Goal: Task Accomplishment & Management: Manage account settings

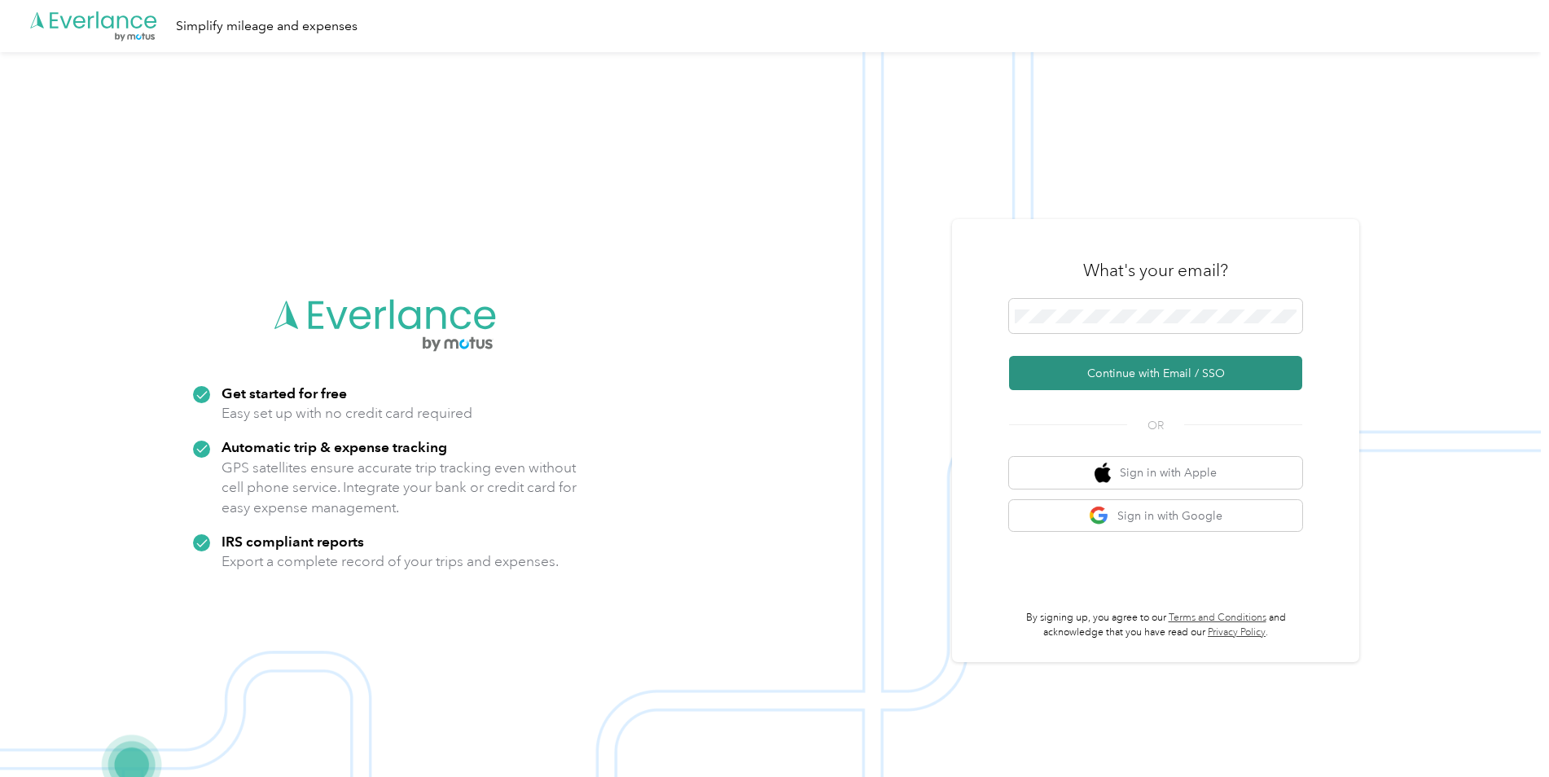
click at [1152, 372] on button "Continue with Email / SSO" at bounding box center [1155, 373] width 293 height 34
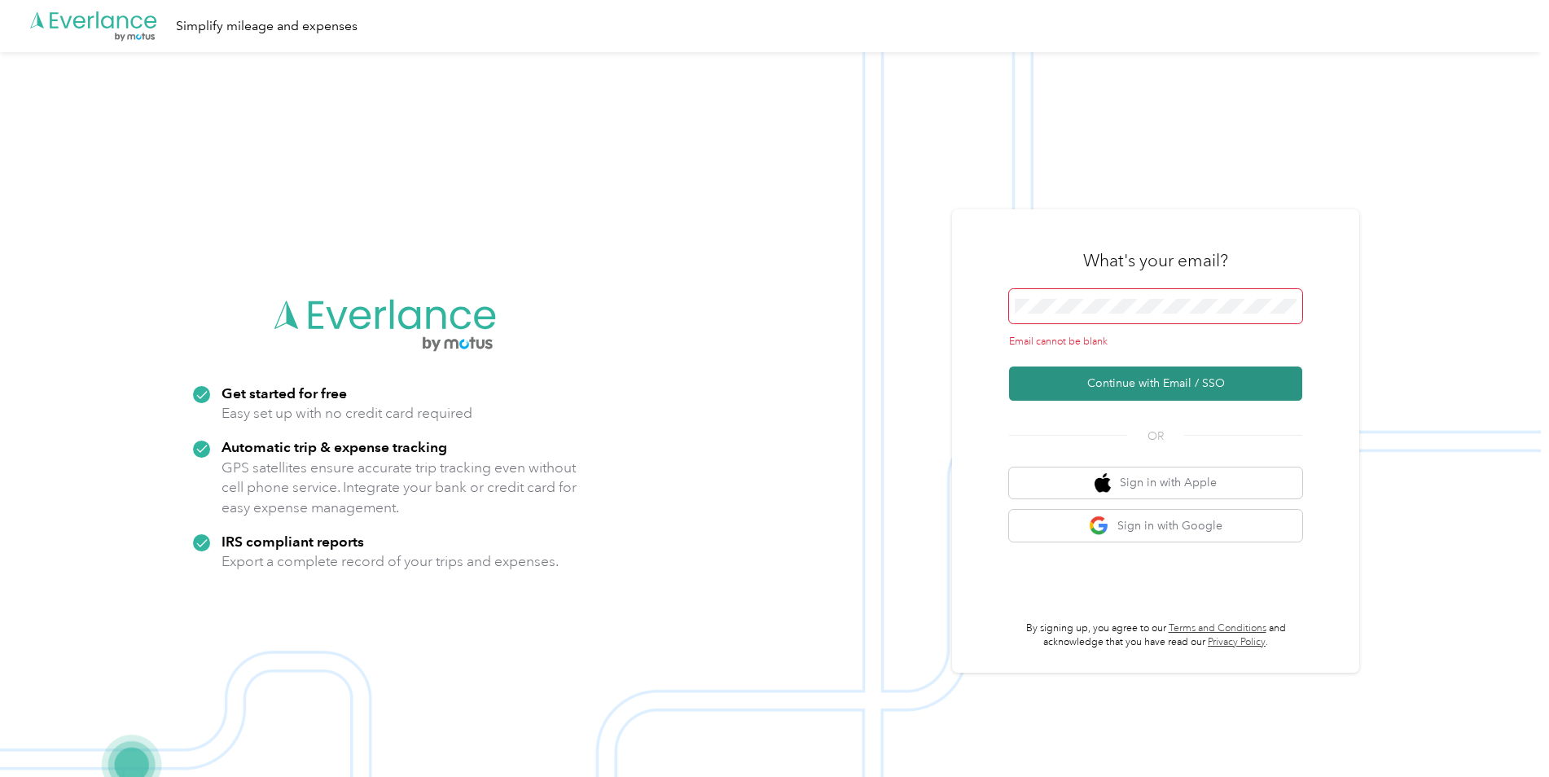
click at [1152, 378] on button "Continue with Email / SSO" at bounding box center [1155, 383] width 293 height 34
click at [137, 26] on icon ".cls-1 { fill: #00adee; } .cls-2 { fill: #fff; } .cls-3 { fill: #707372; } .cls…" at bounding box center [94, 26] width 130 height 33
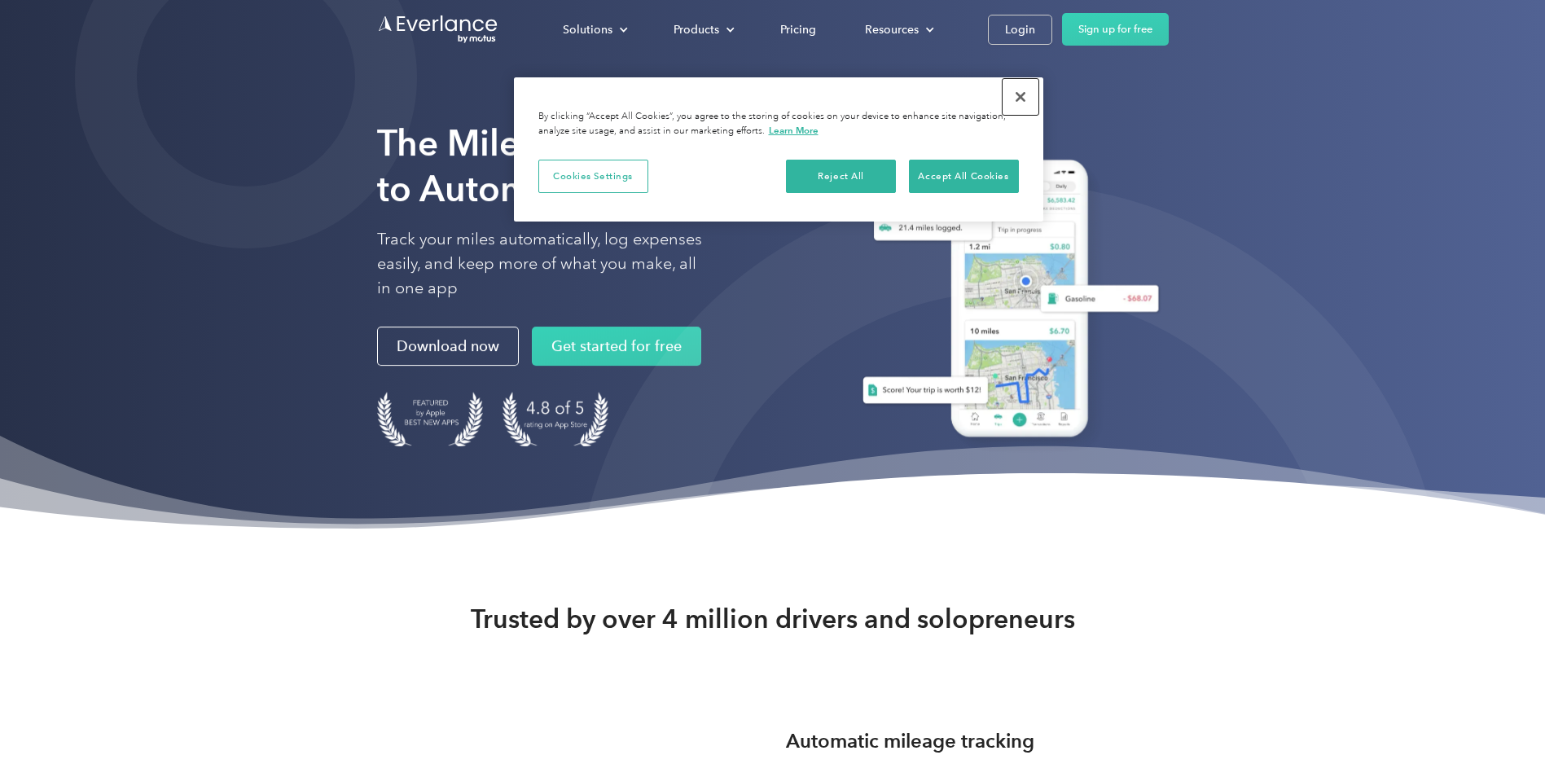
click at [1018, 99] on button "Close" at bounding box center [1020, 97] width 36 height 36
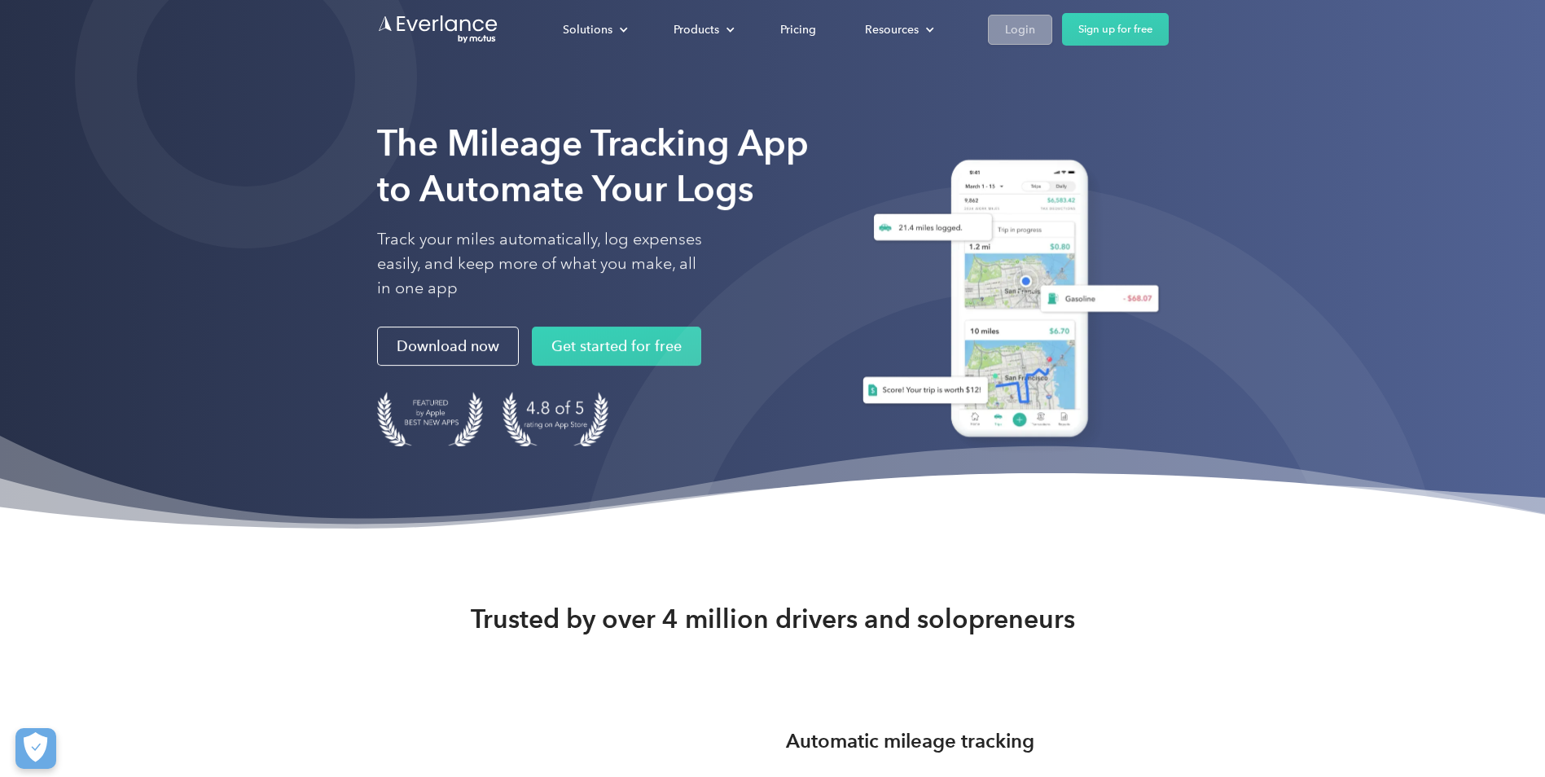
click at [1017, 32] on div "Login" at bounding box center [1020, 30] width 30 height 20
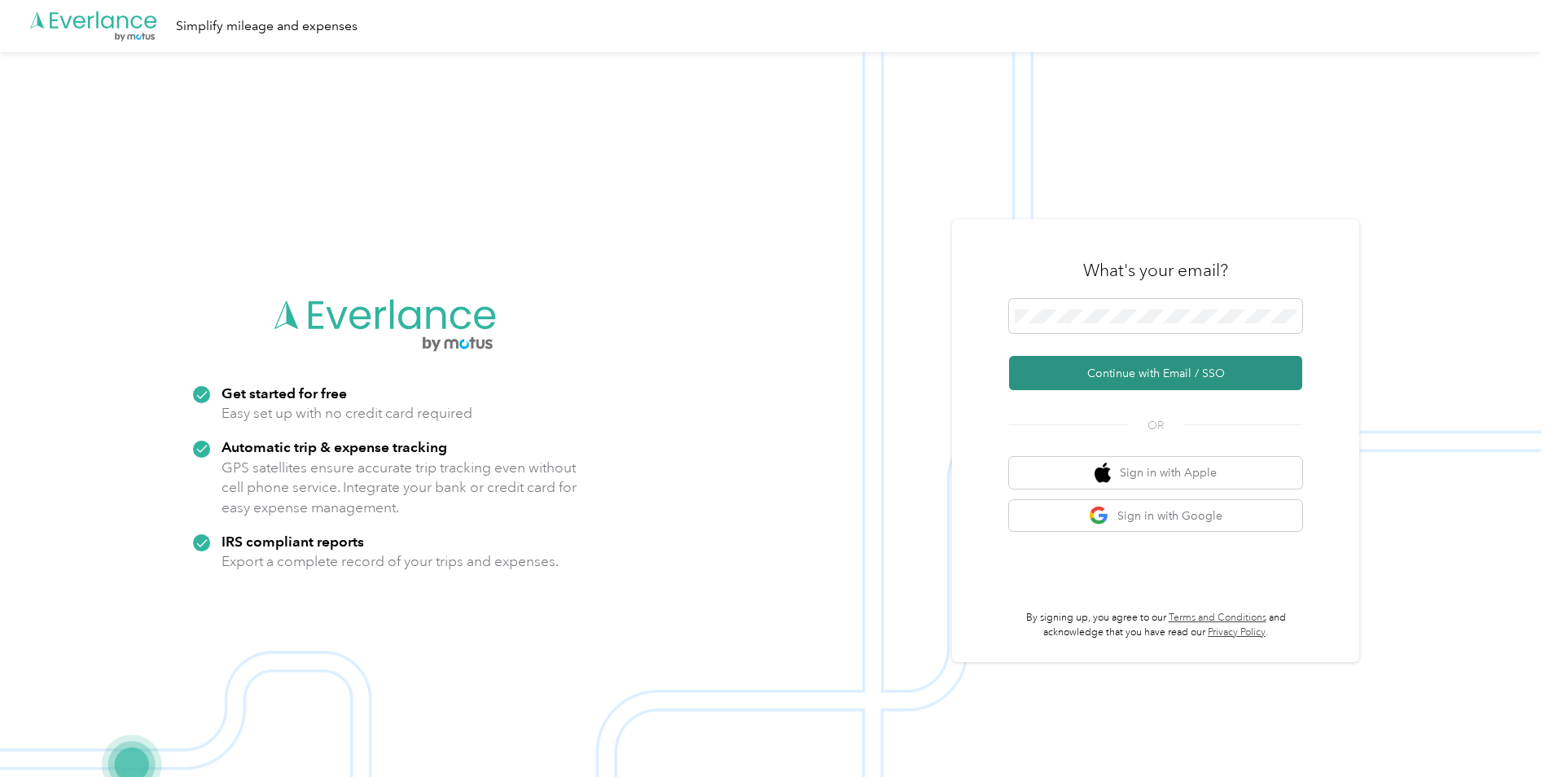
click at [1115, 372] on button "Continue with Email / SSO" at bounding box center [1155, 373] width 293 height 34
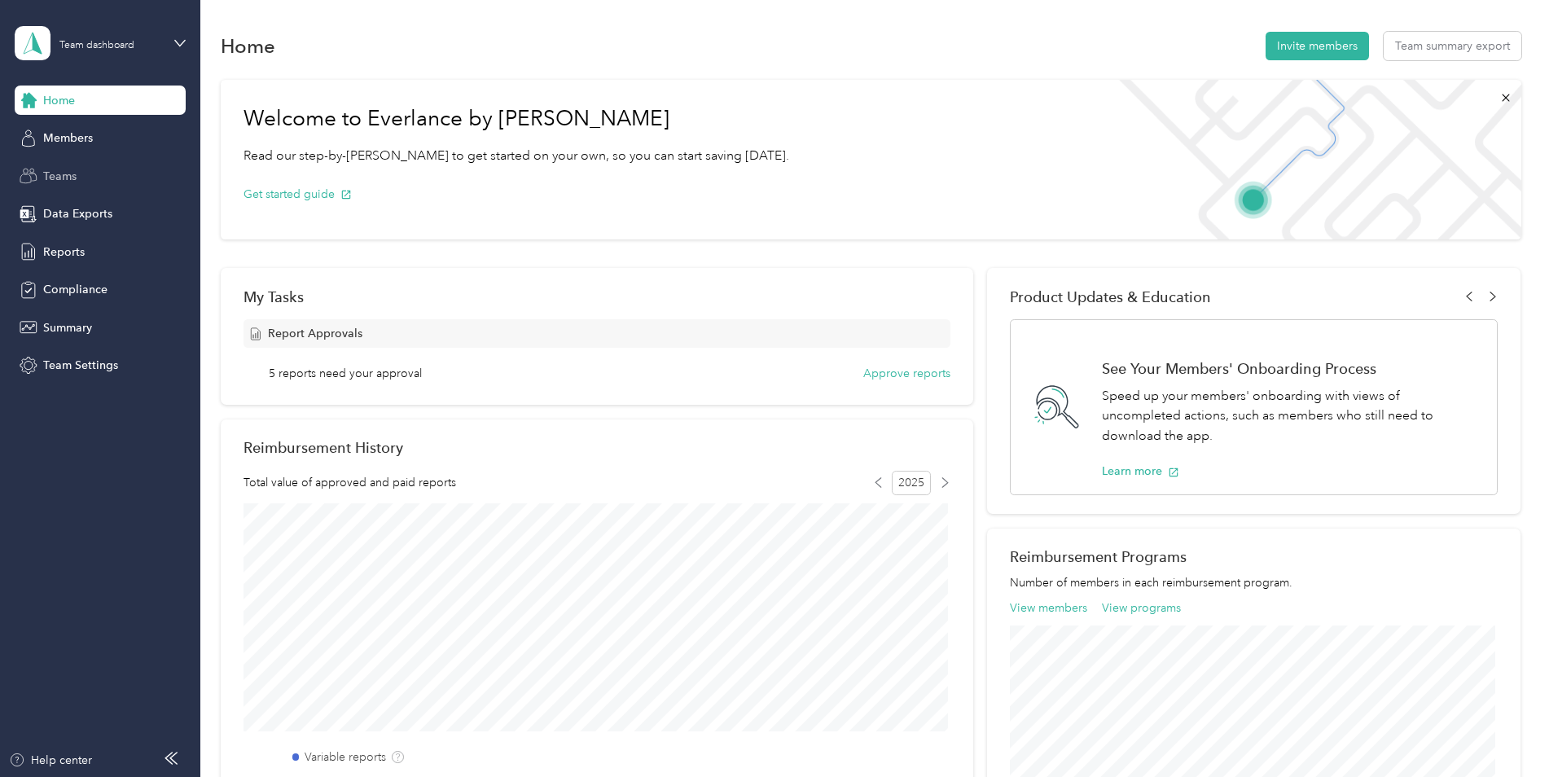
click at [52, 179] on span "Teams" at bounding box center [59, 176] width 33 height 17
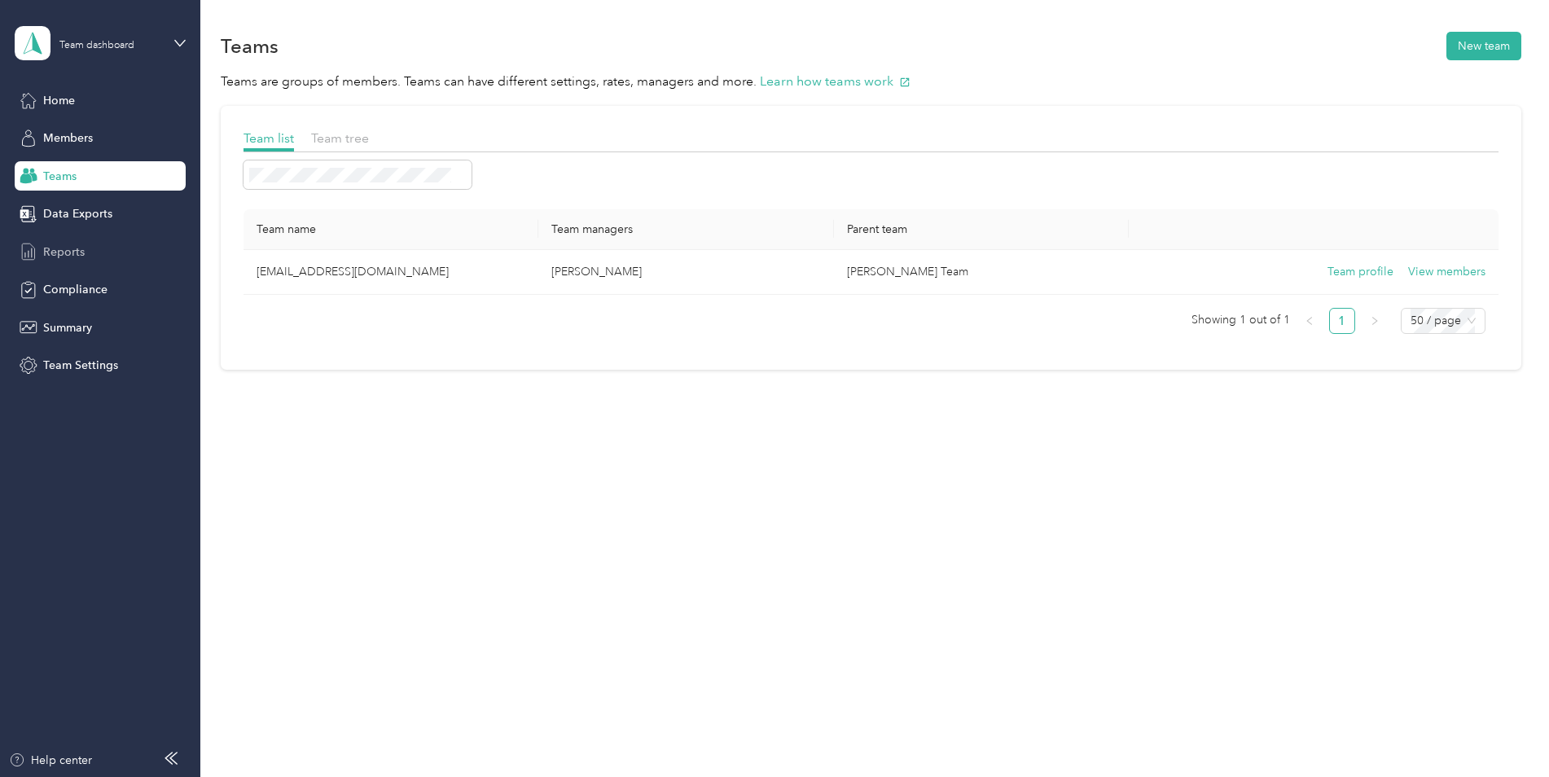
click at [54, 251] on span "Reports" at bounding box center [64, 251] width 42 height 17
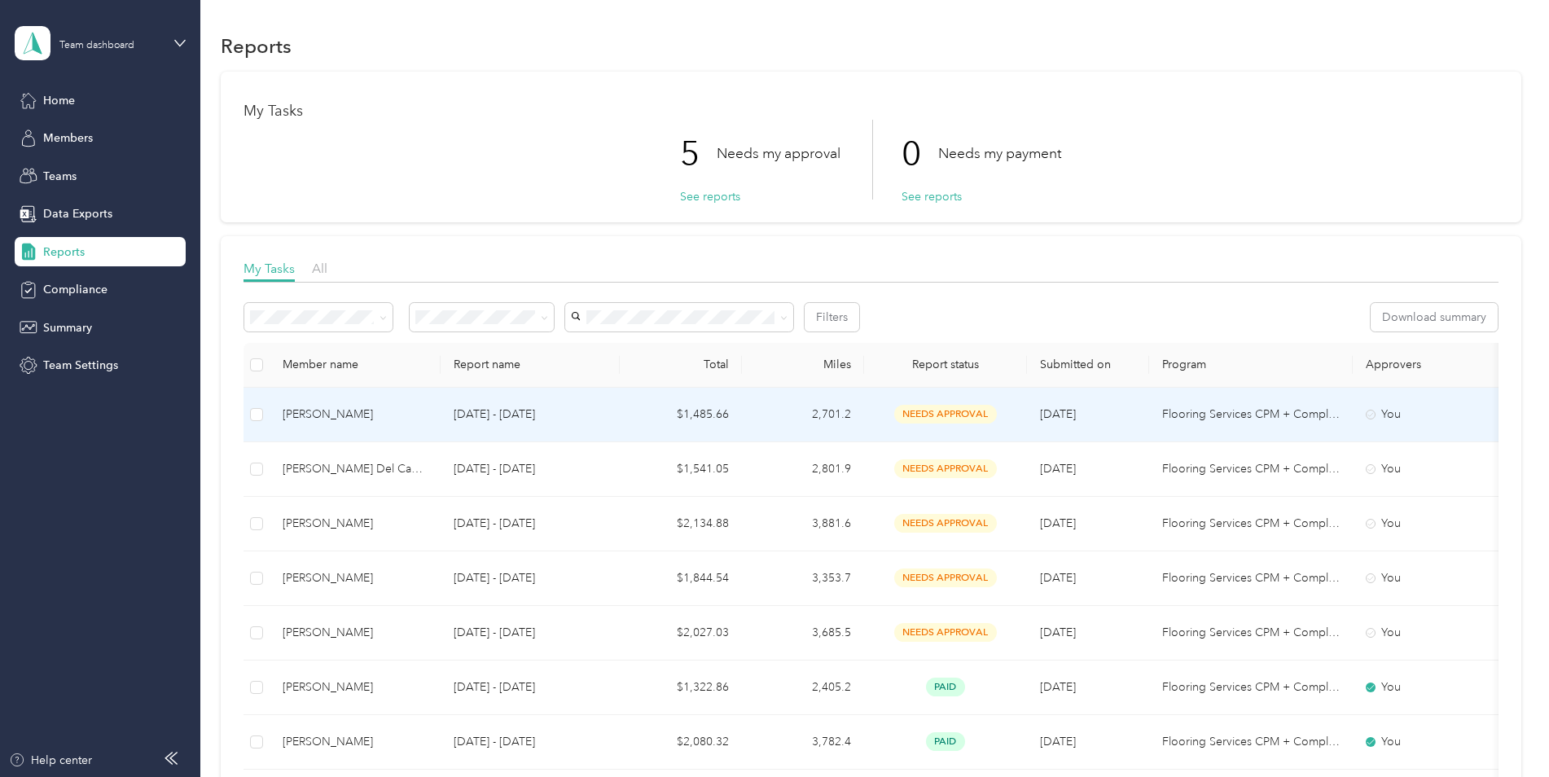
click at [705, 415] on td "$1,485.66" at bounding box center [681, 415] width 122 height 55
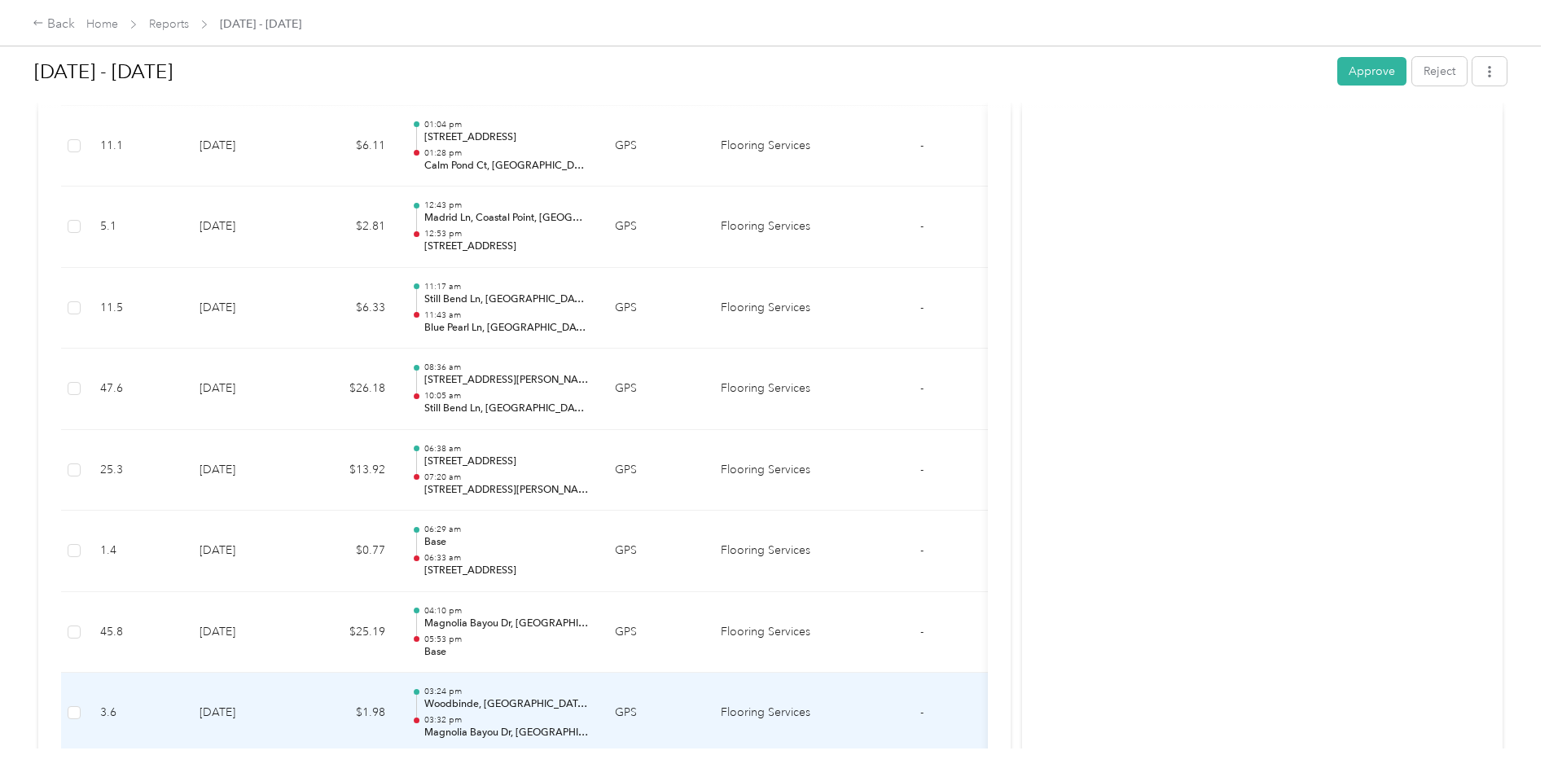
scroll to position [9031, 0]
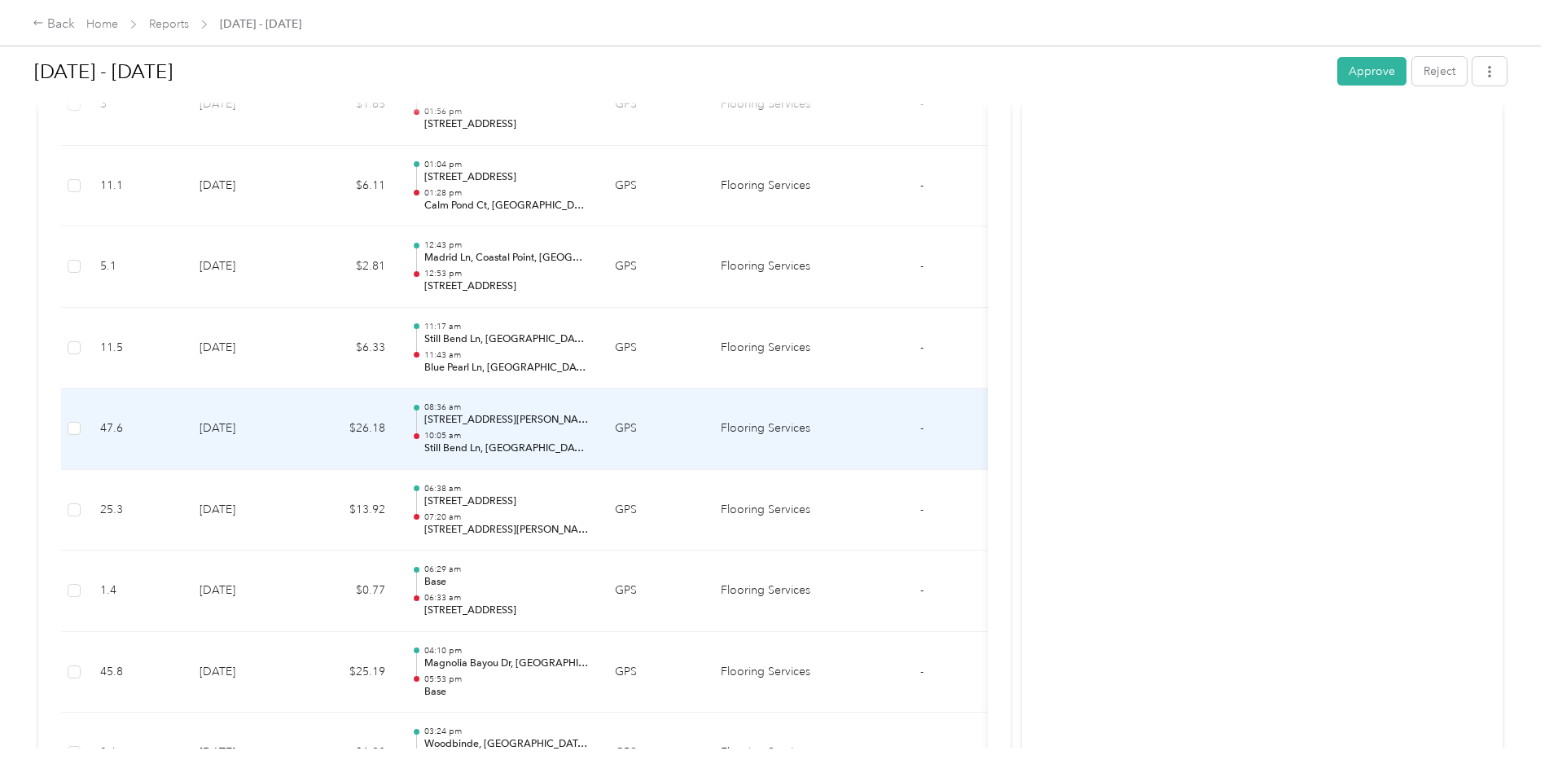
click at [254, 432] on td "[DATE]" at bounding box center [243, 428] width 114 height 81
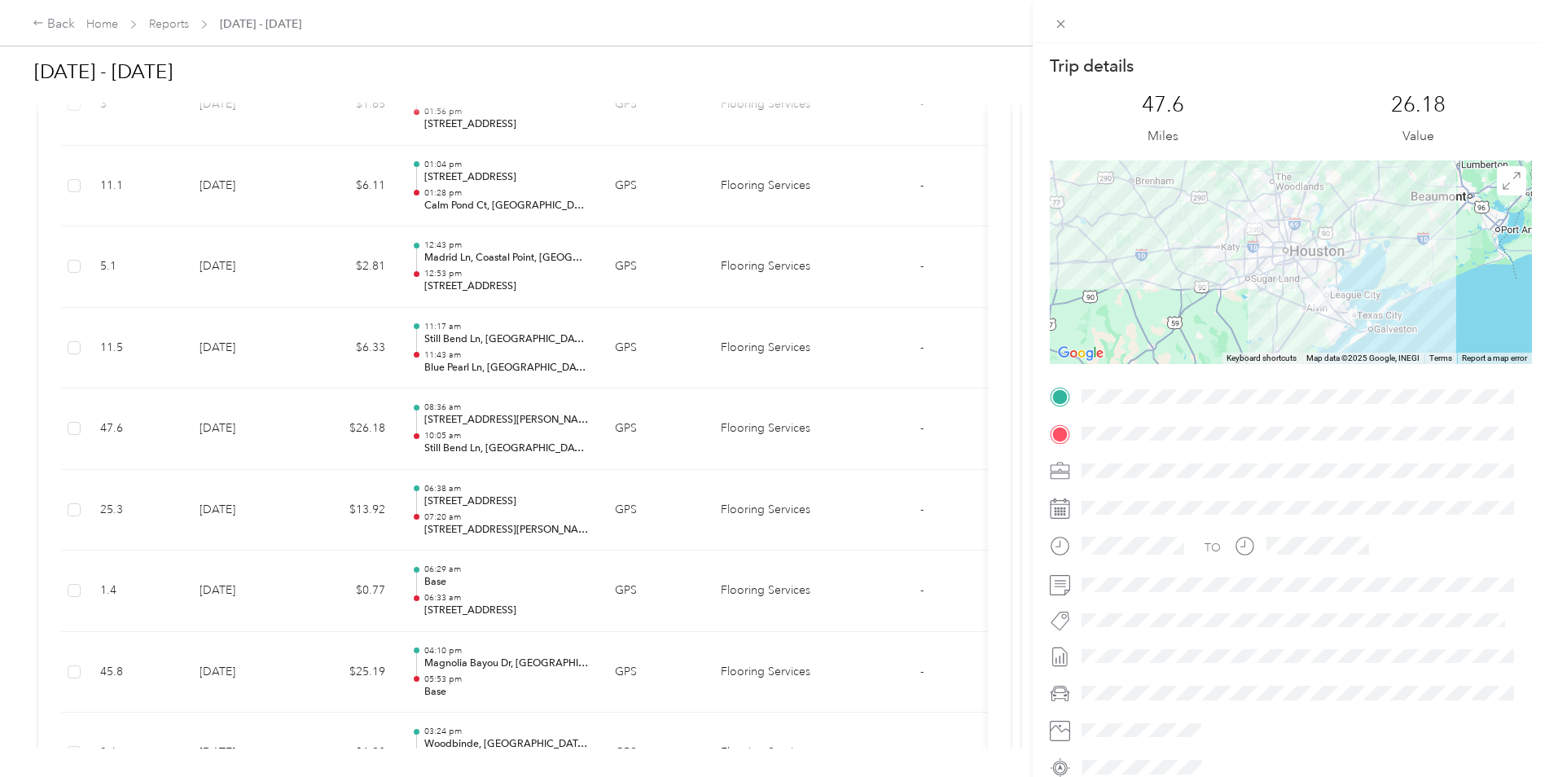
click at [274, 424] on div "Trip details This trip cannot be edited because it is either under review, appr…" at bounding box center [774, 388] width 1549 height 777
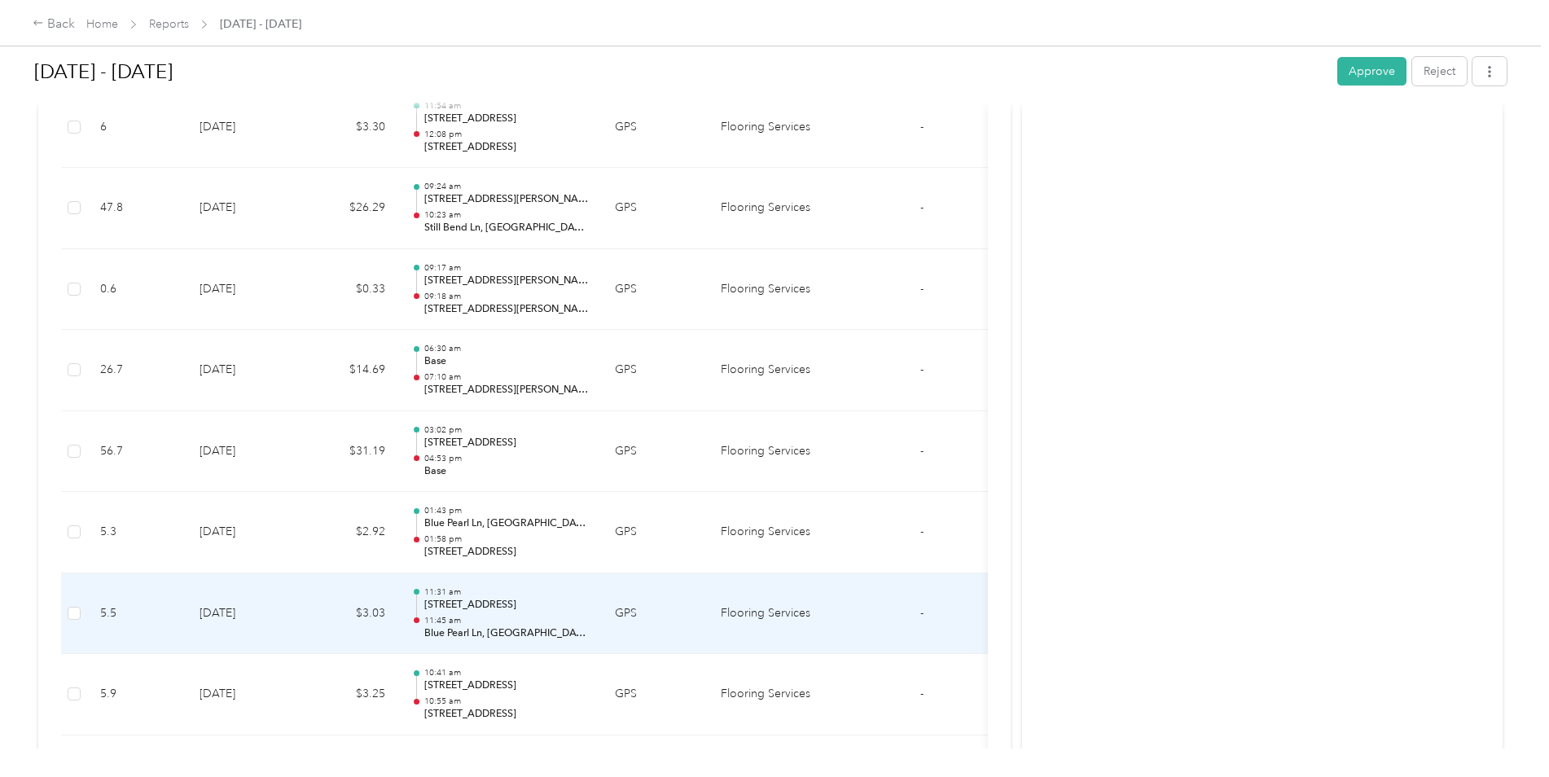
scroll to position [4471, 0]
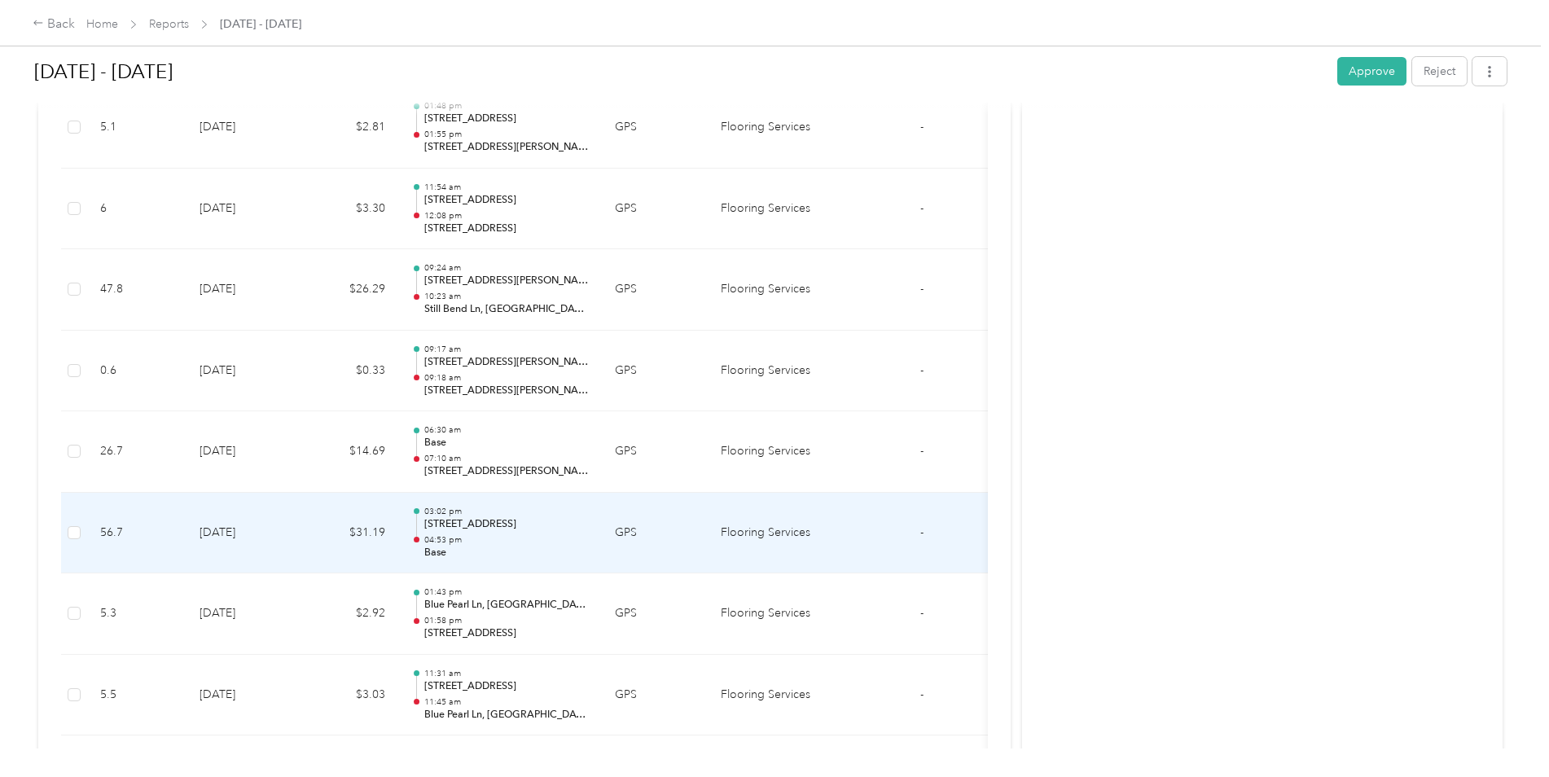
click at [306, 539] on td "$31.19" at bounding box center [350, 533] width 98 height 81
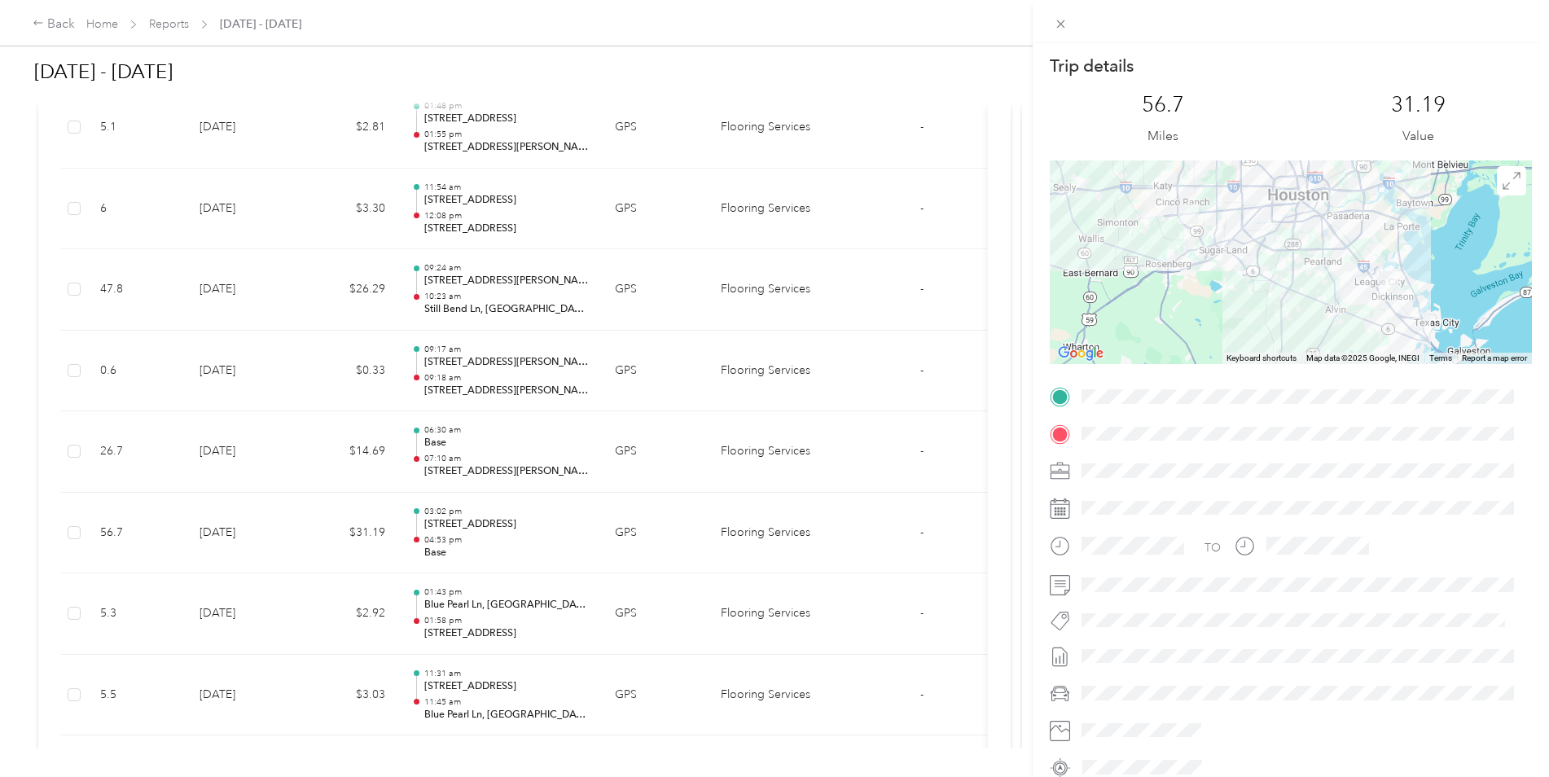
click at [319, 613] on div "Trip details This trip cannot be edited because it is either under review, appr…" at bounding box center [774, 388] width 1549 height 777
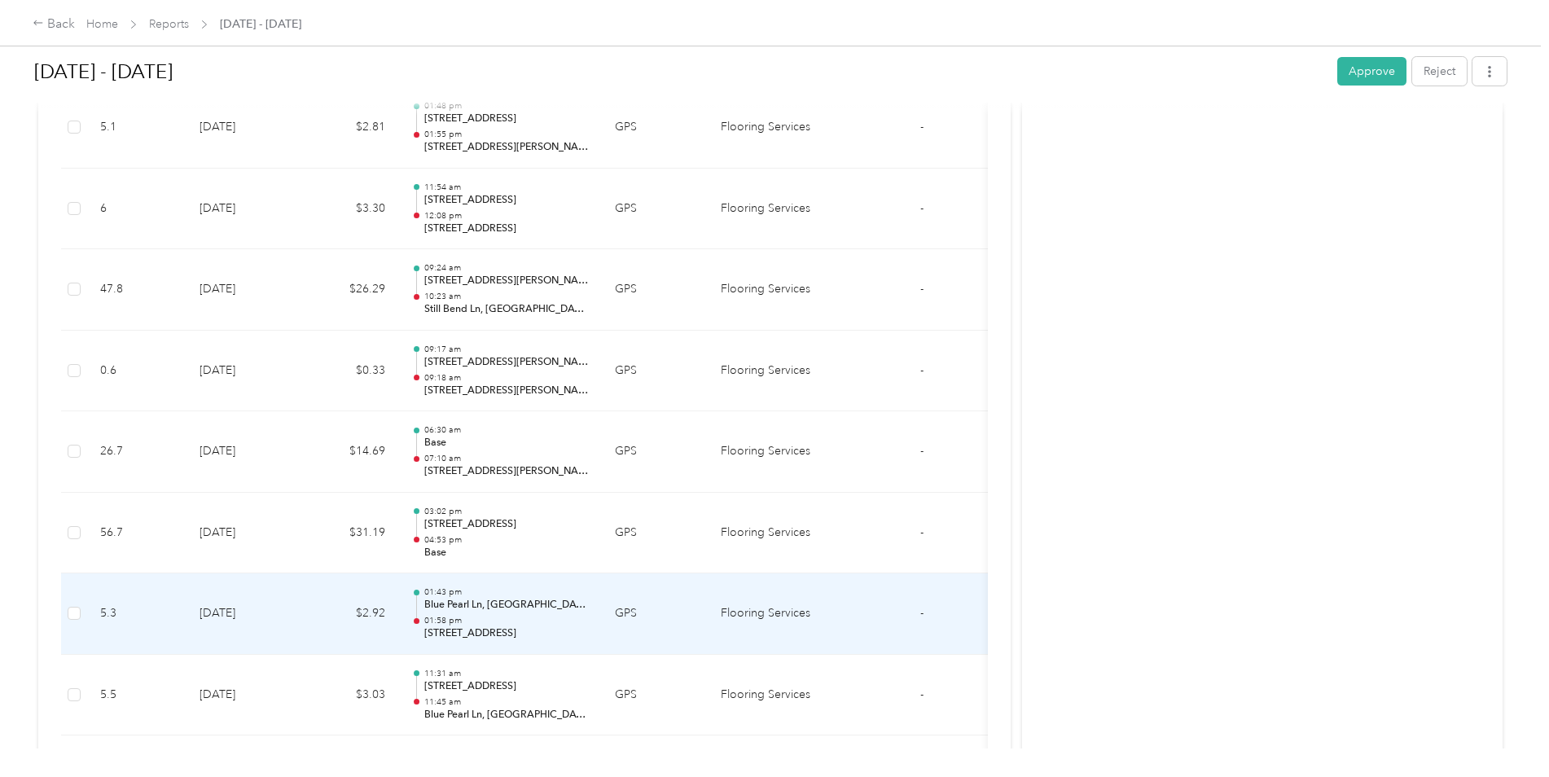
click at [319, 613] on td "$2.92" at bounding box center [350, 613] width 98 height 81
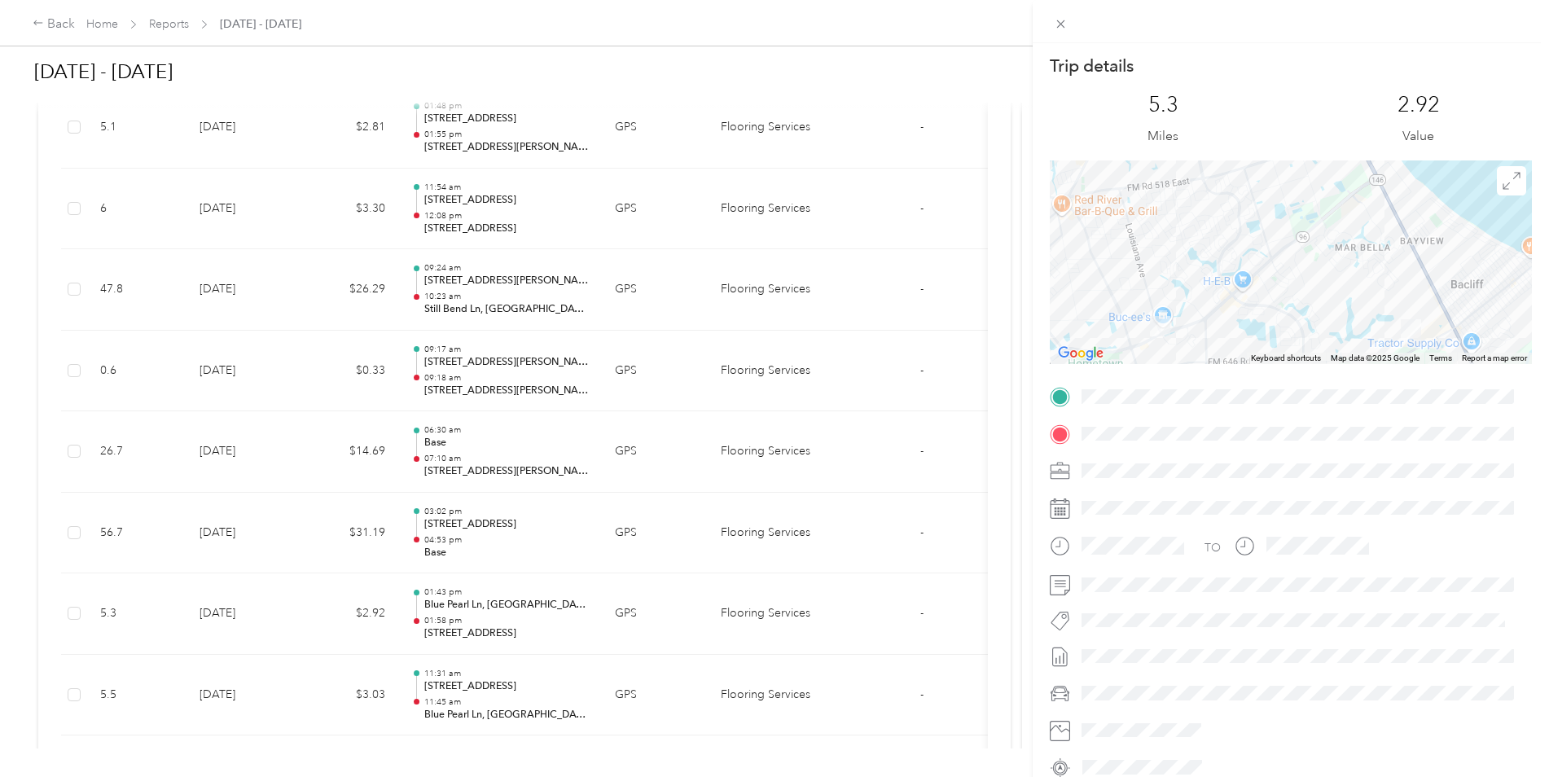
click at [319, 613] on div "Trip details This trip cannot be edited because it is either under review, appr…" at bounding box center [774, 388] width 1549 height 777
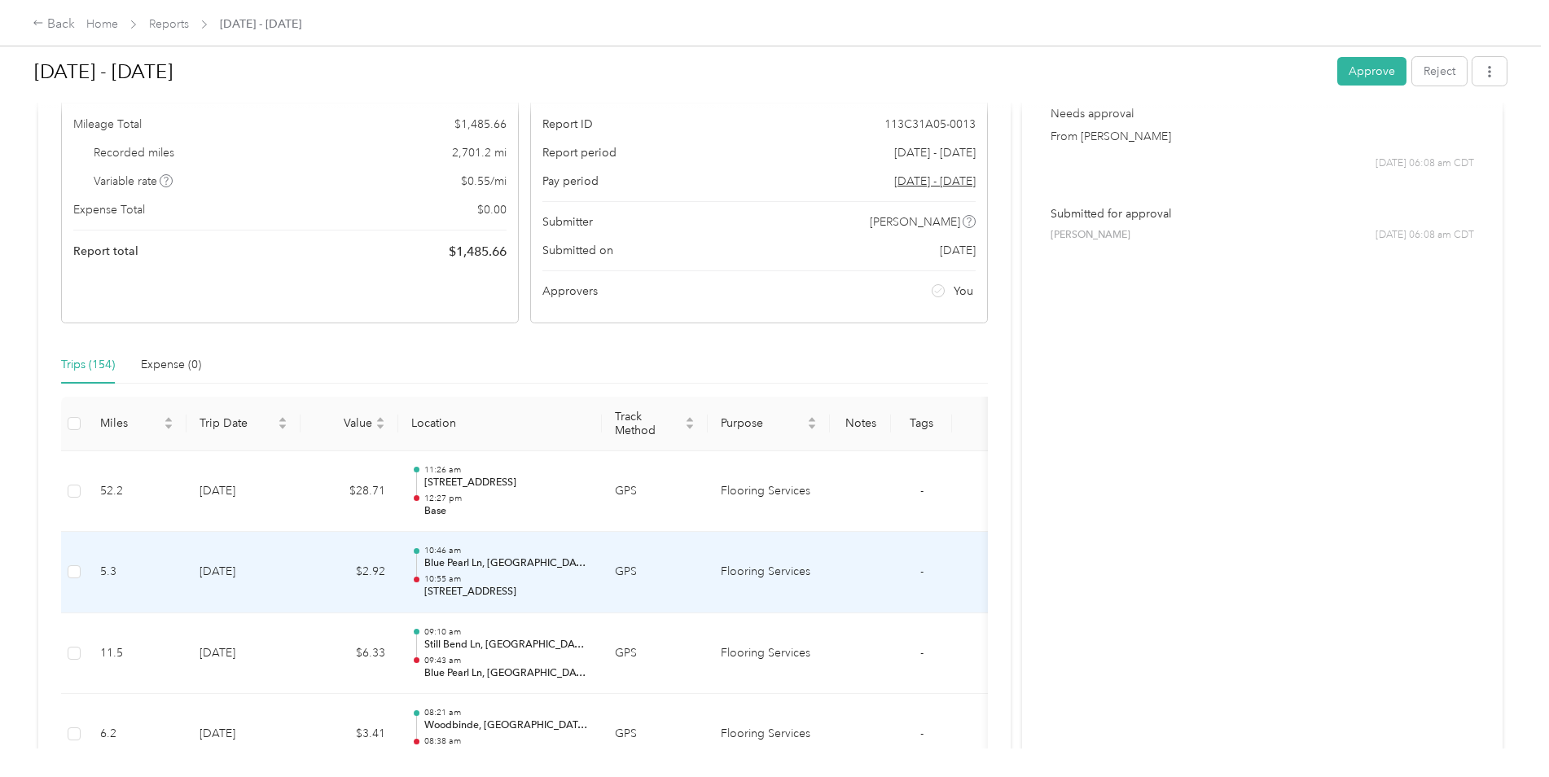
scroll to position [73, 0]
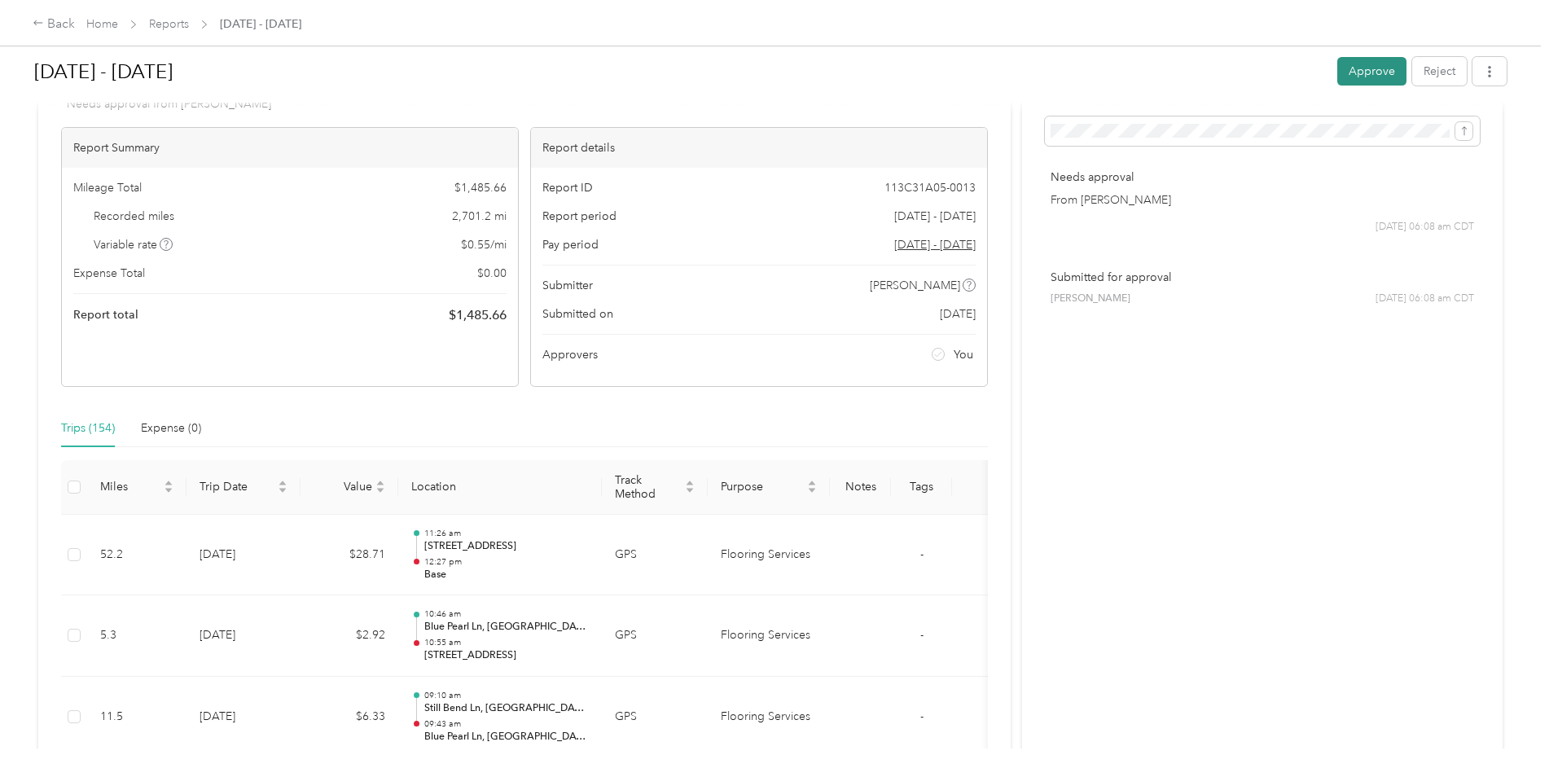
click at [1374, 75] on button "Approve" at bounding box center [1371, 71] width 69 height 29
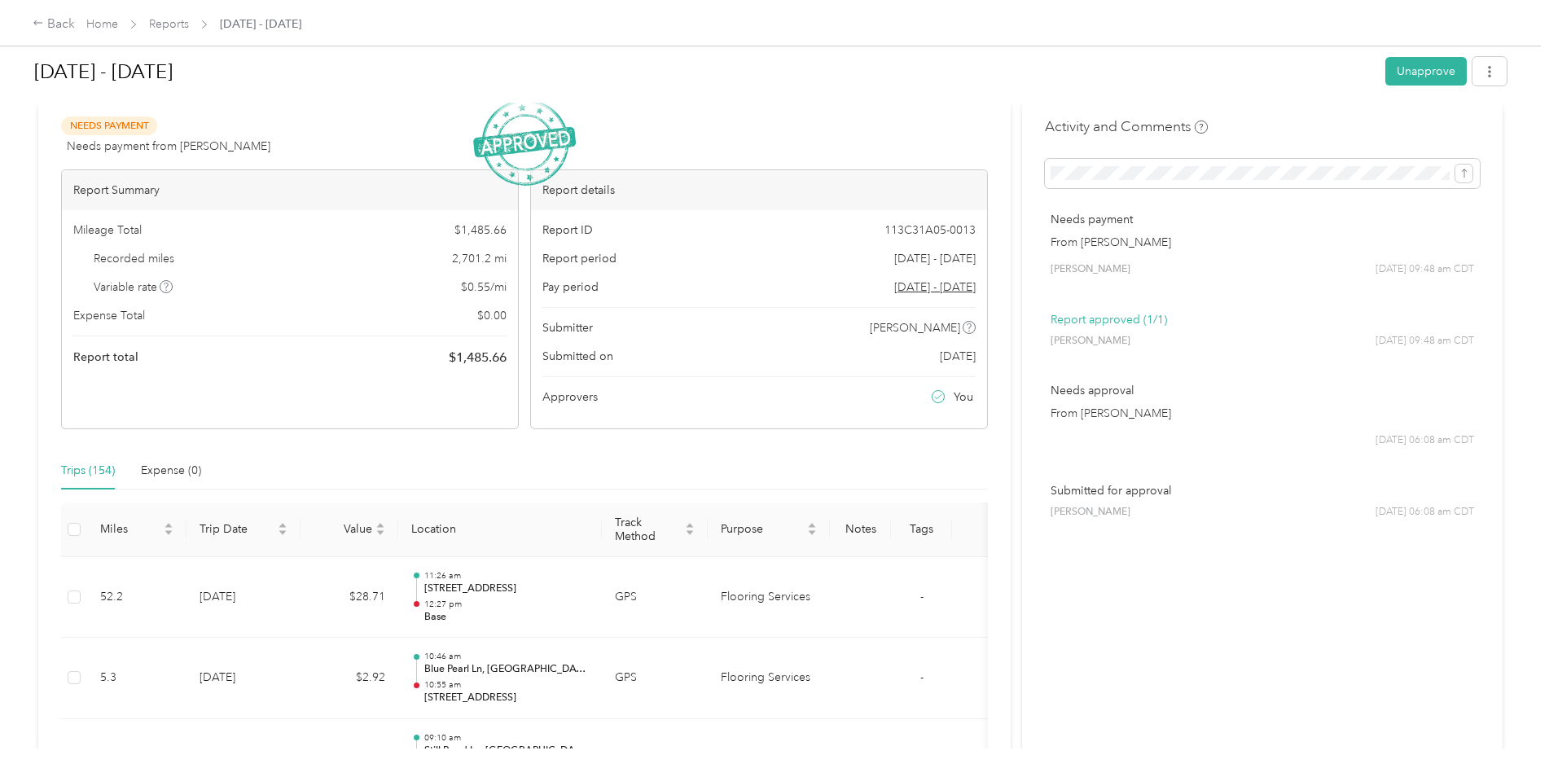
scroll to position [0, 0]
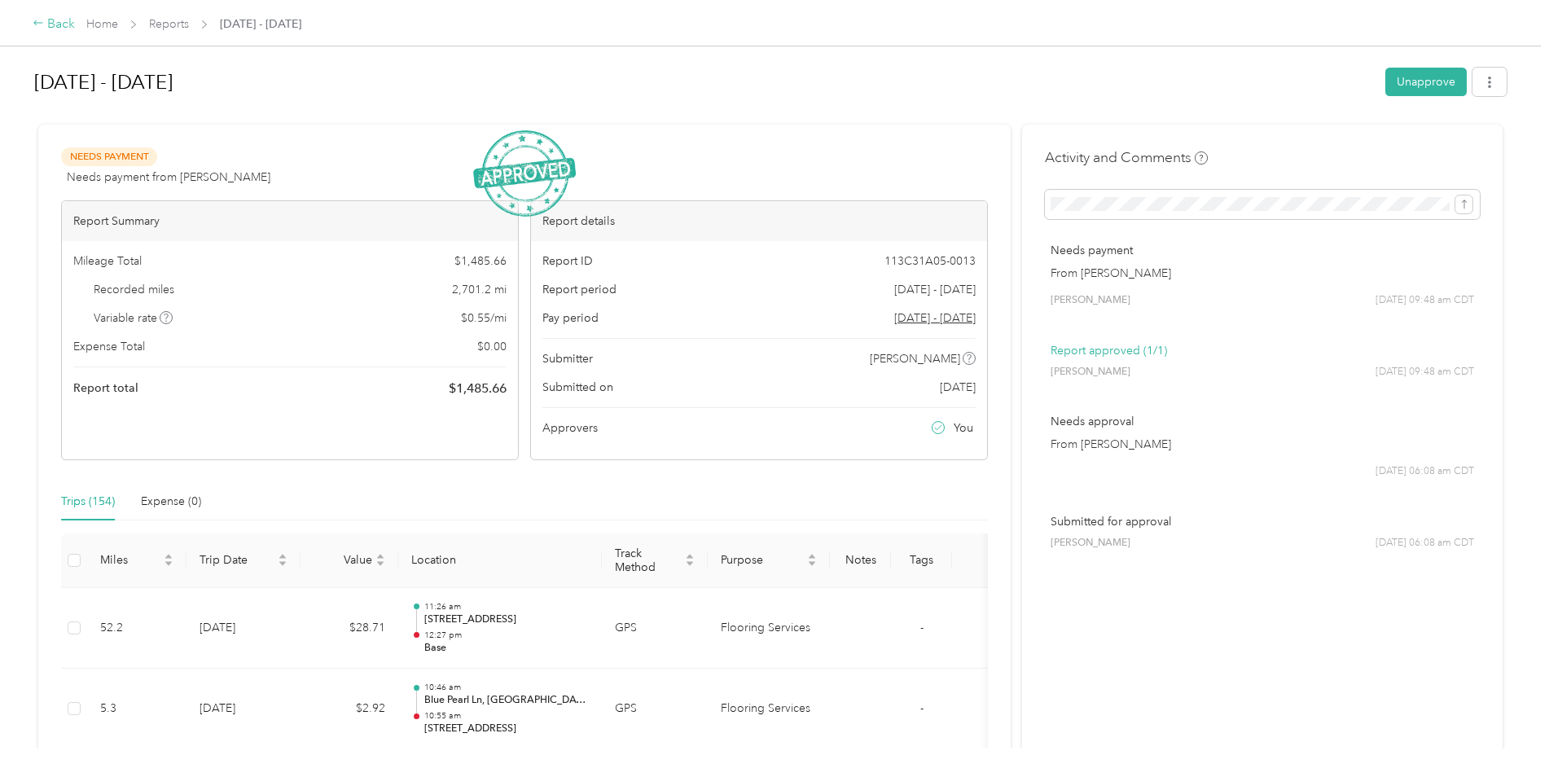
click at [47, 20] on div "Back" at bounding box center [54, 25] width 42 height 20
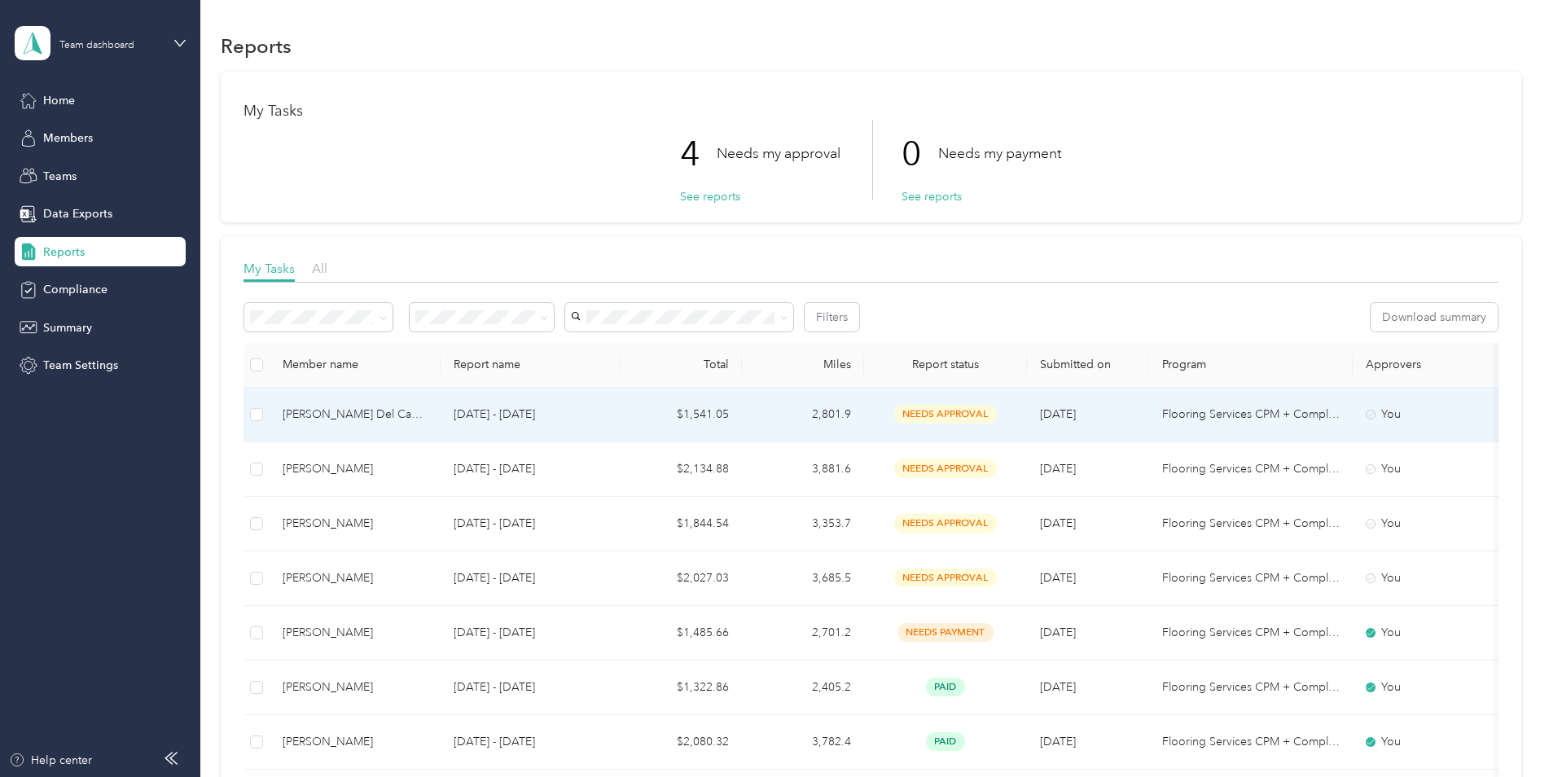
click at [714, 410] on td "$1,541.05" at bounding box center [681, 415] width 122 height 55
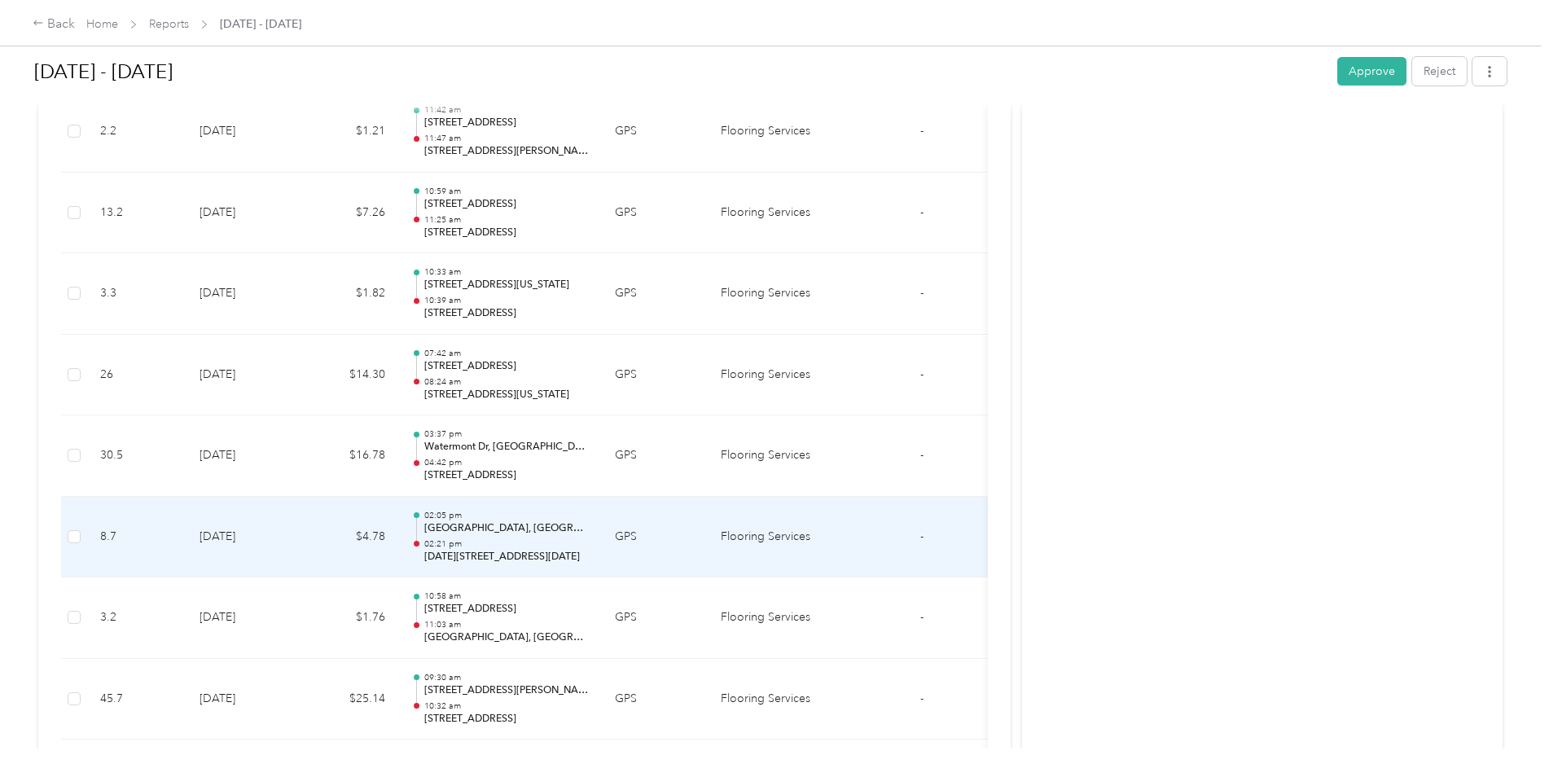
scroll to position [1954, 0]
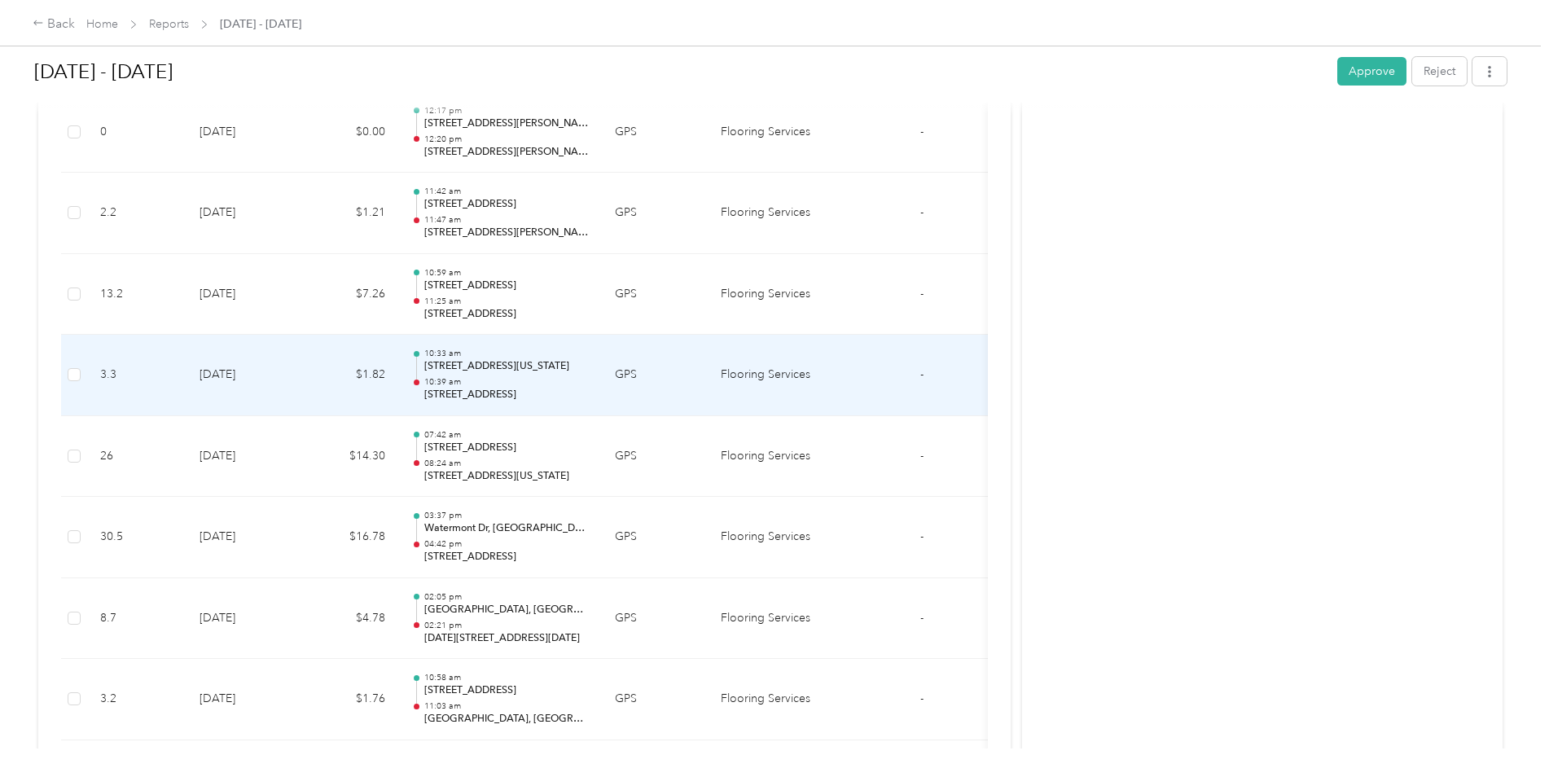
click at [331, 364] on td "$1.82" at bounding box center [350, 375] width 98 height 81
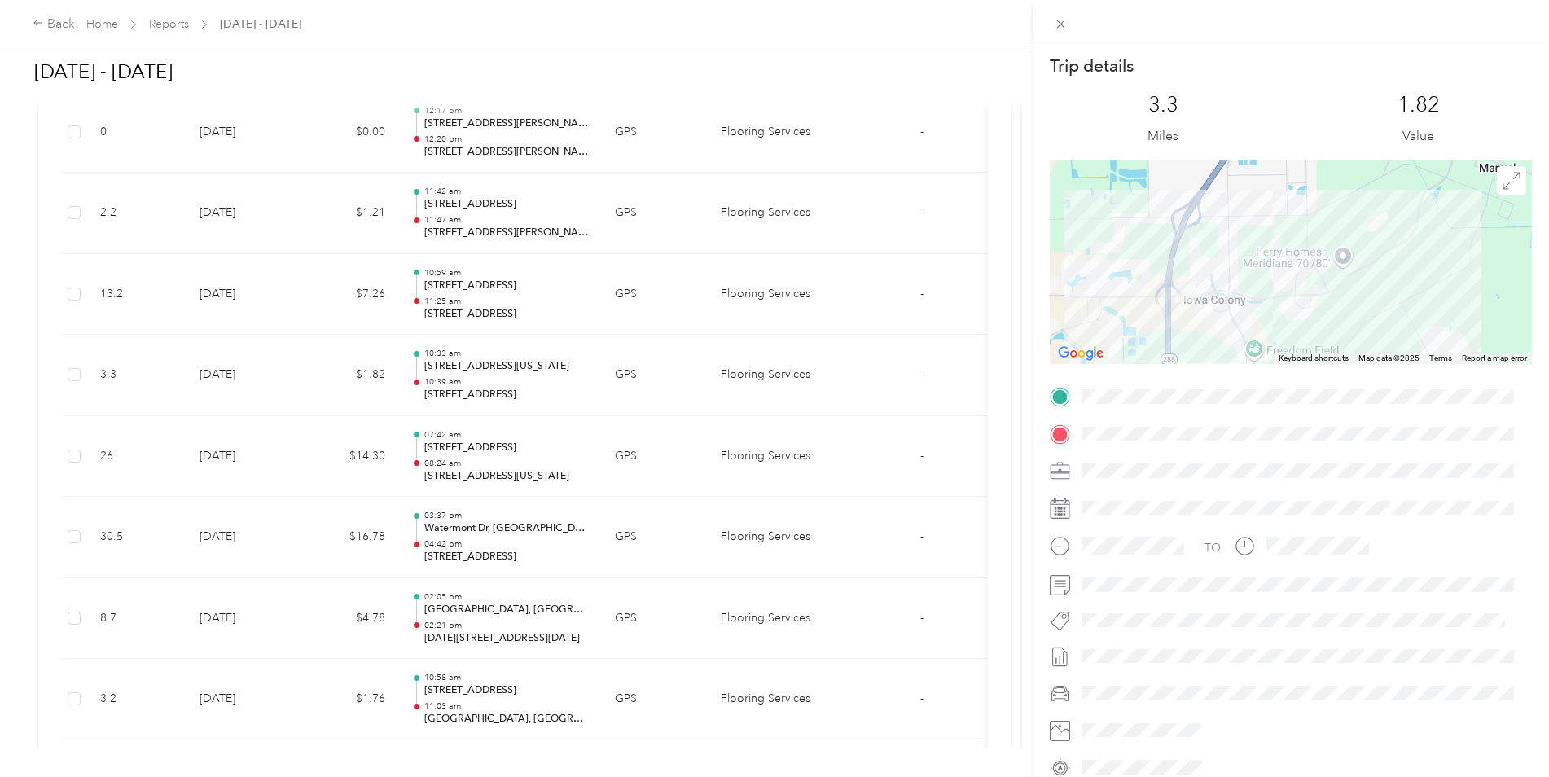
click at [319, 291] on div "Trip details This trip cannot be edited because it is either under review, appr…" at bounding box center [774, 388] width 1549 height 777
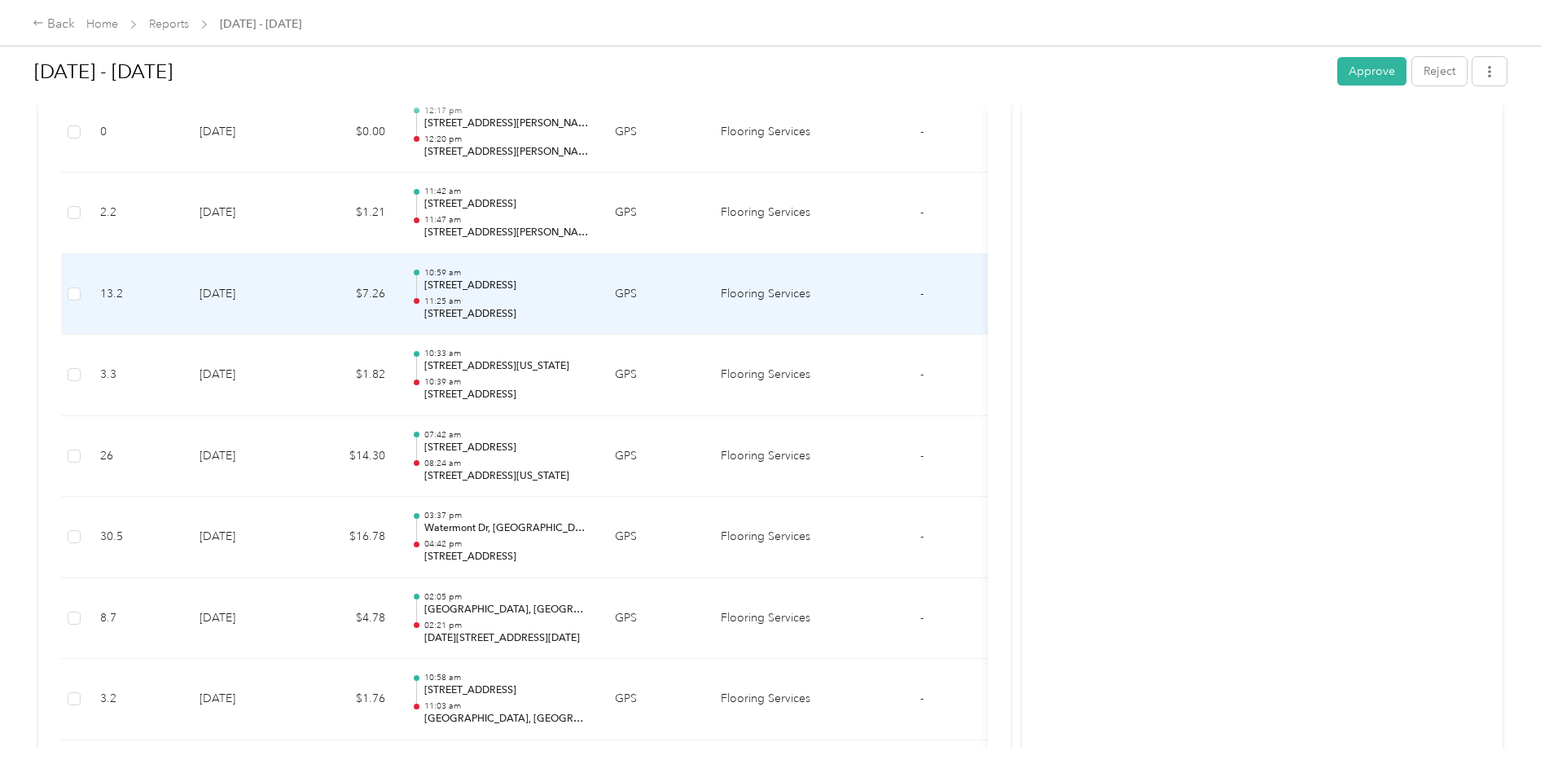
click at [319, 291] on td "$7.26" at bounding box center [350, 294] width 98 height 81
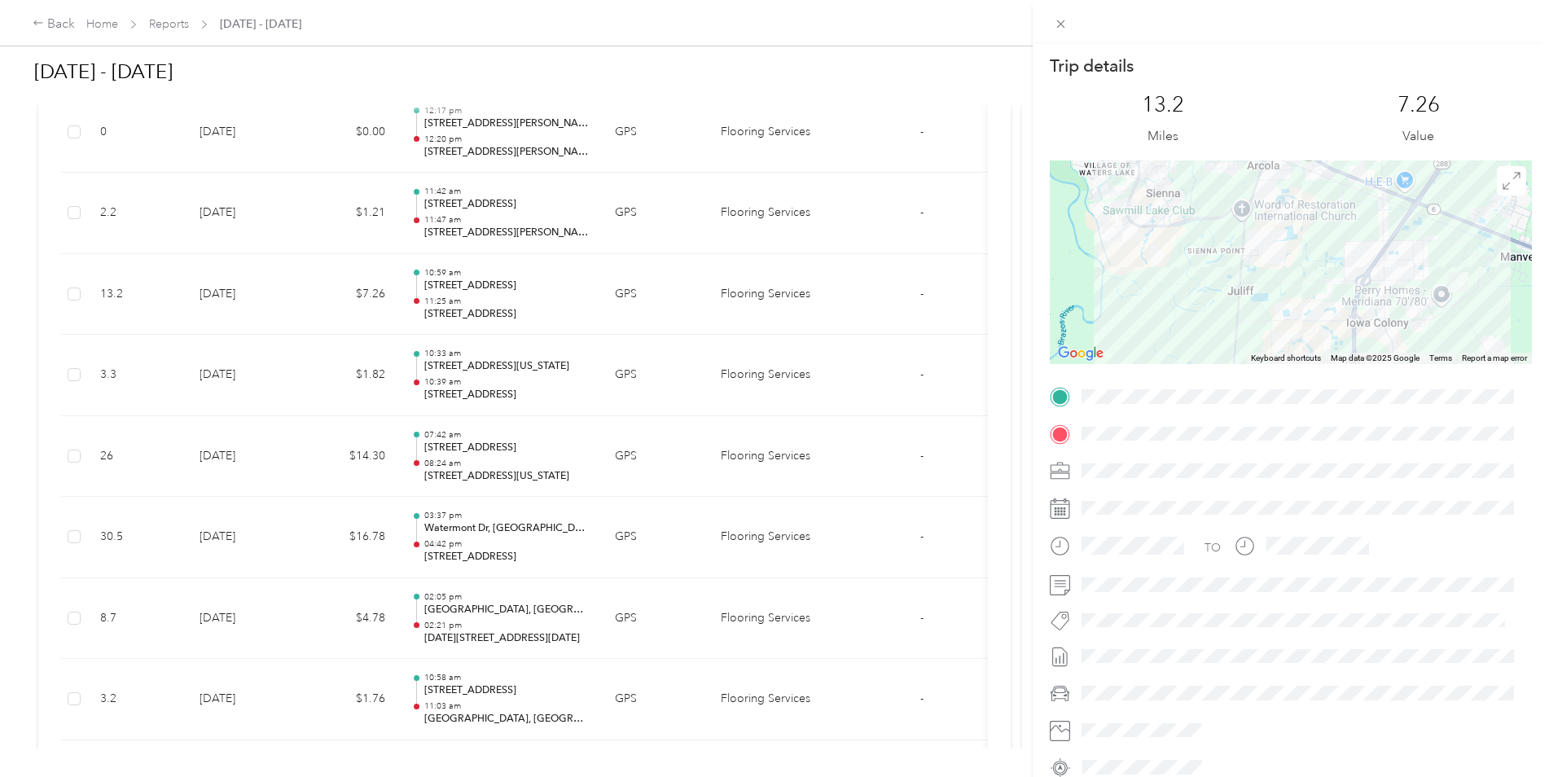
click at [437, 392] on div "Trip details This trip cannot be edited because it is either under review, appr…" at bounding box center [774, 388] width 1549 height 777
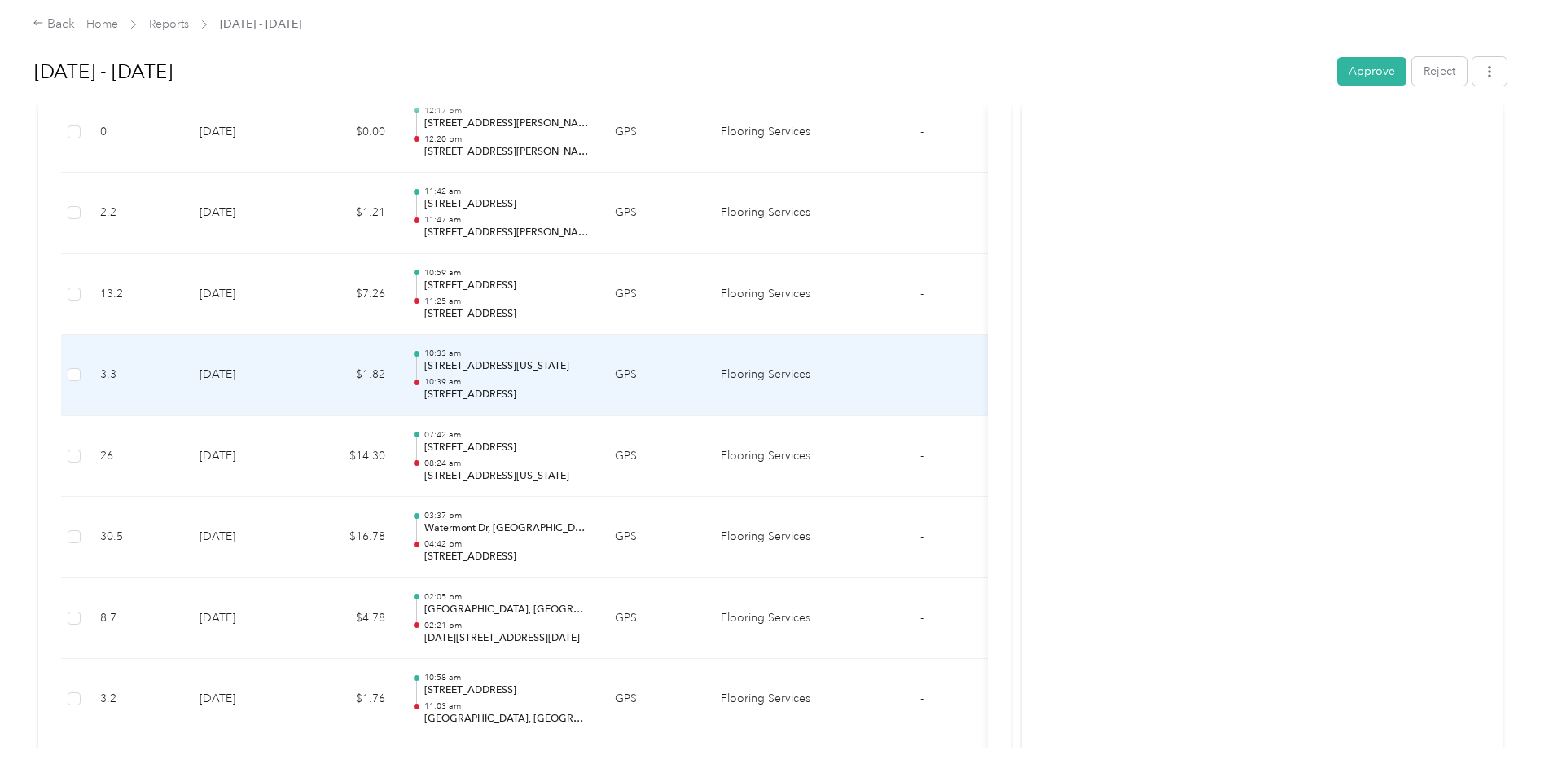
click at [328, 383] on td "$1.82" at bounding box center [350, 375] width 98 height 81
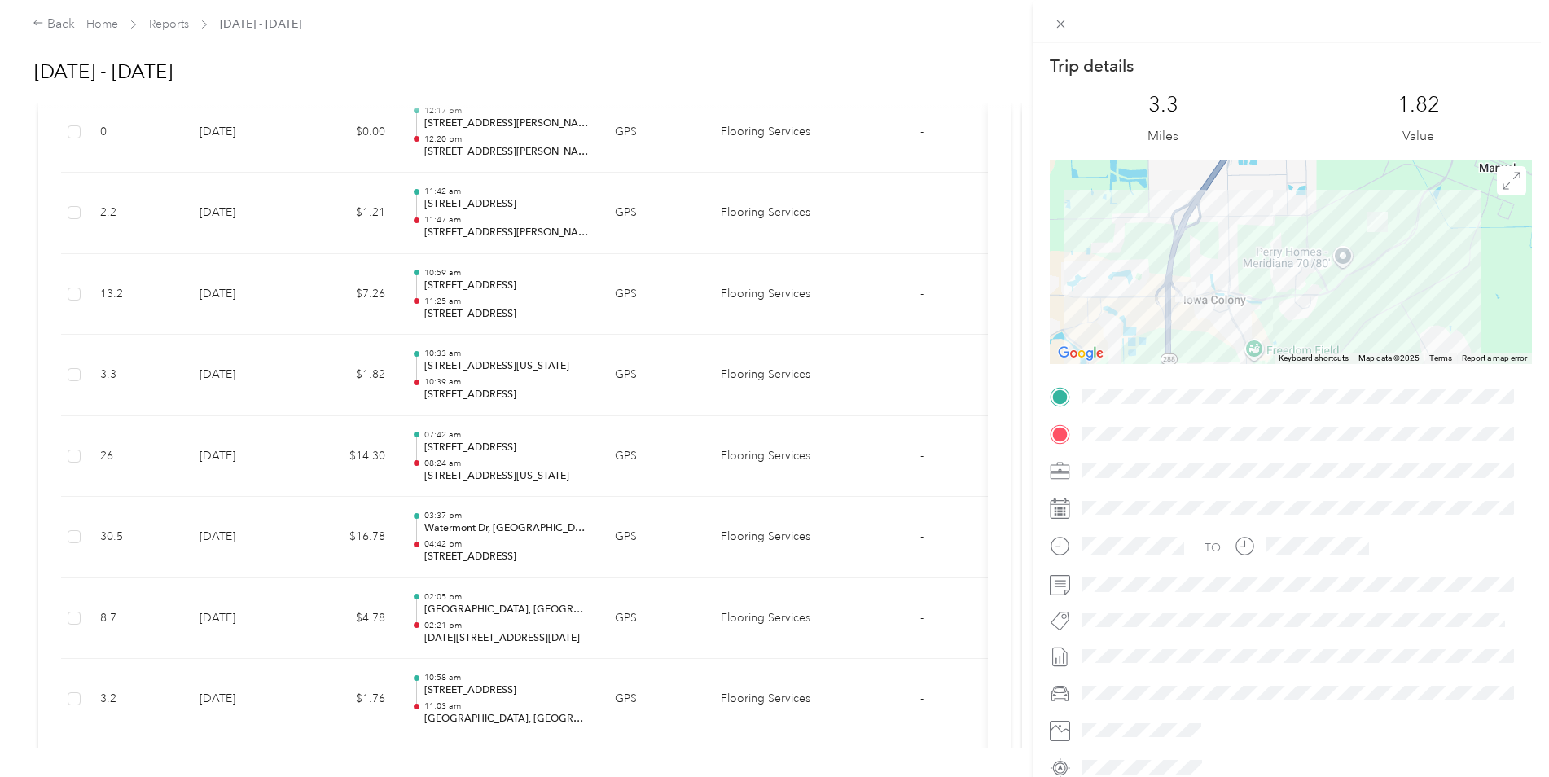
click at [337, 296] on div "Trip details This trip cannot be edited because it is either under review, appr…" at bounding box center [774, 388] width 1549 height 777
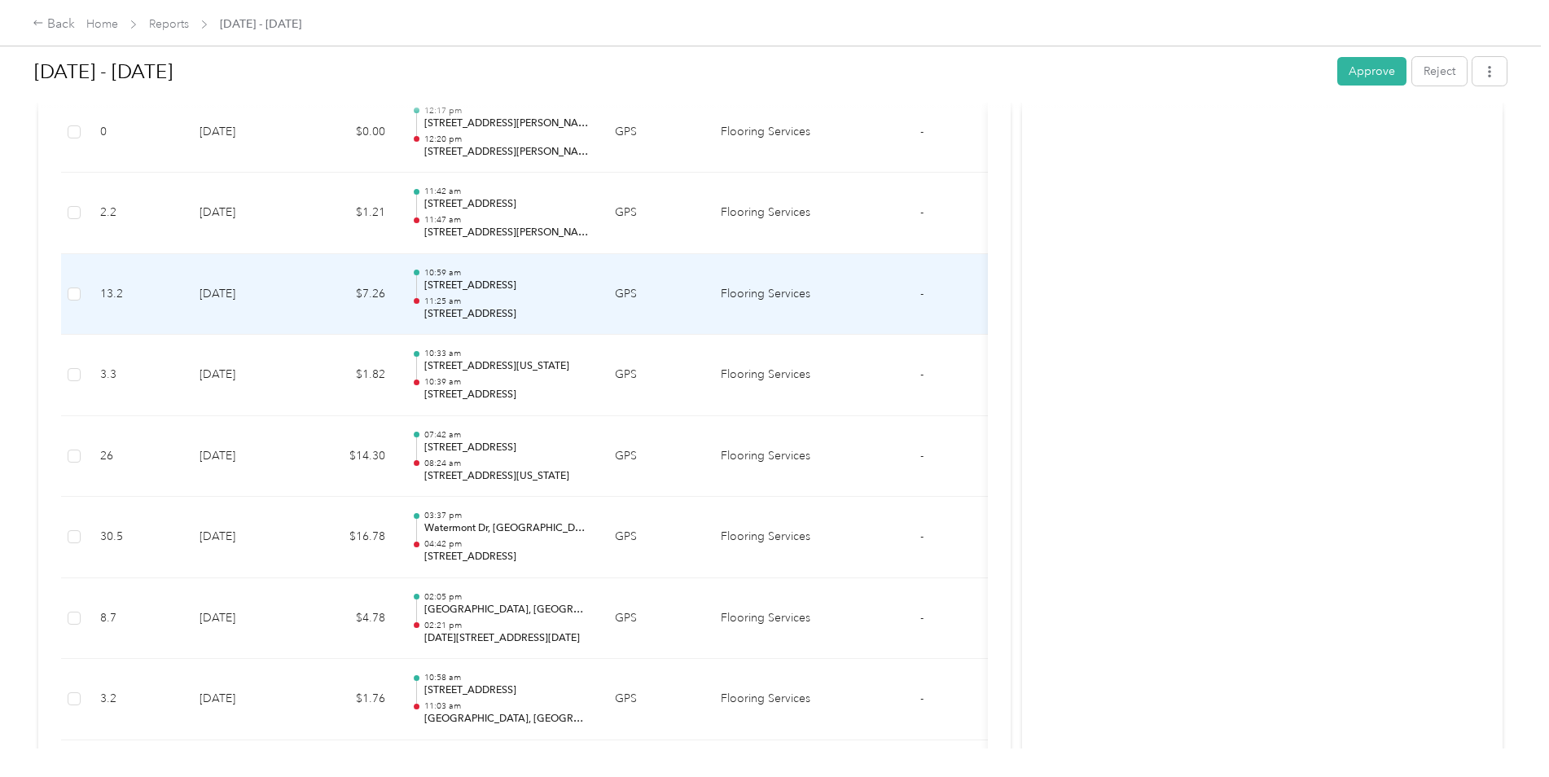
click at [337, 296] on td "$7.26" at bounding box center [350, 294] width 98 height 81
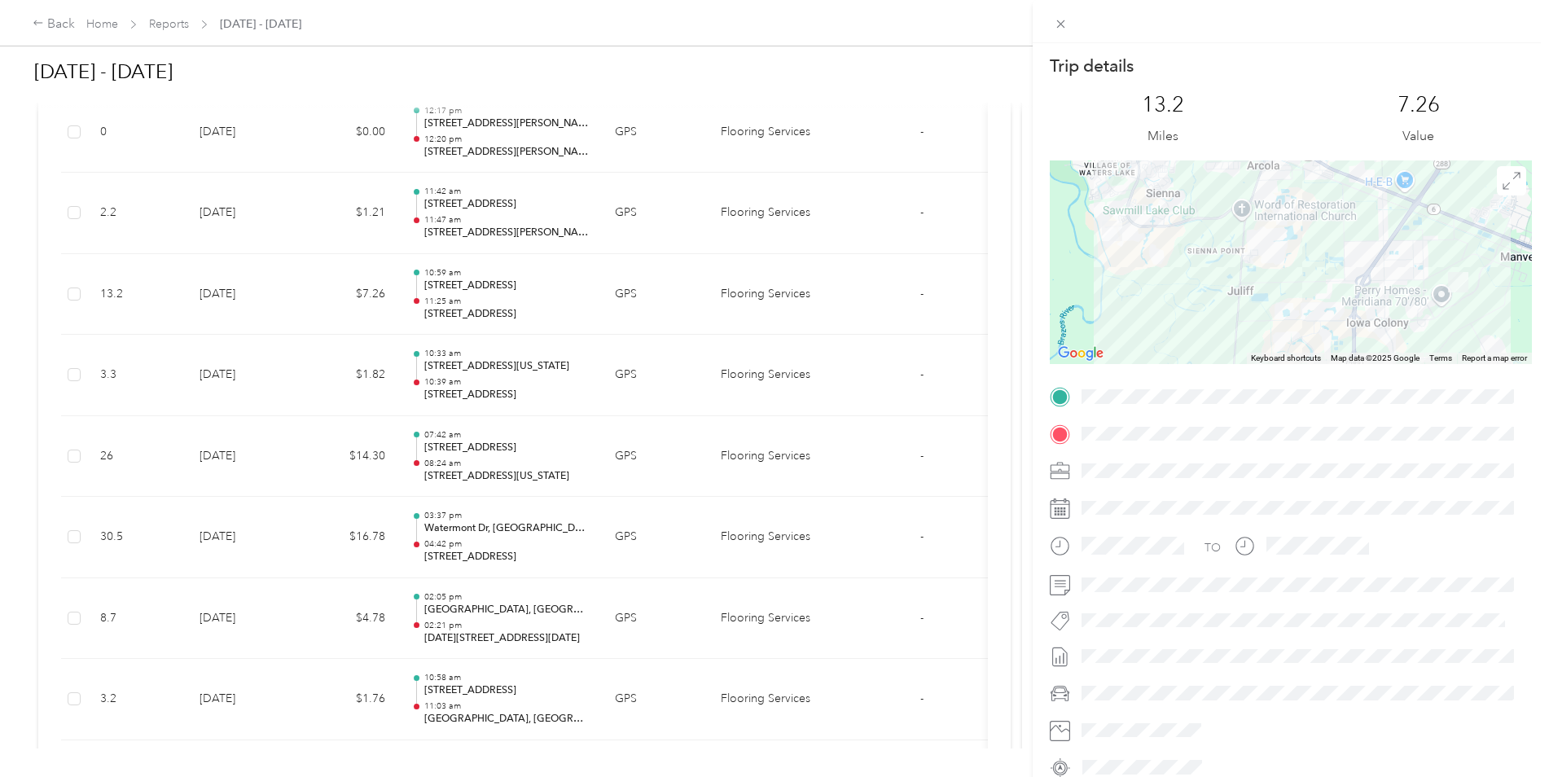
click at [325, 358] on div "Trip details This trip cannot be edited because it is either under review, appr…" at bounding box center [774, 388] width 1549 height 777
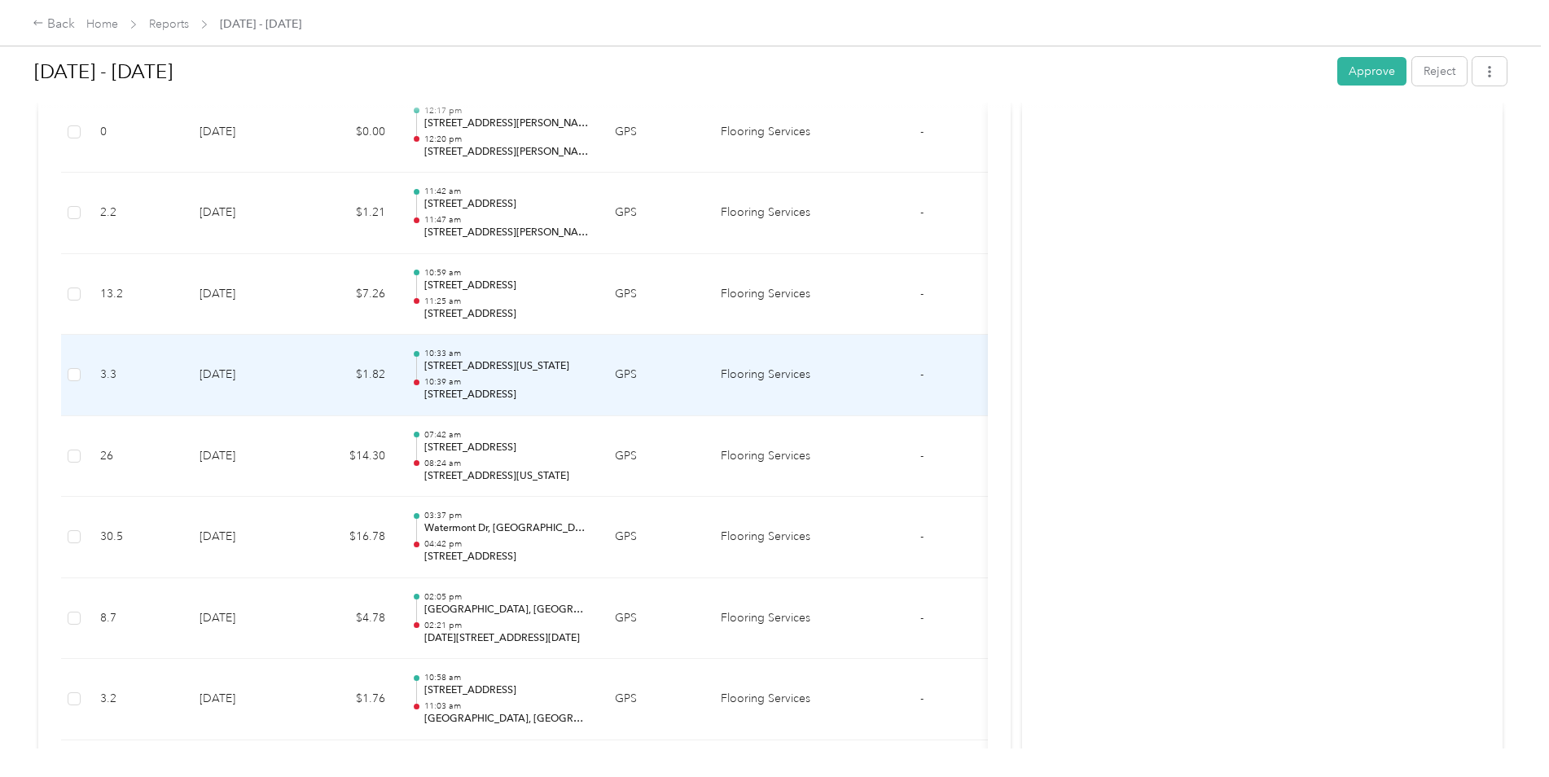
click at [325, 358] on td "$1.82" at bounding box center [350, 375] width 98 height 81
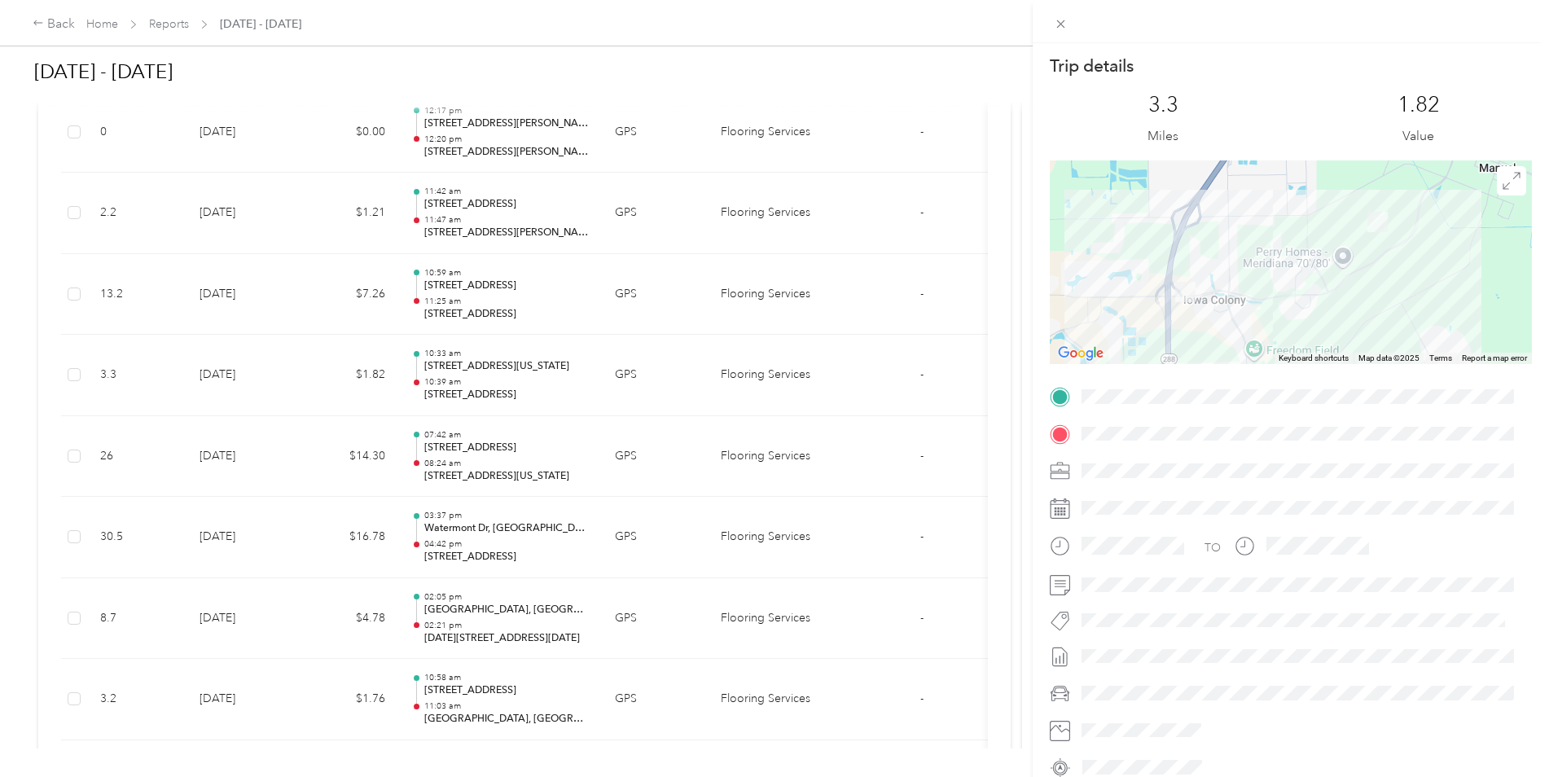
click at [323, 454] on div "Trip details This trip cannot be edited because it is either under review, appr…" at bounding box center [774, 388] width 1549 height 777
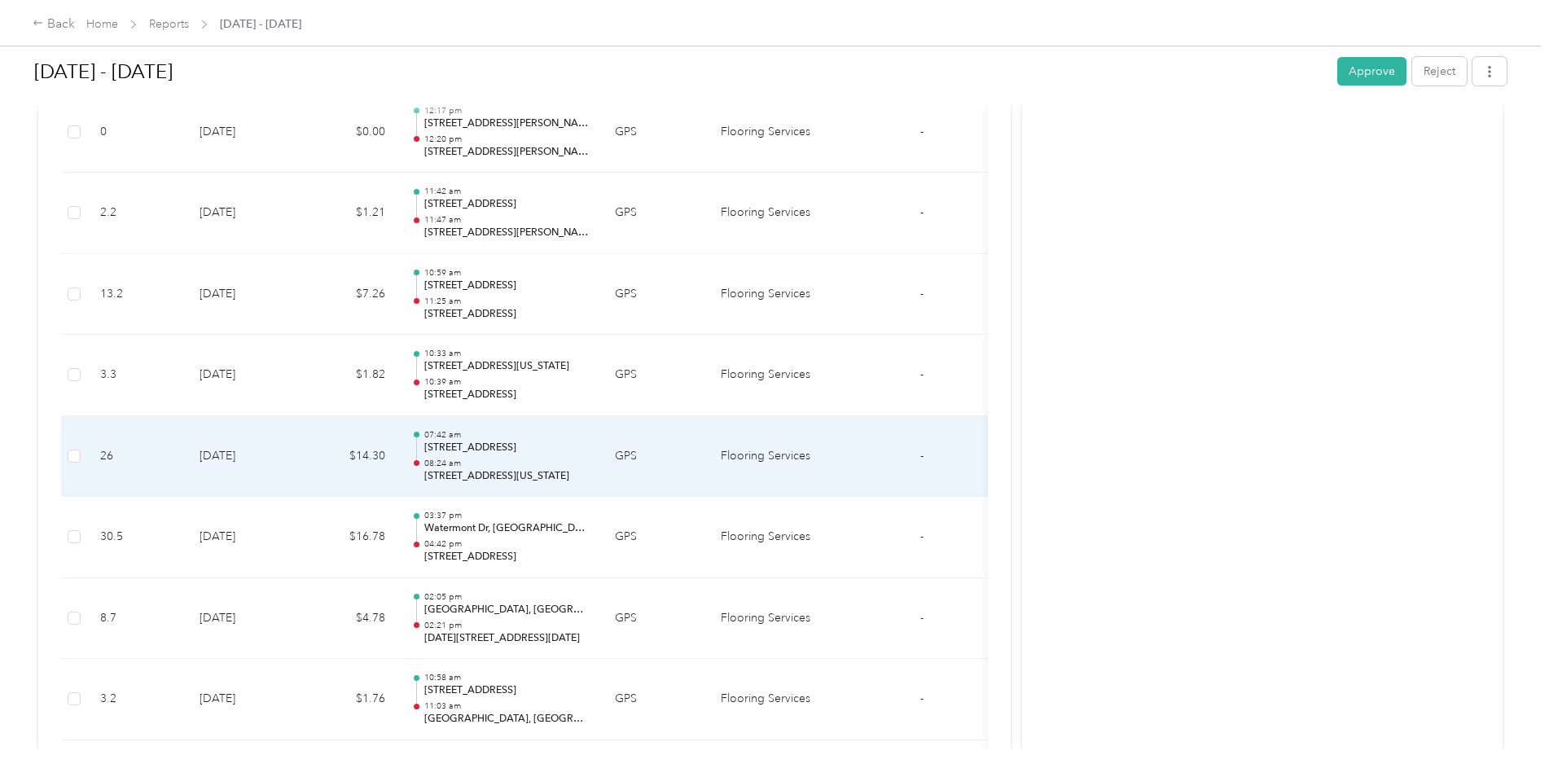
click at [323, 454] on td "$14.30" at bounding box center [350, 456] width 98 height 81
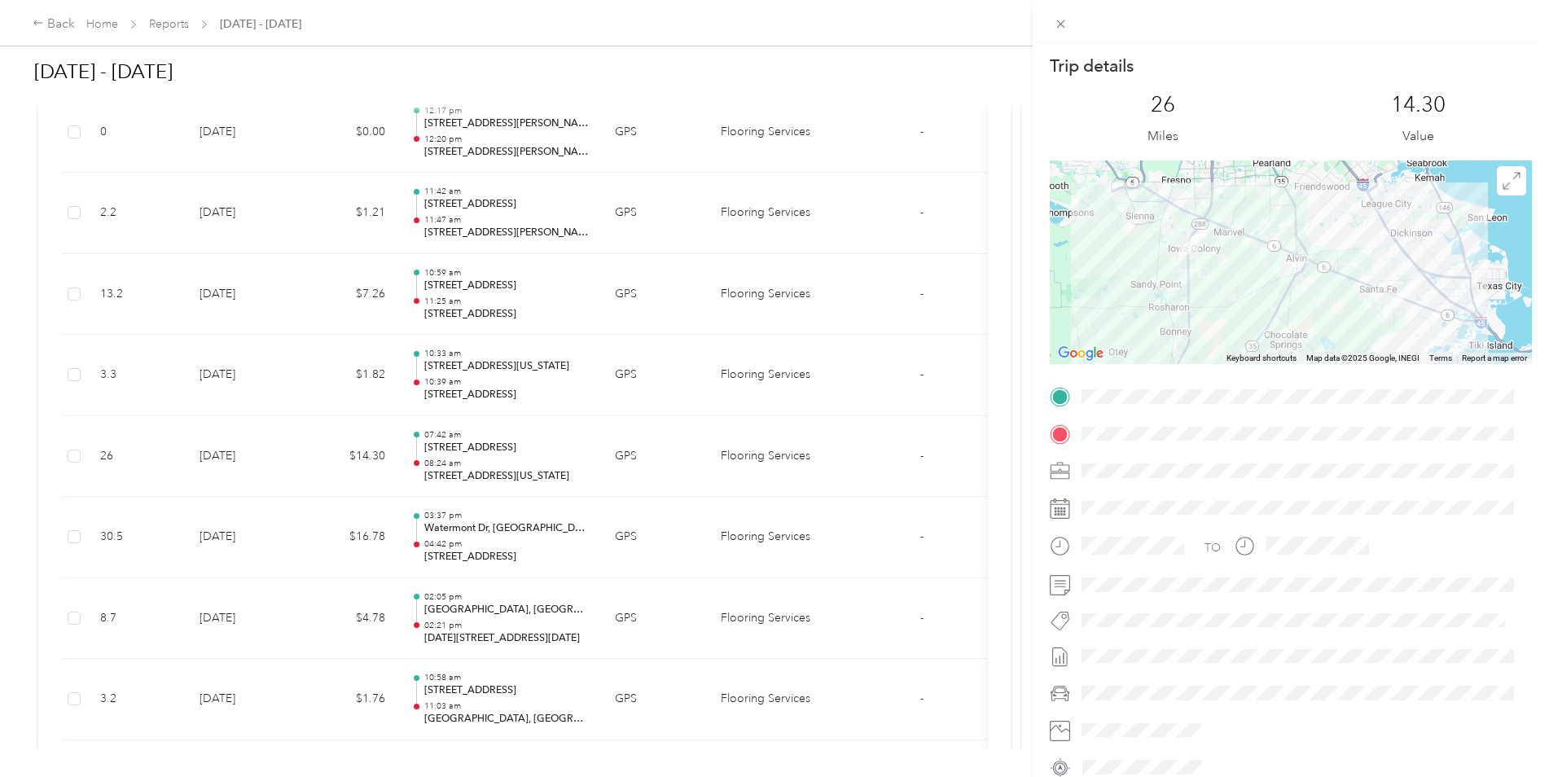
click at [334, 371] on div "Trip details This trip cannot be edited because it is either under review, appr…" at bounding box center [774, 388] width 1549 height 777
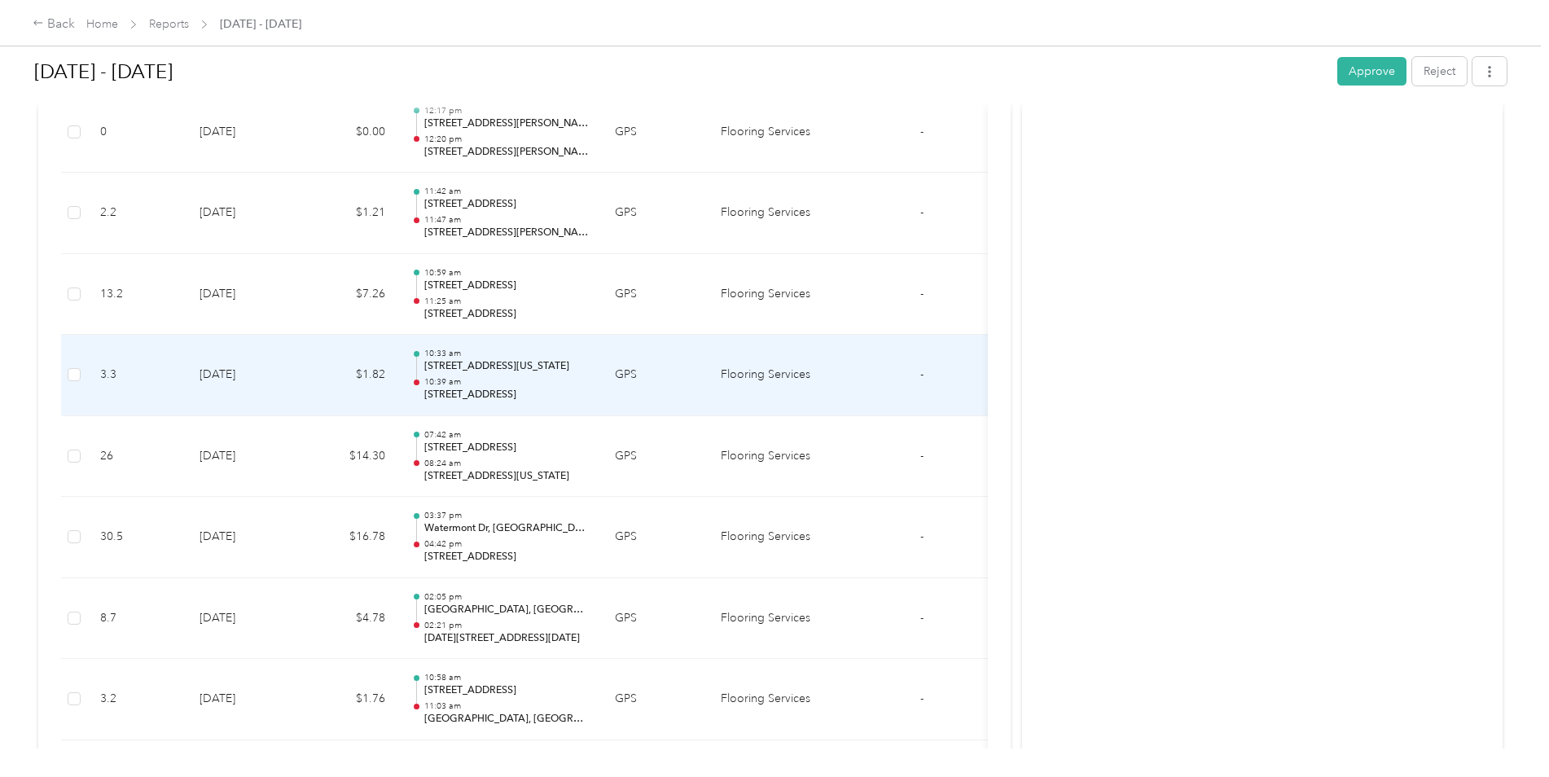
click at [334, 371] on td "$1.82" at bounding box center [350, 375] width 98 height 81
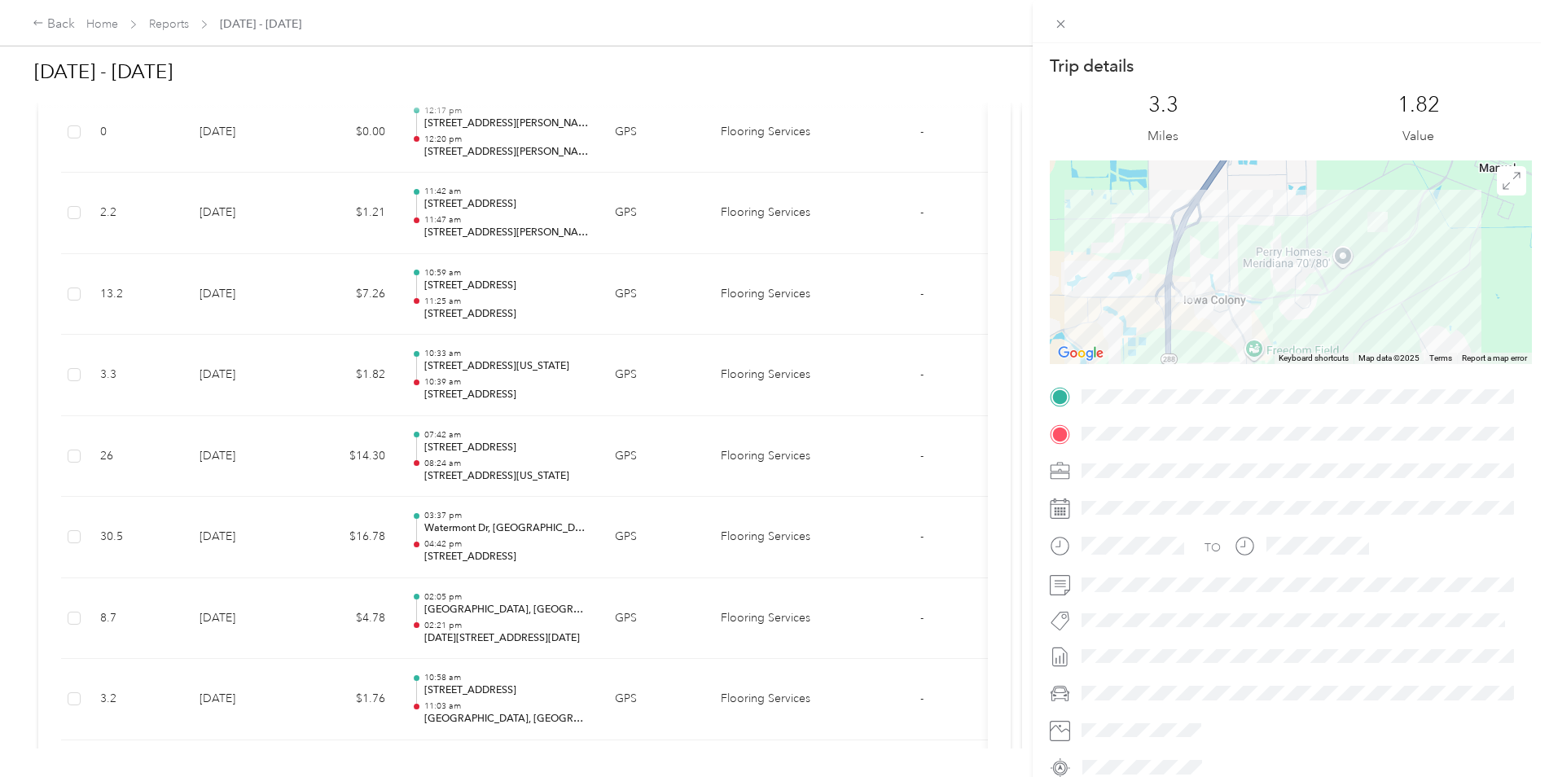
click at [322, 454] on div "Trip details This trip cannot be edited because it is either under review, appr…" at bounding box center [774, 388] width 1549 height 777
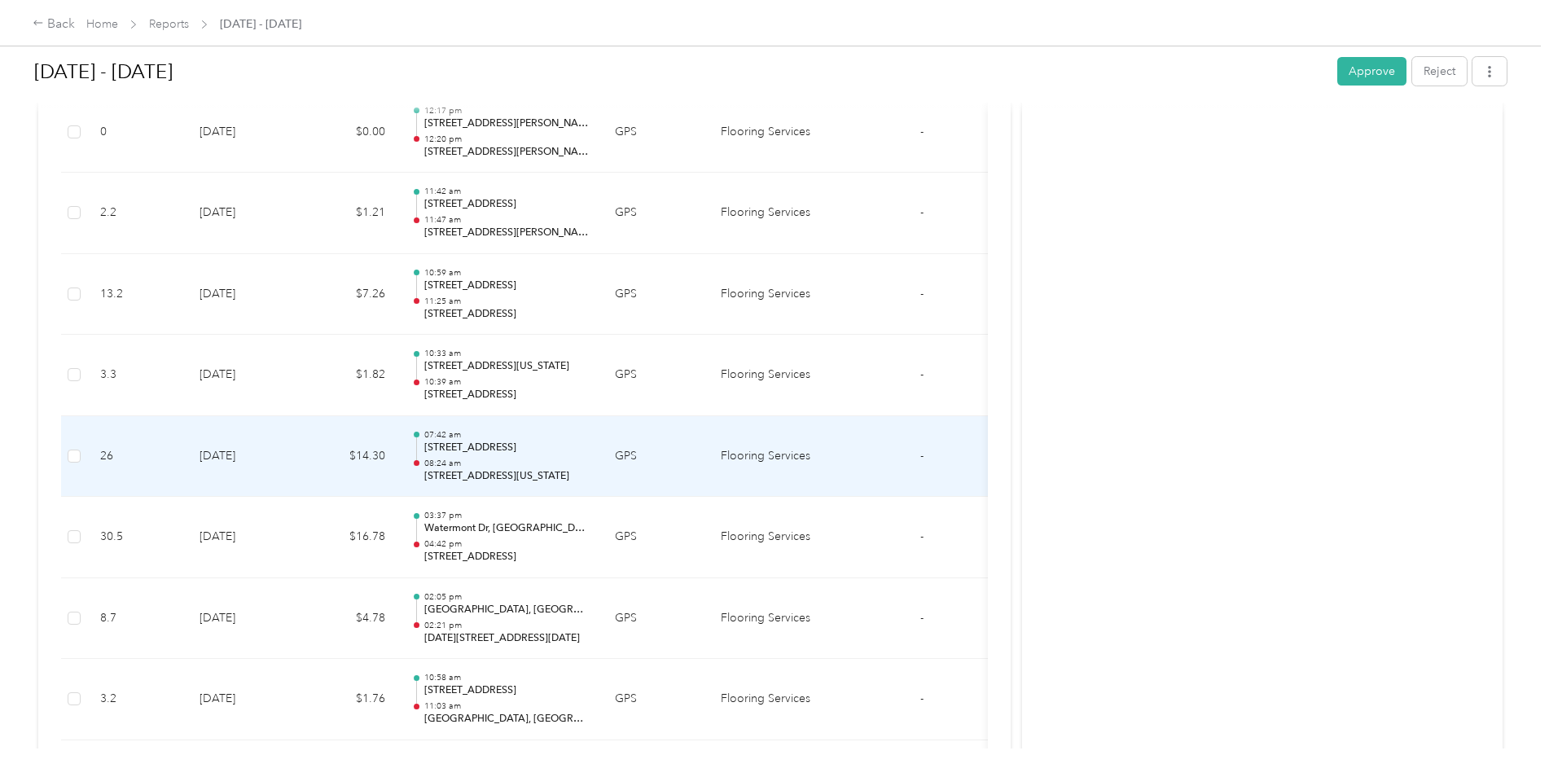
click at [322, 454] on td "$14.30" at bounding box center [350, 456] width 98 height 81
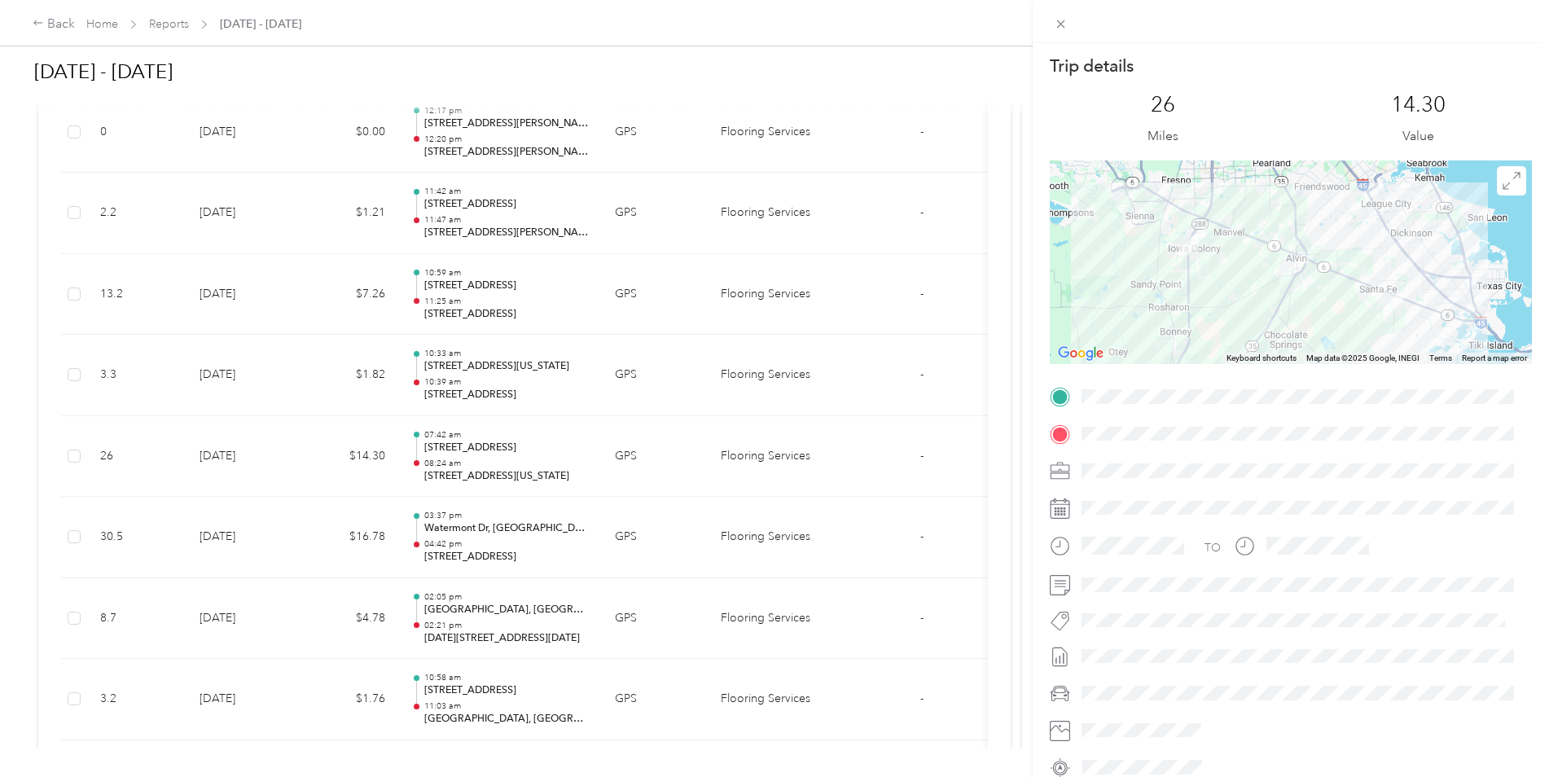
click at [292, 512] on div "Trip details This trip cannot be edited because it is either under review, appr…" at bounding box center [774, 388] width 1549 height 777
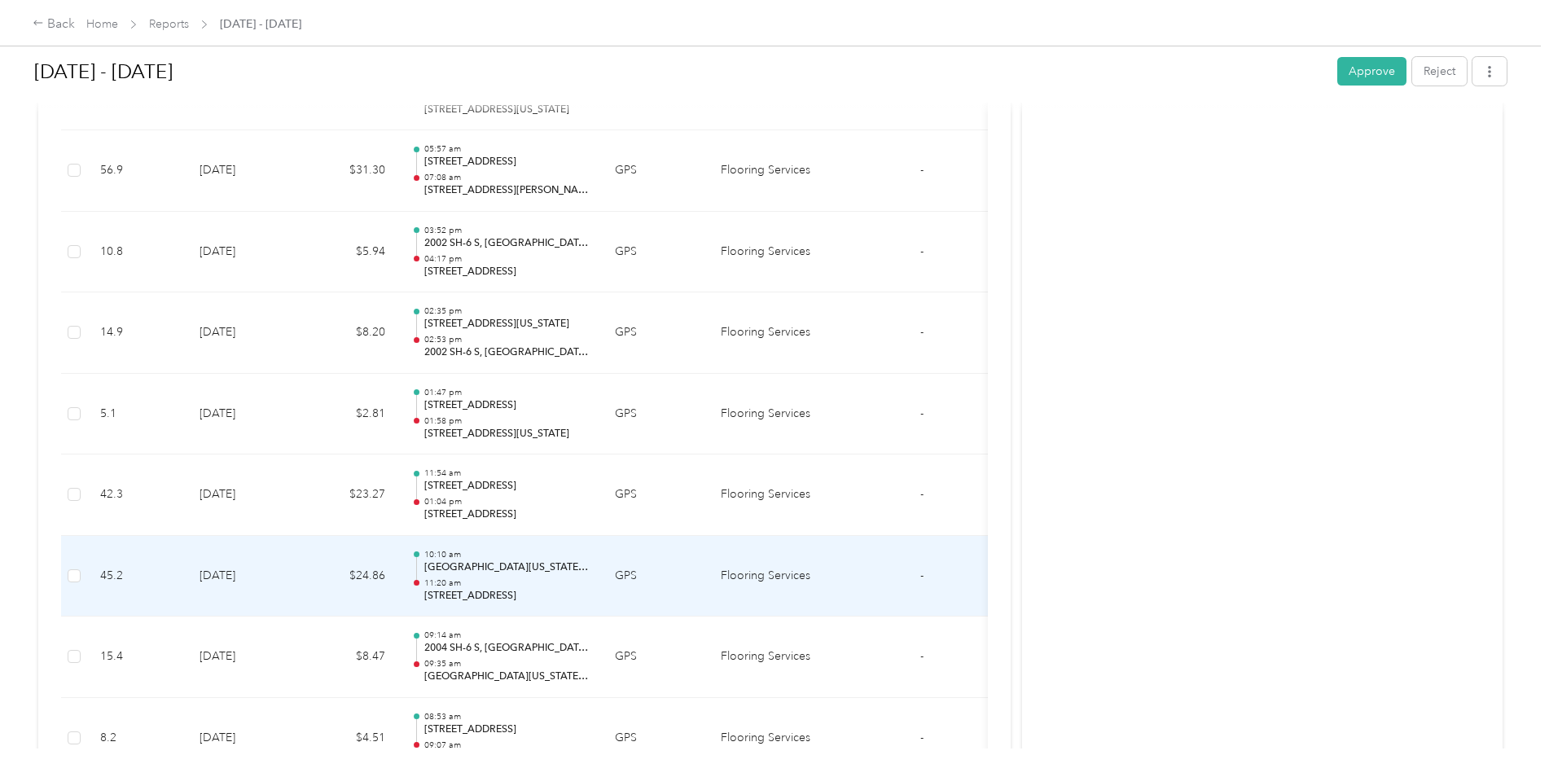
scroll to position [11963, 0]
click at [279, 574] on td "[DATE]" at bounding box center [243, 576] width 114 height 81
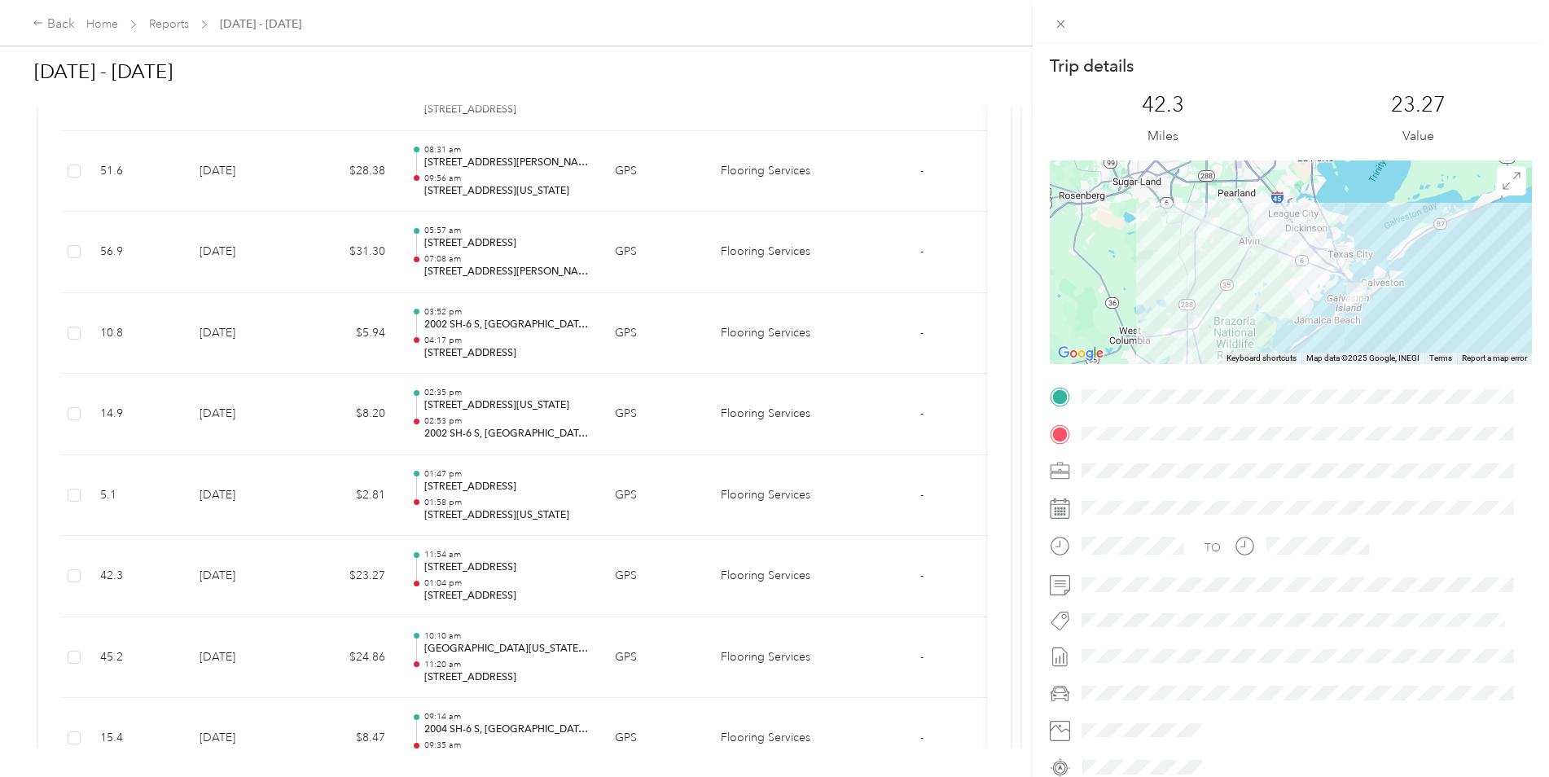
click at [293, 652] on div "Trip details This trip cannot be edited because it is either under review, appr…" at bounding box center [774, 388] width 1549 height 777
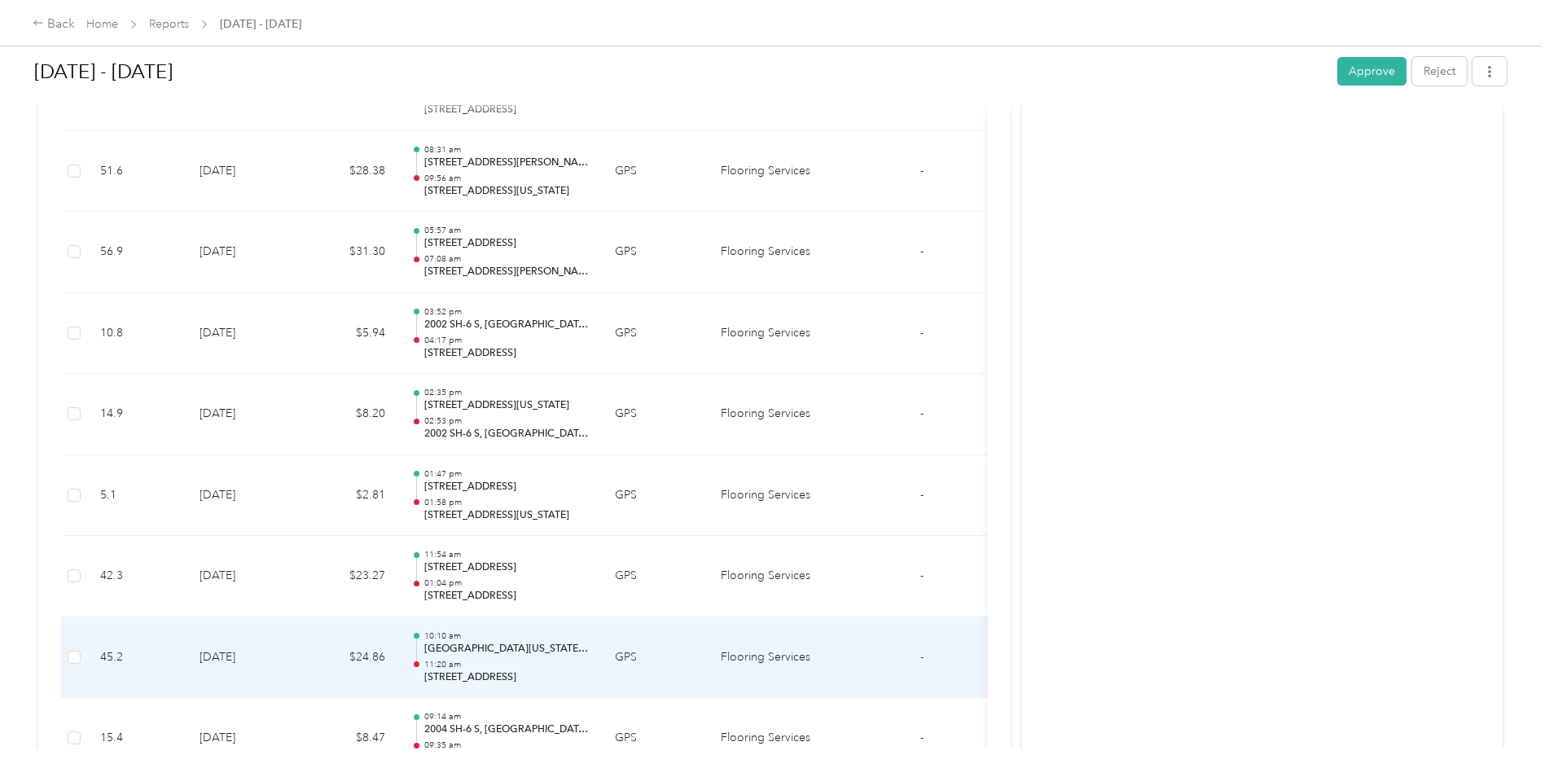
click at [293, 652] on td "[DATE]" at bounding box center [243, 657] width 114 height 81
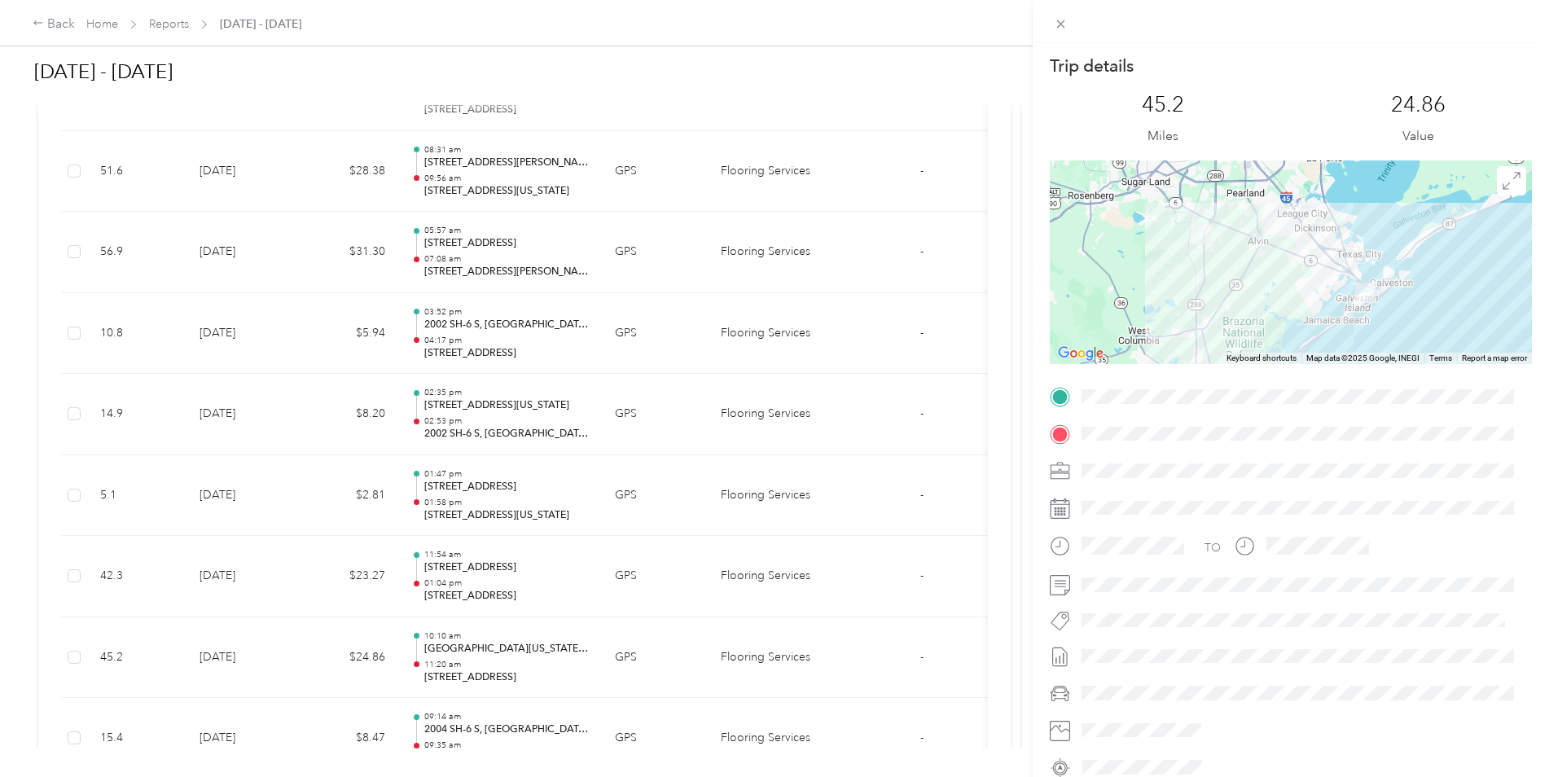
click at [288, 578] on div "Trip details This trip cannot be edited because it is either under review, appr…" at bounding box center [774, 388] width 1549 height 777
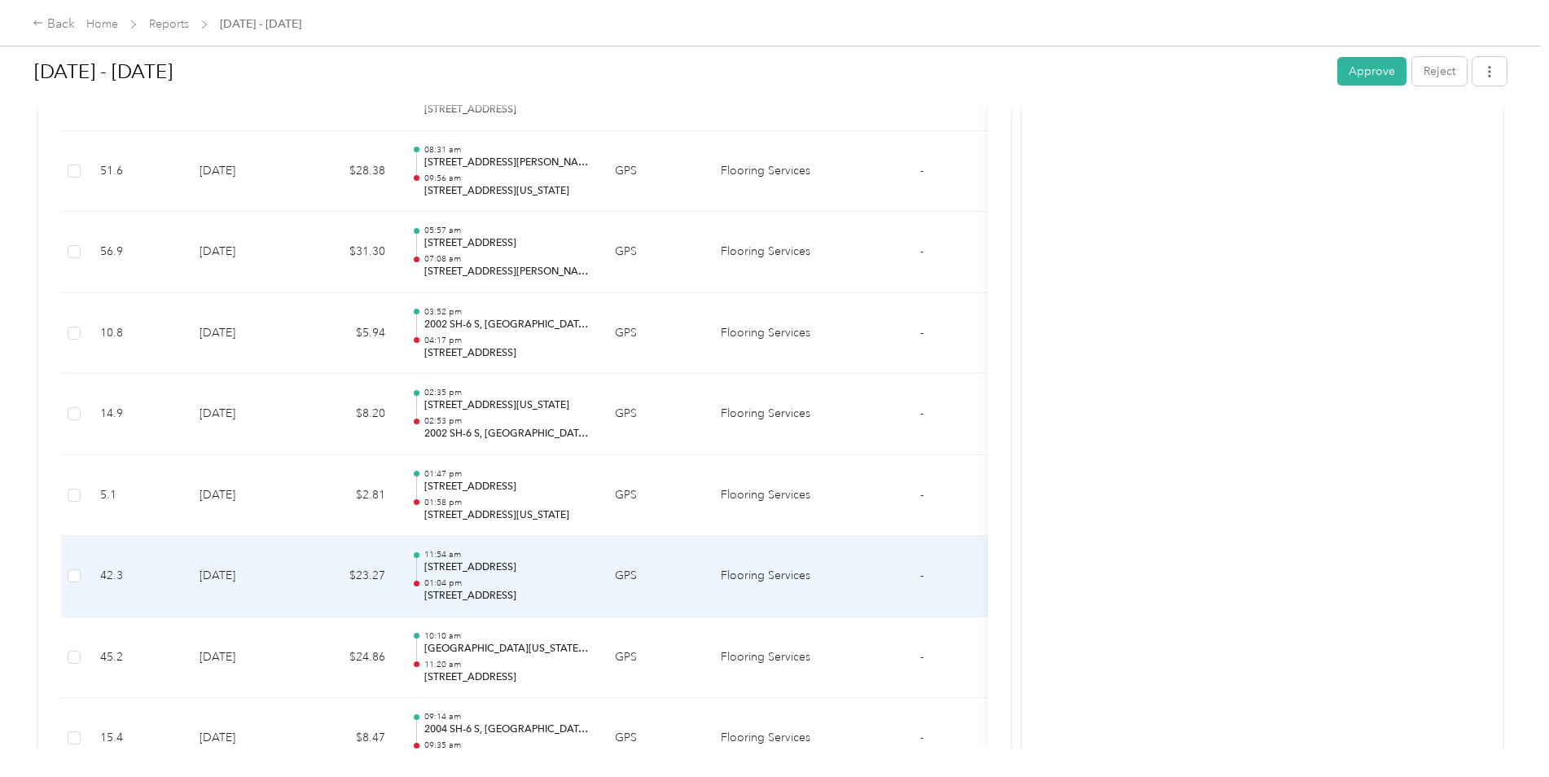
click at [289, 578] on td "[DATE]" at bounding box center [243, 576] width 114 height 81
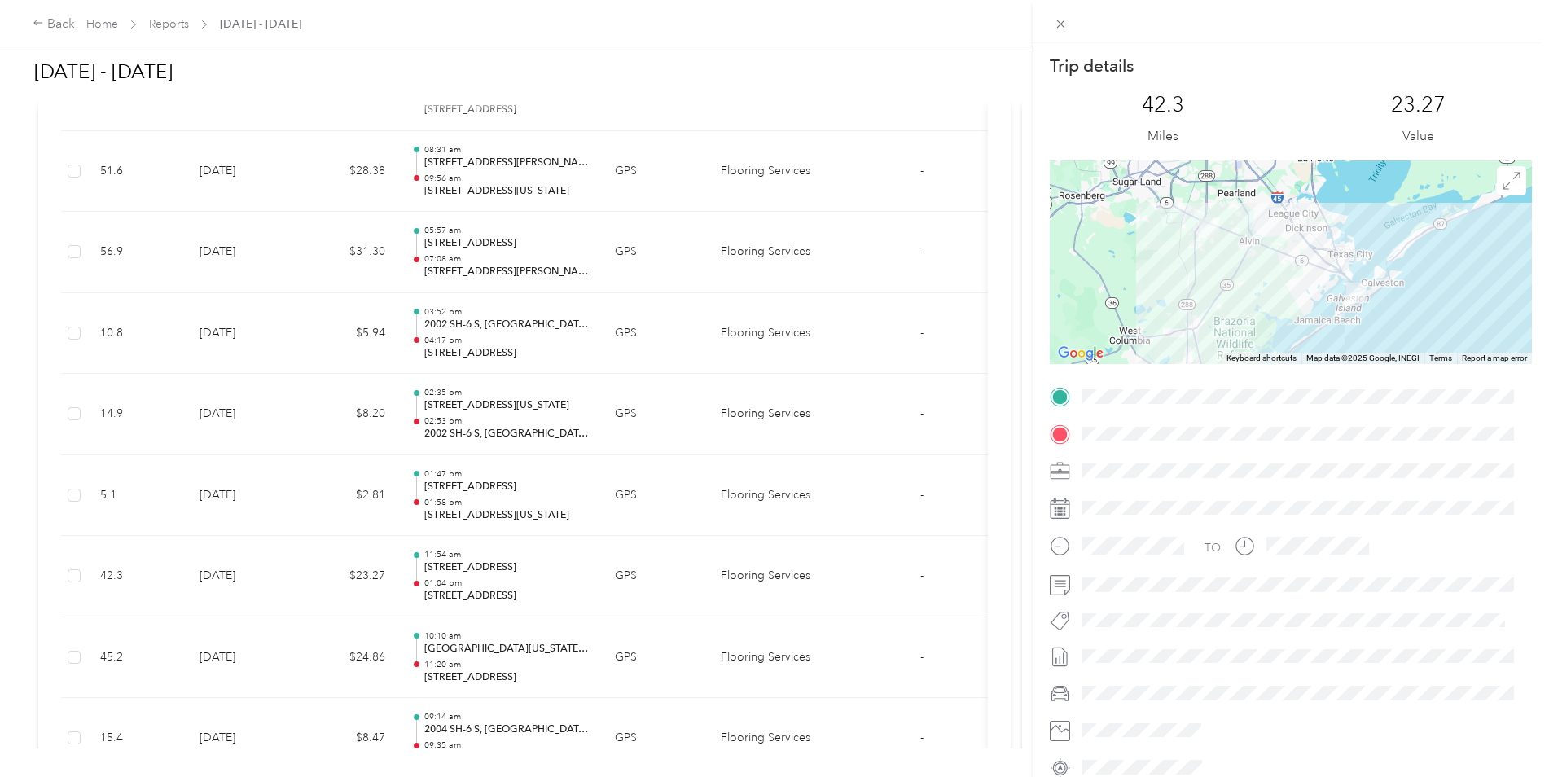
click at [292, 472] on div "Trip details This trip cannot be edited because it is either under review, appr…" at bounding box center [774, 388] width 1549 height 777
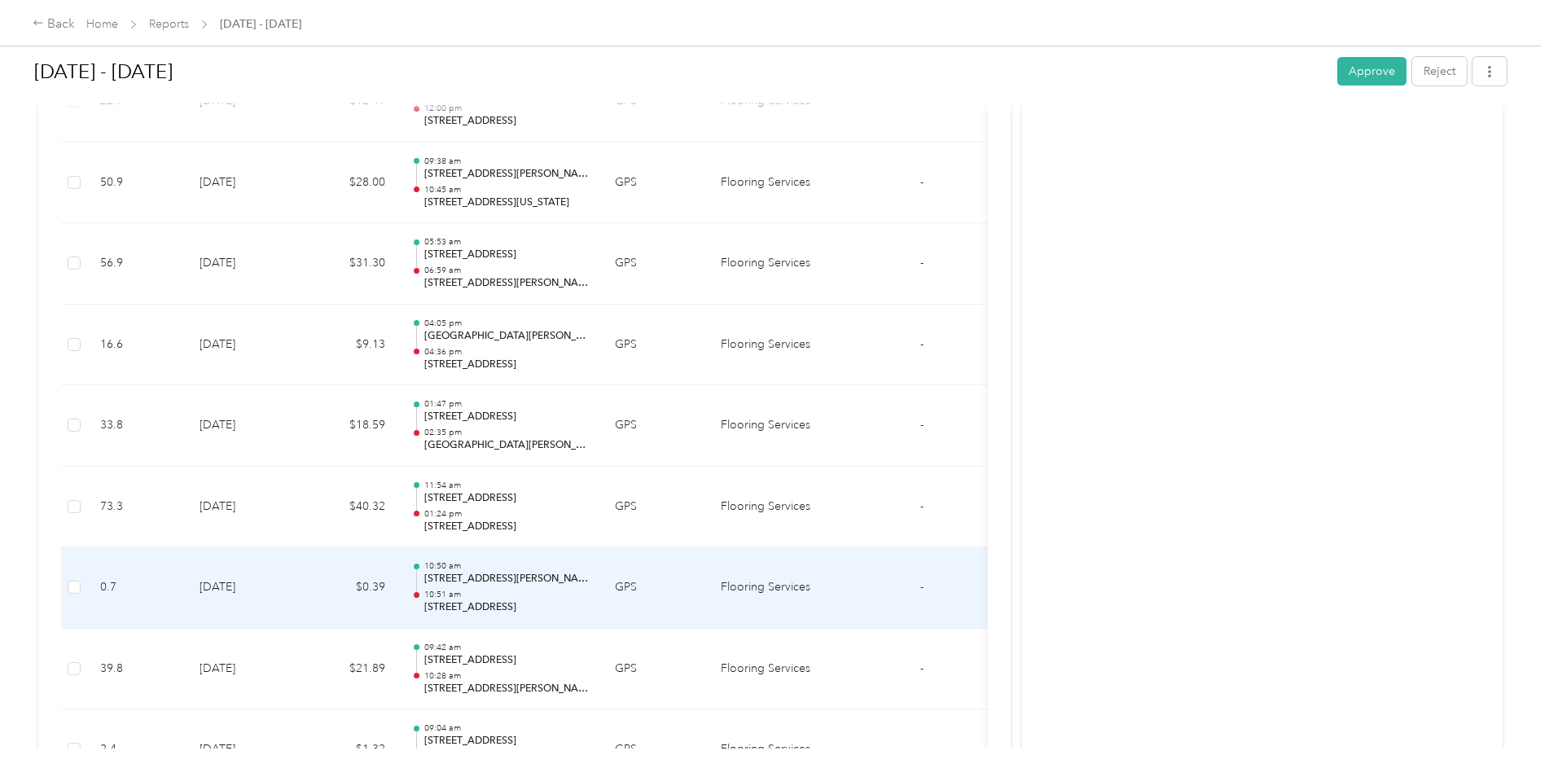
scroll to position [9520, 0]
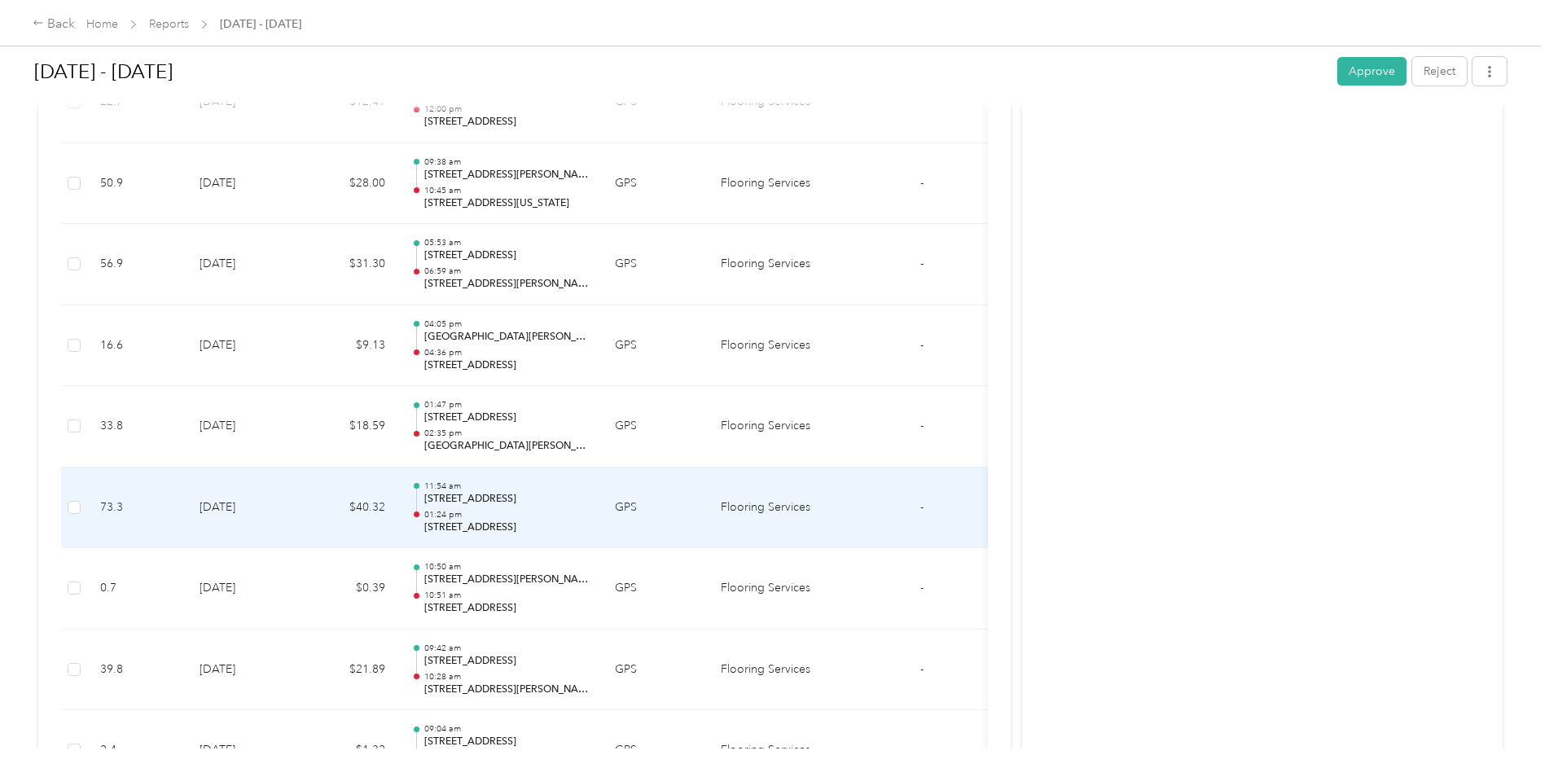
click at [298, 507] on td "[DATE]" at bounding box center [243, 507] width 114 height 81
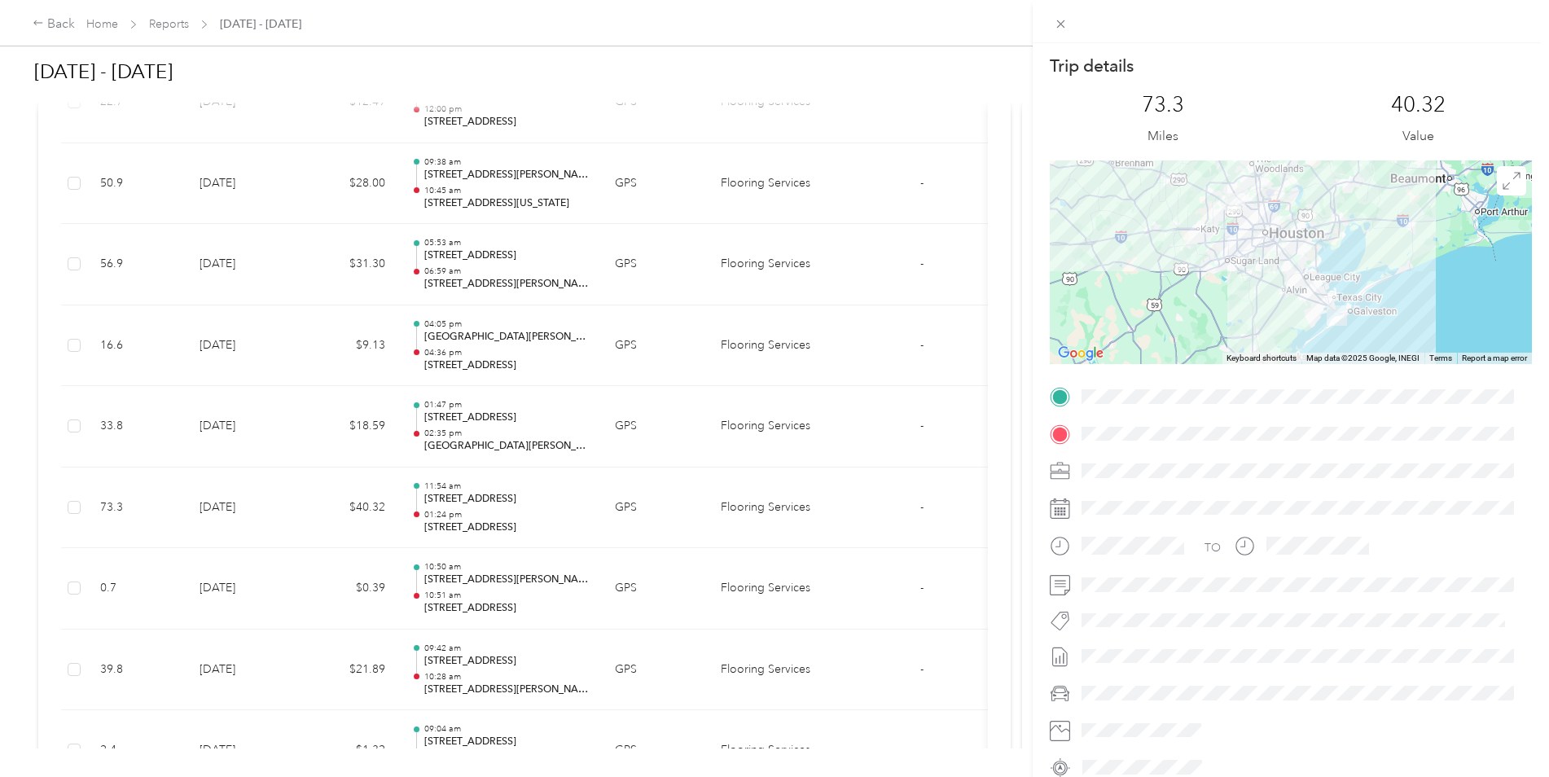
click at [305, 417] on div "Trip details This trip cannot be edited because it is either under review, appr…" at bounding box center [774, 388] width 1549 height 777
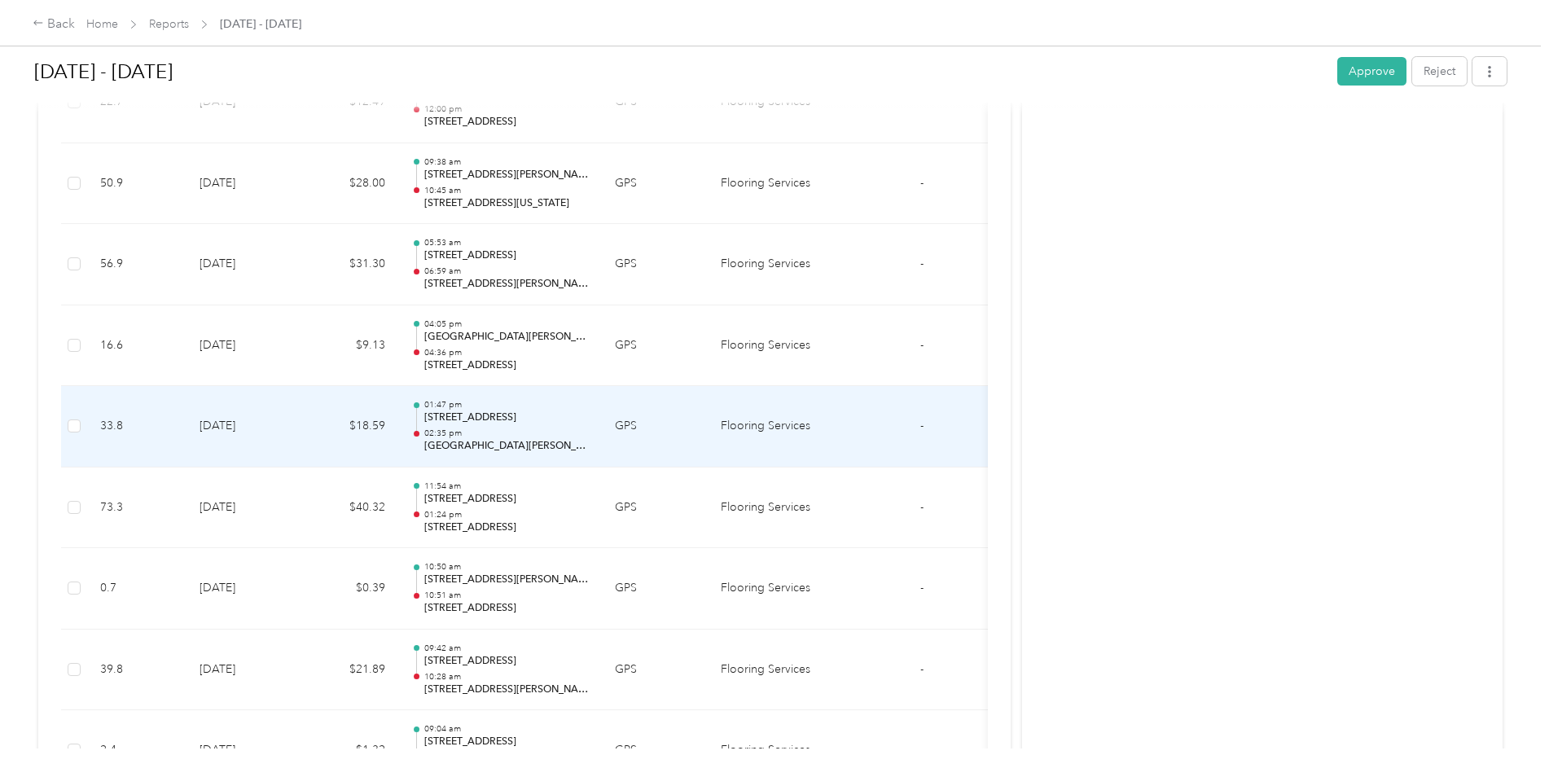
click at [305, 417] on td "$18.59" at bounding box center [350, 426] width 98 height 81
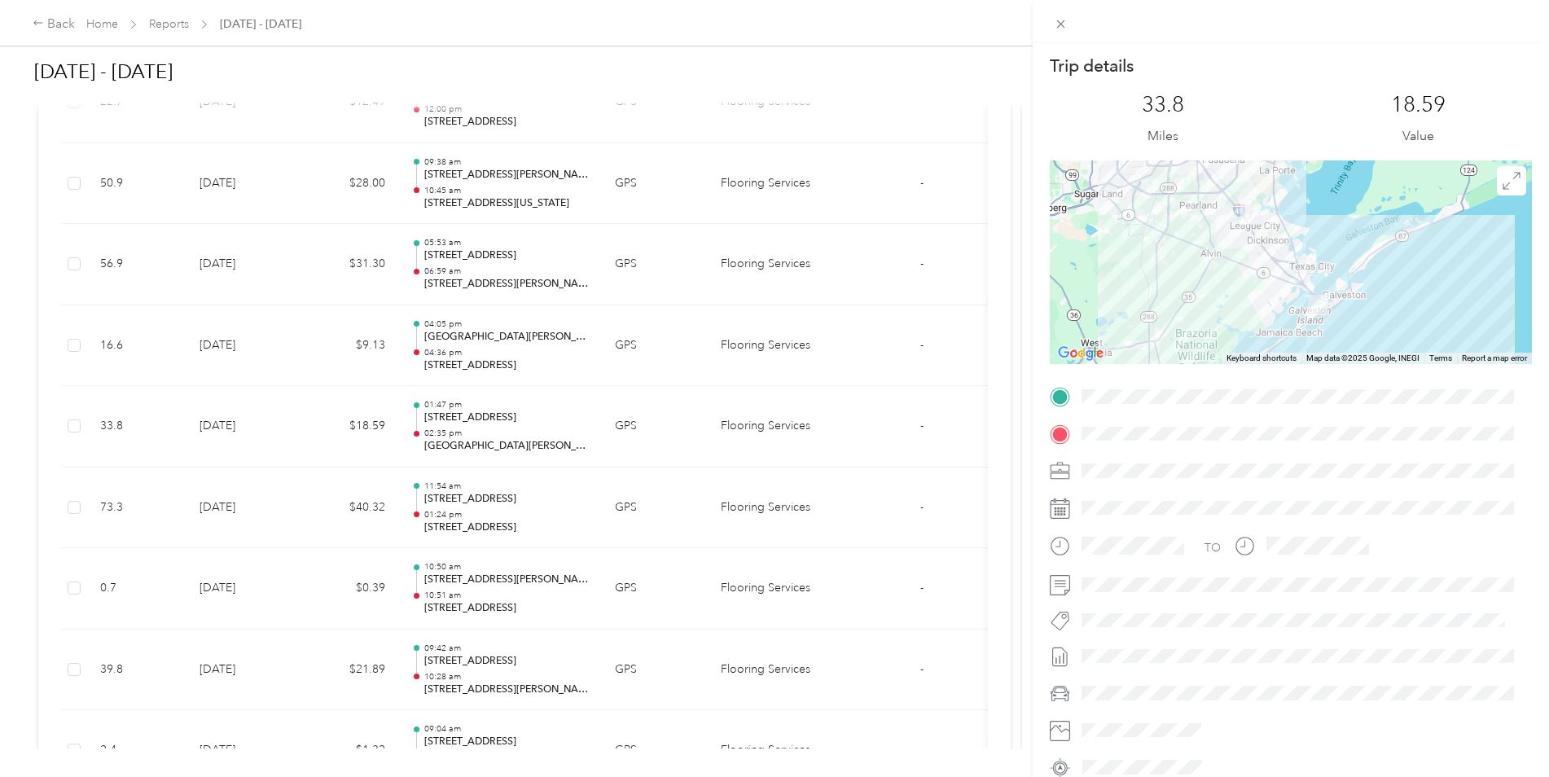
click at [303, 416] on div "Trip details This trip cannot be edited because it is either under review, appr…" at bounding box center [774, 388] width 1549 height 777
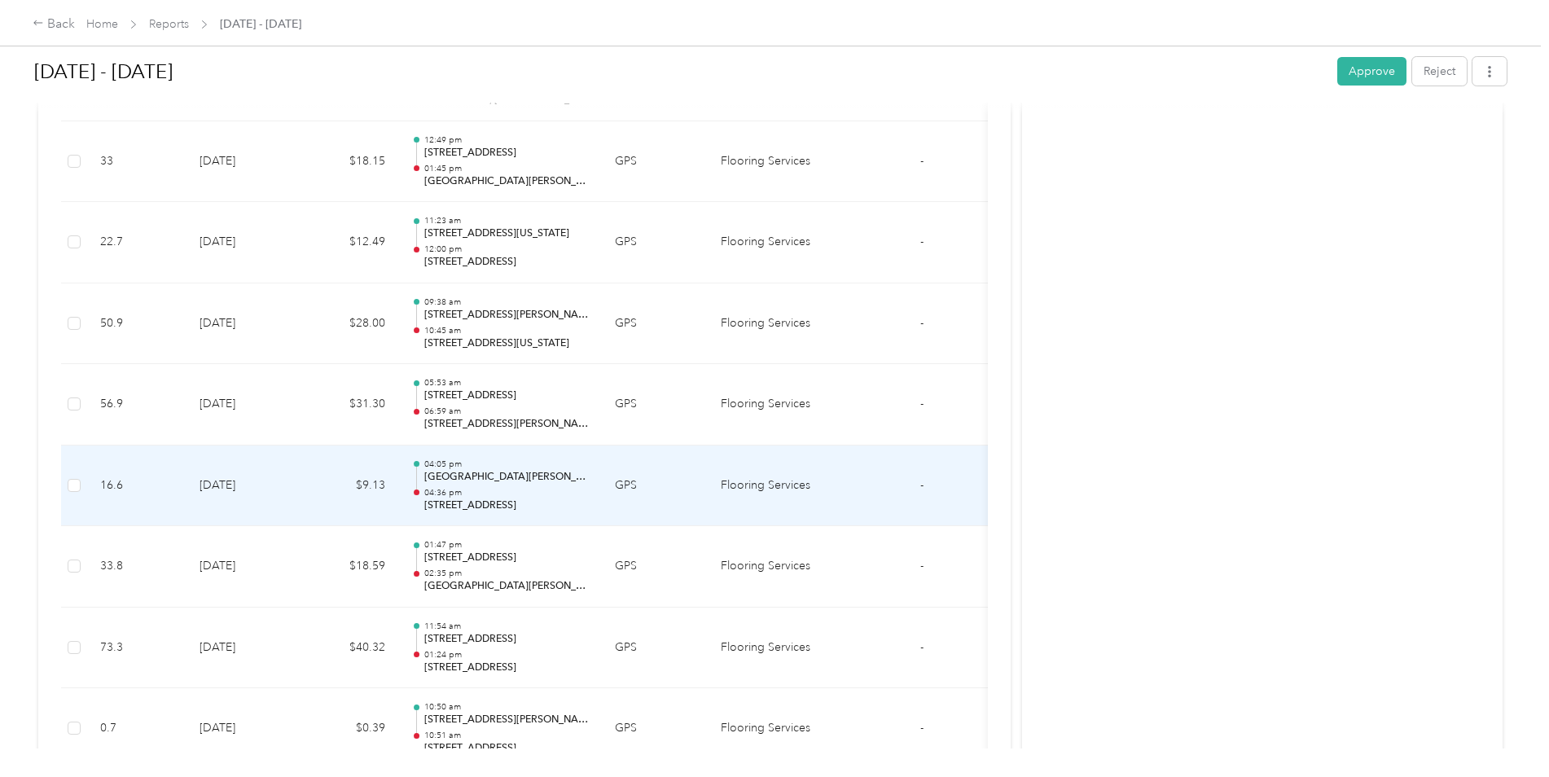
scroll to position [9357, 0]
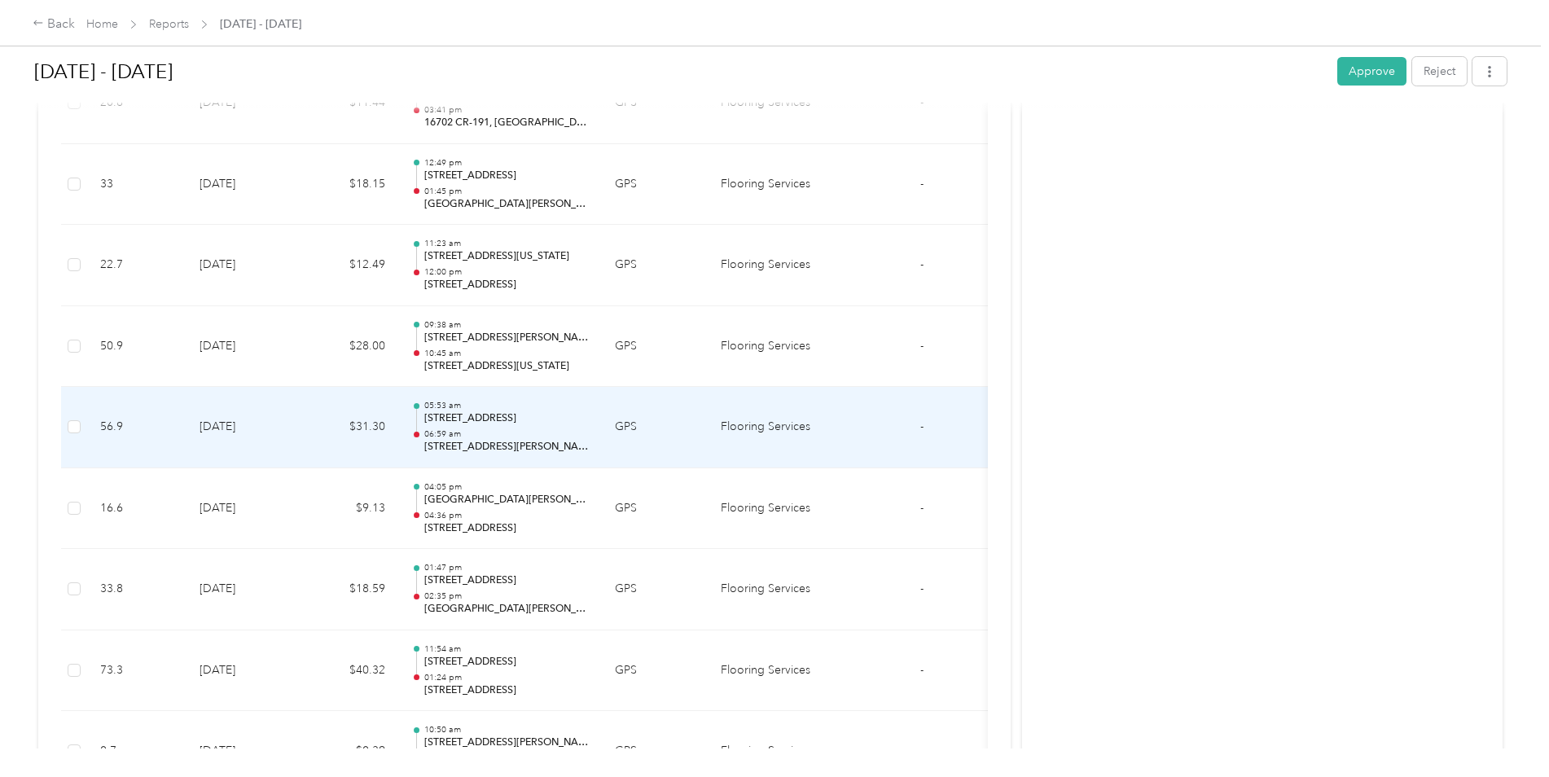
click at [300, 428] on td "[DATE]" at bounding box center [243, 427] width 114 height 81
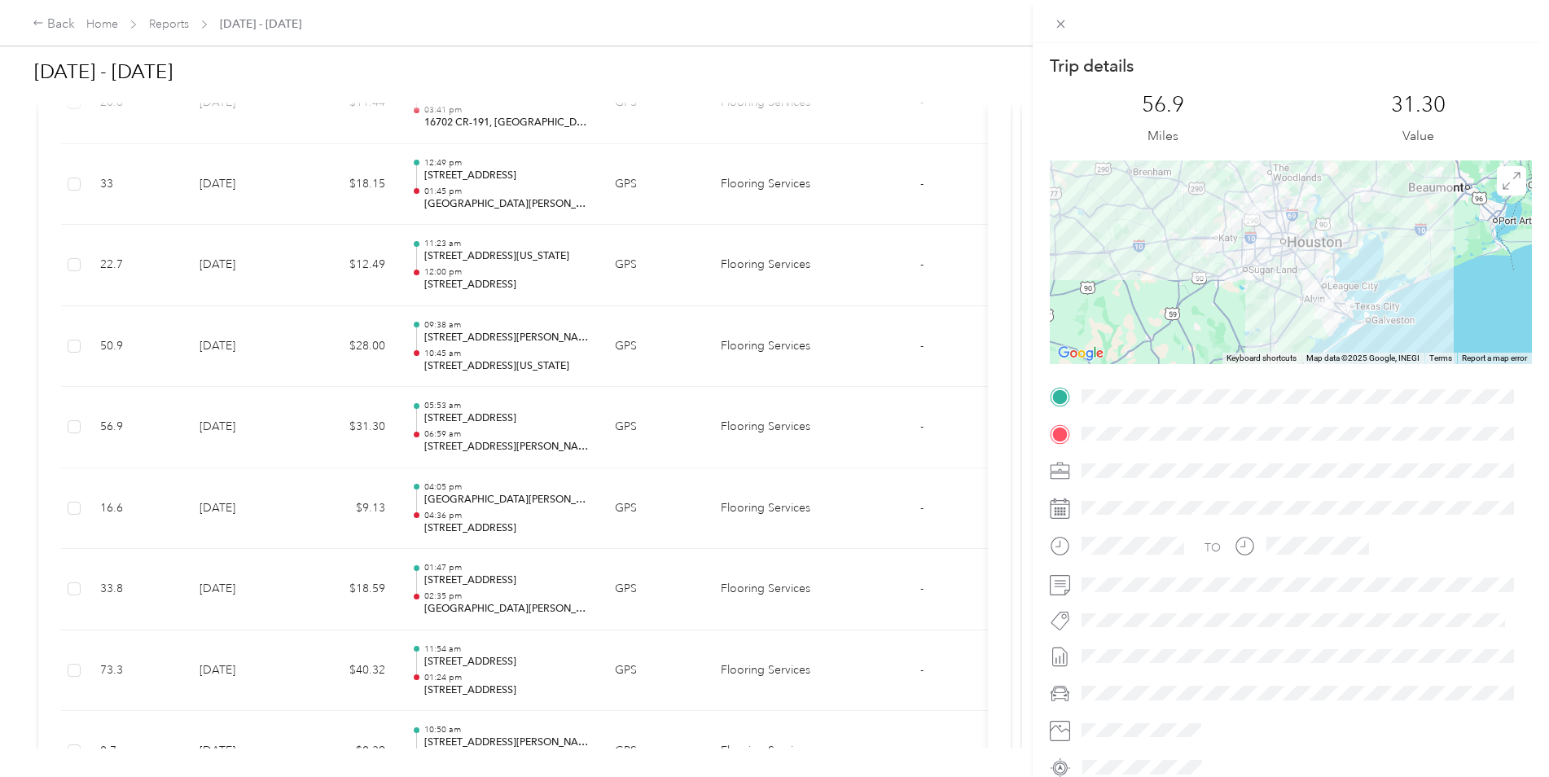
click at [300, 428] on div "Trip details This trip cannot be edited because it is either under review, appr…" at bounding box center [774, 388] width 1549 height 777
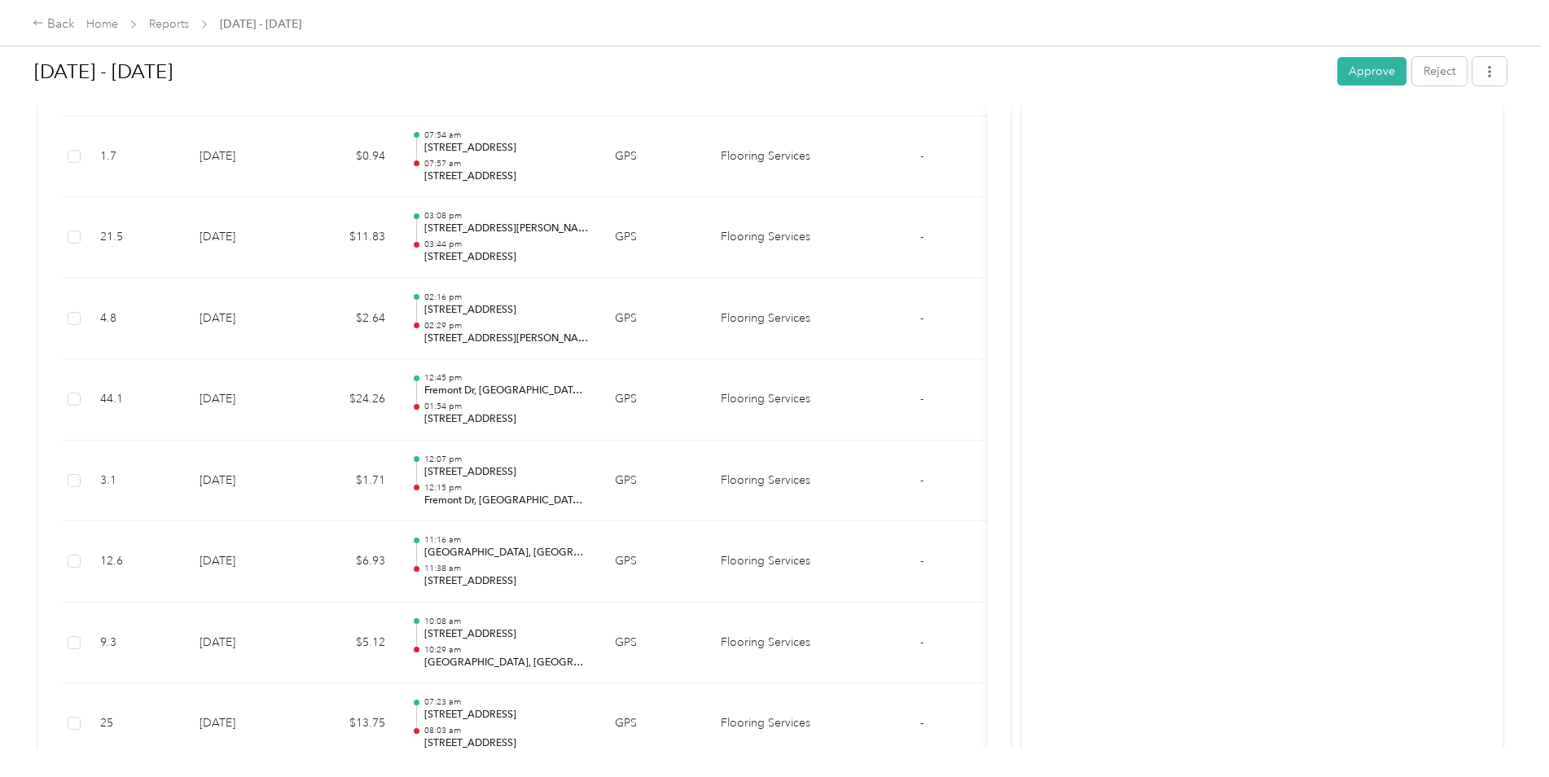
scroll to position [7403, 0]
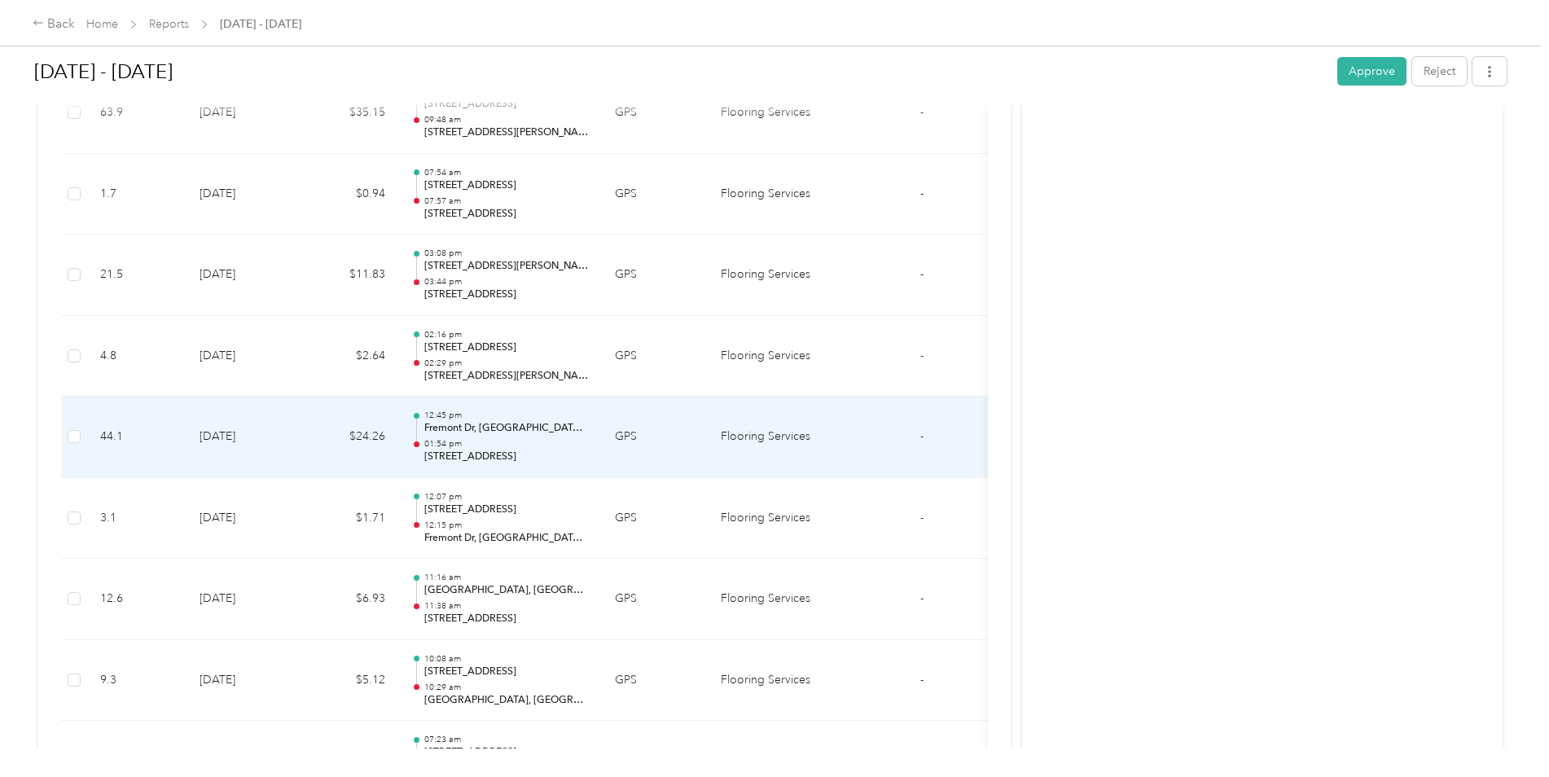
click at [290, 442] on td "[DATE]" at bounding box center [243, 437] width 114 height 81
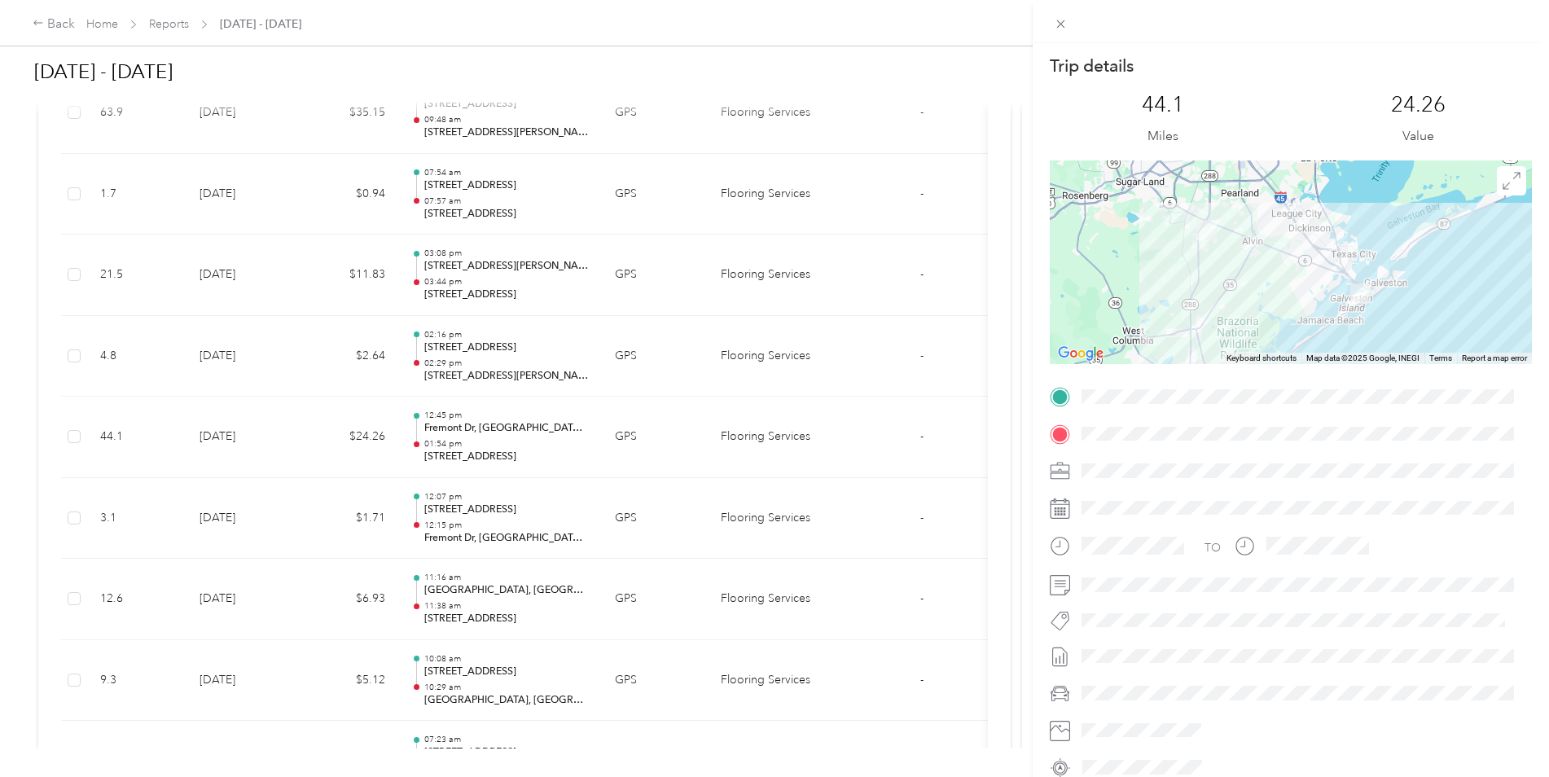
click at [291, 444] on div "Trip details This trip cannot be edited because it is either under review, appr…" at bounding box center [774, 388] width 1549 height 777
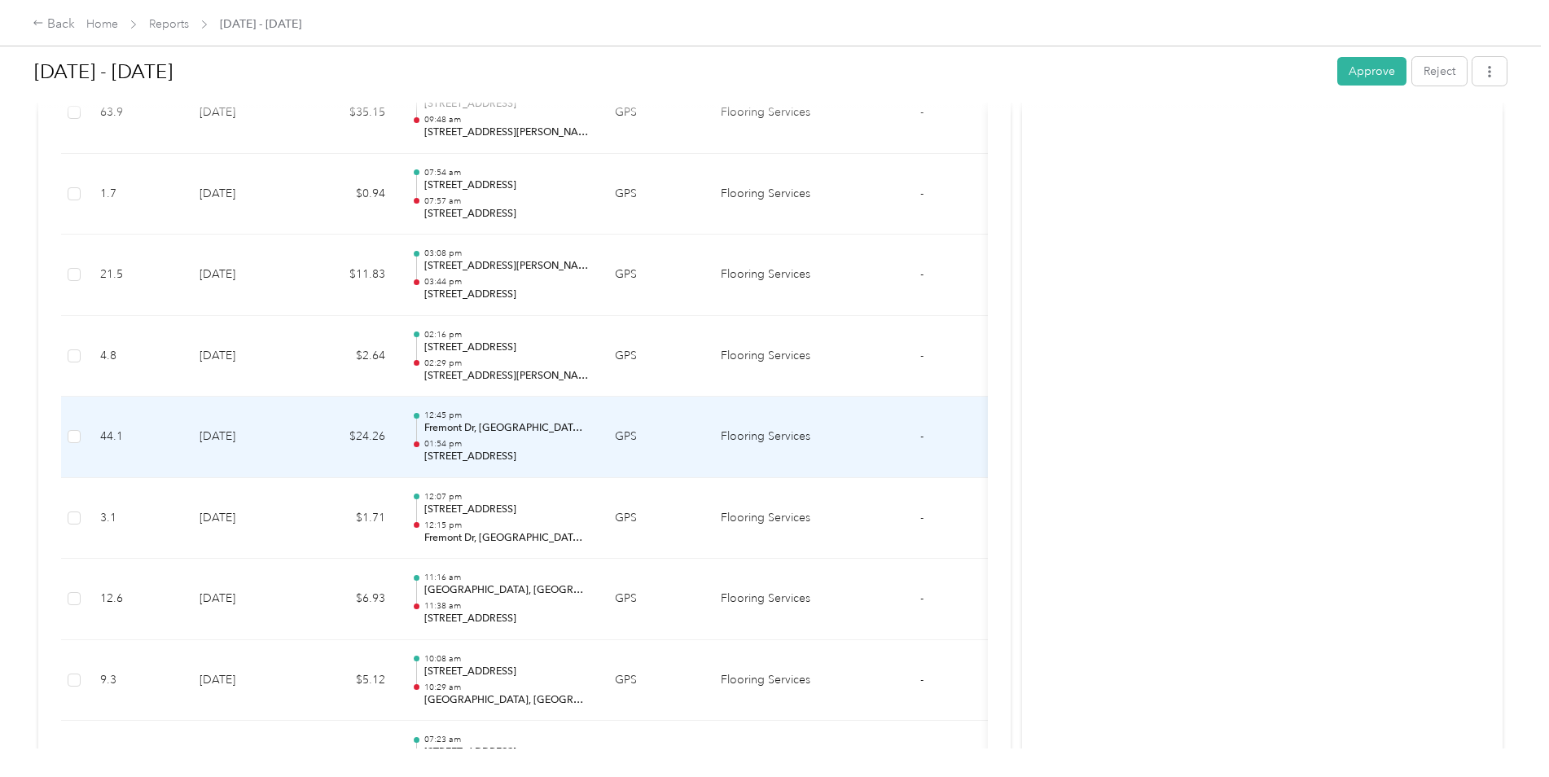
click at [291, 444] on td "[DATE]" at bounding box center [243, 437] width 114 height 81
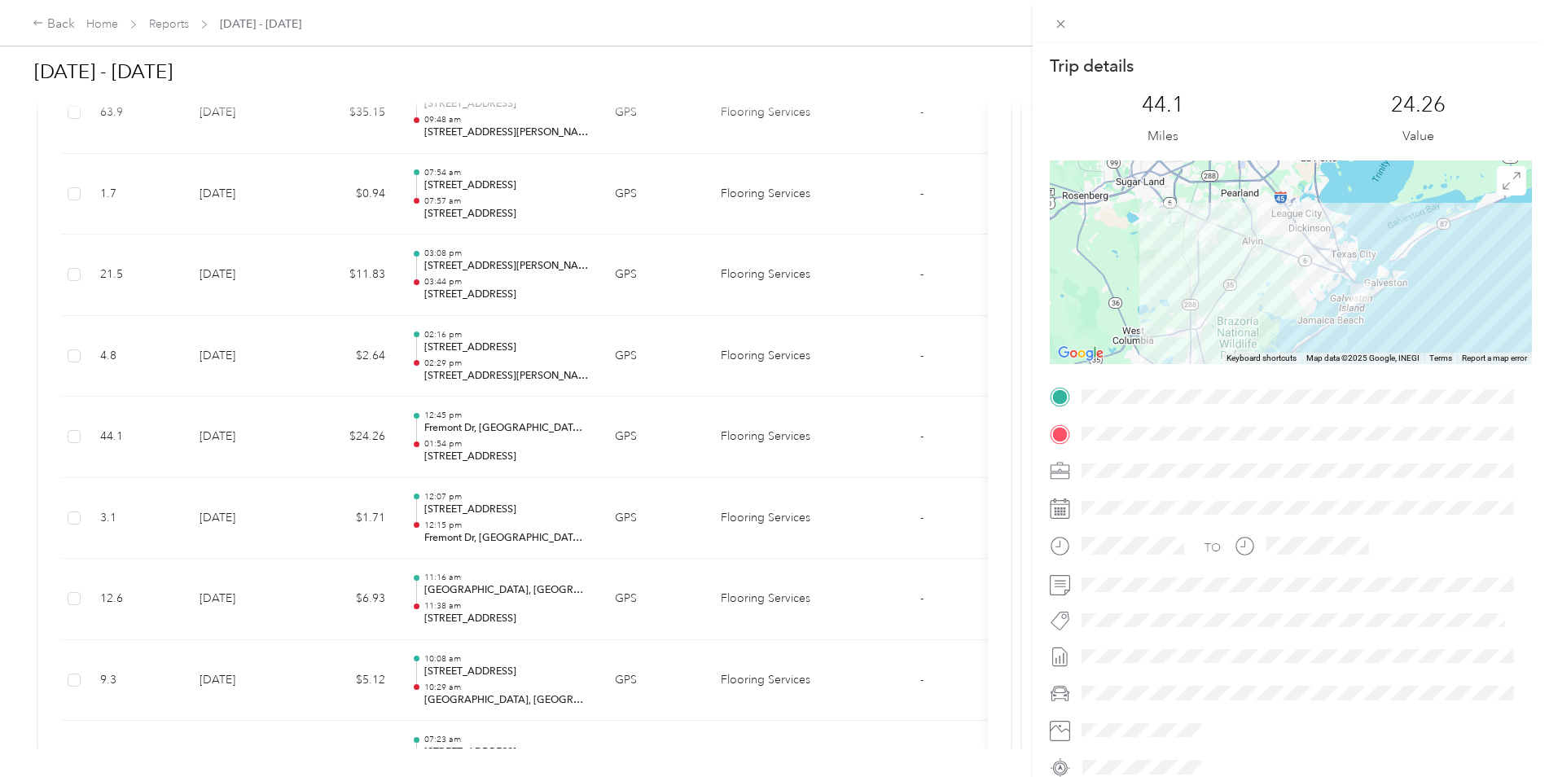
click at [291, 444] on div "Trip details This trip cannot be edited because it is either under review, appr…" at bounding box center [774, 388] width 1549 height 777
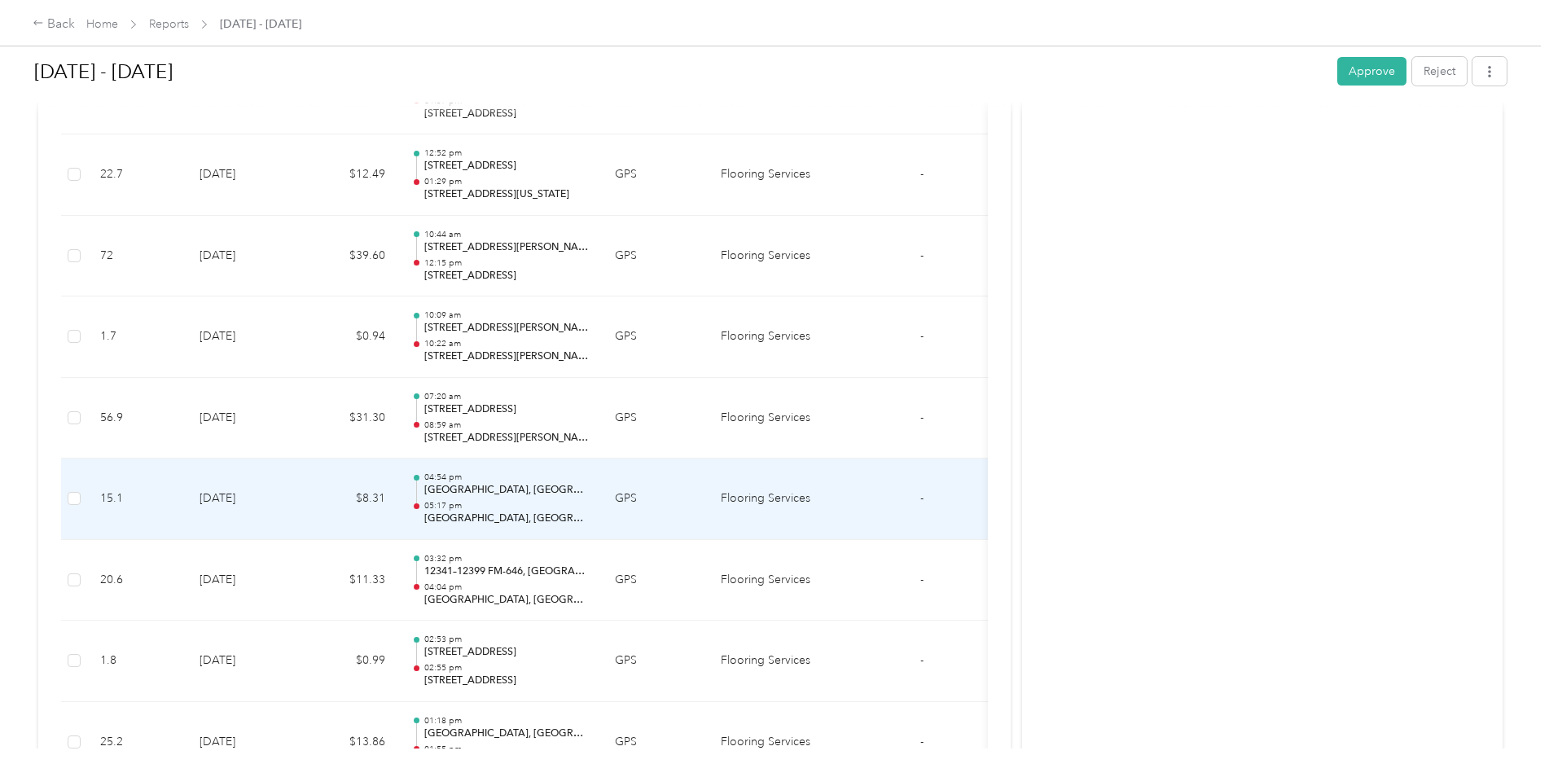
scroll to position [6507, 0]
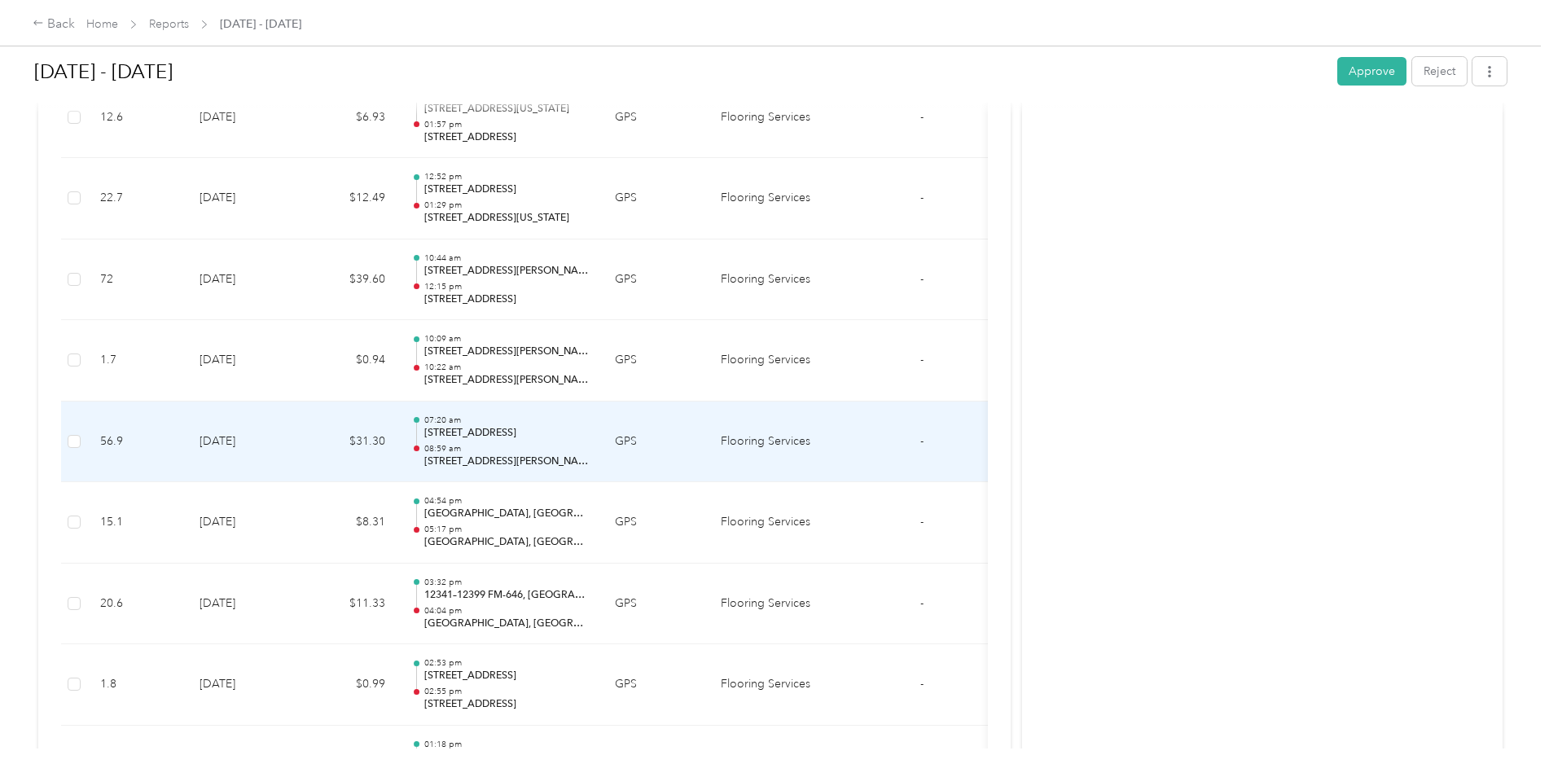
click at [291, 444] on td "[DATE]" at bounding box center [243, 441] width 114 height 81
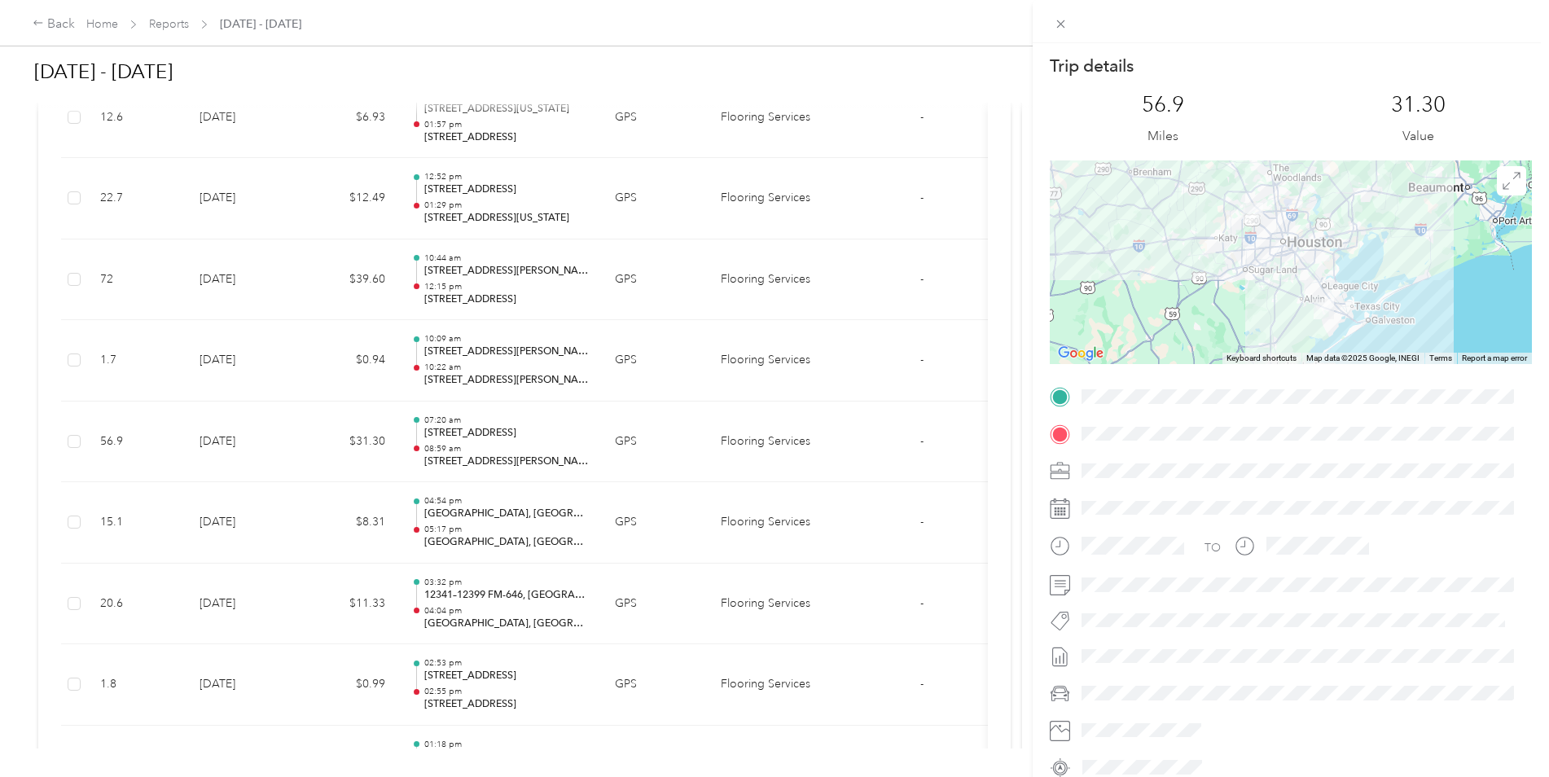
click at [291, 444] on div "Trip details This trip cannot be edited because it is either under review, appr…" at bounding box center [774, 388] width 1549 height 777
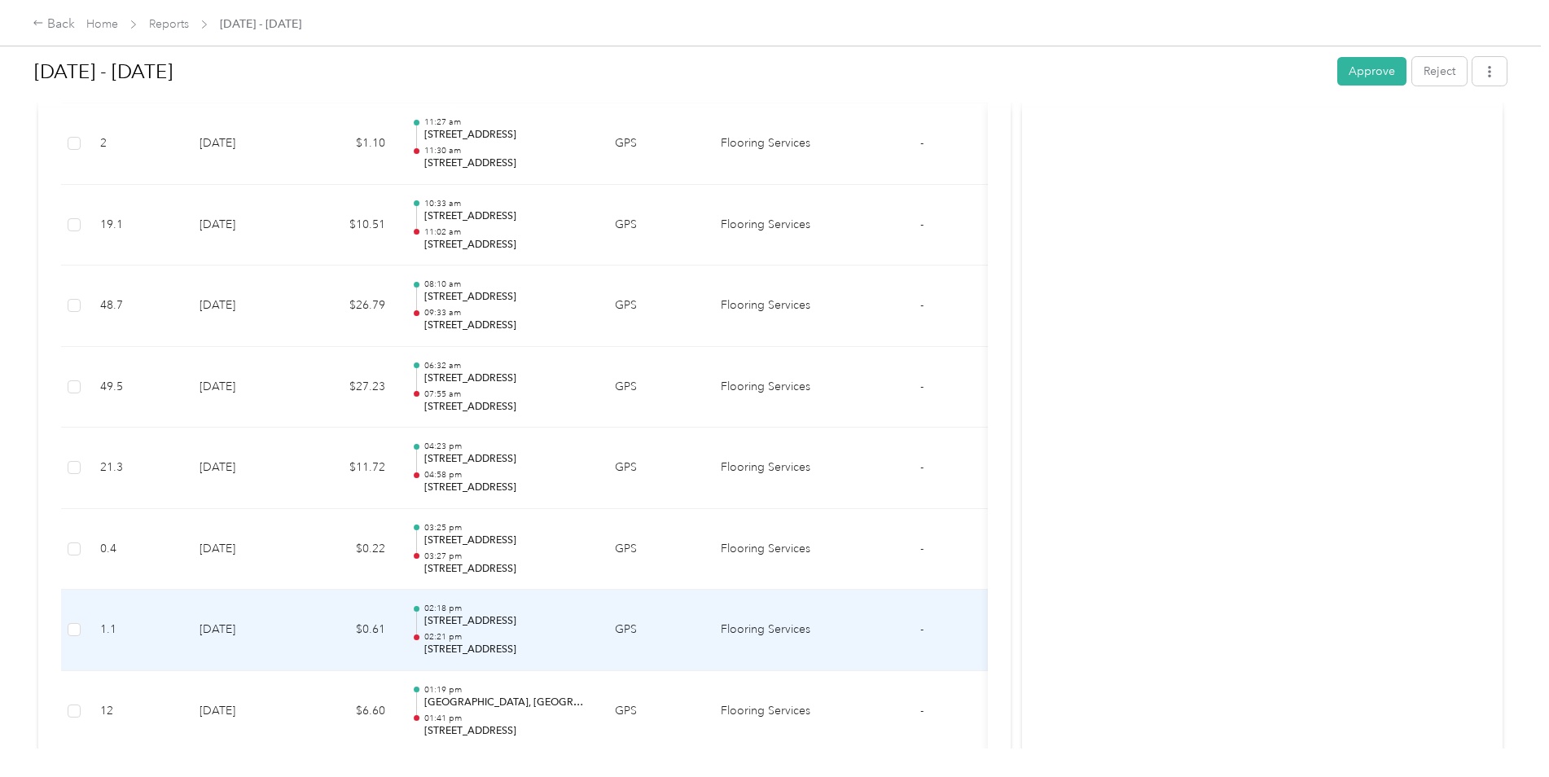
scroll to position [1132, 0]
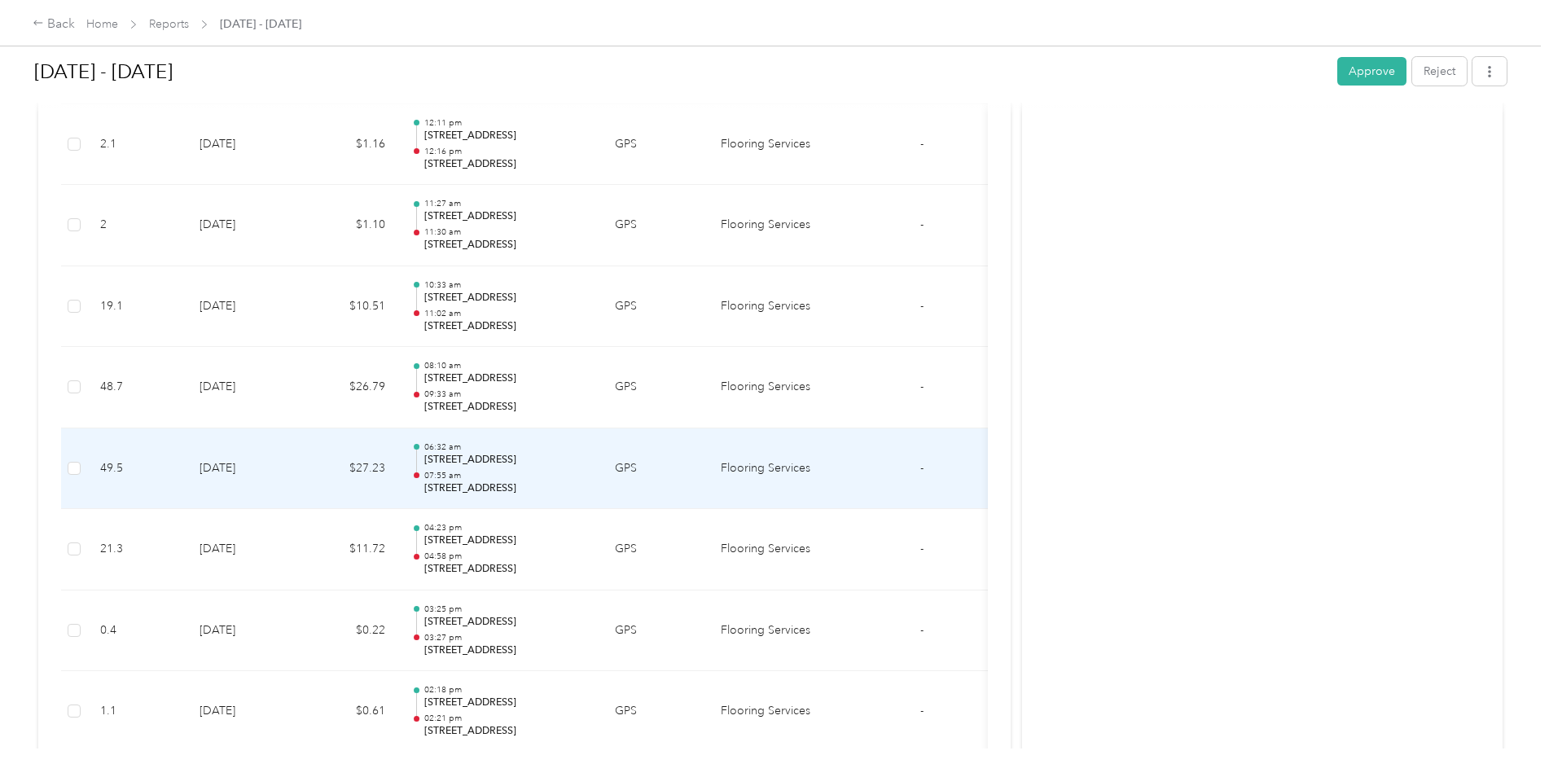
click at [291, 444] on td "[DATE]" at bounding box center [243, 468] width 114 height 81
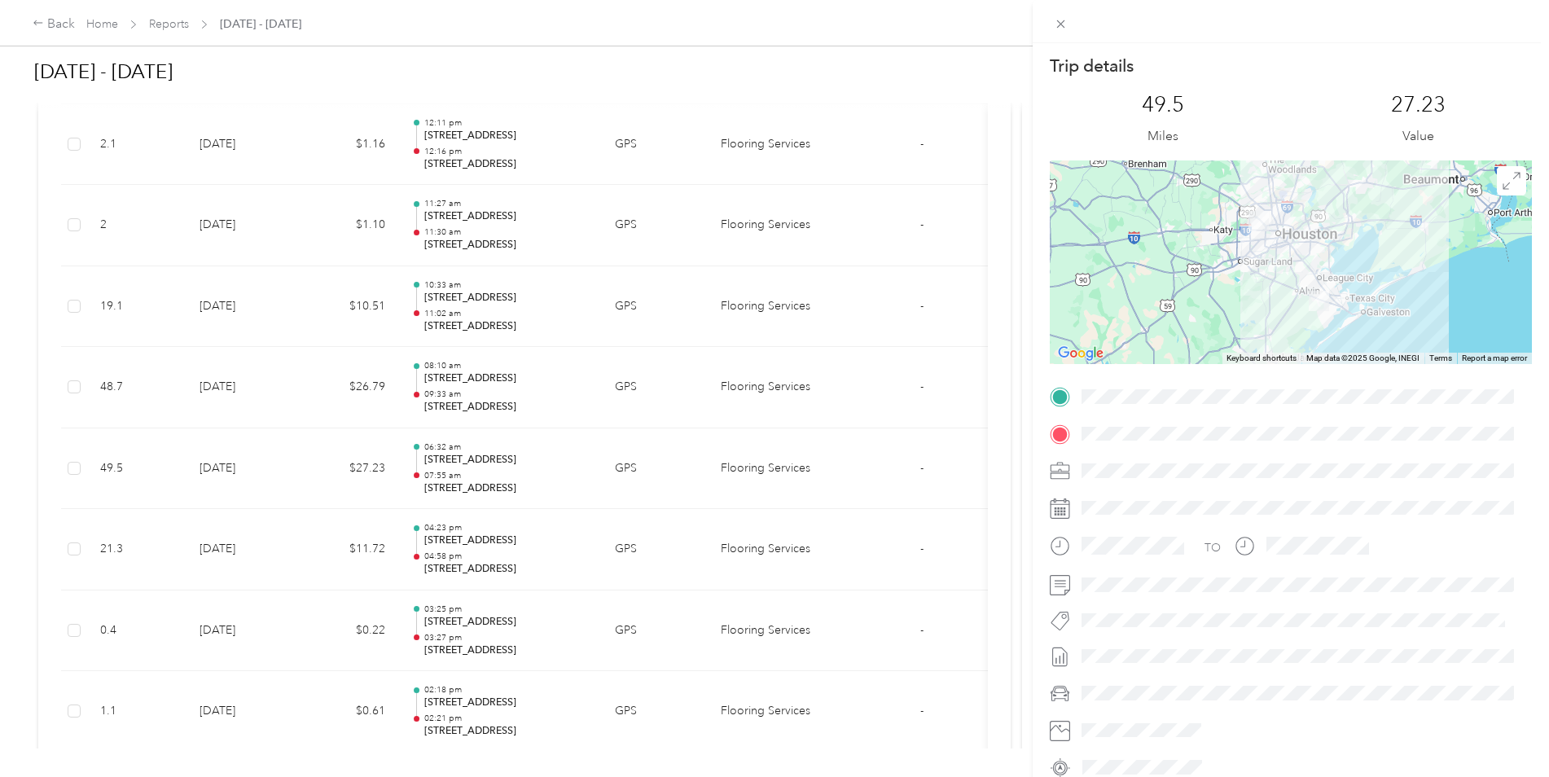
click at [1266, 265] on div at bounding box center [1291, 262] width 482 height 204
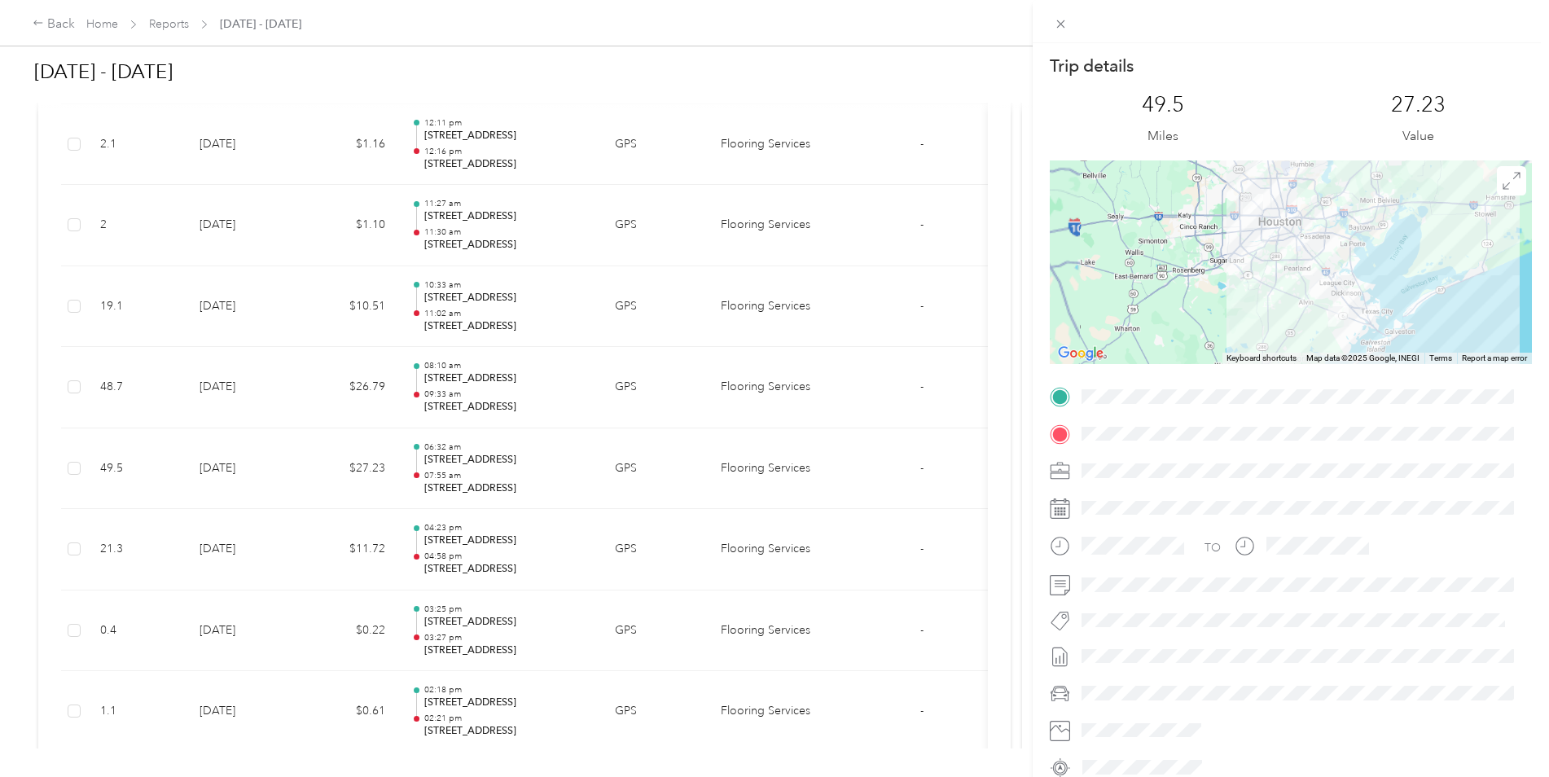
click at [1266, 265] on div at bounding box center [1291, 262] width 482 height 204
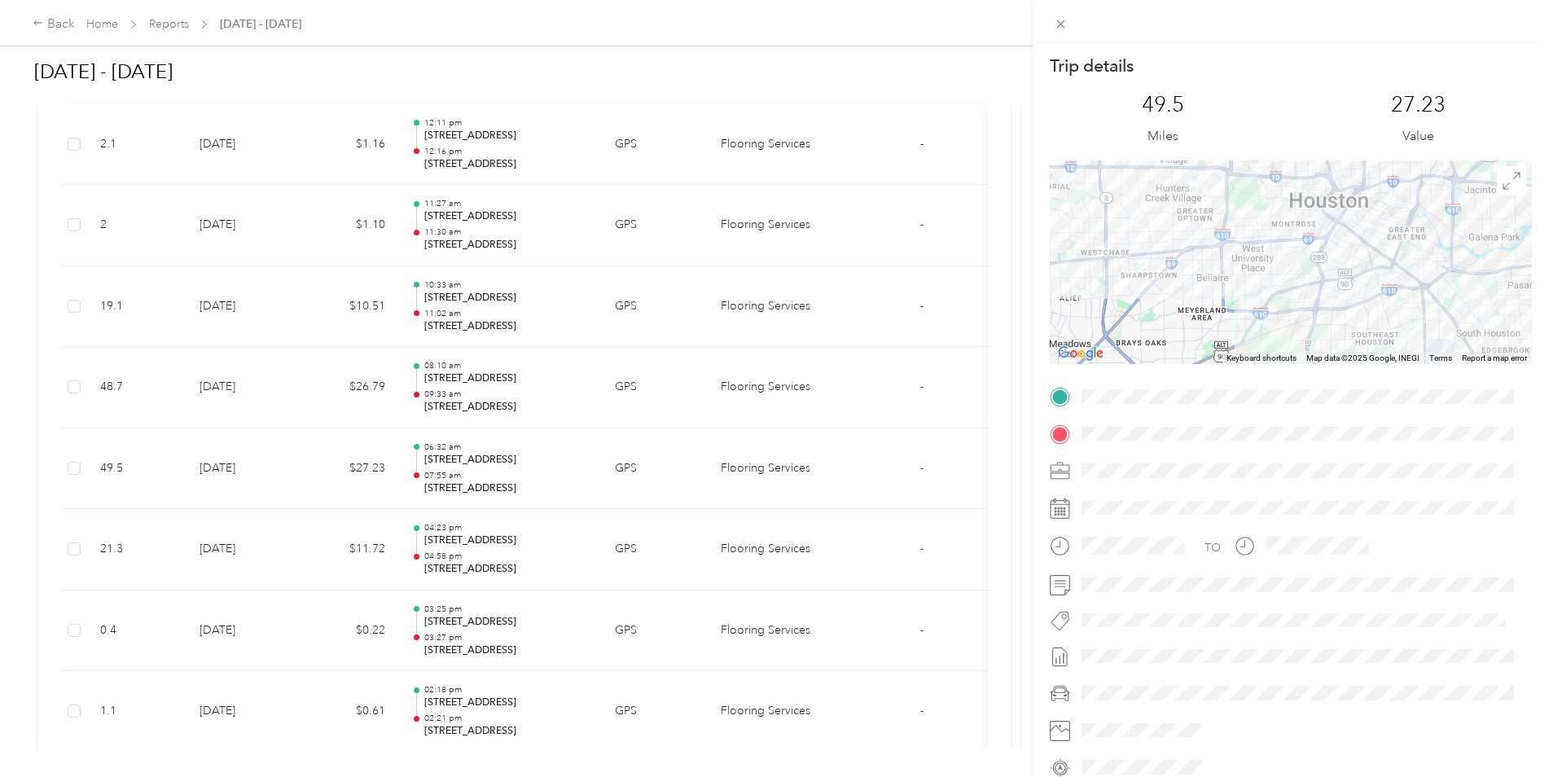
drag, startPoint x: 1245, startPoint y: 212, endPoint x: 1254, endPoint y: 388, distance: 176.1
click at [1255, 387] on div "Trip details This trip cannot be edited because it is either under review, appr…" at bounding box center [1291, 418] width 482 height 726
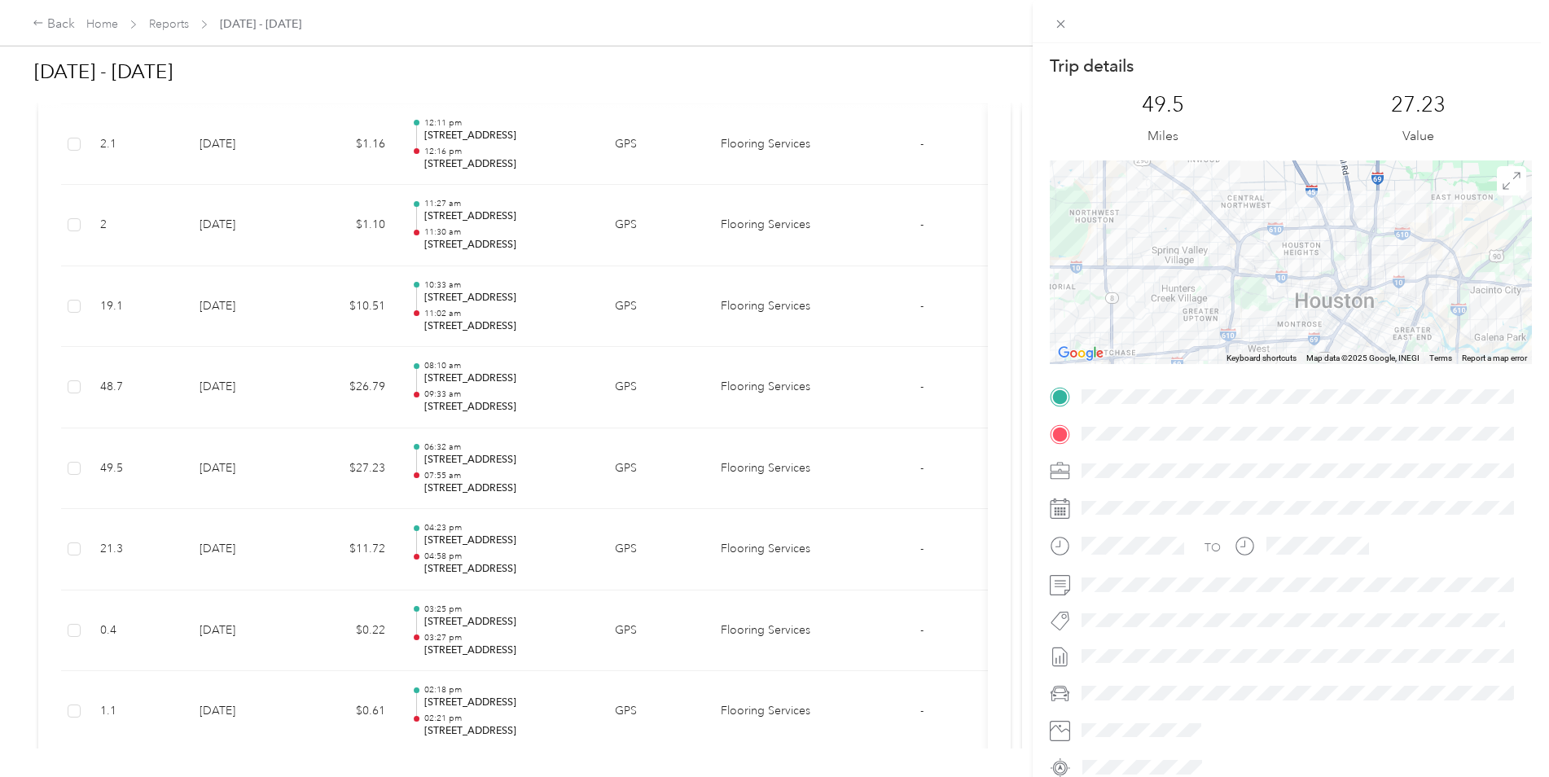
drag, startPoint x: 1226, startPoint y: 236, endPoint x: 1232, endPoint y: 334, distance: 97.9
click at [1232, 334] on div at bounding box center [1291, 262] width 482 height 204
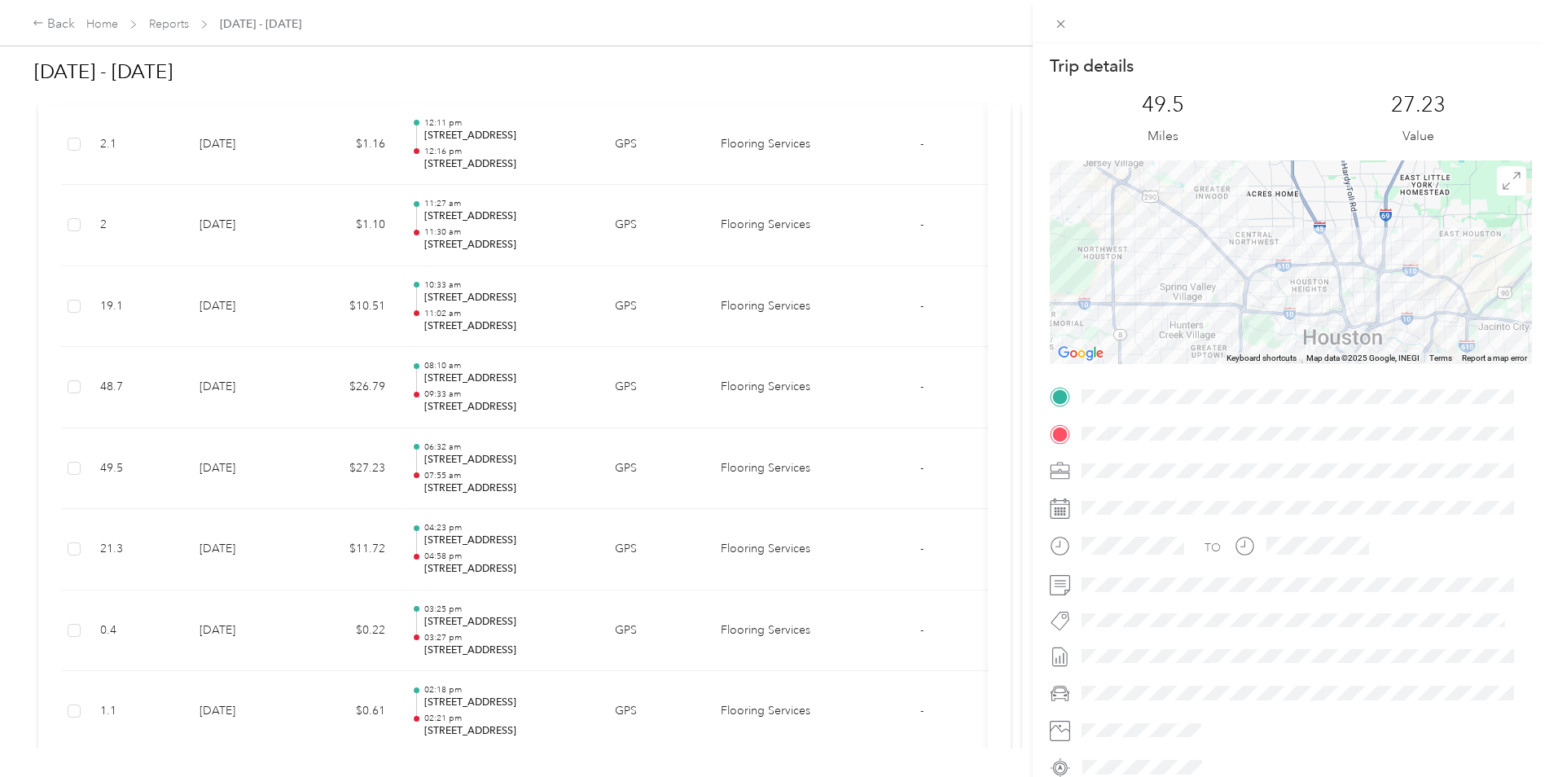
drag, startPoint x: 1191, startPoint y: 266, endPoint x: 1193, endPoint y: 288, distance: 22.0
click at [1199, 304] on div at bounding box center [1291, 262] width 482 height 204
click at [1171, 231] on div at bounding box center [1291, 262] width 482 height 204
click at [211, 393] on div "Trip details This trip cannot be edited because it is either under review, appr…" at bounding box center [774, 388] width 1549 height 777
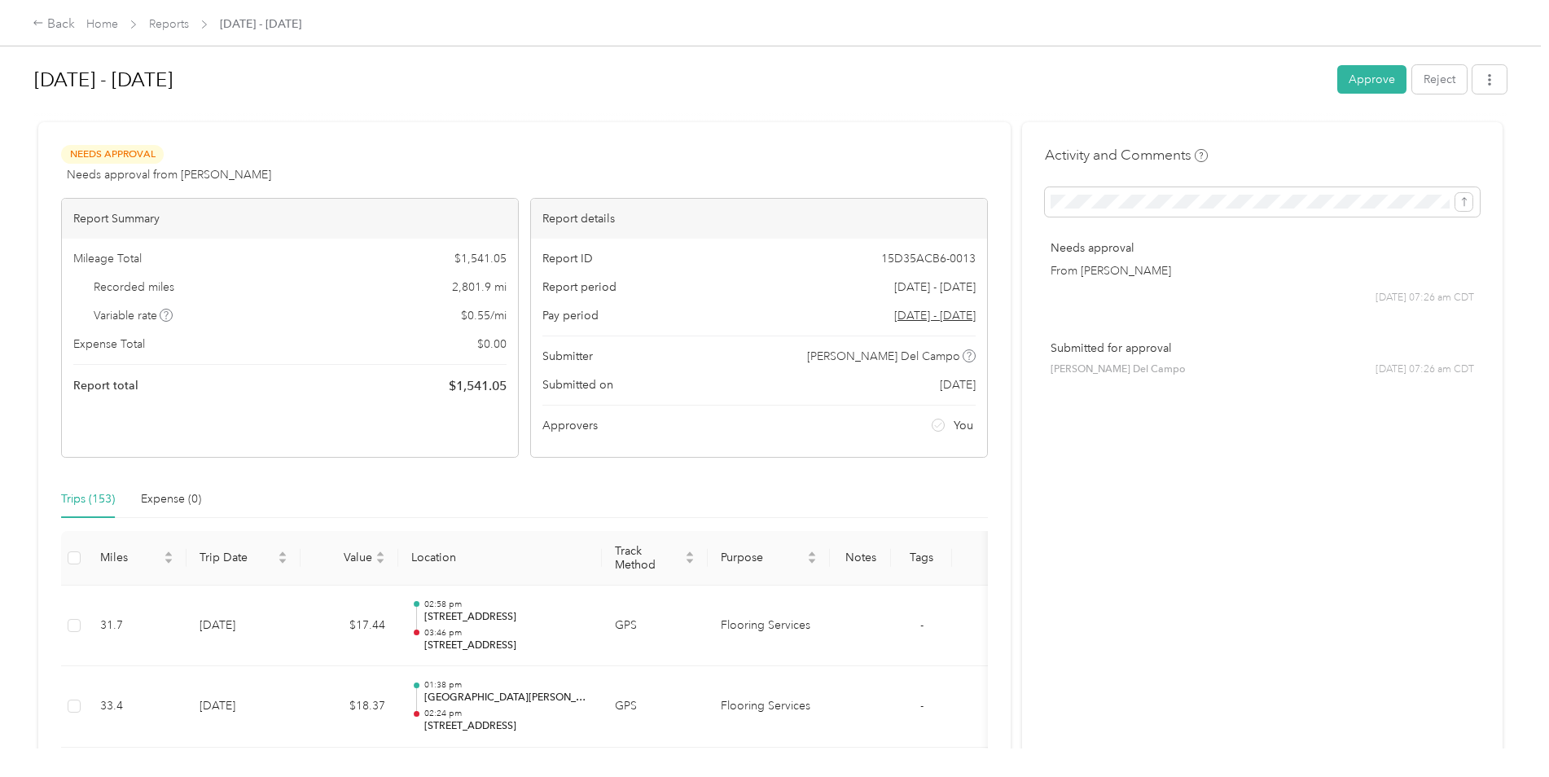
scroll to position [0, 0]
click at [1367, 86] on button "Approve" at bounding box center [1371, 82] width 69 height 29
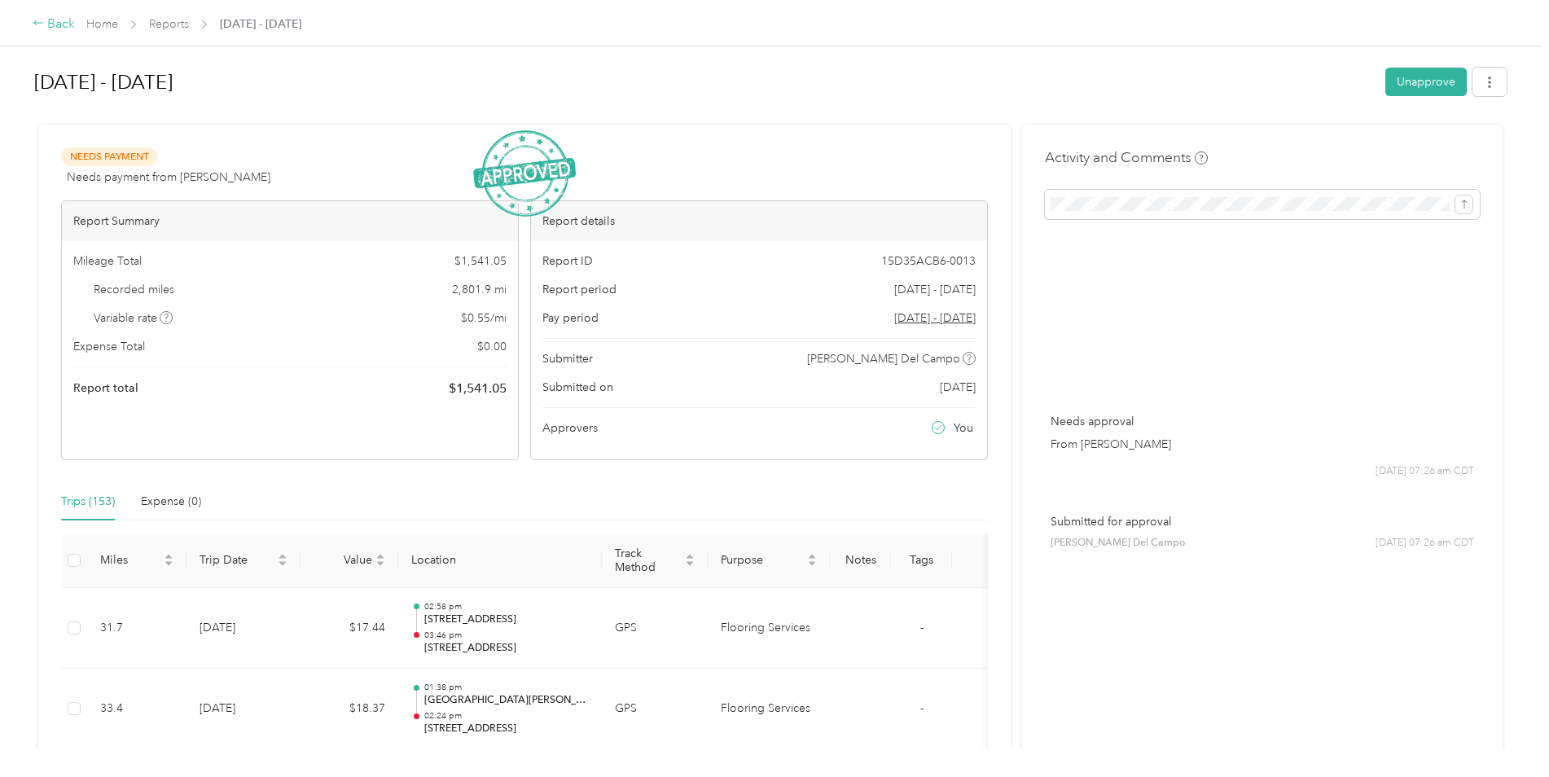
click at [46, 20] on div "Back" at bounding box center [54, 25] width 42 height 20
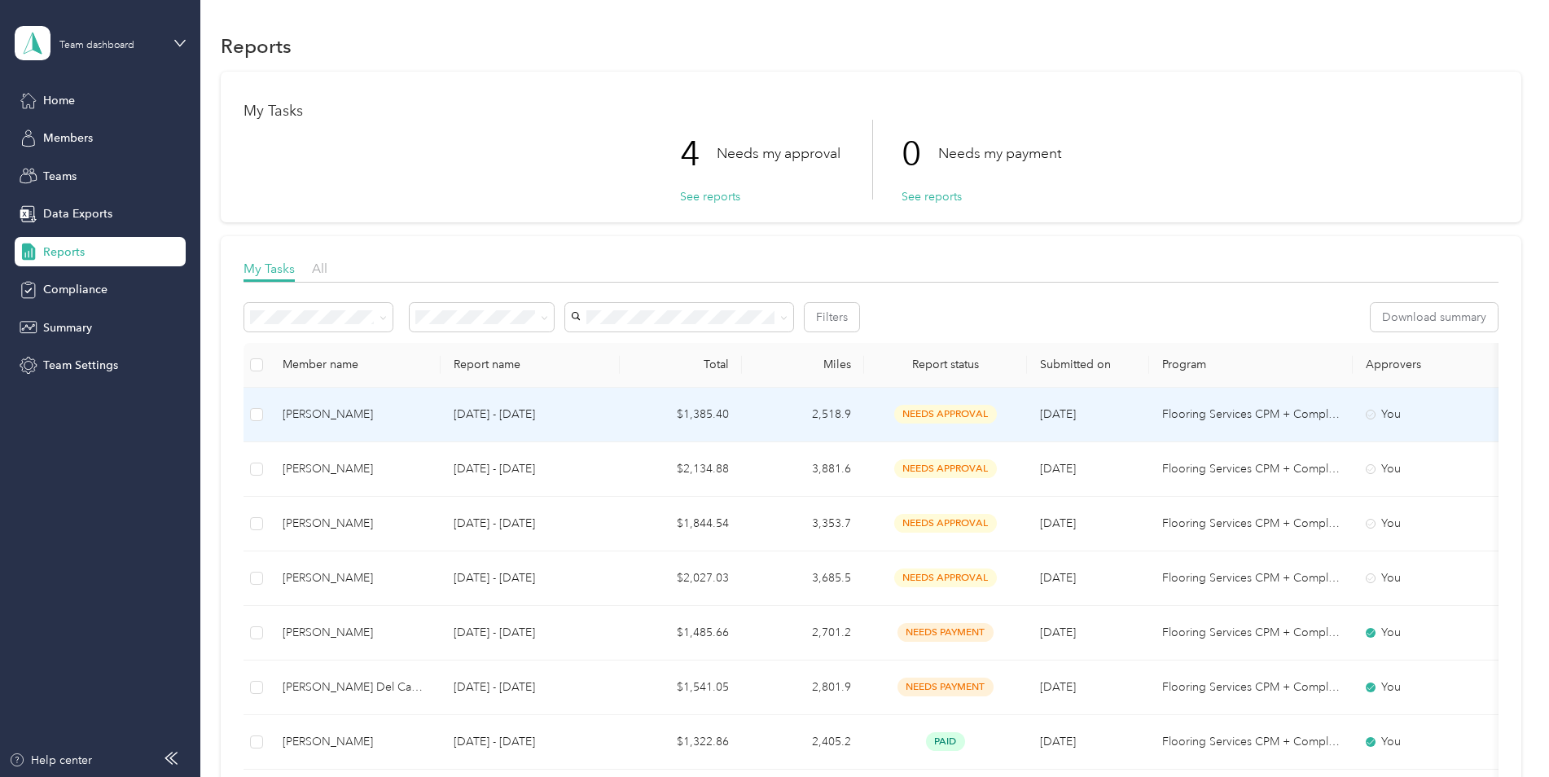
click at [599, 415] on p "[DATE] - [DATE]" at bounding box center [530, 415] width 153 height 18
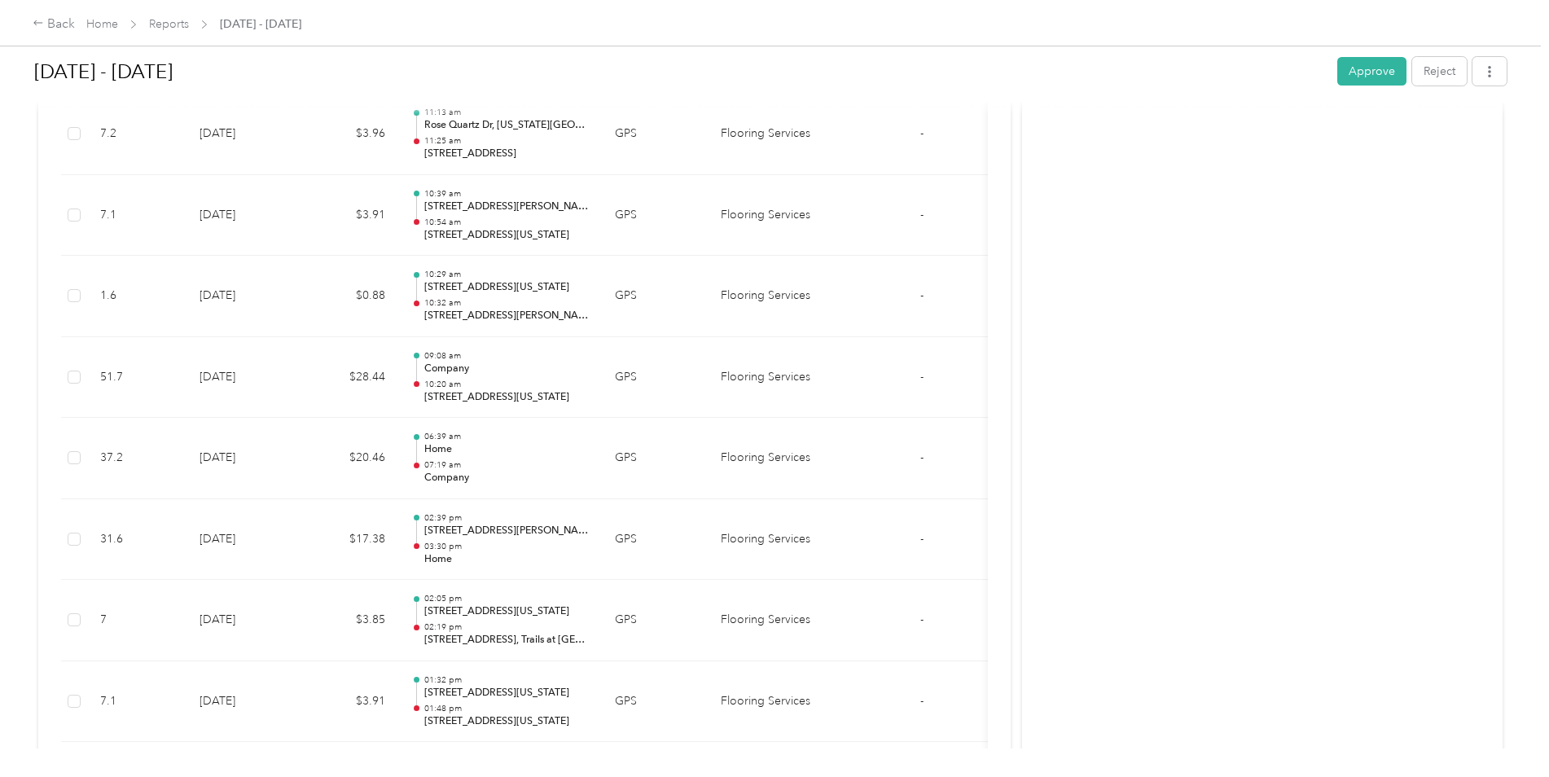
scroll to position [20470, 0]
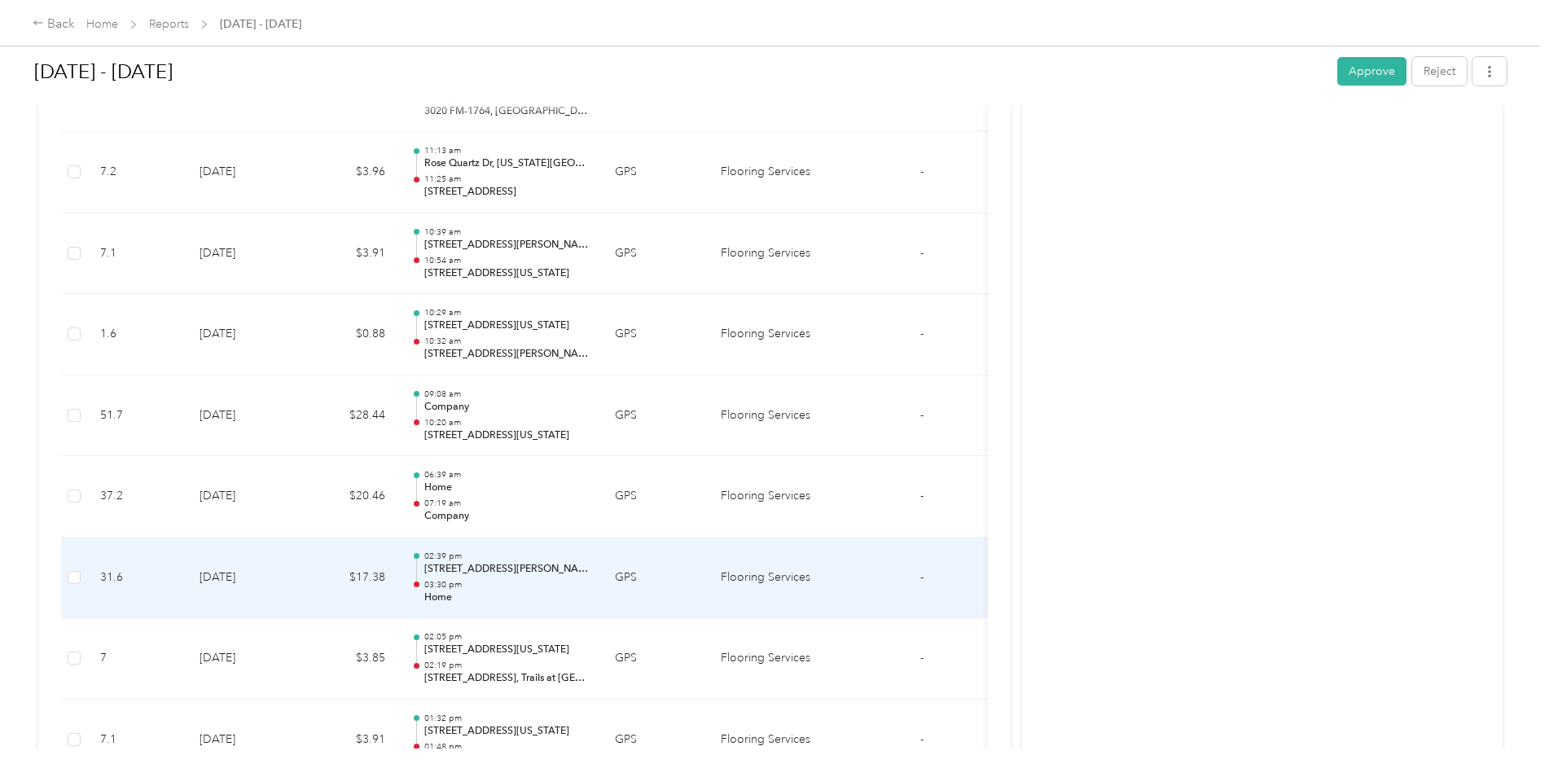
click at [218, 576] on td "[DATE]" at bounding box center [243, 577] width 114 height 81
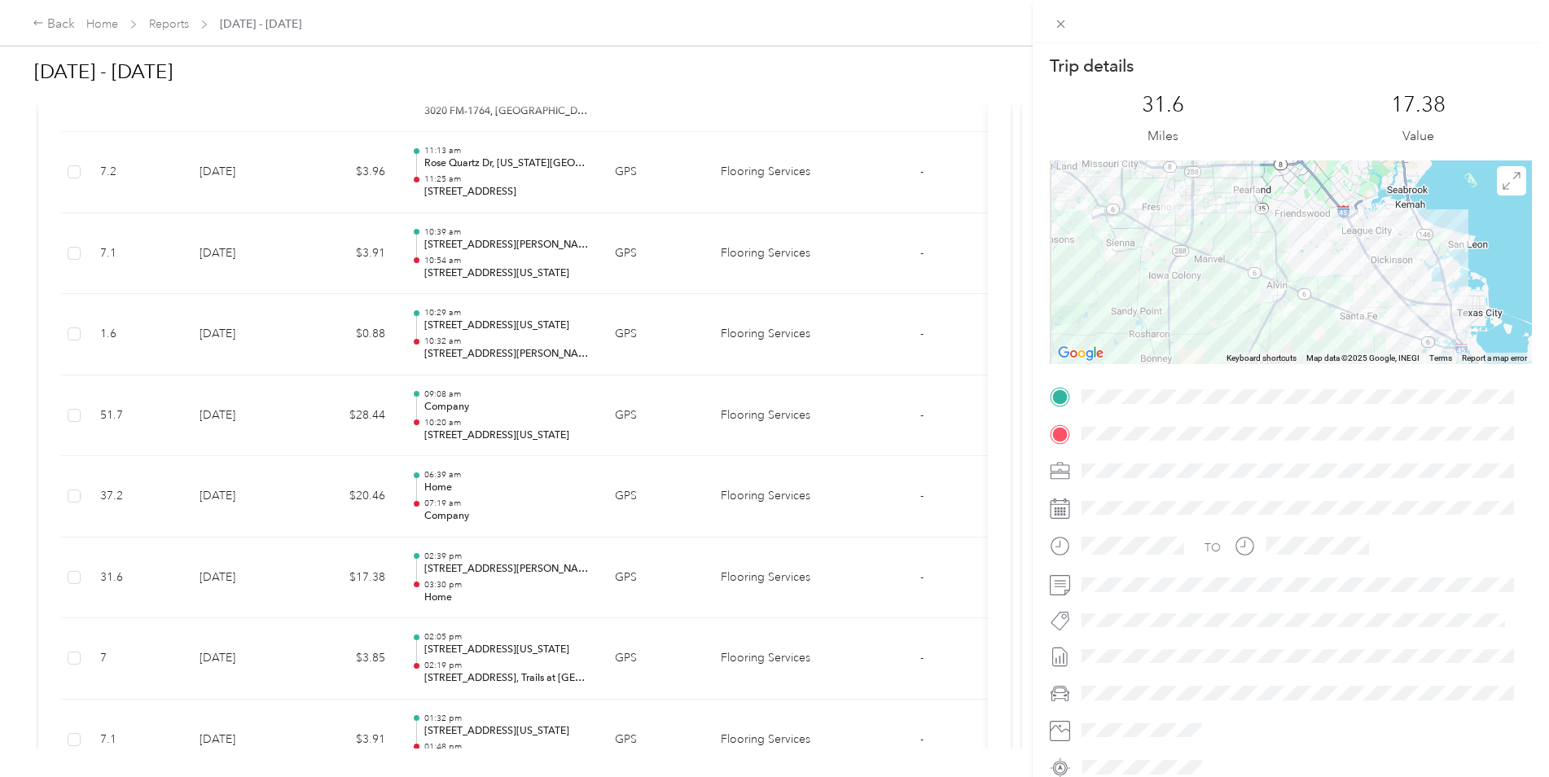
click at [218, 576] on div "Trip details This trip cannot be edited because it is either under review, appr…" at bounding box center [774, 388] width 1549 height 777
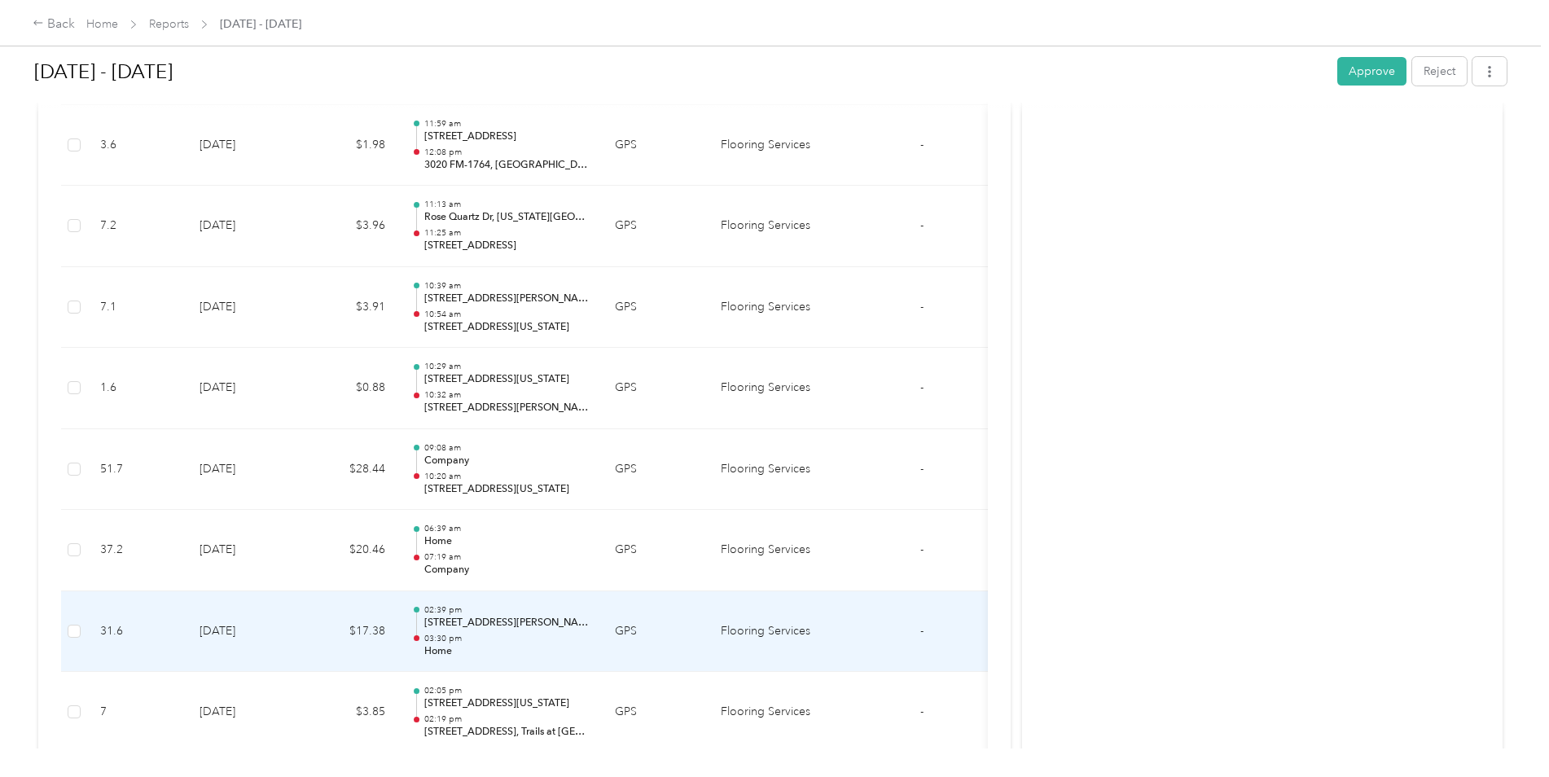
scroll to position [20389, 0]
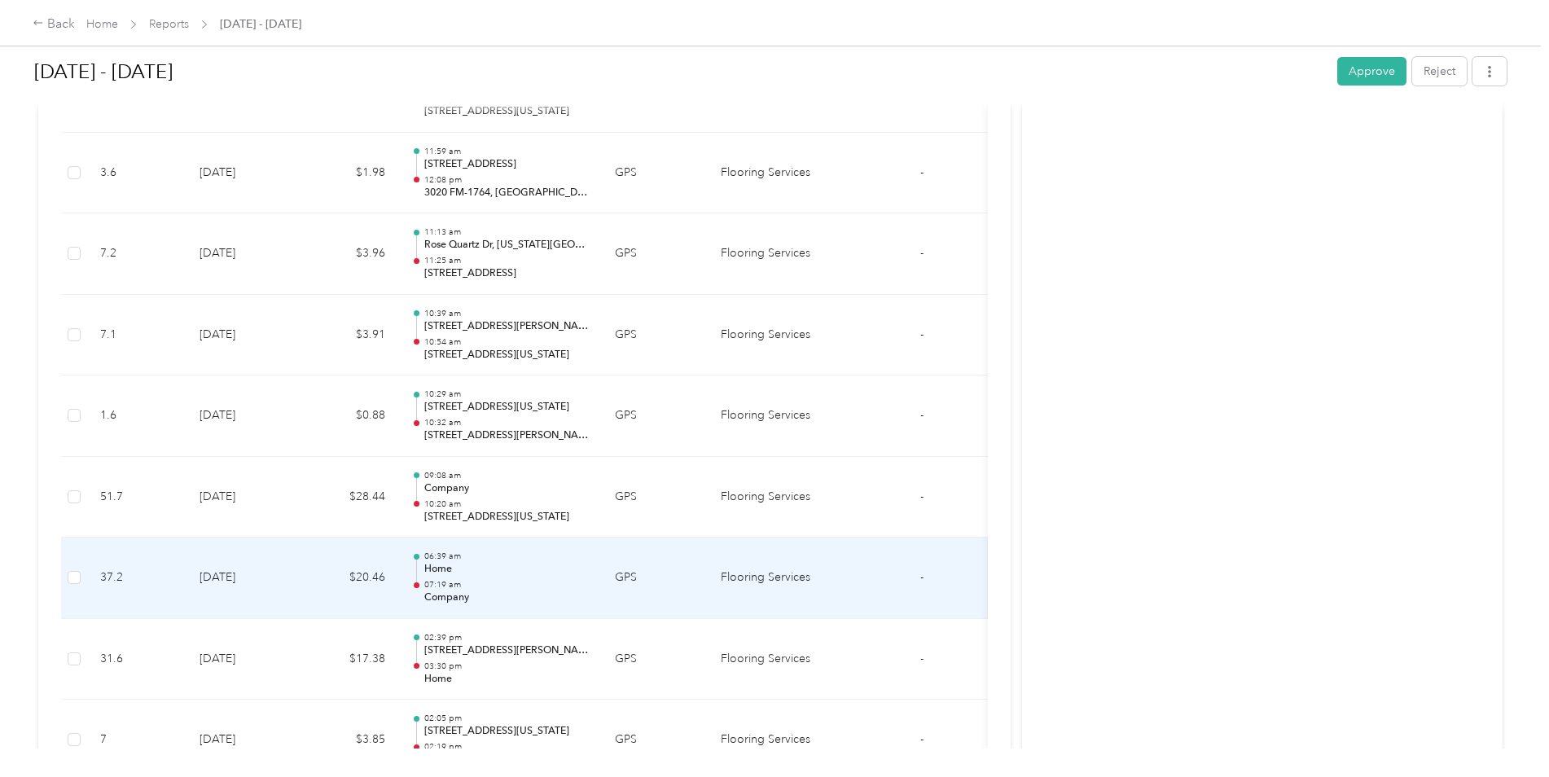
click at [218, 576] on td "[DATE]" at bounding box center [243, 577] width 114 height 81
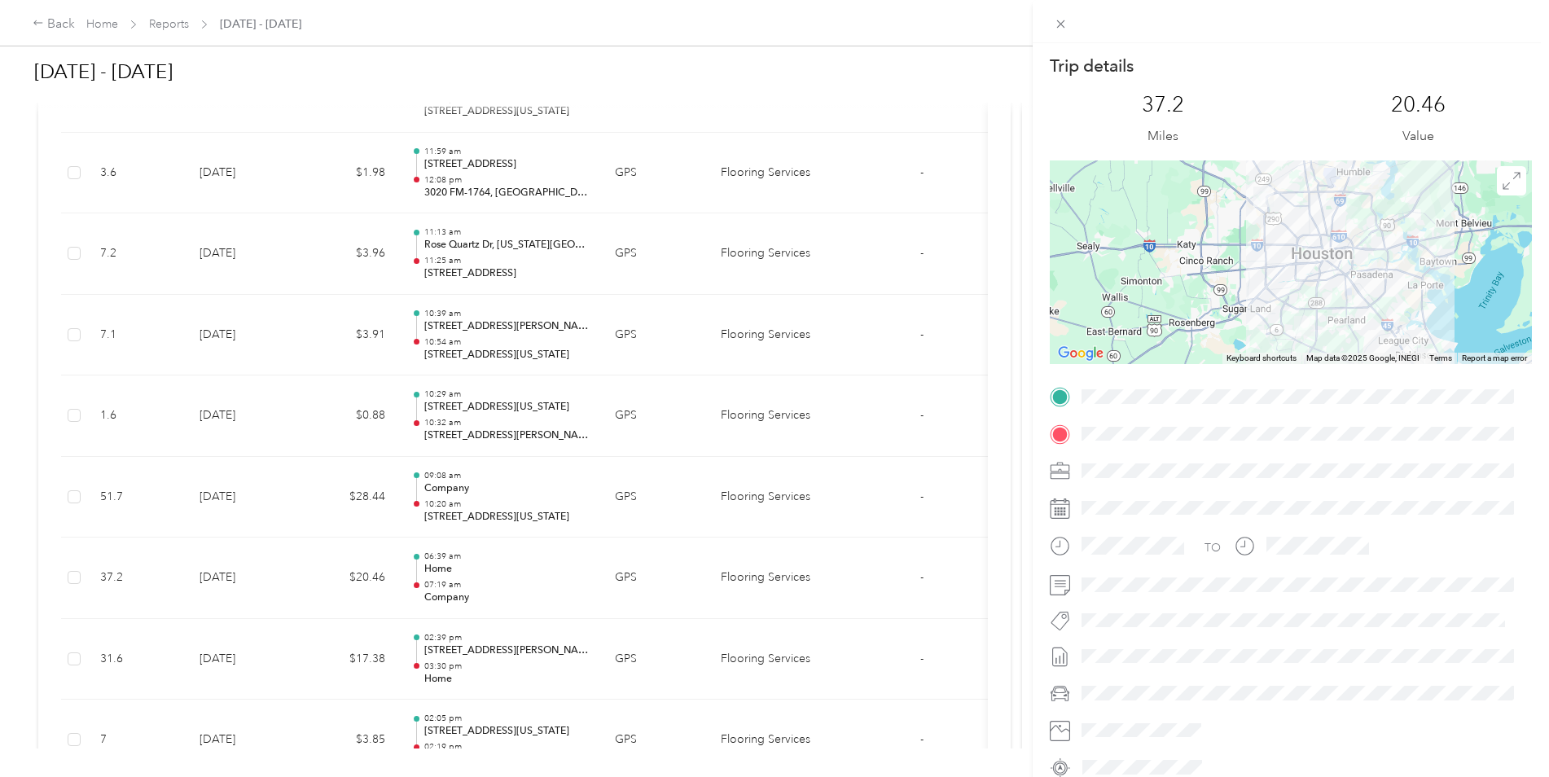
click at [218, 576] on div "Trip details This trip cannot be edited because it is either under review, appr…" at bounding box center [774, 388] width 1549 height 777
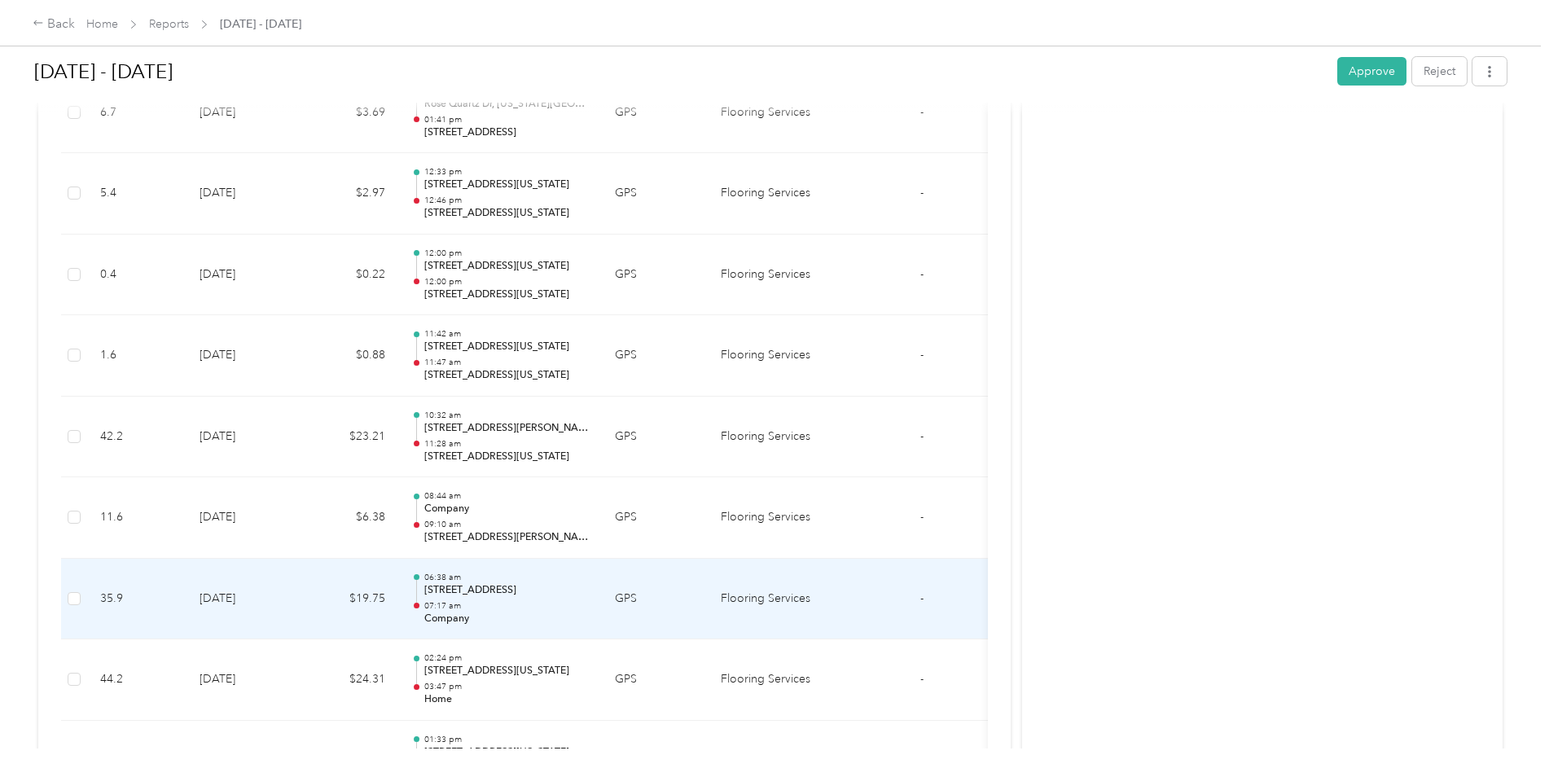
scroll to position [16154, 0]
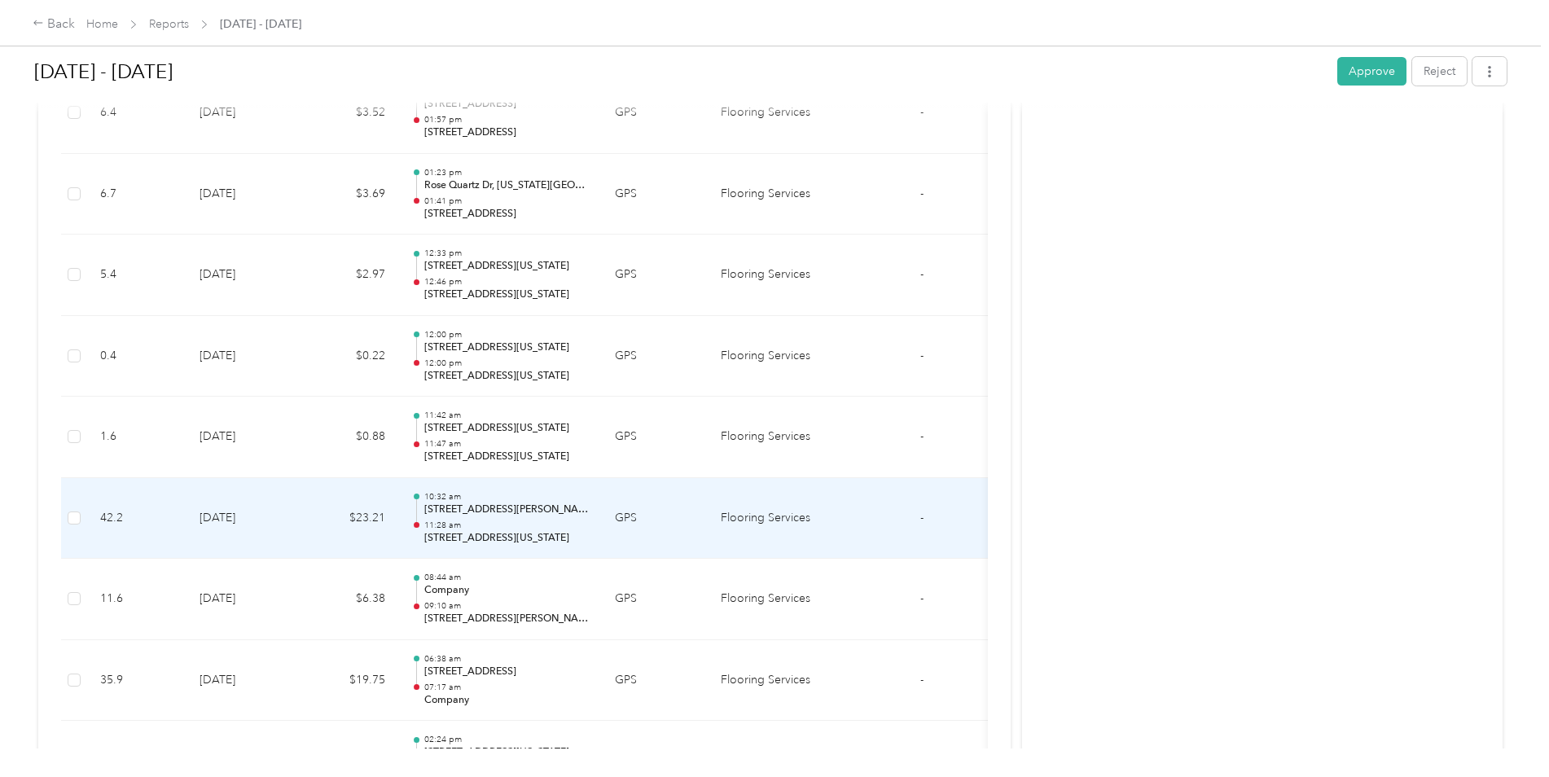
click at [262, 538] on td "[DATE]" at bounding box center [243, 518] width 114 height 81
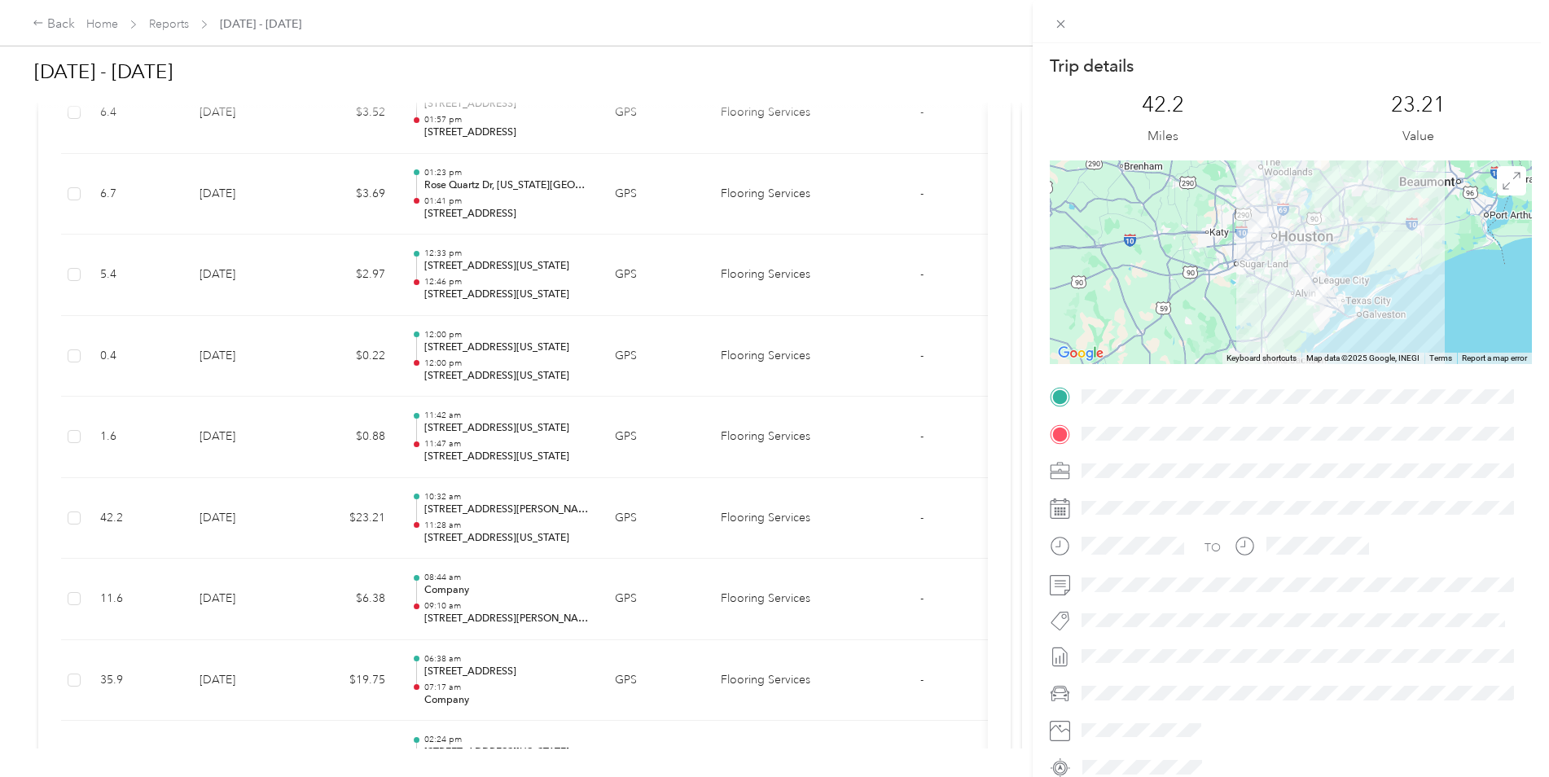
click at [262, 538] on div "Trip details This trip cannot be edited because it is either under review, appr…" at bounding box center [774, 388] width 1549 height 777
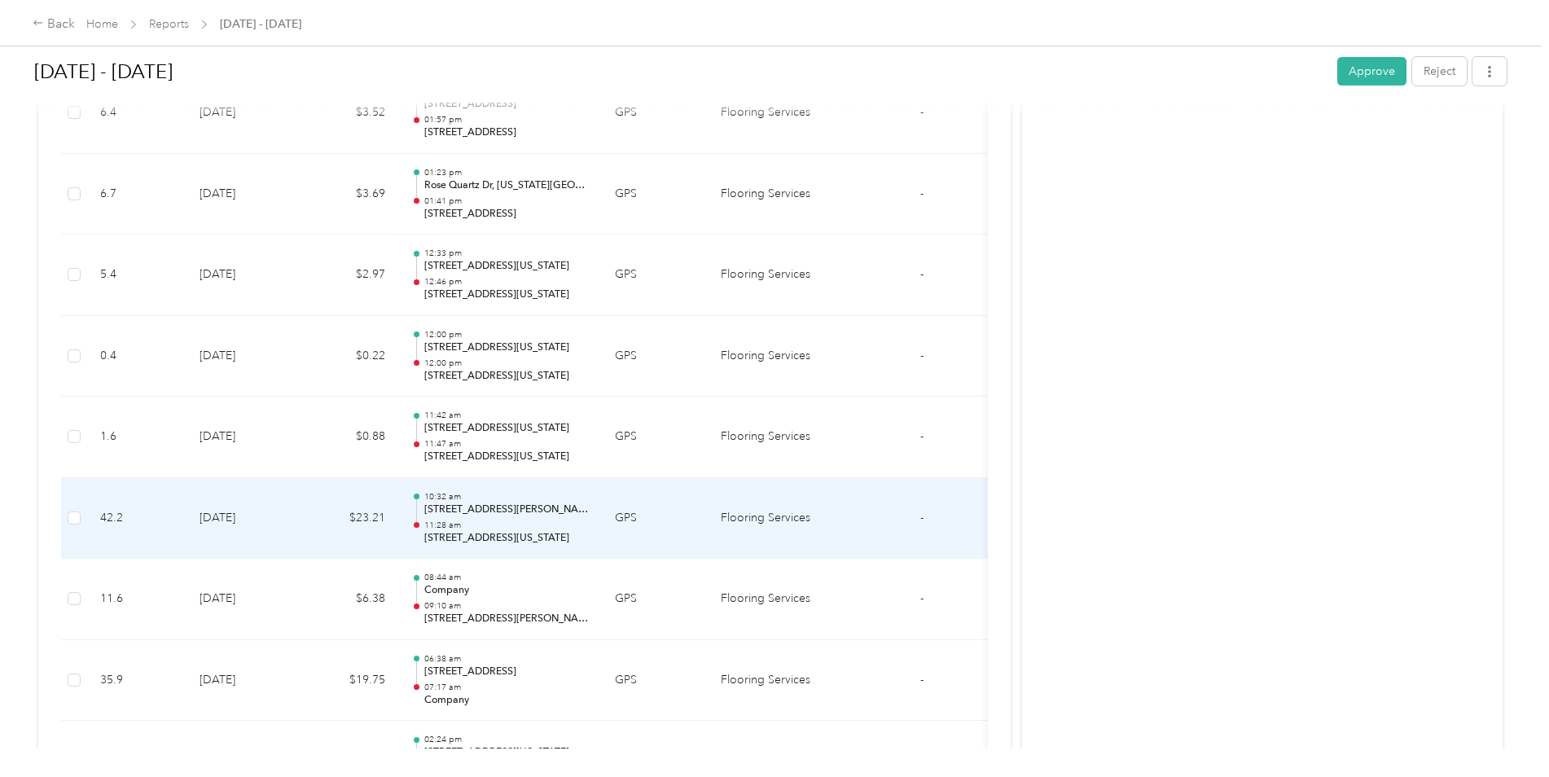
click at [262, 538] on td "[DATE]" at bounding box center [243, 518] width 114 height 81
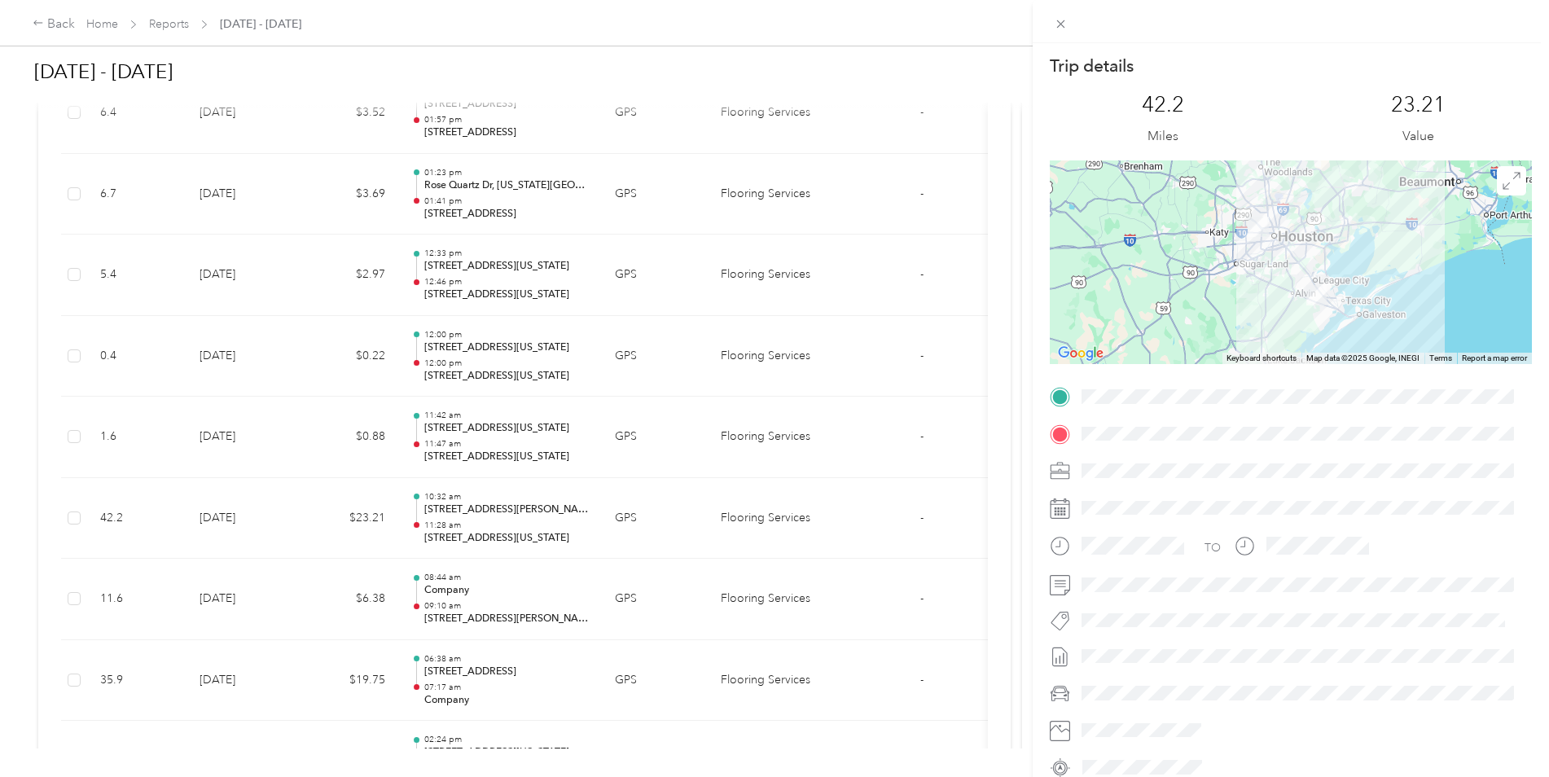
click at [1352, 257] on div at bounding box center [1291, 262] width 482 height 204
click at [1276, 280] on div at bounding box center [1291, 262] width 482 height 204
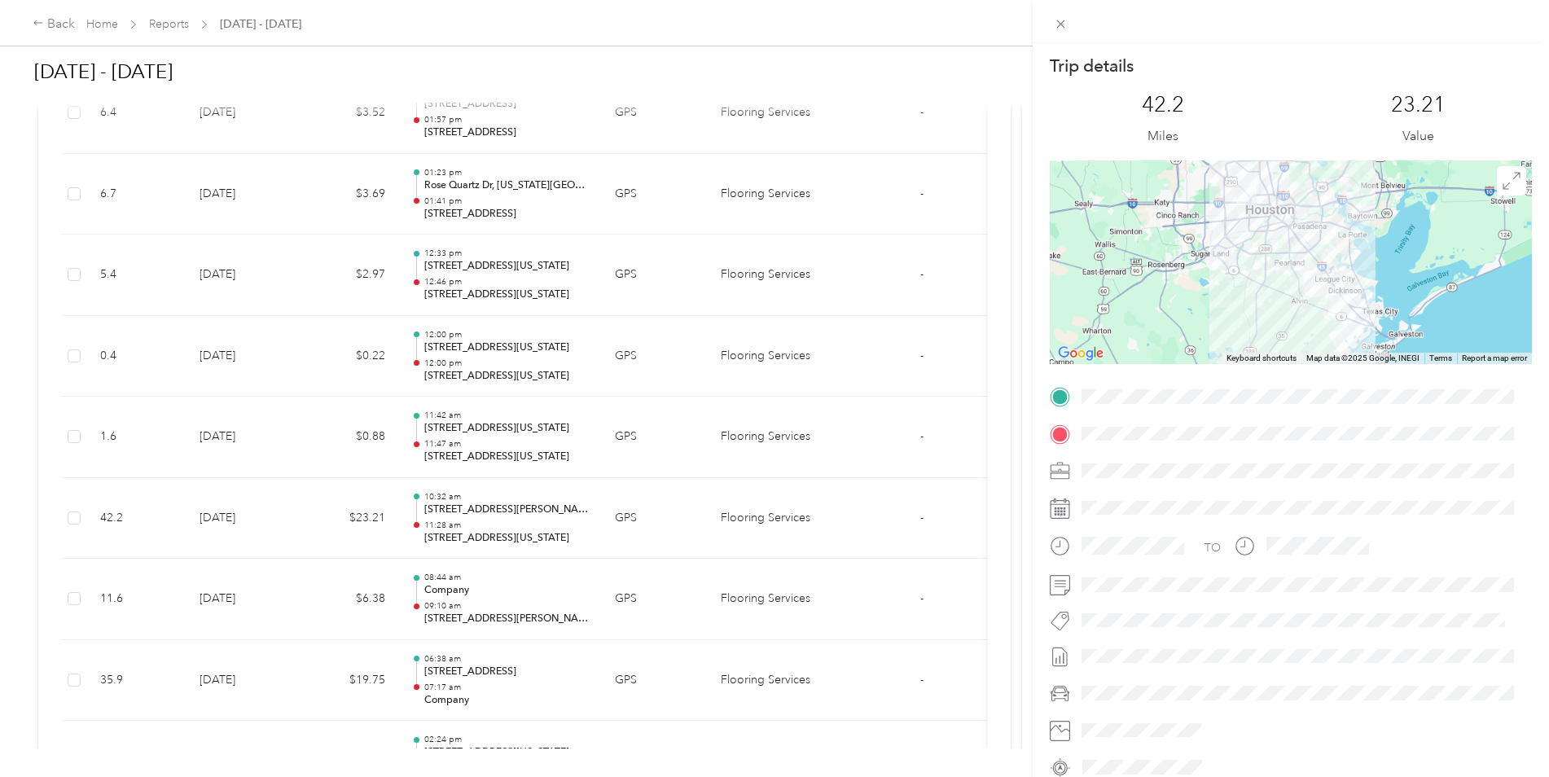
click at [1276, 280] on div at bounding box center [1291, 262] width 482 height 204
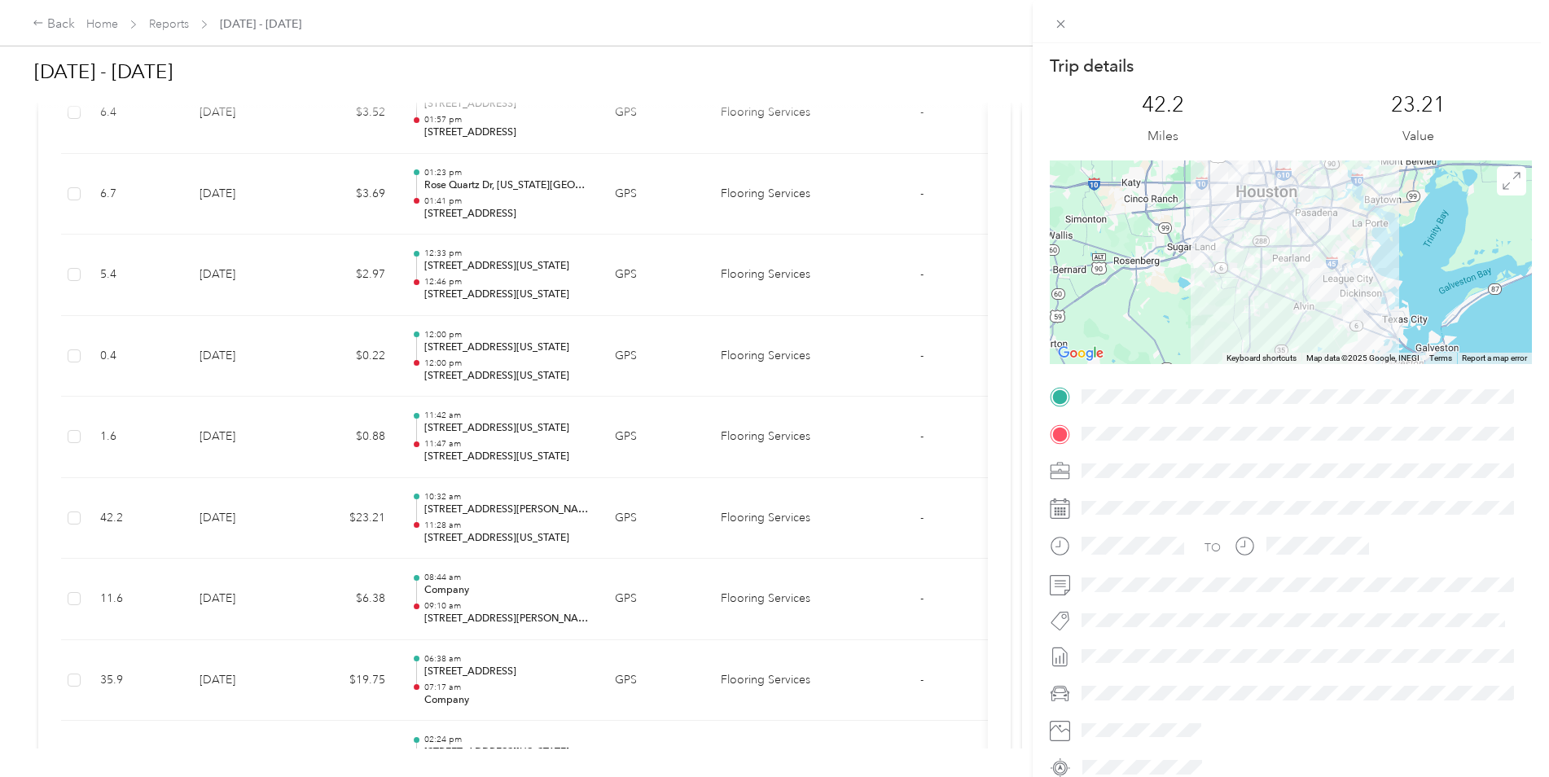
click at [1257, 265] on div at bounding box center [1291, 262] width 482 height 204
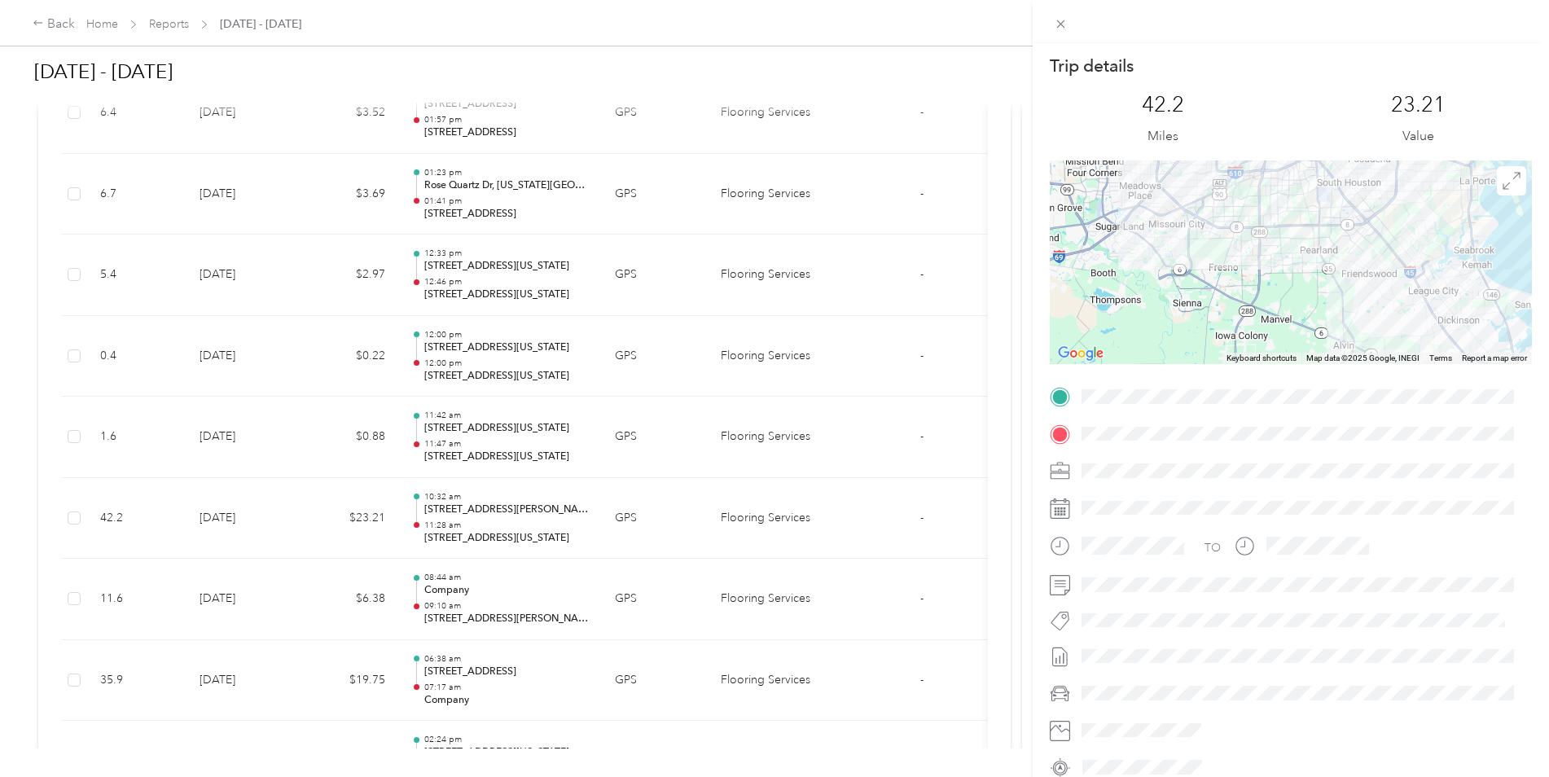
click at [1257, 265] on div at bounding box center [1291, 262] width 482 height 204
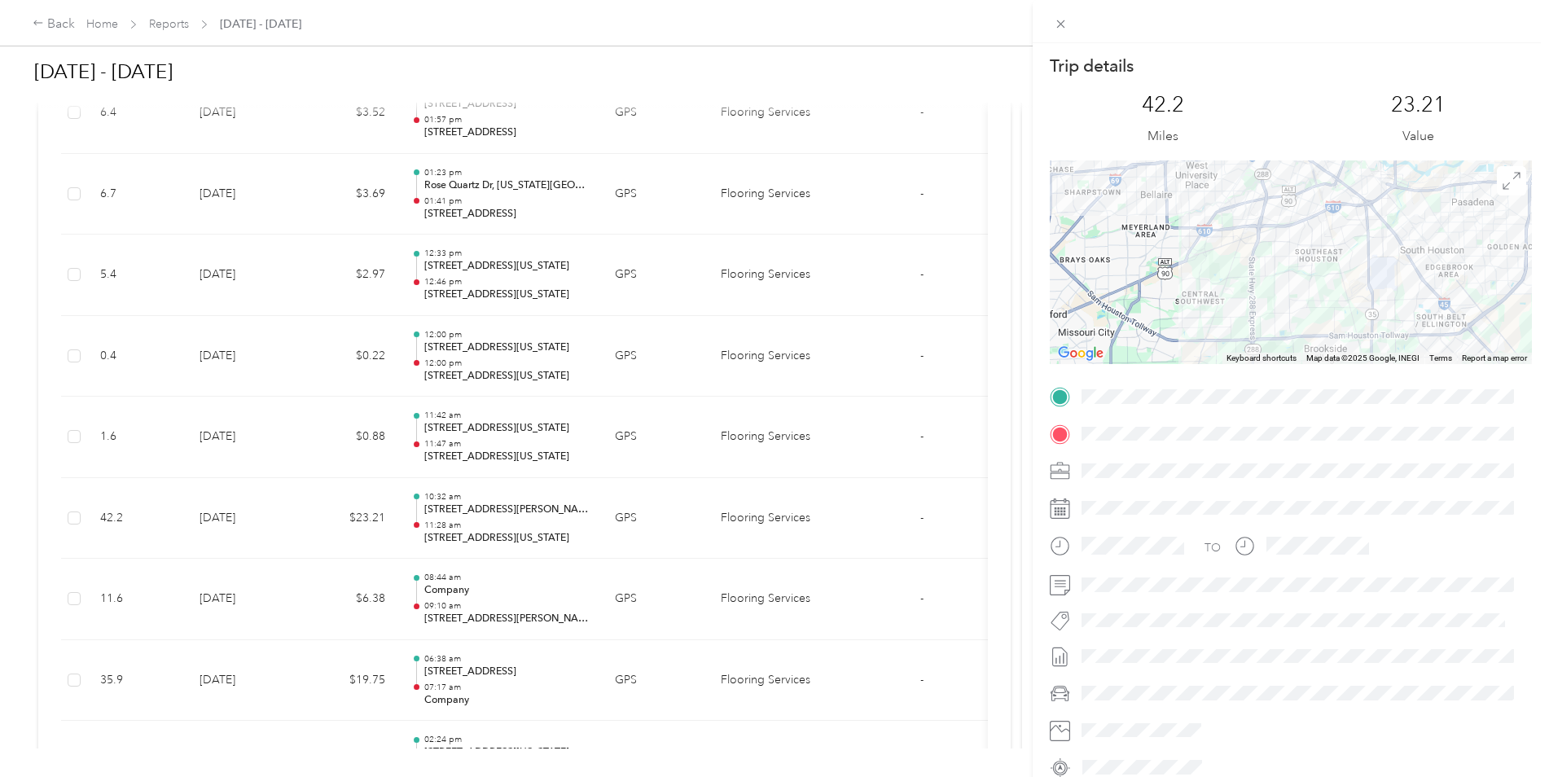
drag, startPoint x: 1226, startPoint y: 217, endPoint x: 1221, endPoint y: 414, distance: 196.3
click at [1221, 414] on div "Trip details This trip cannot be edited because it is either under review, appr…" at bounding box center [1291, 418] width 482 height 726
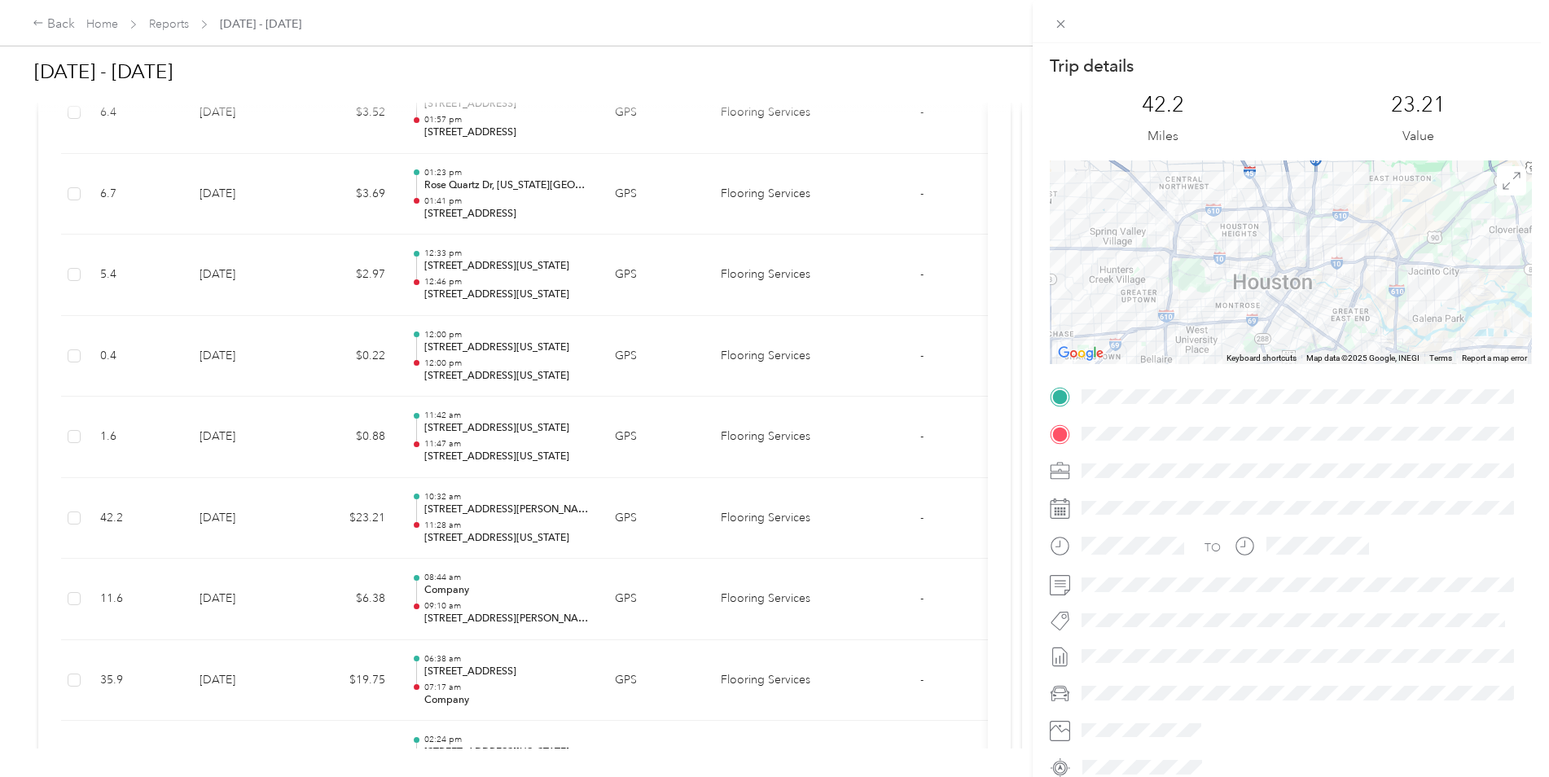
drag, startPoint x: 1199, startPoint y: 292, endPoint x: 1199, endPoint y: 349, distance: 57.8
click at [1199, 349] on div at bounding box center [1291, 262] width 482 height 204
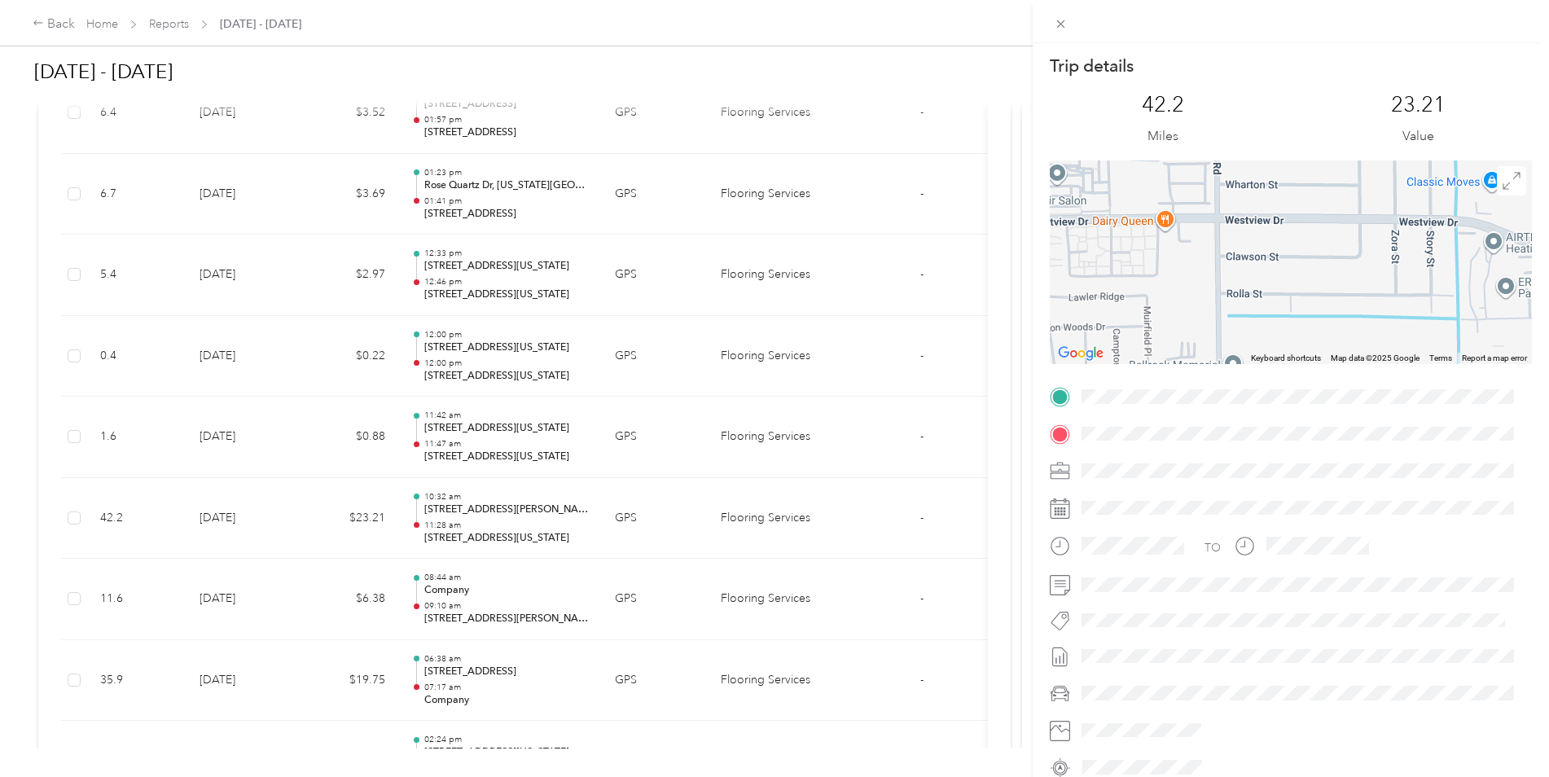
drag, startPoint x: 1353, startPoint y: 269, endPoint x: 1354, endPoint y: 359, distance: 90.4
click at [1360, 415] on div "Trip details This trip cannot be edited because it is either under review, appr…" at bounding box center [1291, 418] width 482 height 726
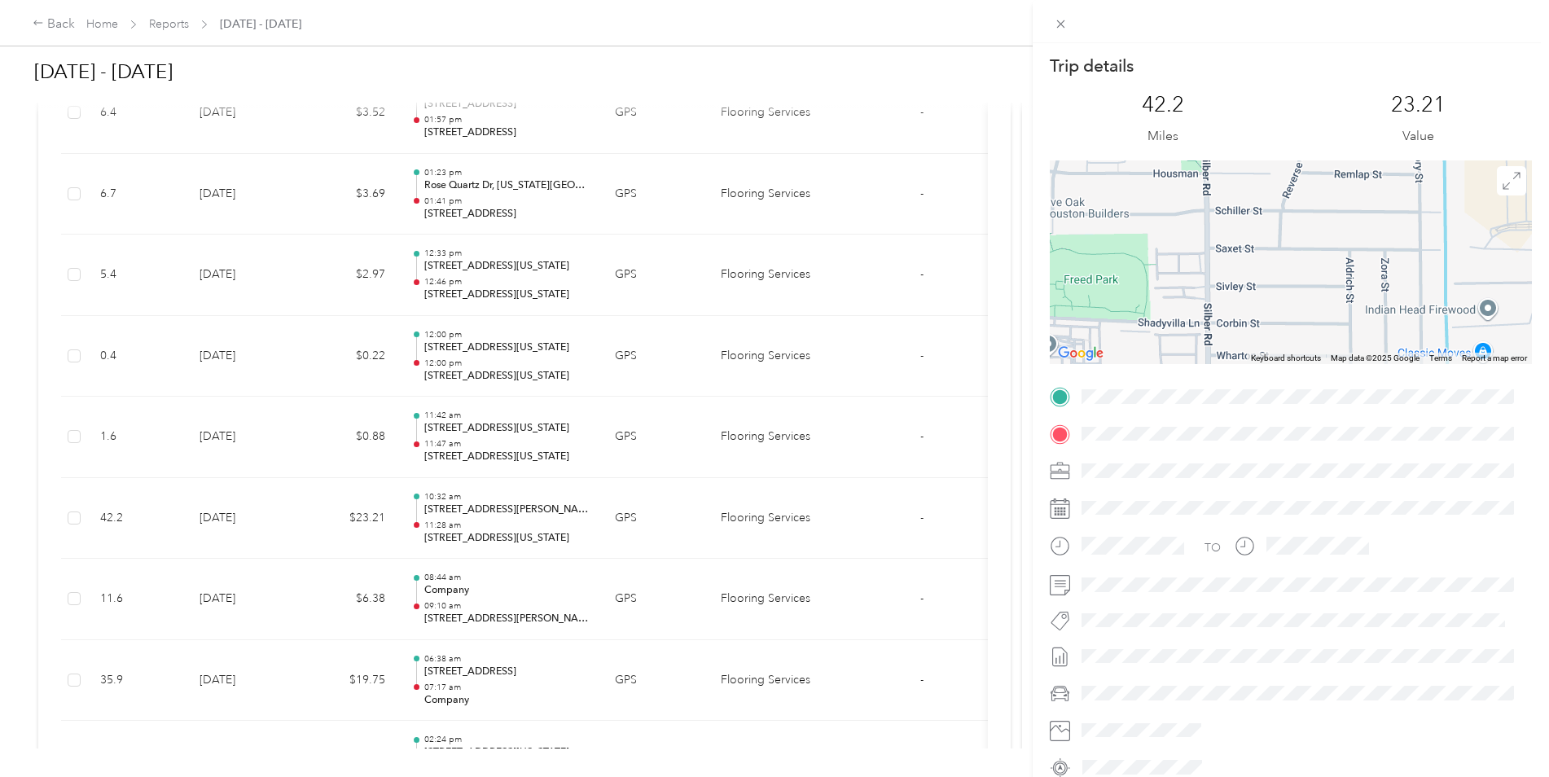
drag, startPoint x: 1325, startPoint y: 190, endPoint x: 1291, endPoint y: 361, distance: 174.4
click at [1312, 386] on div "Trip details This trip cannot be edited because it is either under review, appr…" at bounding box center [1291, 418] width 482 height 726
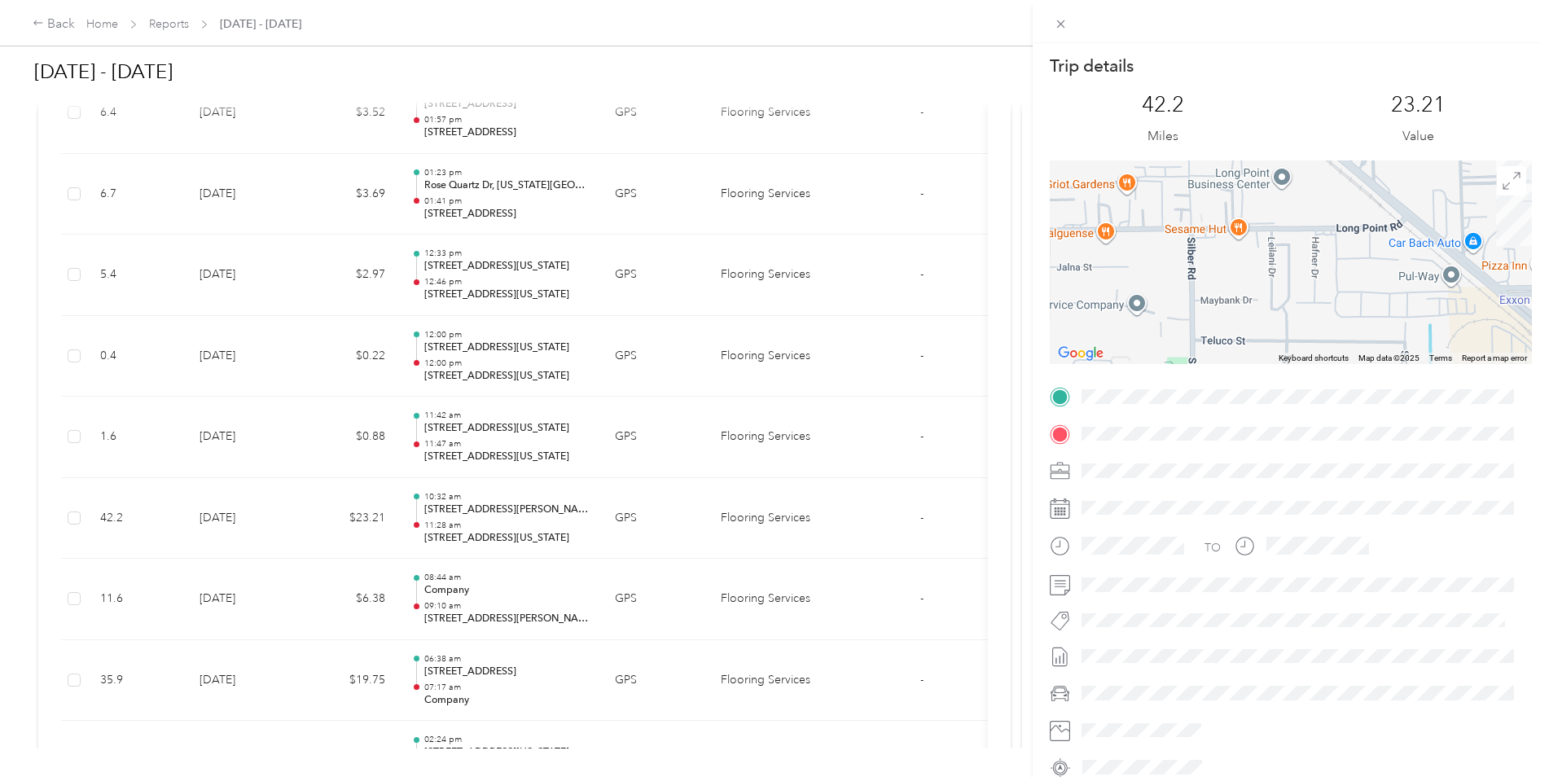
drag, startPoint x: 1330, startPoint y: 174, endPoint x: 1317, endPoint y: 376, distance: 202.4
click at [1317, 376] on div "Trip details This trip cannot be edited because it is either under review, appr…" at bounding box center [1291, 418] width 482 height 726
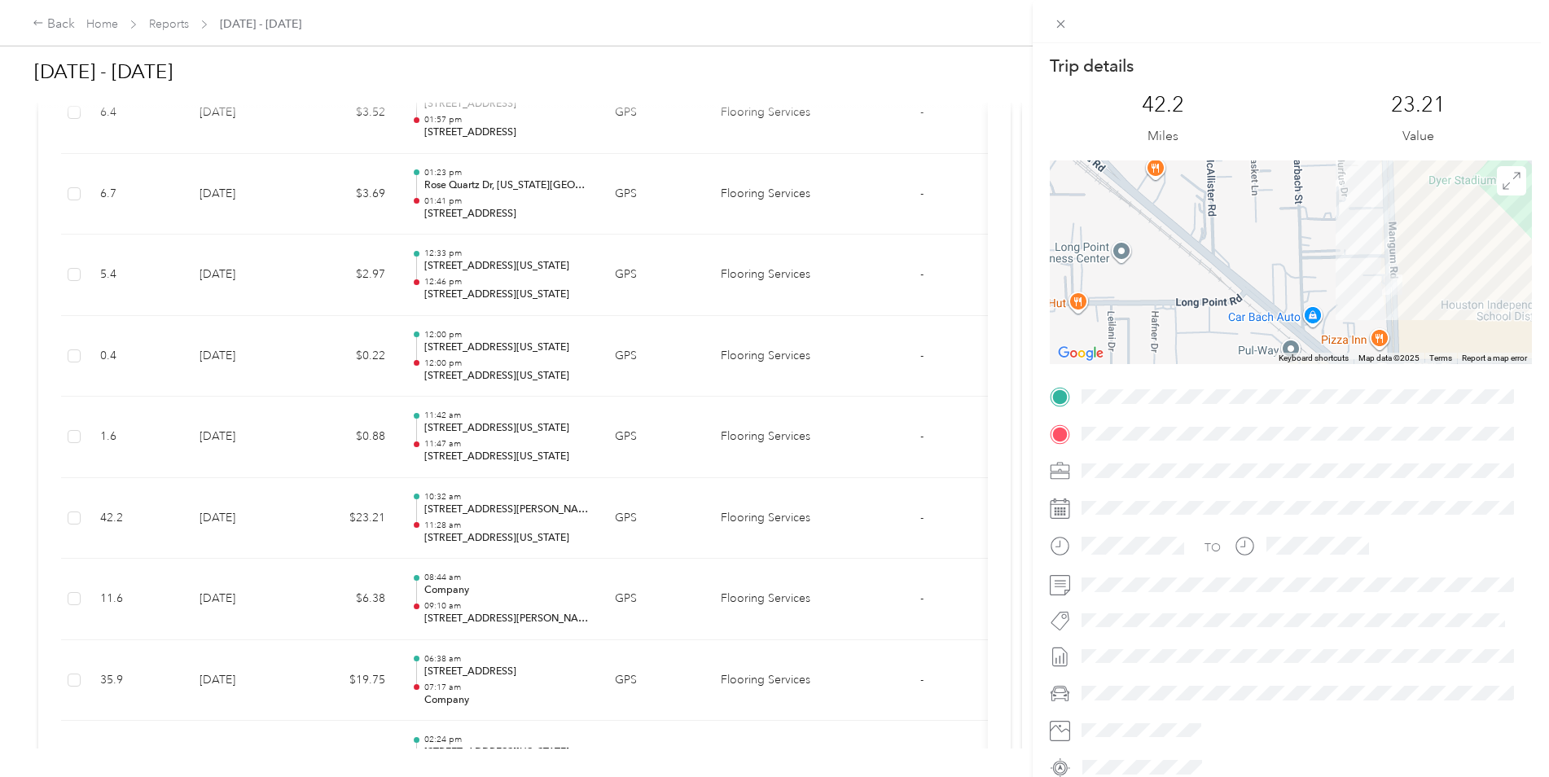
drag, startPoint x: 1345, startPoint y: 199, endPoint x: 1192, endPoint y: 252, distance: 162.3
click at [1192, 252] on div at bounding box center [1291, 262] width 482 height 204
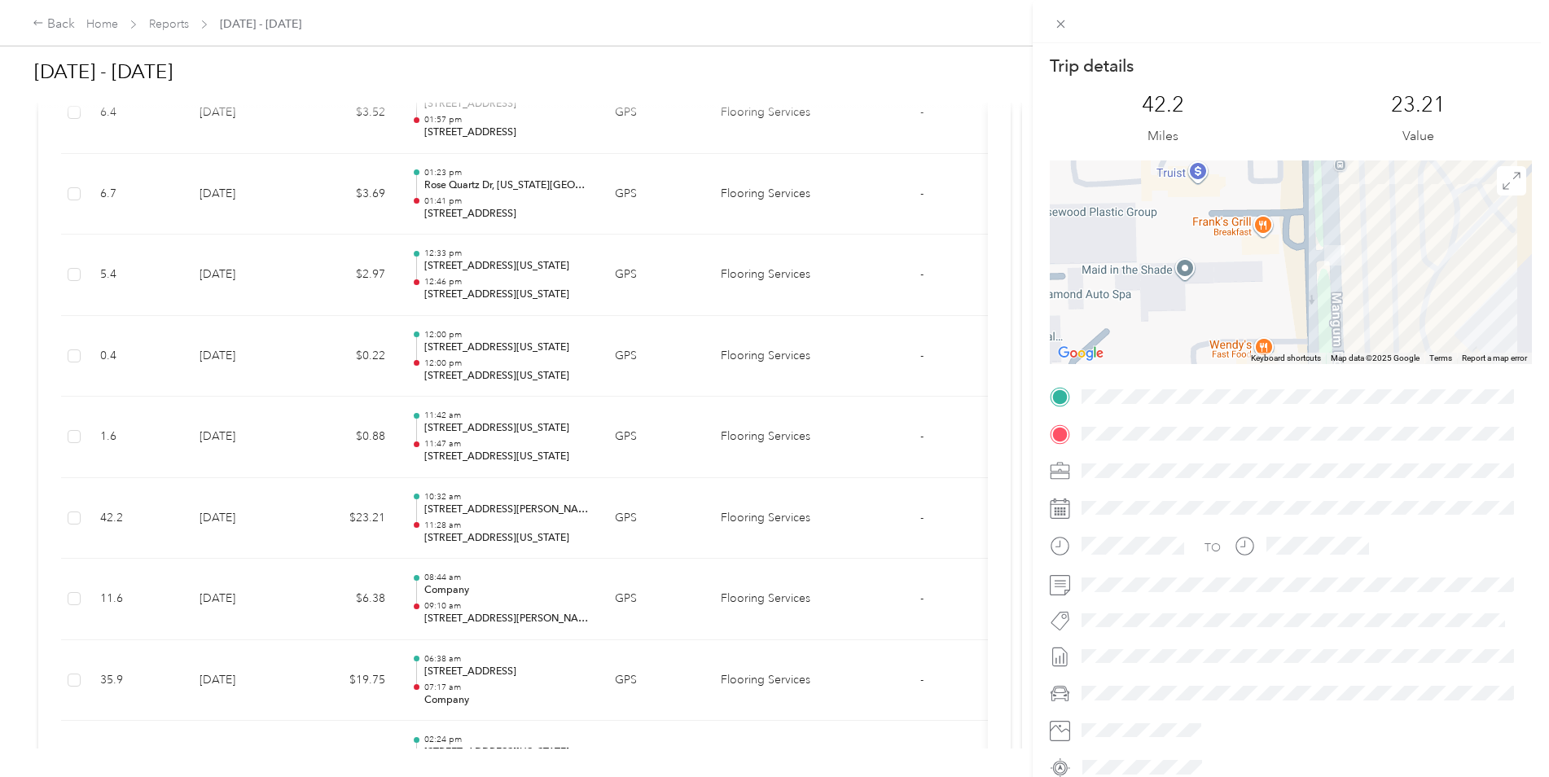
drag, startPoint x: 1442, startPoint y: 296, endPoint x: 1173, endPoint y: 205, distance: 284.6
click at [1173, 205] on div at bounding box center [1291, 262] width 482 height 204
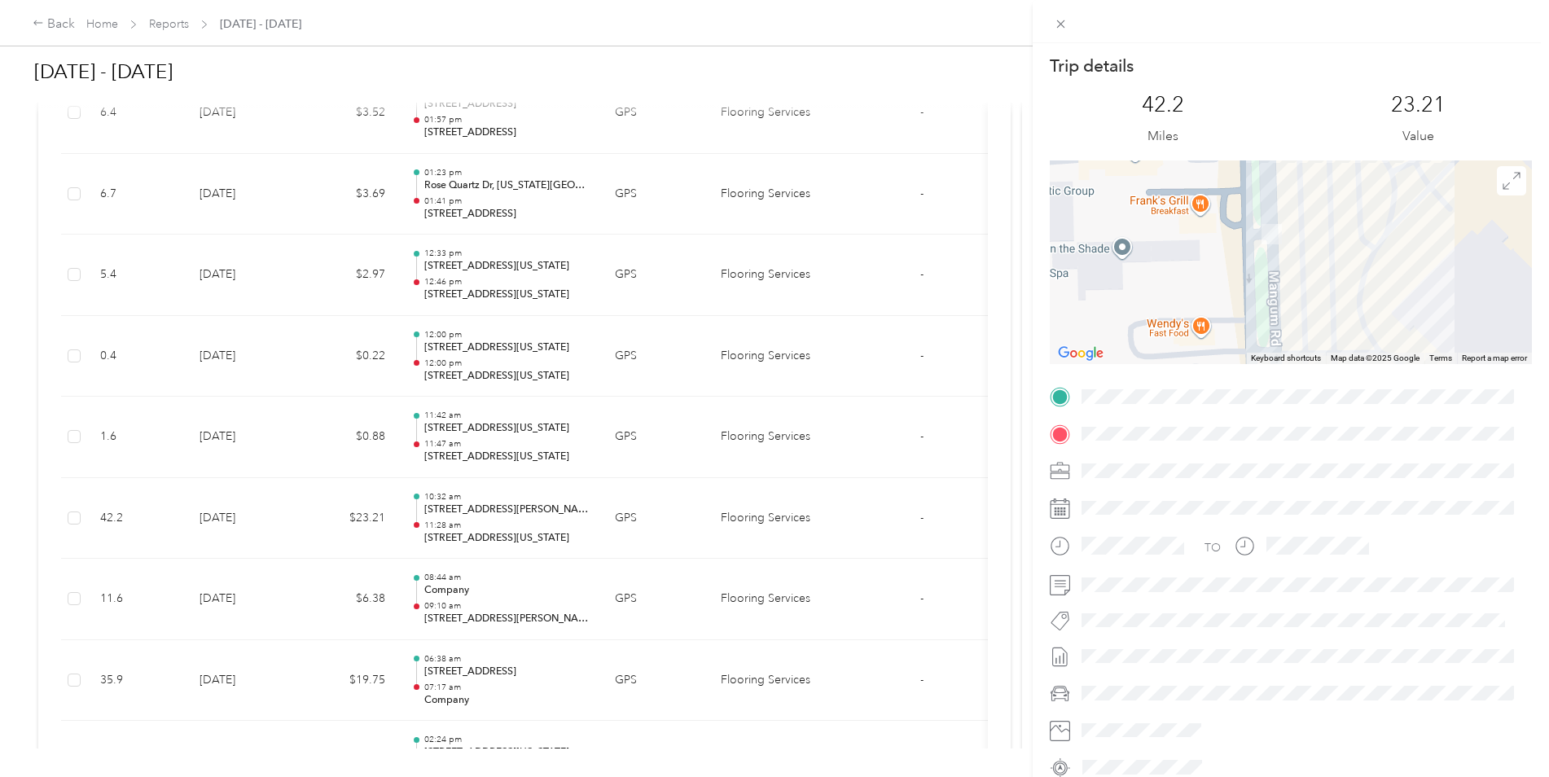
drag, startPoint x: 1294, startPoint y: 264, endPoint x: 1231, endPoint y: 241, distance: 66.7
click at [1231, 241] on div at bounding box center [1291, 262] width 482 height 204
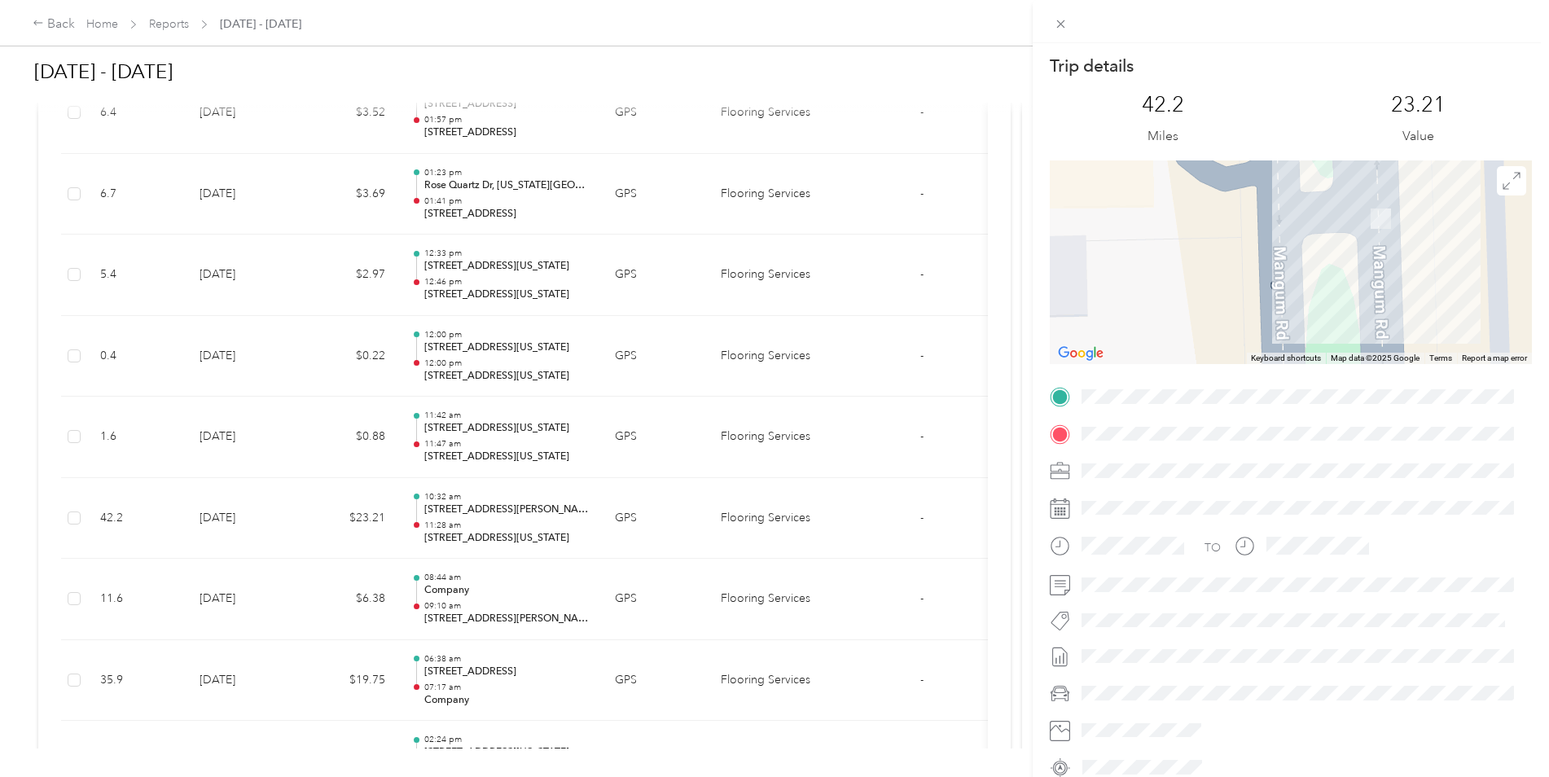
click at [223, 446] on div "Trip details This trip cannot be edited because it is either under review, appr…" at bounding box center [774, 388] width 1549 height 777
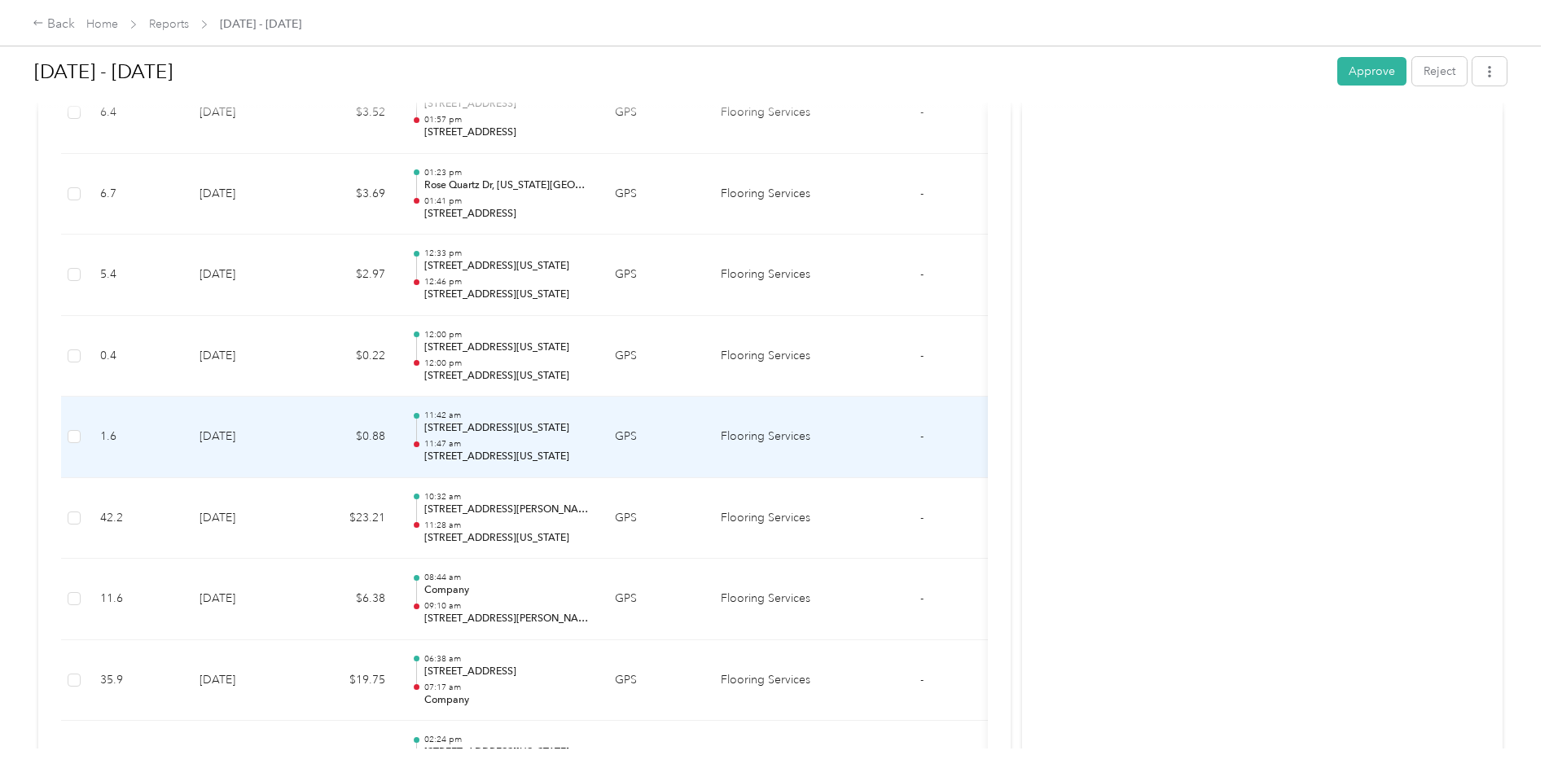
click at [223, 447] on td "[DATE]" at bounding box center [243, 437] width 114 height 81
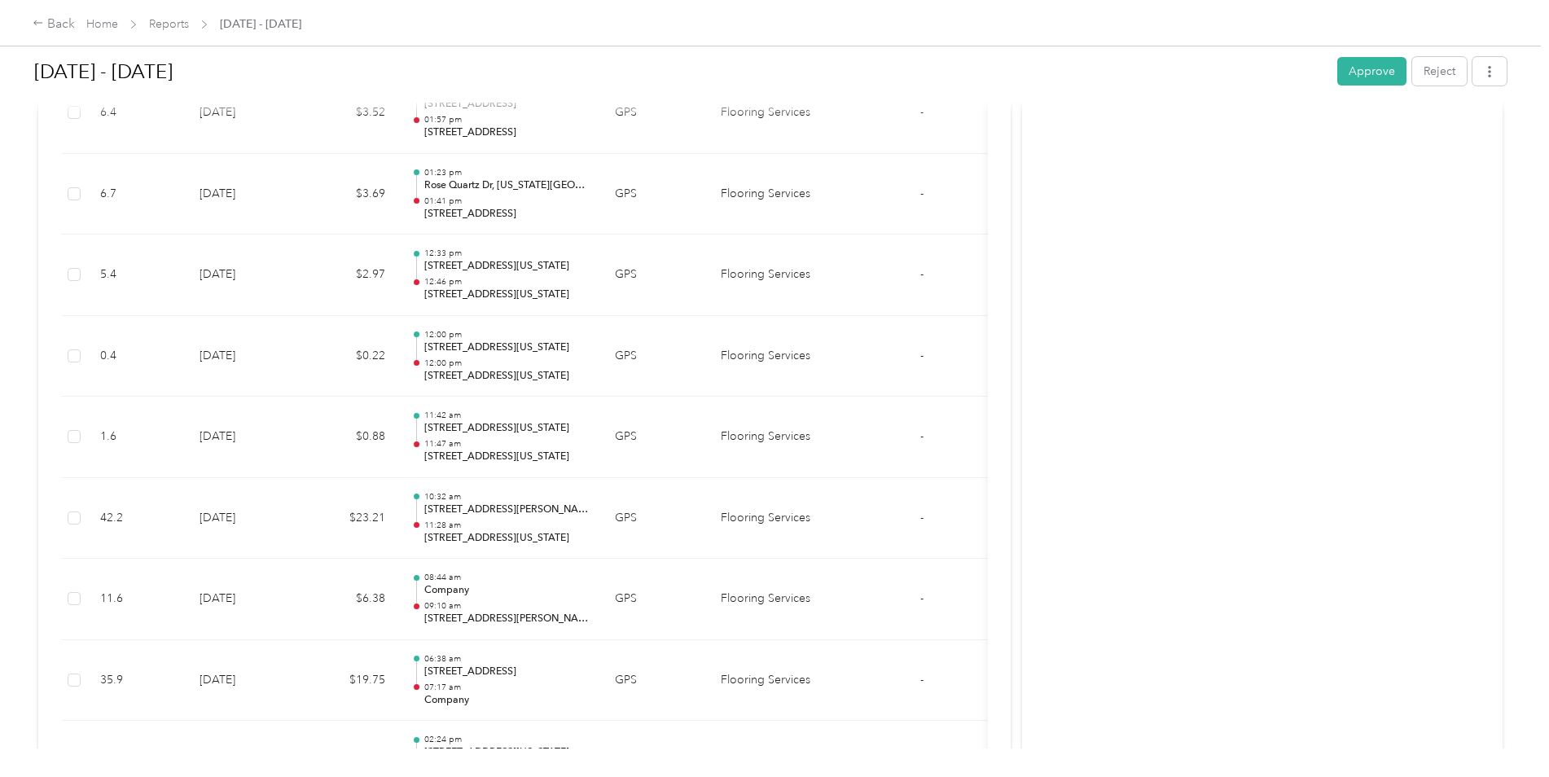
click at [223, 447] on div at bounding box center [774, 388] width 1549 height 777
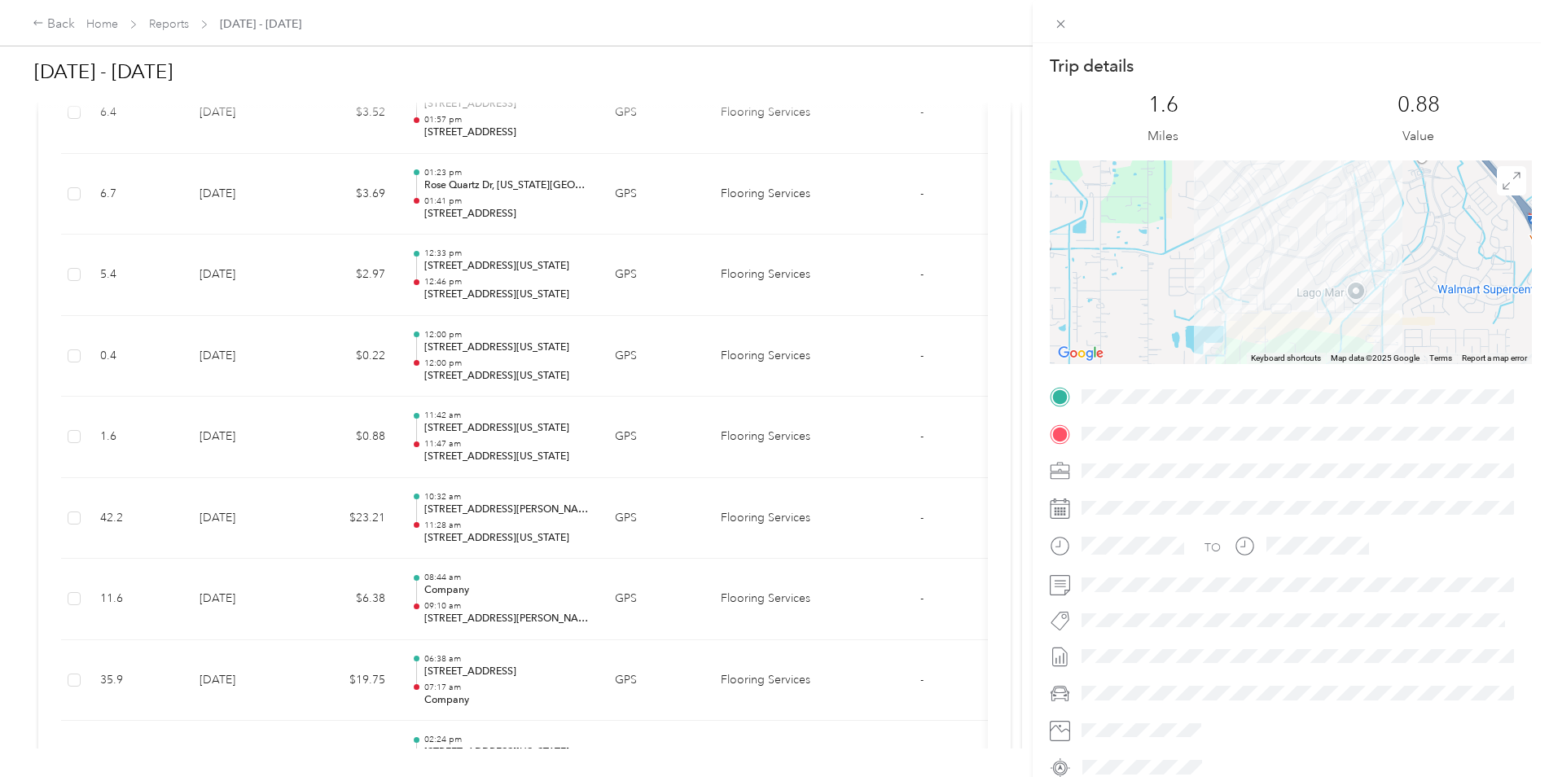
click at [228, 520] on div "Trip details This trip cannot be edited because it is either under review, appr…" at bounding box center [774, 388] width 1549 height 777
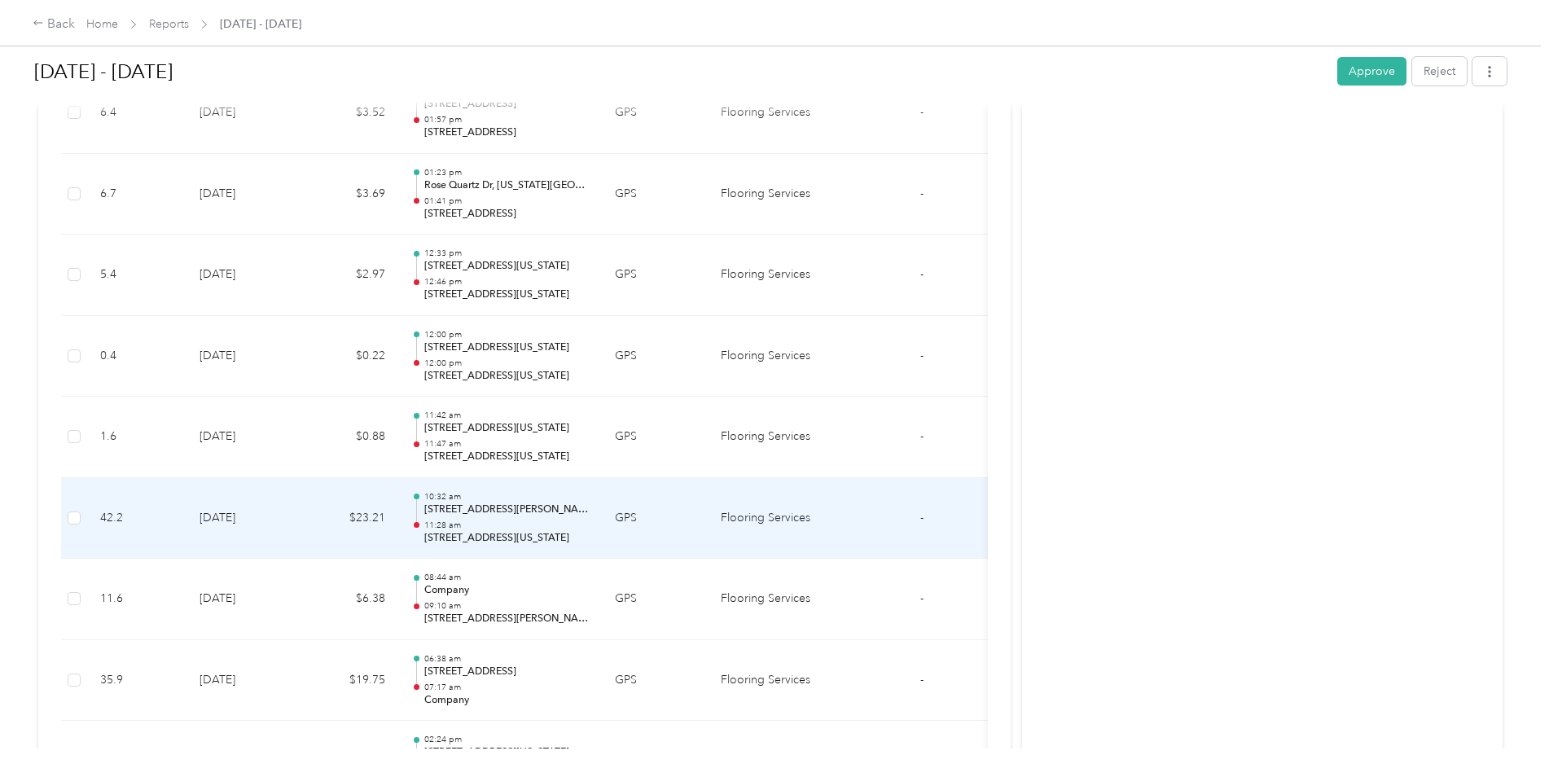
click at [228, 520] on td "[DATE]" at bounding box center [243, 518] width 114 height 81
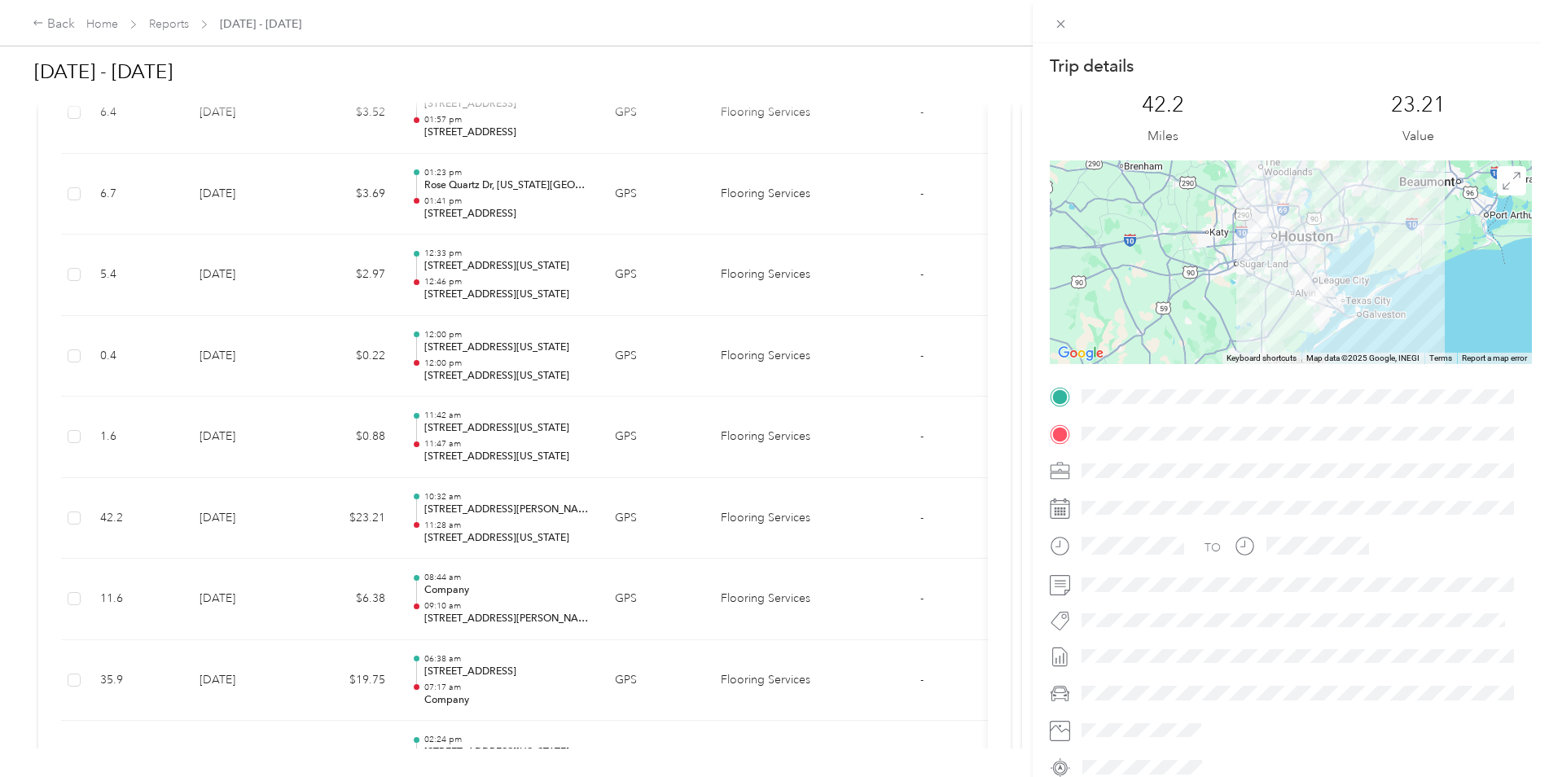
click at [222, 608] on div "Trip details This trip cannot be edited because it is either under review, appr…" at bounding box center [774, 388] width 1549 height 777
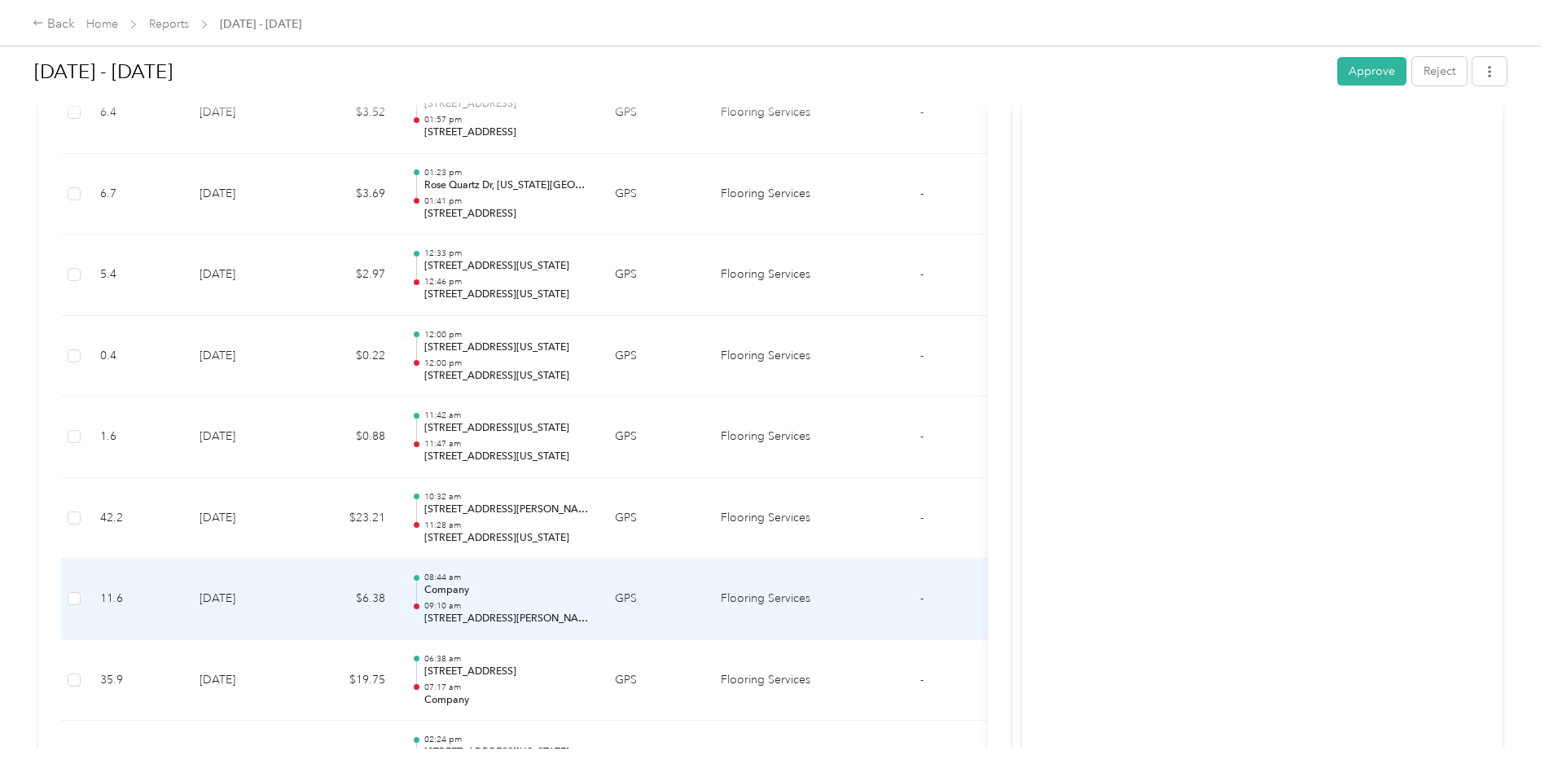
click at [222, 608] on td "[DATE]" at bounding box center [243, 599] width 114 height 81
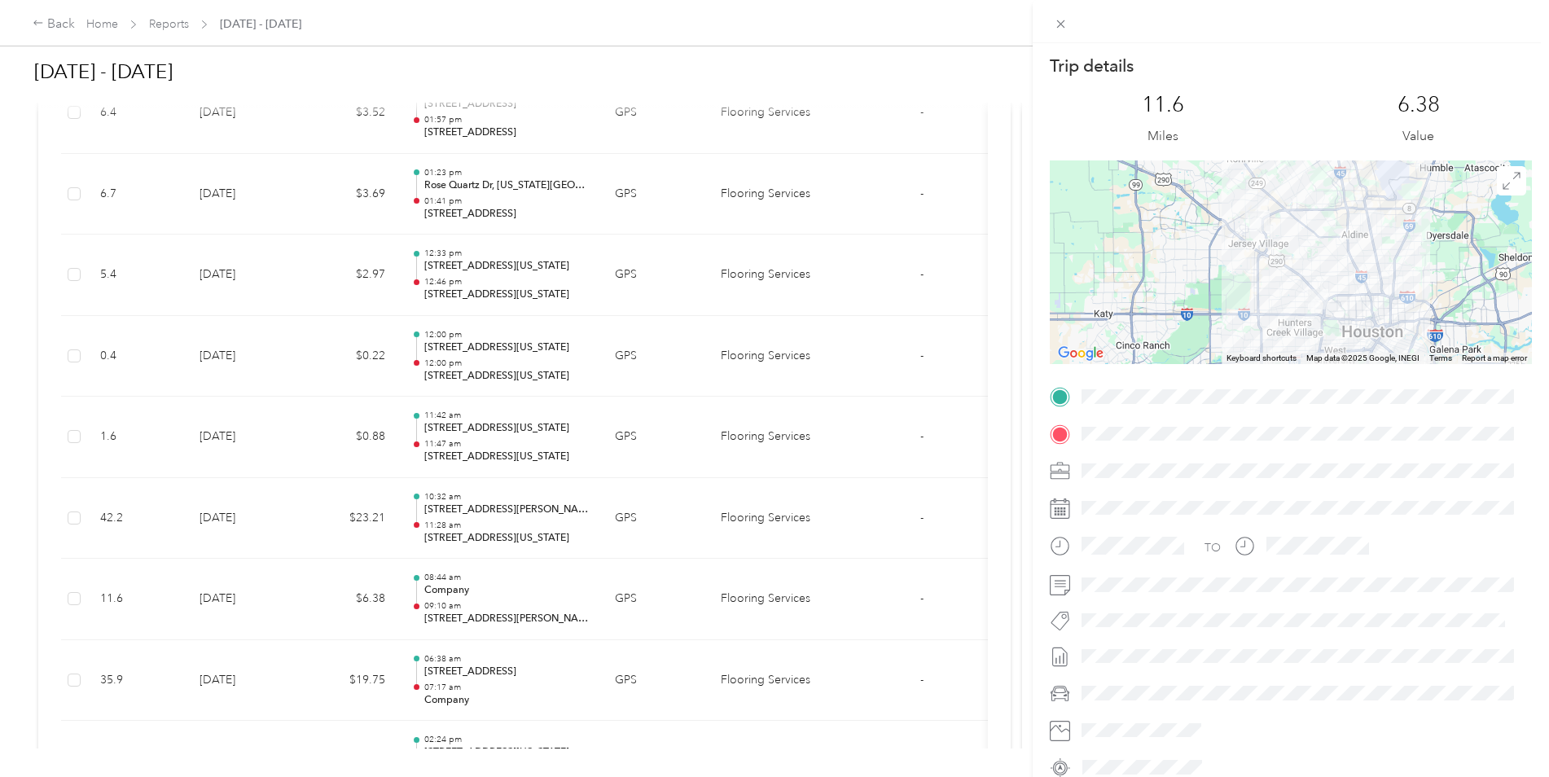
click at [227, 547] on div "Trip details This trip cannot be edited because it is either under review, appr…" at bounding box center [774, 388] width 1549 height 777
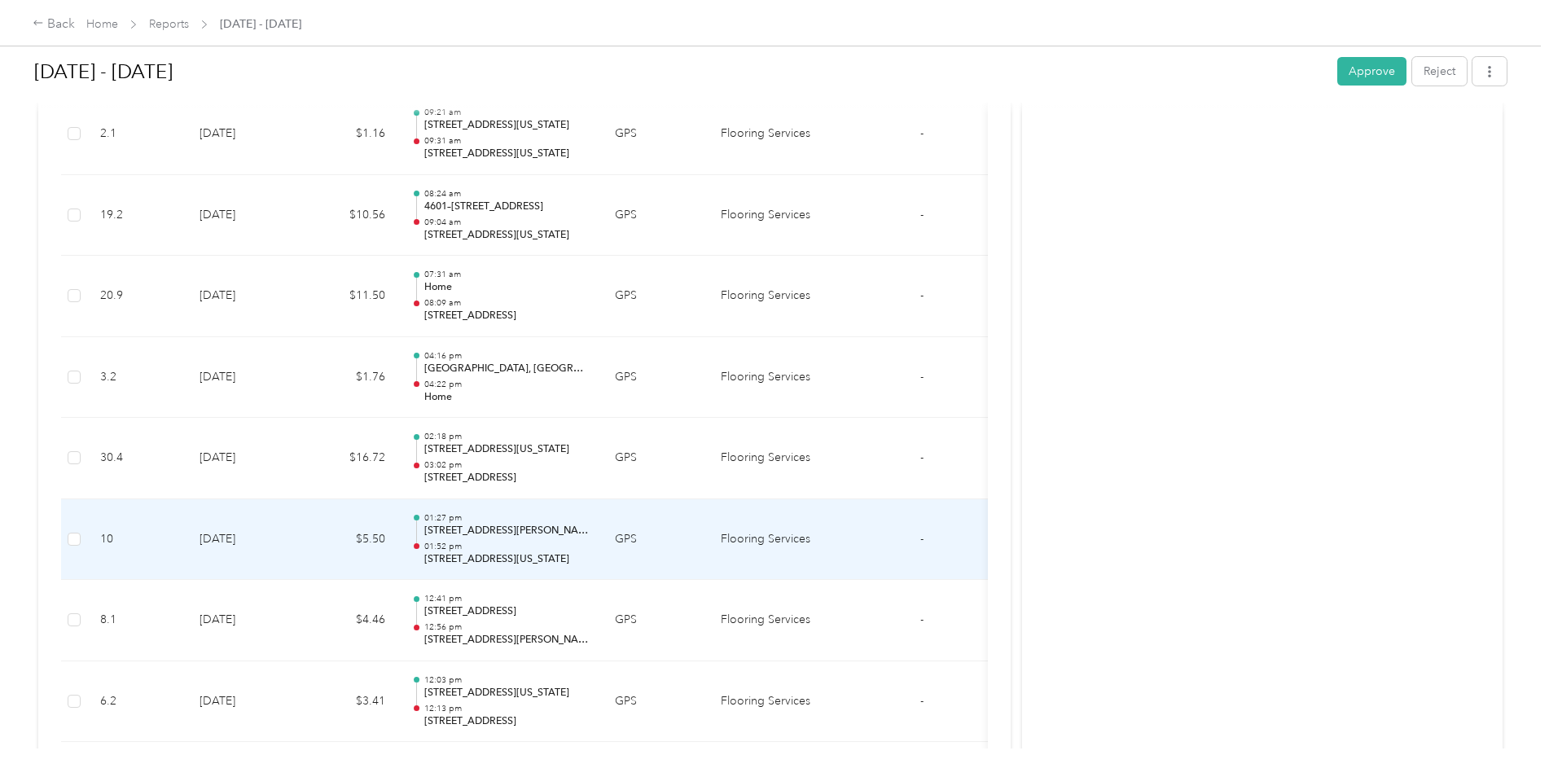
scroll to position [11838, 0]
click at [229, 537] on td "[DATE]" at bounding box center [243, 539] width 114 height 81
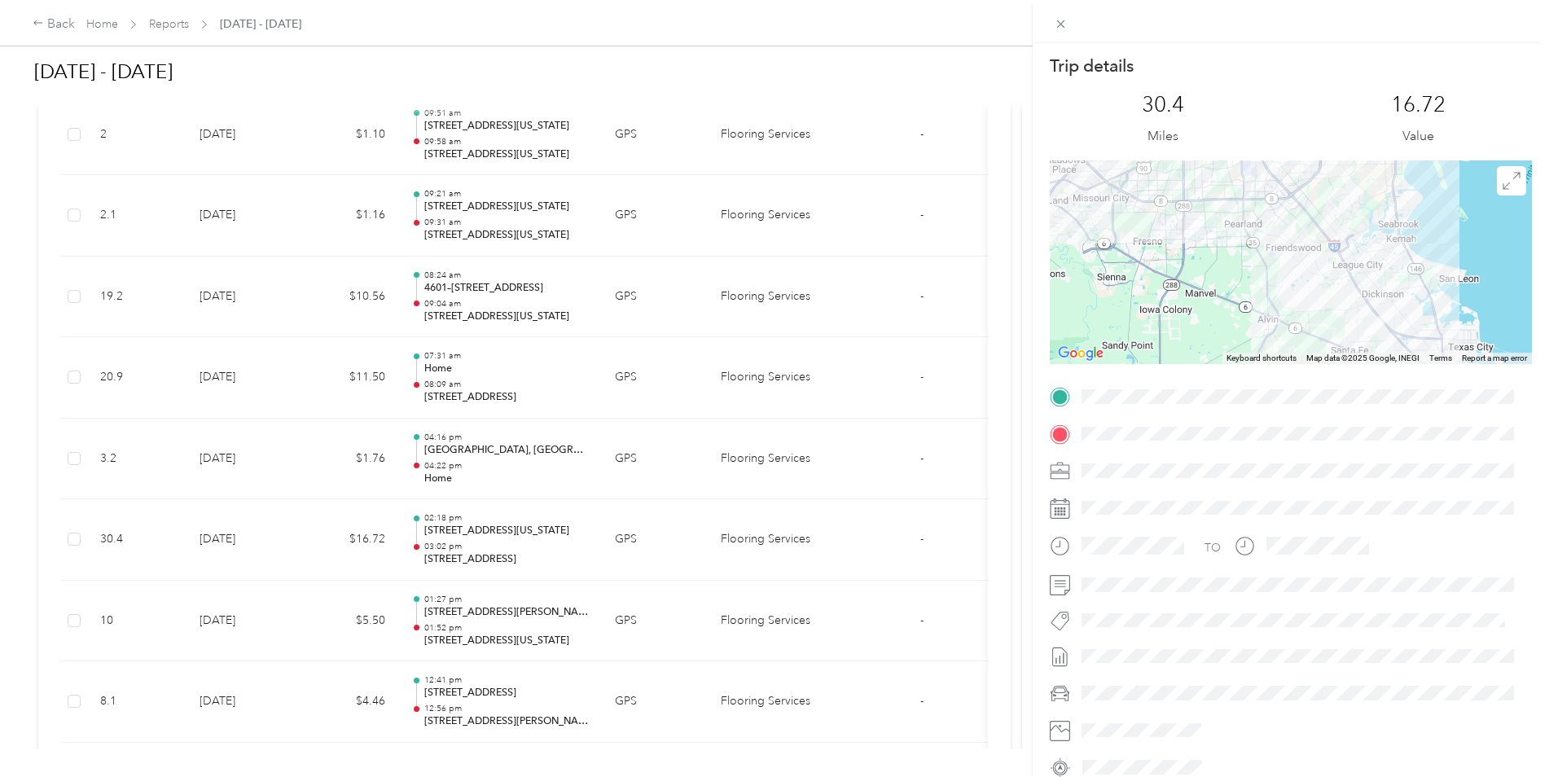
click at [229, 537] on div "Trip details This trip cannot be edited because it is either under review, appr…" at bounding box center [774, 388] width 1549 height 777
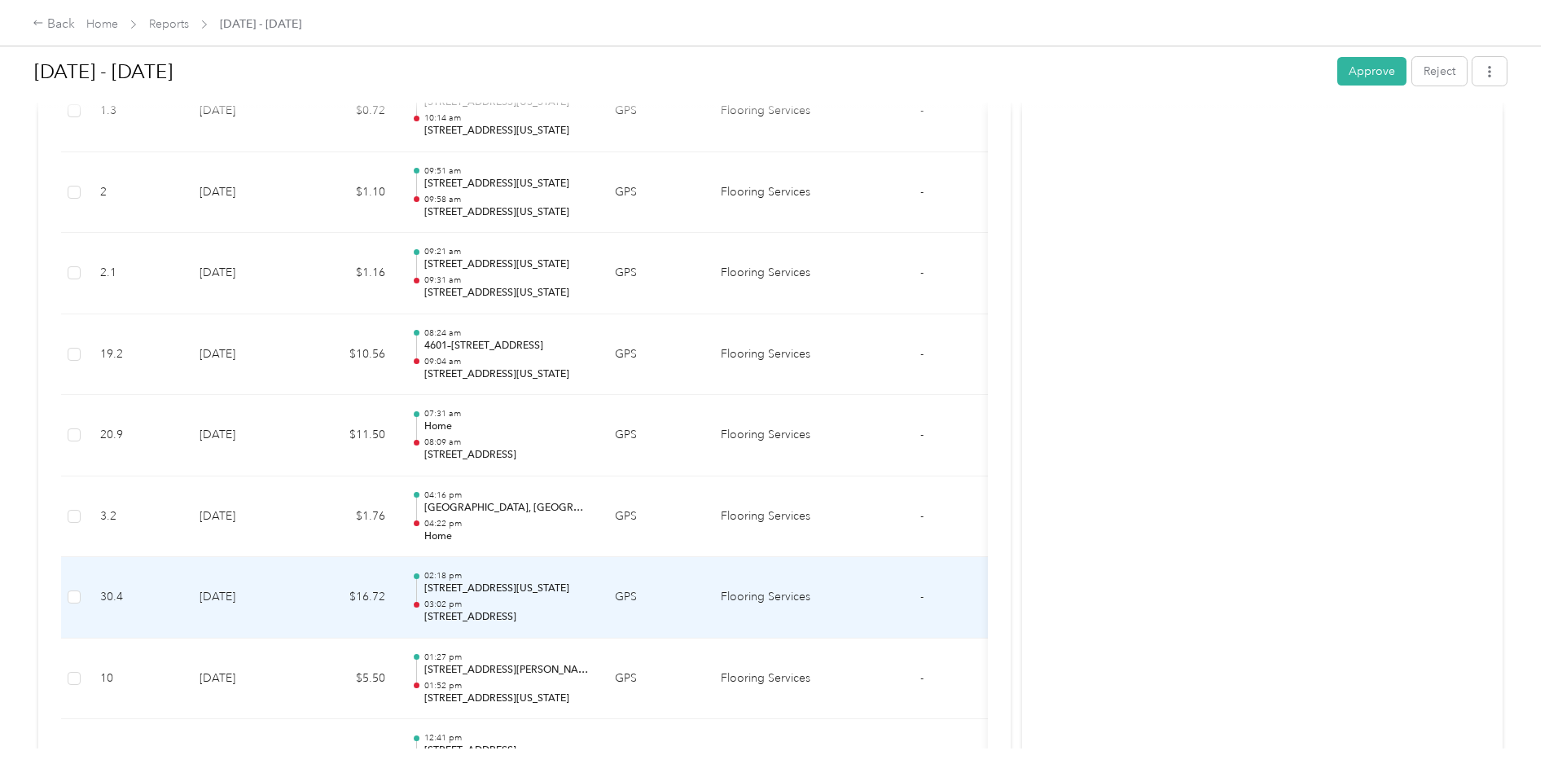
scroll to position [11756, 0]
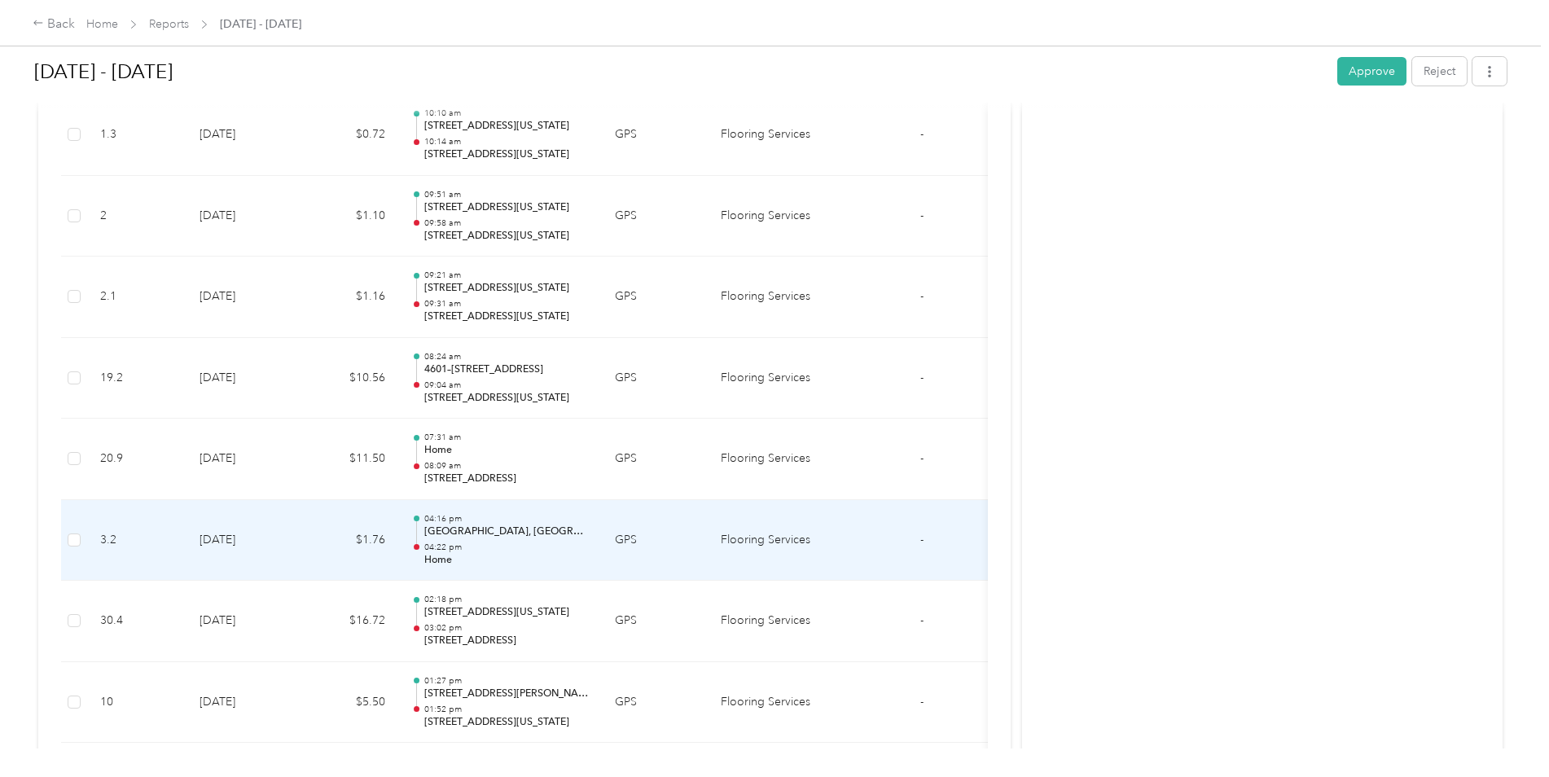
click at [229, 537] on td "[DATE]" at bounding box center [243, 540] width 114 height 81
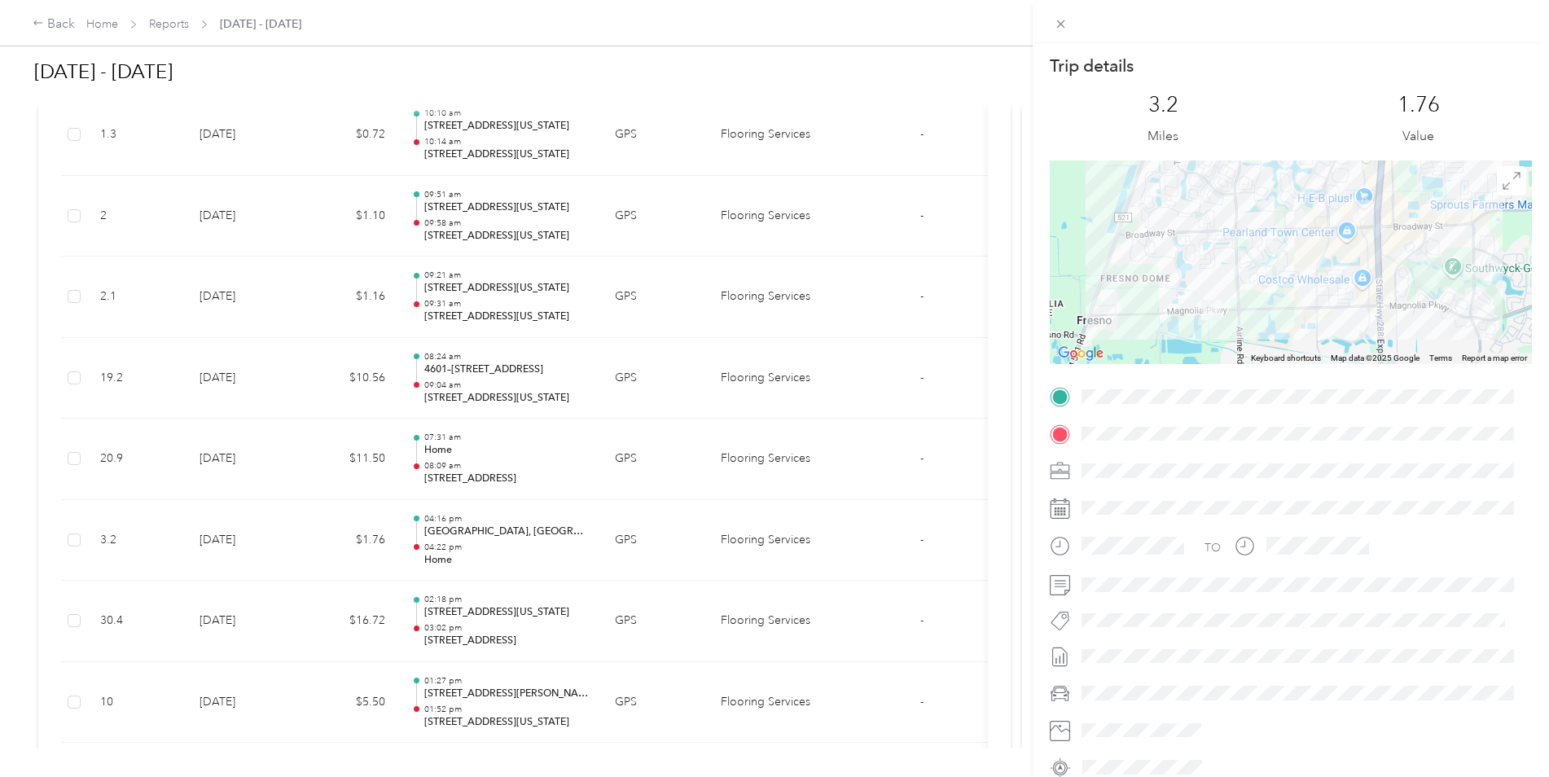
click at [229, 537] on div "Trip details This trip cannot be edited because it is either under review, appr…" at bounding box center [774, 388] width 1549 height 777
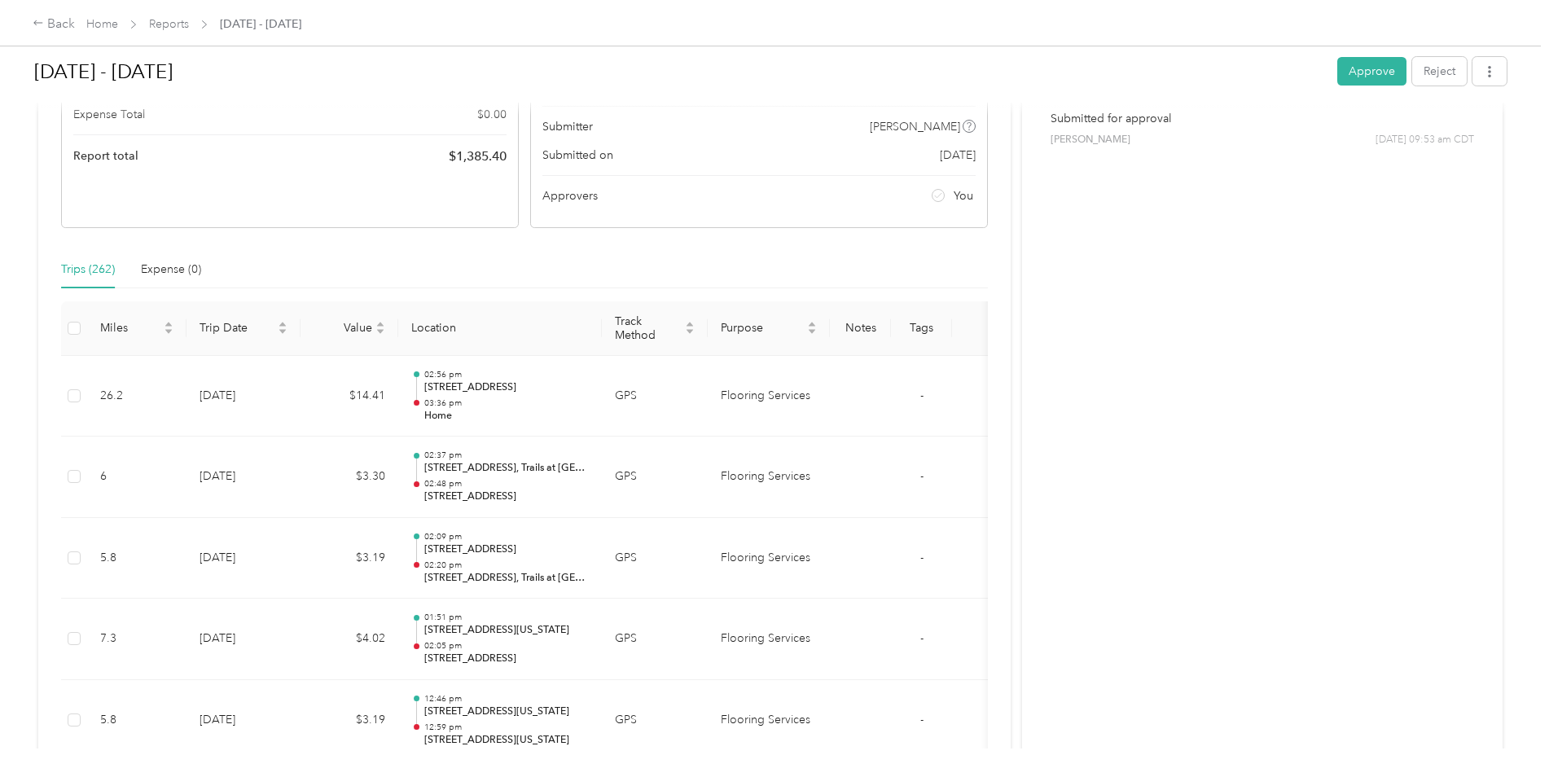
scroll to position [0, 0]
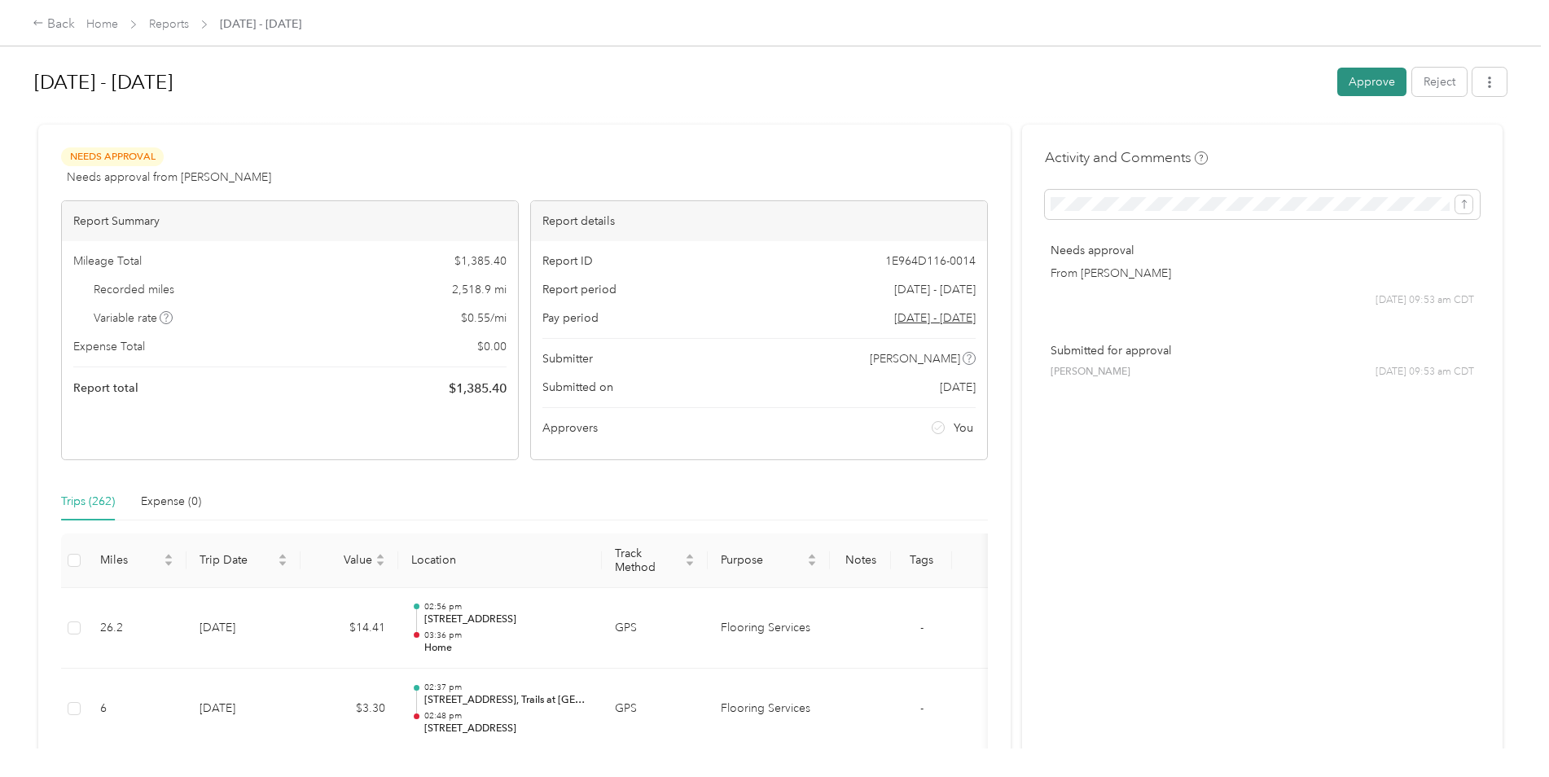
click at [1375, 86] on button "Approve" at bounding box center [1371, 82] width 69 height 29
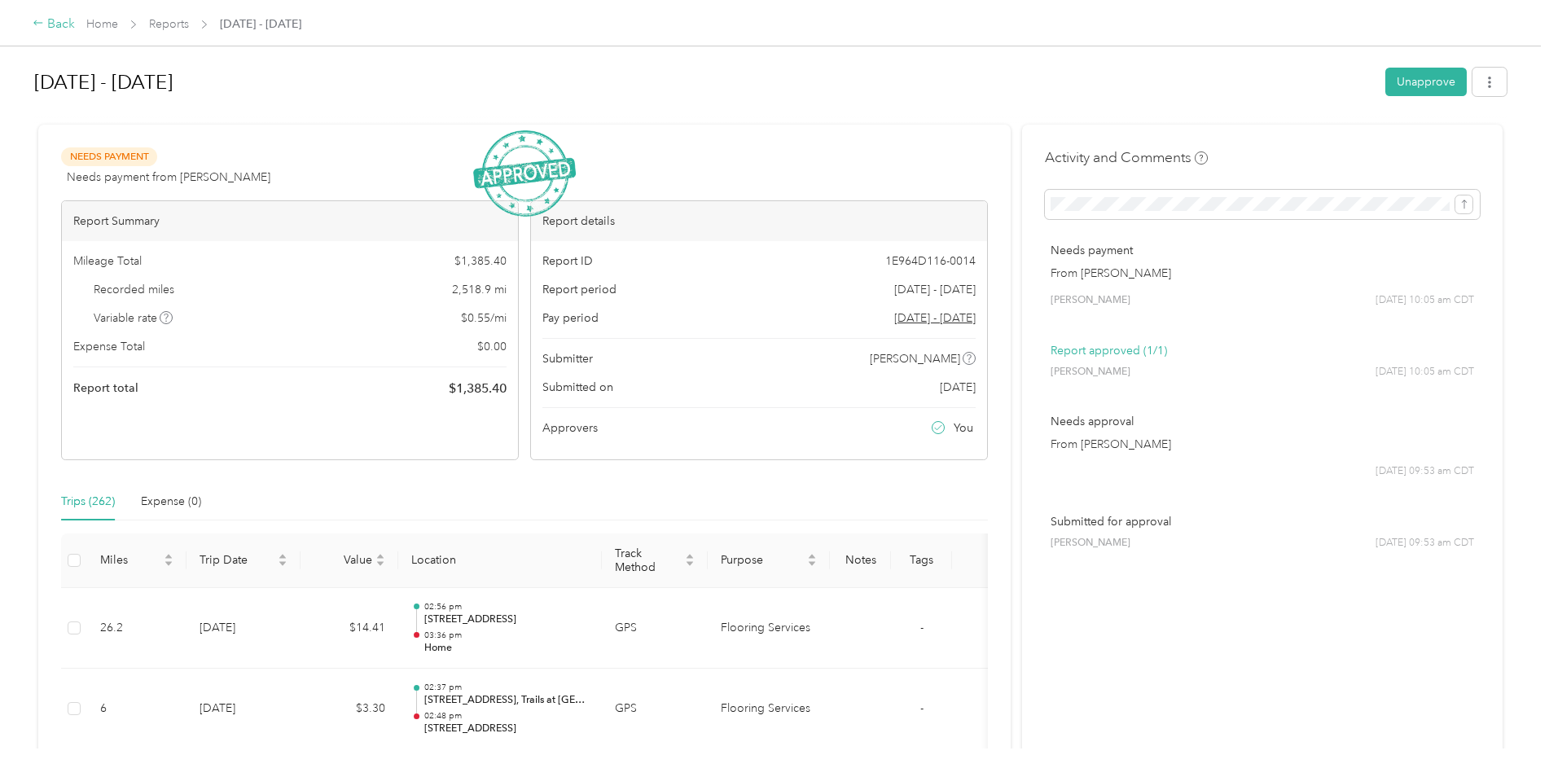
click at [41, 21] on icon at bounding box center [38, 22] width 11 height 11
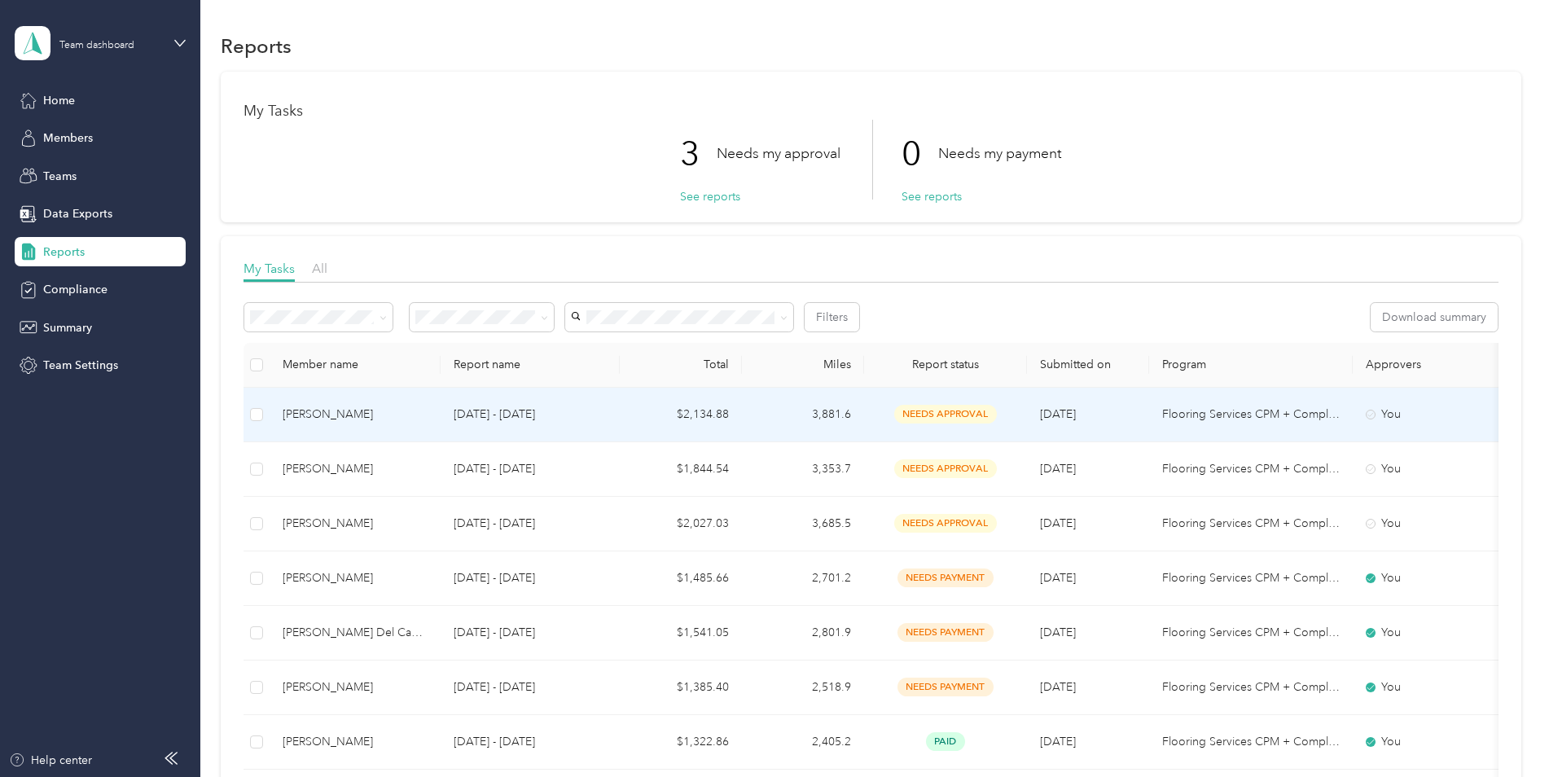
click at [577, 419] on p "[DATE] - [DATE]" at bounding box center [530, 415] width 153 height 18
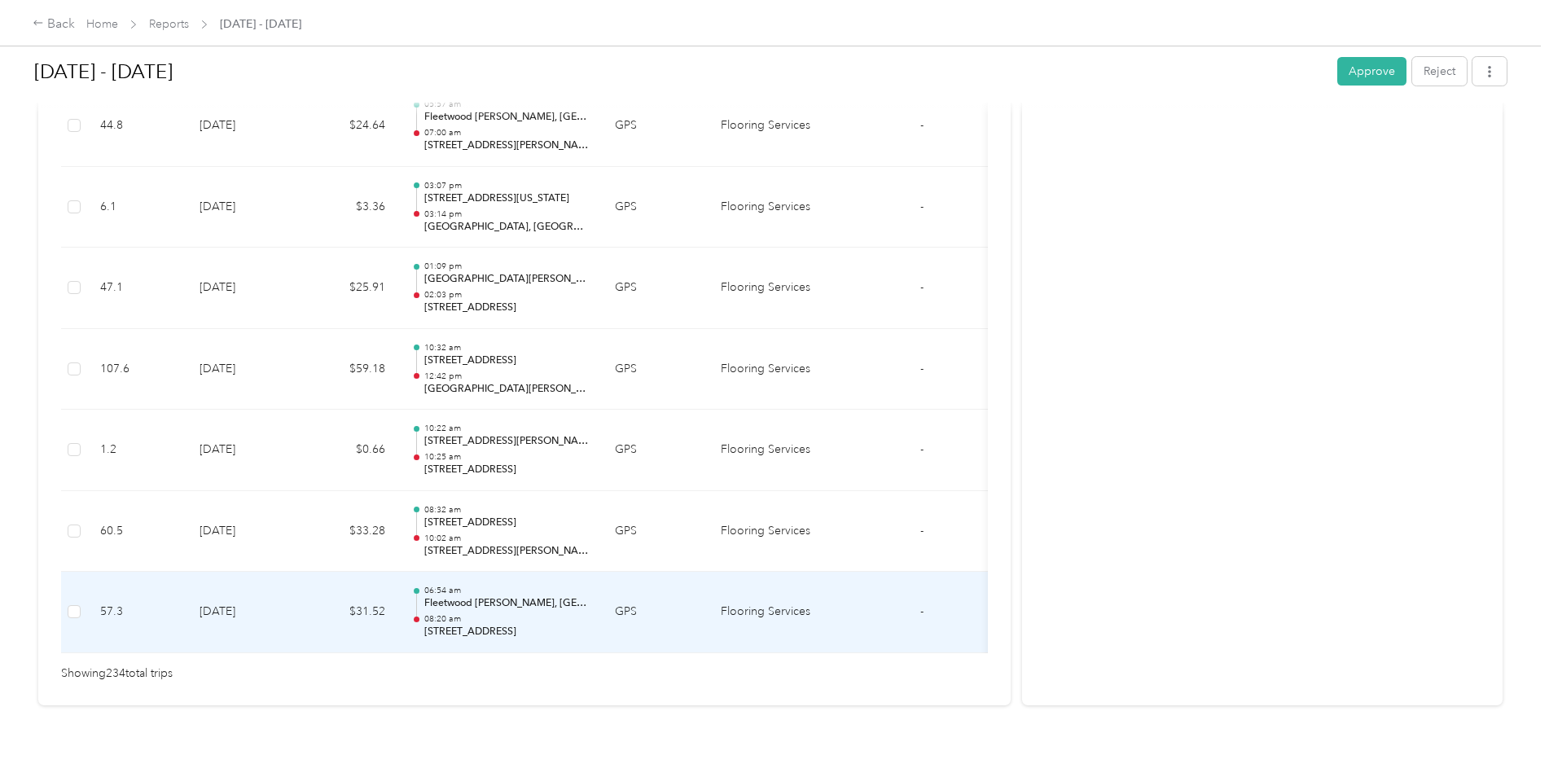
scroll to position [18934, 0]
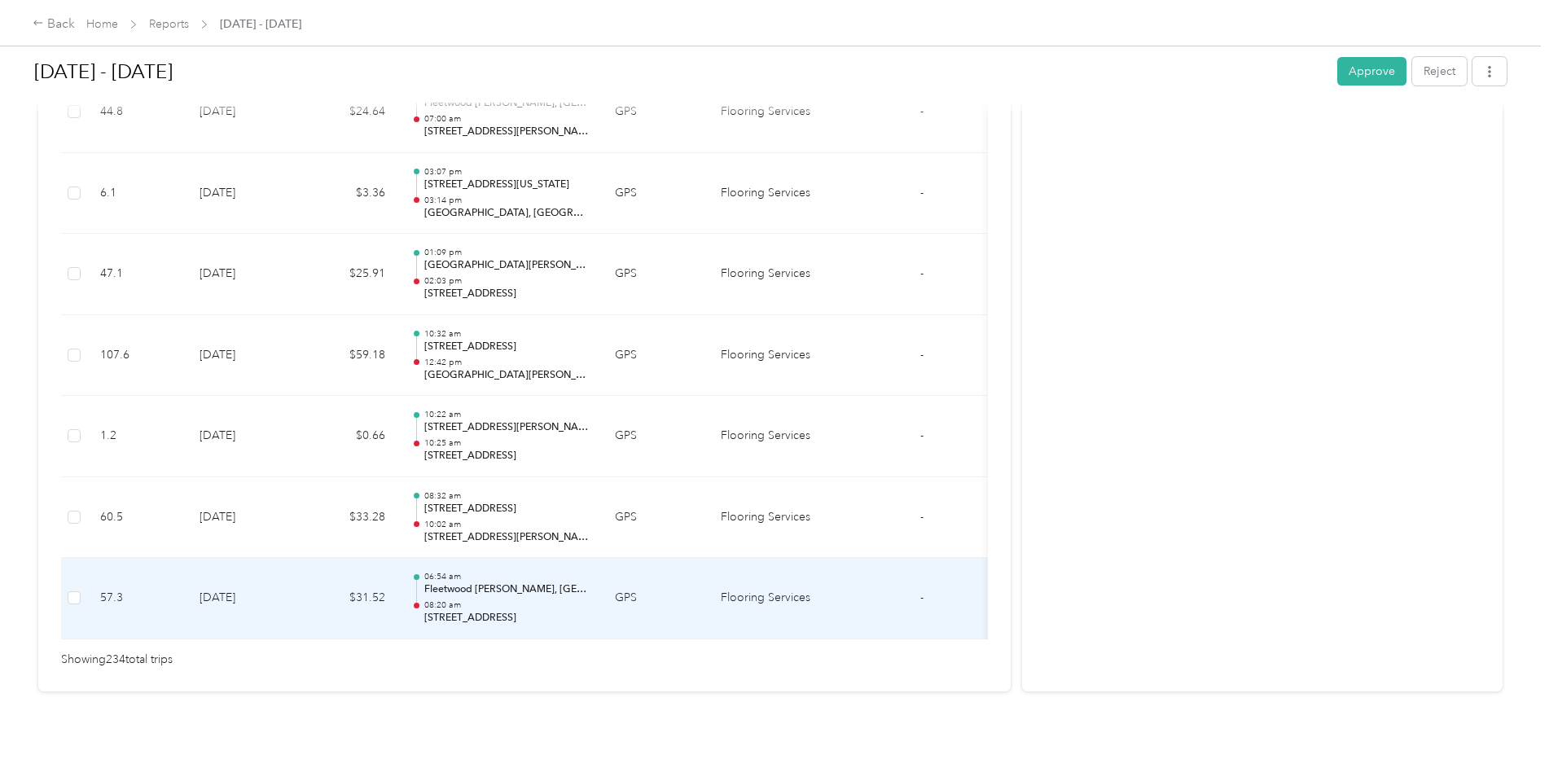
click at [282, 577] on td "[DATE]" at bounding box center [243, 598] width 114 height 81
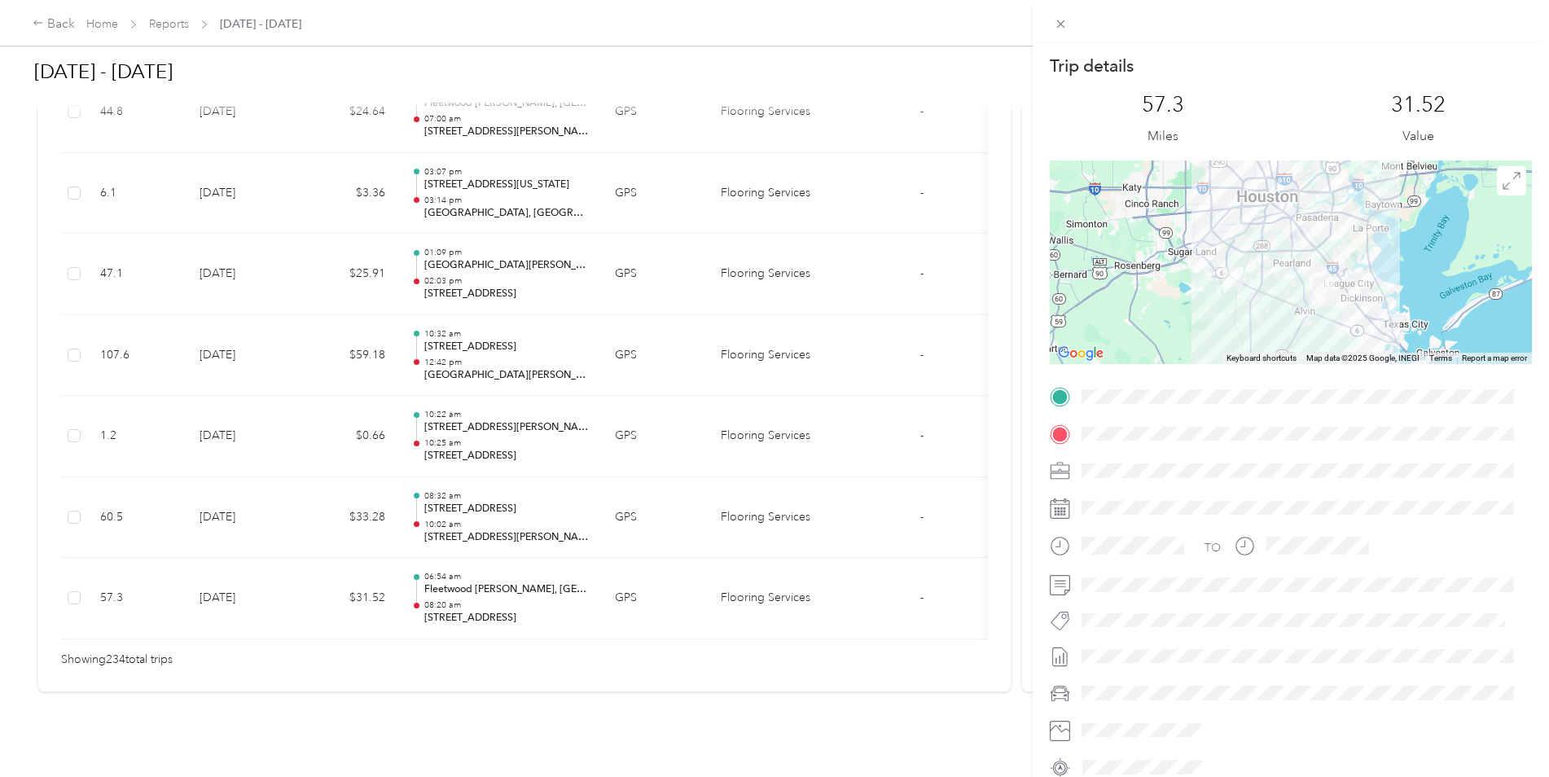
click at [1384, 292] on div at bounding box center [1291, 262] width 482 height 204
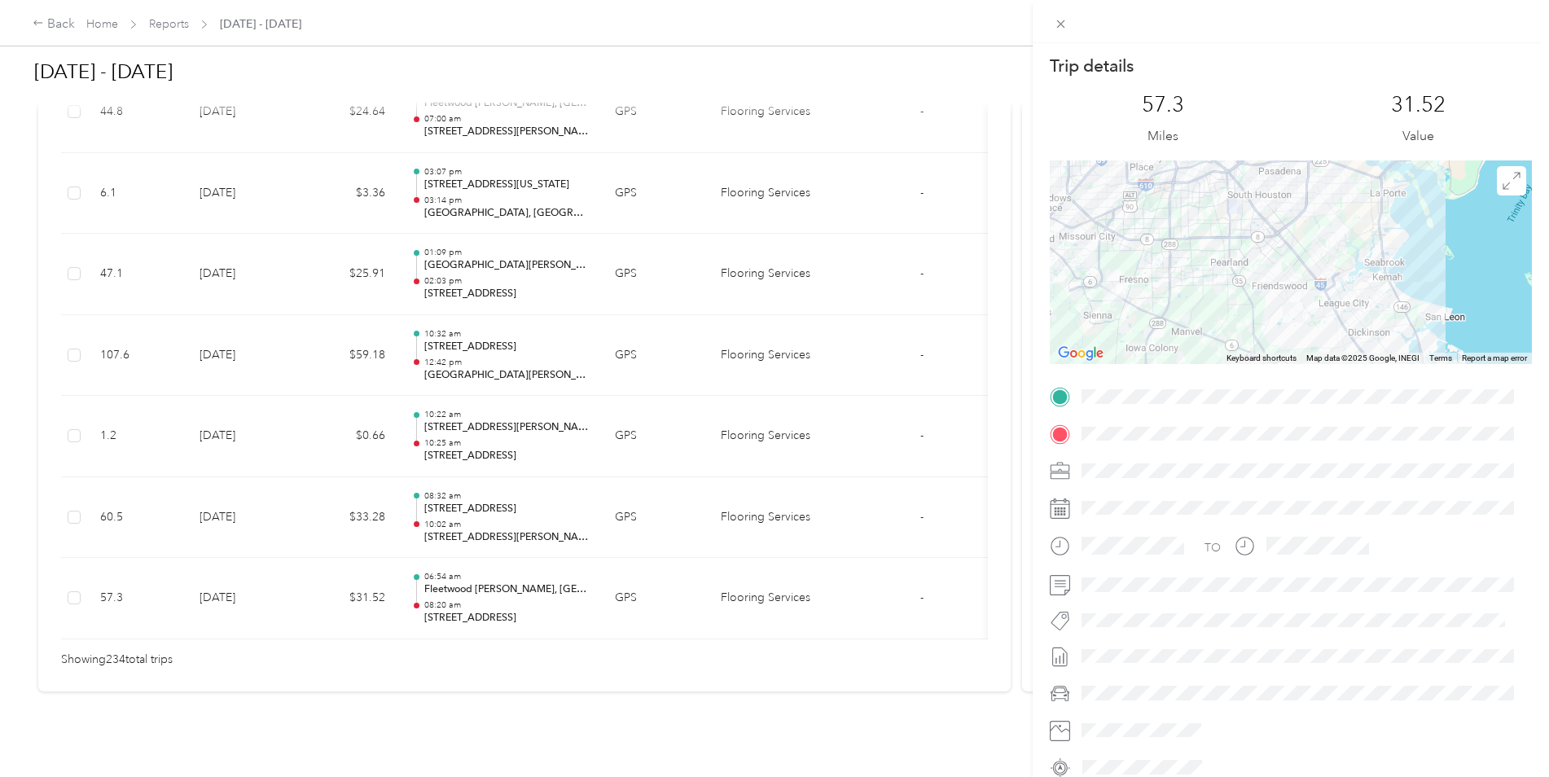
drag, startPoint x: 1204, startPoint y: 291, endPoint x: 1229, endPoint y: 310, distance: 31.3
click at [1229, 310] on div at bounding box center [1291, 262] width 482 height 204
click at [244, 504] on div "Trip details This trip cannot be edited because it is either under review, appr…" at bounding box center [774, 388] width 1549 height 777
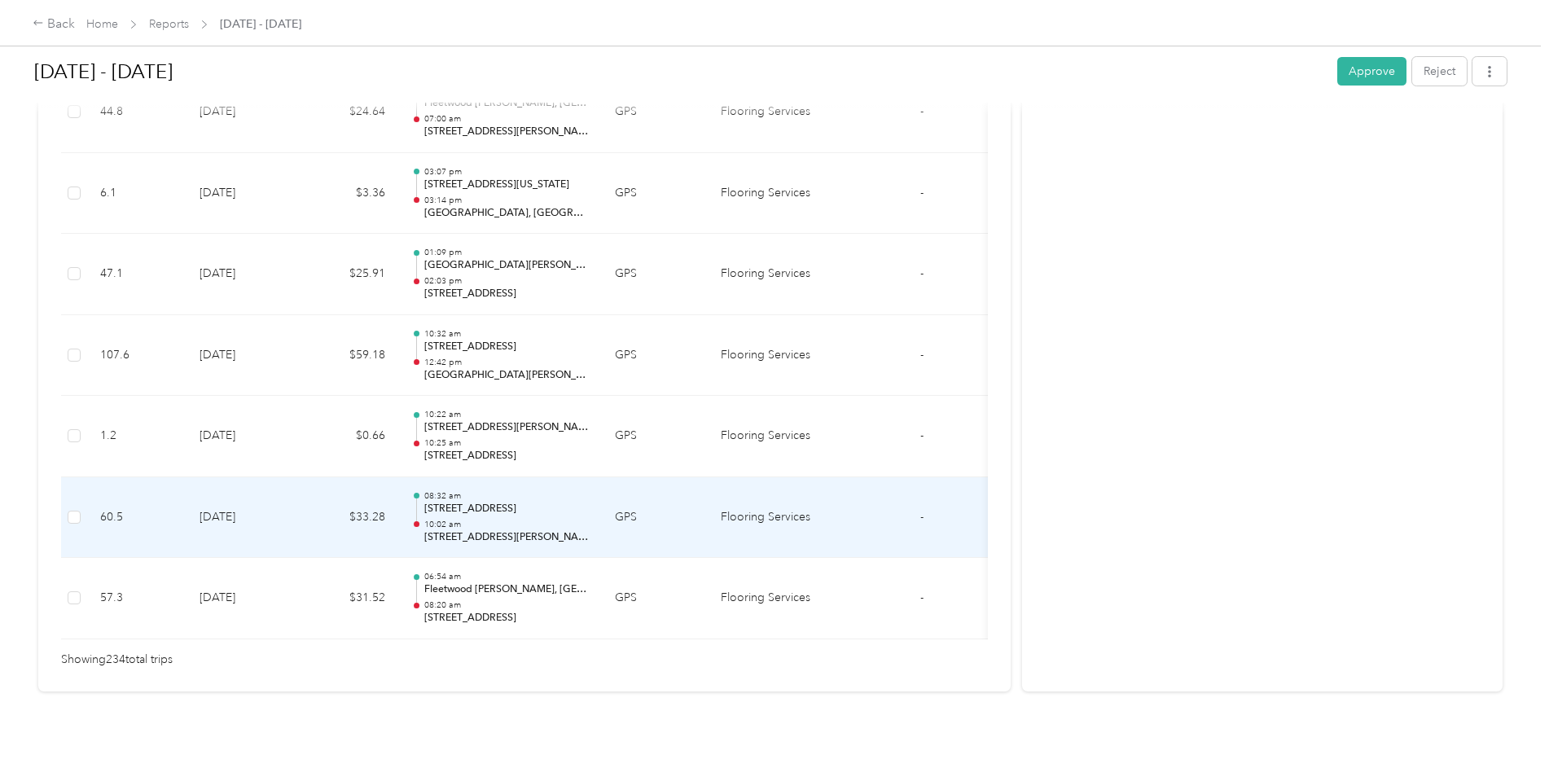
click at [244, 504] on td "[DATE]" at bounding box center [243, 517] width 114 height 81
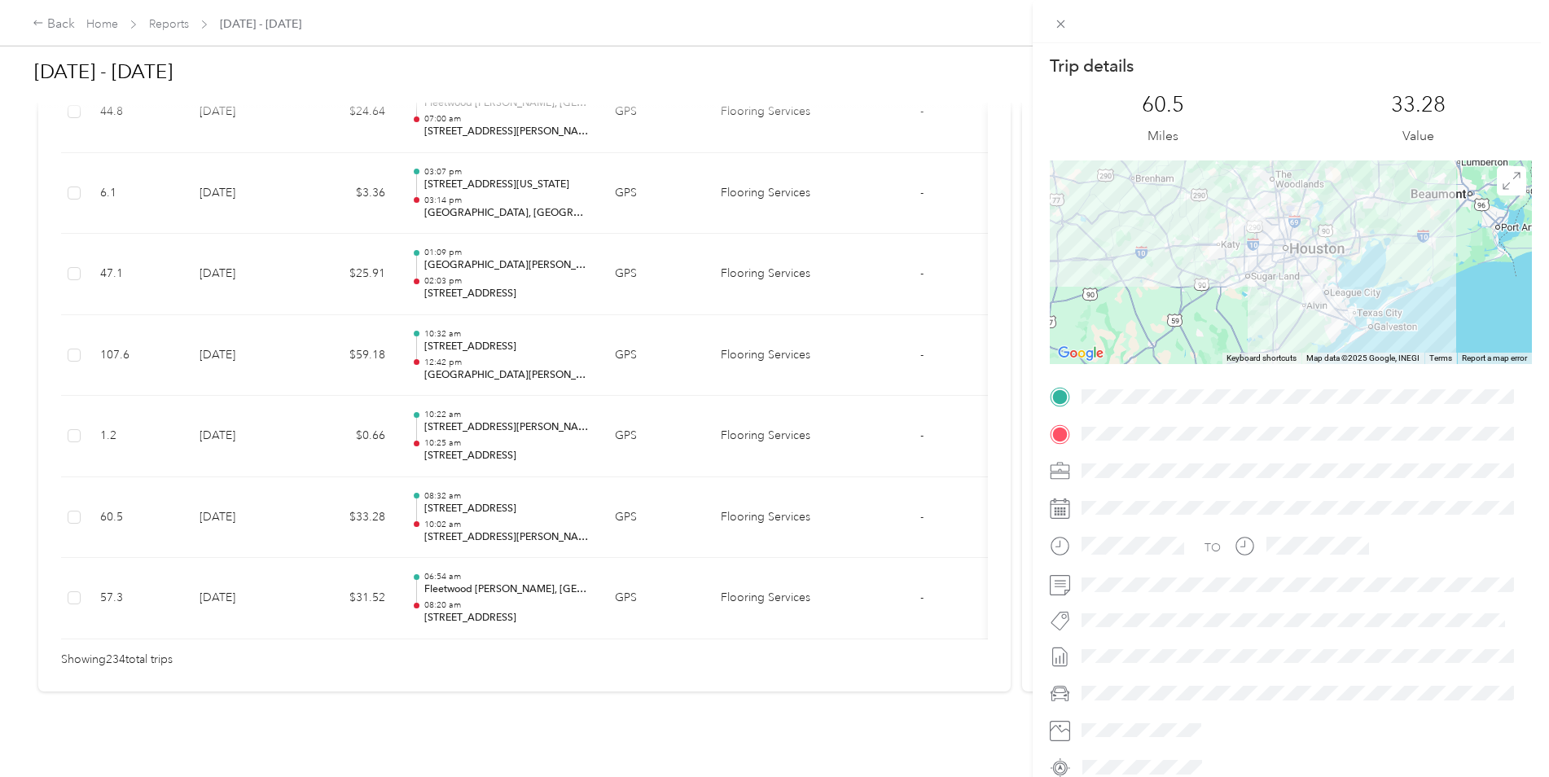
click at [230, 335] on div "Trip details This trip cannot be edited because it is either under review, appr…" at bounding box center [774, 388] width 1549 height 777
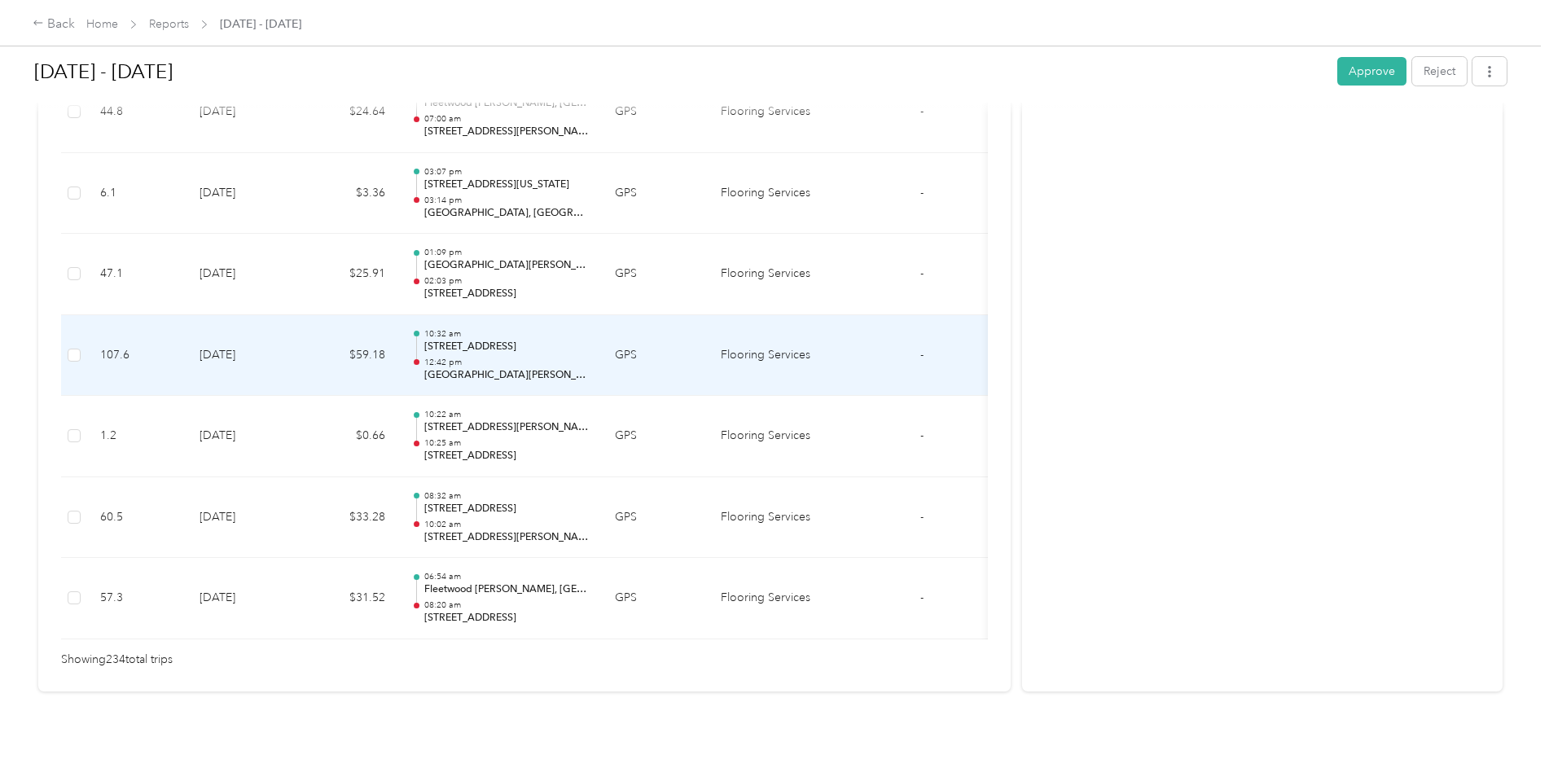
click at [233, 335] on td "[DATE]" at bounding box center [243, 355] width 114 height 81
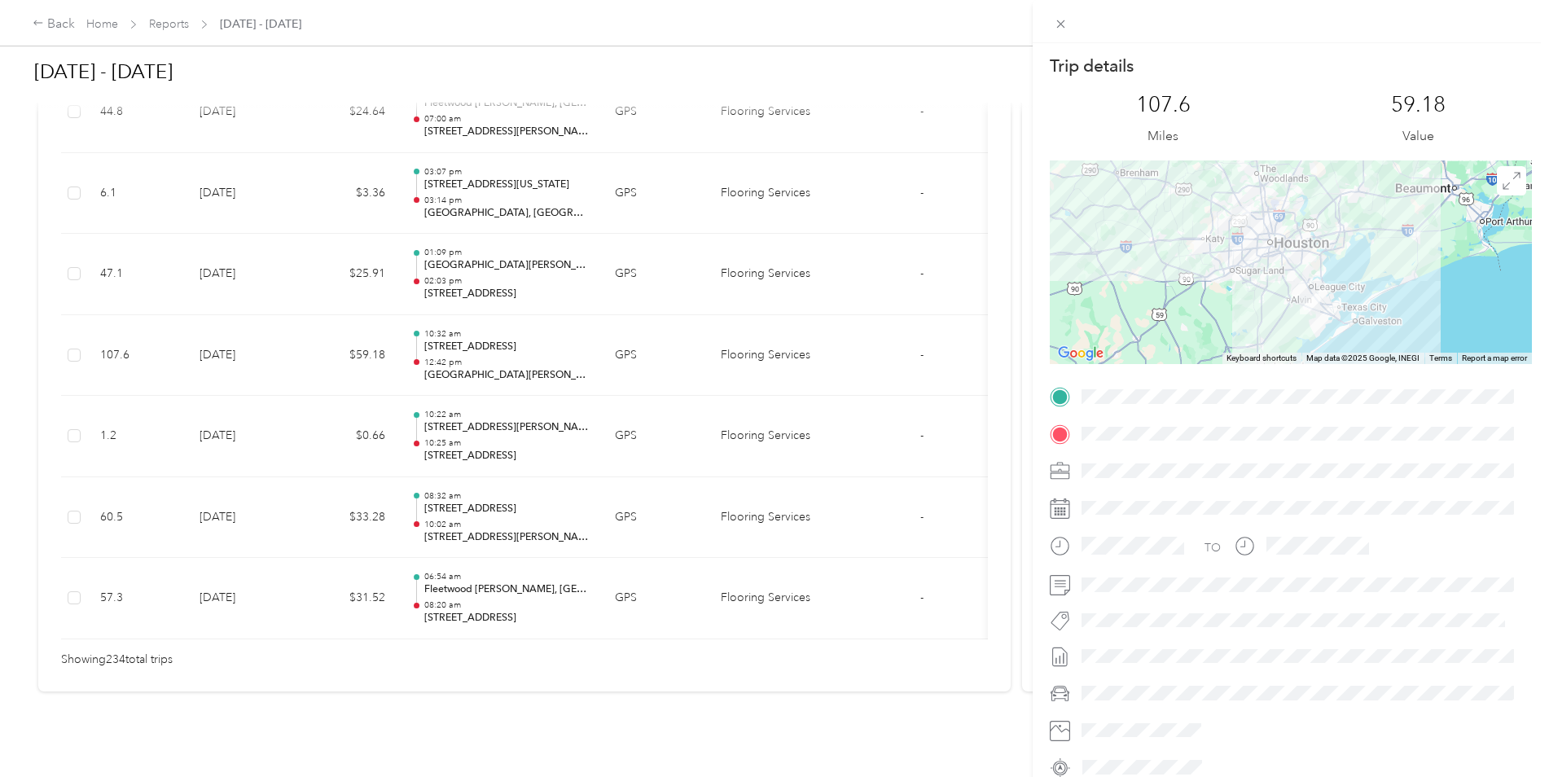
click at [1323, 260] on div at bounding box center [1291, 262] width 482 height 204
click at [1383, 285] on div at bounding box center [1291, 262] width 482 height 204
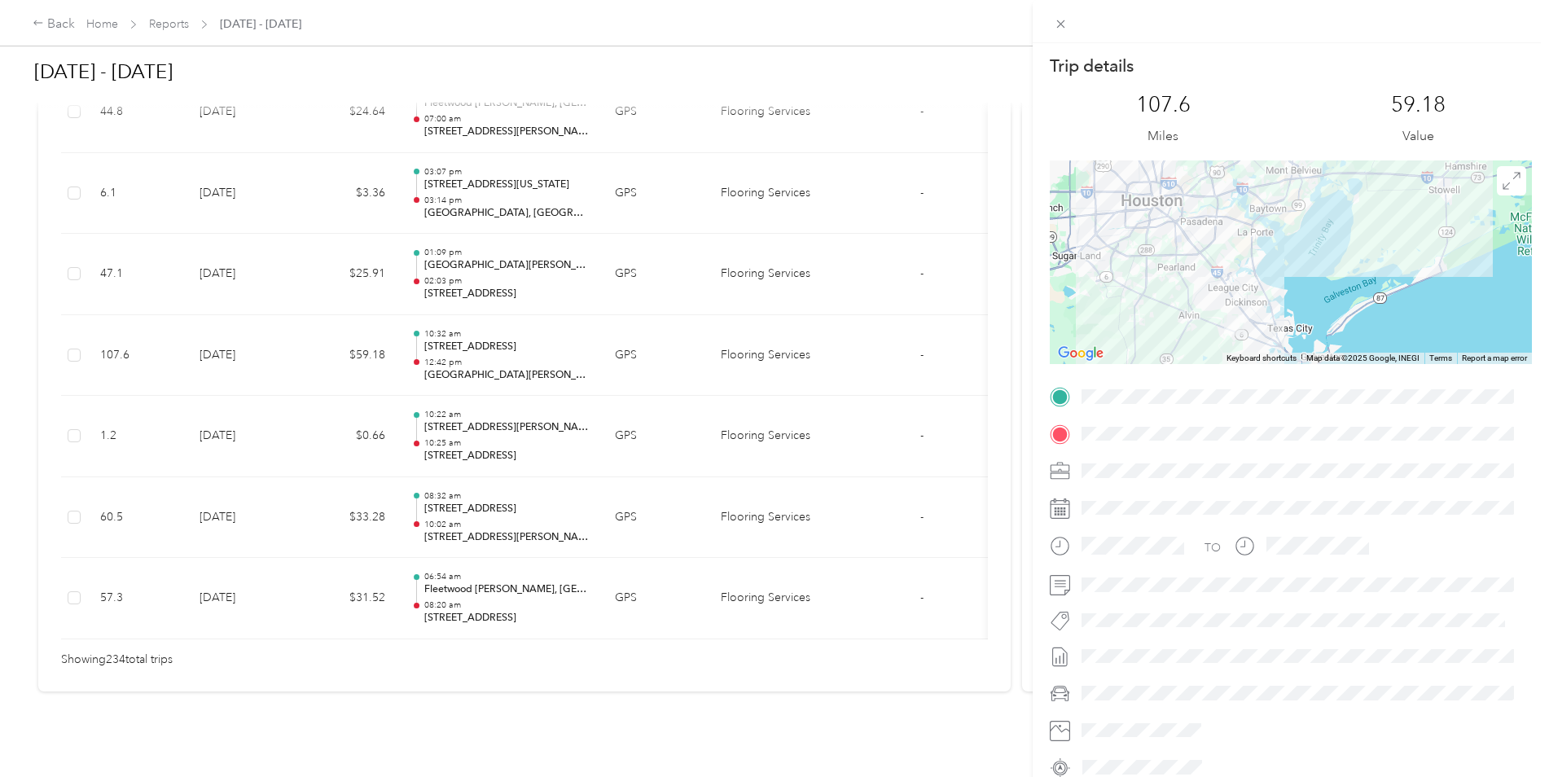
click at [1383, 285] on div at bounding box center [1291, 262] width 482 height 204
click at [1358, 268] on div at bounding box center [1291, 262] width 482 height 204
click at [1327, 257] on div at bounding box center [1291, 262] width 482 height 204
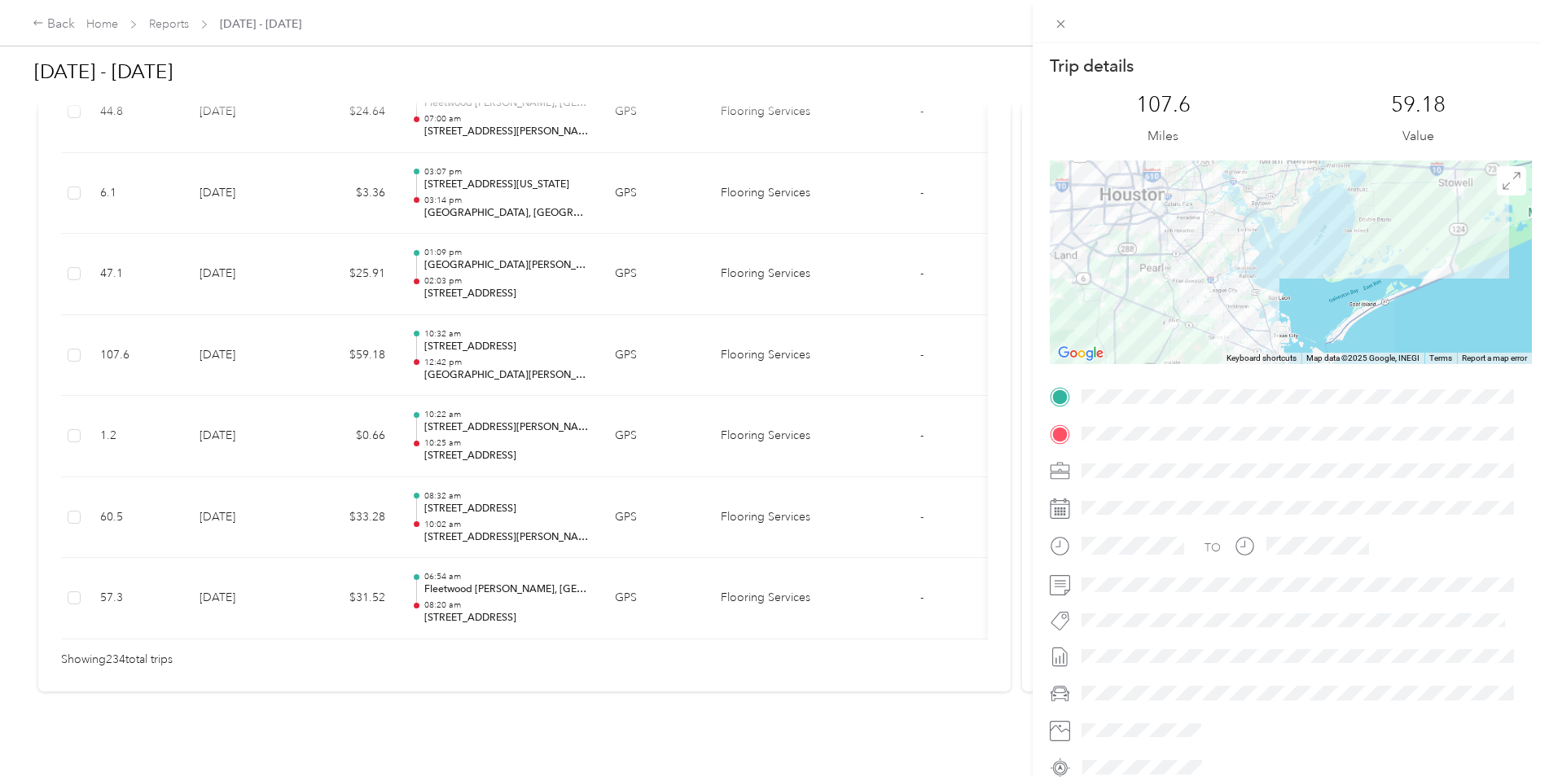
click at [1327, 257] on div at bounding box center [1291, 262] width 482 height 204
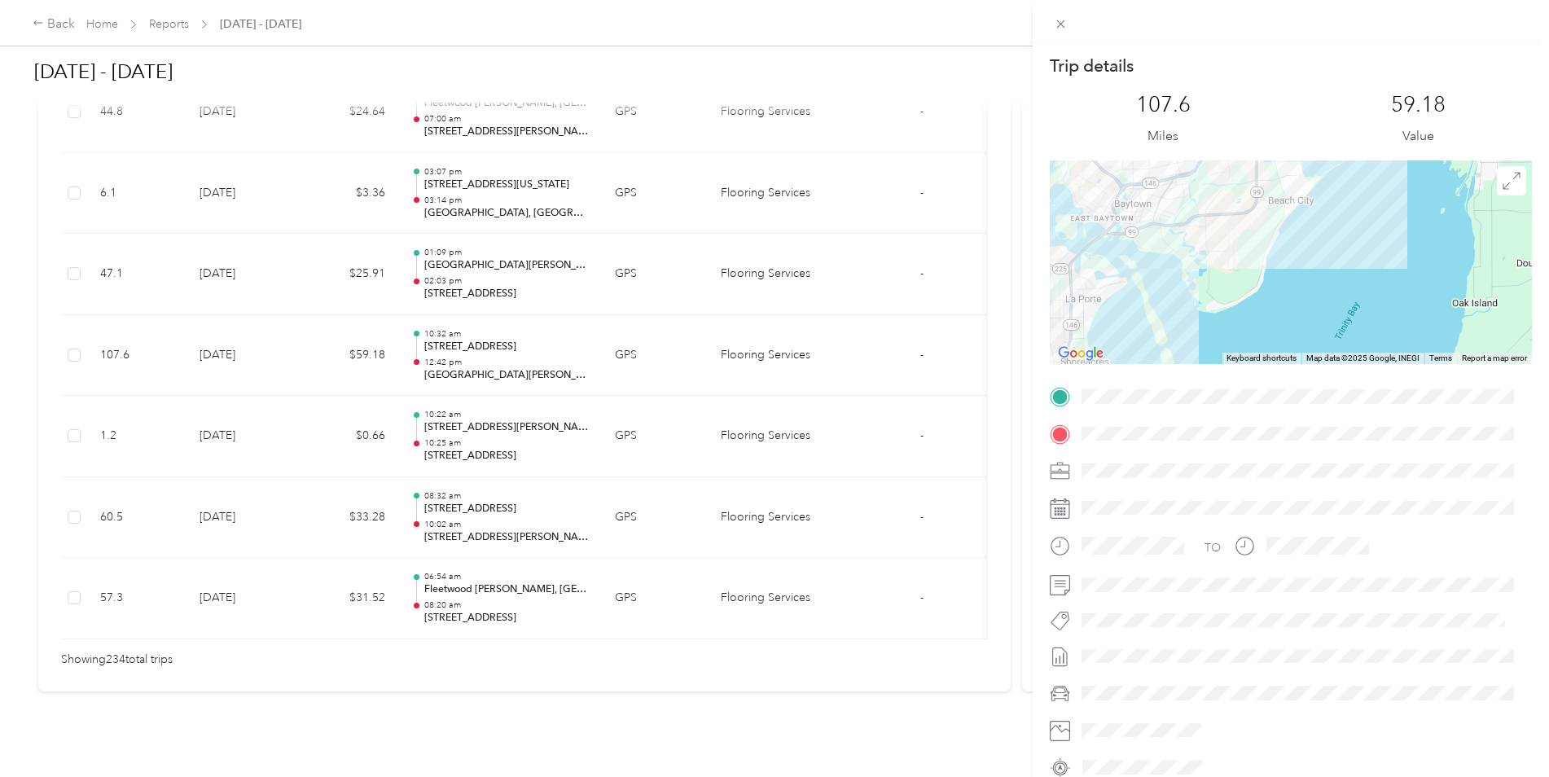
drag, startPoint x: 1196, startPoint y: 187, endPoint x: 1206, endPoint y: 320, distance: 133.2
click at [1212, 352] on div "Keyboard shortcuts Map Data Map data ©2025 Google, INEGI Map data ©2025 Google,…" at bounding box center [1291, 262] width 482 height 204
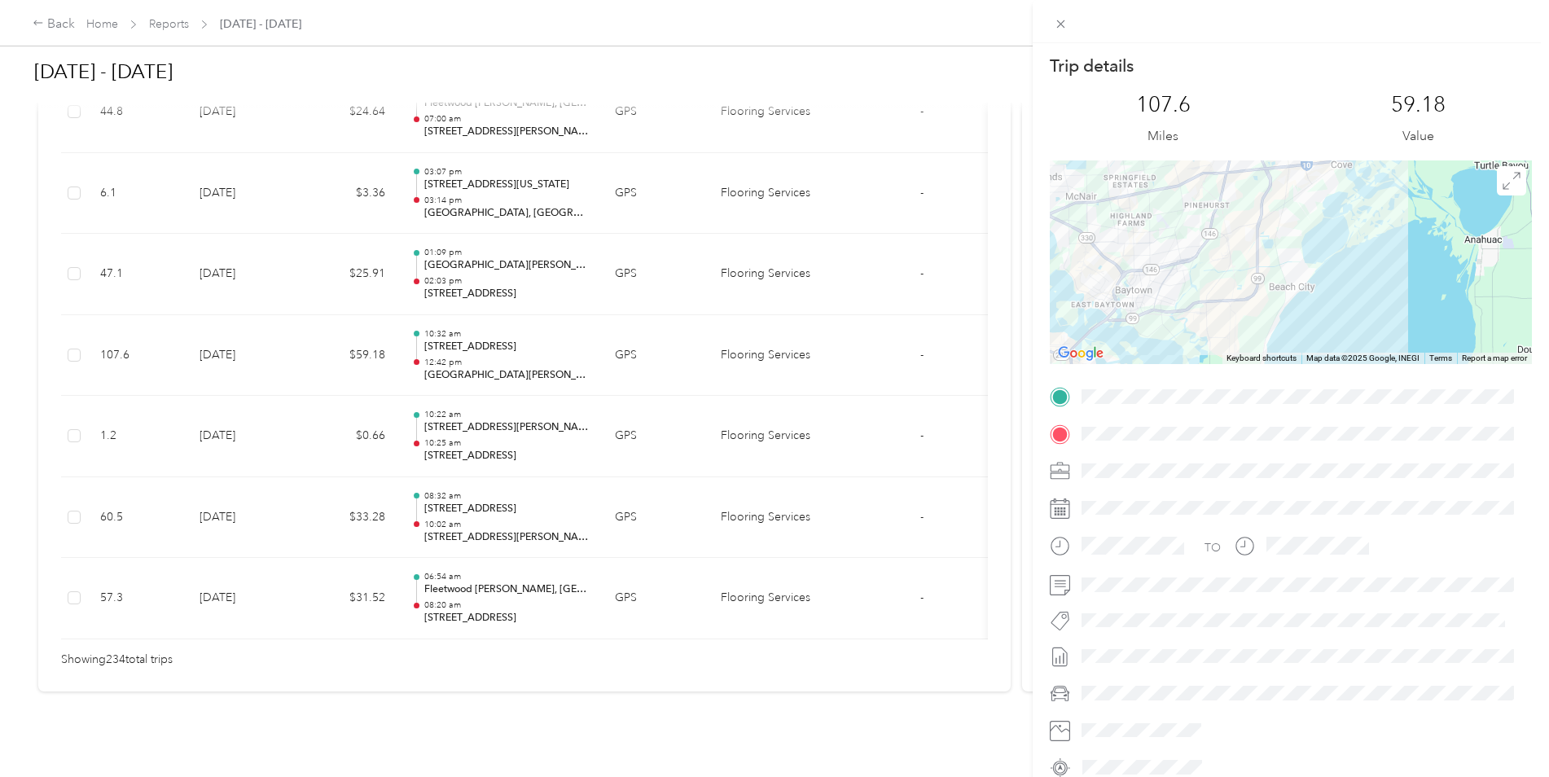
drag, startPoint x: 1180, startPoint y: 225, endPoint x: 1185, endPoint y: 322, distance: 97.8
click at [1185, 322] on div at bounding box center [1291, 262] width 482 height 204
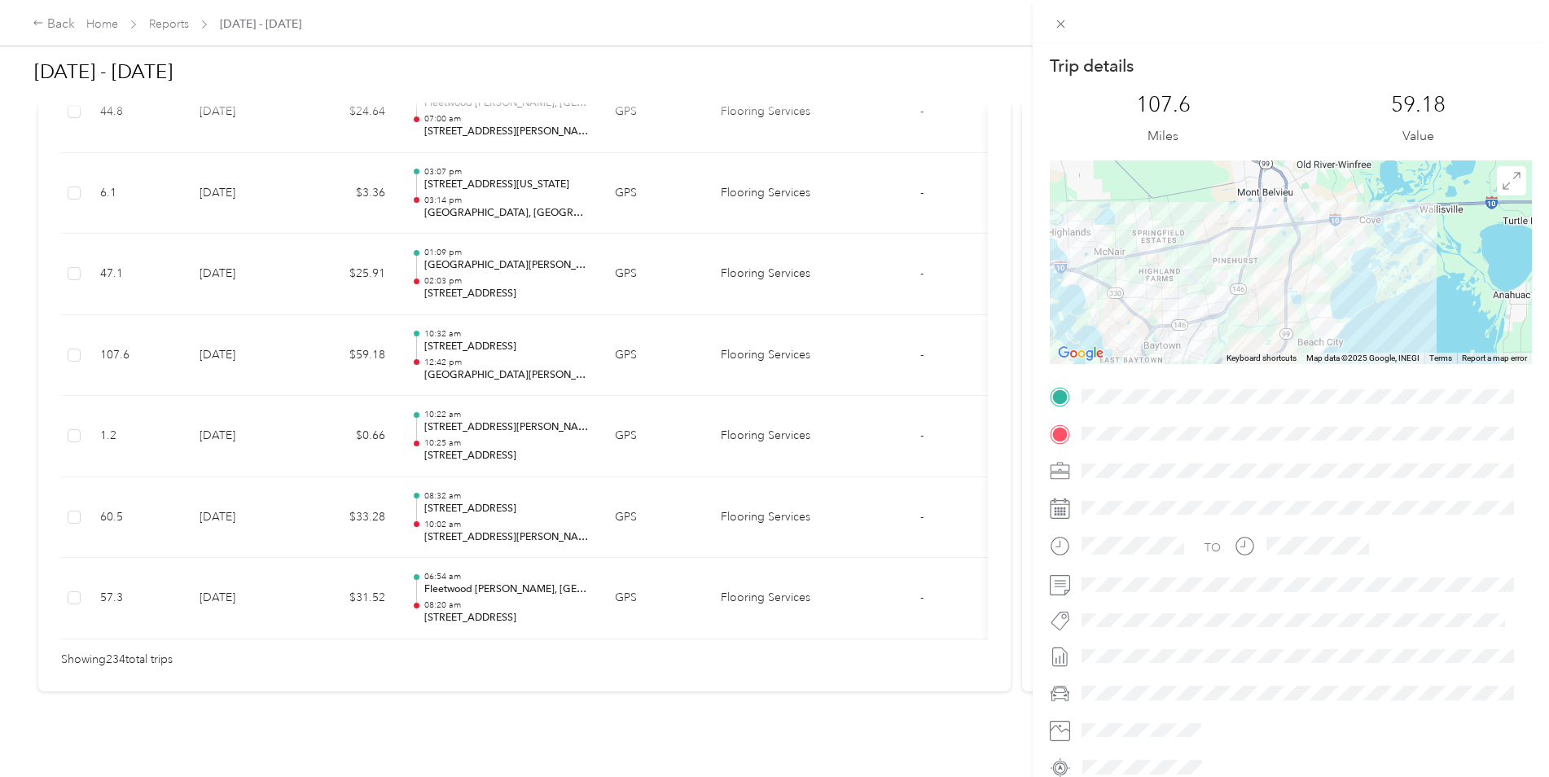
drag, startPoint x: 1149, startPoint y: 233, endPoint x: 1175, endPoint y: 275, distance: 49.7
click at [1175, 275] on div at bounding box center [1291, 262] width 482 height 204
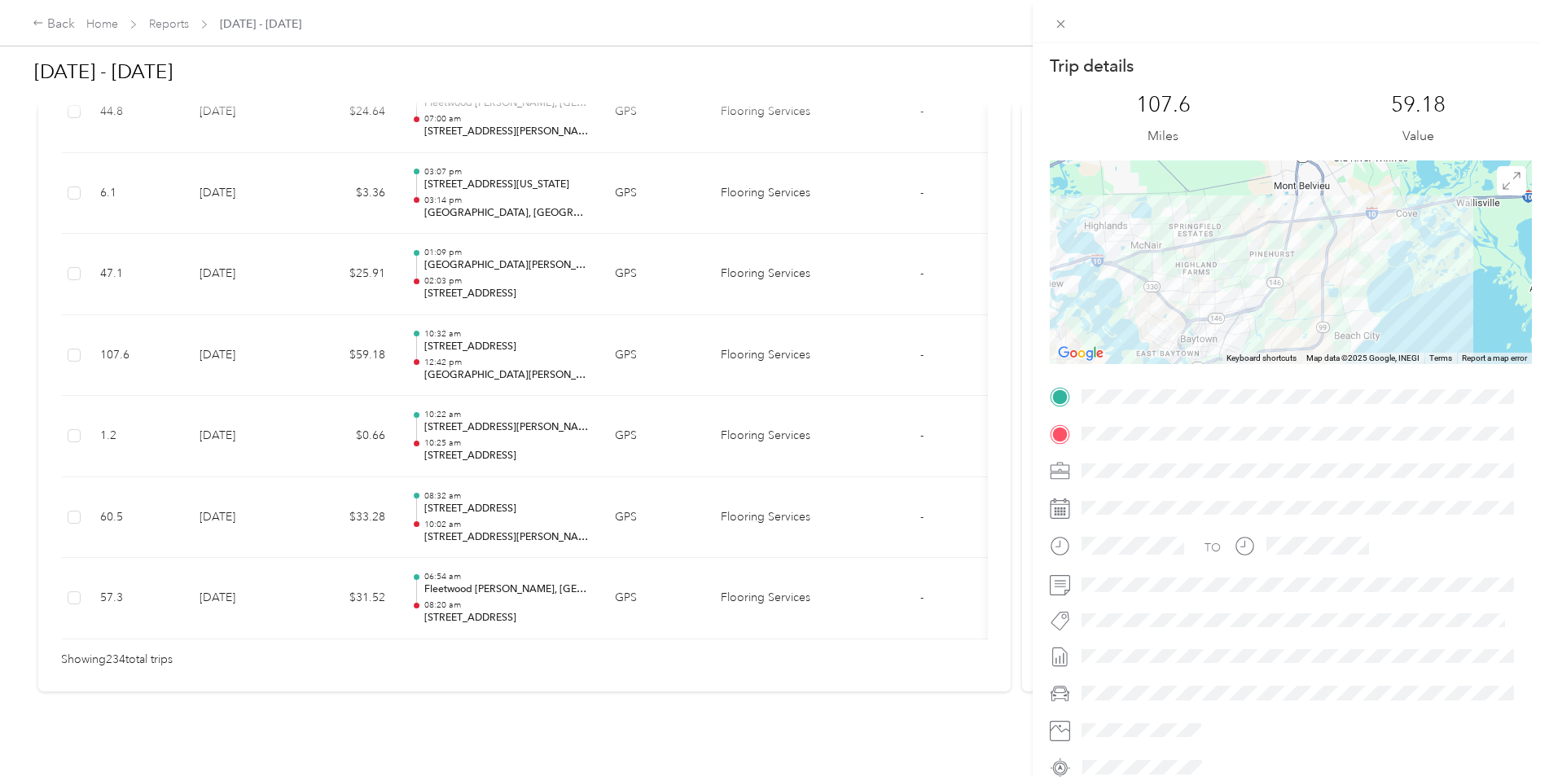
drag, startPoint x: 1148, startPoint y: 270, endPoint x: 1186, endPoint y: 263, distance: 38.2
click at [1186, 263] on div at bounding box center [1291, 262] width 482 height 204
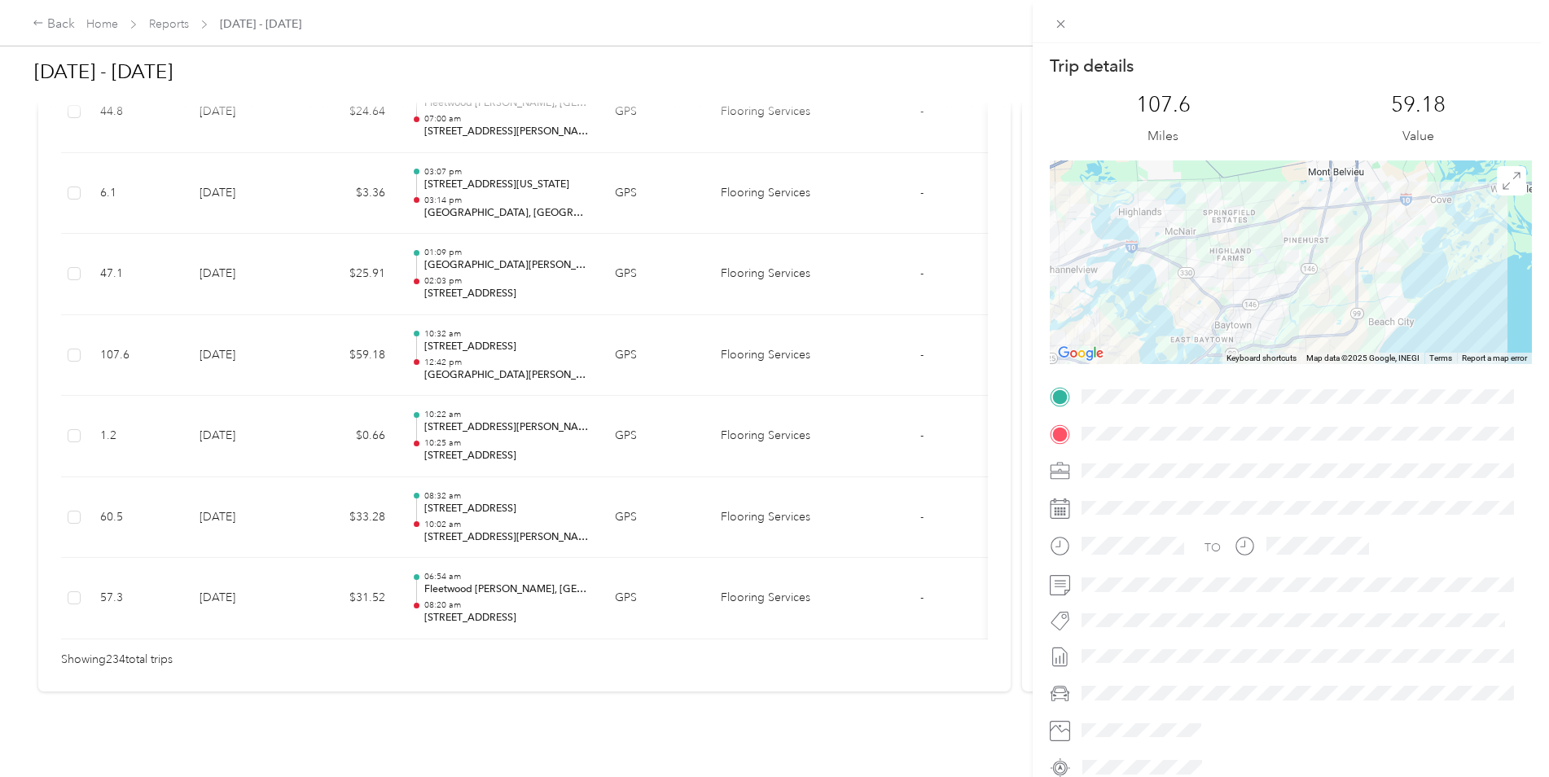
drag, startPoint x: 1204, startPoint y: 292, endPoint x: 1243, endPoint y: 277, distance: 41.7
click at [1243, 277] on div at bounding box center [1291, 262] width 482 height 204
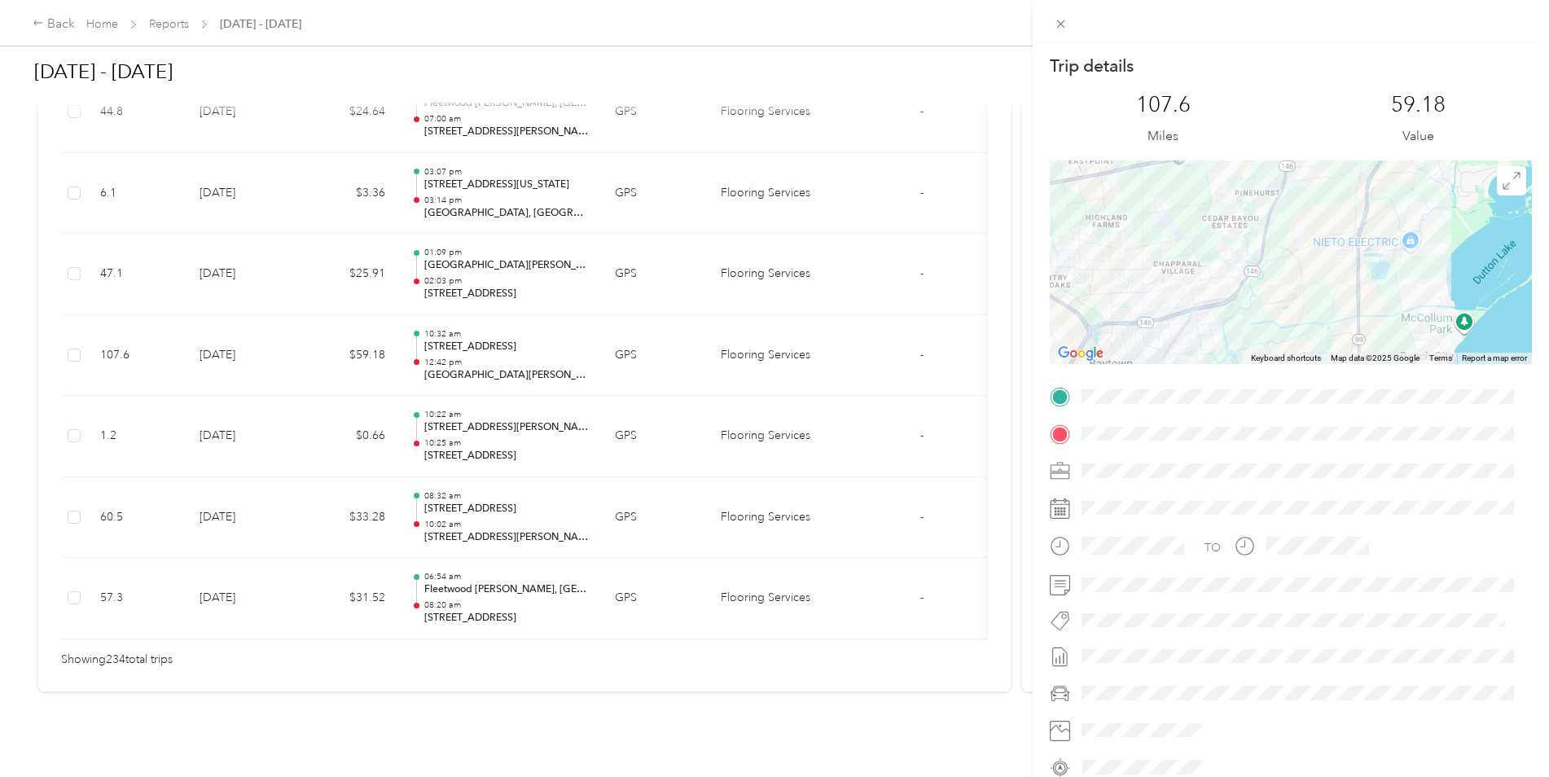
drag, startPoint x: 1208, startPoint y: 304, endPoint x: 1233, endPoint y: 342, distance: 45.9
click at [1233, 342] on div at bounding box center [1291, 262] width 482 height 204
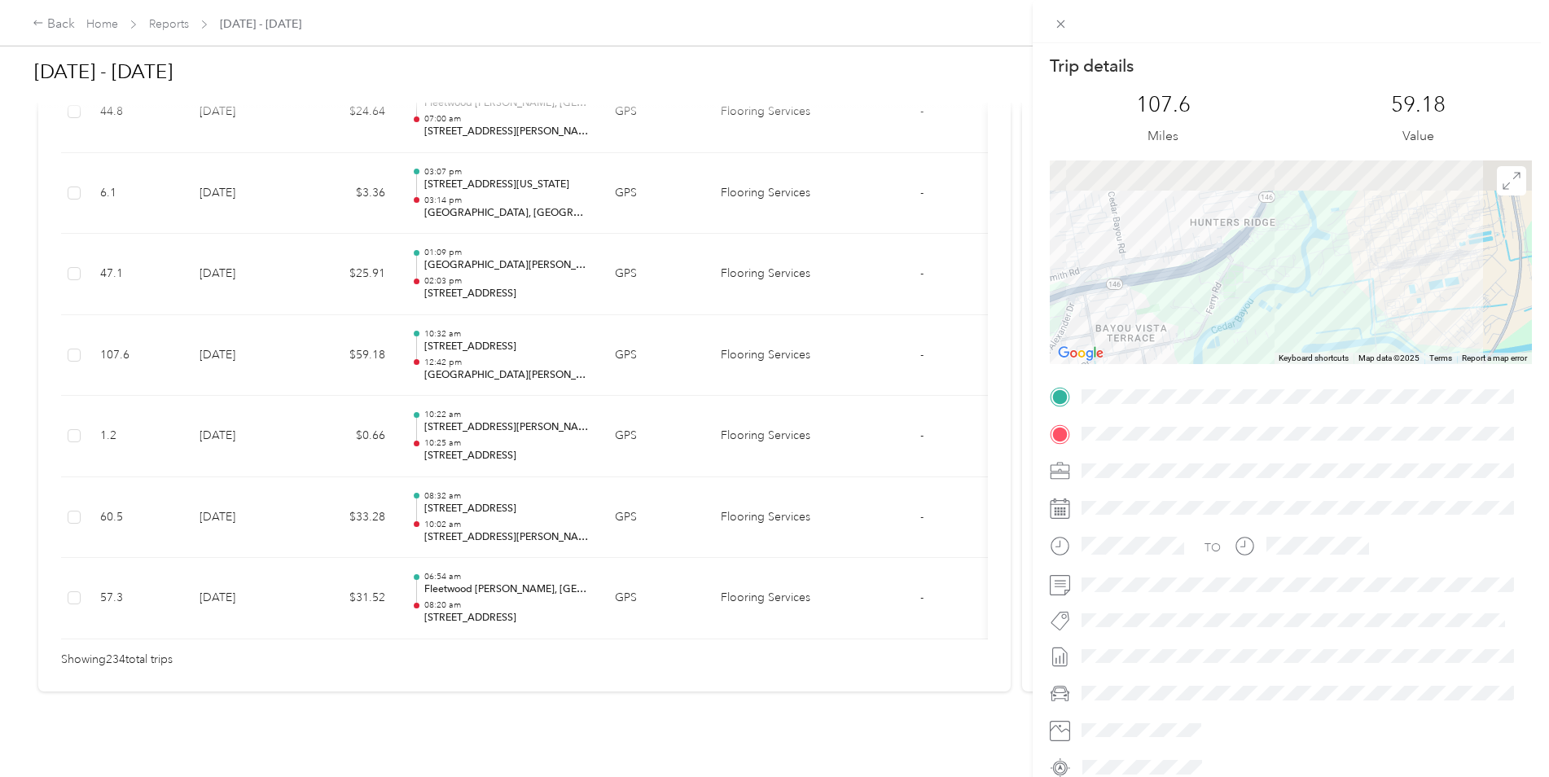
click at [1217, 394] on div "Trip details This trip cannot be edited because it is either under review, appr…" at bounding box center [1291, 418] width 482 height 726
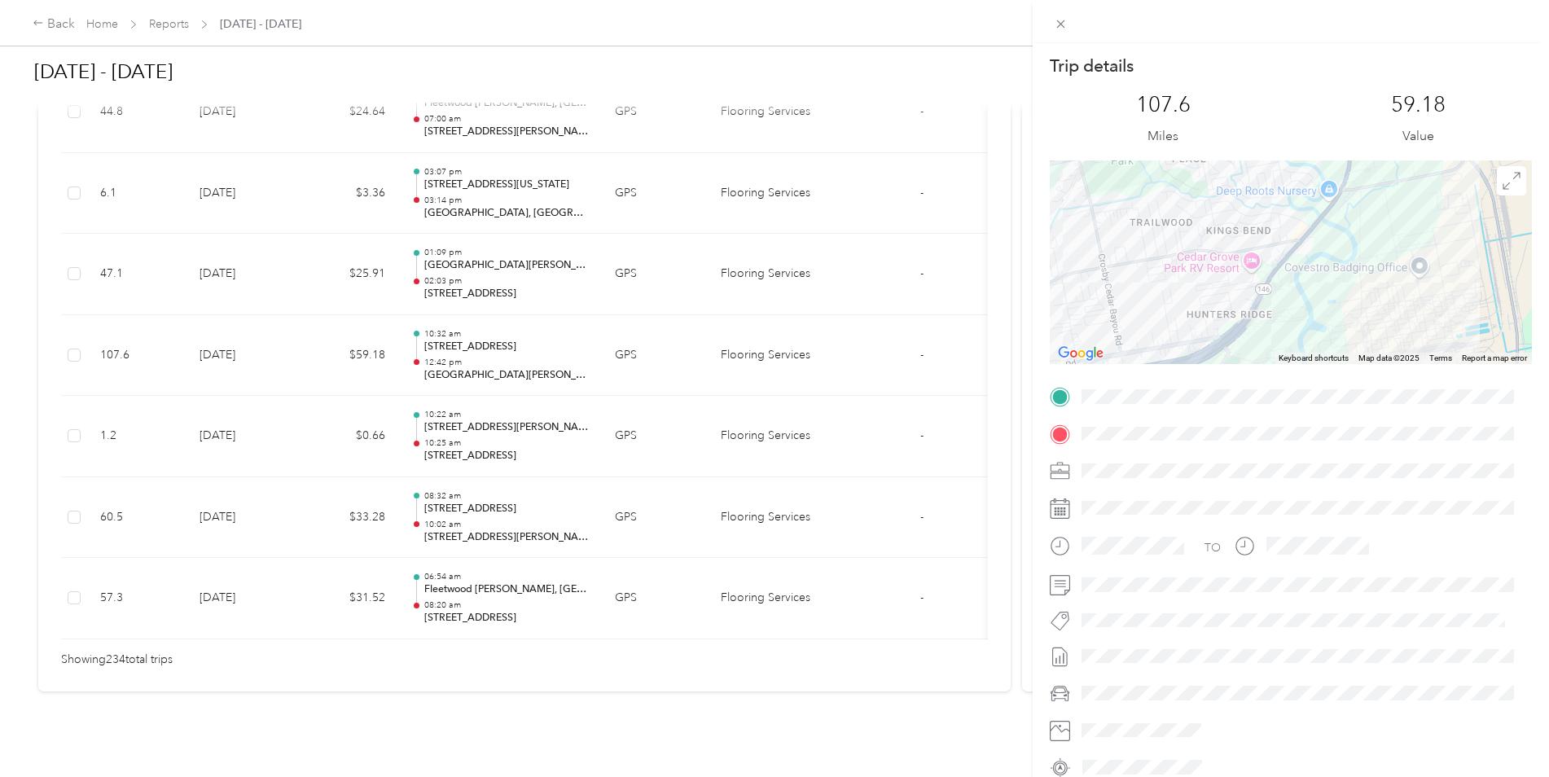
drag, startPoint x: 1219, startPoint y: 386, endPoint x: 1200, endPoint y: 312, distance: 76.4
click at [1200, 312] on div at bounding box center [1291, 262] width 482 height 204
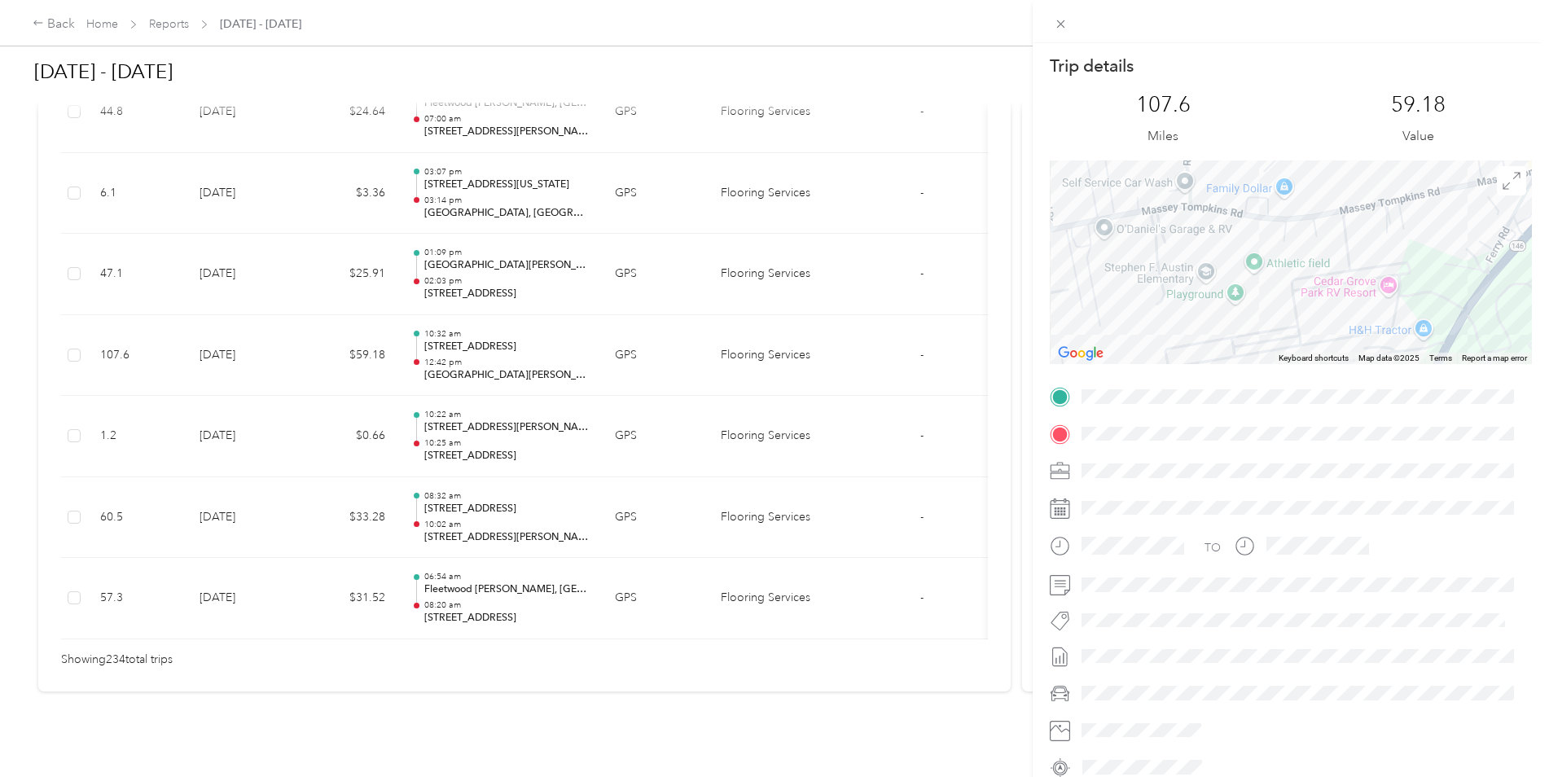
drag, startPoint x: 1140, startPoint y: 214, endPoint x: 1143, endPoint y: 342, distance: 127.9
click at [1143, 342] on div at bounding box center [1291, 262] width 482 height 204
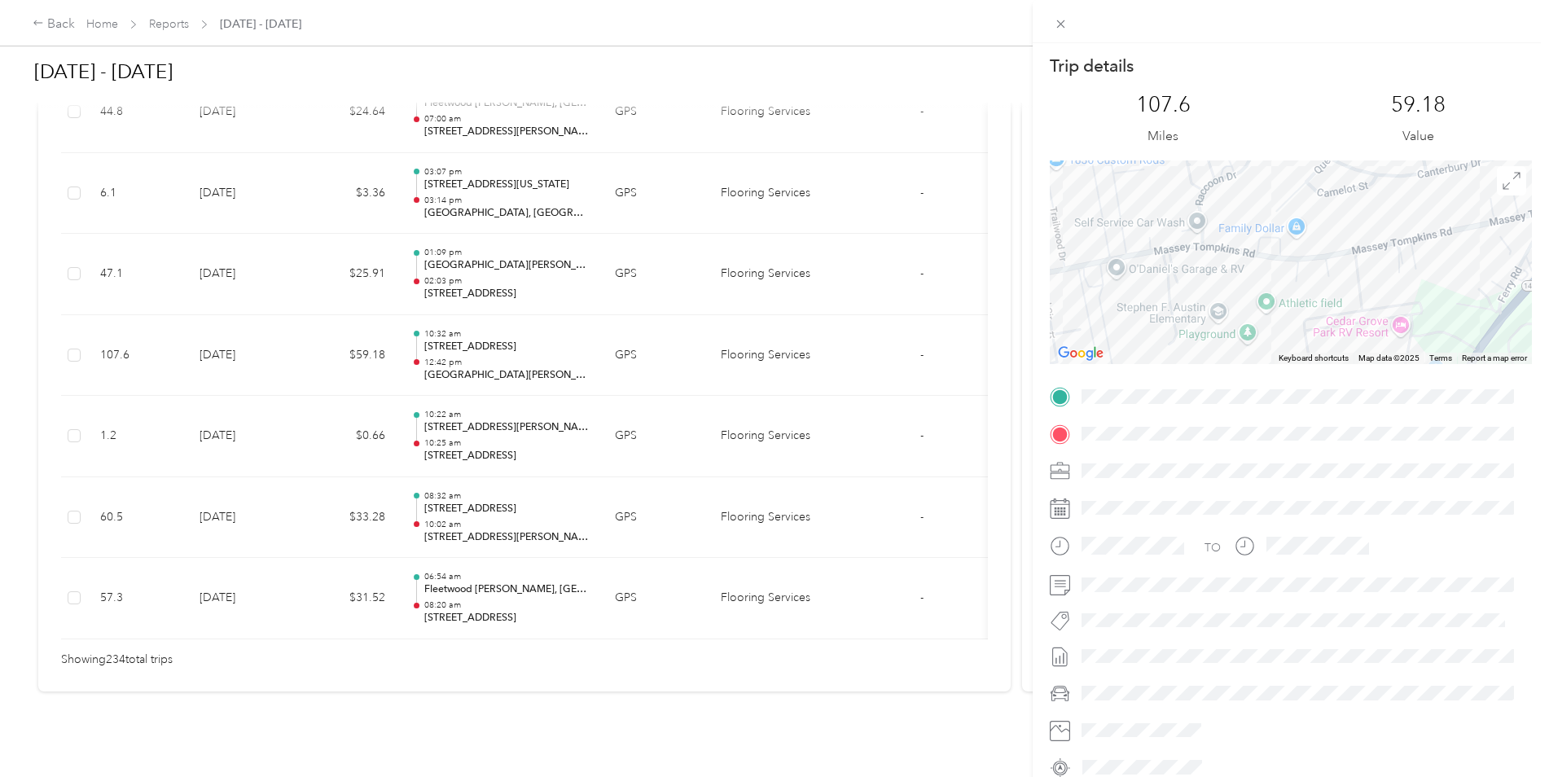
drag, startPoint x: 1109, startPoint y: 270, endPoint x: 1122, endPoint y: 312, distance: 43.5
click at [1122, 312] on div at bounding box center [1291, 262] width 482 height 204
drag, startPoint x: 1094, startPoint y: 213, endPoint x: 1099, endPoint y: 280, distance: 67.0
click at [1099, 284] on div at bounding box center [1291, 262] width 482 height 204
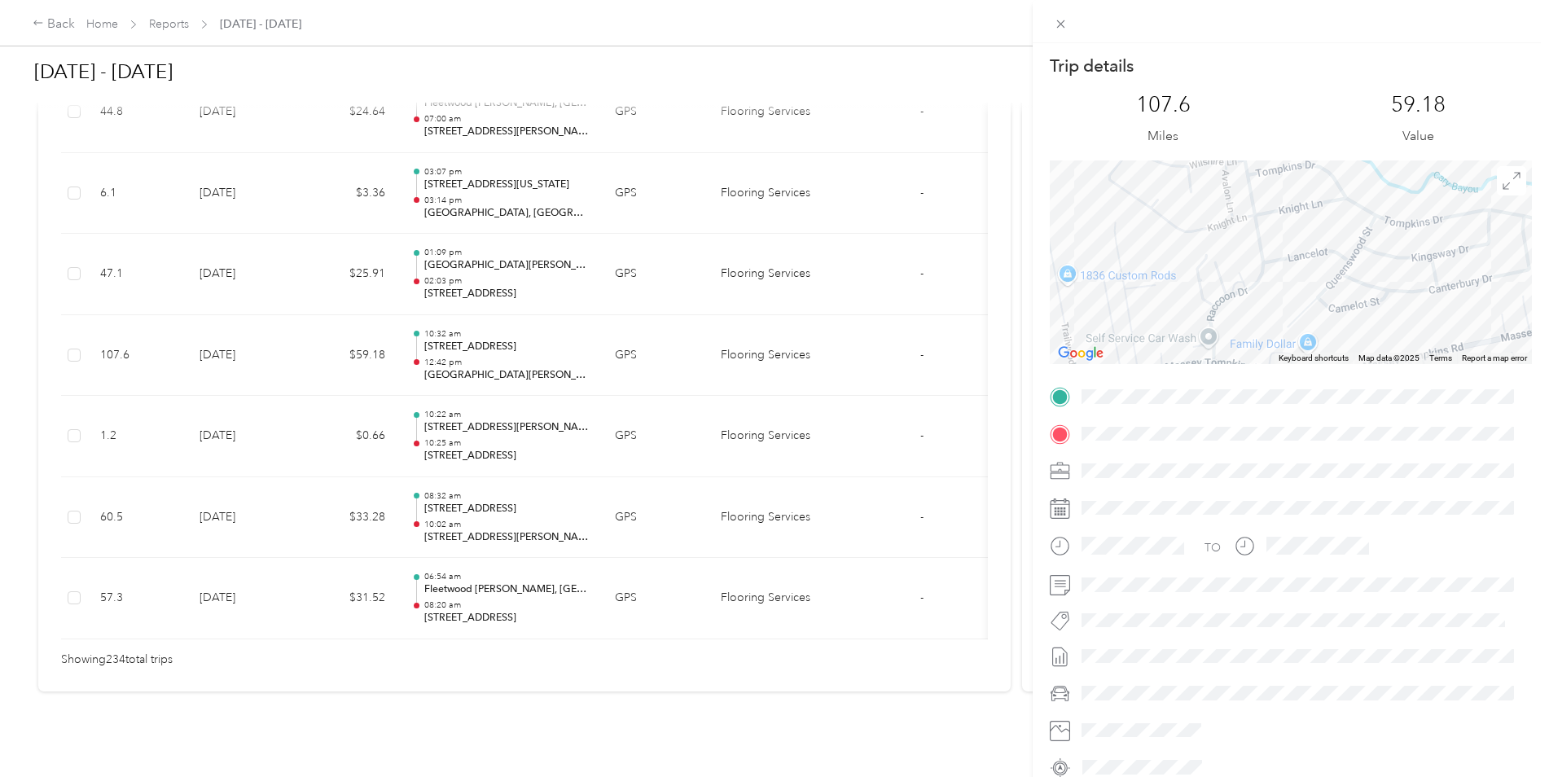
drag, startPoint x: 1080, startPoint y: 256, endPoint x: 1086, endPoint y: 313, distance: 57.3
click at [1086, 313] on div at bounding box center [1291, 262] width 482 height 204
click at [1089, 248] on div at bounding box center [1291, 262] width 482 height 204
click at [1151, 243] on div at bounding box center [1291, 262] width 482 height 204
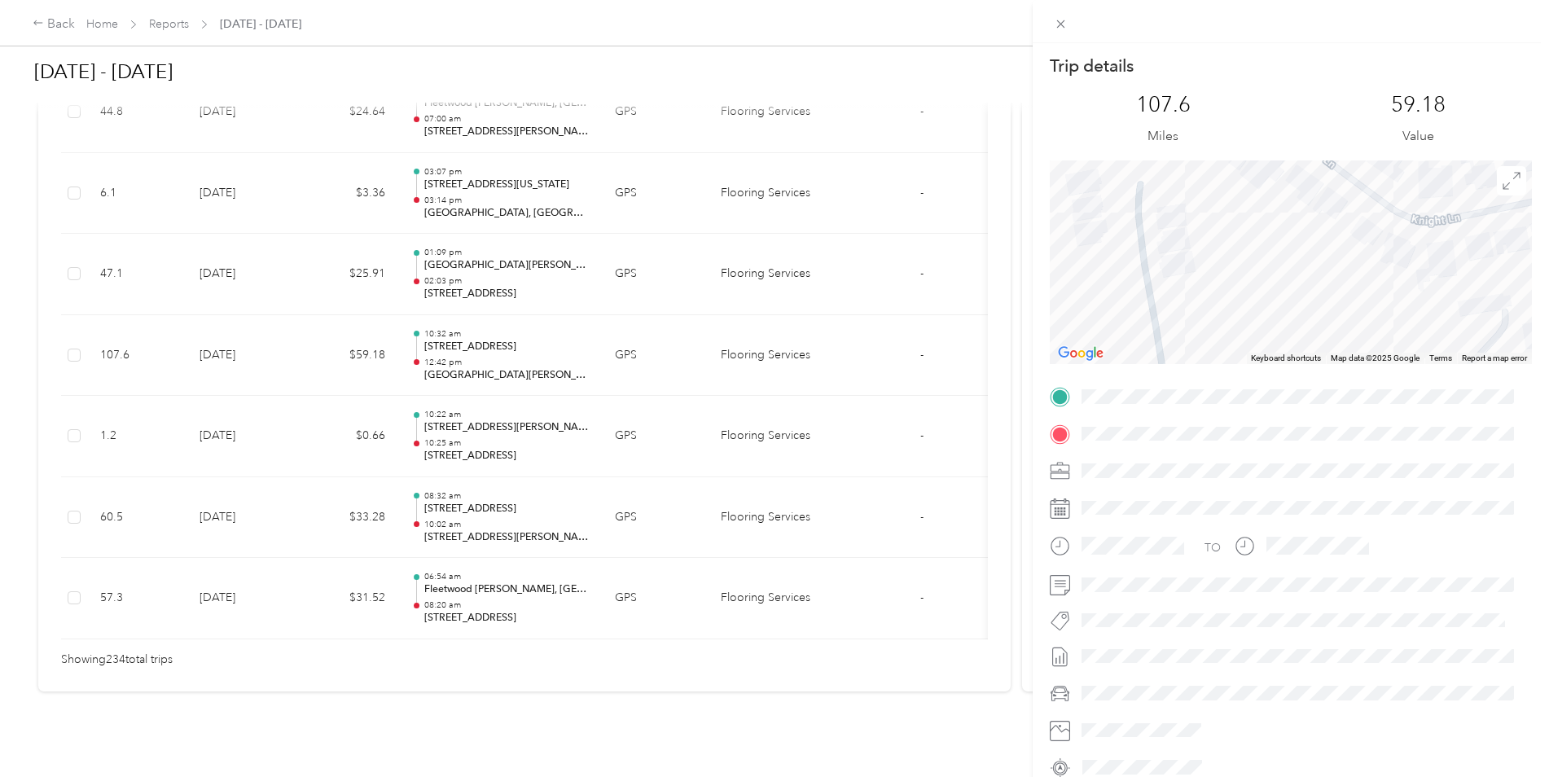
drag, startPoint x: 1099, startPoint y: 276, endPoint x: 1212, endPoint y: 297, distance: 115.2
click at [1212, 297] on div at bounding box center [1291, 262] width 482 height 204
drag, startPoint x: 1151, startPoint y: 226, endPoint x: 1163, endPoint y: 322, distance: 96.1
click at [1163, 322] on div at bounding box center [1291, 262] width 482 height 204
drag, startPoint x: 1153, startPoint y: 238, endPoint x: 1160, endPoint y: 313, distance: 75.2
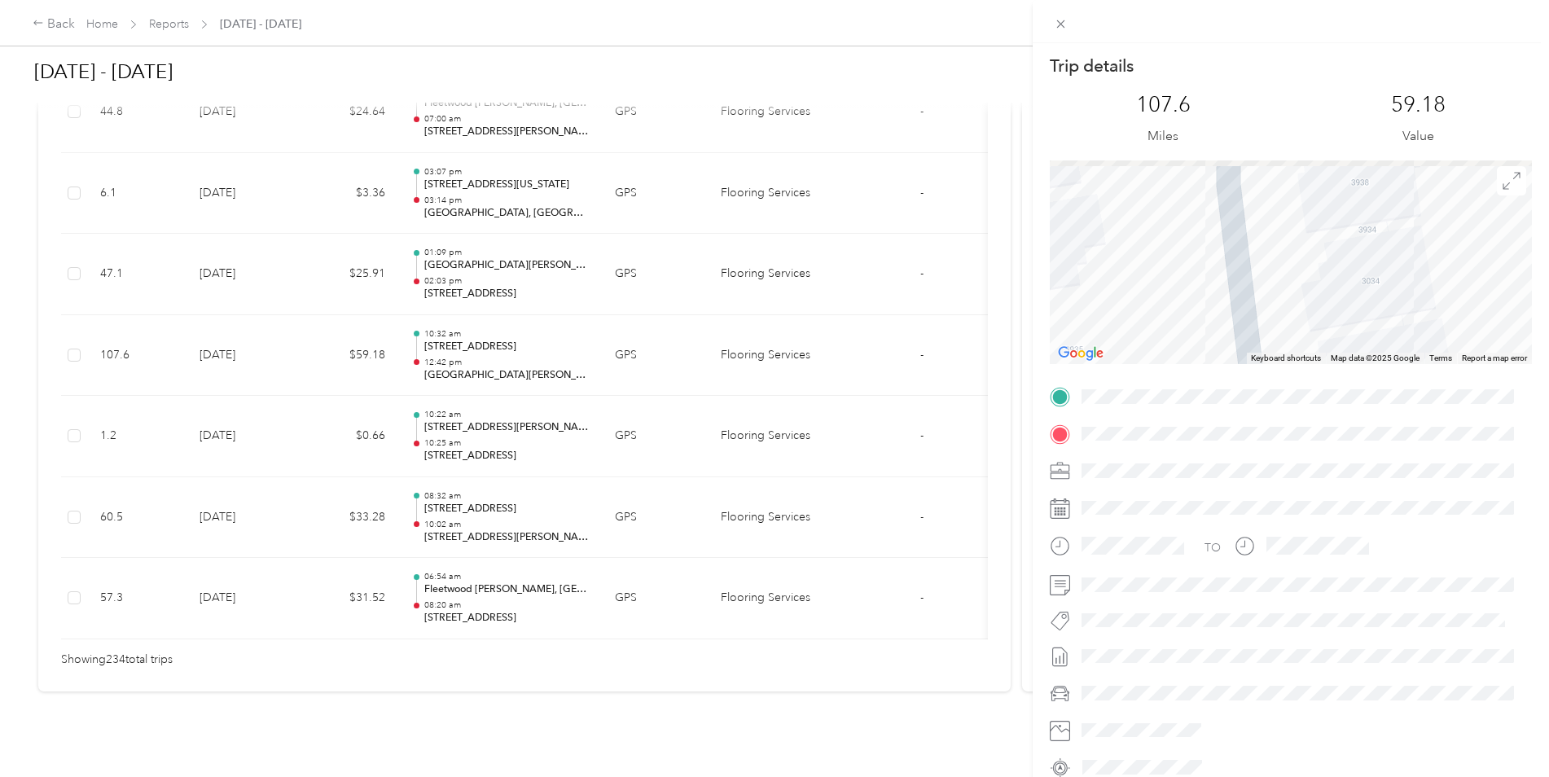
click at [1160, 313] on div at bounding box center [1291, 262] width 482 height 204
drag, startPoint x: 1151, startPoint y: 238, endPoint x: 1151, endPoint y: 282, distance: 44.0
click at [1151, 282] on div at bounding box center [1291, 262] width 482 height 204
drag, startPoint x: 1096, startPoint y: 291, endPoint x: 1198, endPoint y: 281, distance: 102.3
click at [1198, 281] on div at bounding box center [1291, 262] width 482 height 204
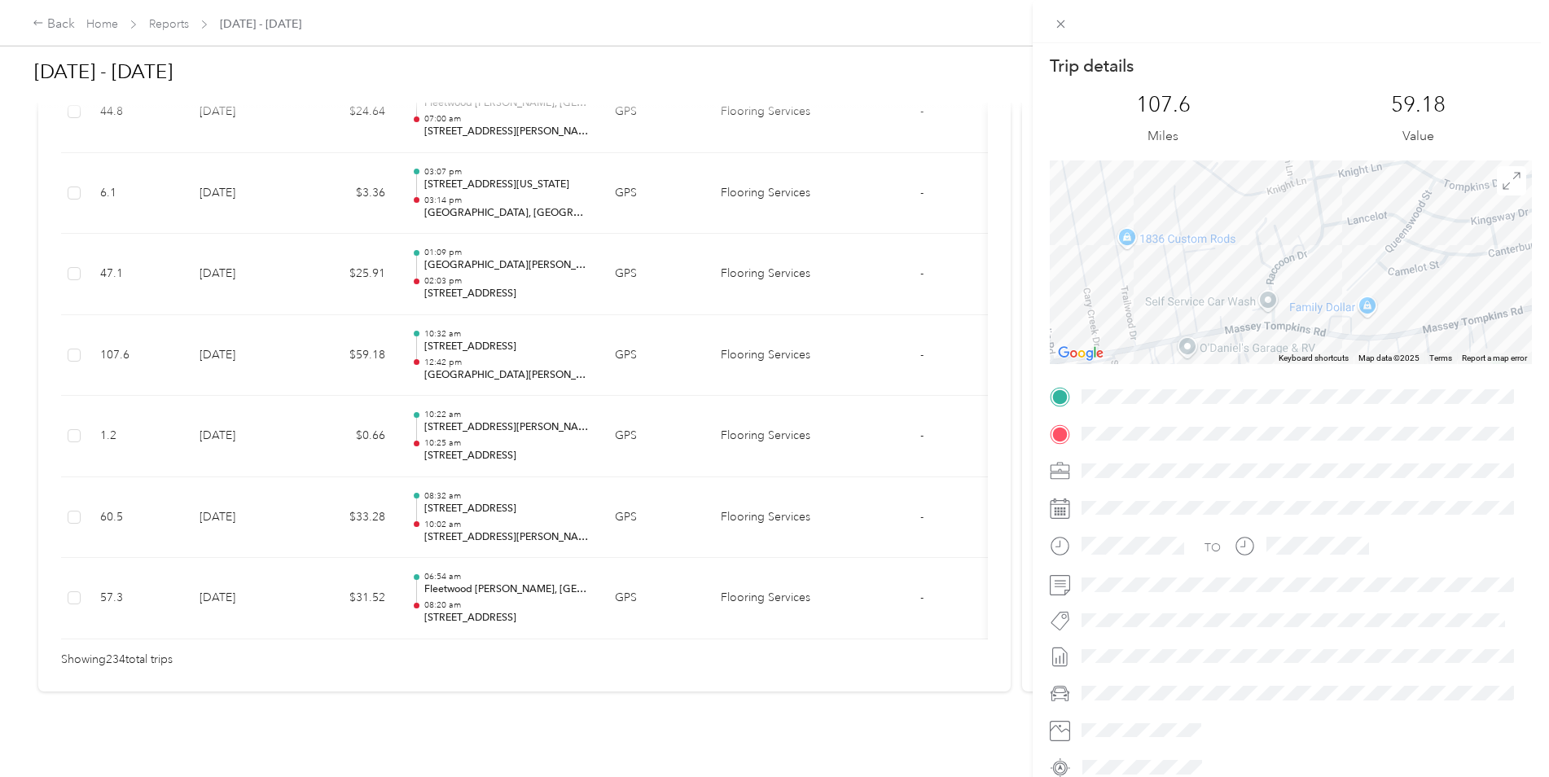
drag, startPoint x: 1219, startPoint y: 309, endPoint x: 1217, endPoint y: 228, distance: 81.5
click at [1217, 228] on div at bounding box center [1291, 262] width 482 height 204
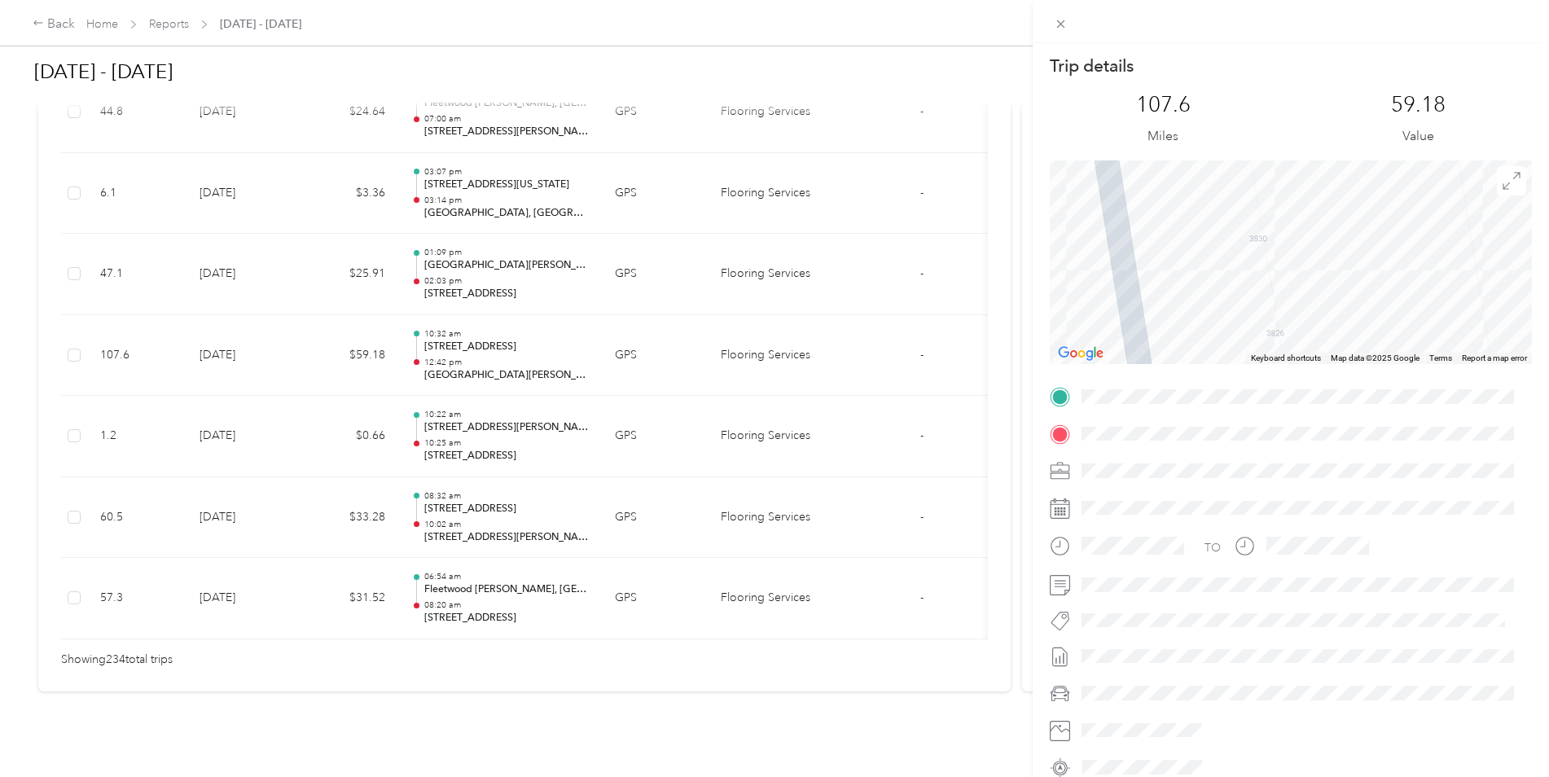
drag, startPoint x: 1149, startPoint y: 265, endPoint x: 1156, endPoint y: 367, distance: 102.8
click at [1156, 367] on div "Trip details This trip cannot be edited because it is either under review, appr…" at bounding box center [1291, 418] width 482 height 726
drag, startPoint x: 1169, startPoint y: 213, endPoint x: 1187, endPoint y: 304, distance: 92.2
click at [1208, 360] on div at bounding box center [1291, 262] width 482 height 204
drag, startPoint x: 1134, startPoint y: 256, endPoint x: 1224, endPoint y: 252, distance: 90.5
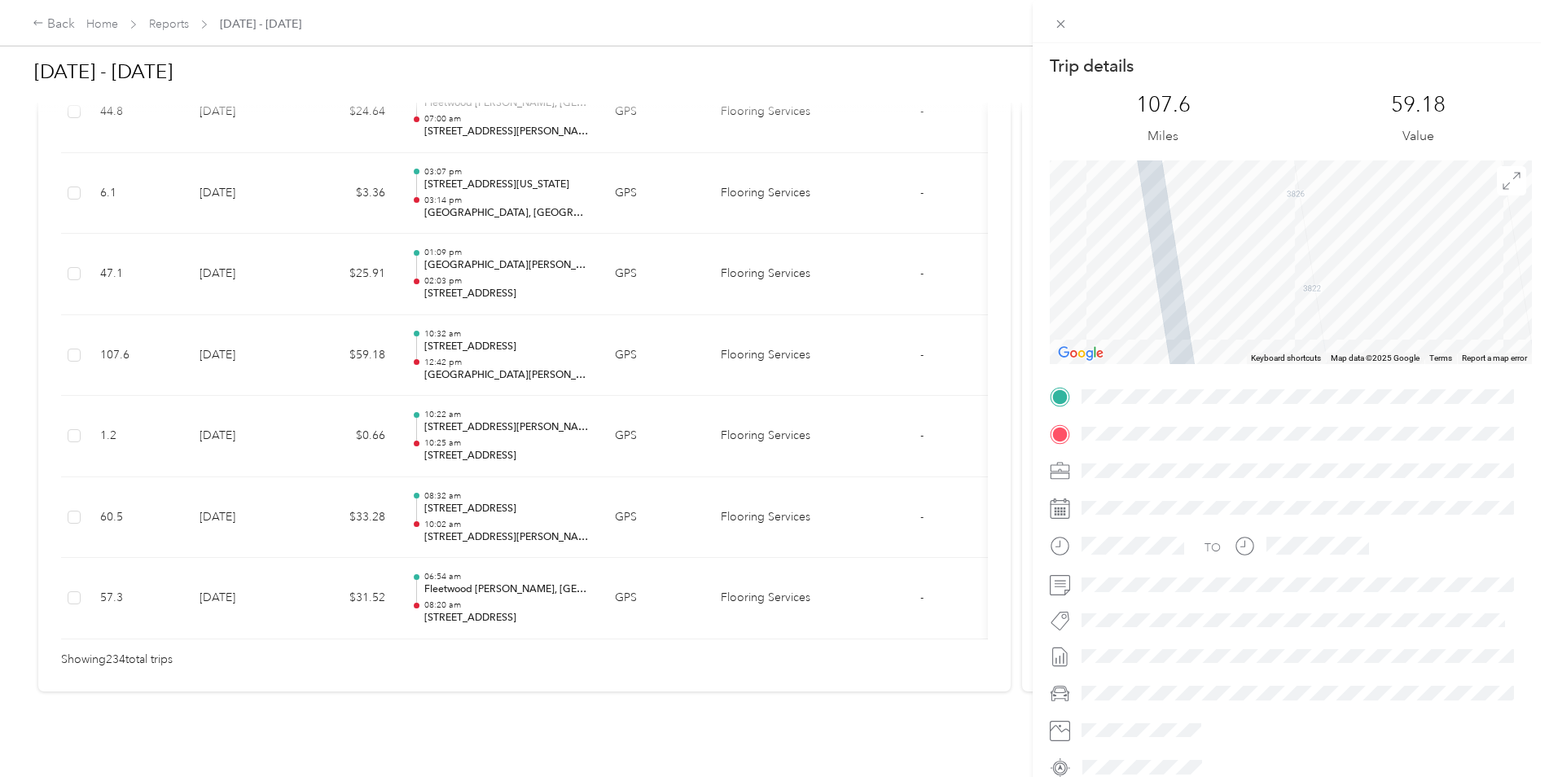
click at [1223, 253] on div at bounding box center [1291, 262] width 482 height 204
drag, startPoint x: 1164, startPoint y: 248, endPoint x: 1170, endPoint y: 327, distance: 78.5
click at [1170, 327] on div at bounding box center [1291, 262] width 482 height 204
drag, startPoint x: 1154, startPoint y: 229, endPoint x: 1185, endPoint y: 330, distance: 105.6
click at [1185, 329] on div at bounding box center [1291, 262] width 482 height 204
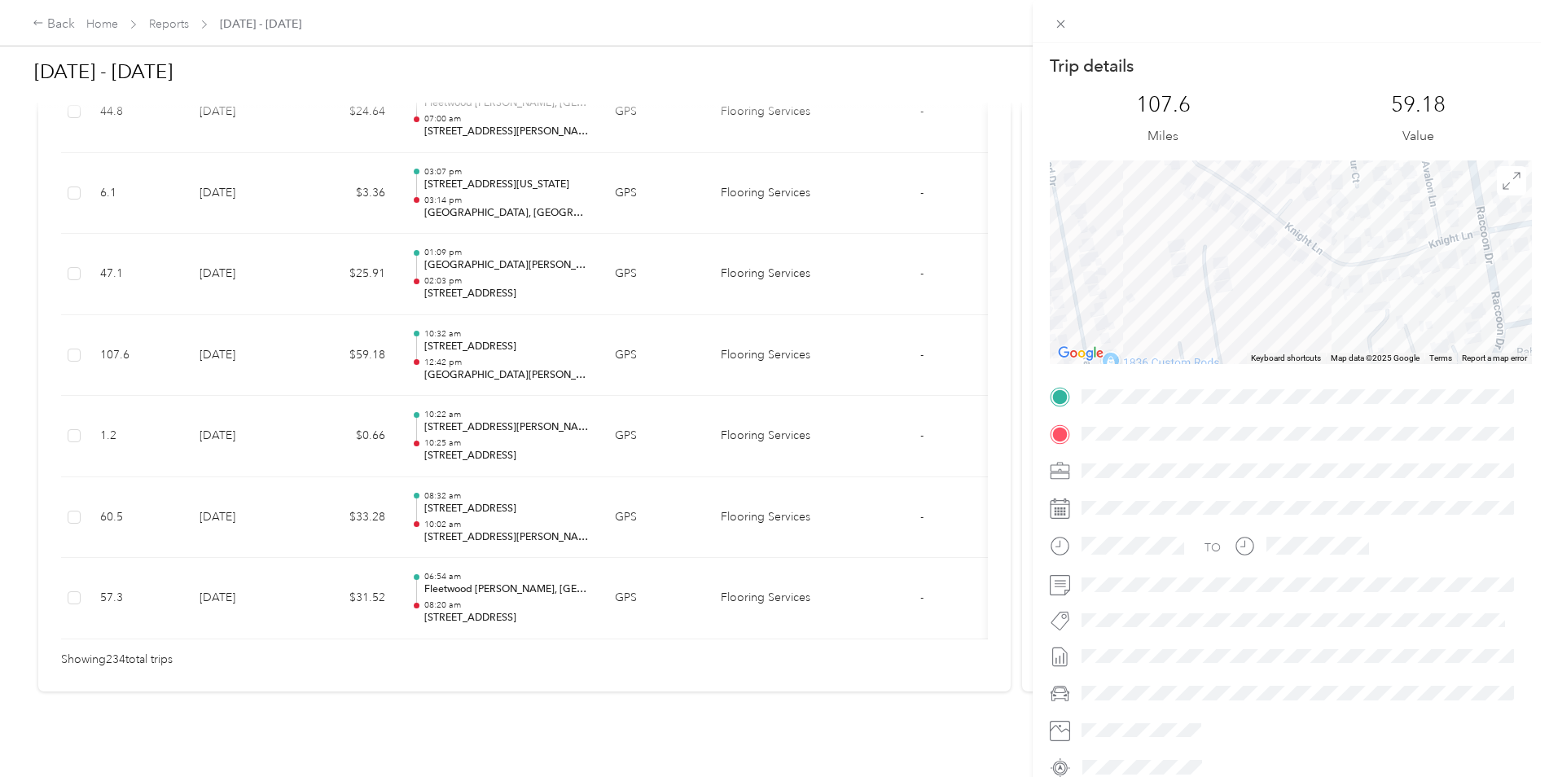
click at [1195, 268] on div at bounding box center [1291, 262] width 482 height 204
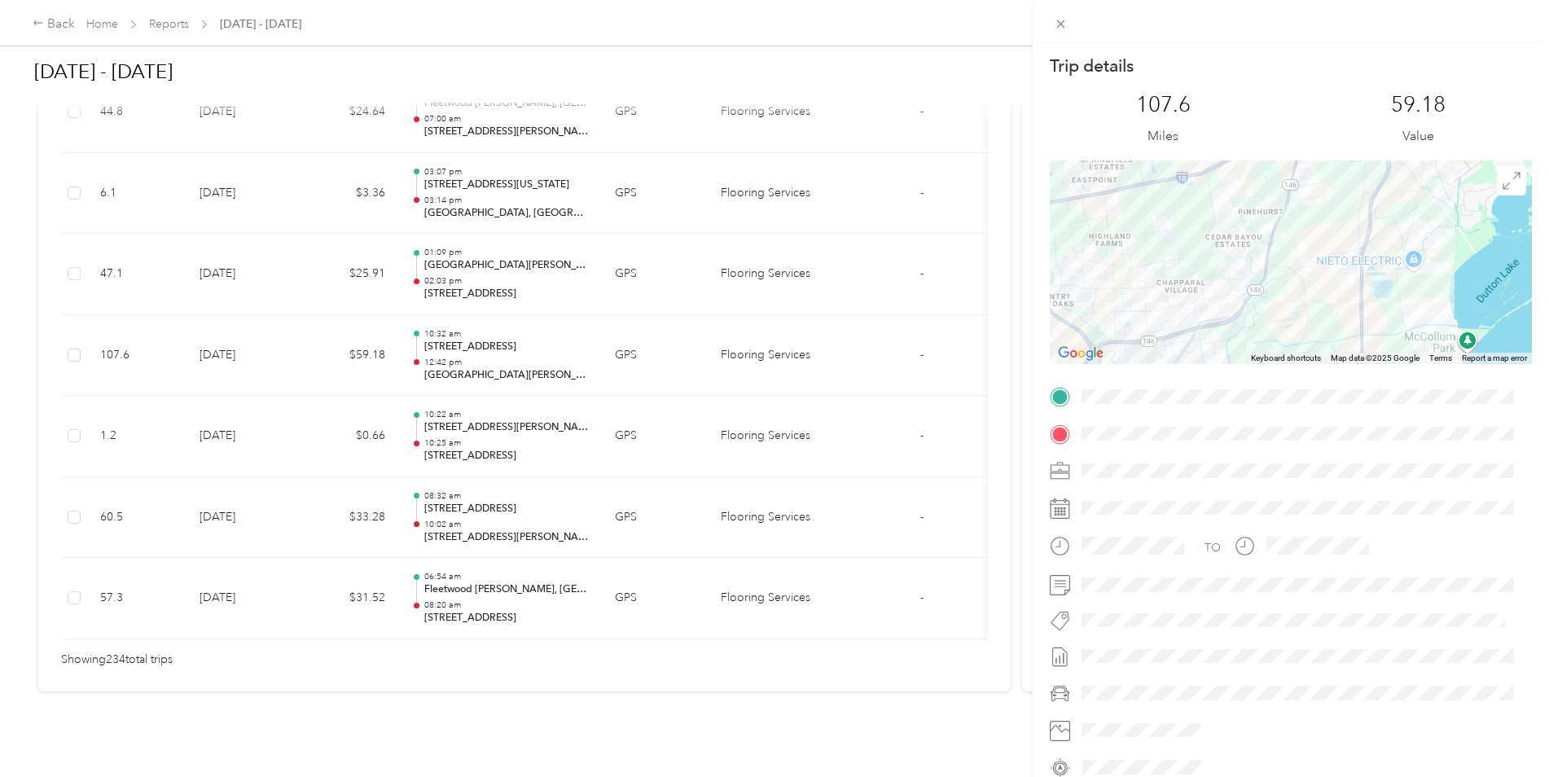
click at [1259, 318] on div at bounding box center [1291, 262] width 482 height 204
click at [1270, 309] on div at bounding box center [1291, 262] width 482 height 204
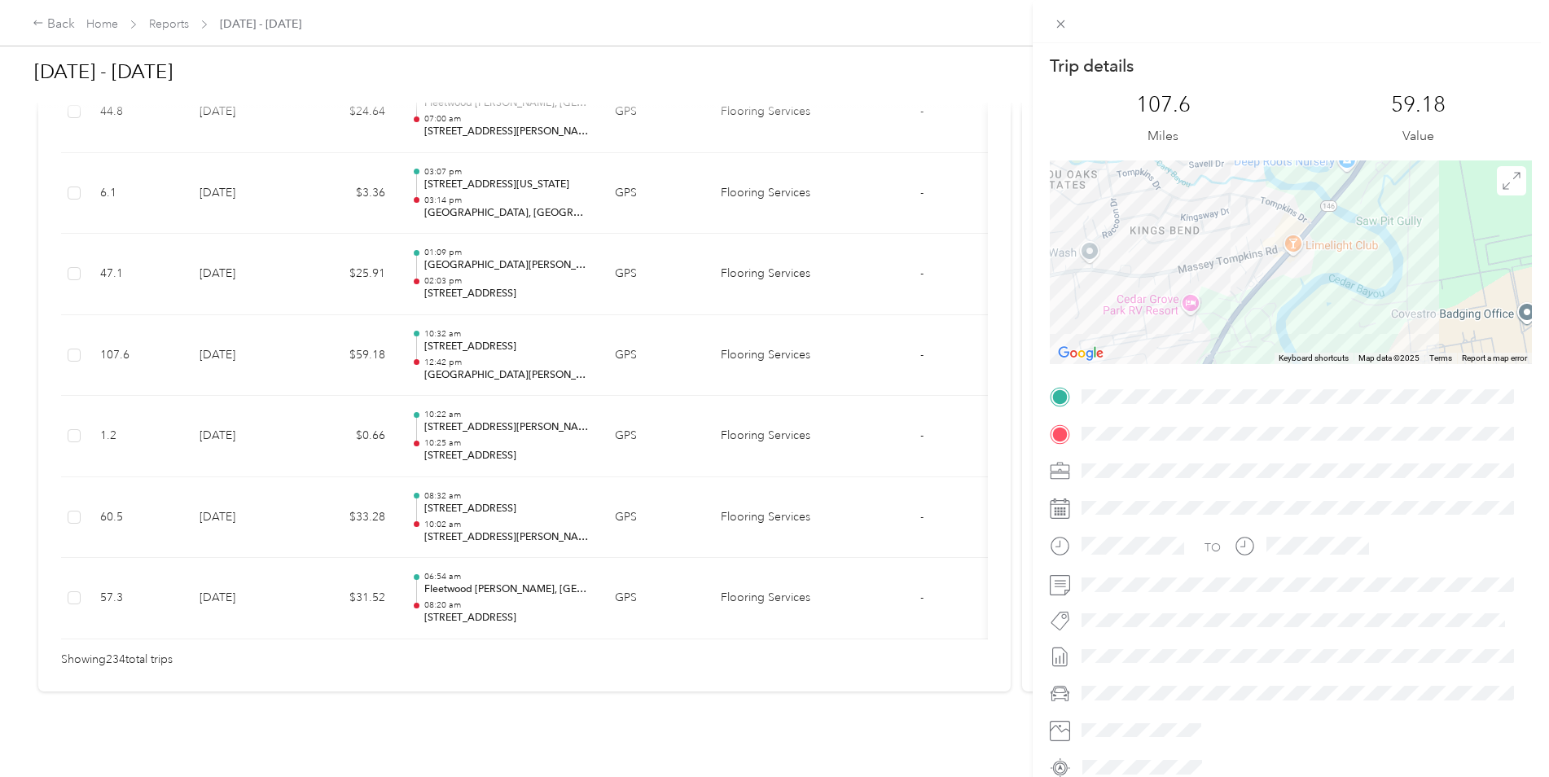
drag, startPoint x: 1208, startPoint y: 300, endPoint x: 1366, endPoint y: 236, distance: 170.3
click at [1366, 236] on div at bounding box center [1291, 262] width 482 height 204
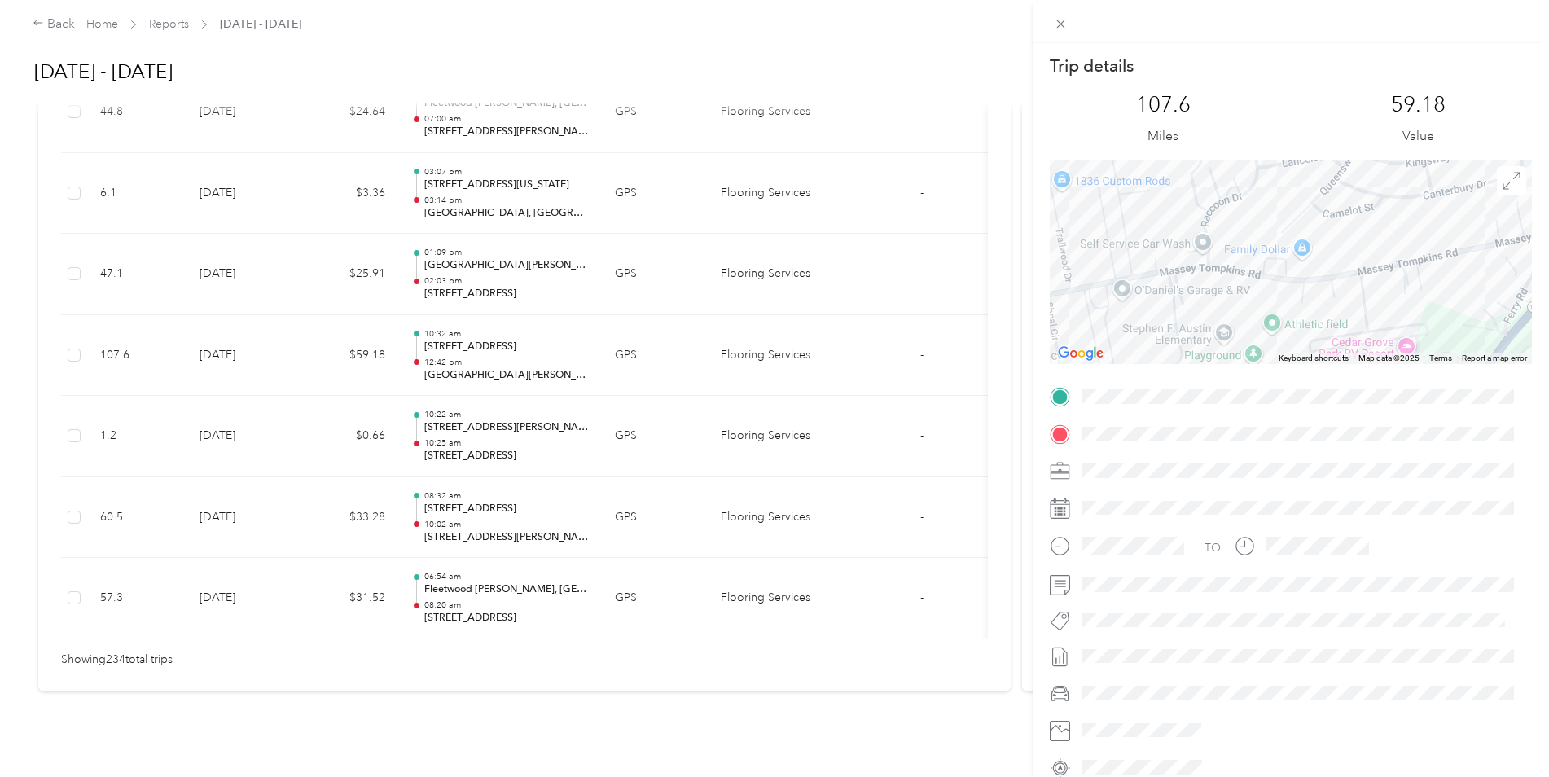
drag, startPoint x: 1136, startPoint y: 270, endPoint x: 1465, endPoint y: 288, distance: 329.5
click at [1465, 288] on div at bounding box center [1291, 262] width 482 height 204
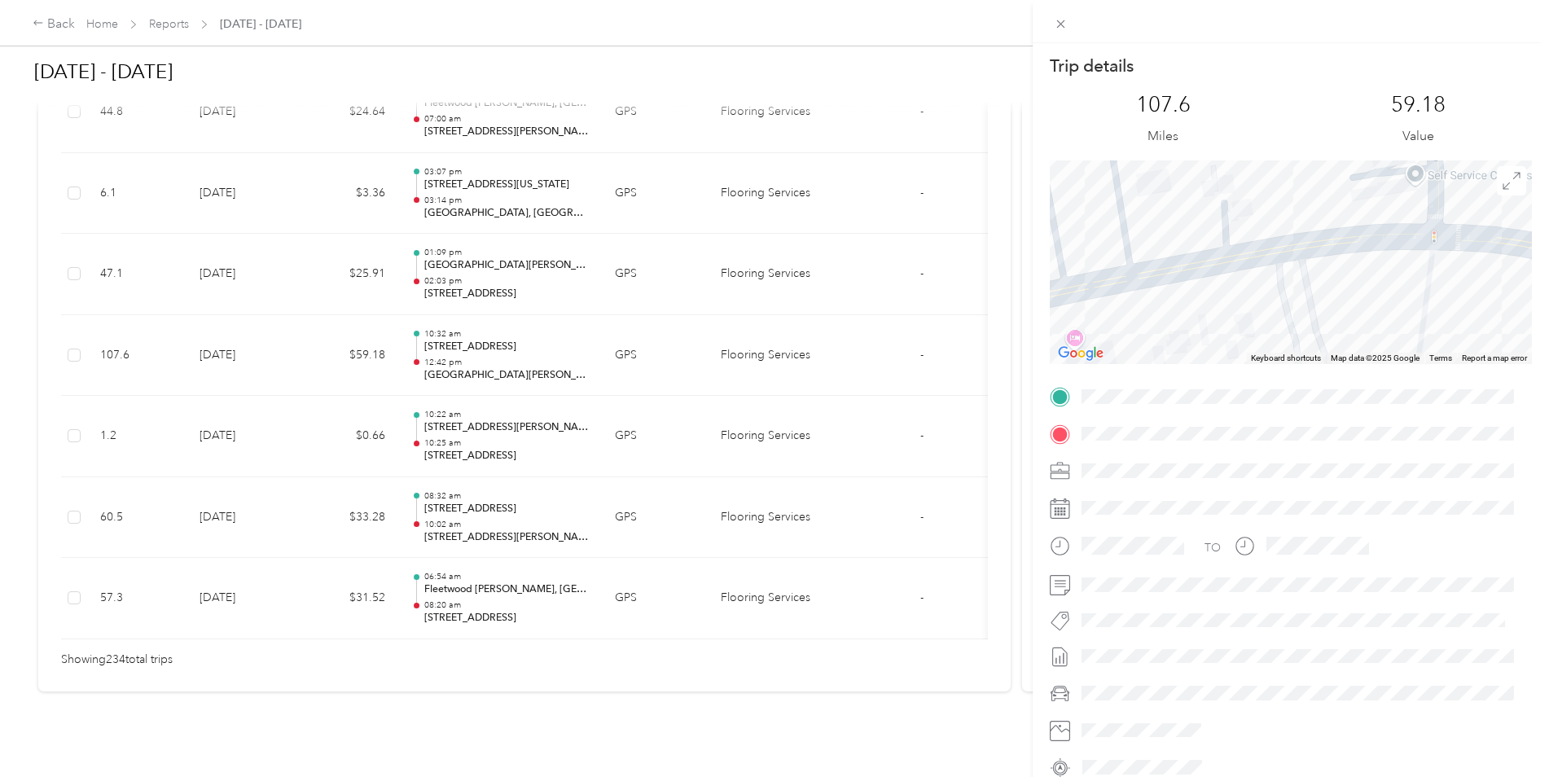
drag, startPoint x: 1154, startPoint y: 259, endPoint x: 1293, endPoint y: 343, distance: 162.6
click at [1293, 343] on div at bounding box center [1291, 262] width 482 height 204
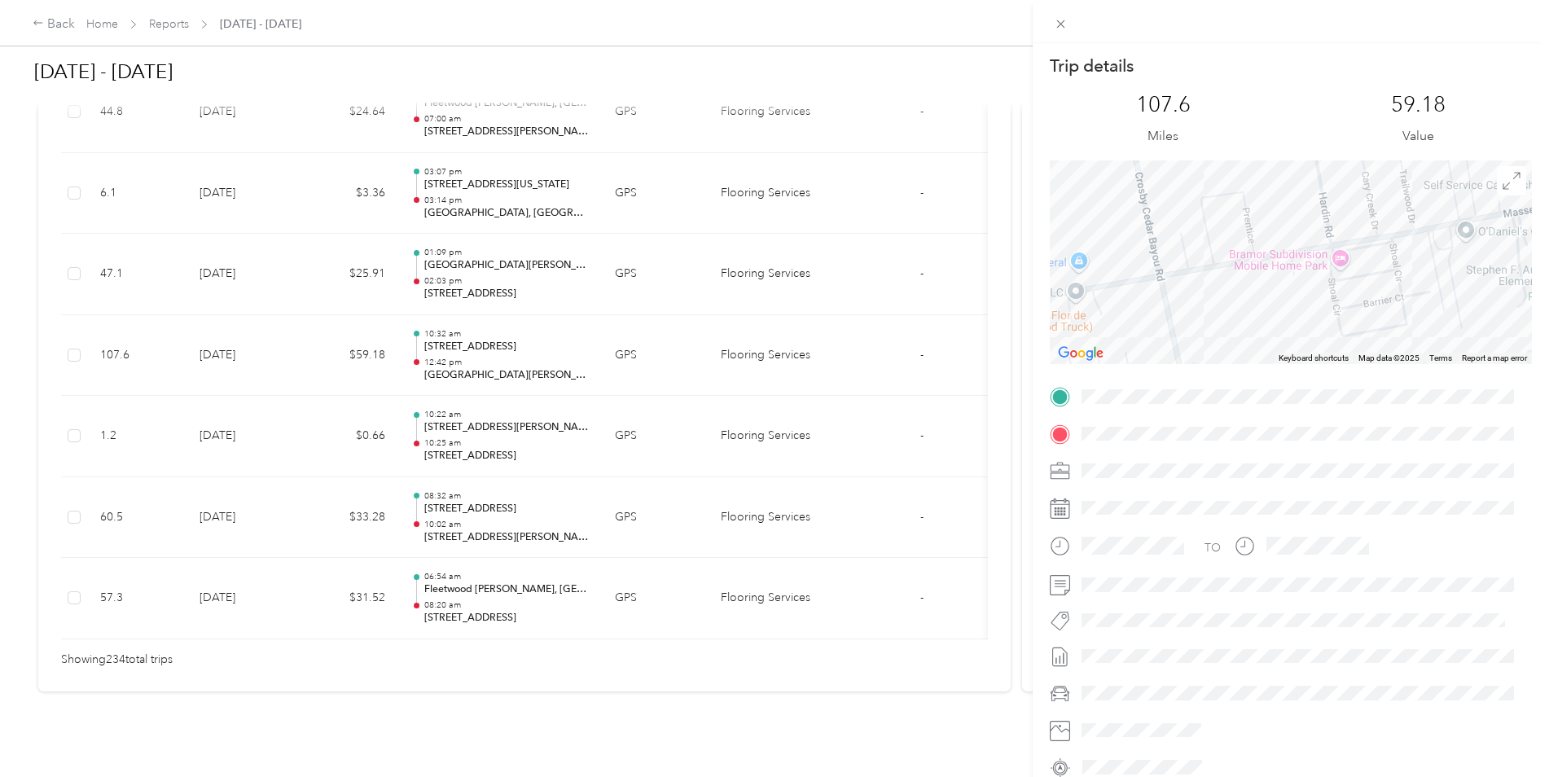
drag, startPoint x: 1154, startPoint y: 287, endPoint x: 1443, endPoint y: 220, distance: 296.7
click at [1443, 220] on div at bounding box center [1291, 262] width 482 height 204
drag, startPoint x: 1349, startPoint y: 238, endPoint x: 1560, endPoint y: 216, distance: 211.3
click at [1541, 216] on html "Back Home Reports Sep 1 - 30, 2025 Sep 1 - 30, 2025 Approve Reject Needs Approv…" at bounding box center [770, 388] width 1541 height 777
drag, startPoint x: 1334, startPoint y: 290, endPoint x: 1131, endPoint y: 327, distance: 206.2
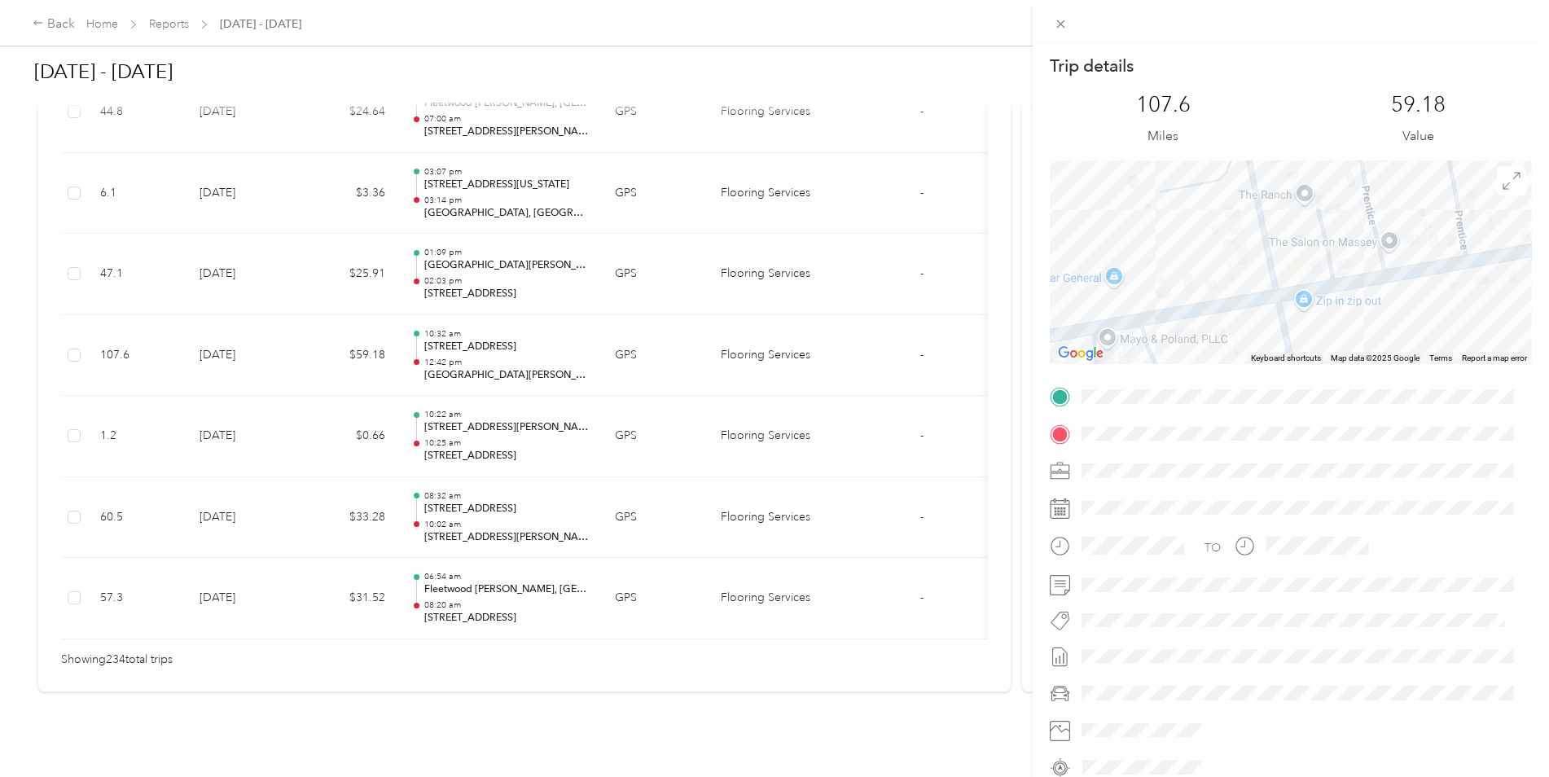
click at [1131, 327] on div at bounding box center [1291, 262] width 482 height 204
drag, startPoint x: 1364, startPoint y: 262, endPoint x: 992, endPoint y: 283, distance: 372.7
click at [992, 283] on div "Trip details This trip cannot be edited because it is either under review, appr…" at bounding box center [774, 388] width 1549 height 777
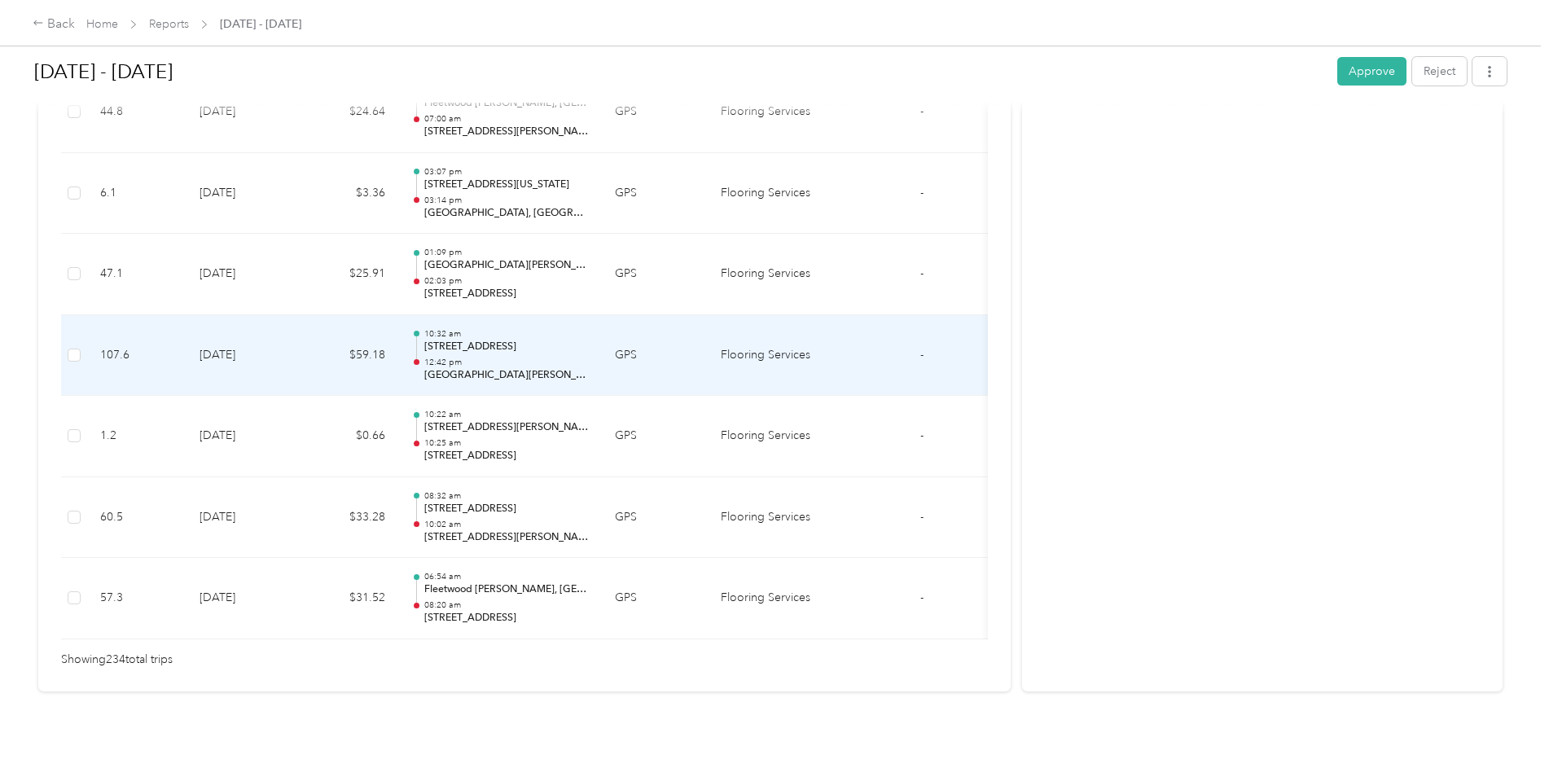
click at [191, 322] on td "[DATE]" at bounding box center [243, 355] width 114 height 81
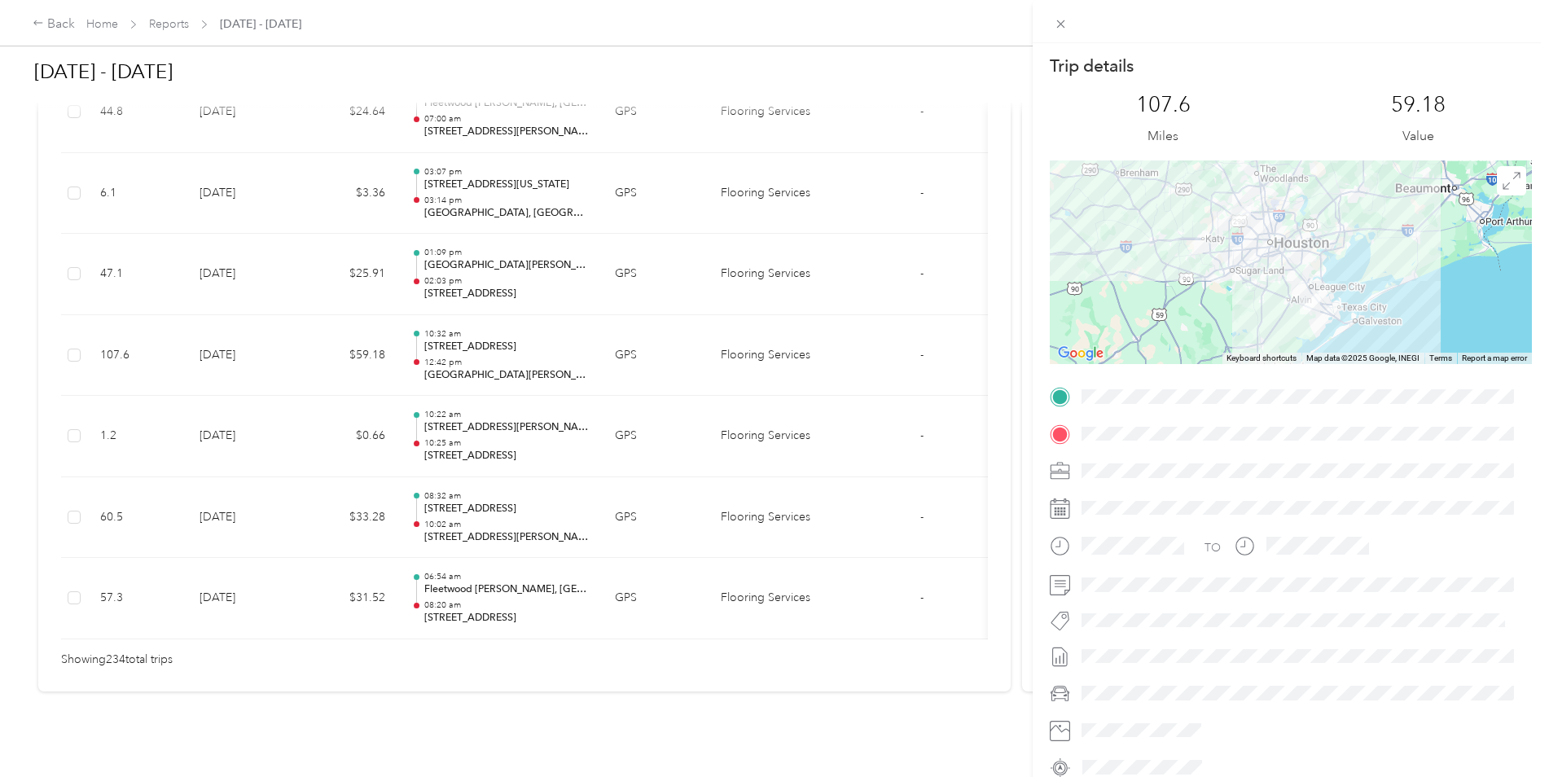
click at [1341, 265] on div at bounding box center [1291, 262] width 482 height 204
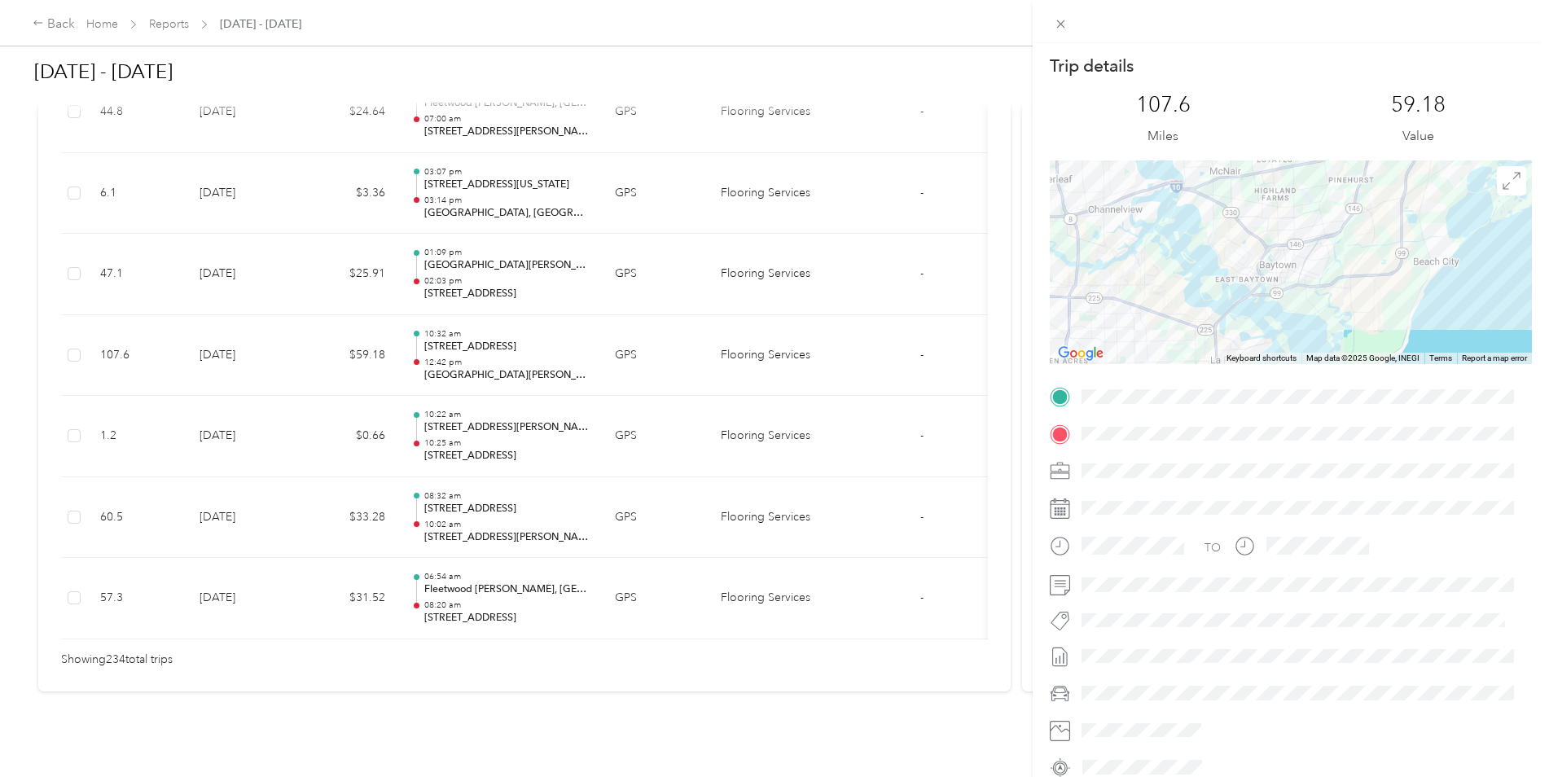
drag, startPoint x: 1292, startPoint y: 190, endPoint x: 1305, endPoint y: 367, distance: 178.0
click at [1305, 367] on div "Trip details This trip cannot be edited because it is either under review, appr…" at bounding box center [1291, 418] width 482 height 726
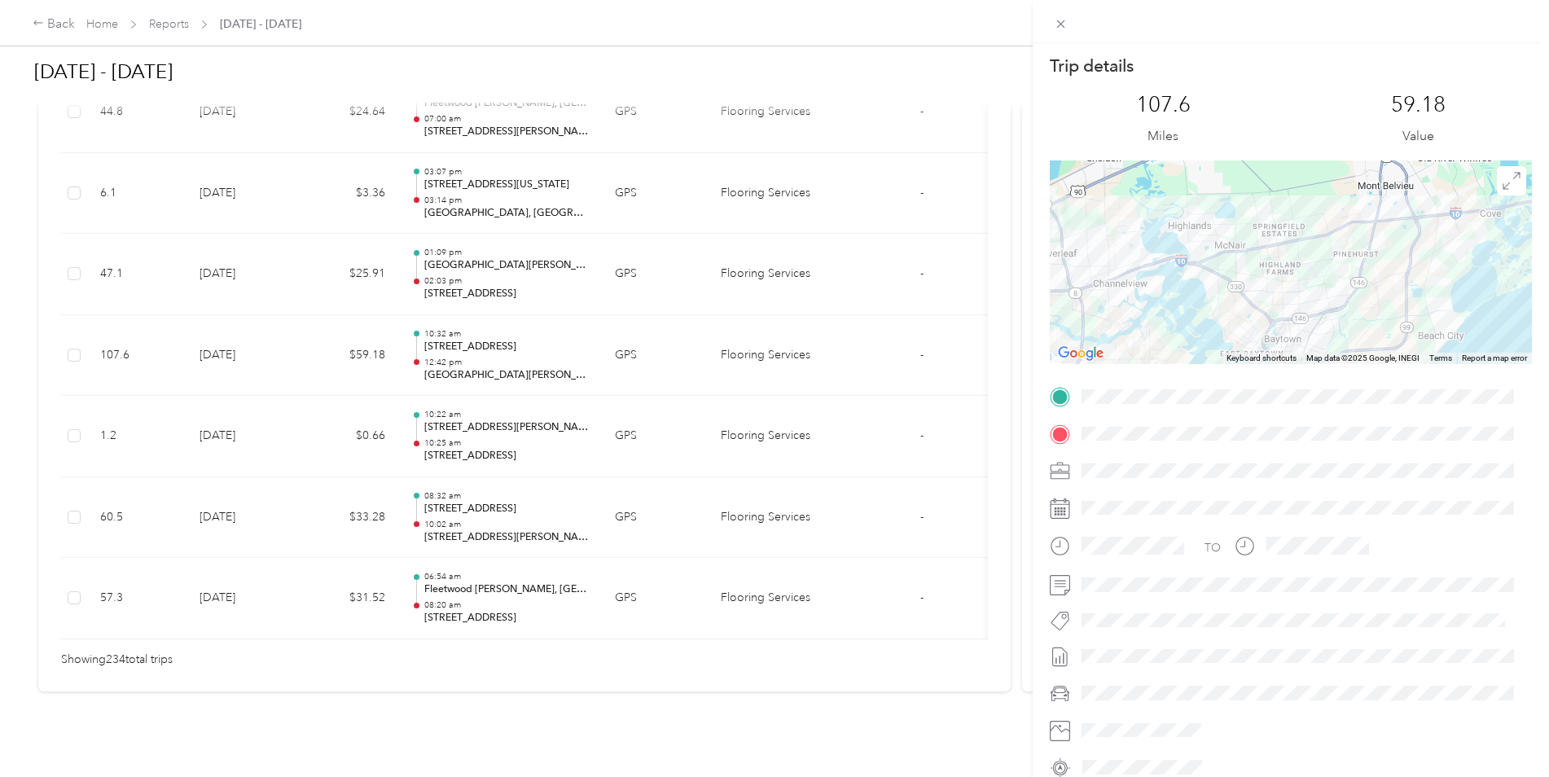
drag, startPoint x: 1293, startPoint y: 259, endPoint x: 1298, endPoint y: 300, distance: 41.0
click at [1298, 300] on div at bounding box center [1291, 262] width 482 height 204
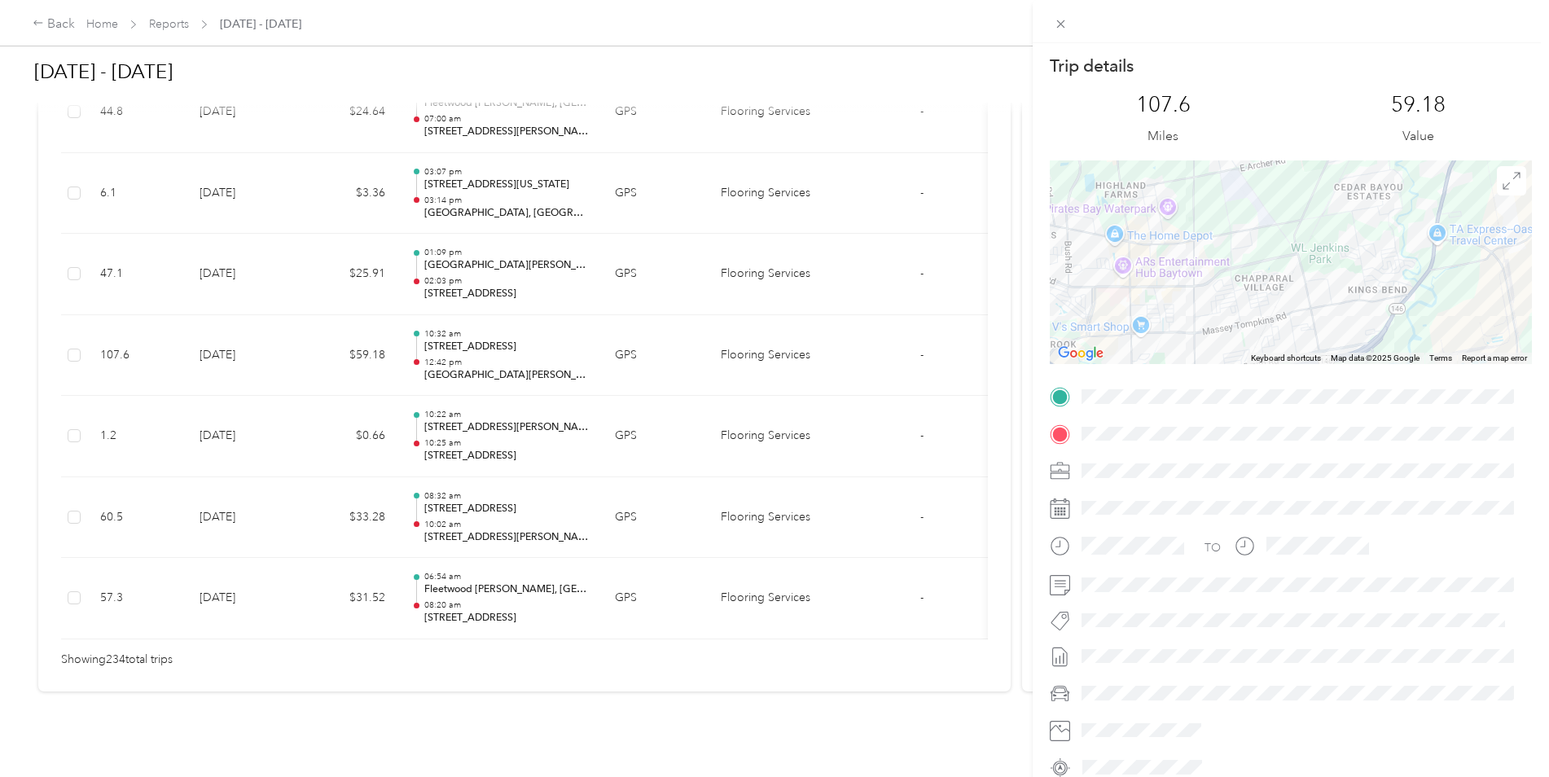
drag, startPoint x: 1406, startPoint y: 322, endPoint x: 1312, endPoint y: 320, distance: 94.5
click at [1312, 325] on div at bounding box center [1291, 262] width 482 height 204
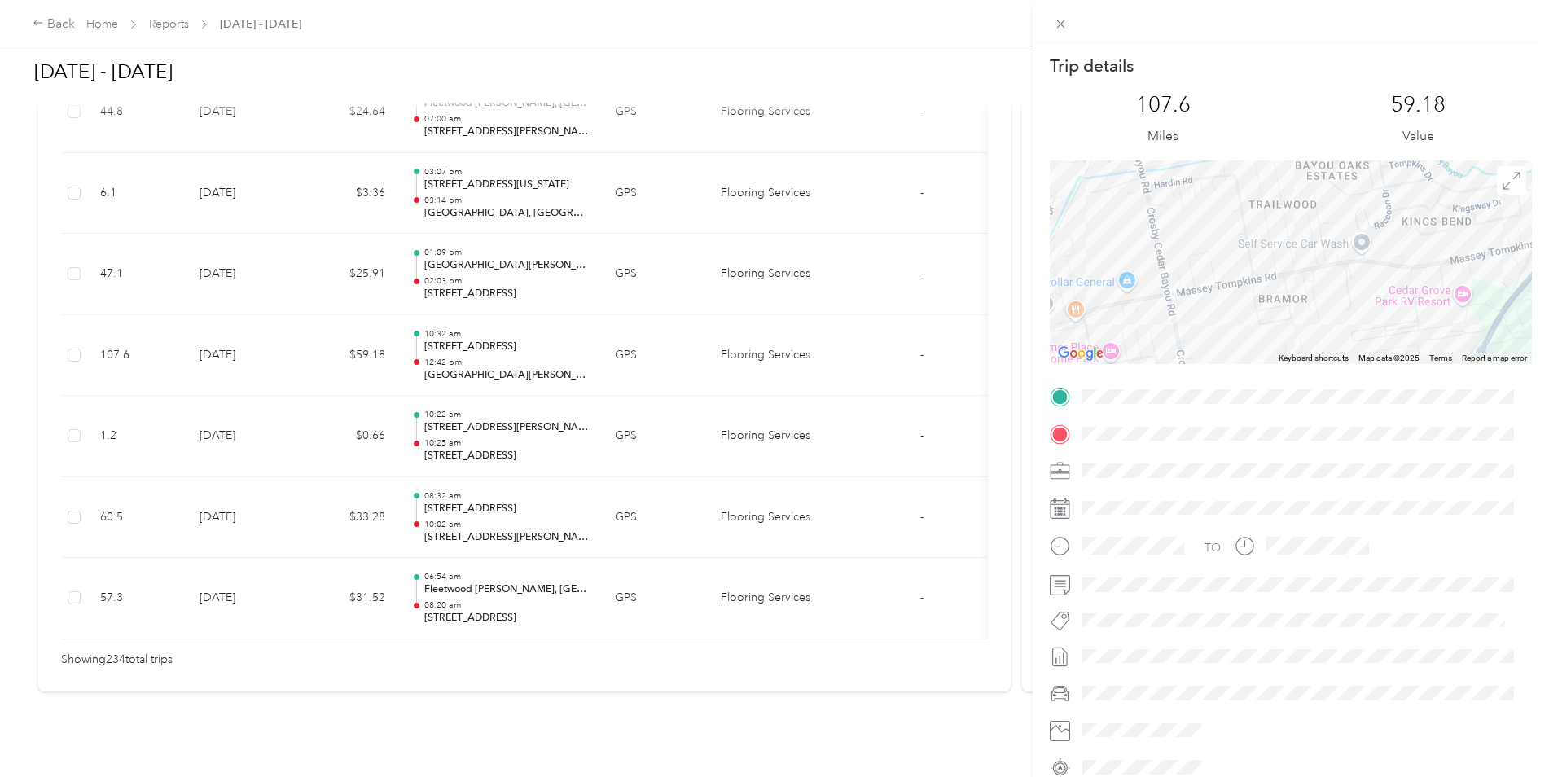
drag, startPoint x: 1261, startPoint y: 307, endPoint x: 1128, endPoint y: 313, distance: 132.9
click at [1128, 313] on div at bounding box center [1291, 262] width 482 height 204
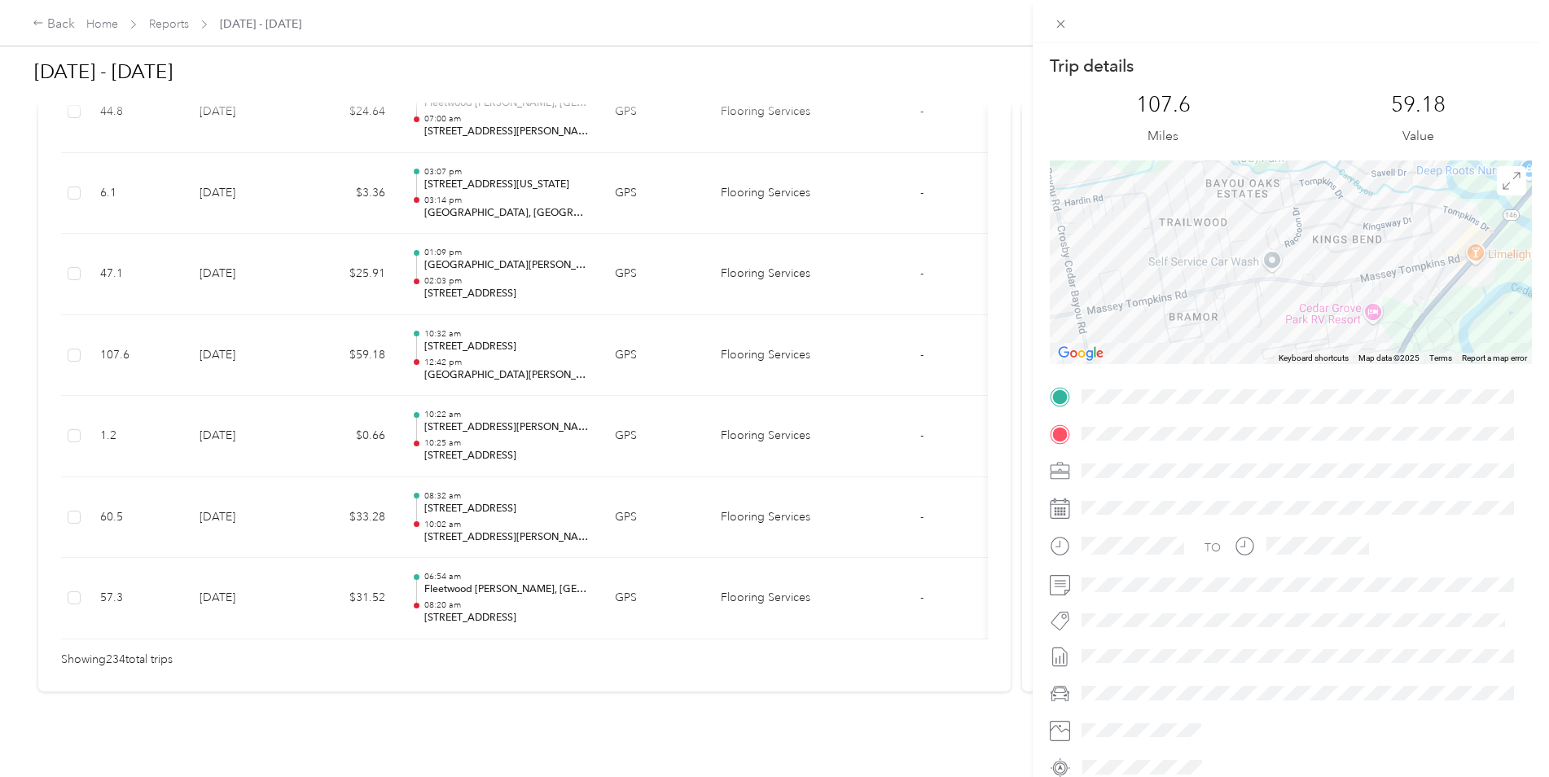
drag, startPoint x: 1271, startPoint y: 282, endPoint x: 1213, endPoint y: 296, distance: 60.4
click at [1213, 296] on div at bounding box center [1291, 262] width 482 height 204
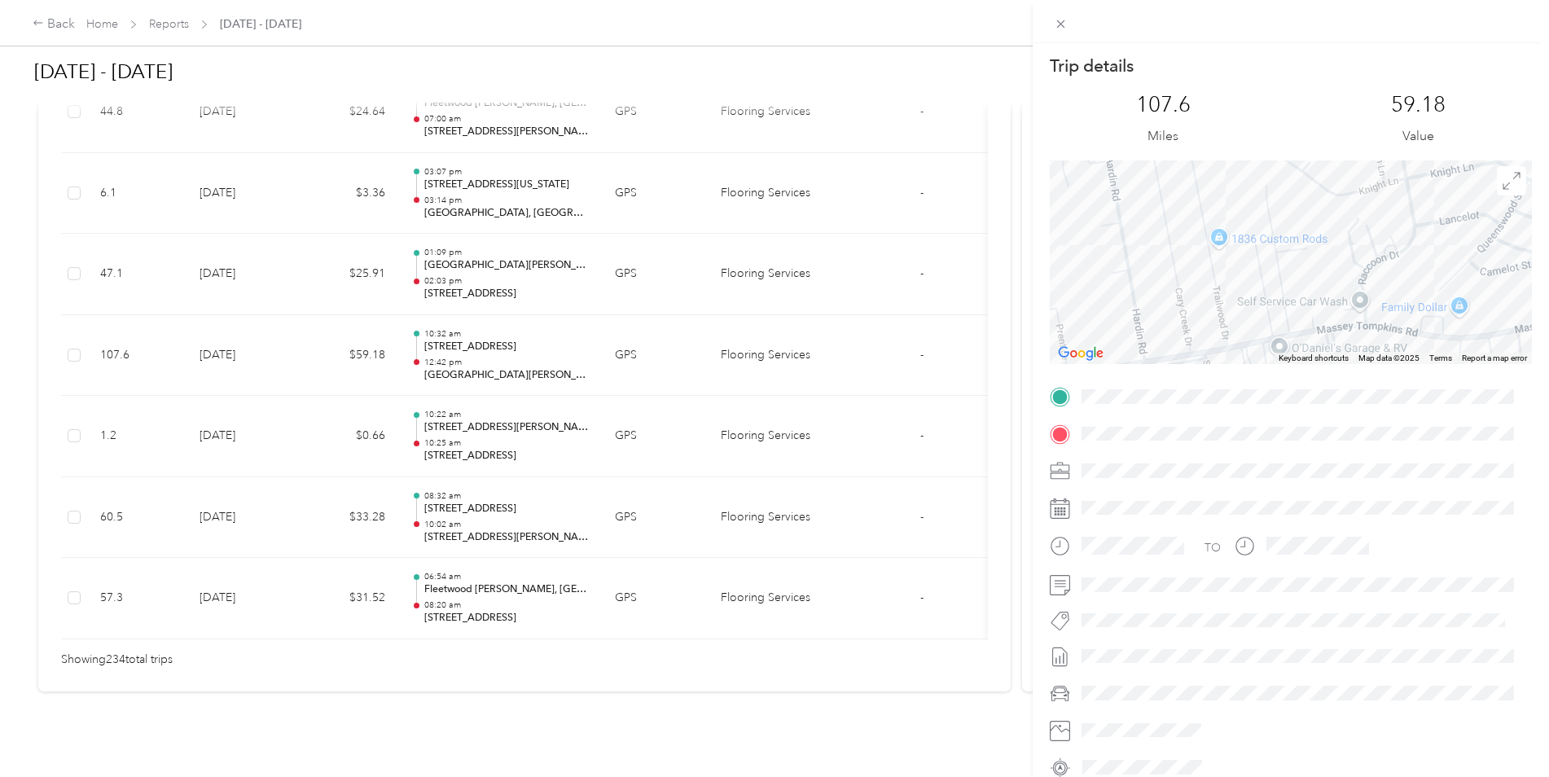
drag, startPoint x: 1196, startPoint y: 213, endPoint x: 1227, endPoint y: 273, distance: 67.7
click at [1227, 273] on div at bounding box center [1291, 262] width 482 height 204
click at [1210, 236] on div at bounding box center [1291, 262] width 482 height 204
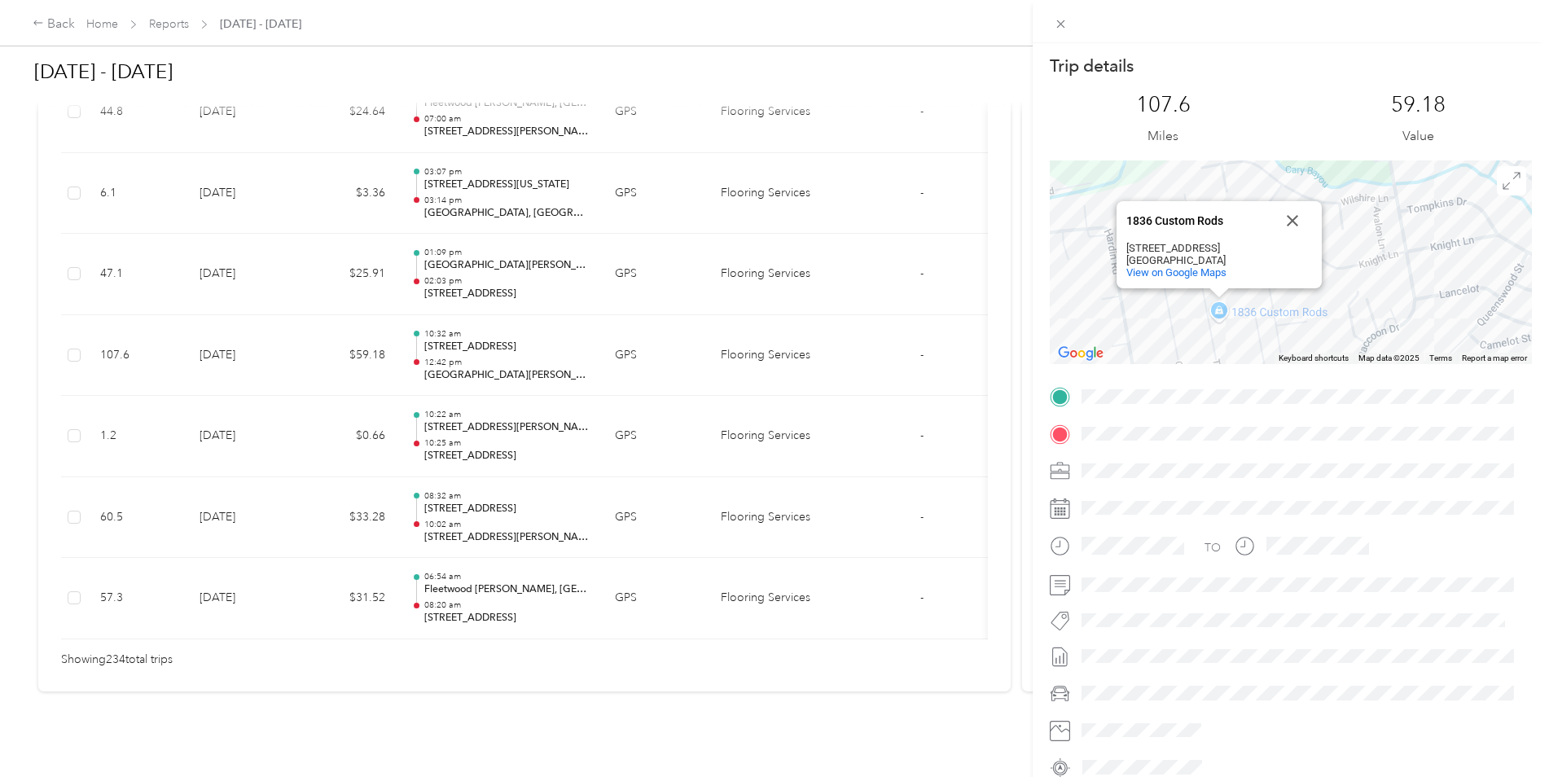
click at [1283, 335] on div "1836 Custom Rods 1836 Custom Rods 3710 Trailwood Dr Baytown, TX 77521 View on G…" at bounding box center [1291, 262] width 482 height 204
click at [1293, 326] on div "1836 Custom Rods 1836 Custom Rods 3710 Trailwood Dr Baytown, TX 77521 View on G…" at bounding box center [1291, 262] width 482 height 204
click at [1290, 222] on button "Close" at bounding box center [1292, 220] width 39 height 39
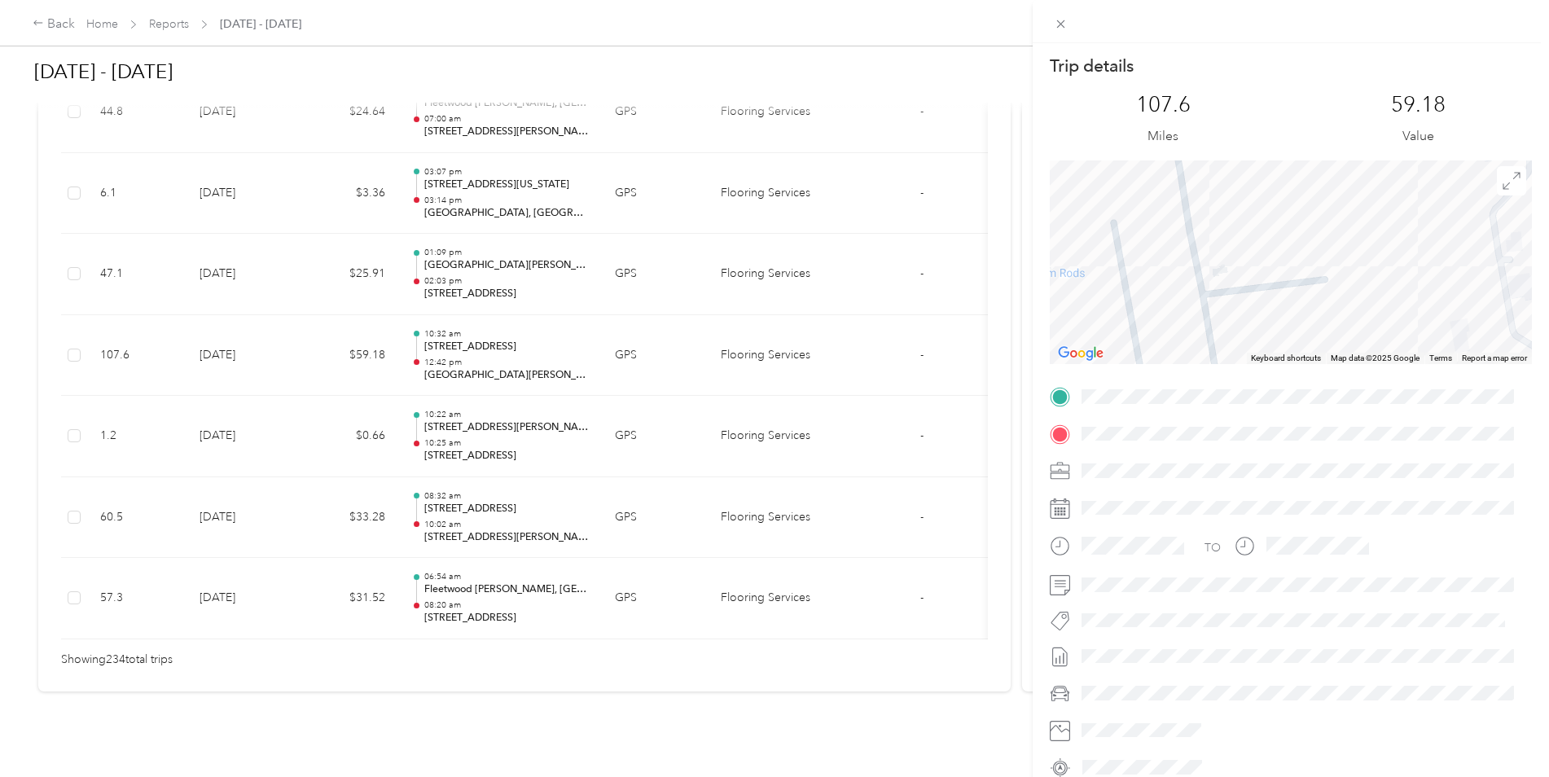
drag, startPoint x: 1294, startPoint y: 305, endPoint x: 1279, endPoint y: 222, distance: 84.5
click at [1279, 222] on div at bounding box center [1291, 262] width 482 height 204
drag, startPoint x: 1298, startPoint y: 309, endPoint x: 1274, endPoint y: 221, distance: 91.3
click at [1274, 221] on div at bounding box center [1291, 262] width 482 height 204
drag, startPoint x: 1289, startPoint y: 291, endPoint x: 1281, endPoint y: 207, distance: 84.3
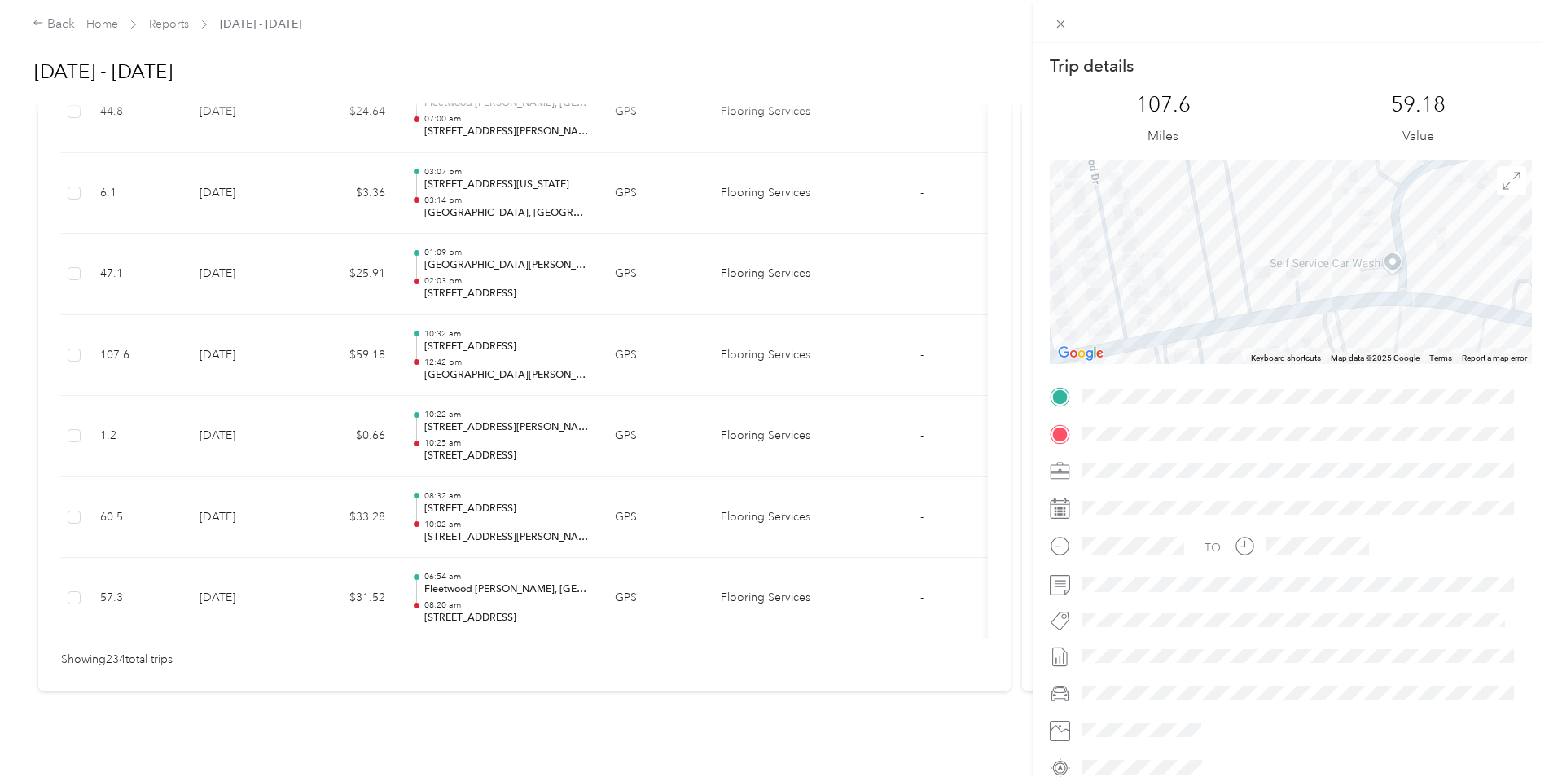
click at [1281, 207] on div at bounding box center [1291, 262] width 482 height 204
drag, startPoint x: 1166, startPoint y: 267, endPoint x: 1303, endPoint y: 386, distance: 181.3
click at [1303, 386] on div "Trip details This trip cannot be edited because it is either under review, appr…" at bounding box center [1291, 418] width 482 height 726
click at [1244, 225] on div at bounding box center [1291, 262] width 482 height 204
click at [1280, 284] on div at bounding box center [1291, 262] width 482 height 204
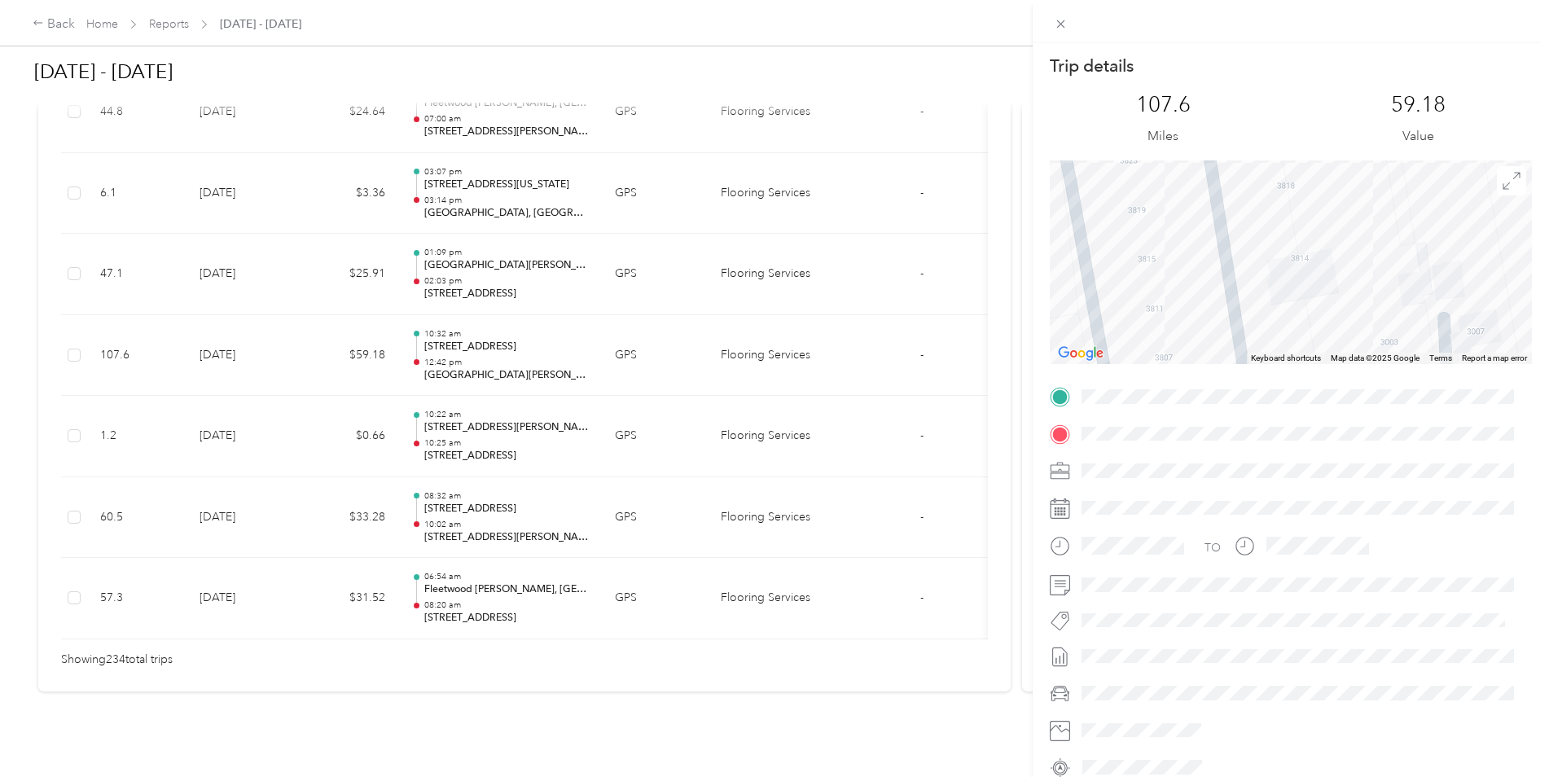
click at [1138, 265] on div at bounding box center [1291, 262] width 482 height 204
drag, startPoint x: 1258, startPoint y: 188, endPoint x: 1288, endPoint y: 294, distance: 110.1
click at [1288, 294] on div at bounding box center [1291, 262] width 482 height 204
drag, startPoint x: 1338, startPoint y: 238, endPoint x: 1319, endPoint y: 241, distance: 19.0
click at [1348, 384] on div "Trip details This trip cannot be edited because it is either under review, appr…" at bounding box center [1291, 418] width 482 height 726
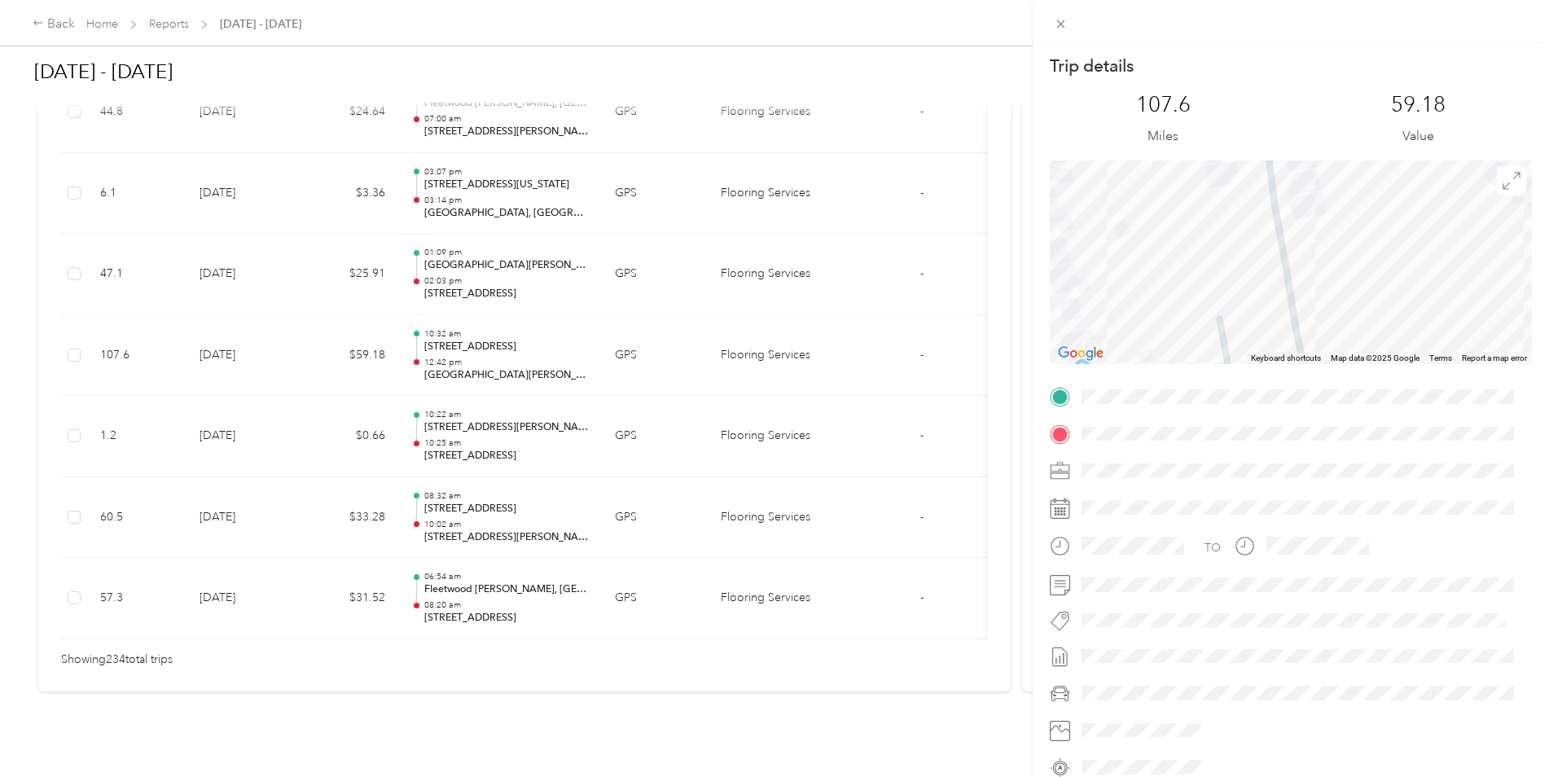
drag, startPoint x: 1318, startPoint y: 232, endPoint x: 1330, endPoint y: 329, distance: 97.7
click at [1330, 329] on div at bounding box center [1291, 262] width 482 height 204
drag, startPoint x: 1319, startPoint y: 222, endPoint x: 1329, endPoint y: 325, distance: 103.1
click at [1329, 325] on div at bounding box center [1291, 262] width 482 height 204
click at [1223, 285] on div at bounding box center [1291, 262] width 482 height 204
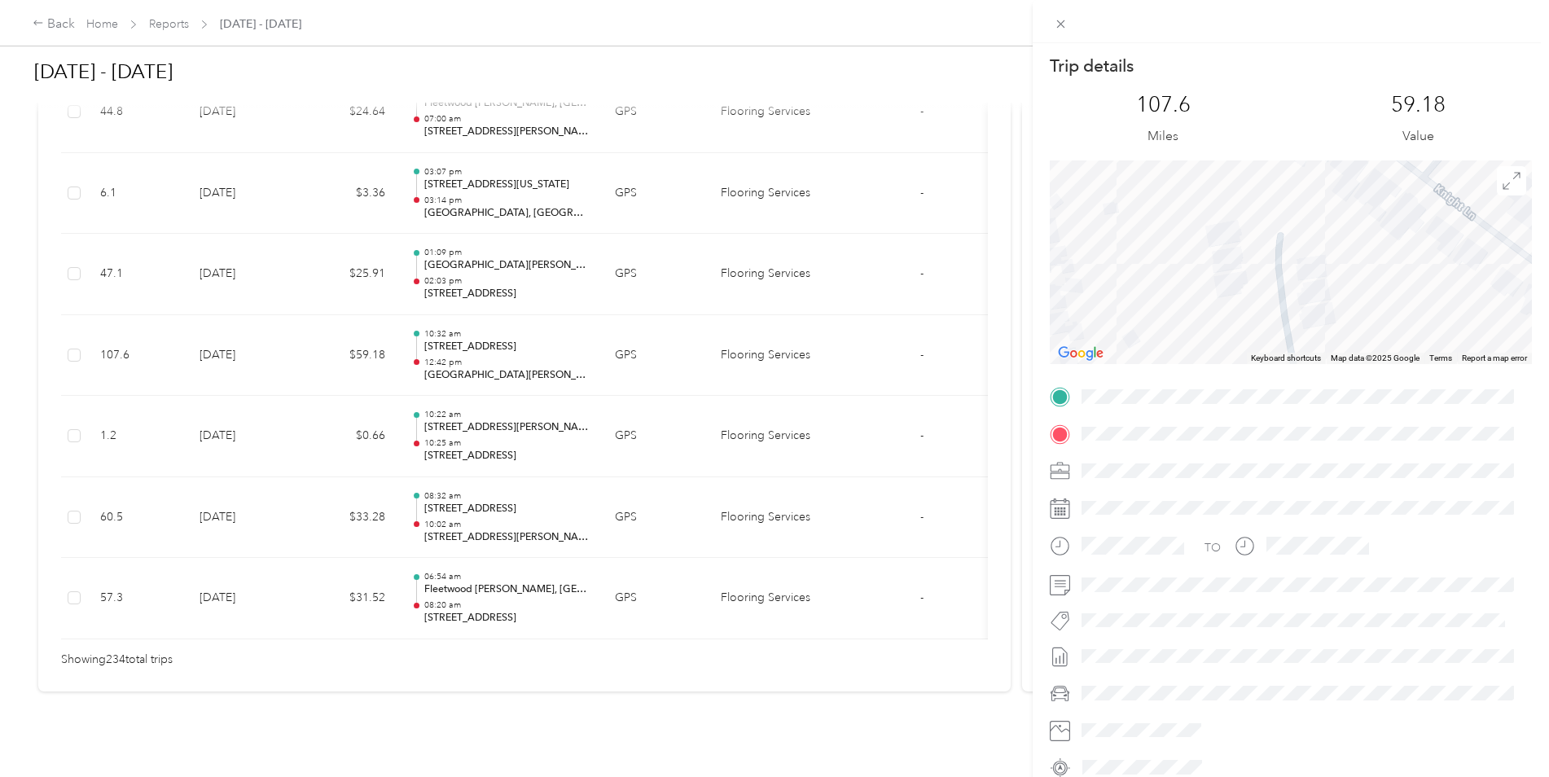
click at [1223, 289] on div at bounding box center [1291, 262] width 482 height 204
click at [1385, 296] on div at bounding box center [1291, 262] width 482 height 204
drag, startPoint x: 1378, startPoint y: 333, endPoint x: 1319, endPoint y: 185, distance: 159.4
click at [1319, 185] on div at bounding box center [1291, 262] width 482 height 204
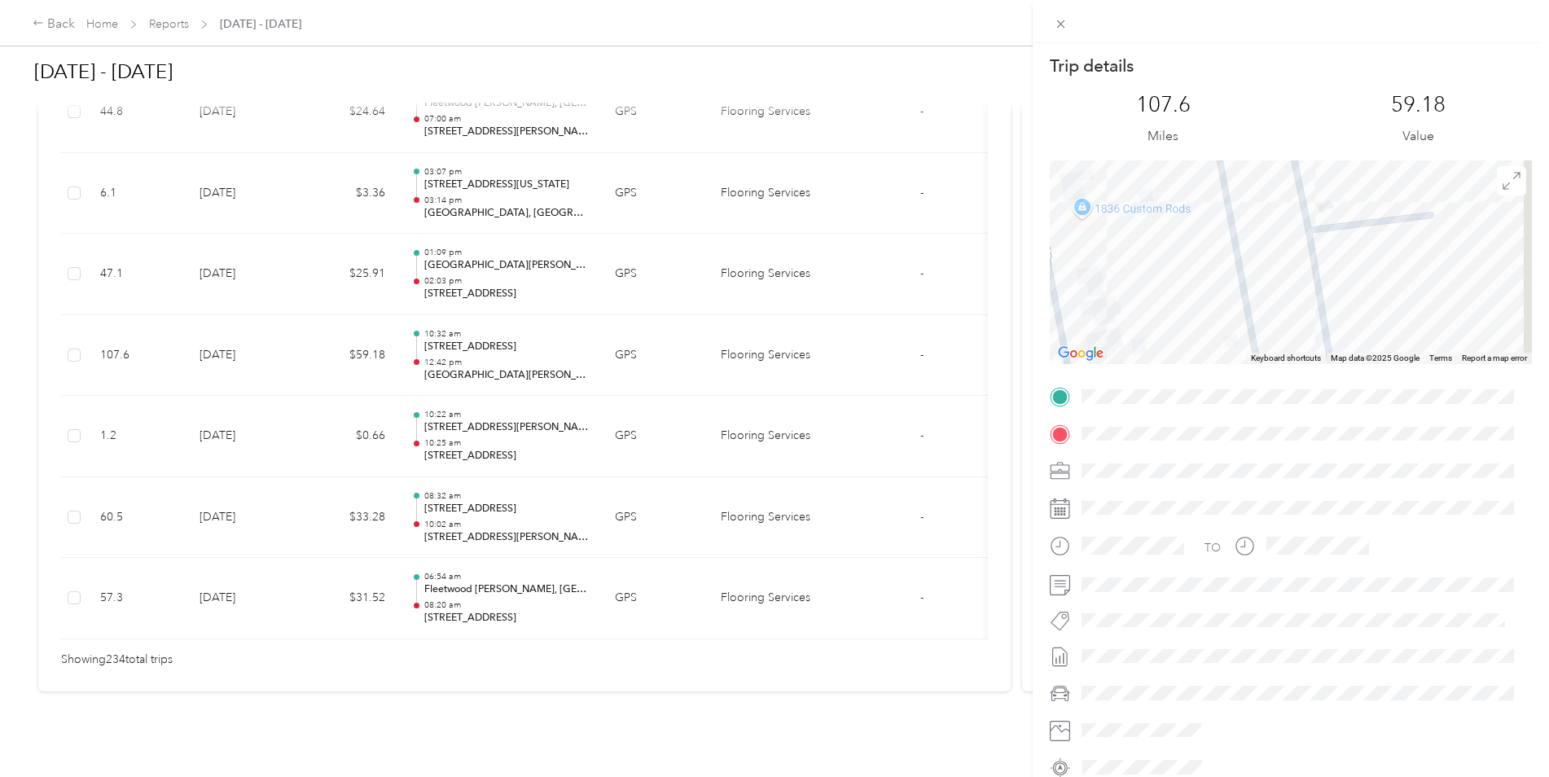
drag, startPoint x: 1367, startPoint y: 301, endPoint x: 1337, endPoint y: 164, distance: 140.9
click at [1338, 166] on div at bounding box center [1291, 262] width 482 height 204
drag, startPoint x: 1371, startPoint y: 299, endPoint x: 1340, endPoint y: 208, distance: 95.5
click at [1340, 208] on div at bounding box center [1291, 262] width 482 height 204
drag, startPoint x: 1231, startPoint y: 270, endPoint x: 1249, endPoint y: 310, distance: 43.7
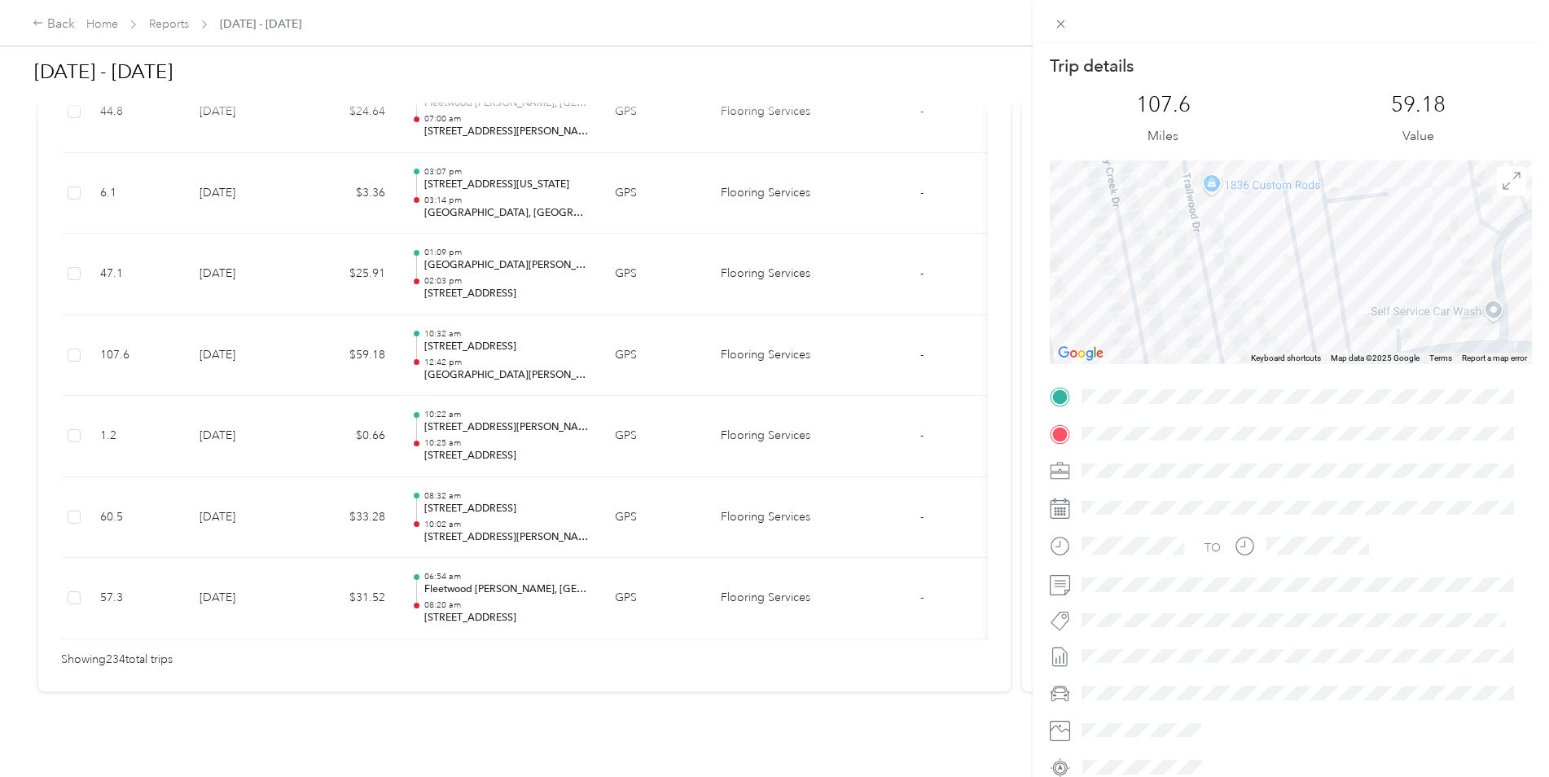
click at [1249, 310] on div at bounding box center [1291, 262] width 482 height 204
drag, startPoint x: 1210, startPoint y: 271, endPoint x: 1265, endPoint y: 343, distance: 90.1
click at [1265, 343] on div at bounding box center [1291, 262] width 482 height 204
drag, startPoint x: 1248, startPoint y: 270, endPoint x: 1263, endPoint y: 320, distance: 51.8
click at [1263, 320] on div at bounding box center [1291, 262] width 482 height 204
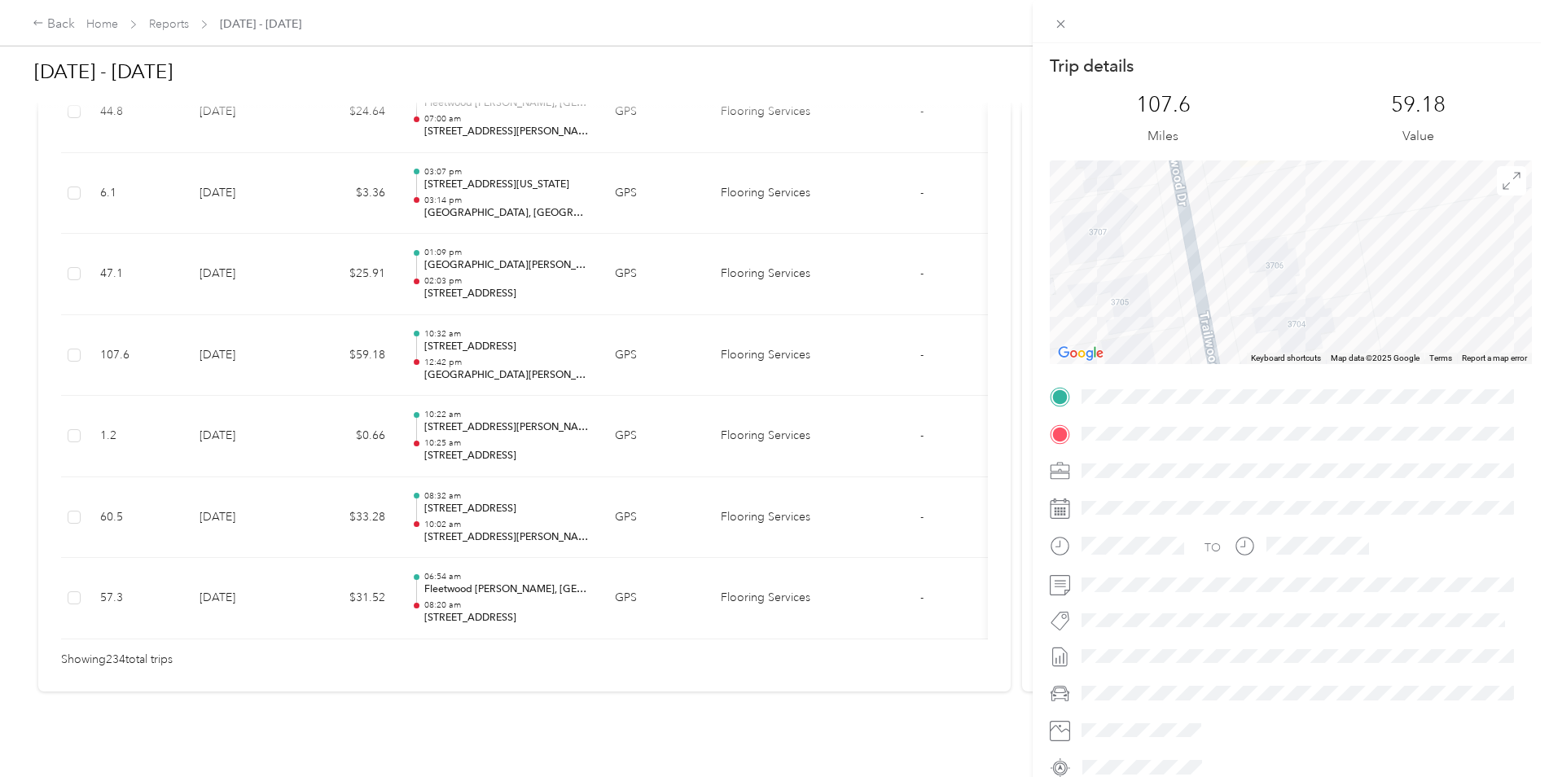
drag, startPoint x: 1235, startPoint y: 227, endPoint x: 1248, endPoint y: 301, distance: 74.4
click at [1248, 301] on div at bounding box center [1291, 262] width 482 height 204
drag, startPoint x: 1315, startPoint y: 235, endPoint x: 1323, endPoint y: 322, distance: 87.4
click at [1323, 322] on div at bounding box center [1291, 262] width 482 height 204
click at [1311, 289] on div at bounding box center [1291, 262] width 482 height 204
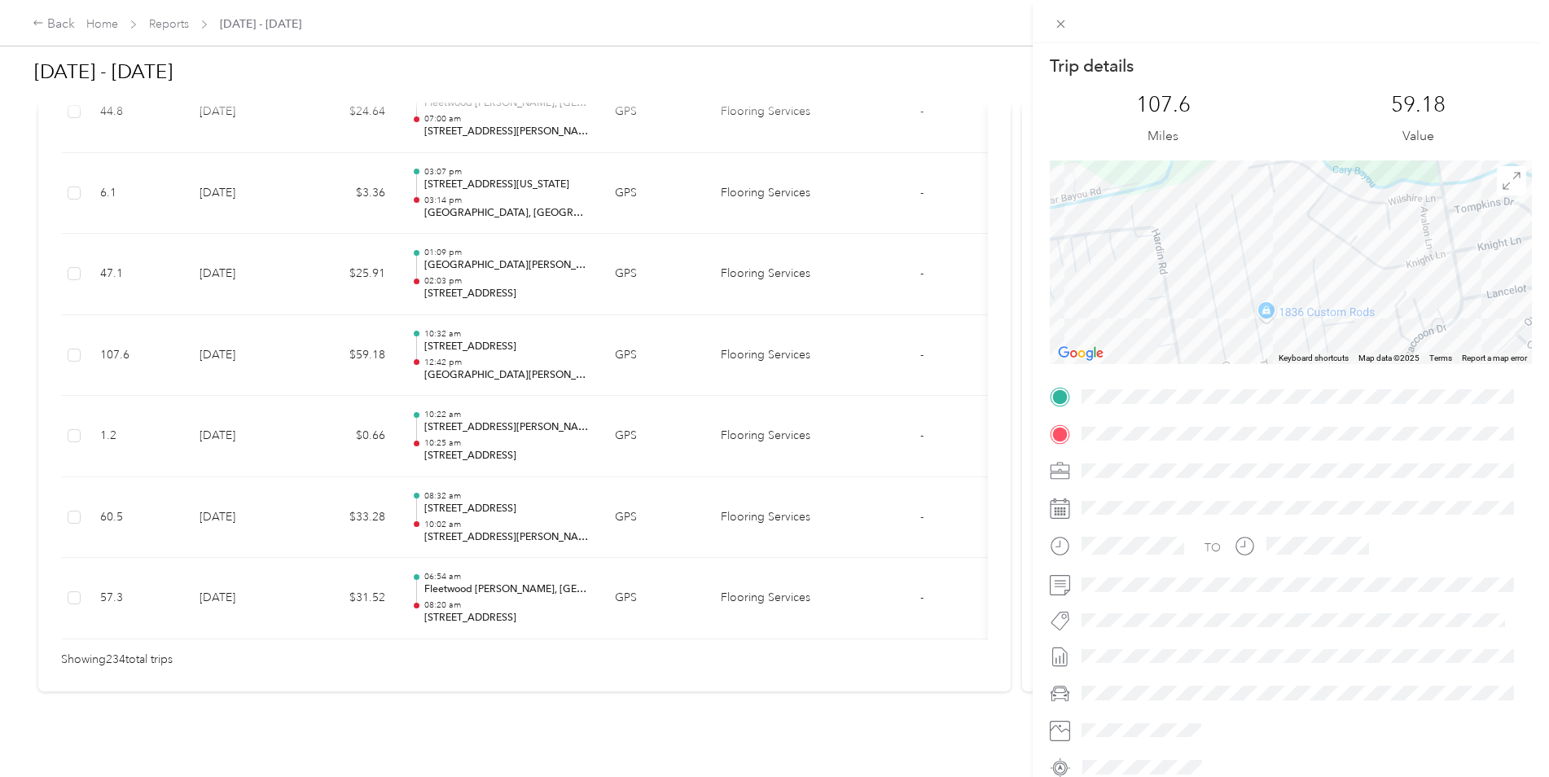
click at [1311, 289] on div at bounding box center [1291, 262] width 482 height 204
click at [1312, 288] on div at bounding box center [1291, 262] width 482 height 204
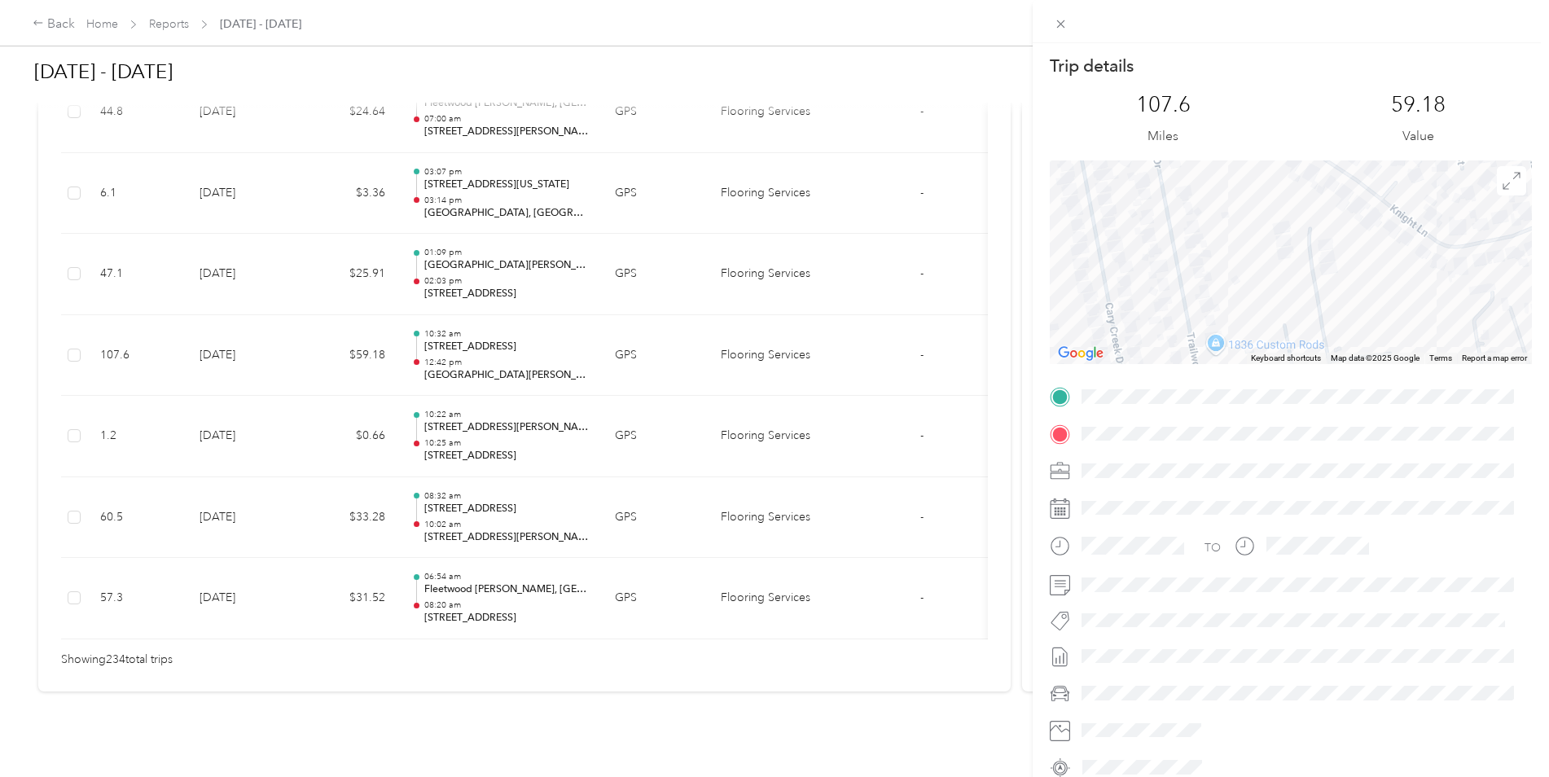
click at [1323, 277] on div at bounding box center [1291, 262] width 482 height 204
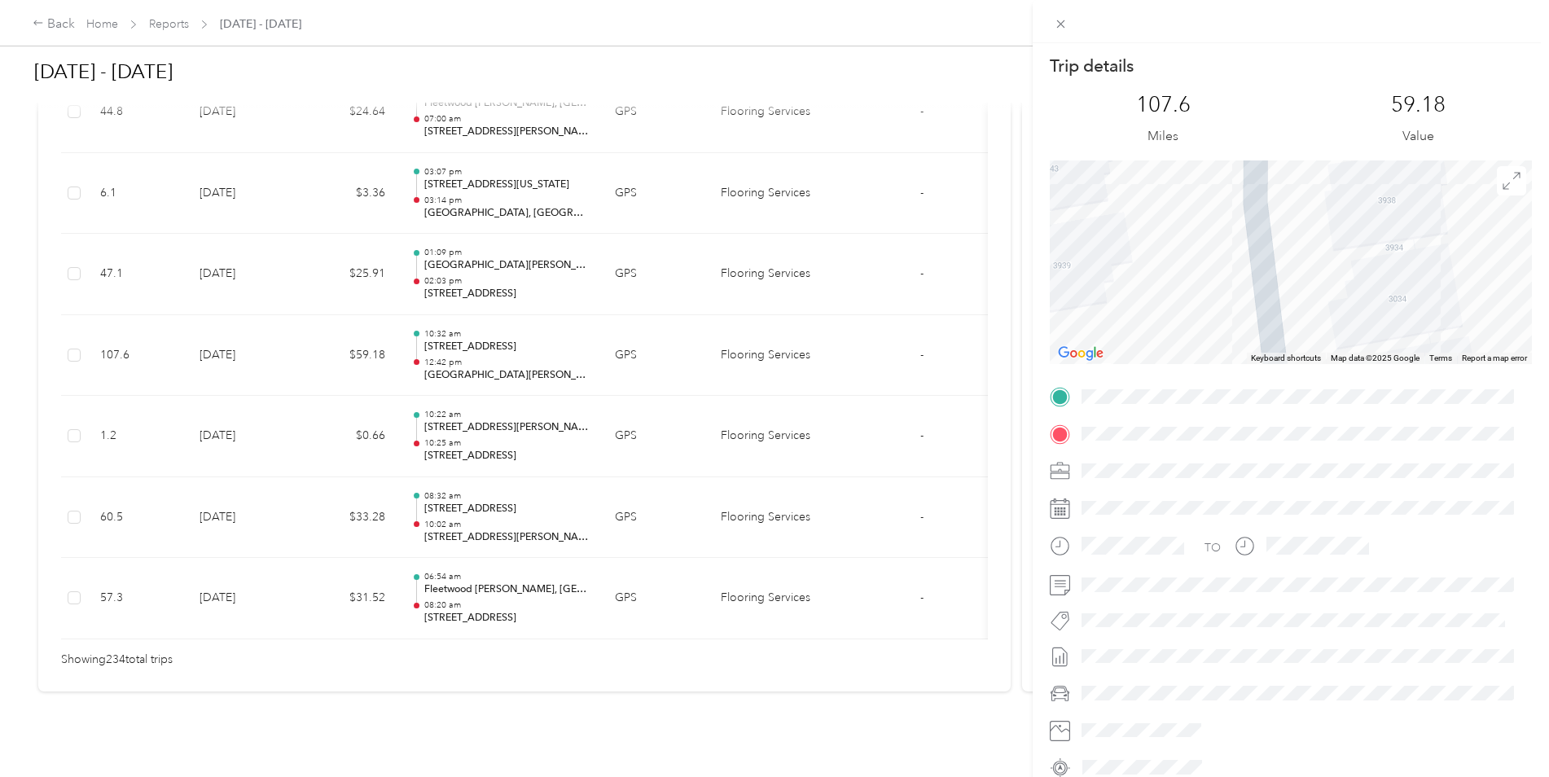
click at [1280, 398] on div "Trip details This trip cannot be edited because it is either under review, appr…" at bounding box center [1291, 418] width 482 height 726
drag, startPoint x: 1243, startPoint y: 245, endPoint x: 1247, endPoint y: 265, distance: 20.0
click at [1247, 265] on div at bounding box center [1291, 262] width 482 height 204
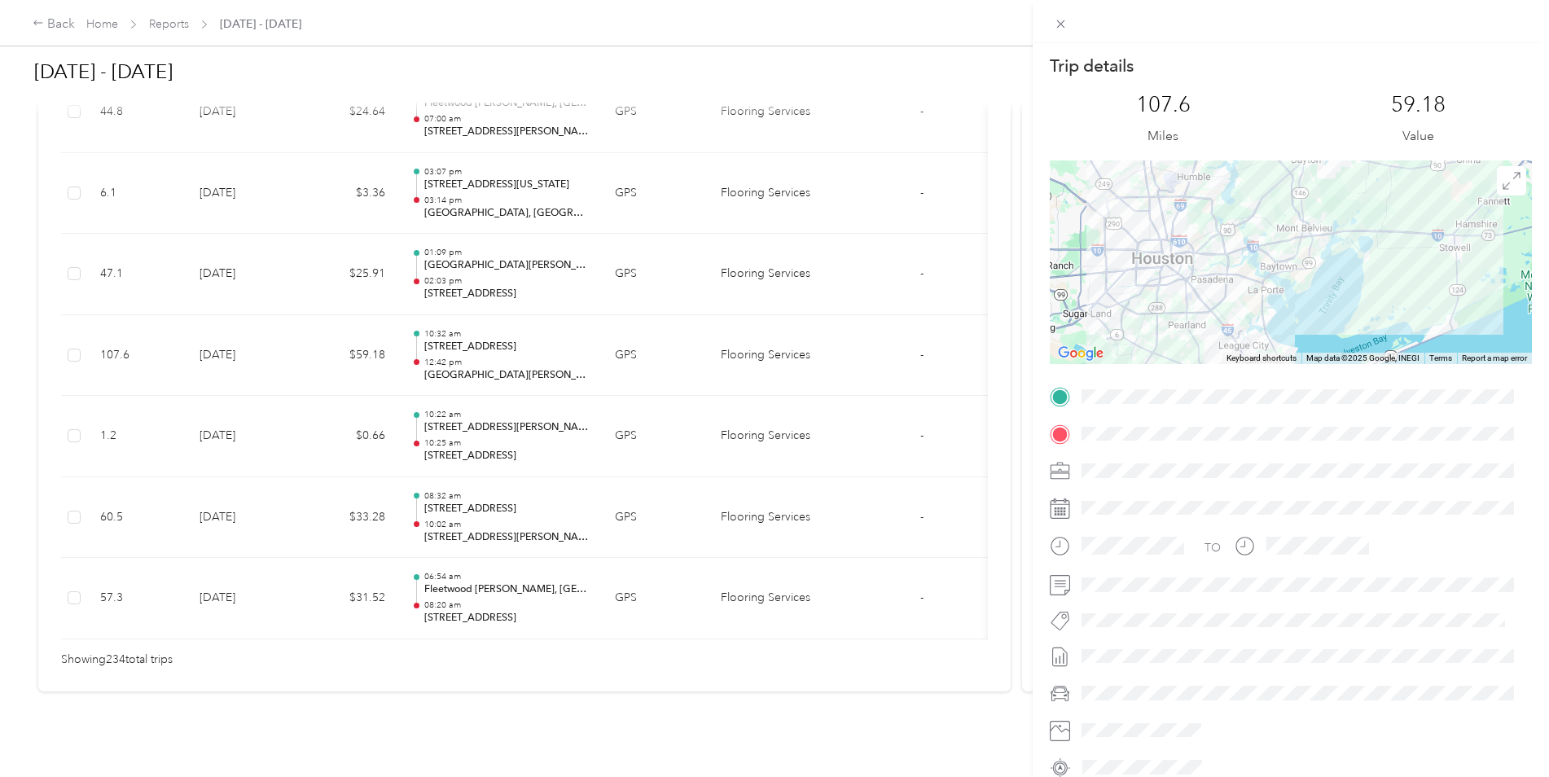
drag, startPoint x: 1187, startPoint y: 306, endPoint x: 1293, endPoint y: 316, distance: 107.1
click at [1293, 316] on div at bounding box center [1291, 262] width 482 height 204
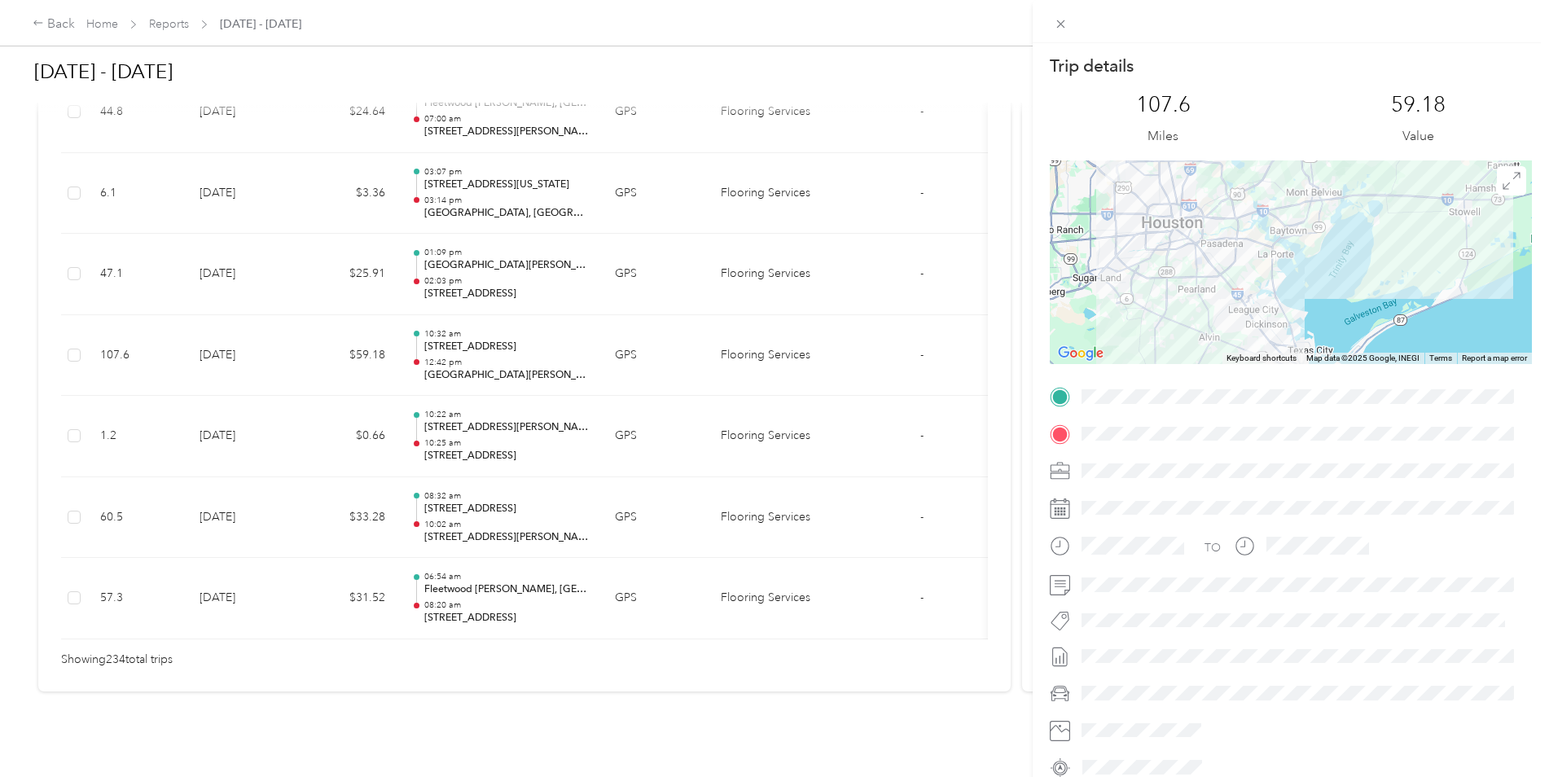
drag, startPoint x: 1305, startPoint y: 306, endPoint x: 1317, endPoint y: 282, distance: 27.3
click at [1317, 282] on div at bounding box center [1291, 262] width 482 height 204
click at [546, 343] on div "Trip details This trip cannot be edited because it is either under review, appr…" at bounding box center [774, 388] width 1549 height 777
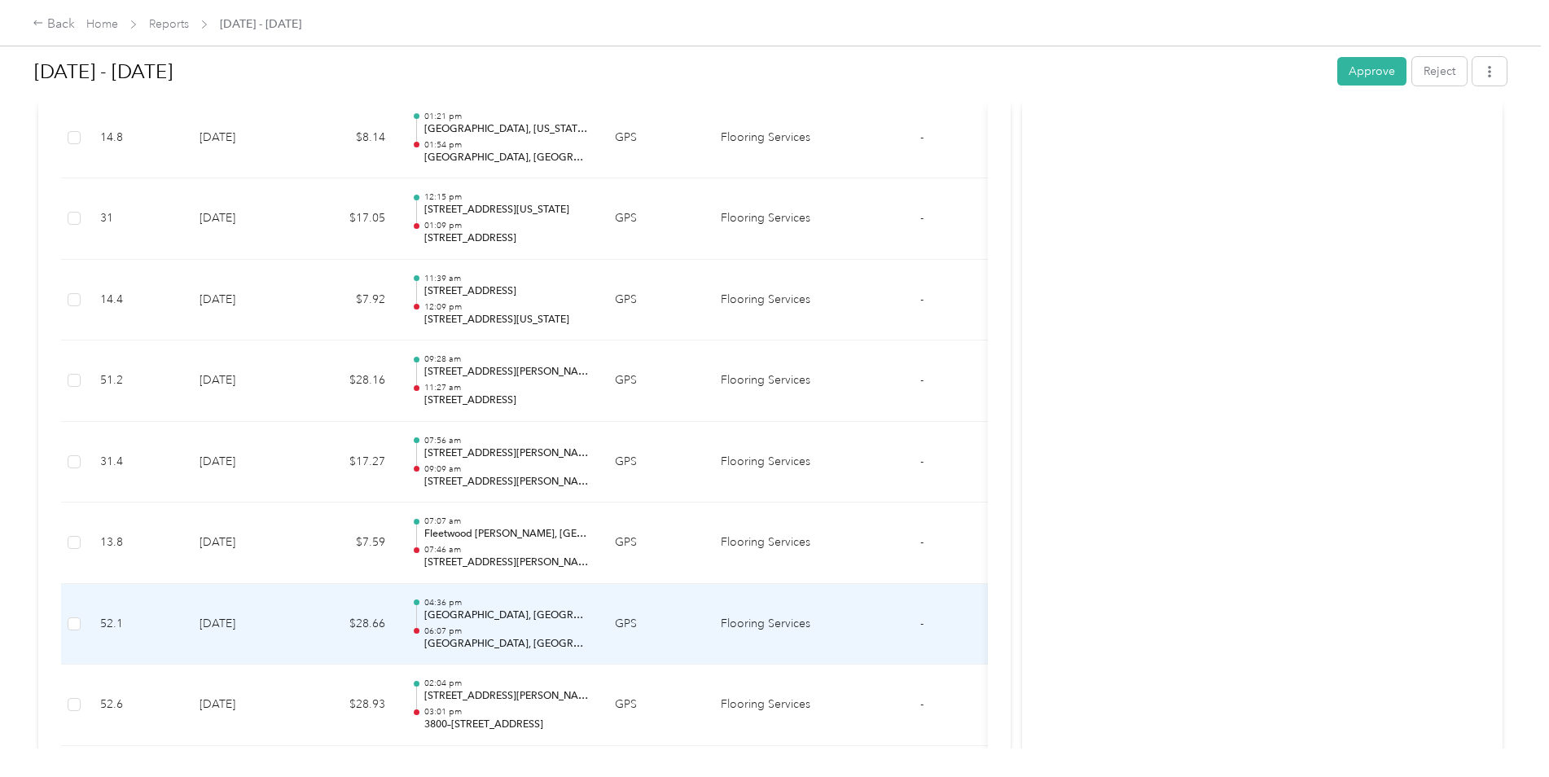
scroll to position [17794, 0]
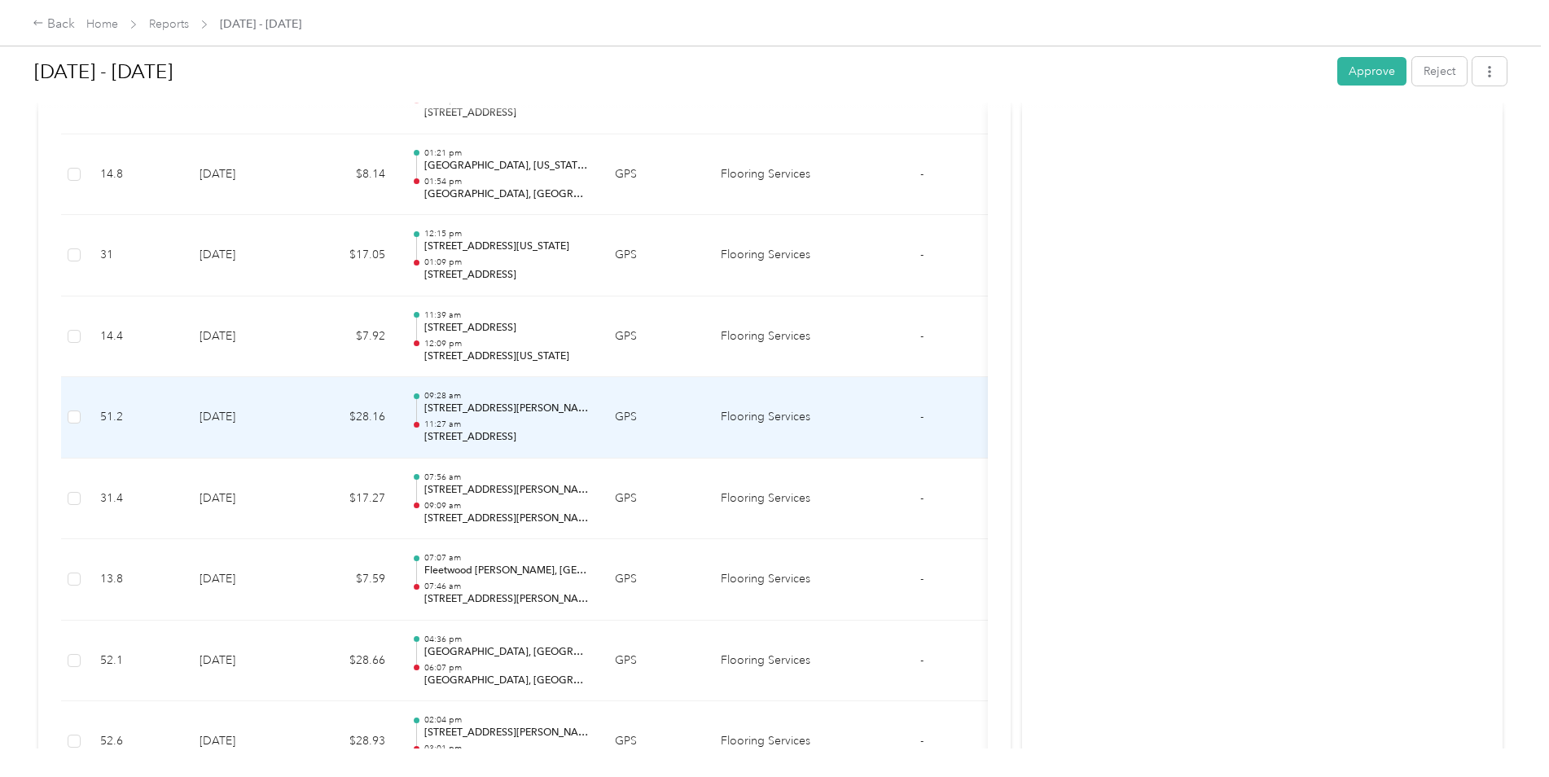
click at [252, 412] on td "[DATE]" at bounding box center [243, 417] width 114 height 81
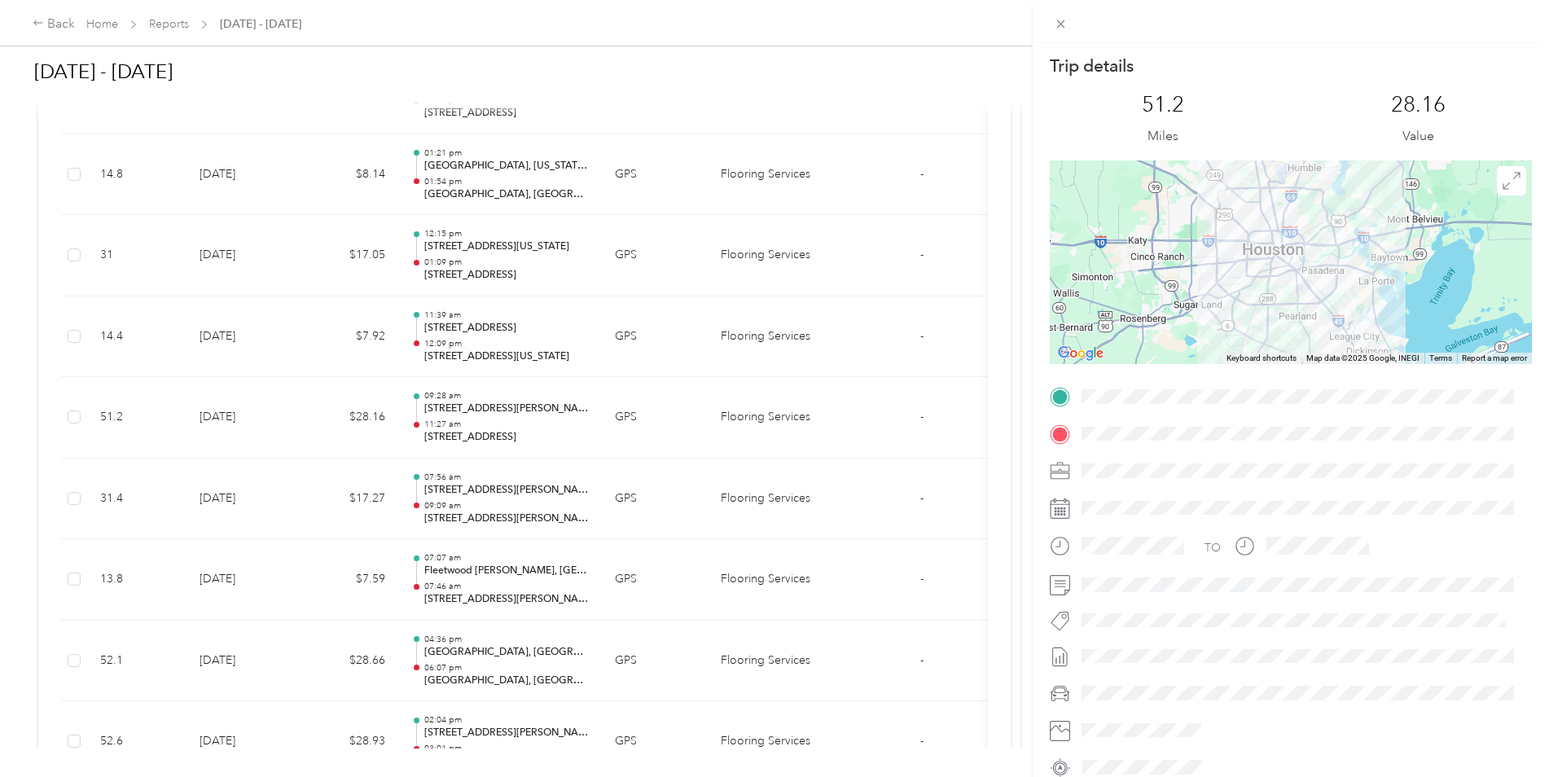
click at [244, 423] on div "Trip details This trip cannot be edited because it is either under review, appr…" at bounding box center [774, 388] width 1549 height 777
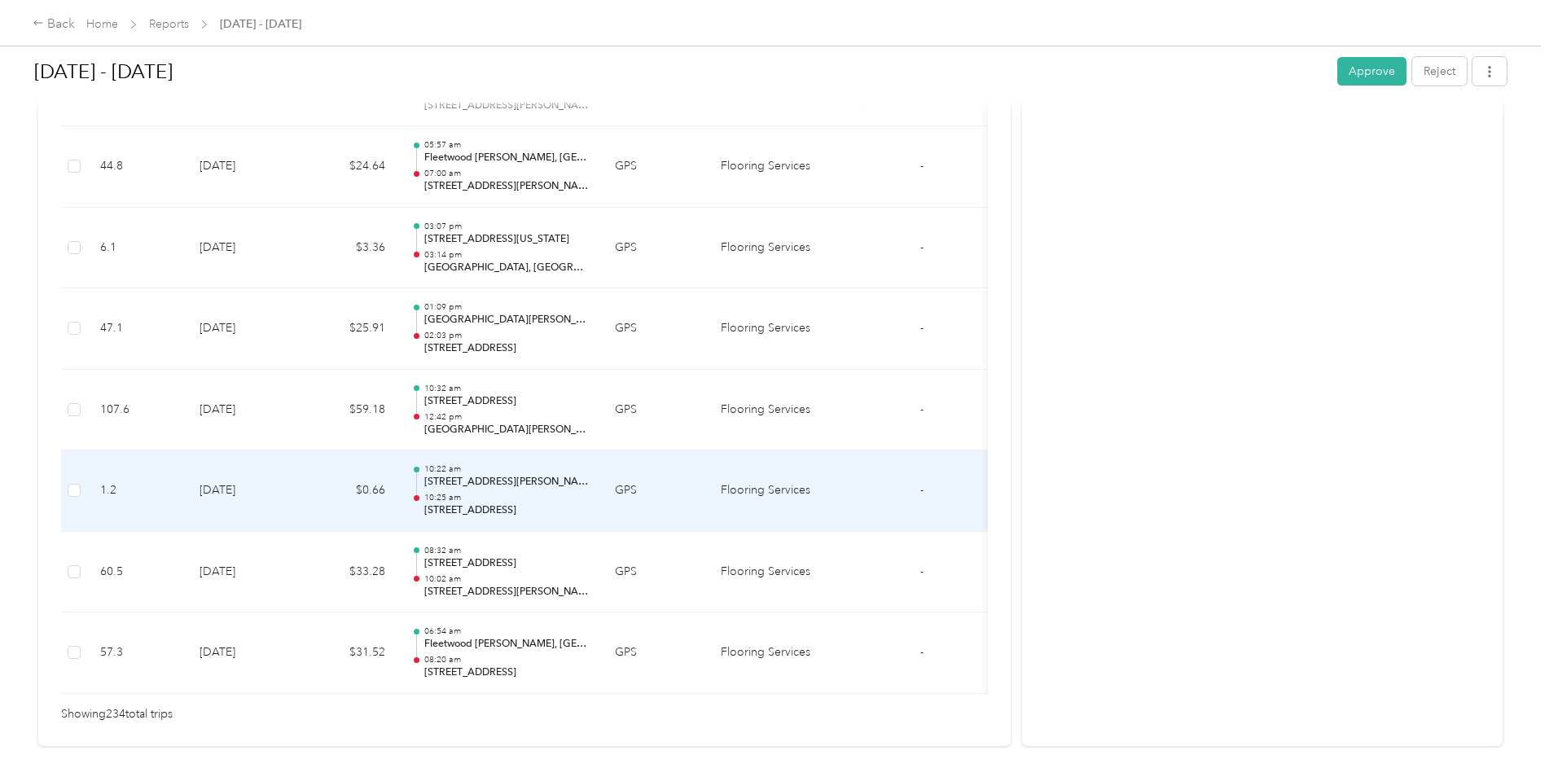
scroll to position [18934, 0]
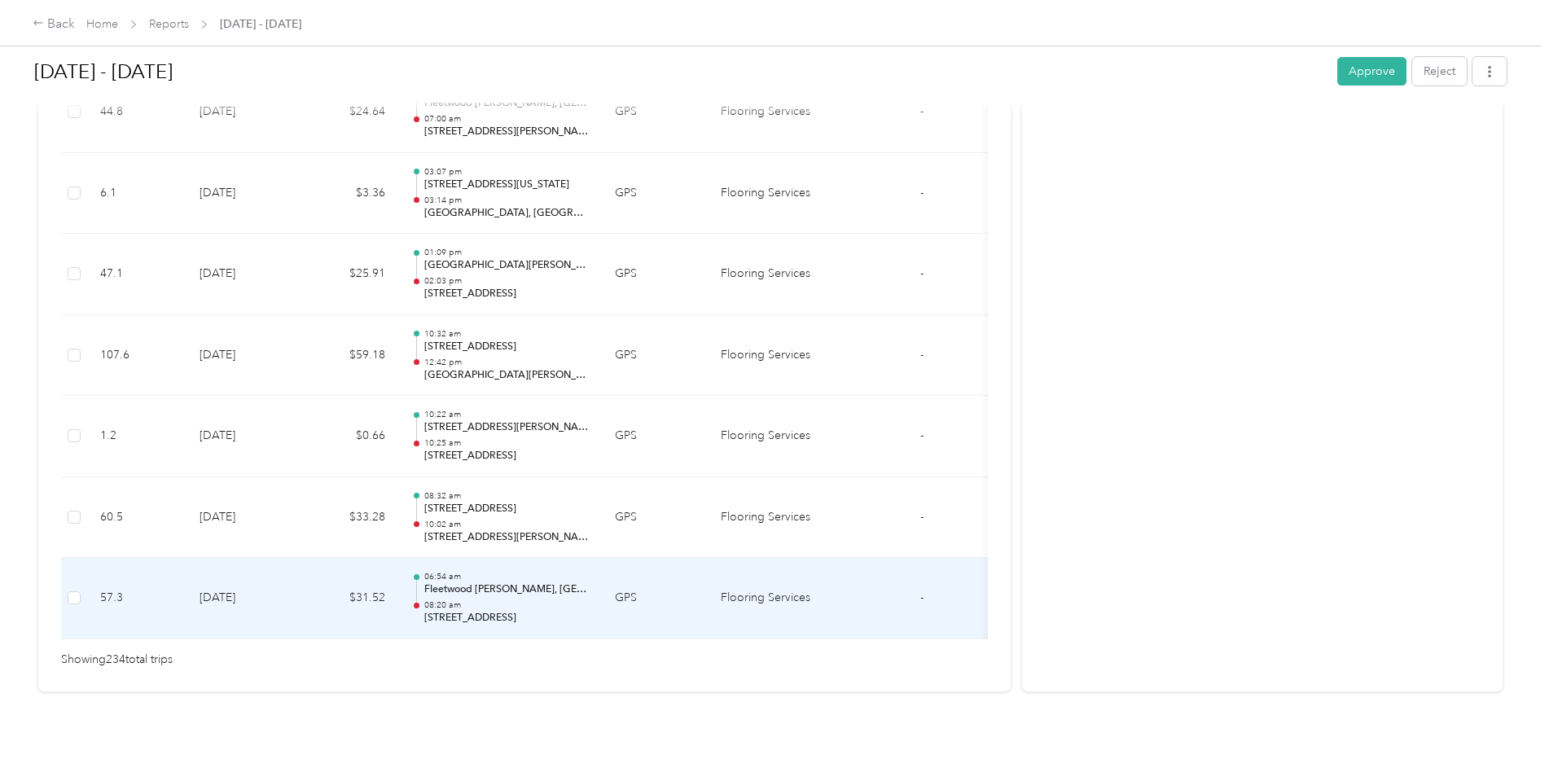
click at [233, 572] on td "[DATE]" at bounding box center [243, 598] width 114 height 81
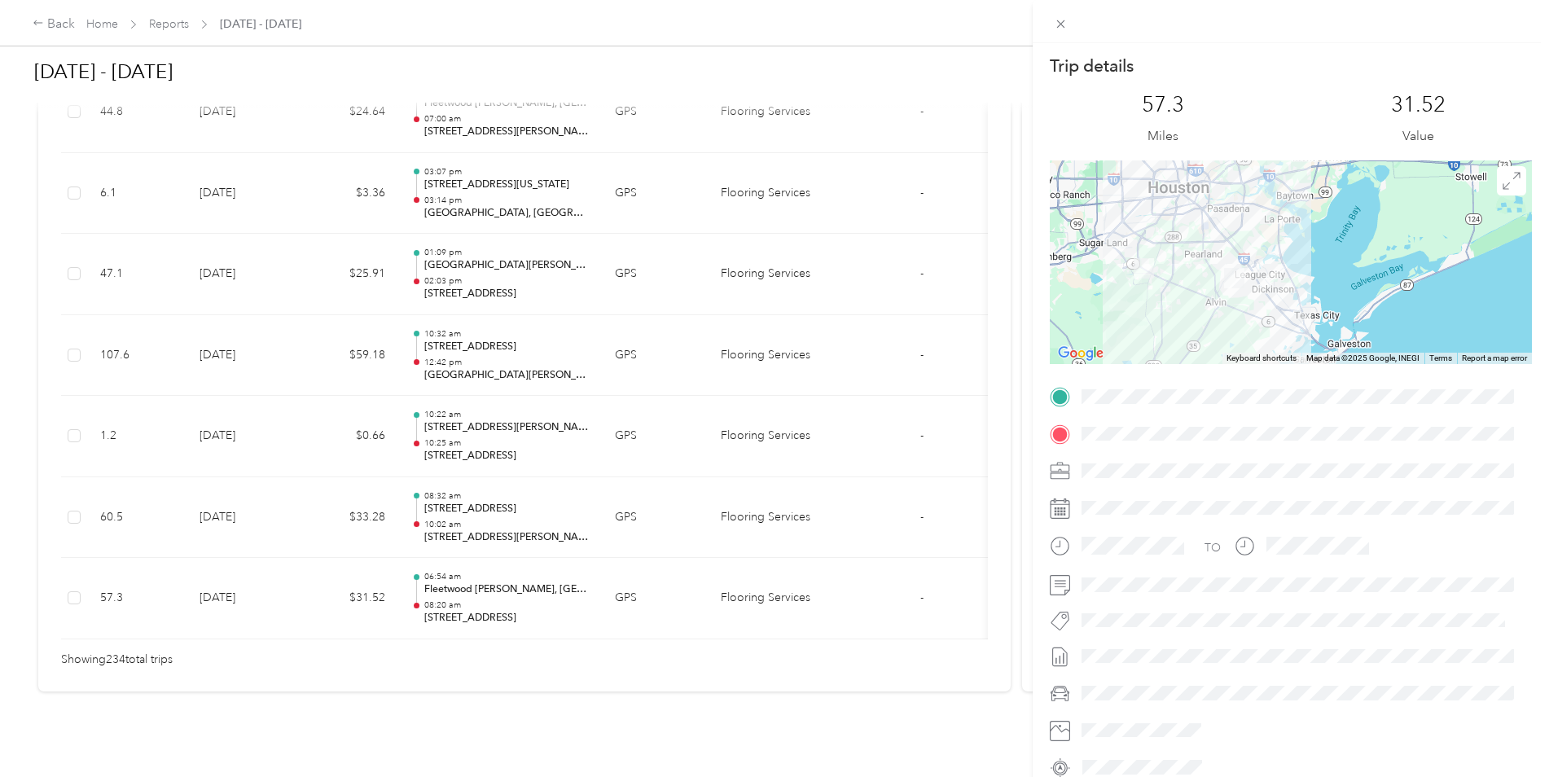
drag, startPoint x: 1179, startPoint y: 271, endPoint x: 1095, endPoint y: 264, distance: 85.0
click at [1095, 264] on div at bounding box center [1291, 262] width 482 height 204
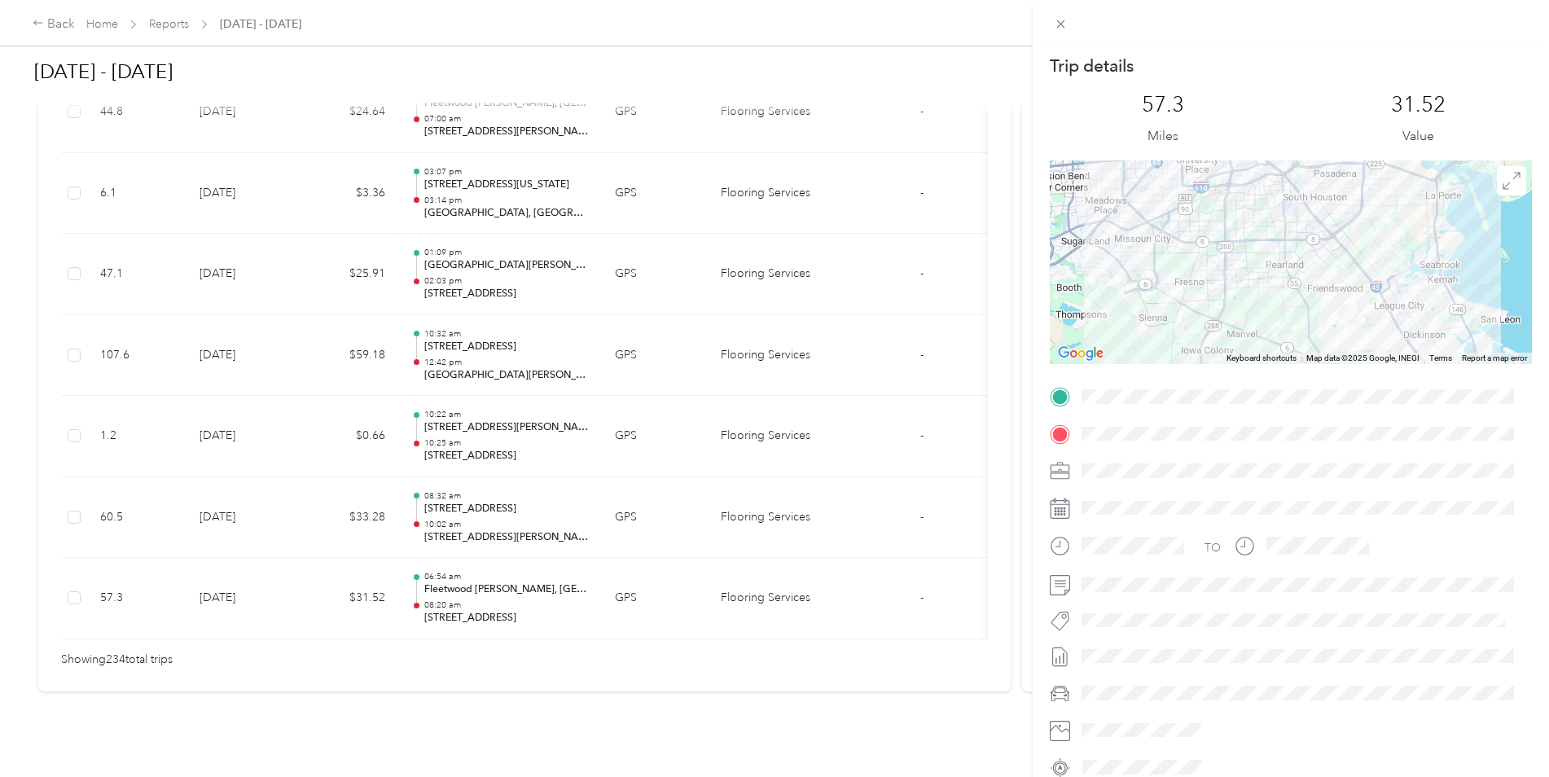
click at [324, 442] on div "Trip details This trip cannot be edited because it is either under review, appr…" at bounding box center [774, 388] width 1549 height 777
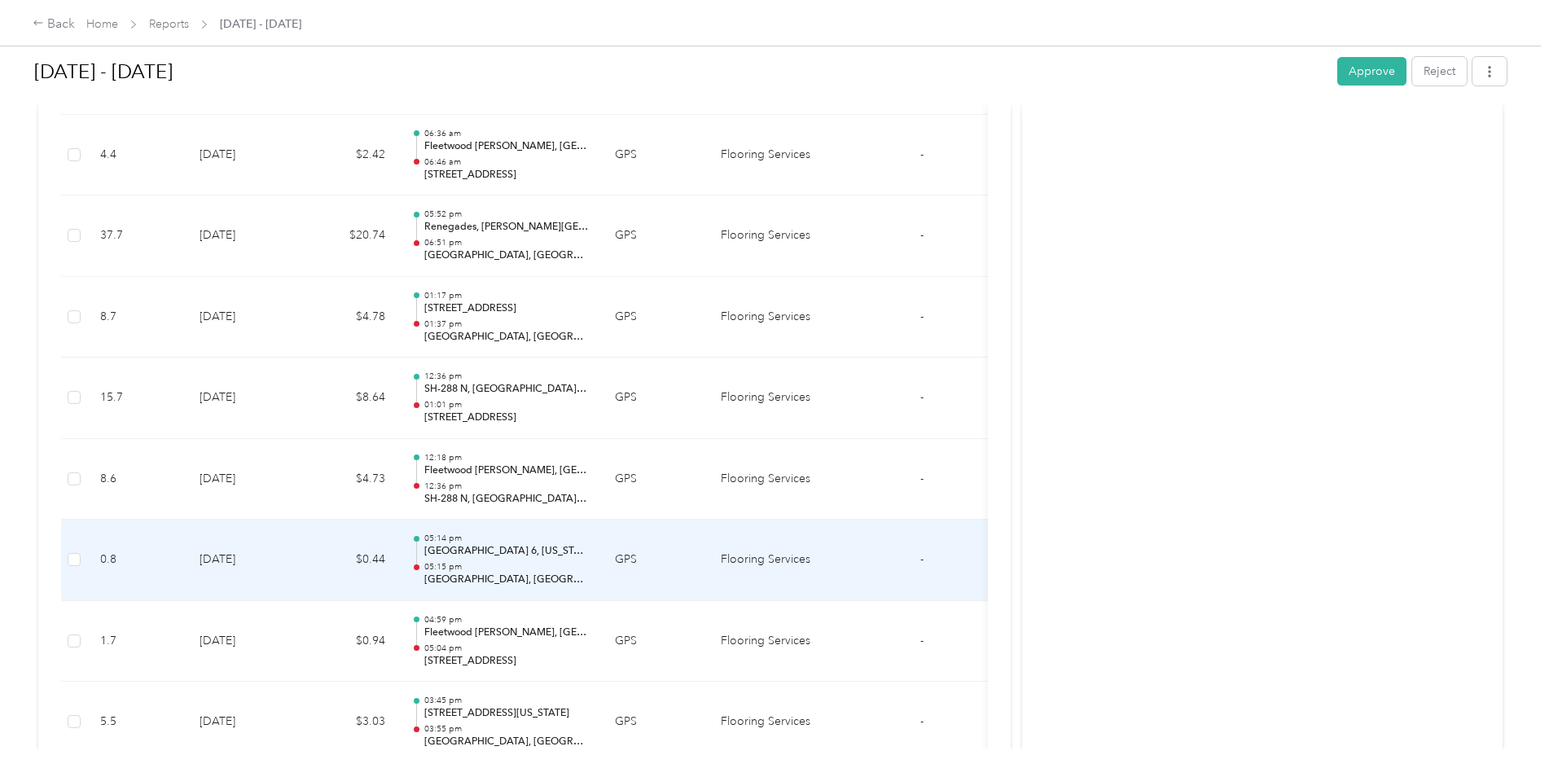
scroll to position [16165, 0]
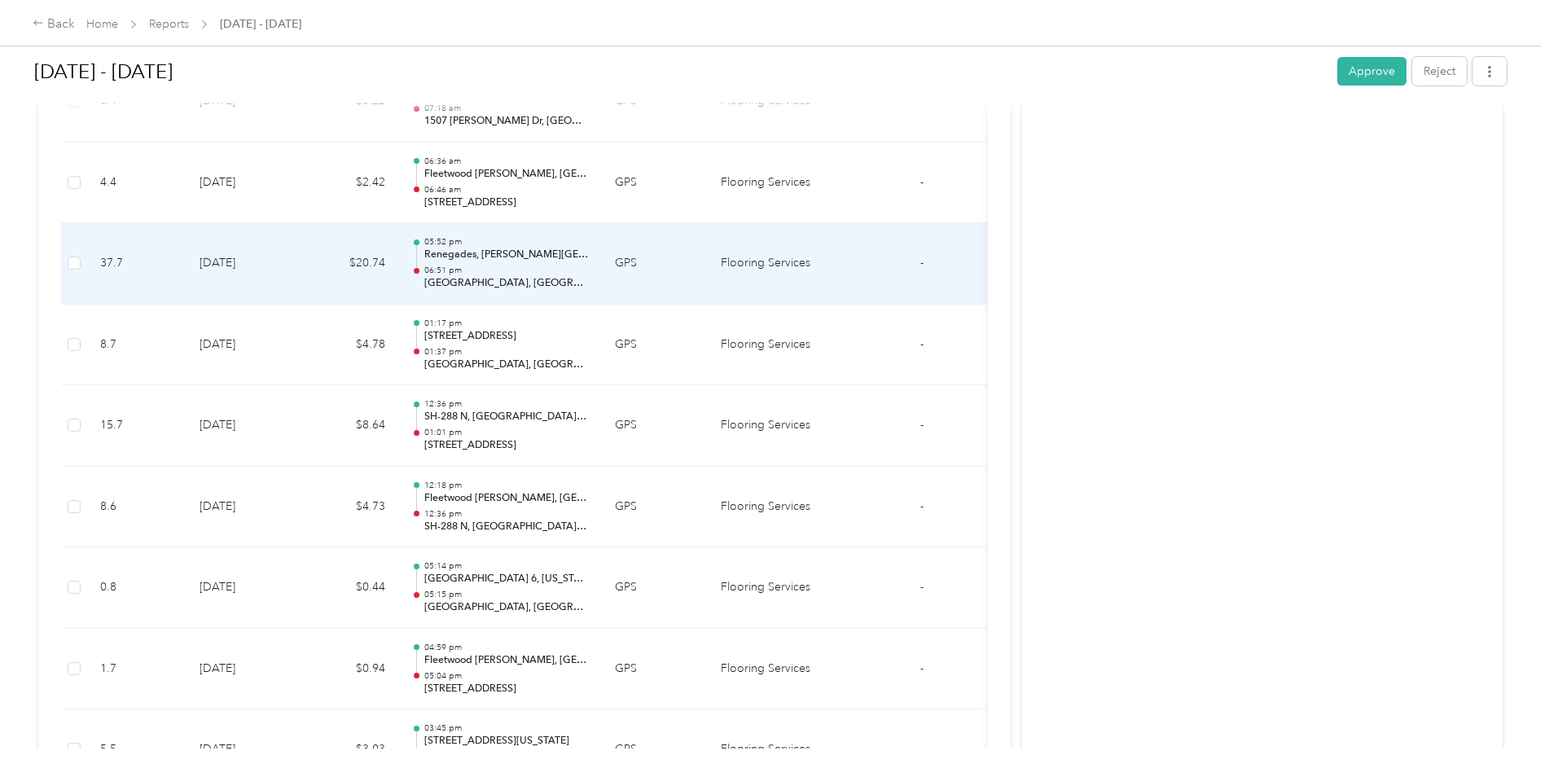
click at [263, 284] on td "[DATE]" at bounding box center [243, 263] width 114 height 81
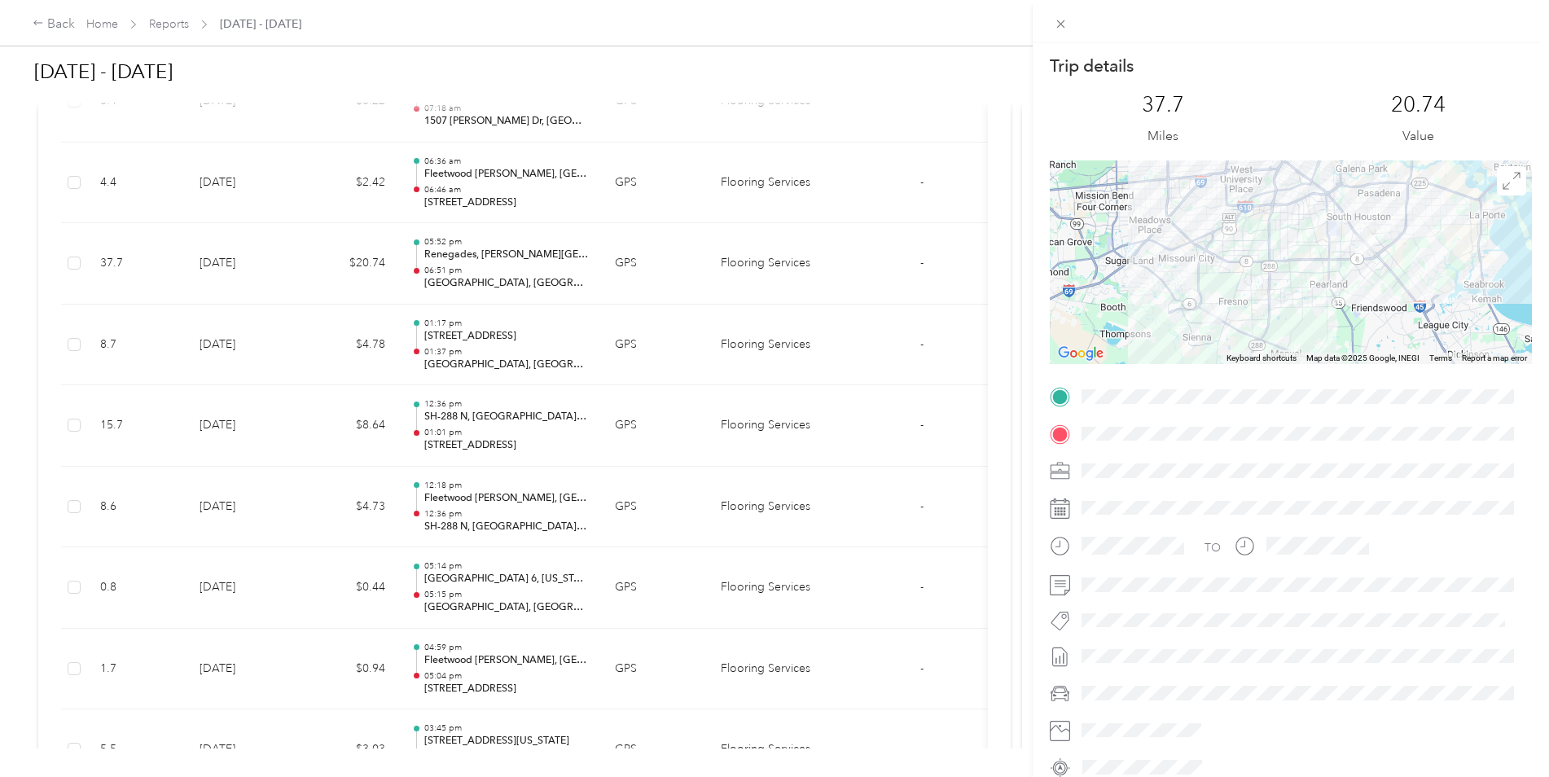
click at [55, 32] on div "Trip details This trip cannot be edited because it is either under review, appr…" at bounding box center [774, 388] width 1549 height 777
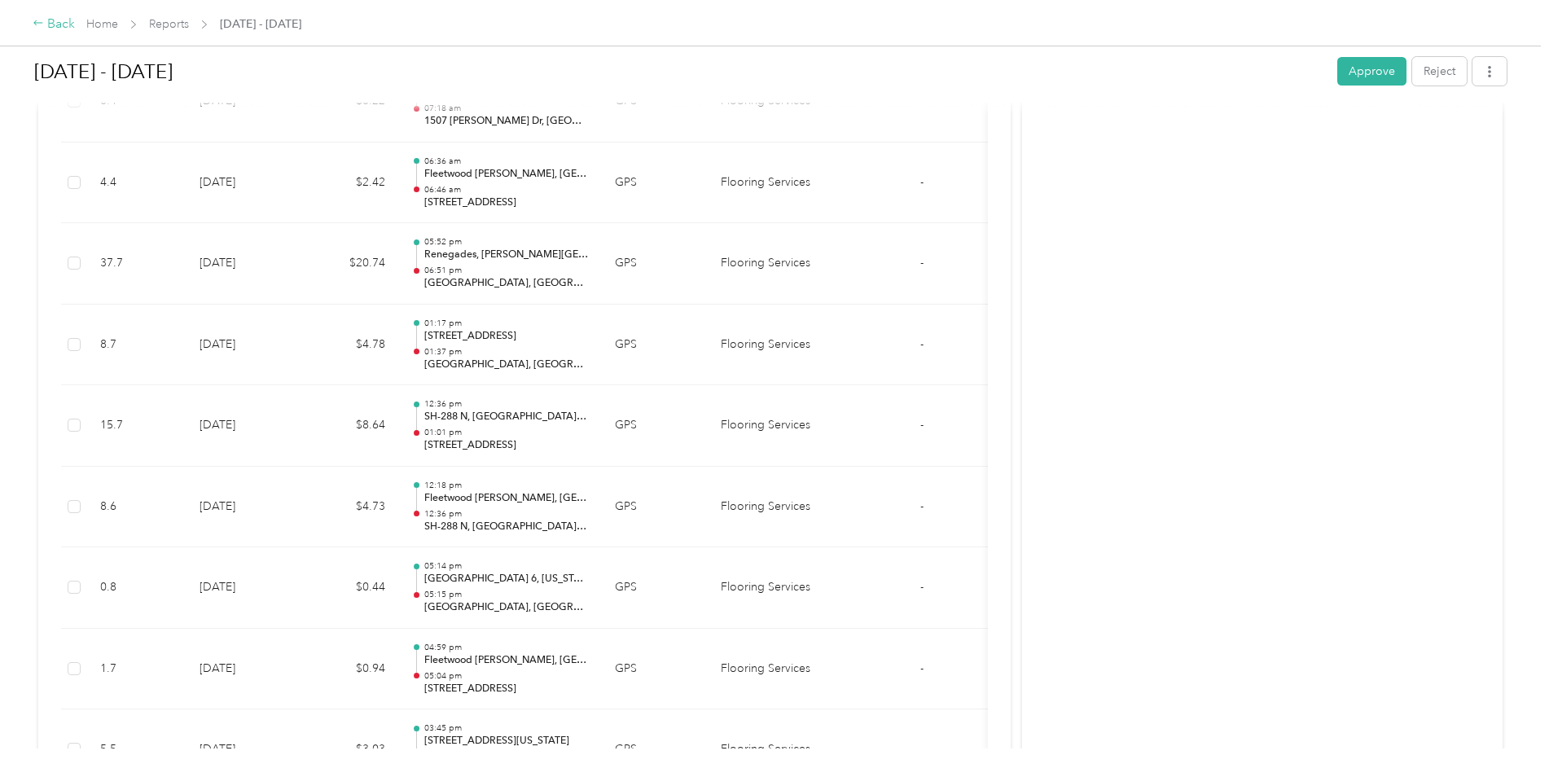
click at [66, 26] on div "Back" at bounding box center [54, 25] width 42 height 20
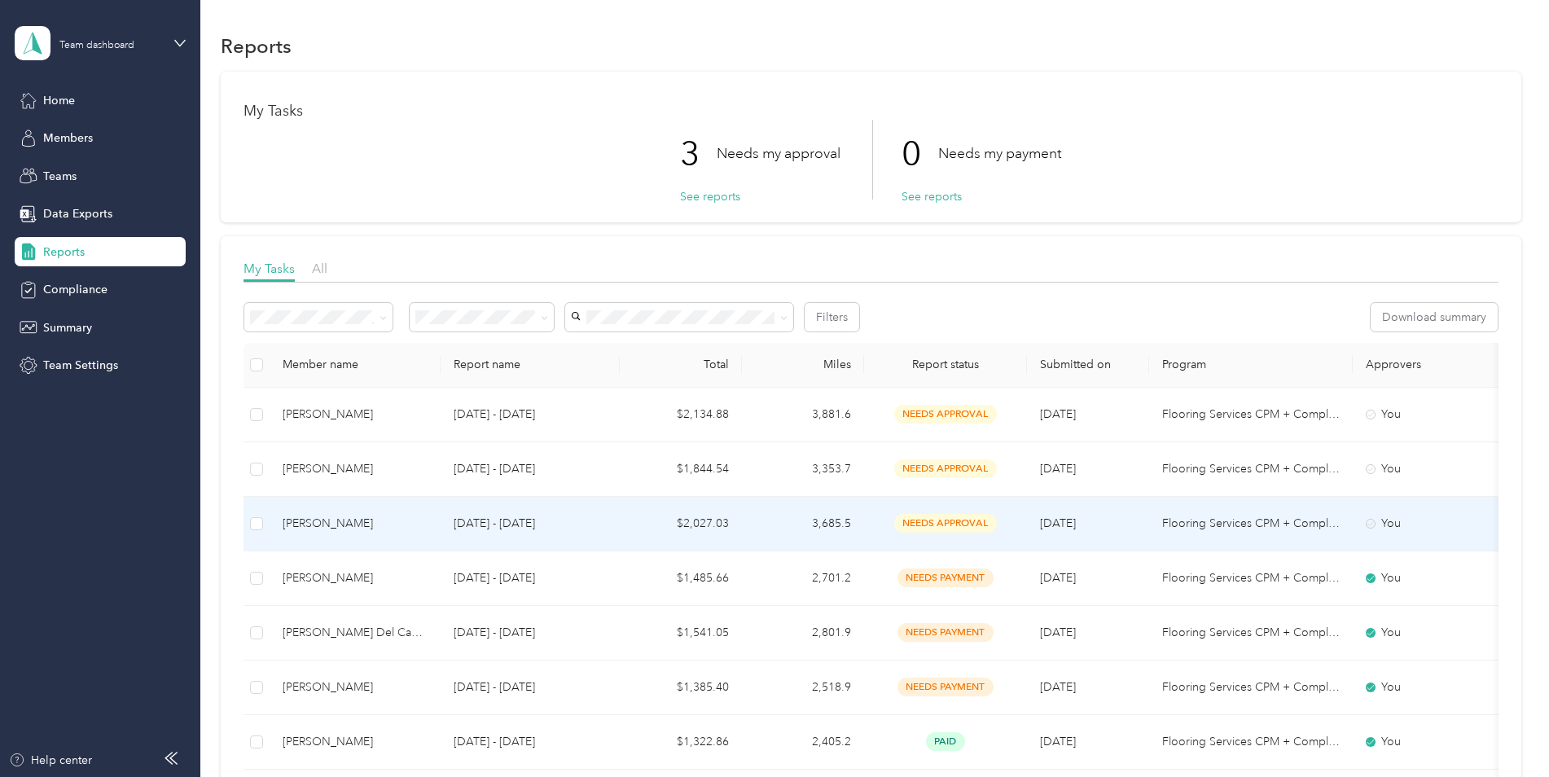
click at [655, 524] on td "$2,027.03" at bounding box center [681, 524] width 122 height 55
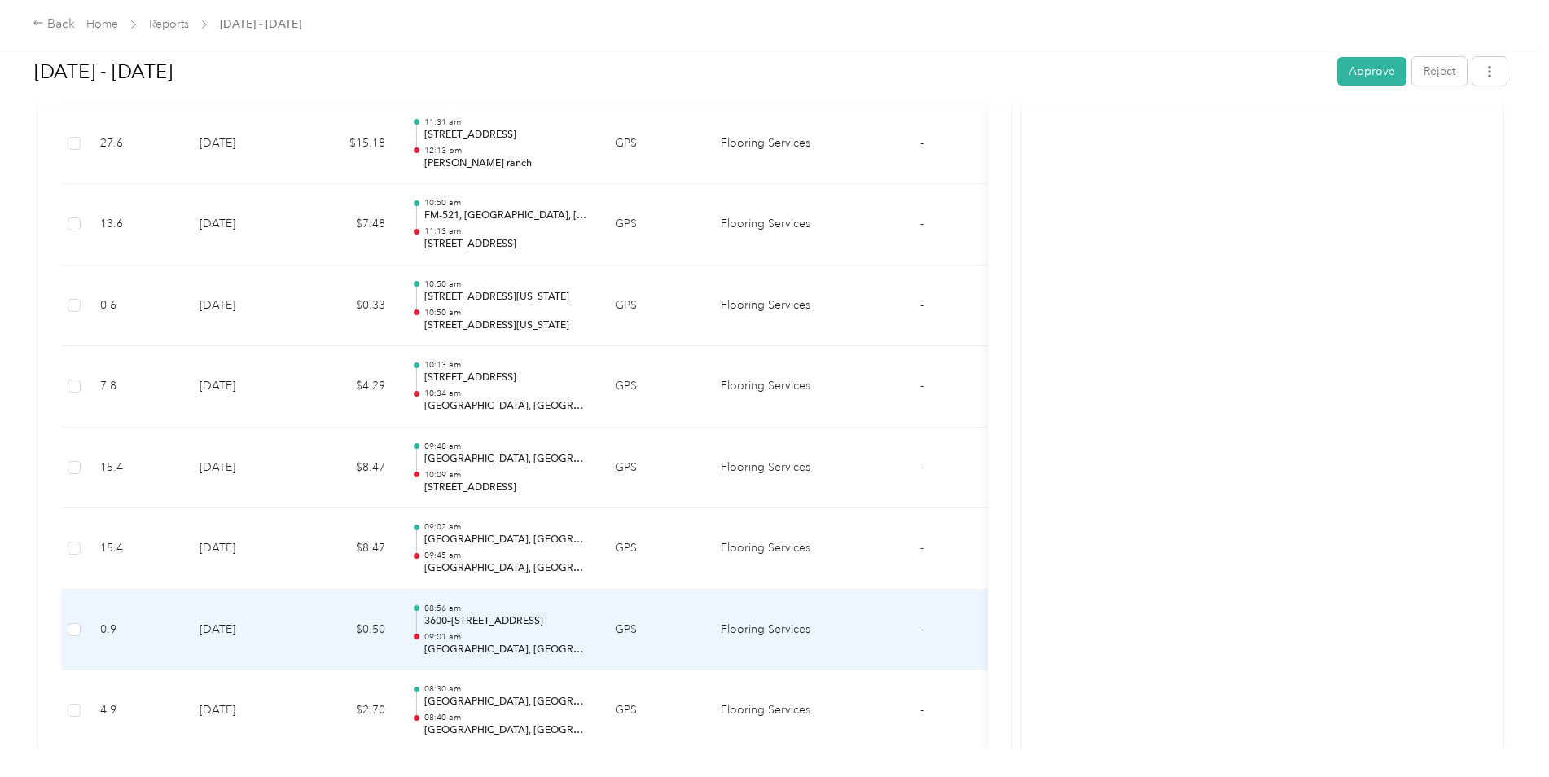
scroll to position [18446, 0]
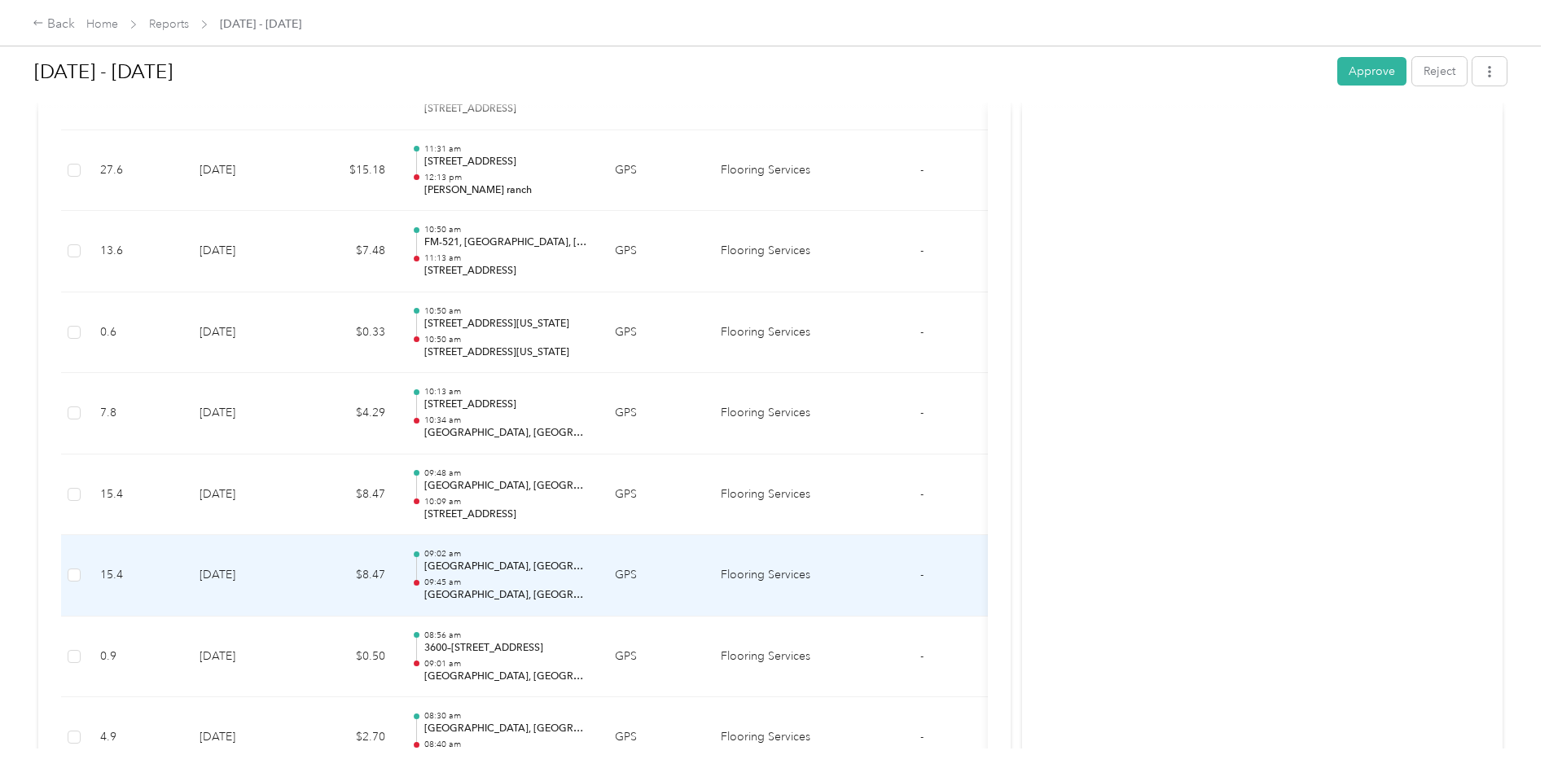
click at [239, 571] on td "[DATE]" at bounding box center [243, 575] width 114 height 81
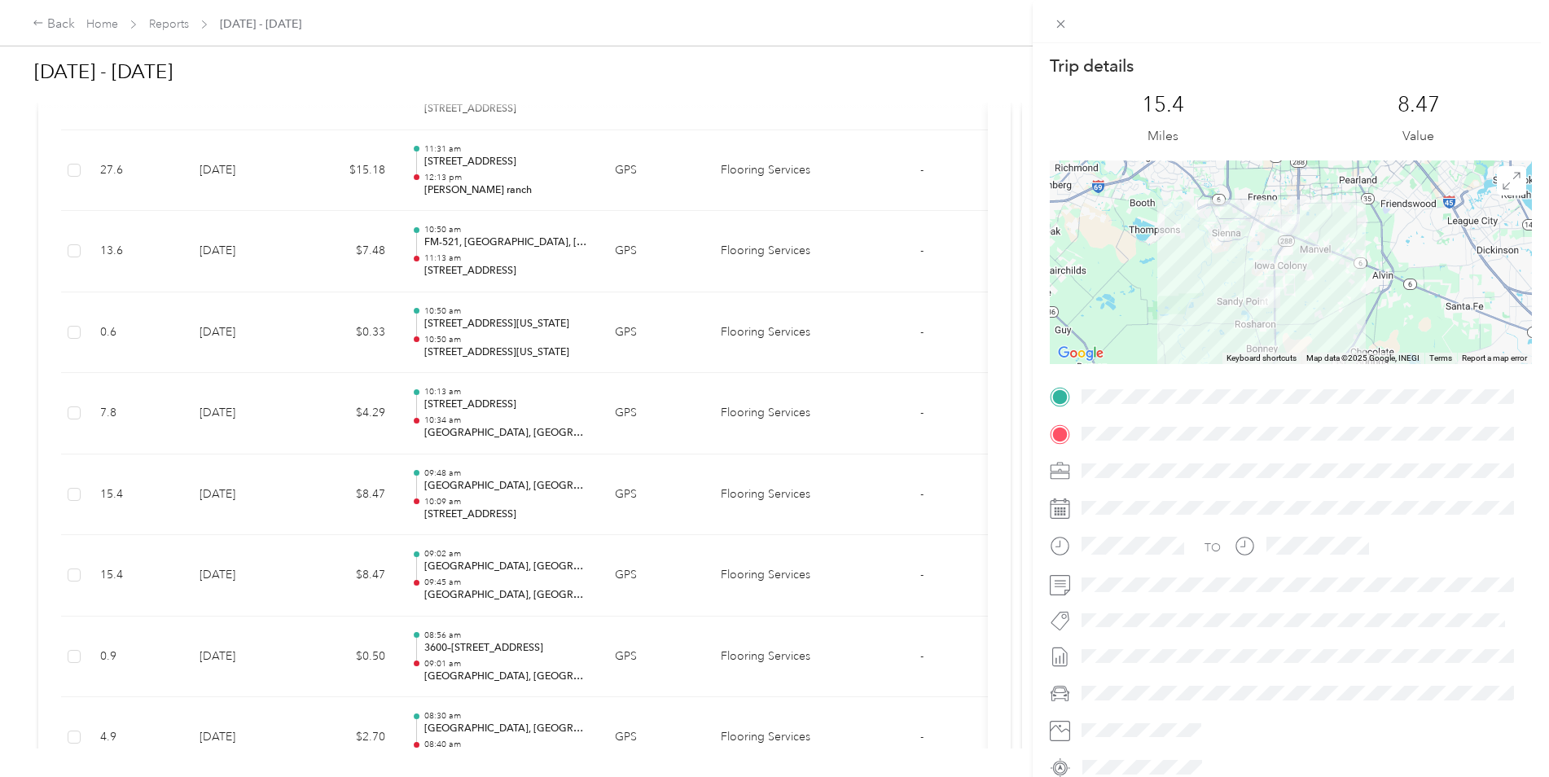
click at [239, 571] on div "Trip details This trip cannot be edited because it is either under review, appr…" at bounding box center [774, 388] width 1549 height 777
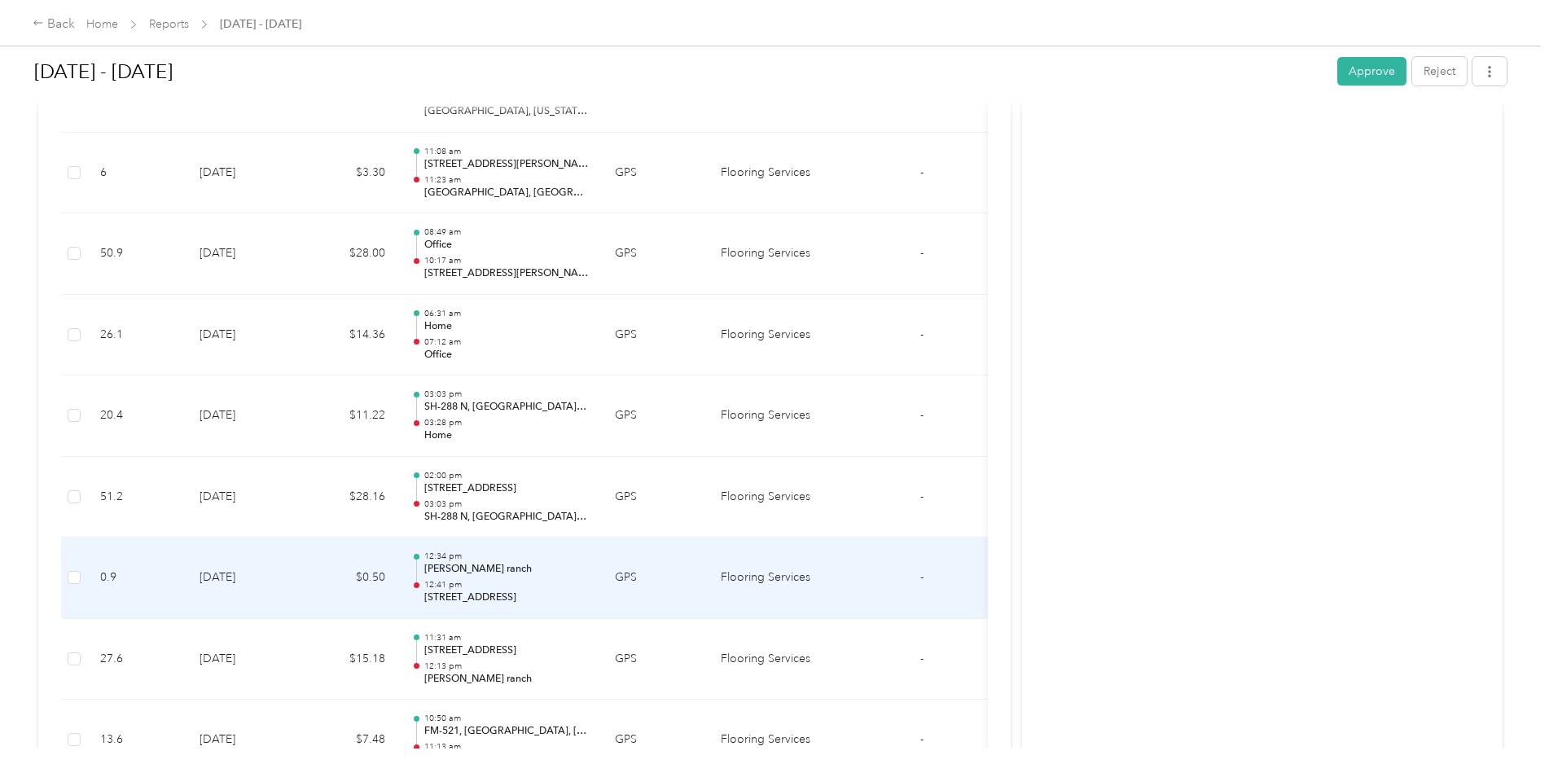
scroll to position [17876, 0]
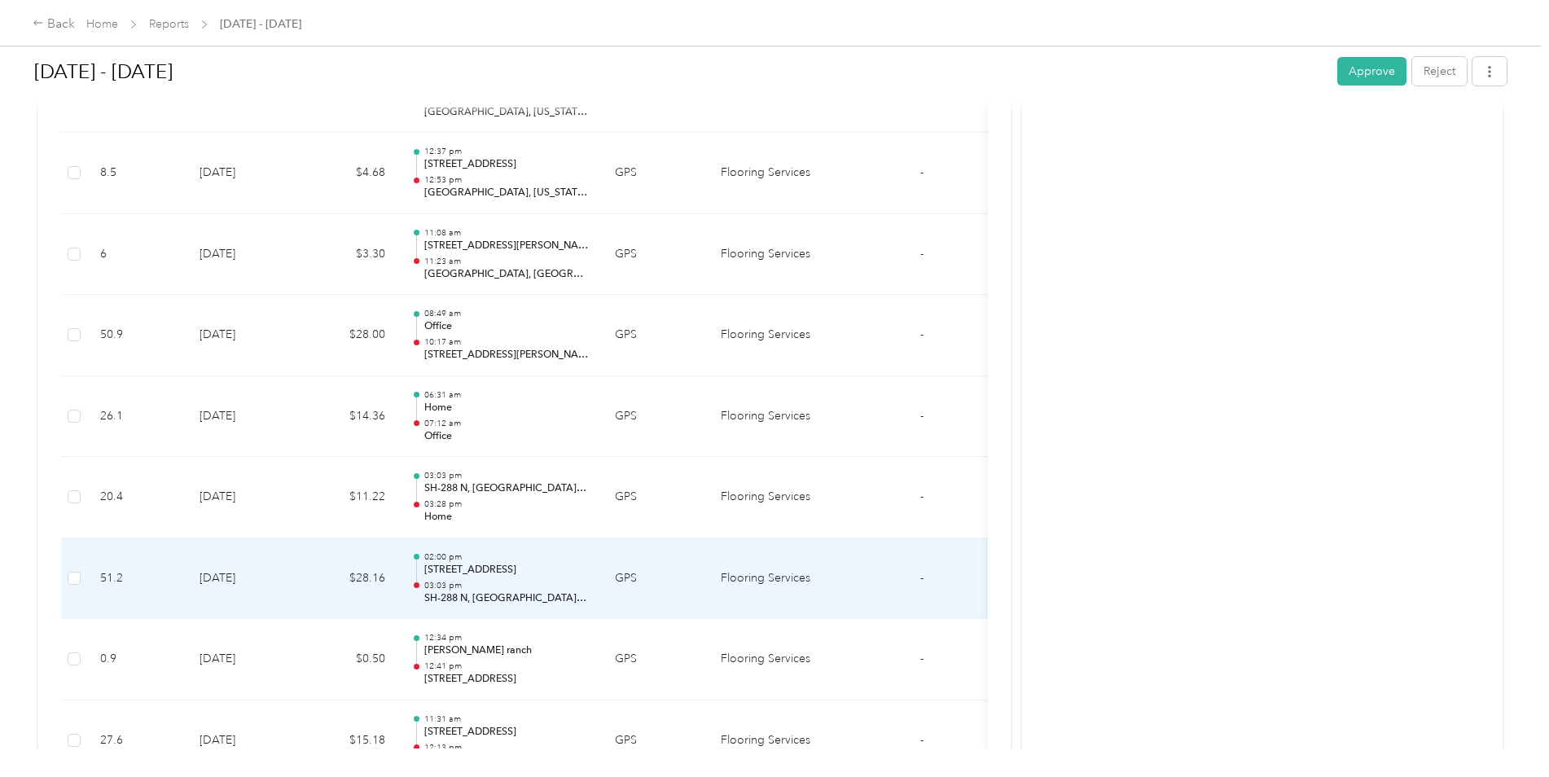
click at [289, 579] on td "[DATE]" at bounding box center [243, 578] width 114 height 81
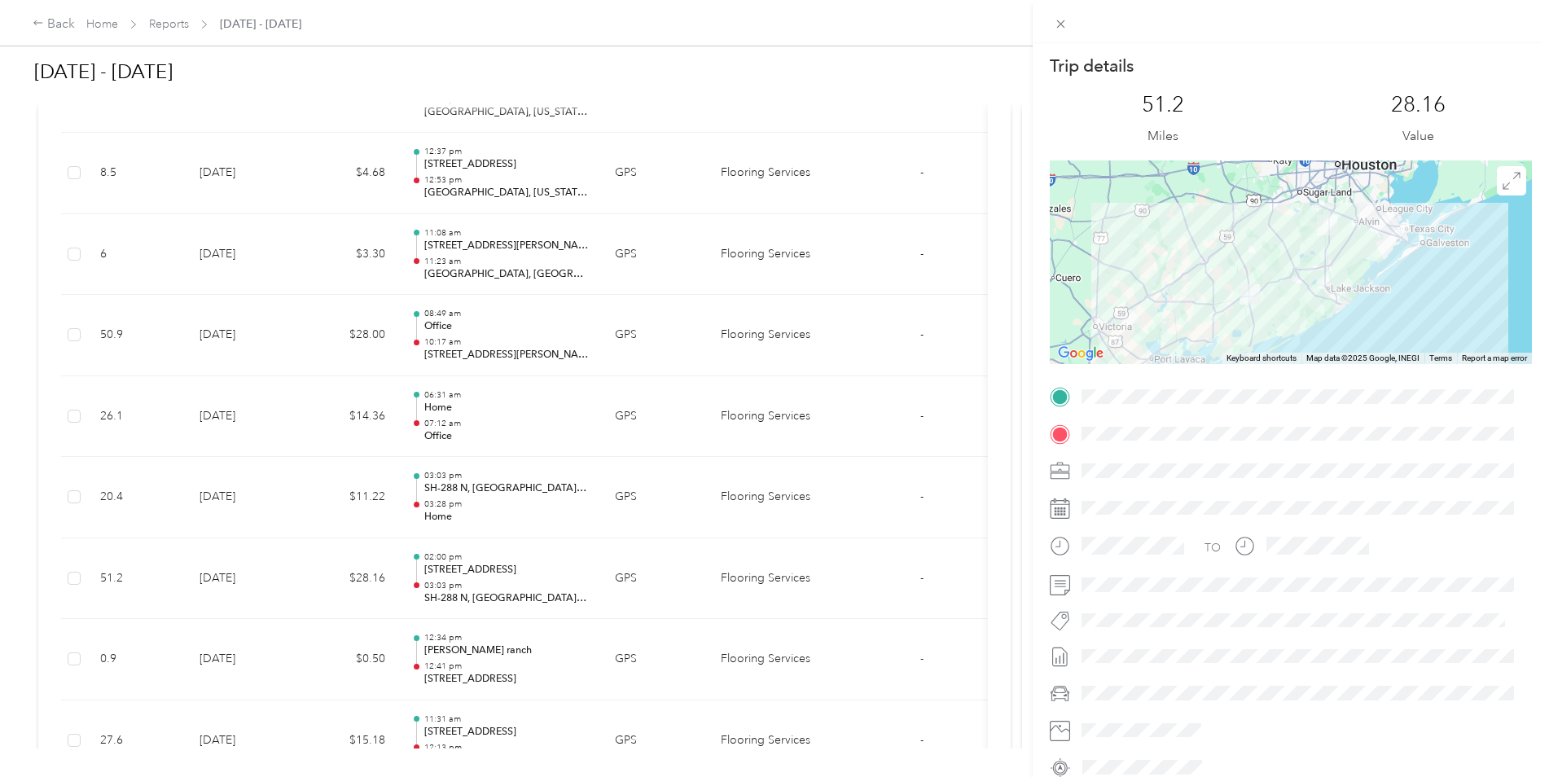
click at [289, 579] on div "Trip details This trip cannot be edited because it is either under review, appr…" at bounding box center [774, 388] width 1549 height 777
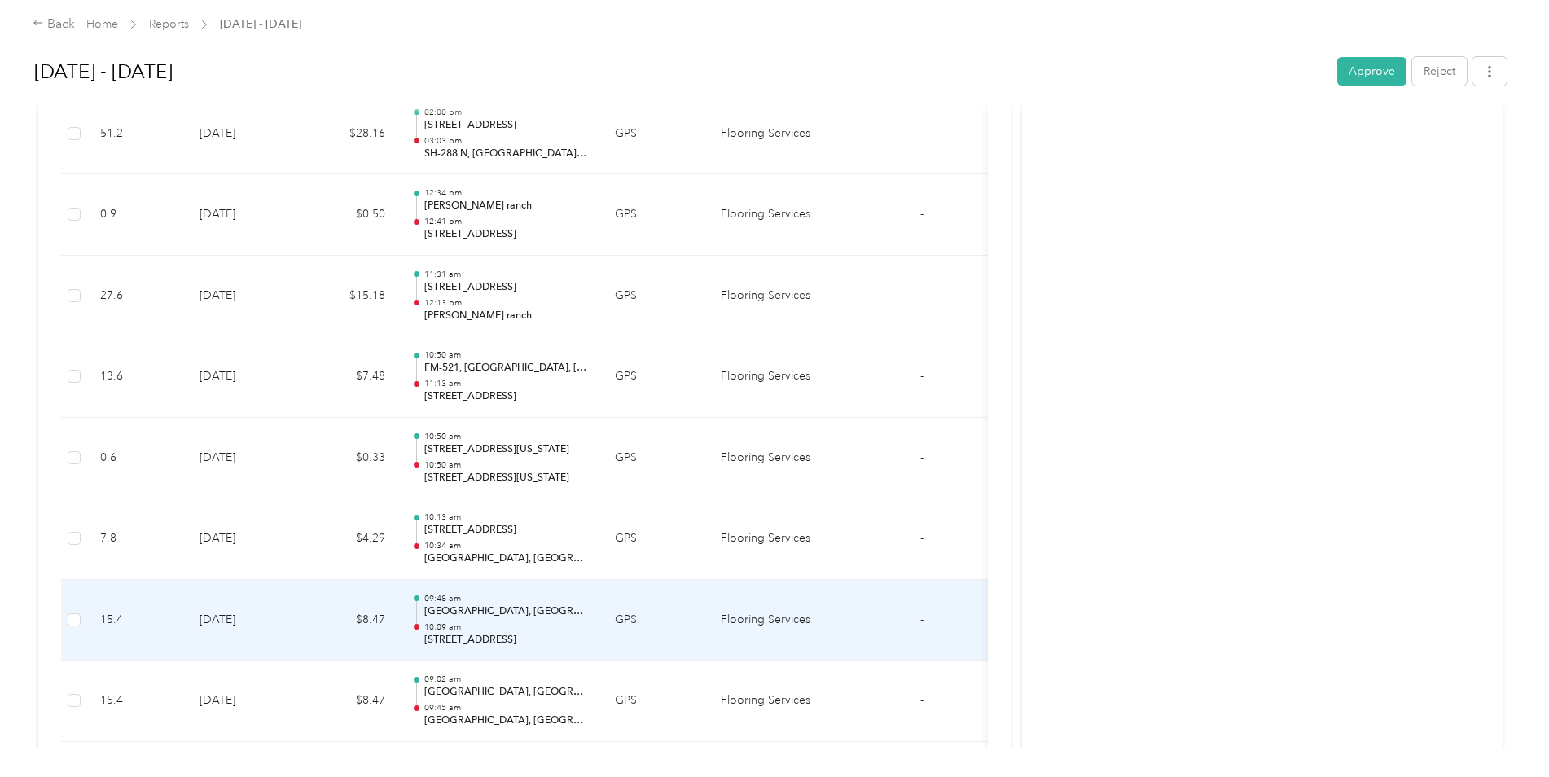
scroll to position [18283, 0]
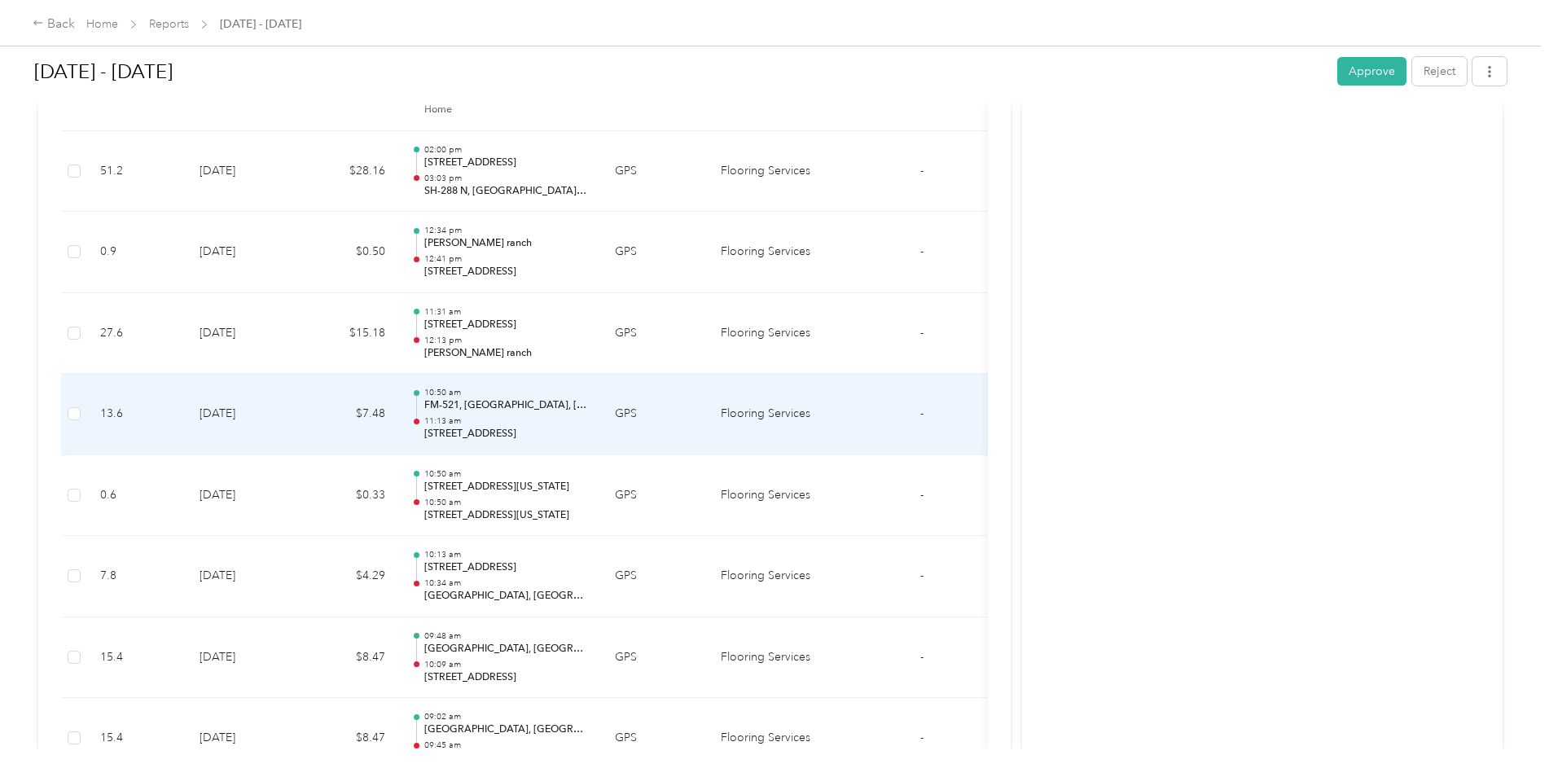
click at [264, 437] on td "[DATE]" at bounding box center [243, 414] width 114 height 81
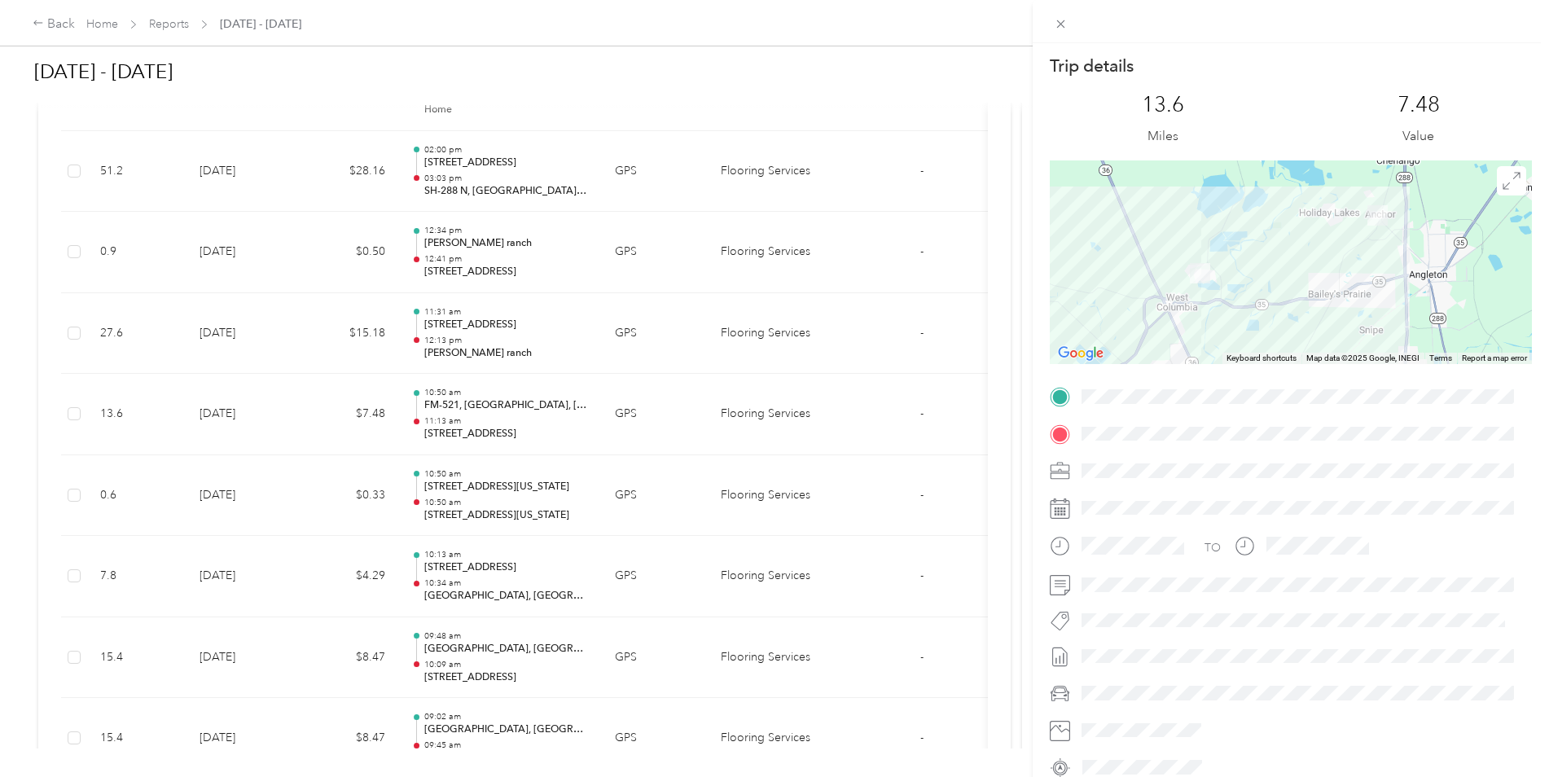
click at [275, 509] on div "Trip details This trip cannot be edited because it is either under review, appr…" at bounding box center [774, 388] width 1549 height 777
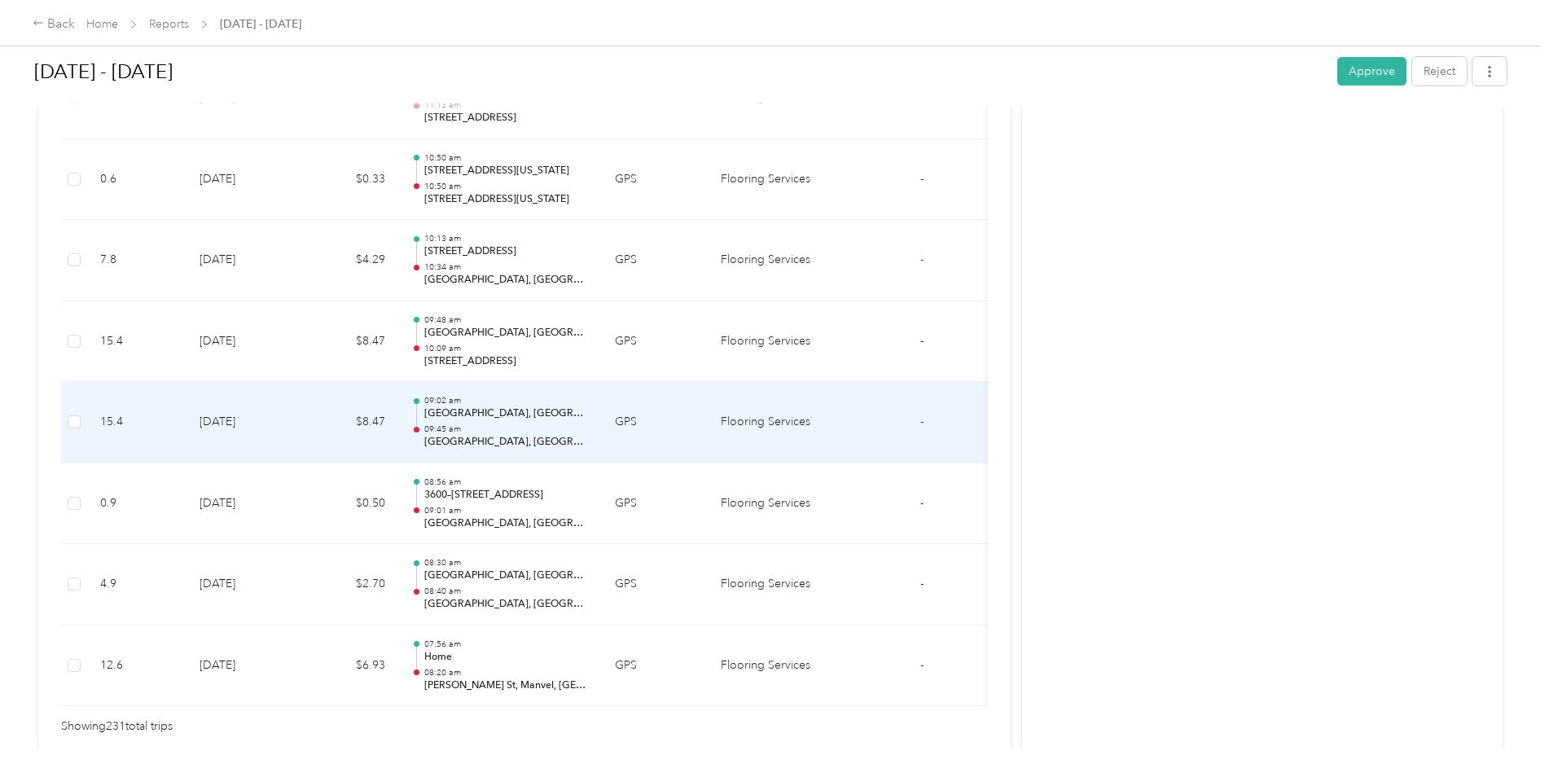
scroll to position [18691, 0]
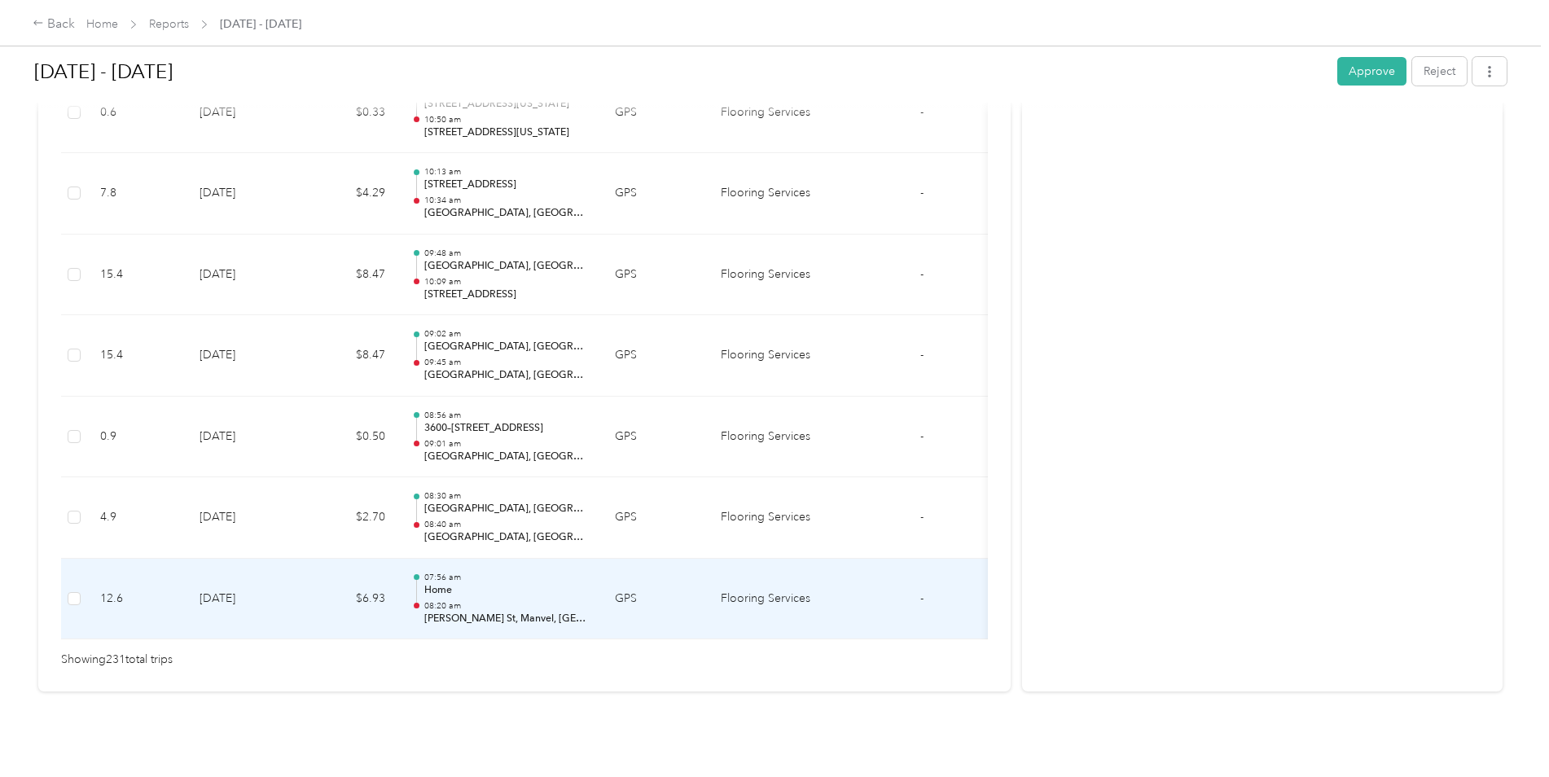
click at [274, 578] on td "[DATE]" at bounding box center [243, 599] width 114 height 81
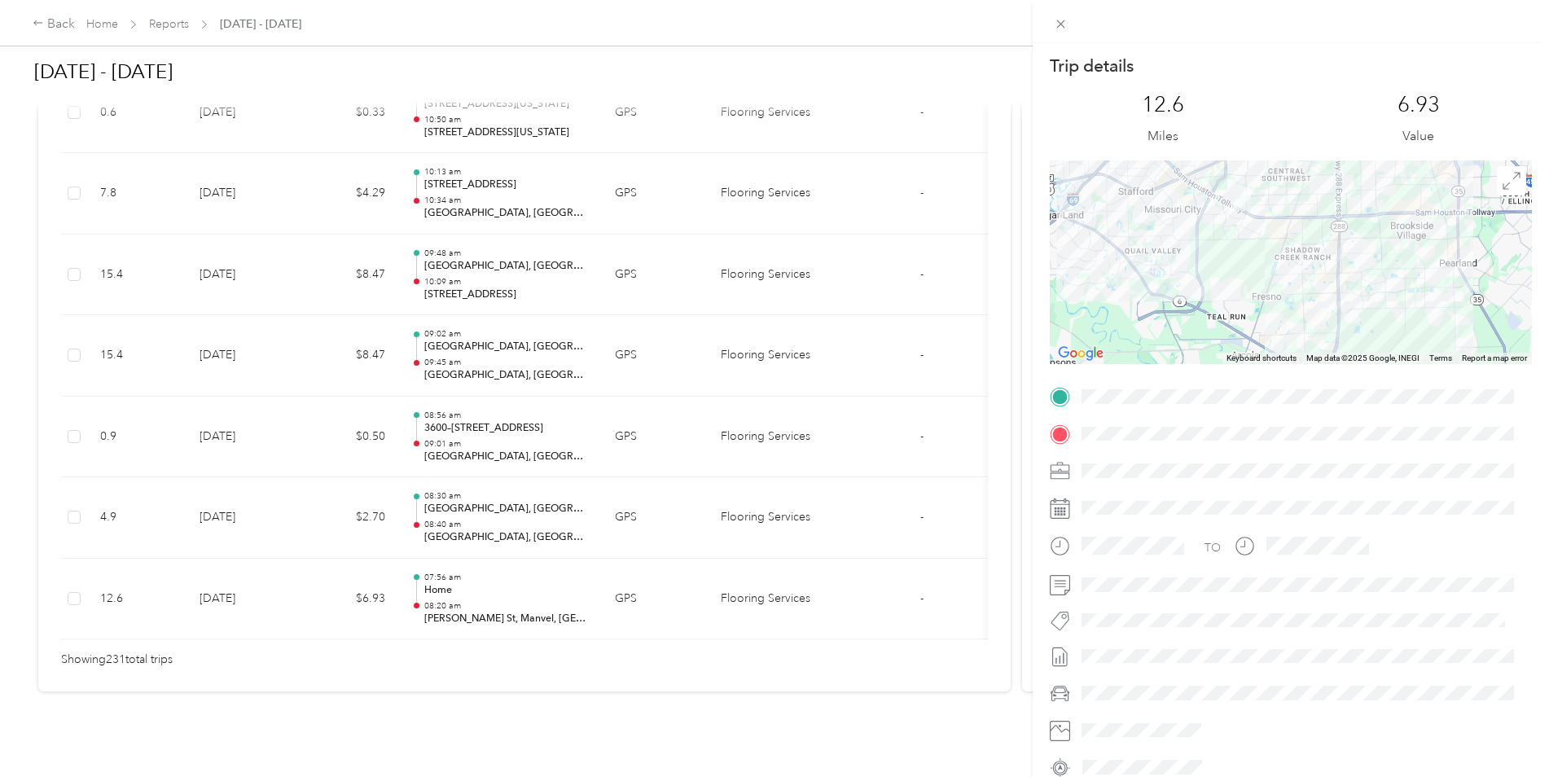
click at [299, 570] on div "Trip details This trip cannot be edited because it is either under review, appr…" at bounding box center [774, 388] width 1549 height 777
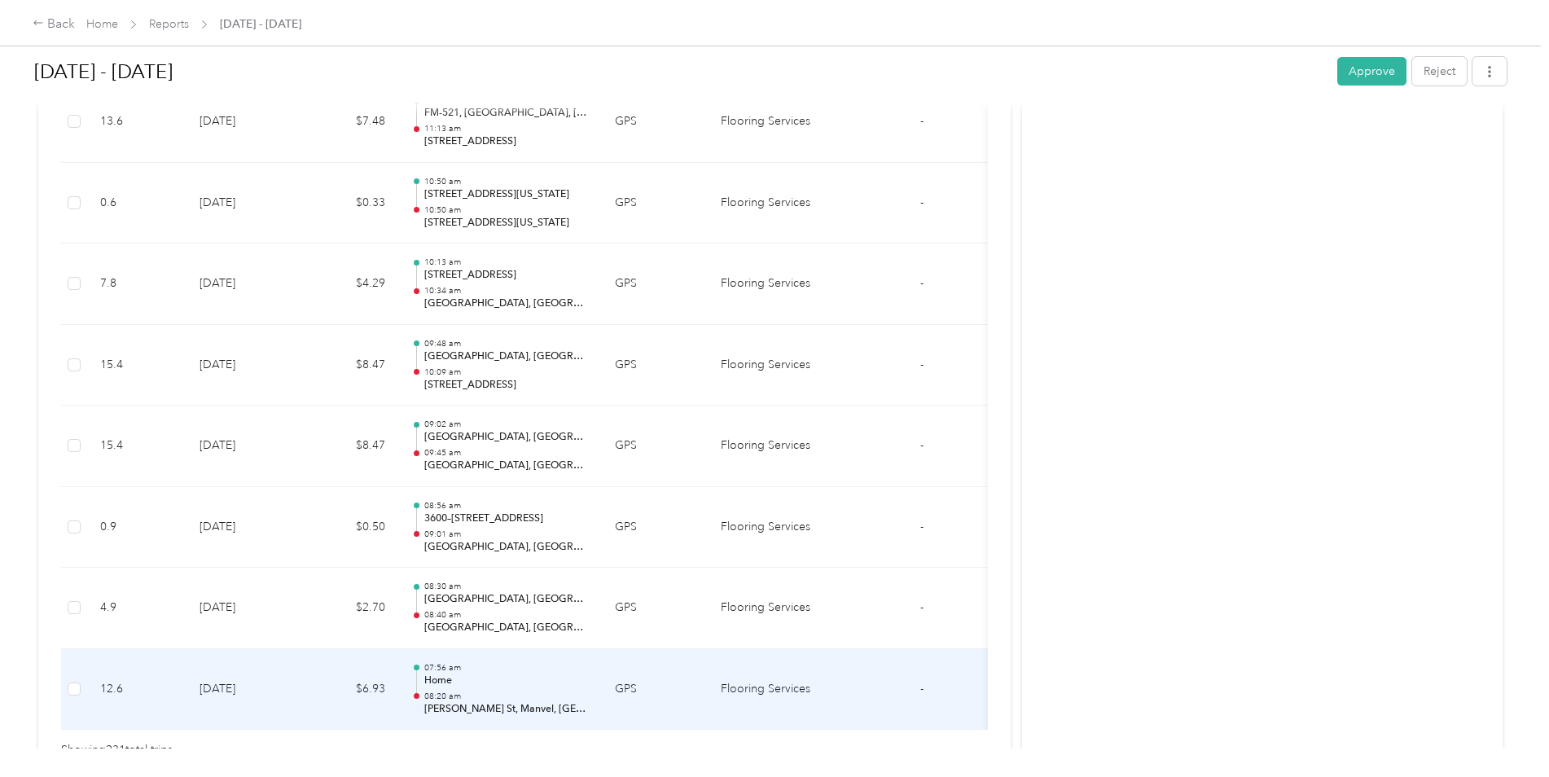
scroll to position [18528, 0]
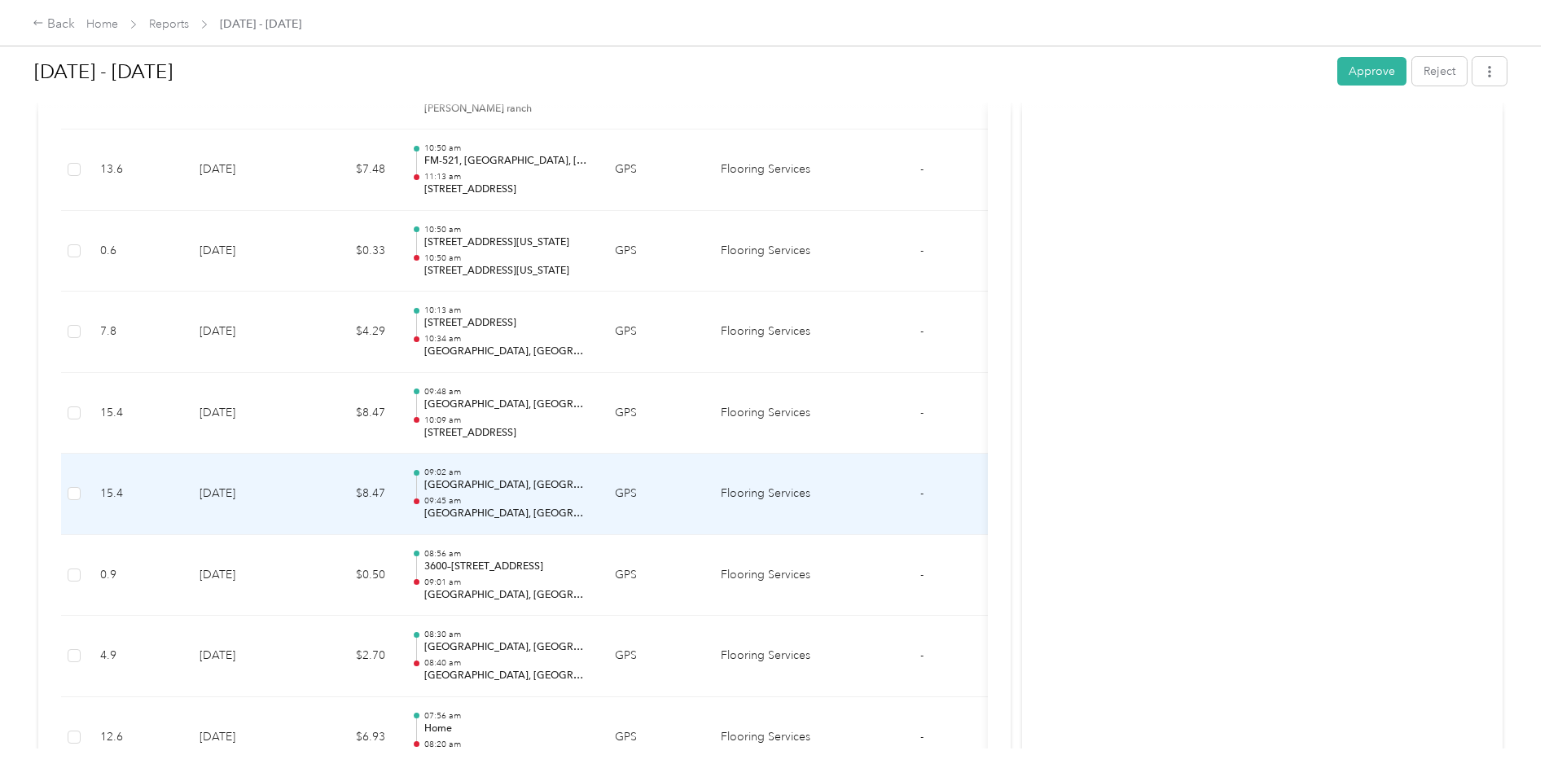
click at [294, 512] on td "[DATE]" at bounding box center [243, 494] width 114 height 81
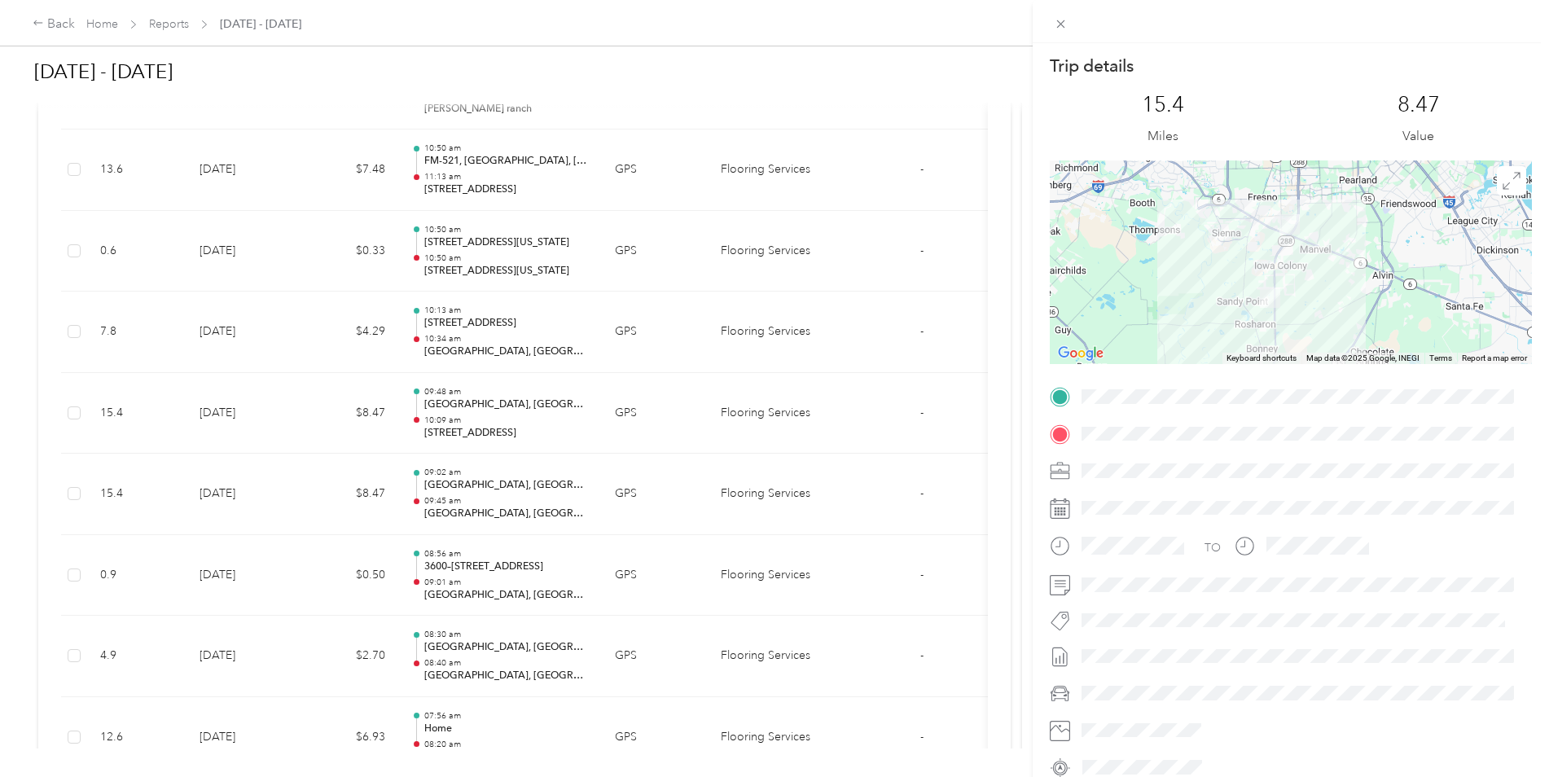
click at [291, 512] on div "Trip details This trip cannot be edited because it is either under review, appr…" at bounding box center [774, 388] width 1549 height 777
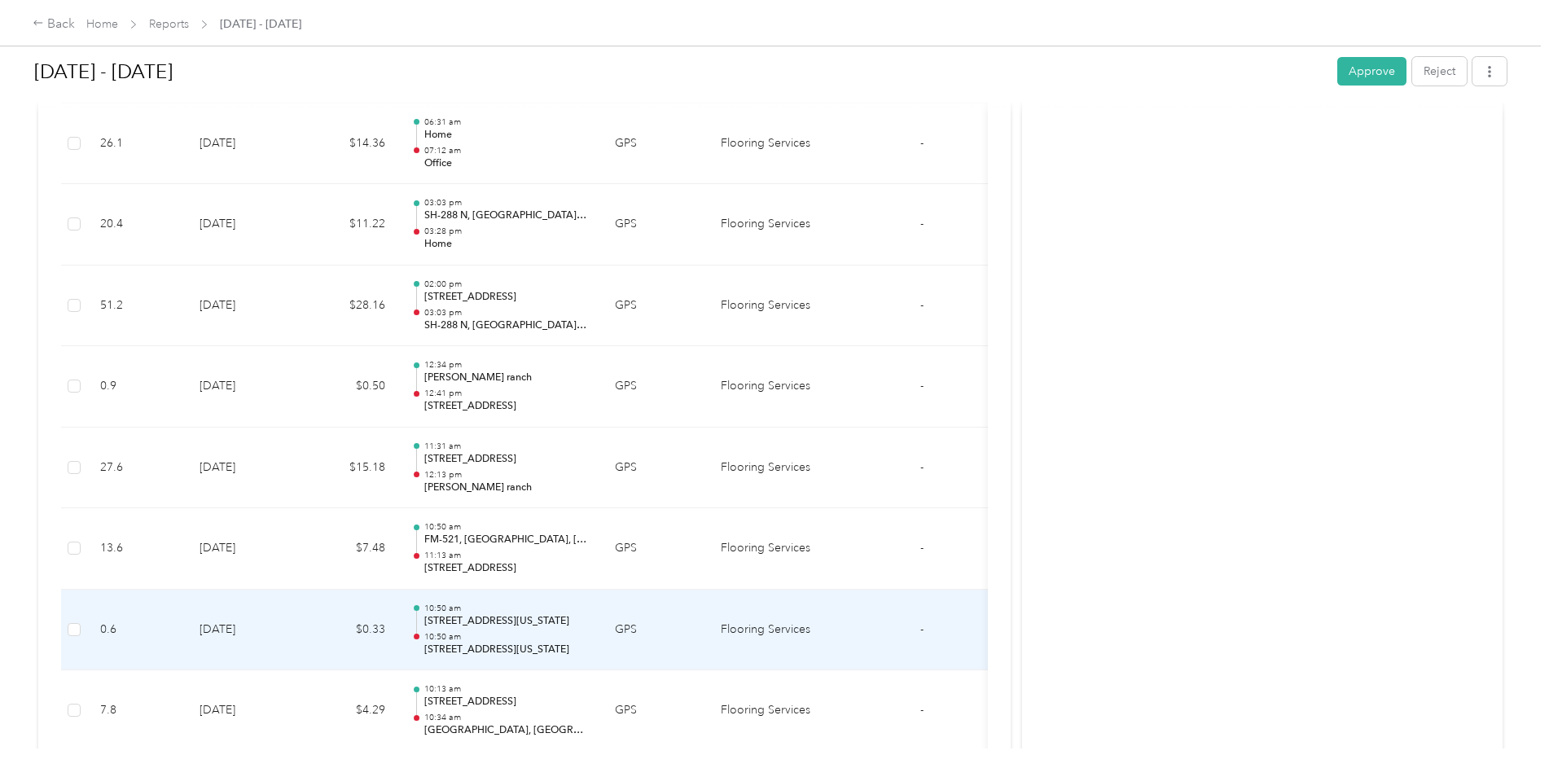
scroll to position [18121, 0]
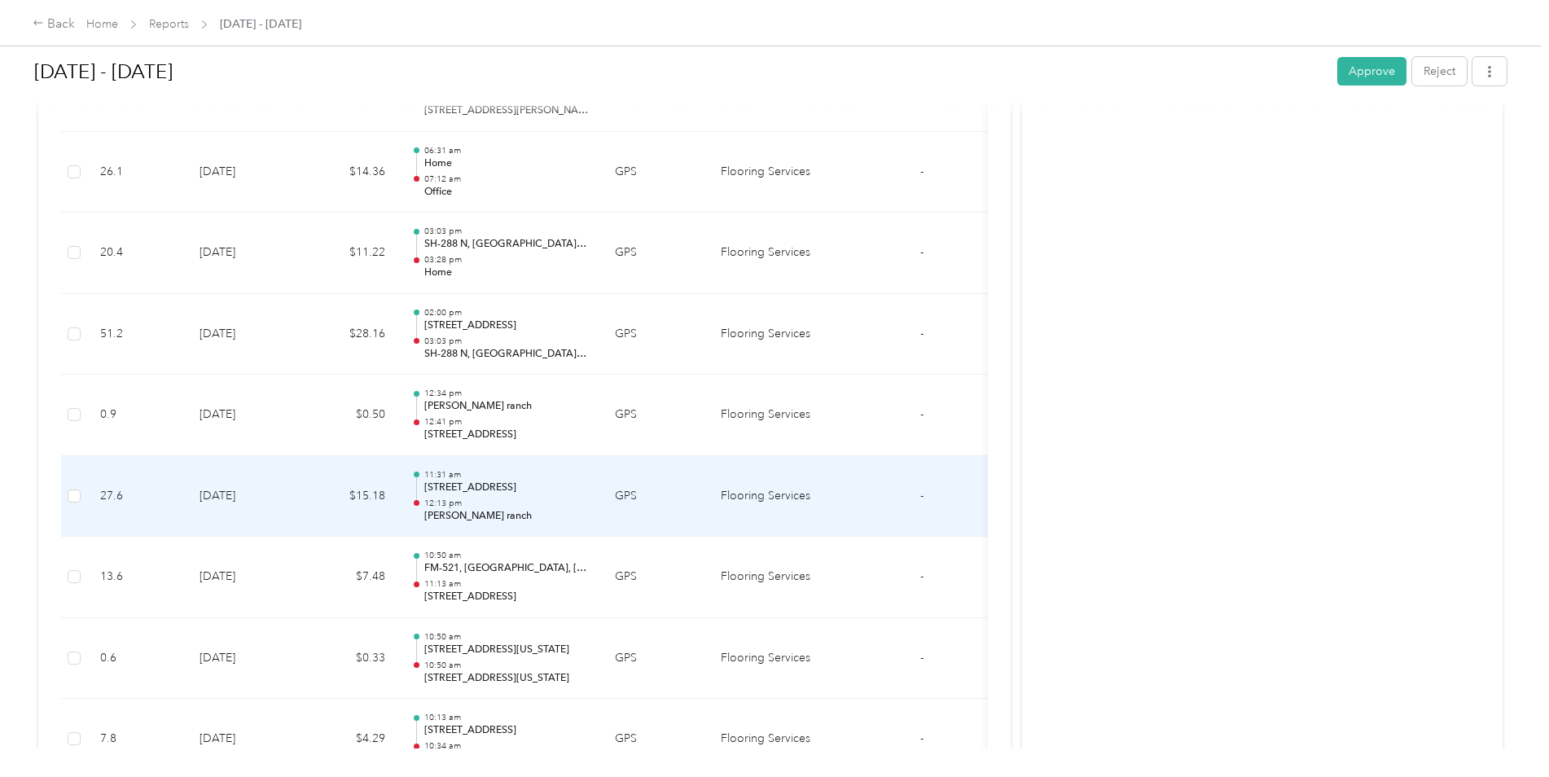
click at [286, 512] on td "[DATE]" at bounding box center [243, 496] width 114 height 81
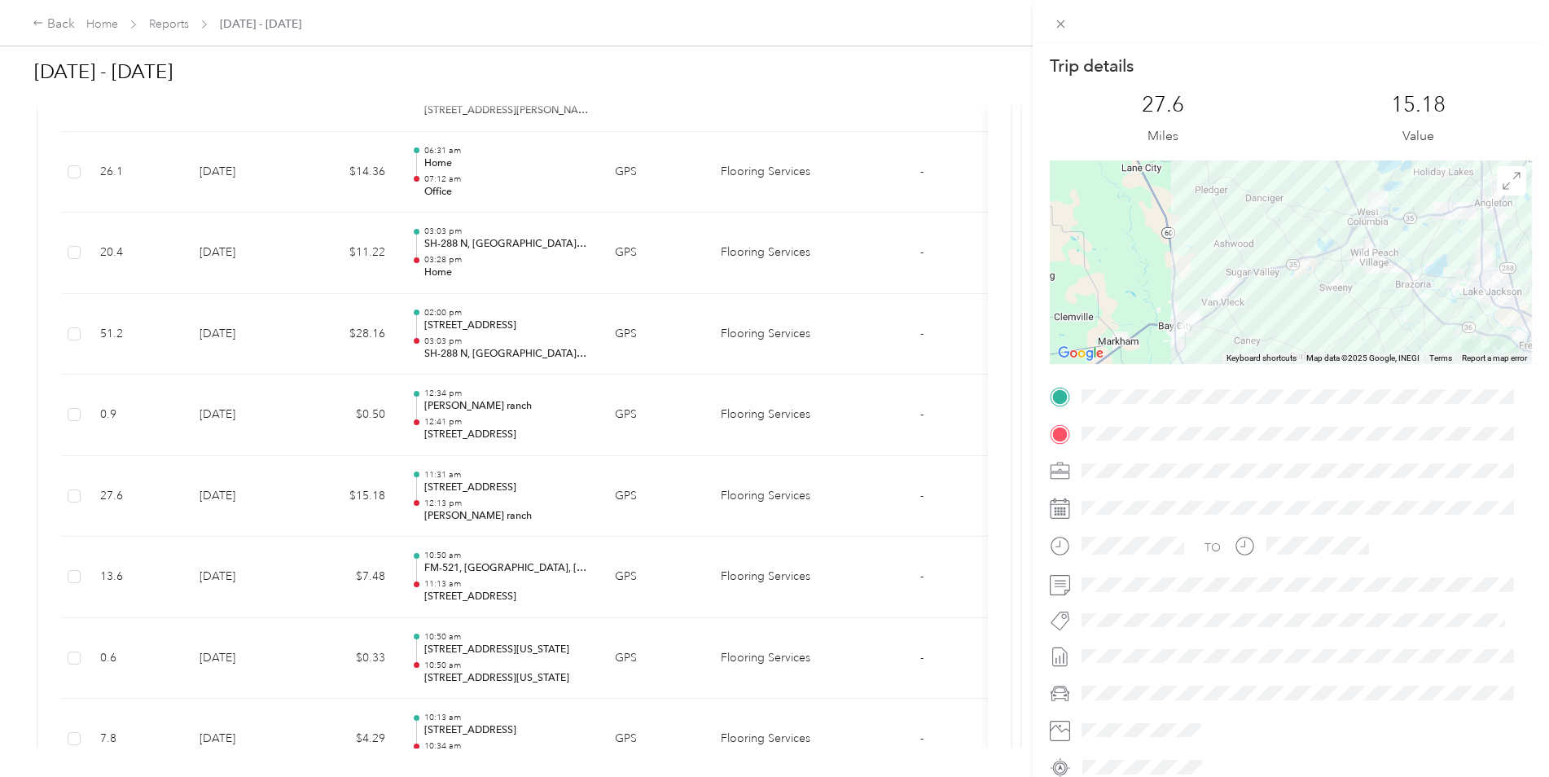
click at [286, 512] on div "Trip details This trip cannot be edited because it is either under review, appr…" at bounding box center [774, 388] width 1549 height 777
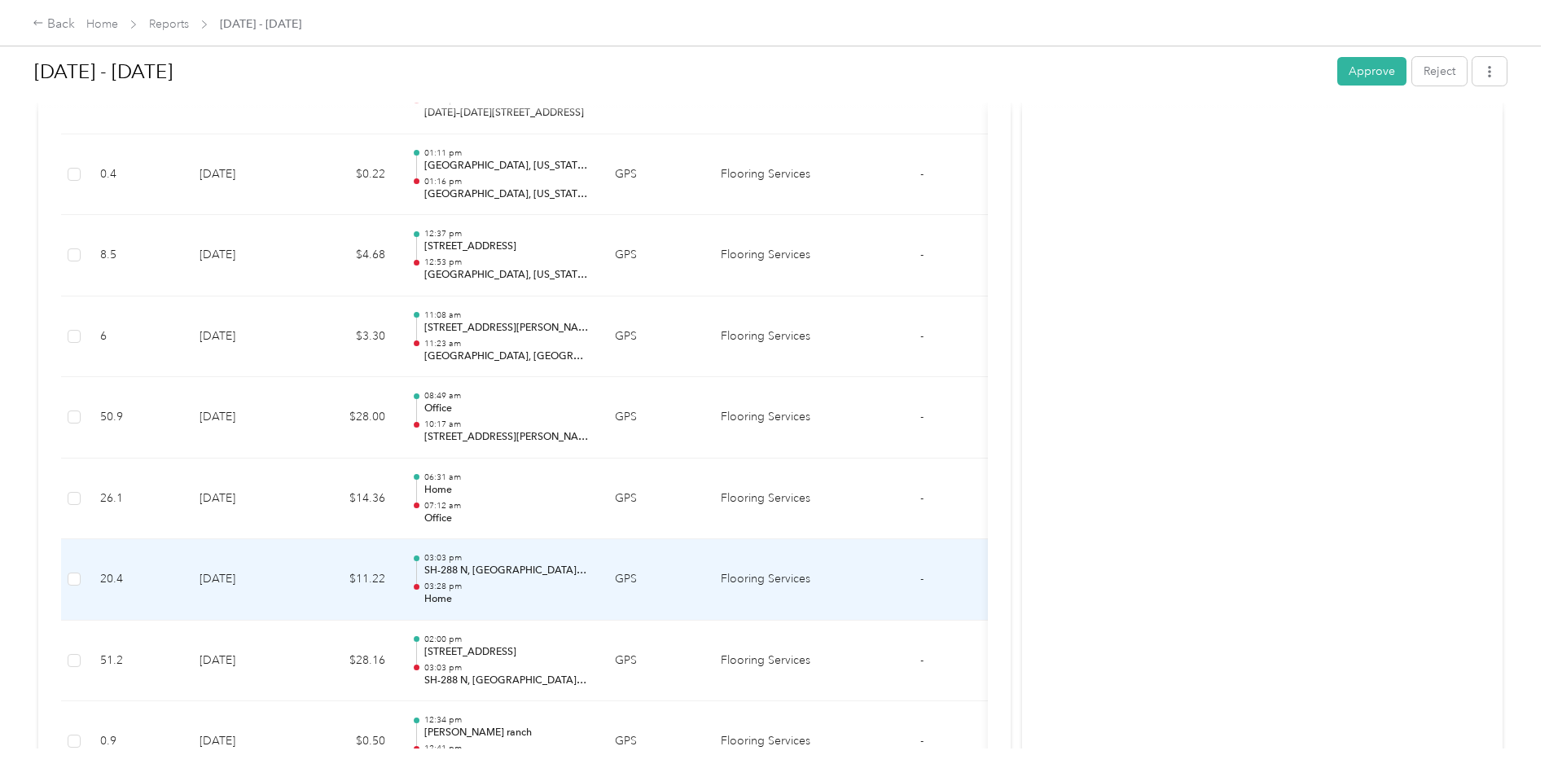
scroll to position [17713, 0]
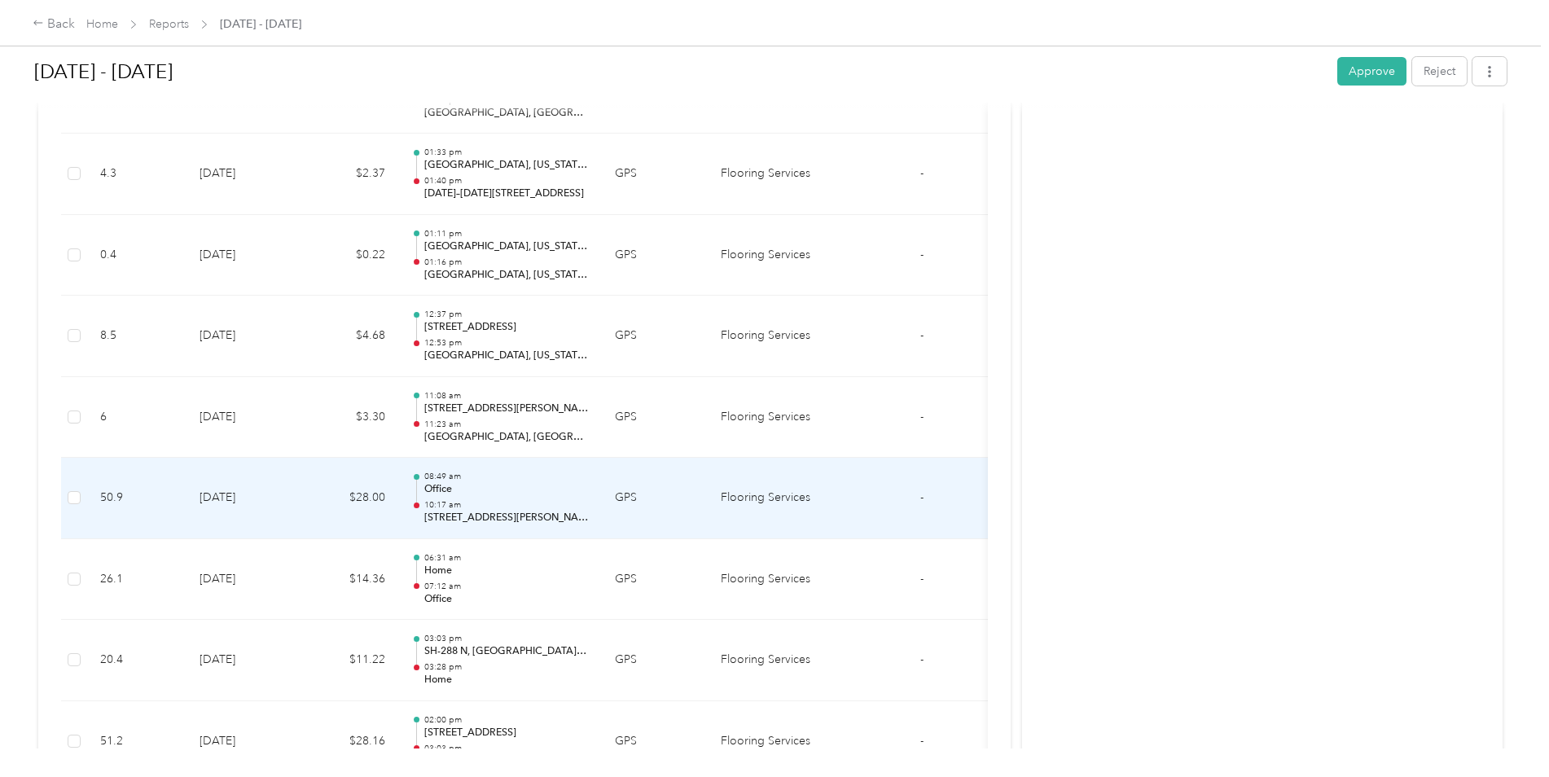
click at [286, 513] on td "[DATE]" at bounding box center [243, 498] width 114 height 81
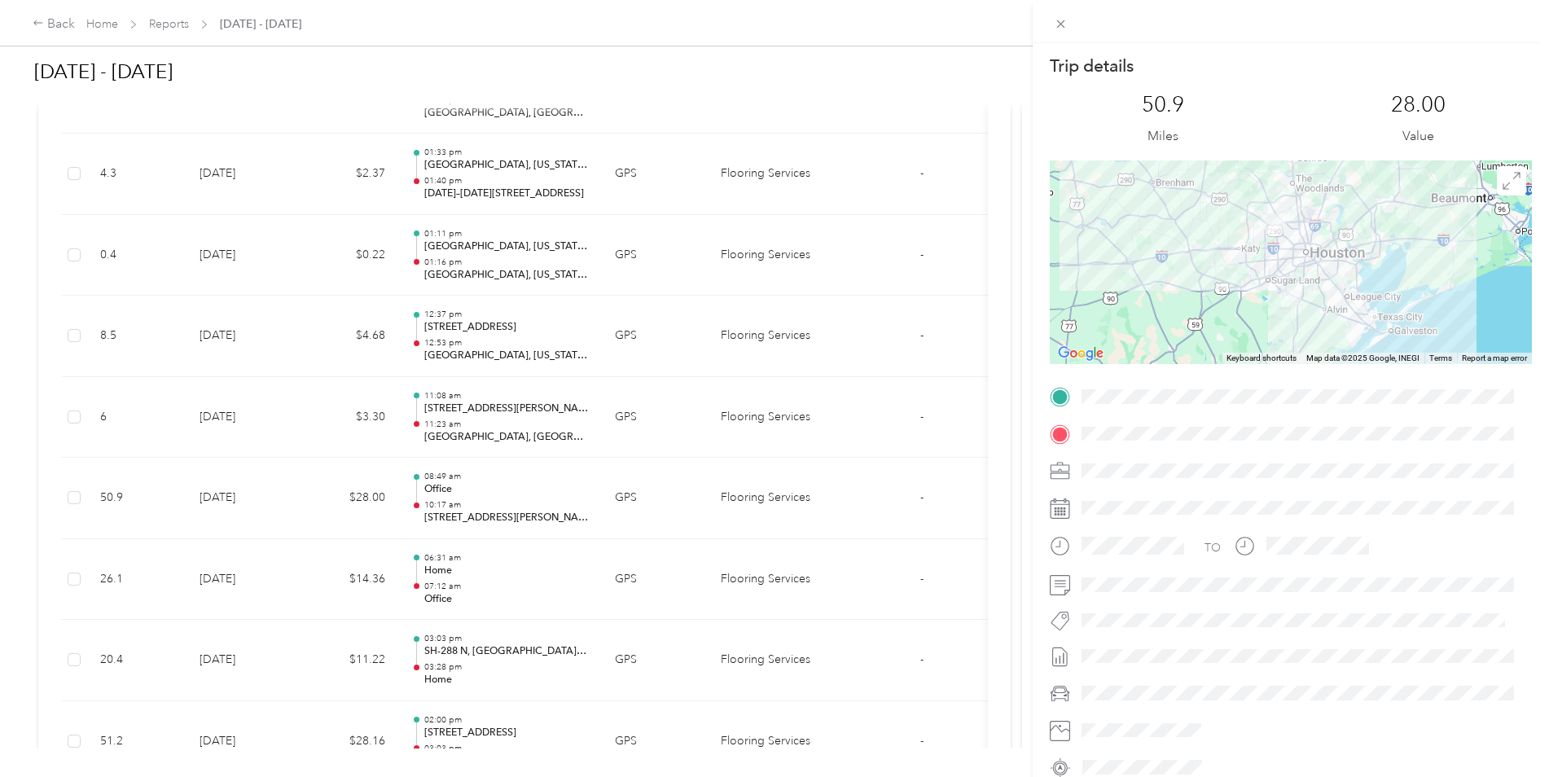
click at [286, 513] on div "Trip details This trip cannot be edited because it is either under review, appr…" at bounding box center [774, 388] width 1549 height 777
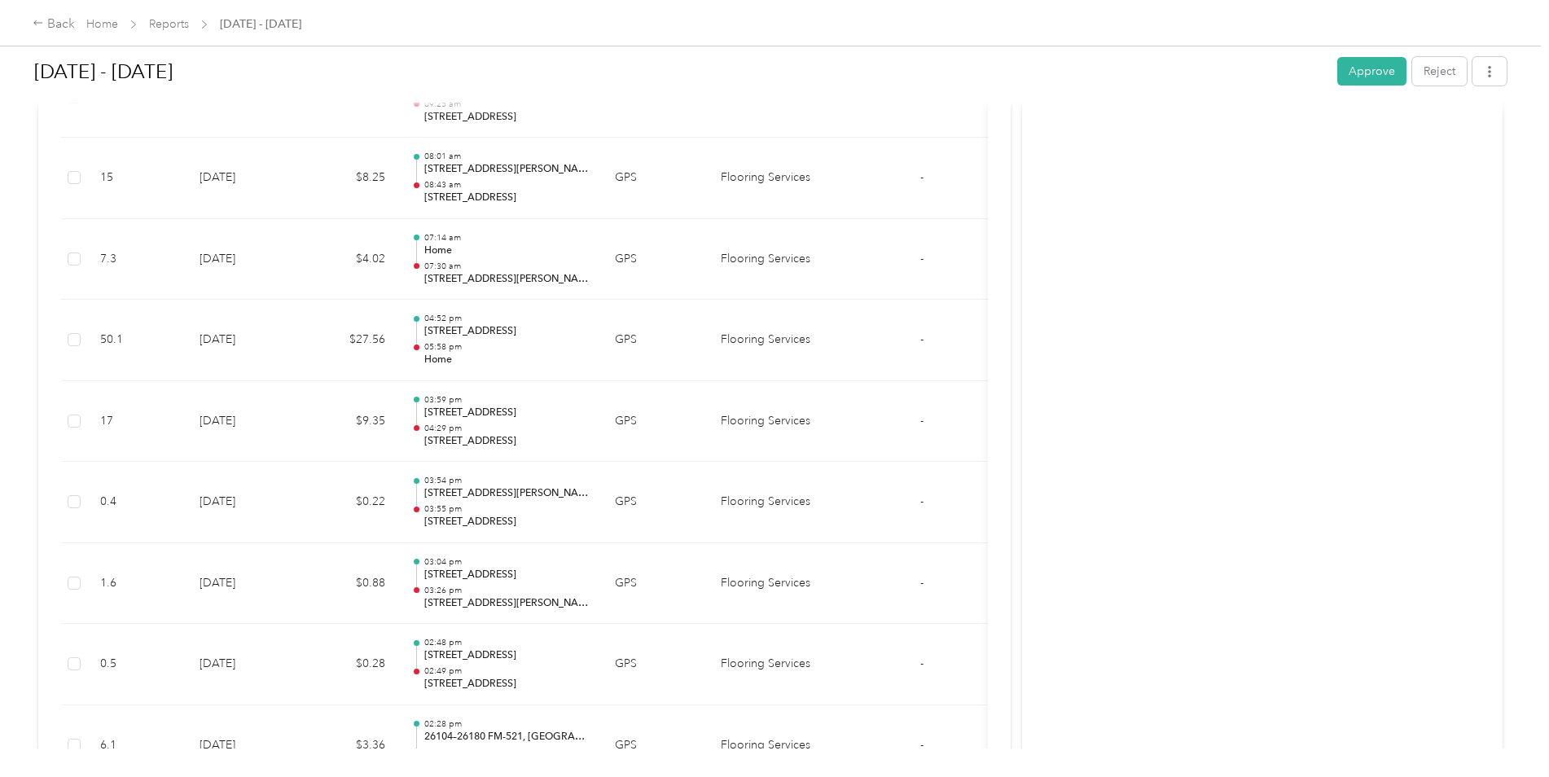
scroll to position [16818, 0]
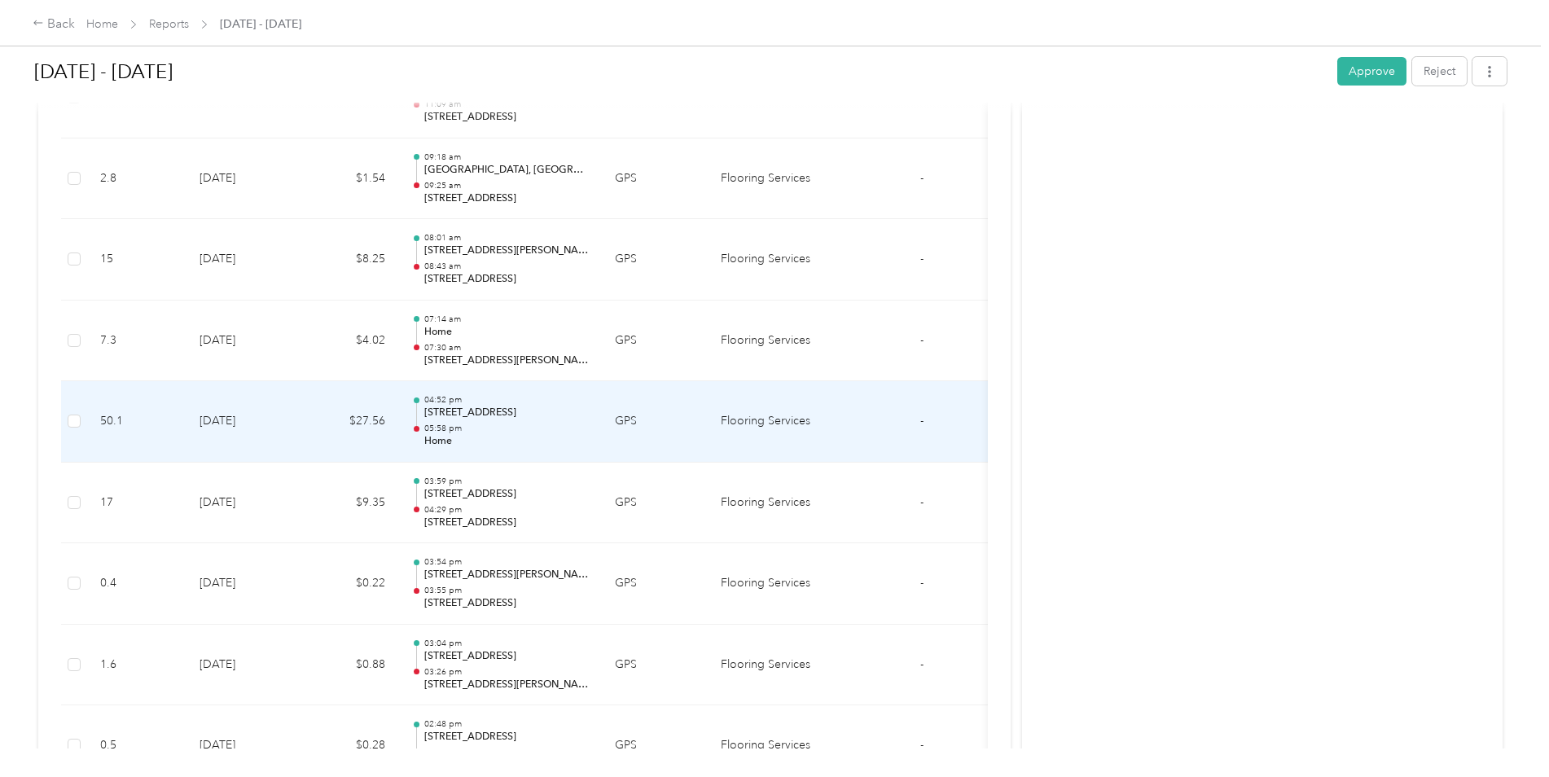
click at [296, 428] on td "[DATE]" at bounding box center [243, 421] width 114 height 81
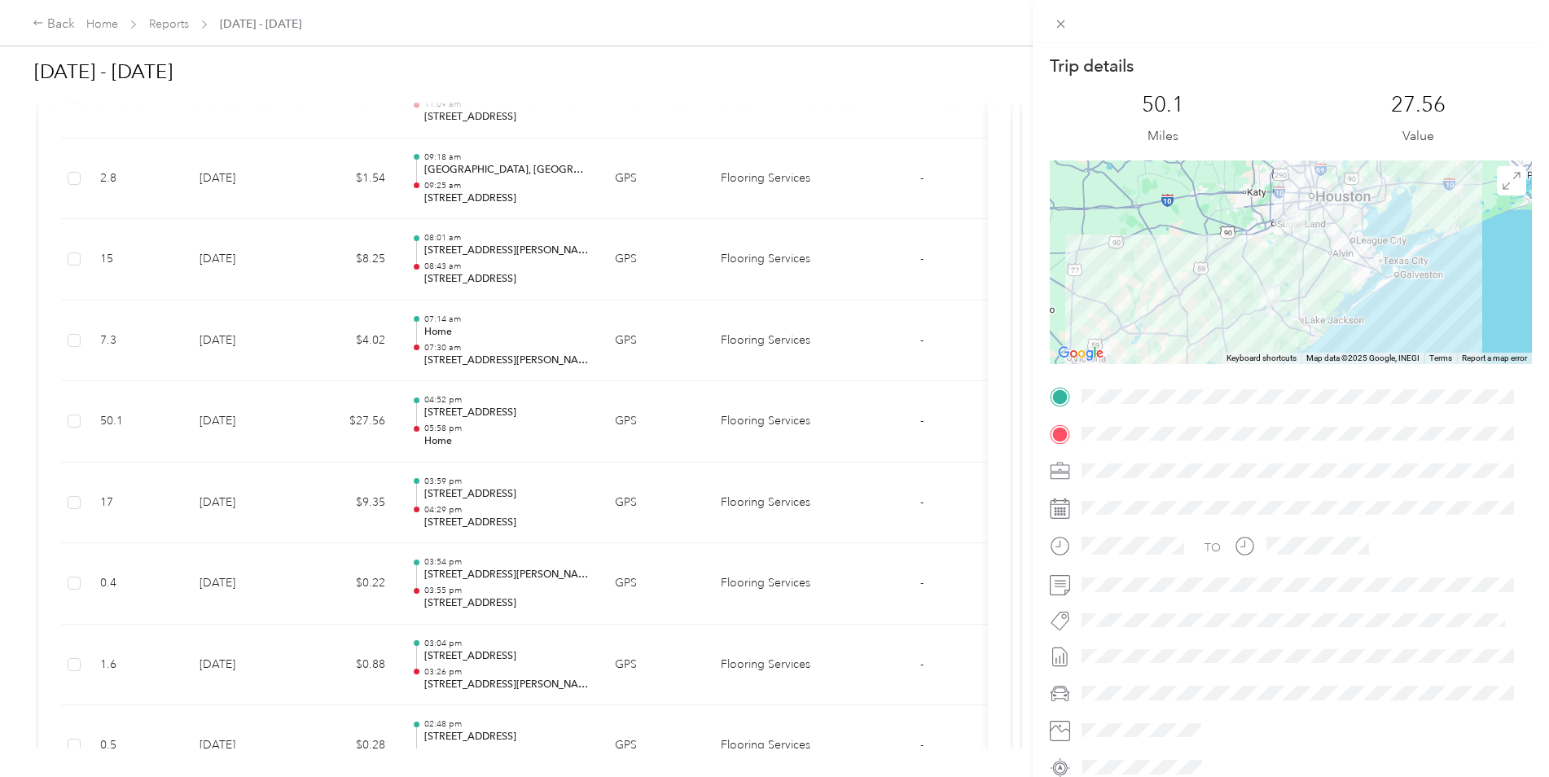
click at [296, 432] on div "Trip details This trip cannot be edited because it is either under review, appr…" at bounding box center [774, 388] width 1549 height 777
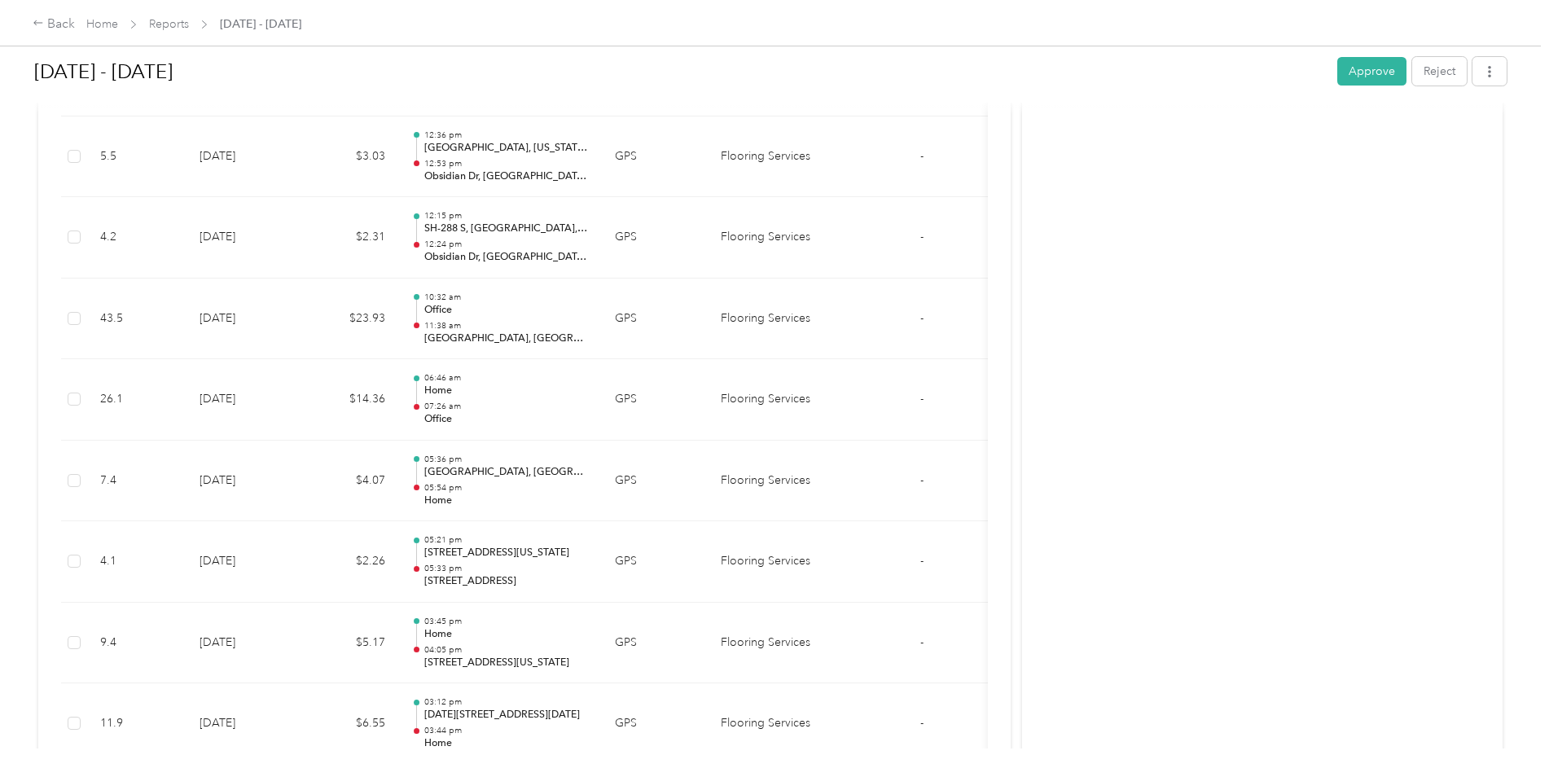
scroll to position [13886, 0]
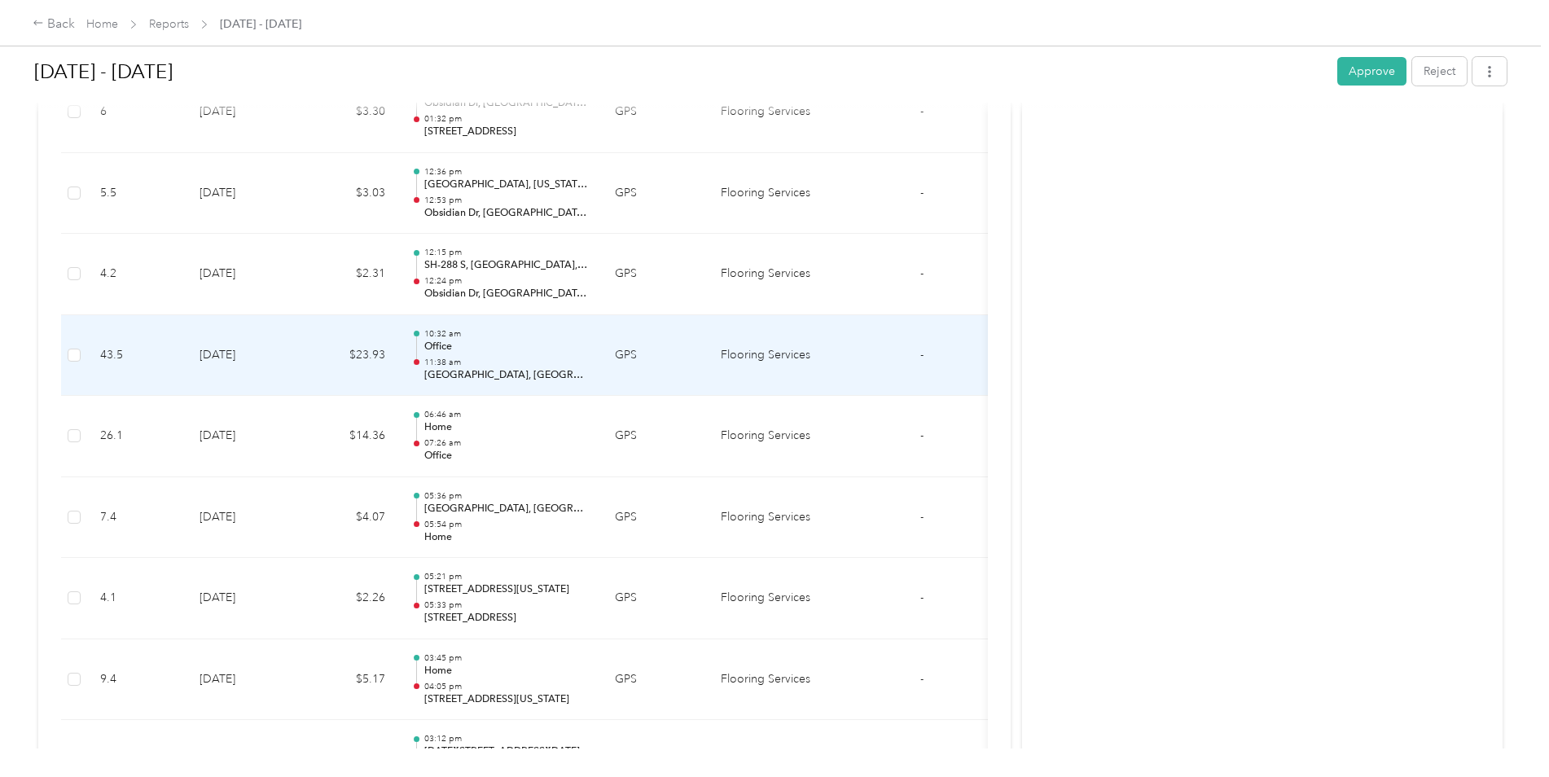
click at [305, 365] on td "$23.93" at bounding box center [350, 355] width 98 height 81
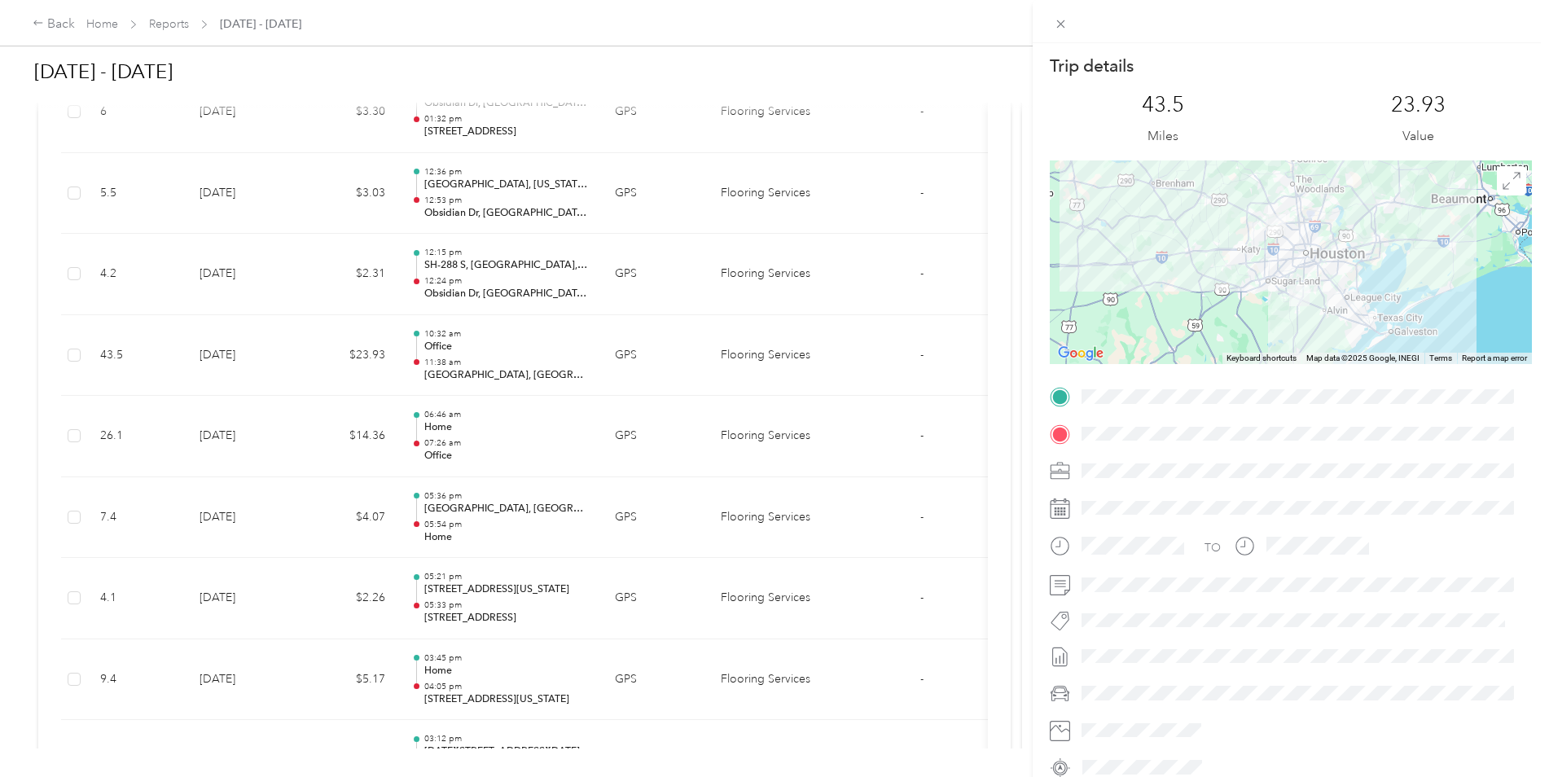
click at [304, 363] on div "Trip details This trip cannot be edited because it is either under review, appr…" at bounding box center [774, 388] width 1549 height 777
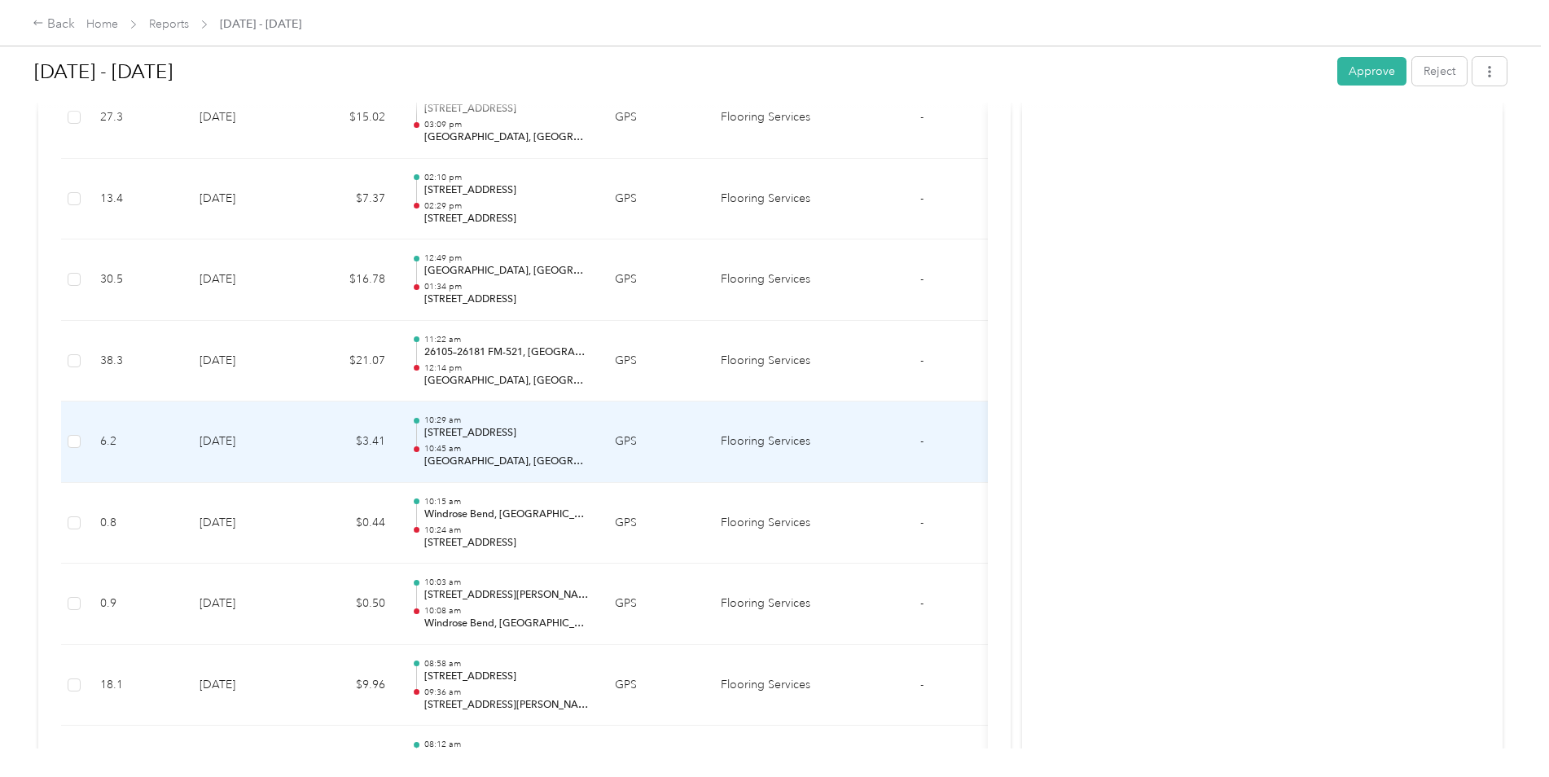
scroll to position [12664, 0]
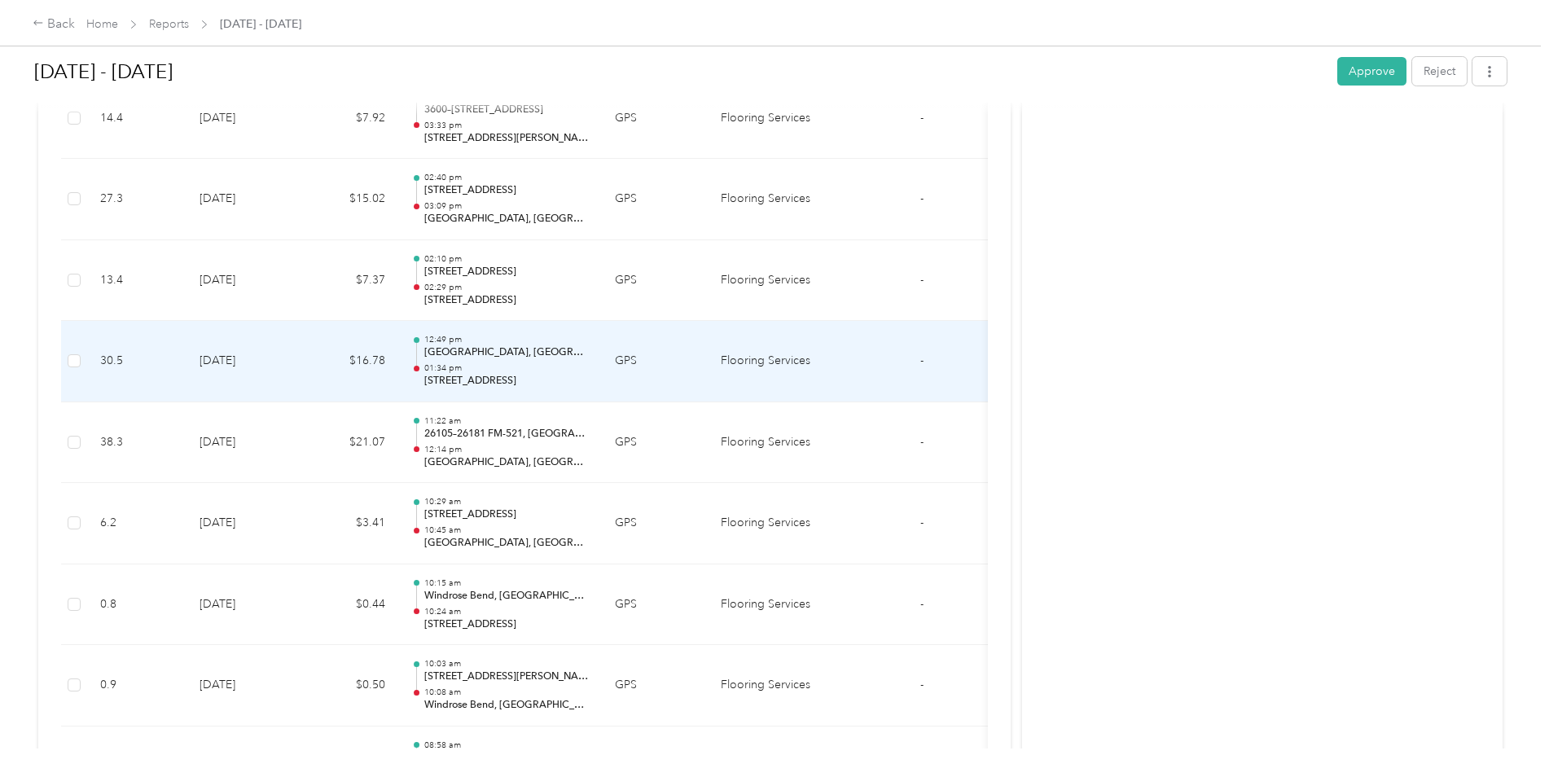
click at [306, 364] on td "$16.78" at bounding box center [350, 361] width 98 height 81
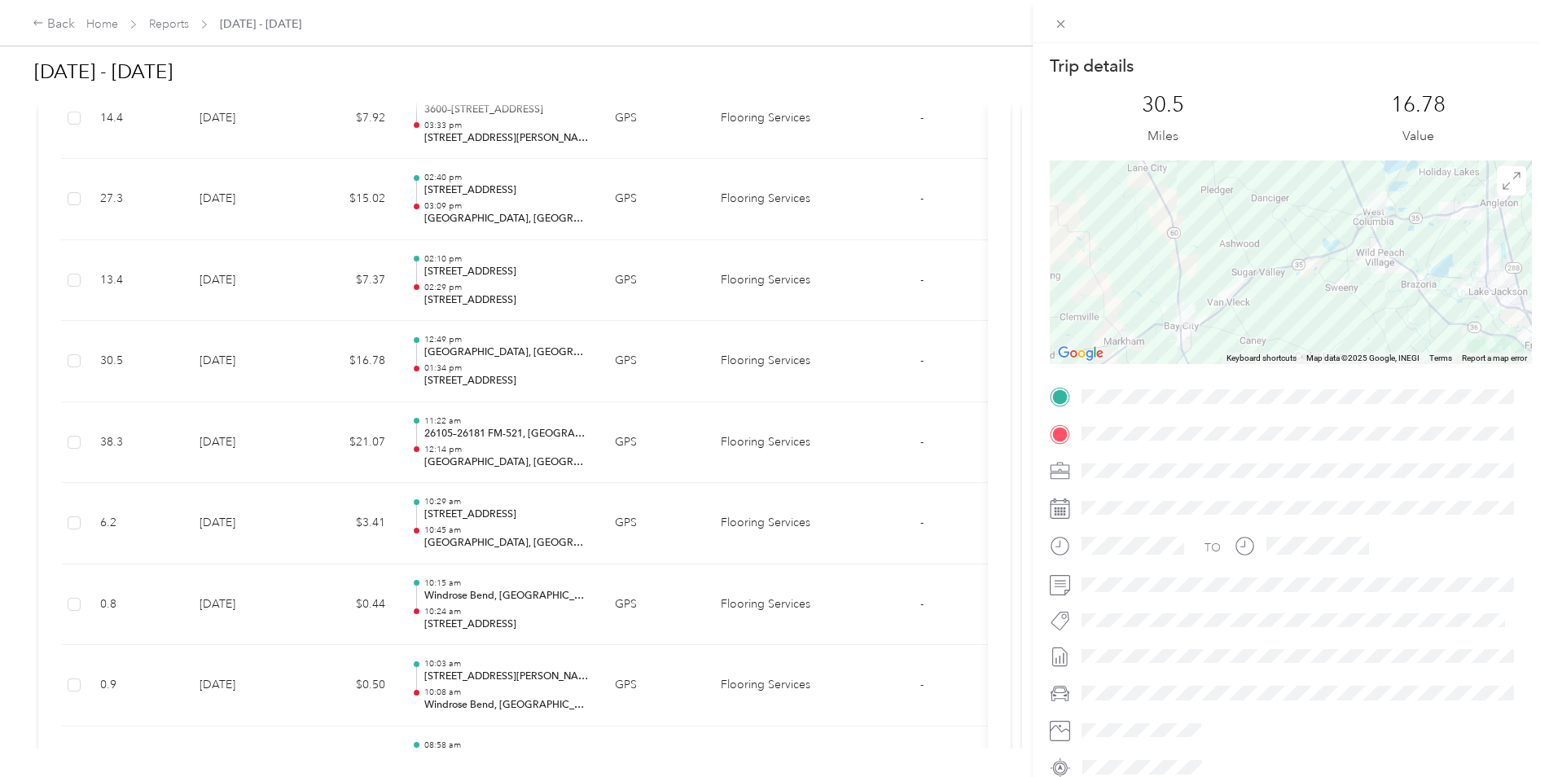
click at [306, 364] on div "Trip details This trip cannot be edited because it is either under review, appr…" at bounding box center [774, 388] width 1549 height 777
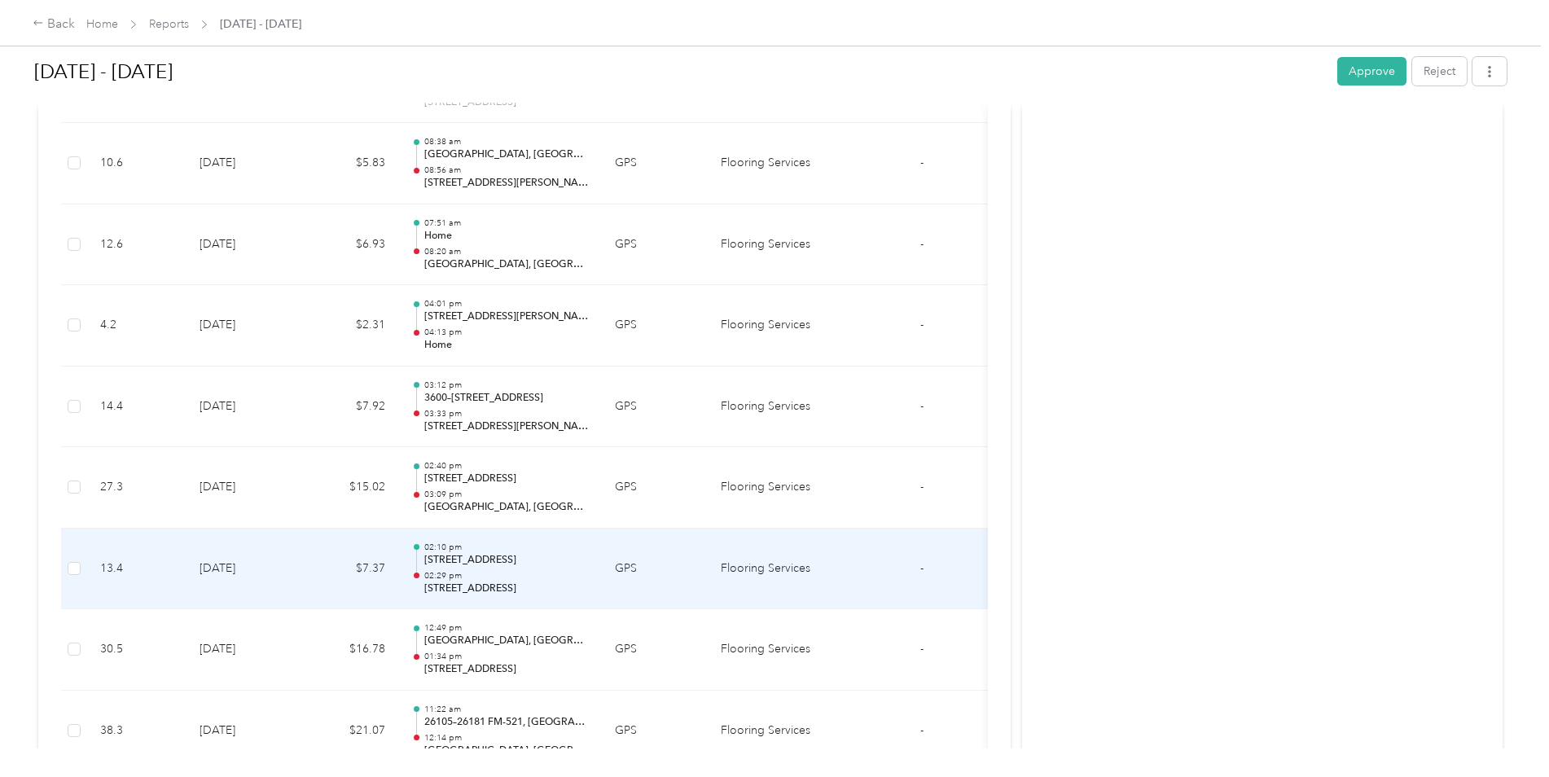
scroll to position [12339, 0]
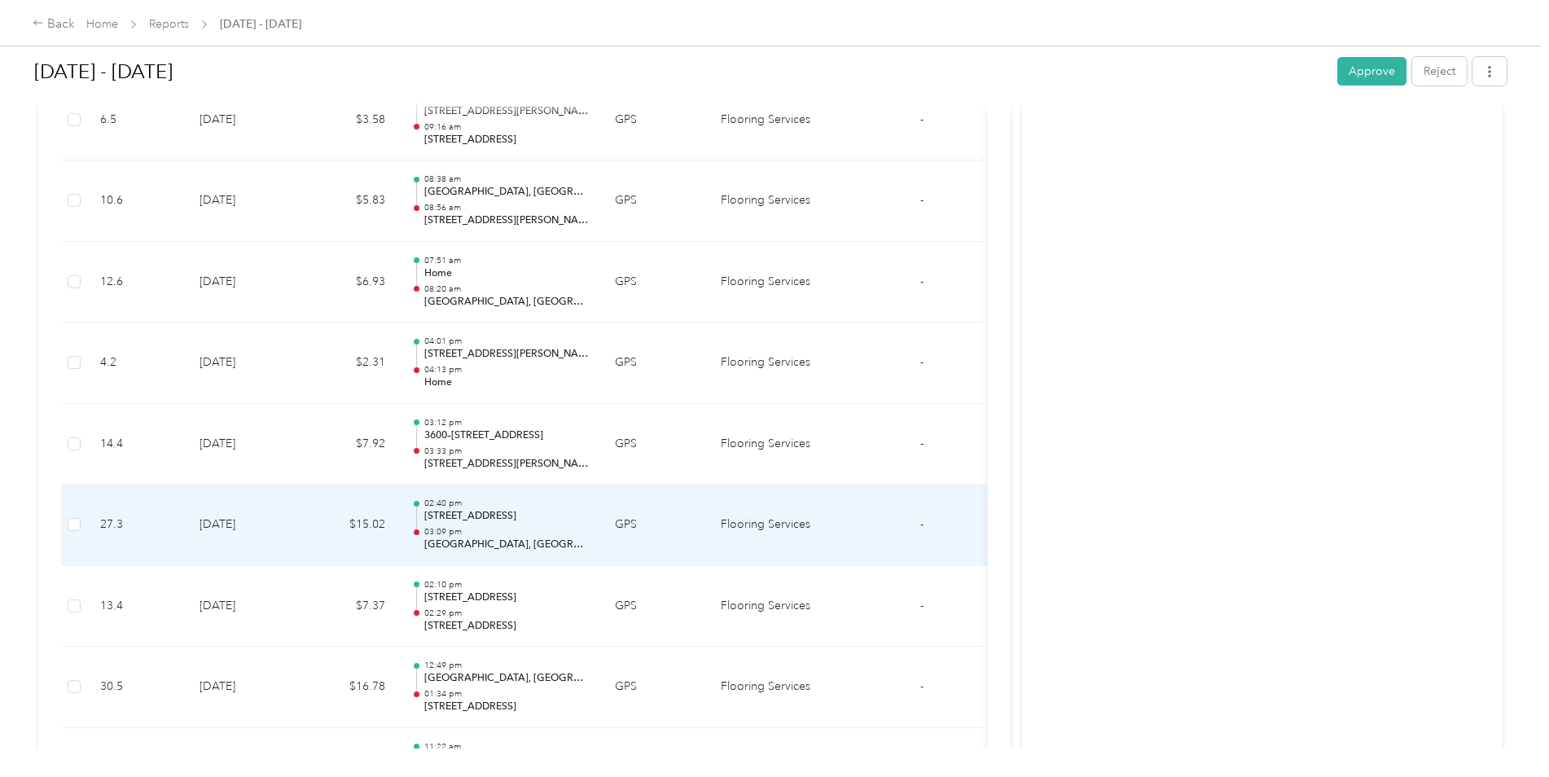
click at [271, 525] on td "[DATE]" at bounding box center [243, 525] width 114 height 81
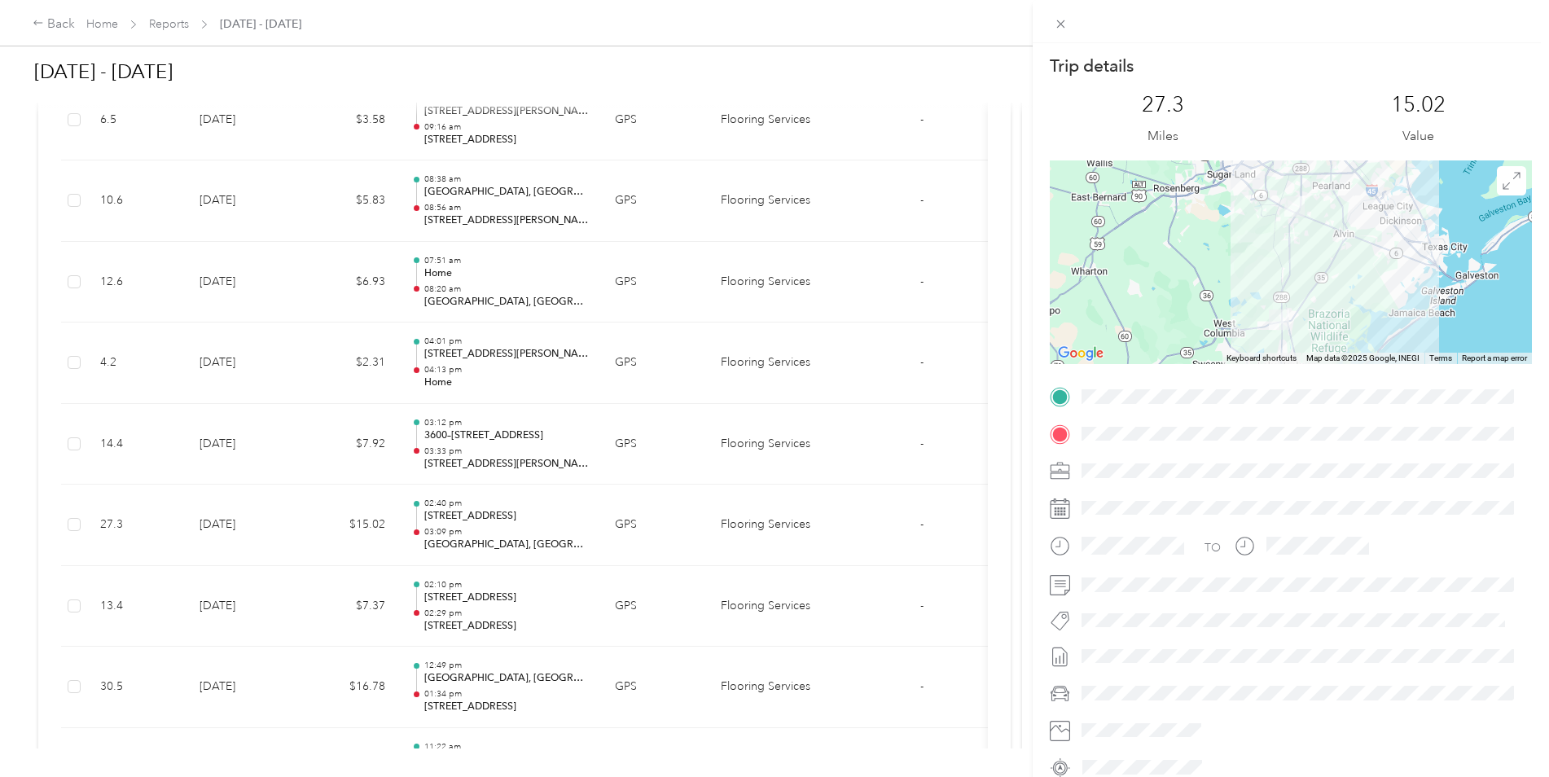
click at [271, 525] on div "Trip details This trip cannot be edited because it is either under review, appr…" at bounding box center [774, 388] width 1549 height 777
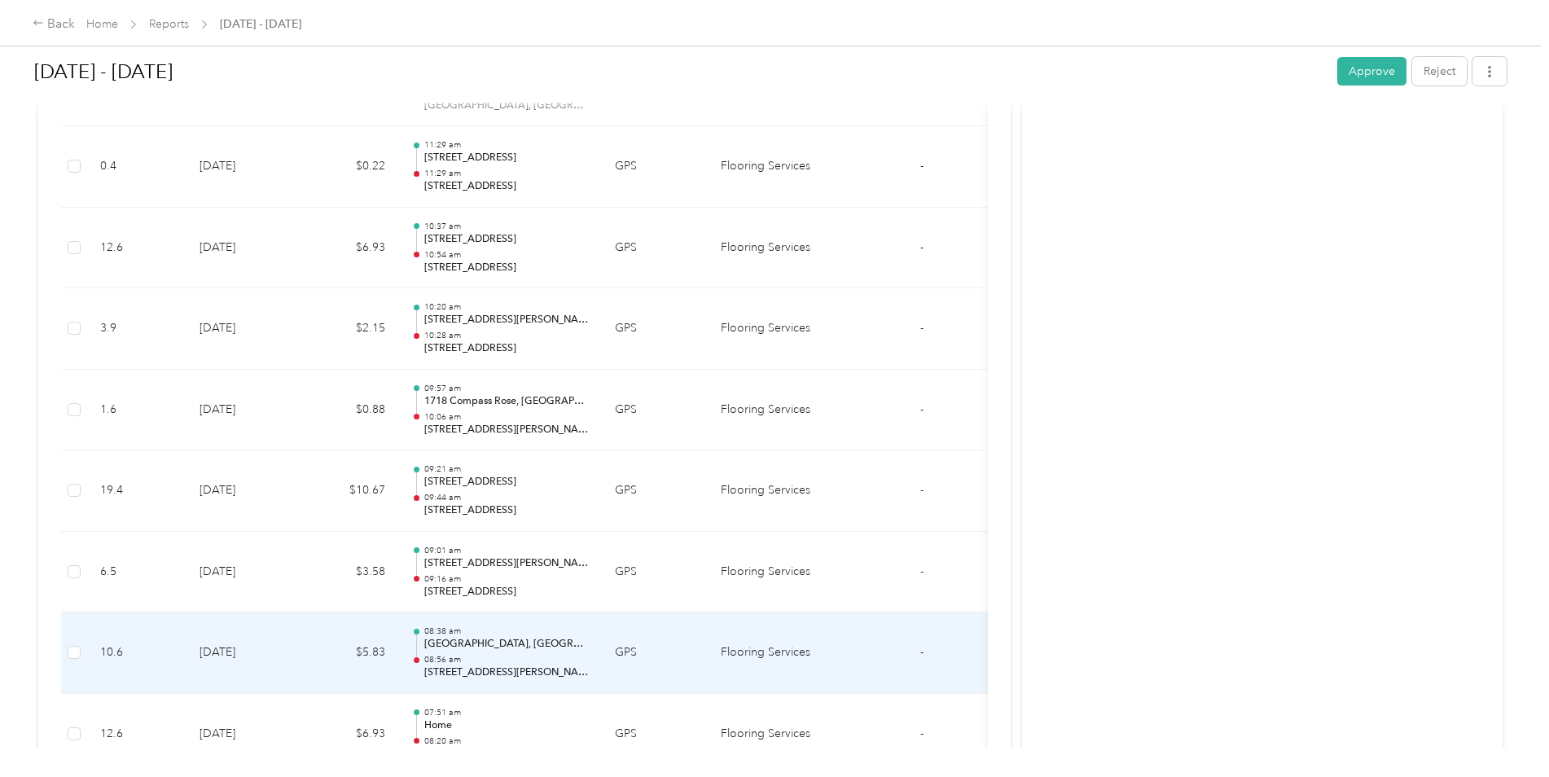
scroll to position [11850, 0]
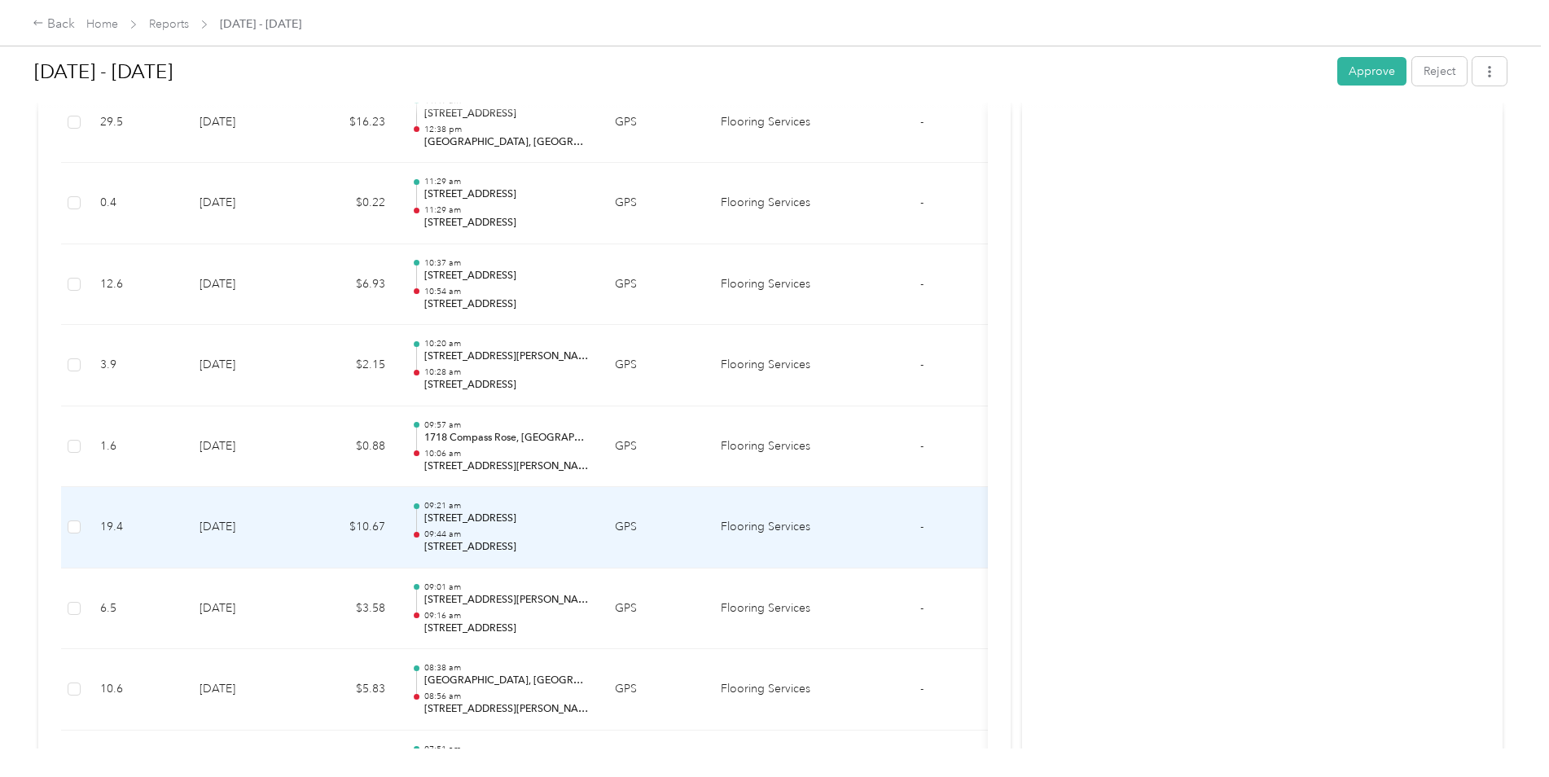
click at [271, 525] on td "[DATE]" at bounding box center [243, 527] width 114 height 81
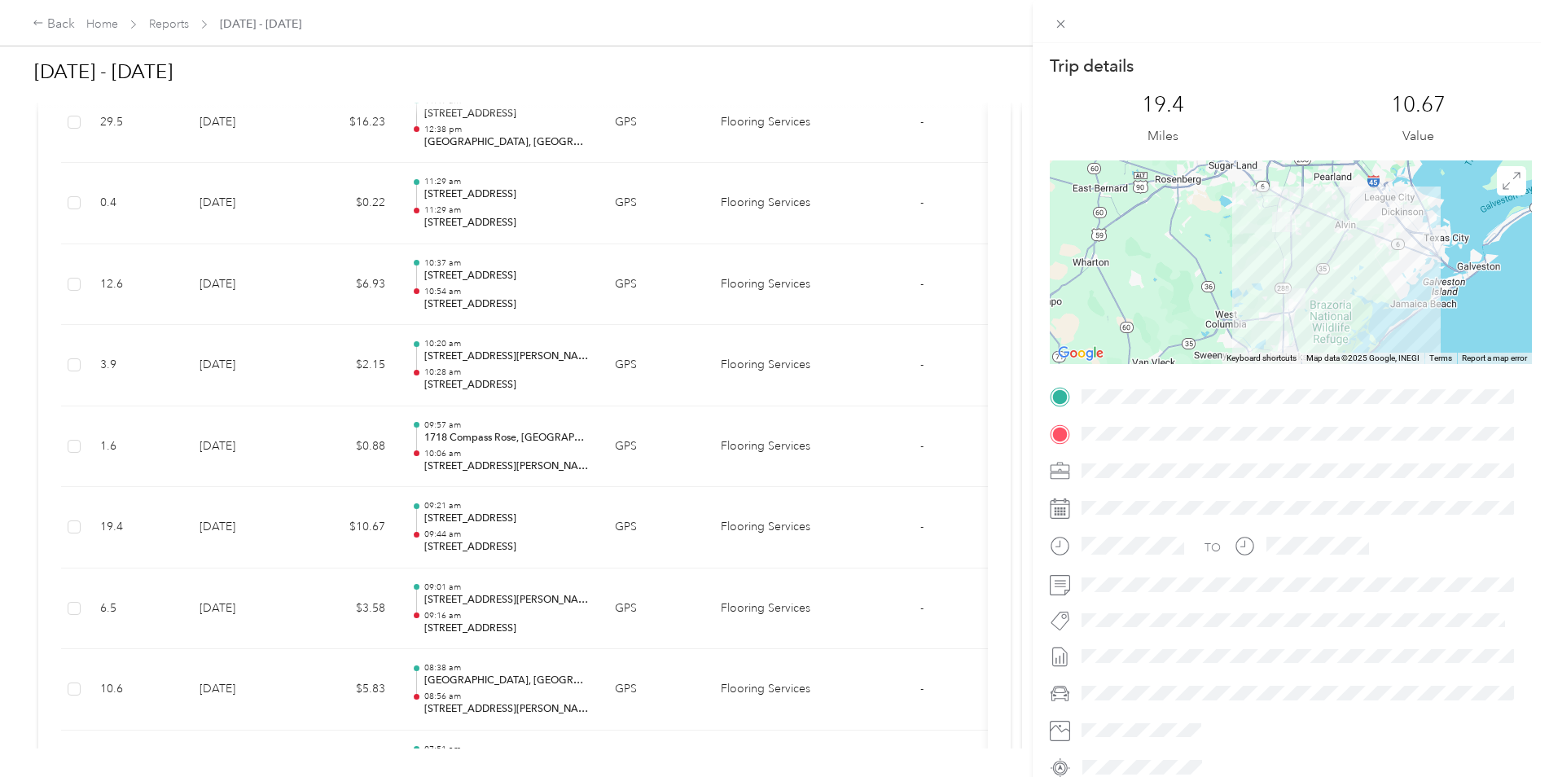
click at [271, 525] on div "Trip details This trip cannot be edited because it is either under review, appr…" at bounding box center [774, 388] width 1549 height 777
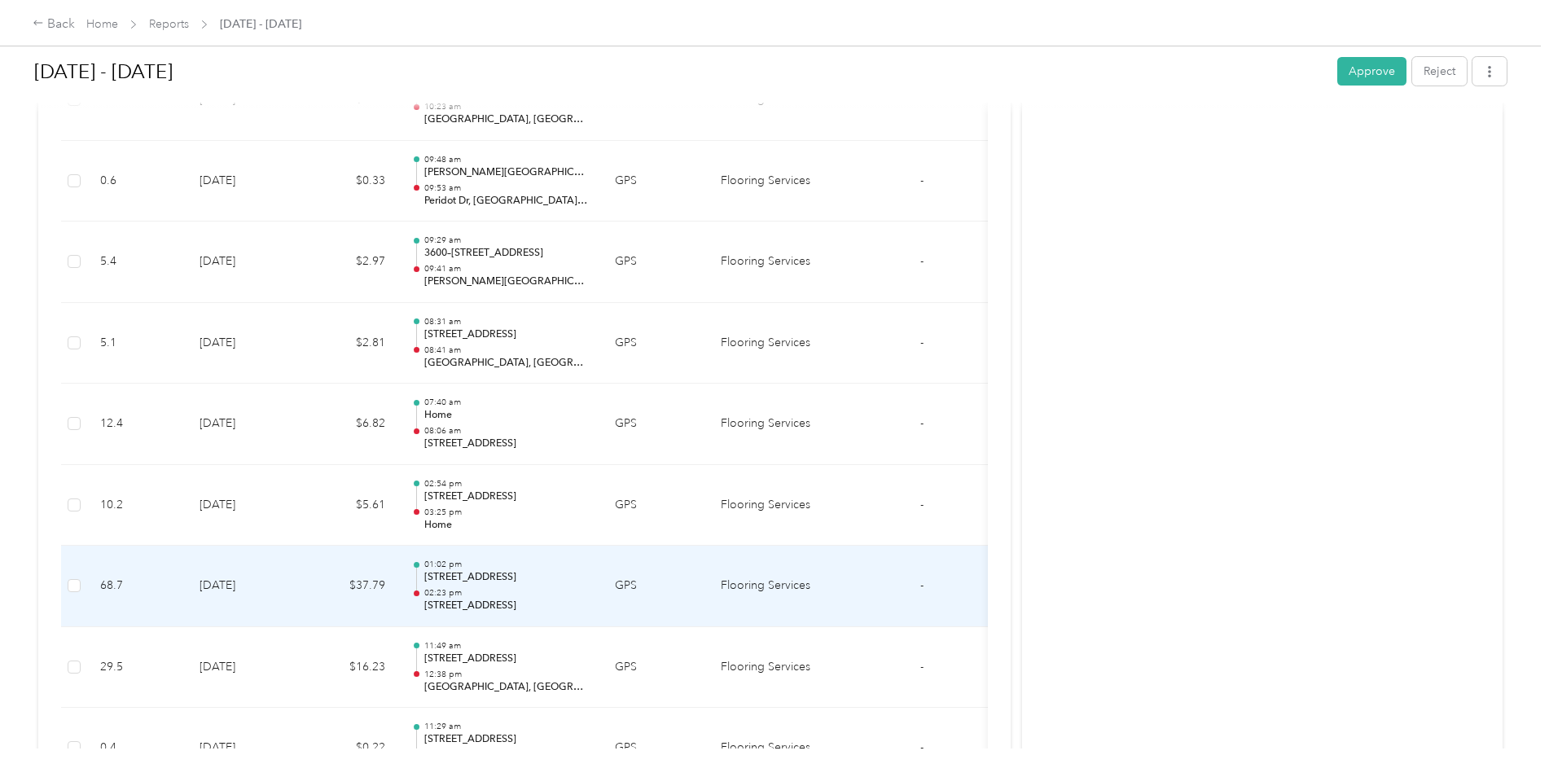
scroll to position [11280, 0]
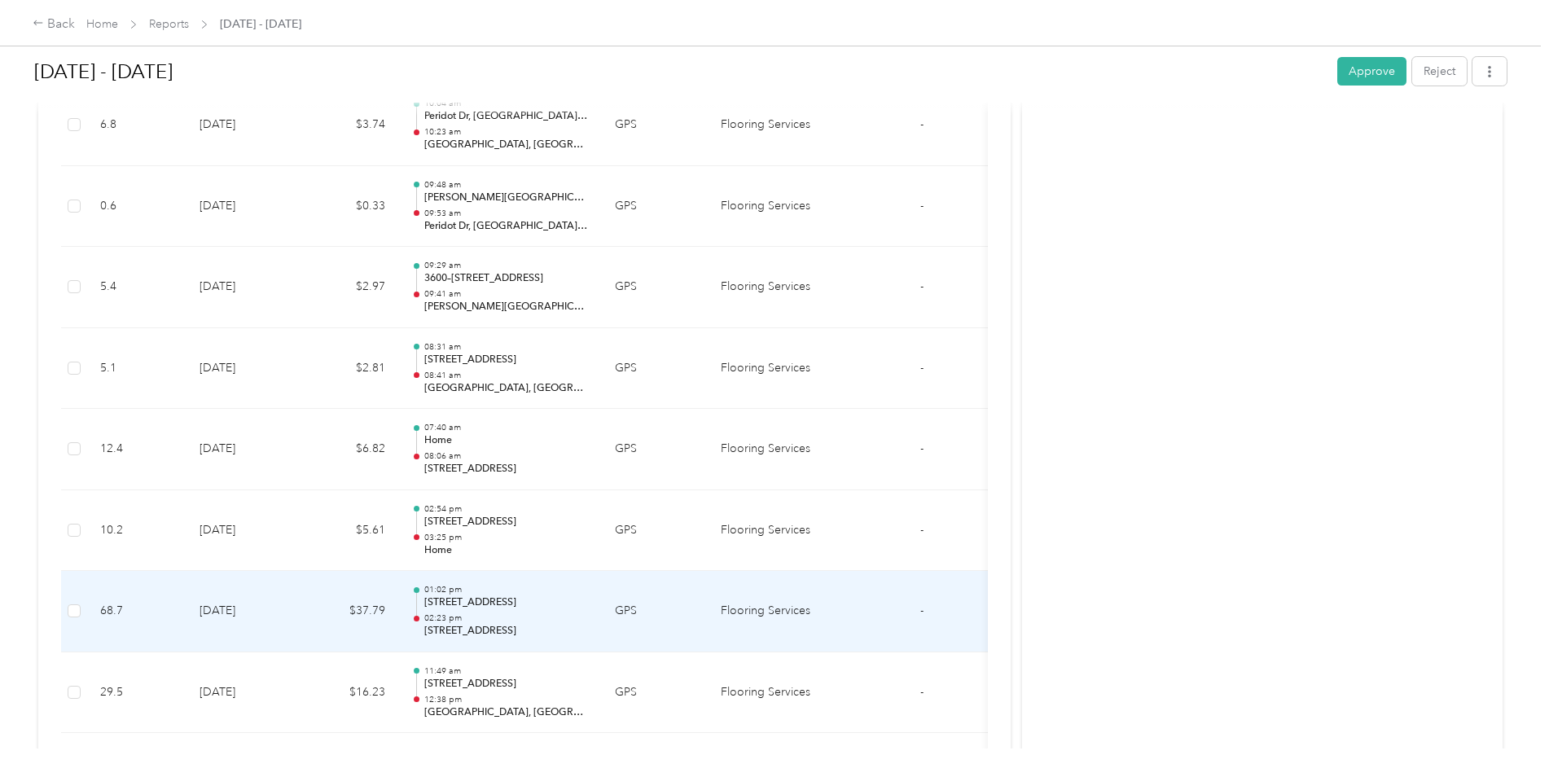
click at [287, 609] on td "[DATE]" at bounding box center [243, 611] width 114 height 81
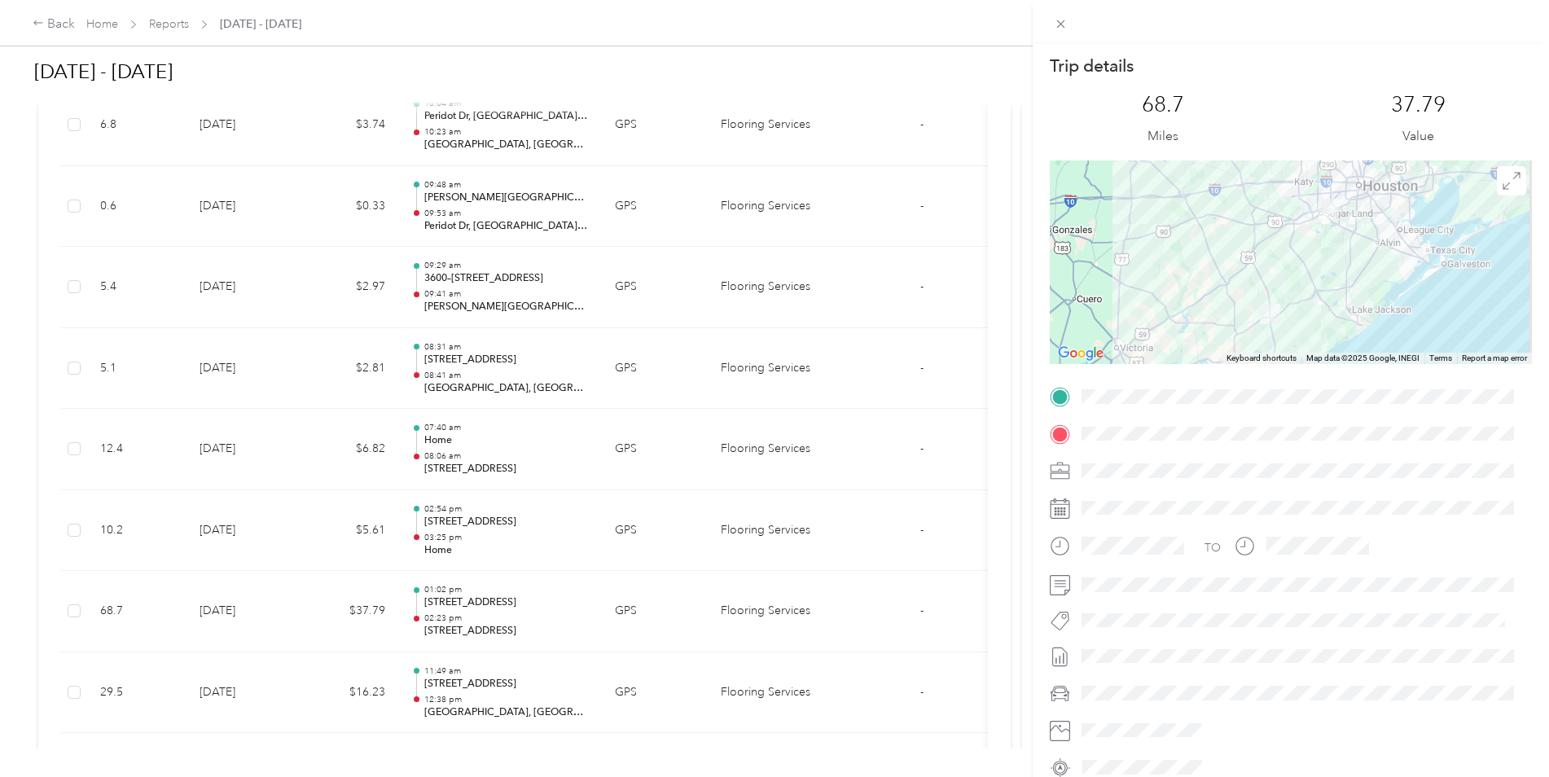
click at [278, 698] on div "Trip details This trip cannot be edited because it is either under review, appr…" at bounding box center [774, 388] width 1549 height 777
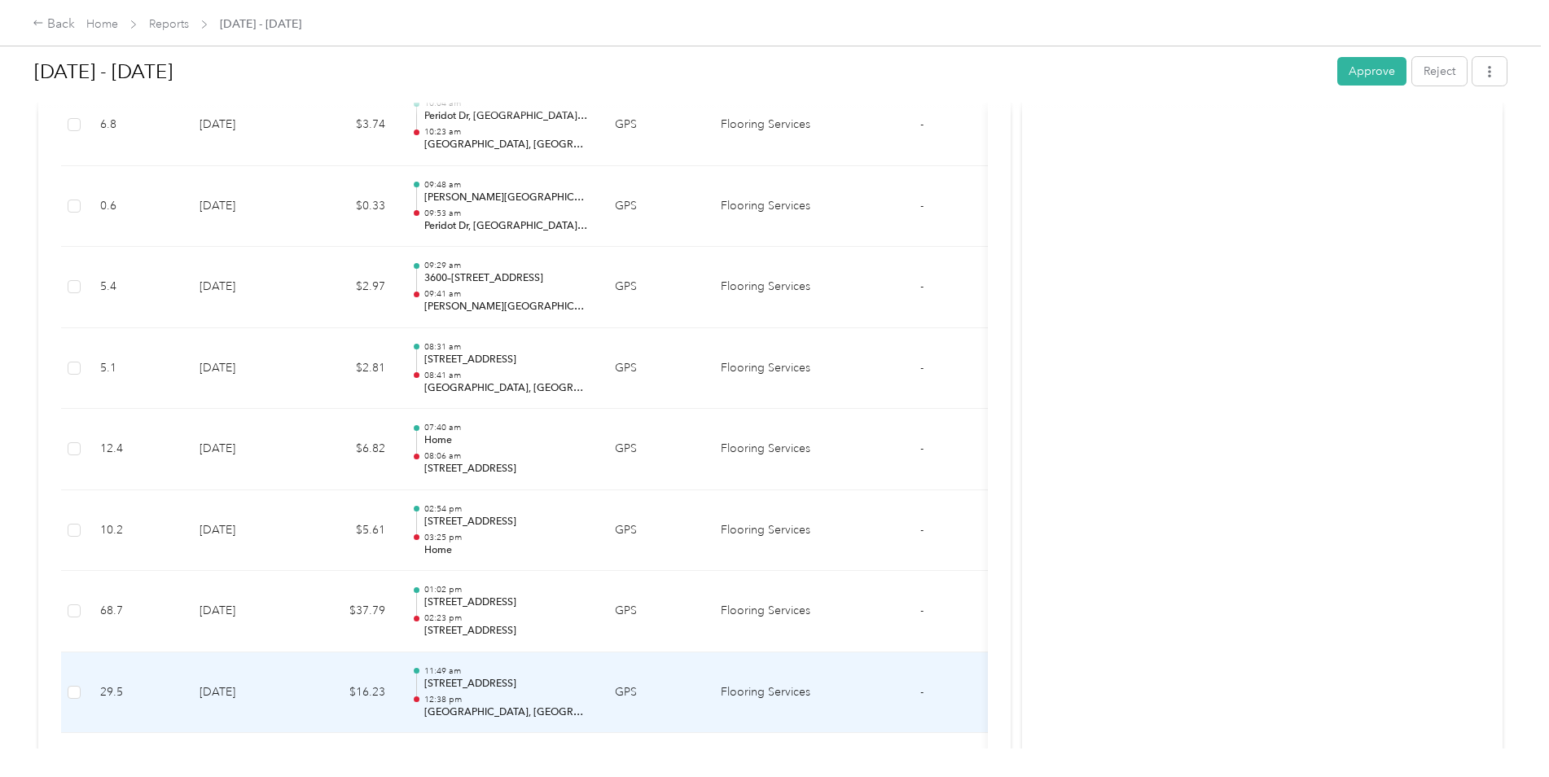
click at [278, 697] on td "[DATE]" at bounding box center [243, 692] width 114 height 81
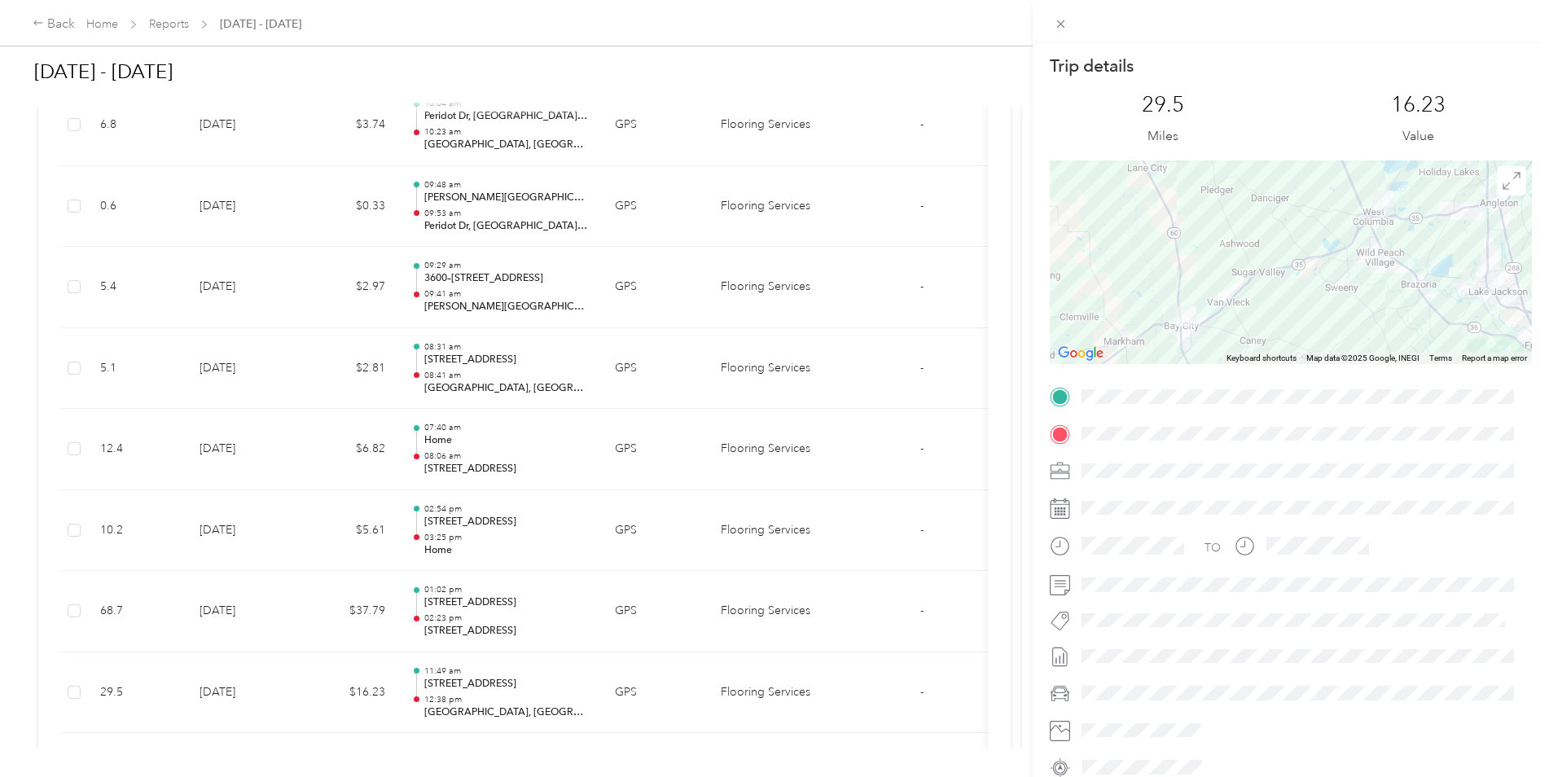
click at [278, 697] on div "Trip details This trip cannot be edited because it is either under review, appr…" at bounding box center [774, 388] width 1549 height 777
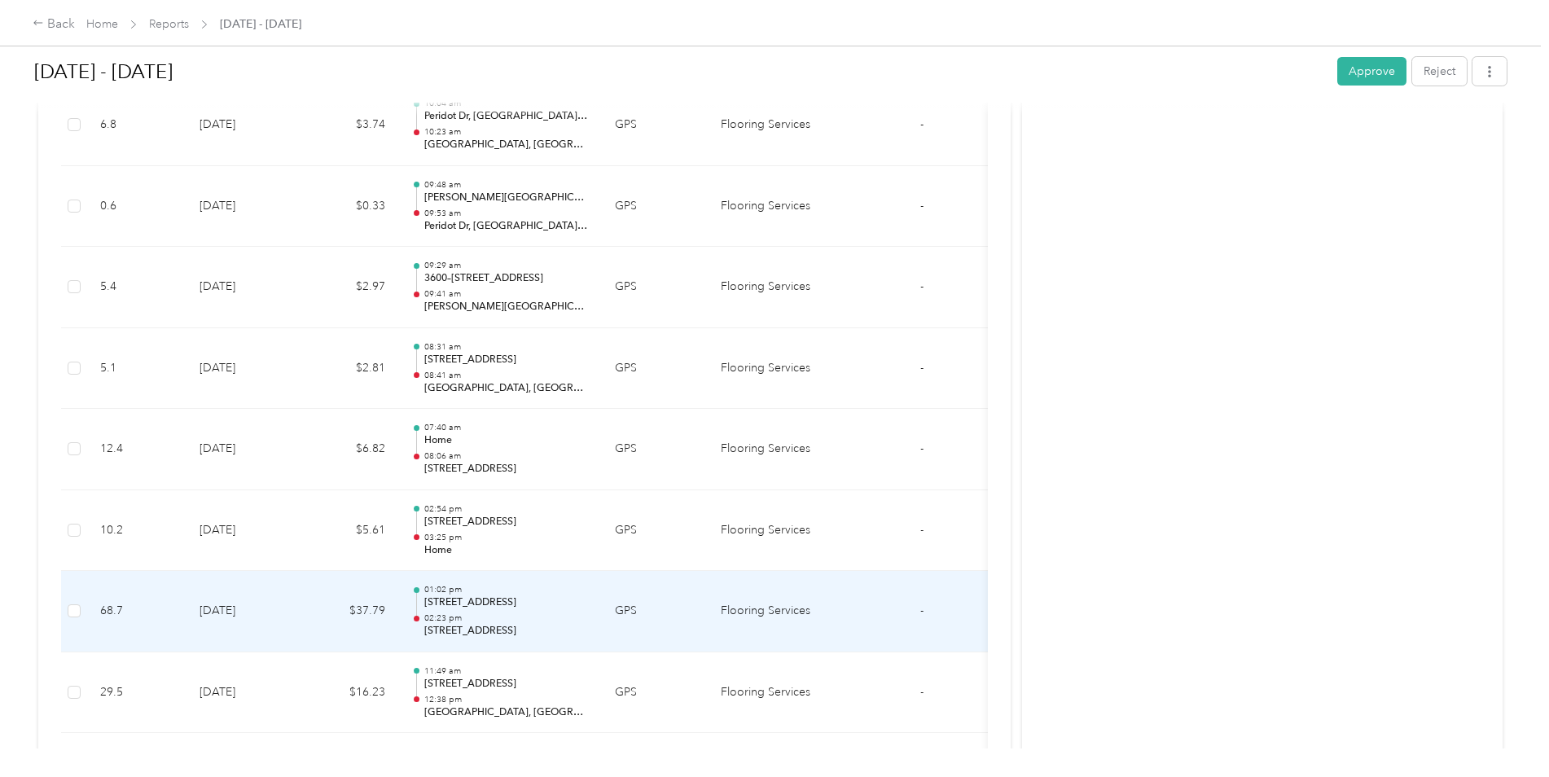
click at [276, 615] on td "[DATE]" at bounding box center [243, 611] width 114 height 81
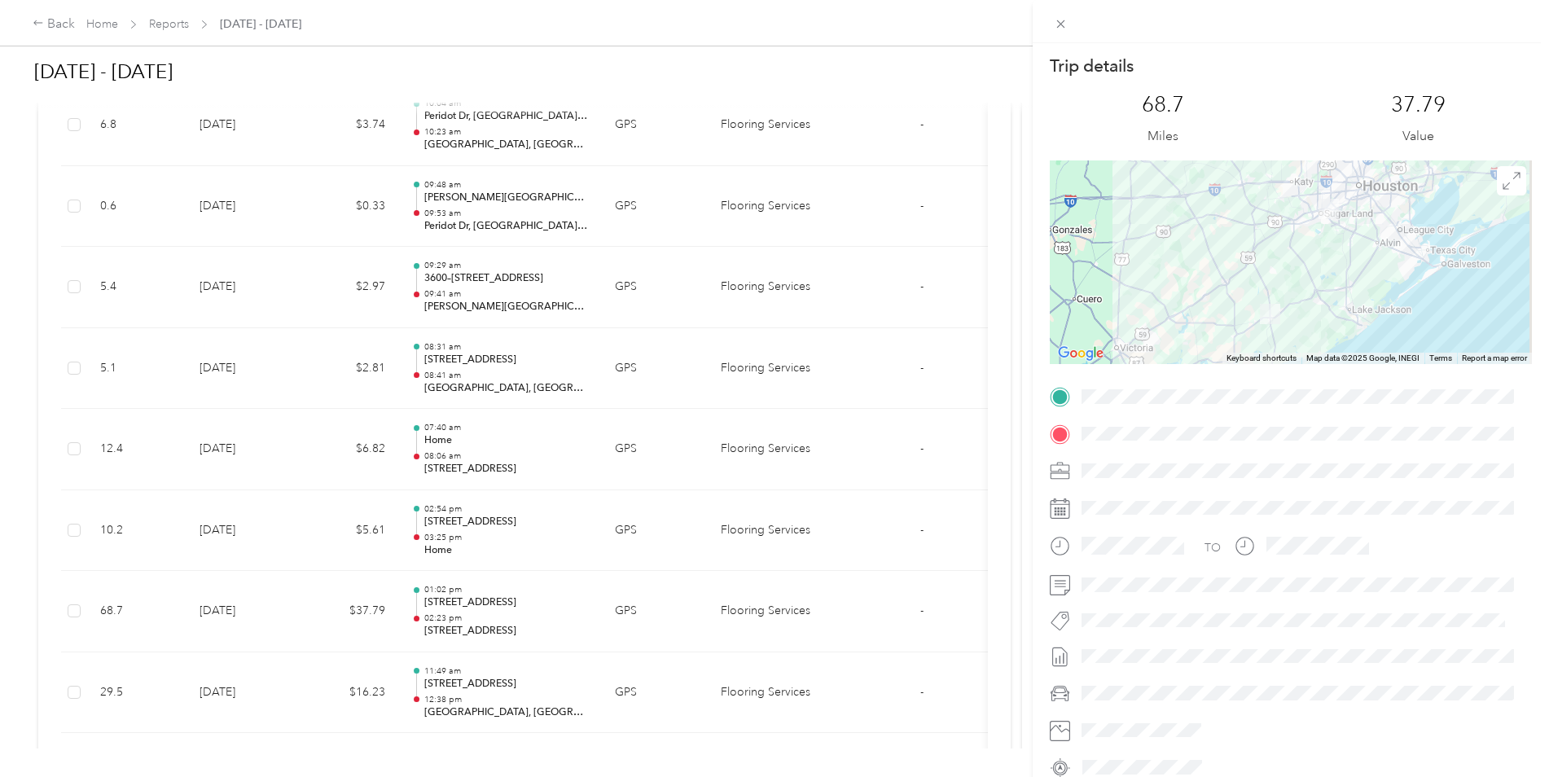
click at [276, 615] on div "Trip details This trip cannot be edited because it is either under review, appr…" at bounding box center [774, 388] width 1549 height 777
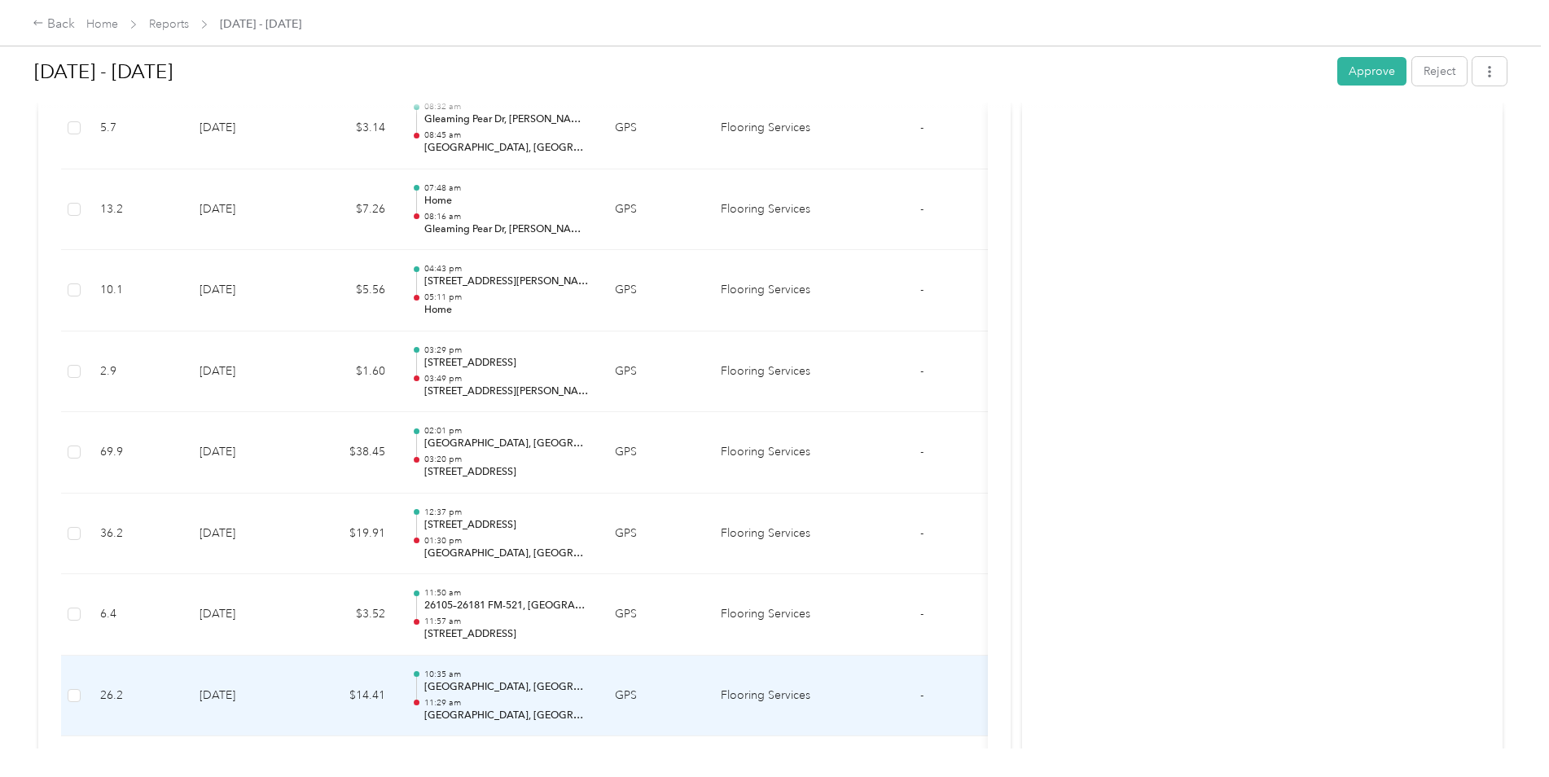
scroll to position [10547, 0]
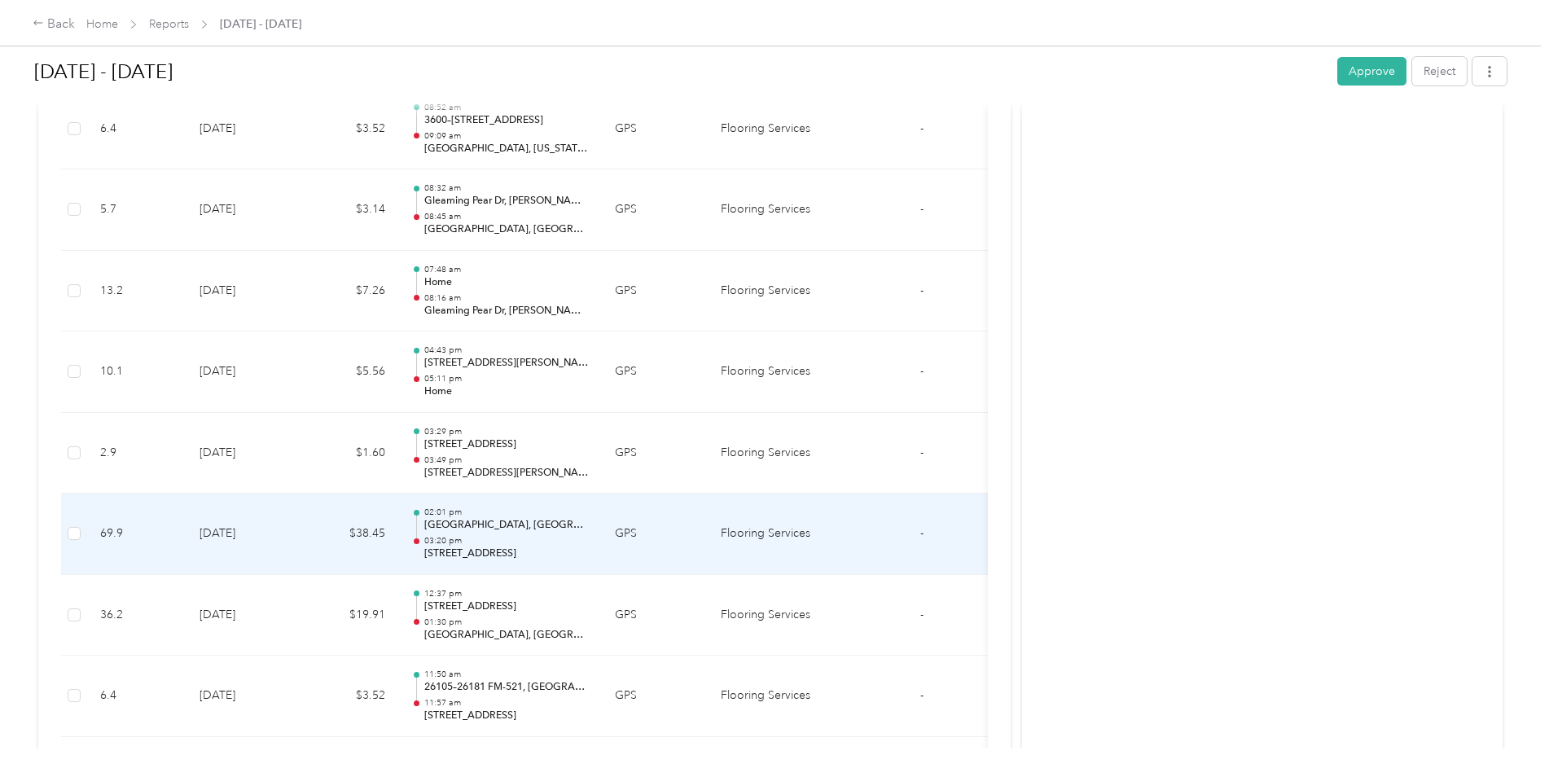
click at [279, 528] on td "[DATE]" at bounding box center [243, 534] width 114 height 81
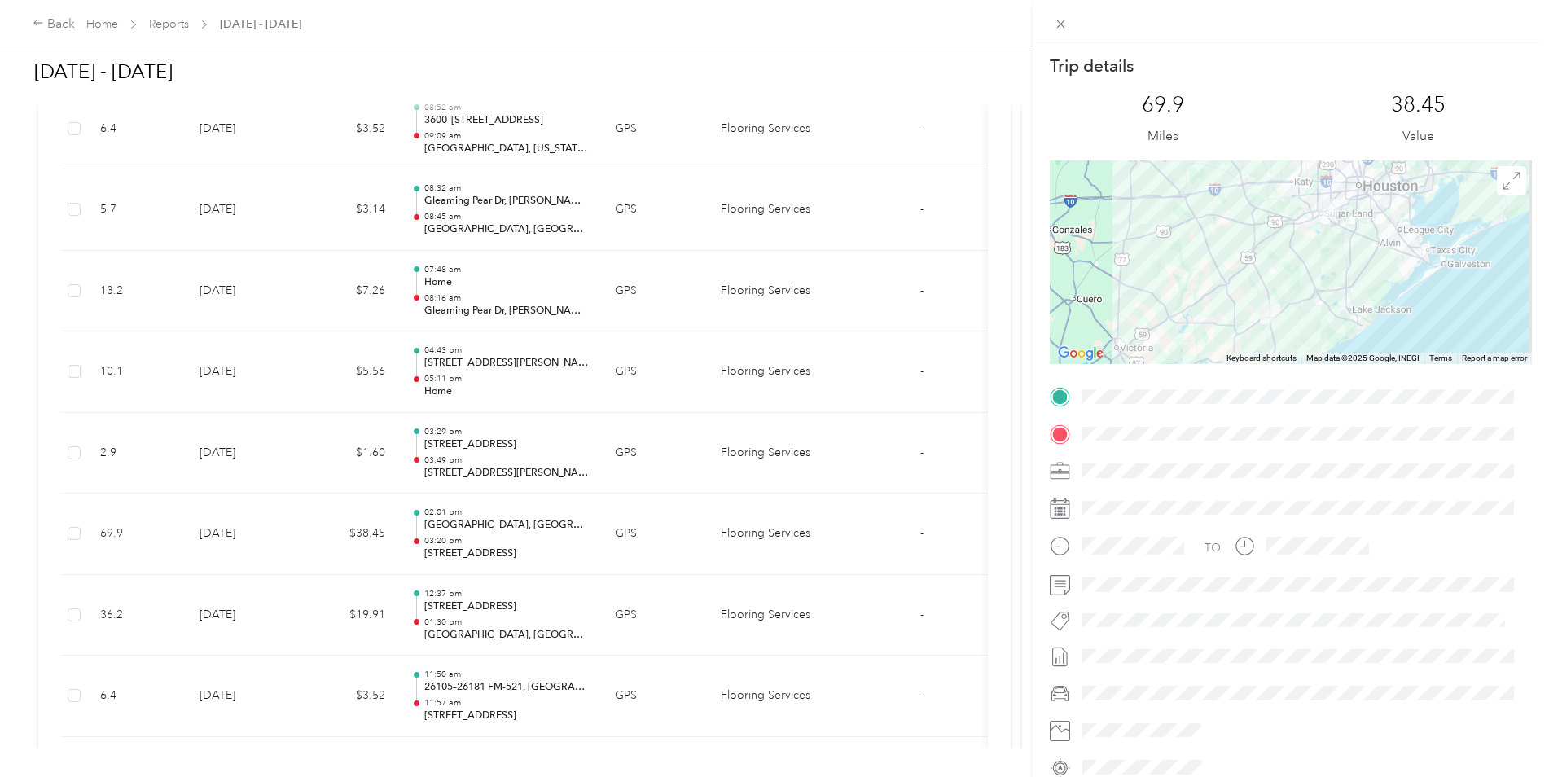
click at [279, 528] on div "Trip details This trip cannot be edited because it is either under review, appr…" at bounding box center [774, 388] width 1549 height 777
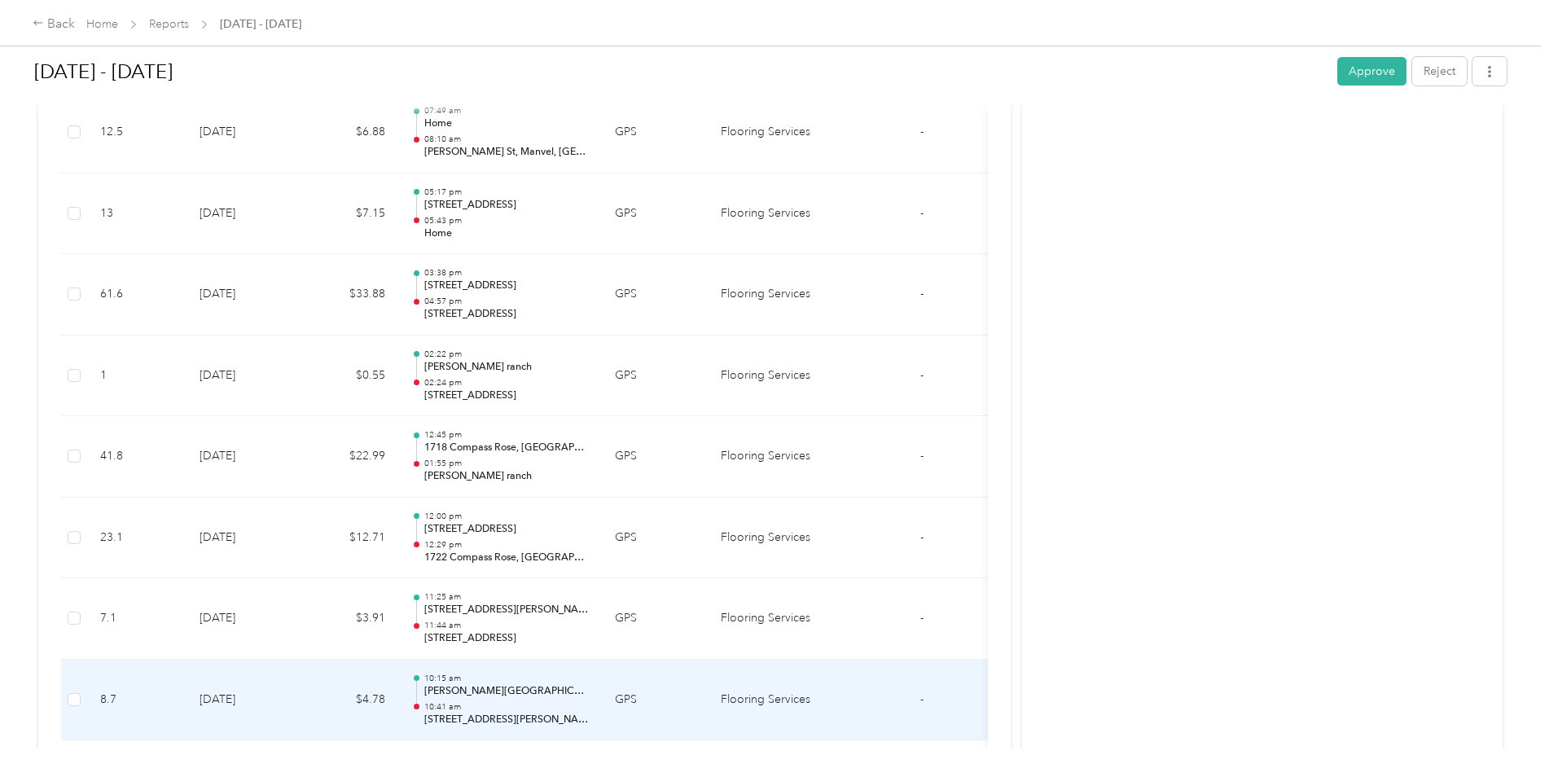
scroll to position [9733, 0]
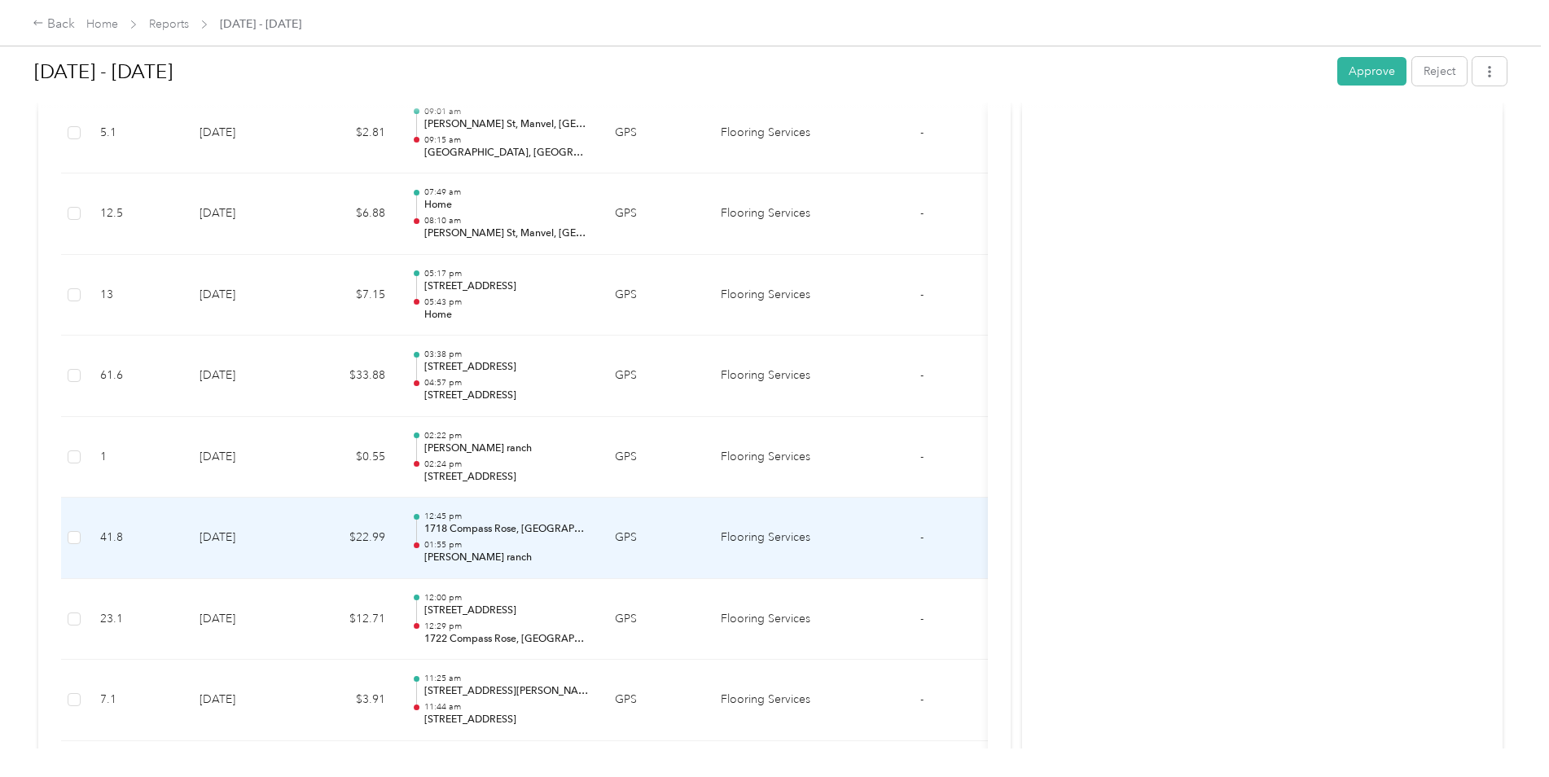
click at [279, 527] on td "[DATE]" at bounding box center [243, 538] width 114 height 81
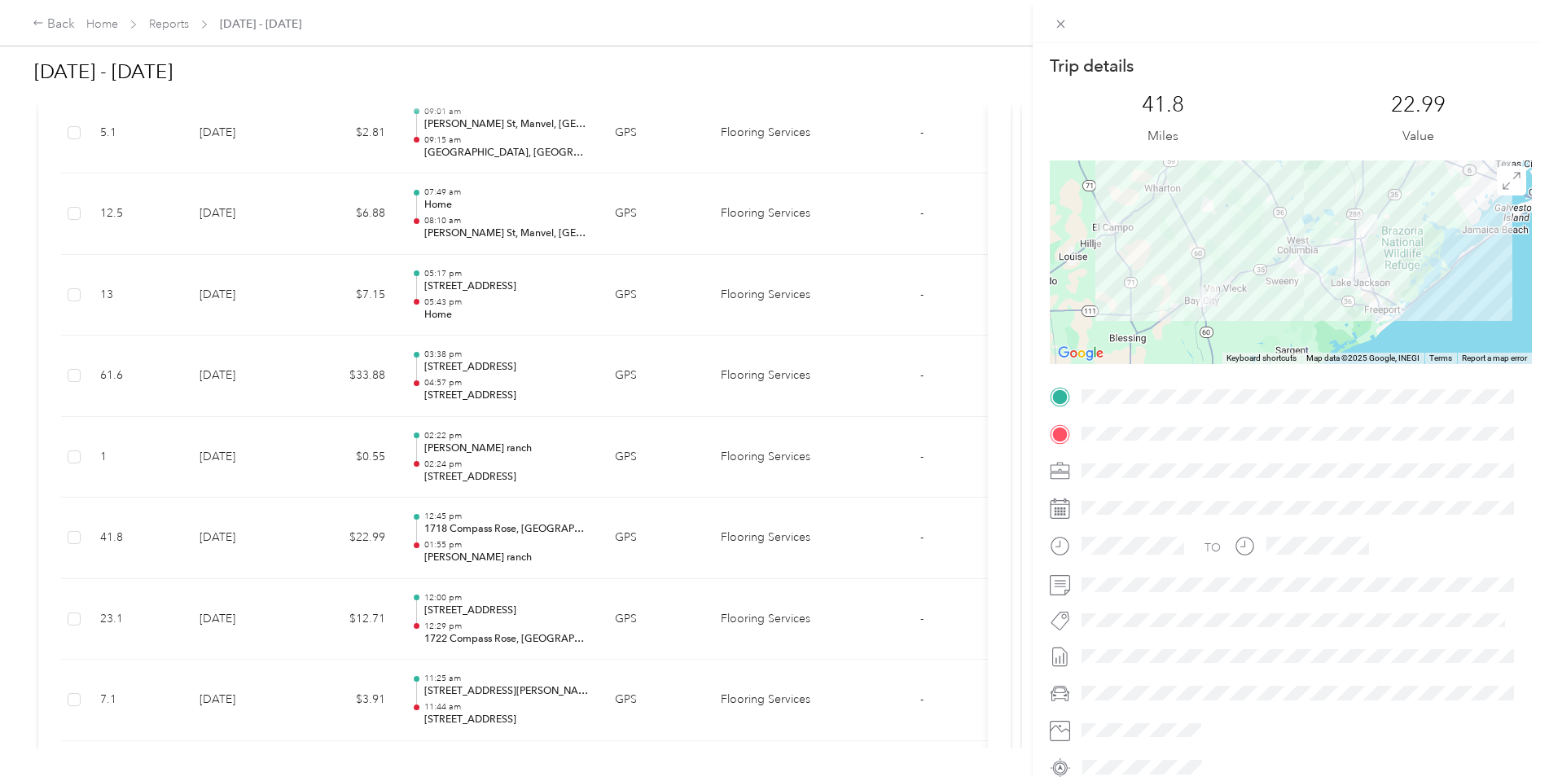
click at [279, 527] on div "Trip details This trip cannot be edited because it is either under review, appr…" at bounding box center [774, 388] width 1549 height 777
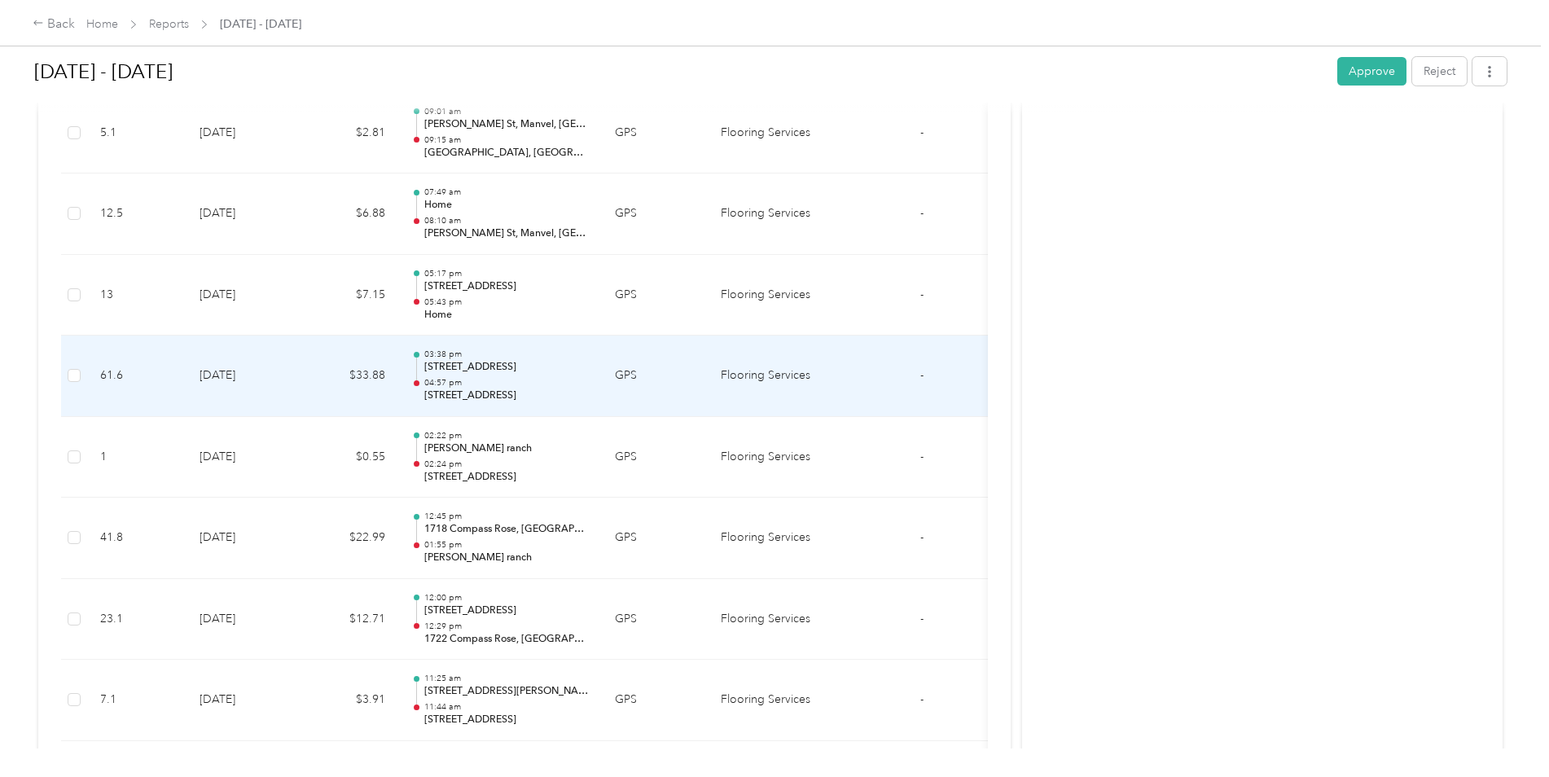
click at [279, 379] on td "[DATE]" at bounding box center [243, 376] width 114 height 81
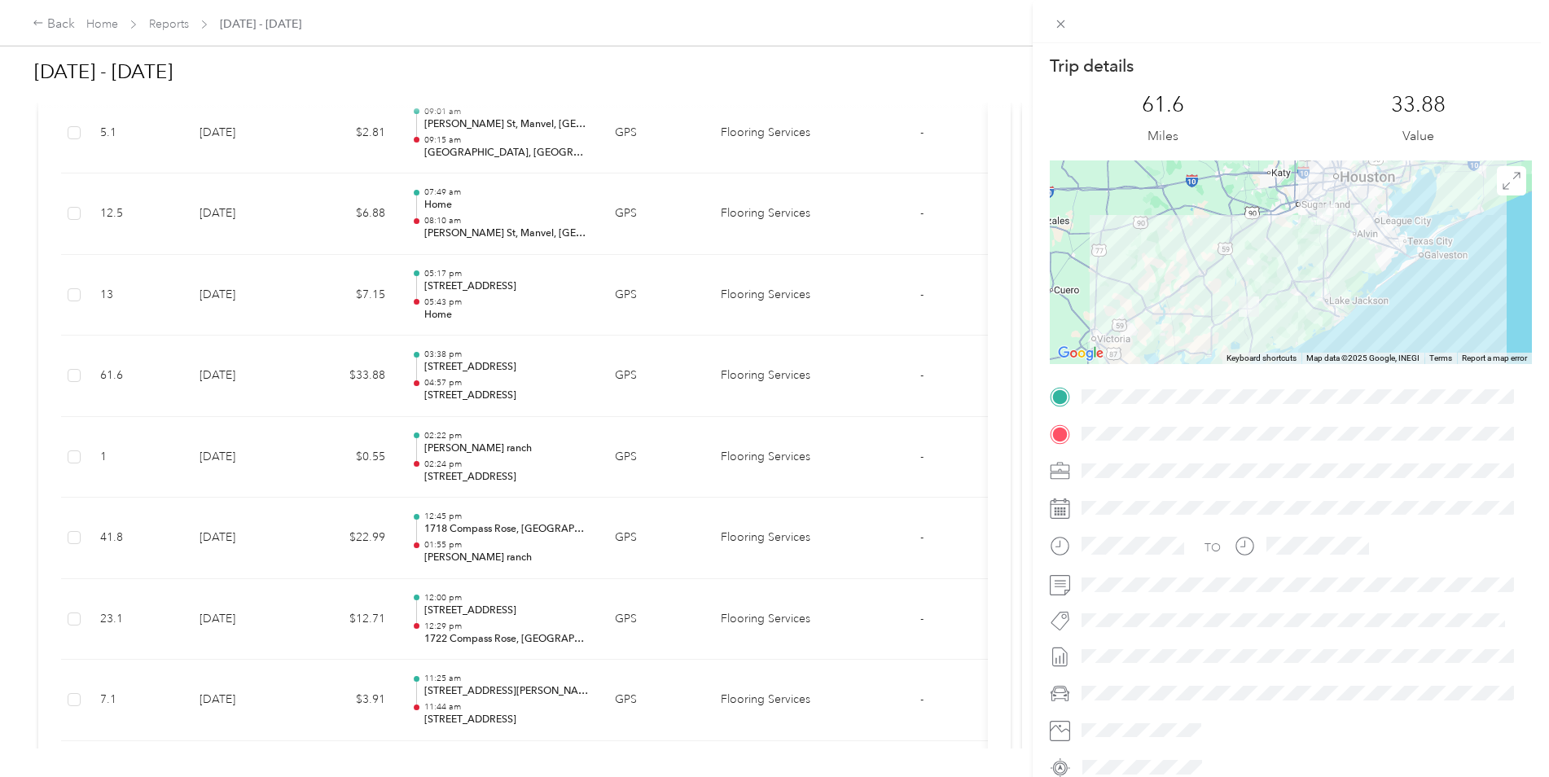
click at [279, 379] on div "Trip details This trip cannot be edited because it is either under review, appr…" at bounding box center [774, 388] width 1549 height 777
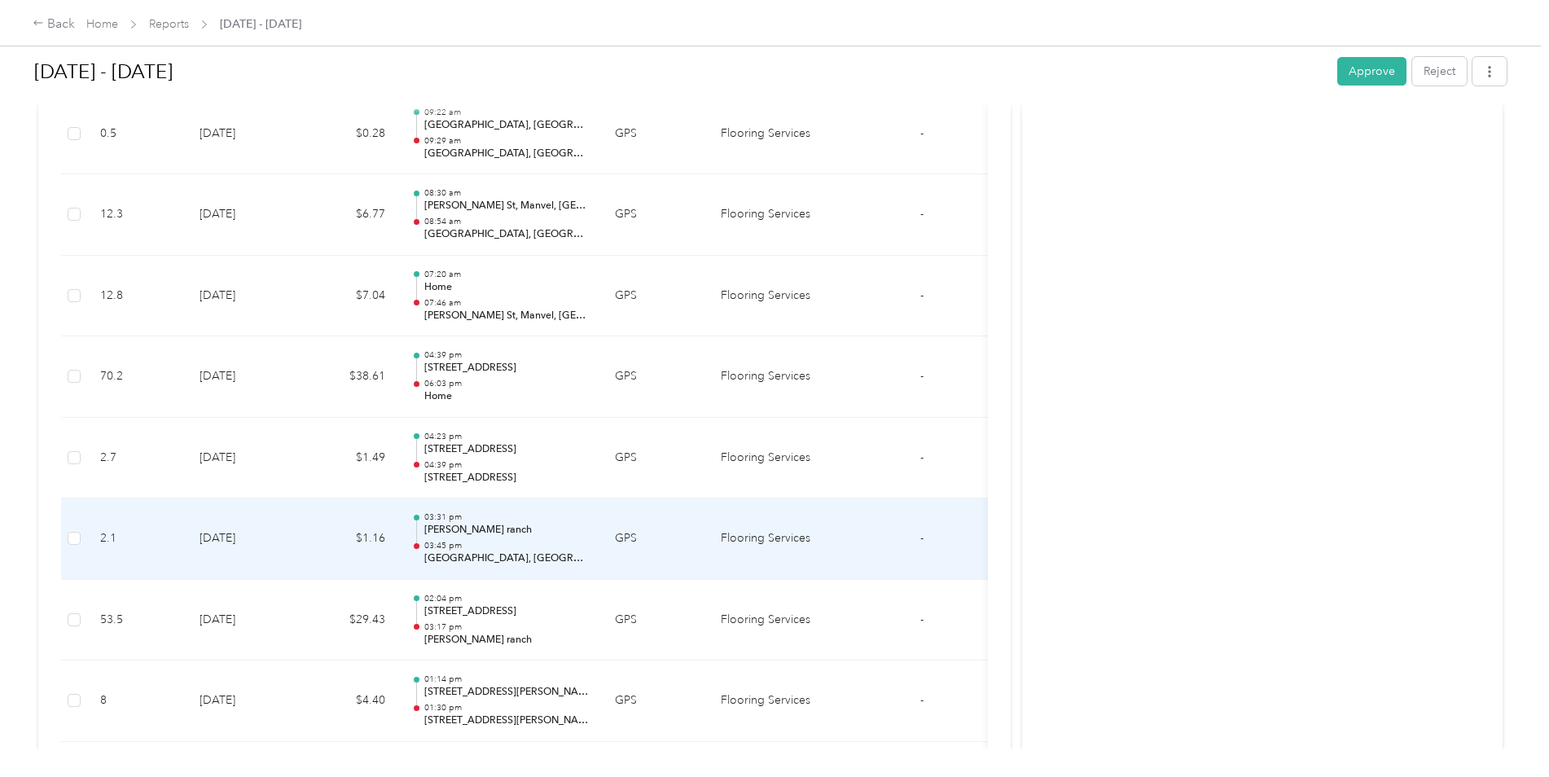
scroll to position [3706, 0]
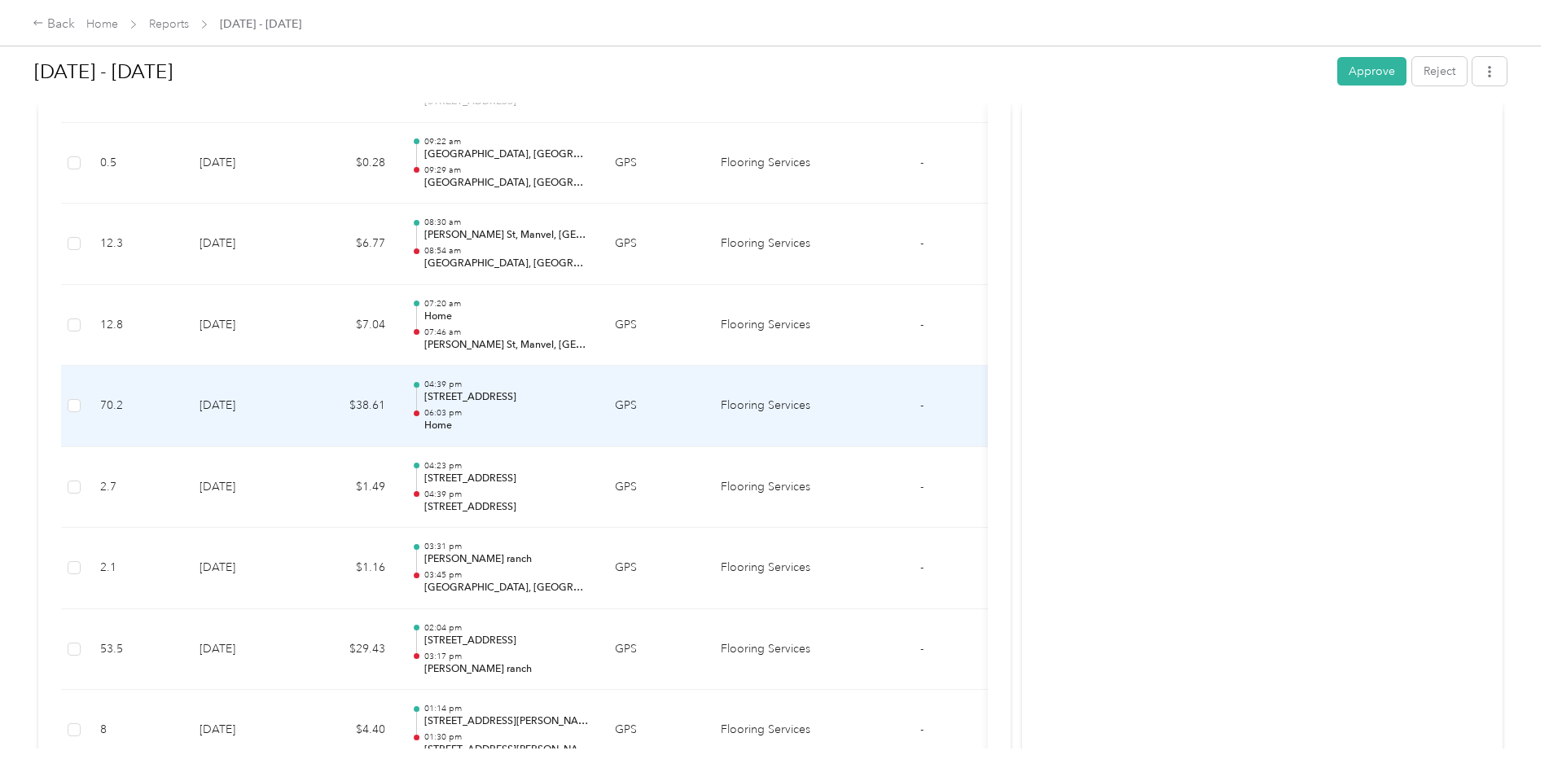
click at [279, 378] on td "[DATE]" at bounding box center [243, 406] width 114 height 81
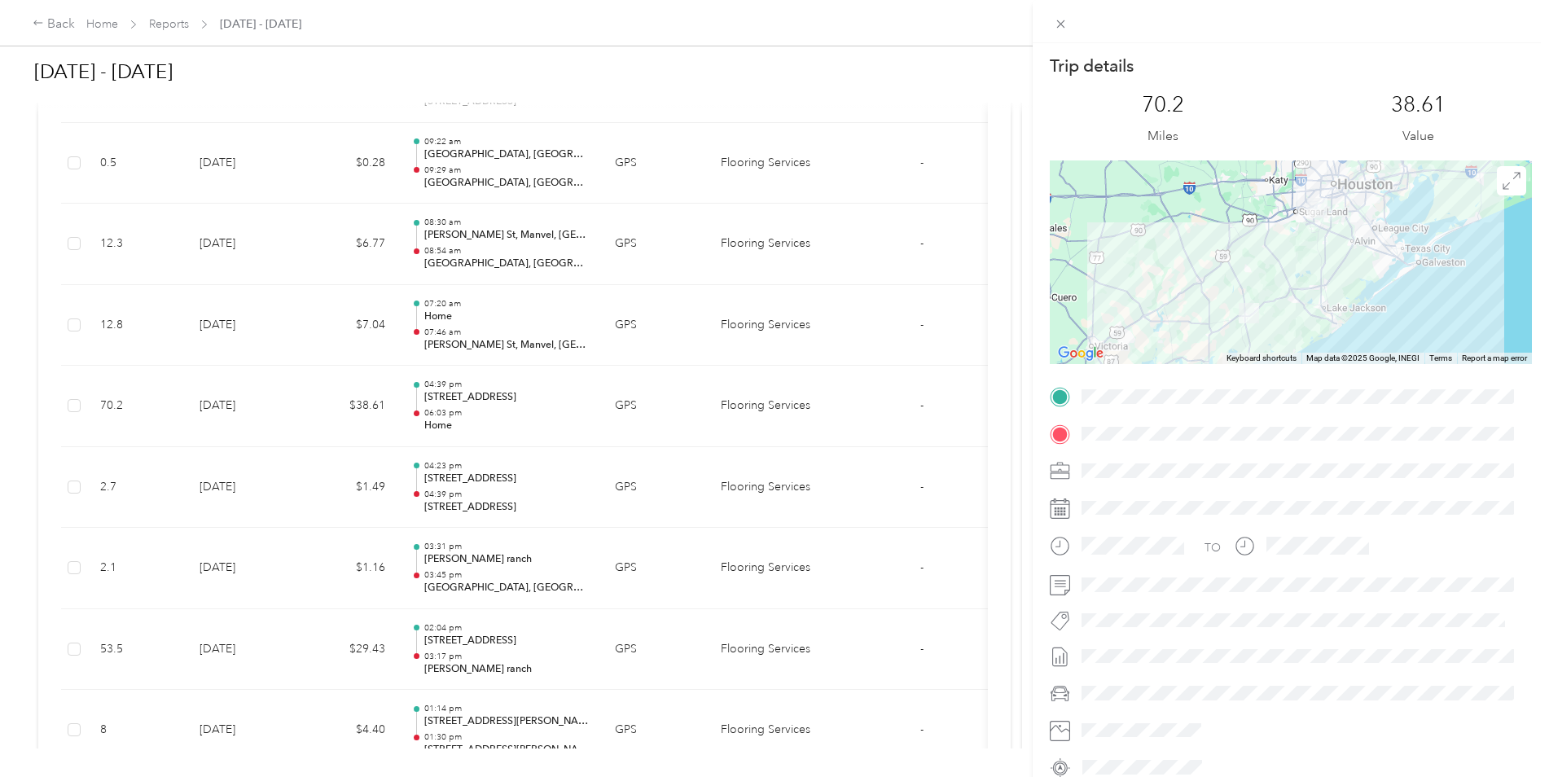
click at [287, 397] on div "Trip details This trip cannot be edited because it is either under review, appr…" at bounding box center [774, 388] width 1549 height 777
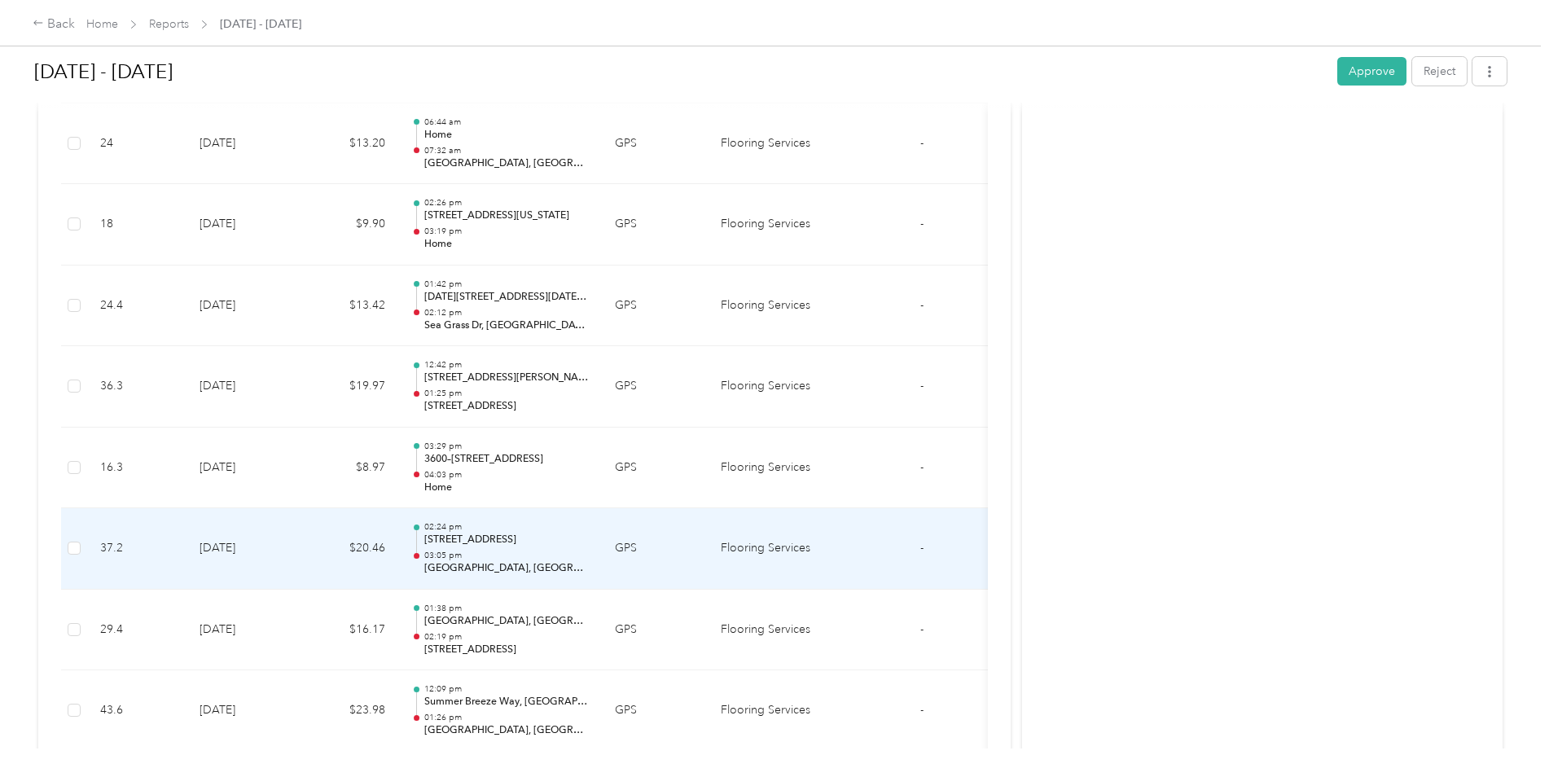
scroll to position [1915, 0]
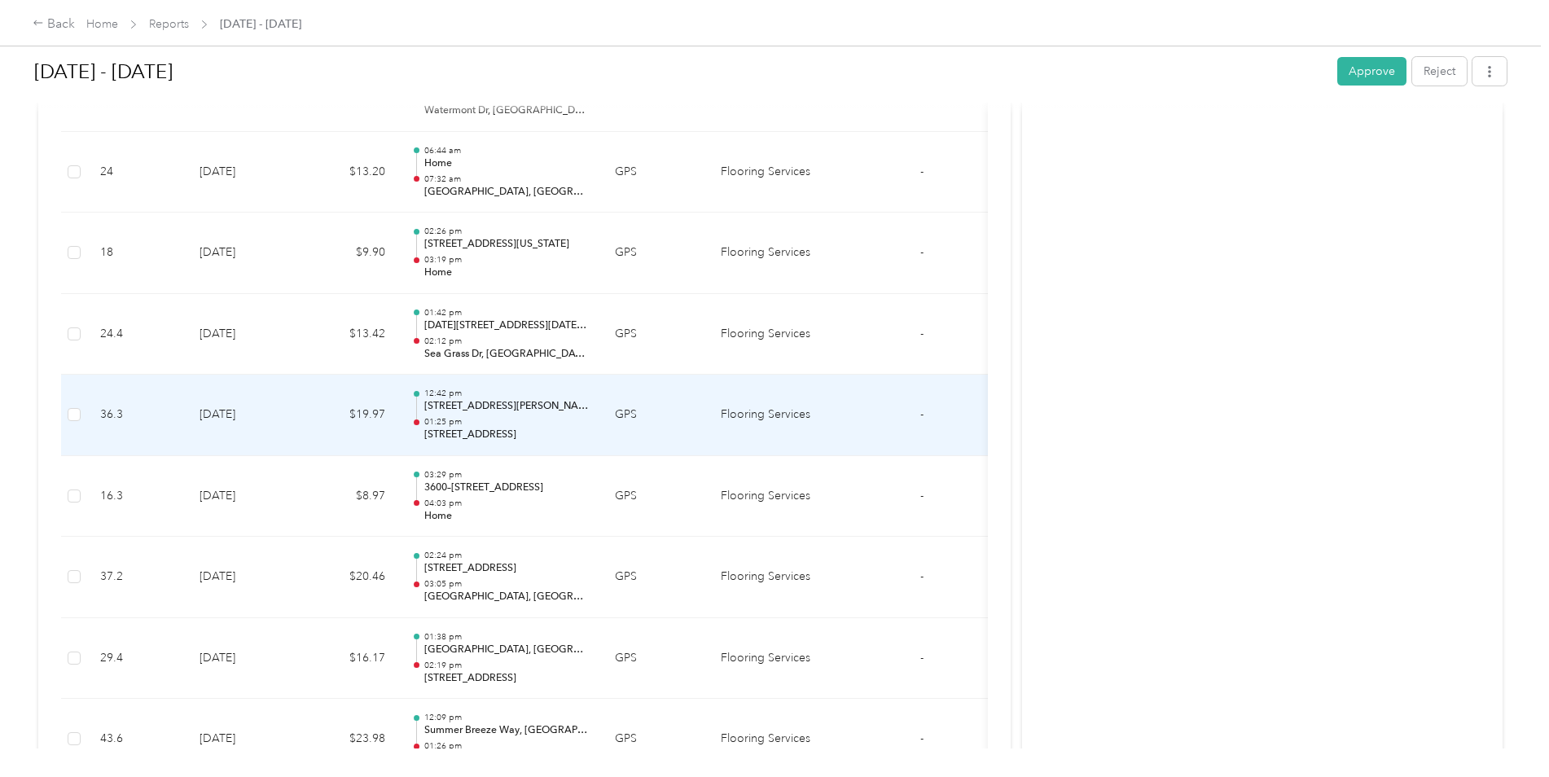
click at [314, 411] on td "$19.97" at bounding box center [350, 415] width 98 height 81
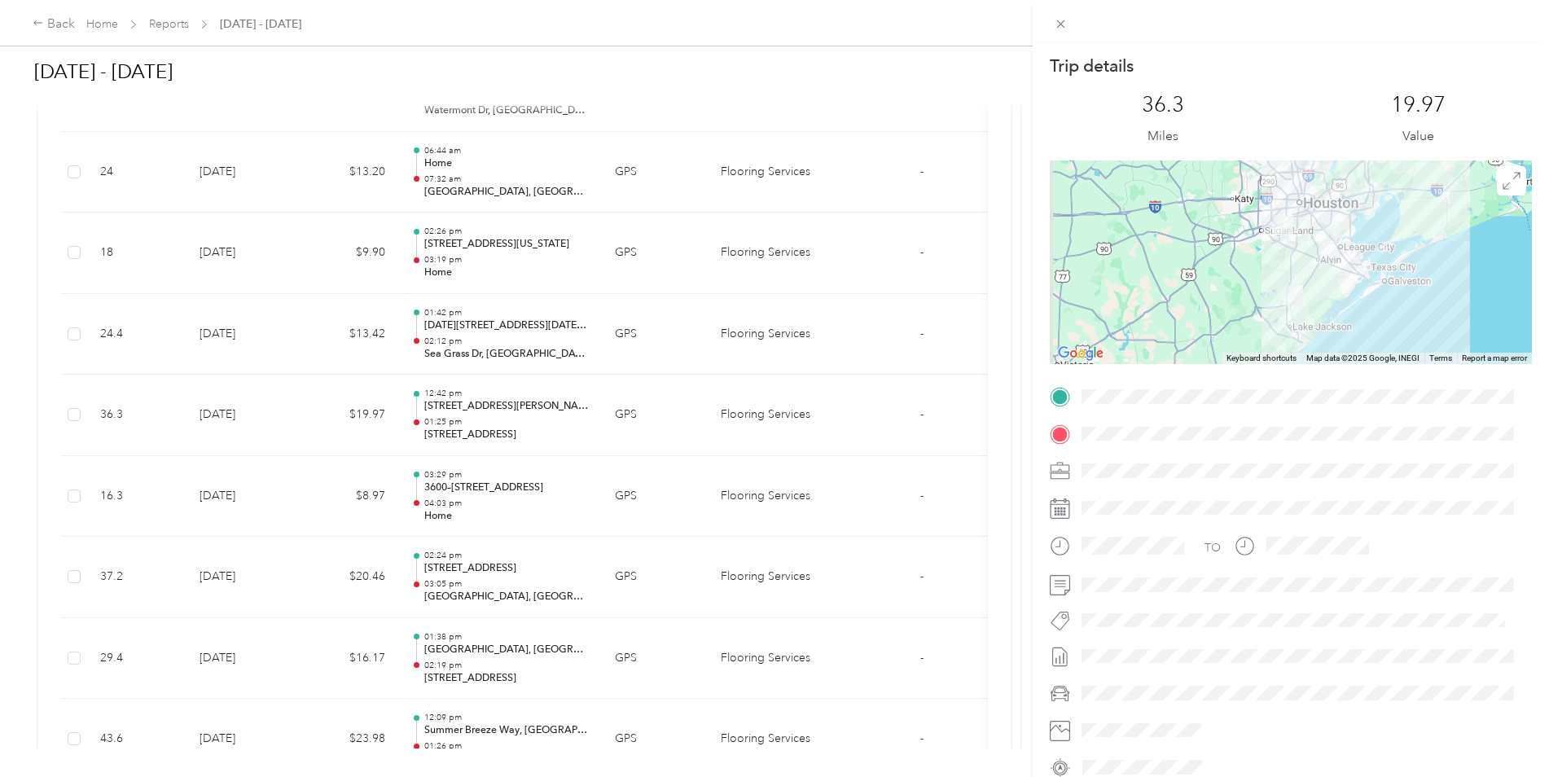
click at [1317, 297] on div at bounding box center [1291, 262] width 482 height 204
click at [1318, 298] on div at bounding box center [1291, 262] width 482 height 204
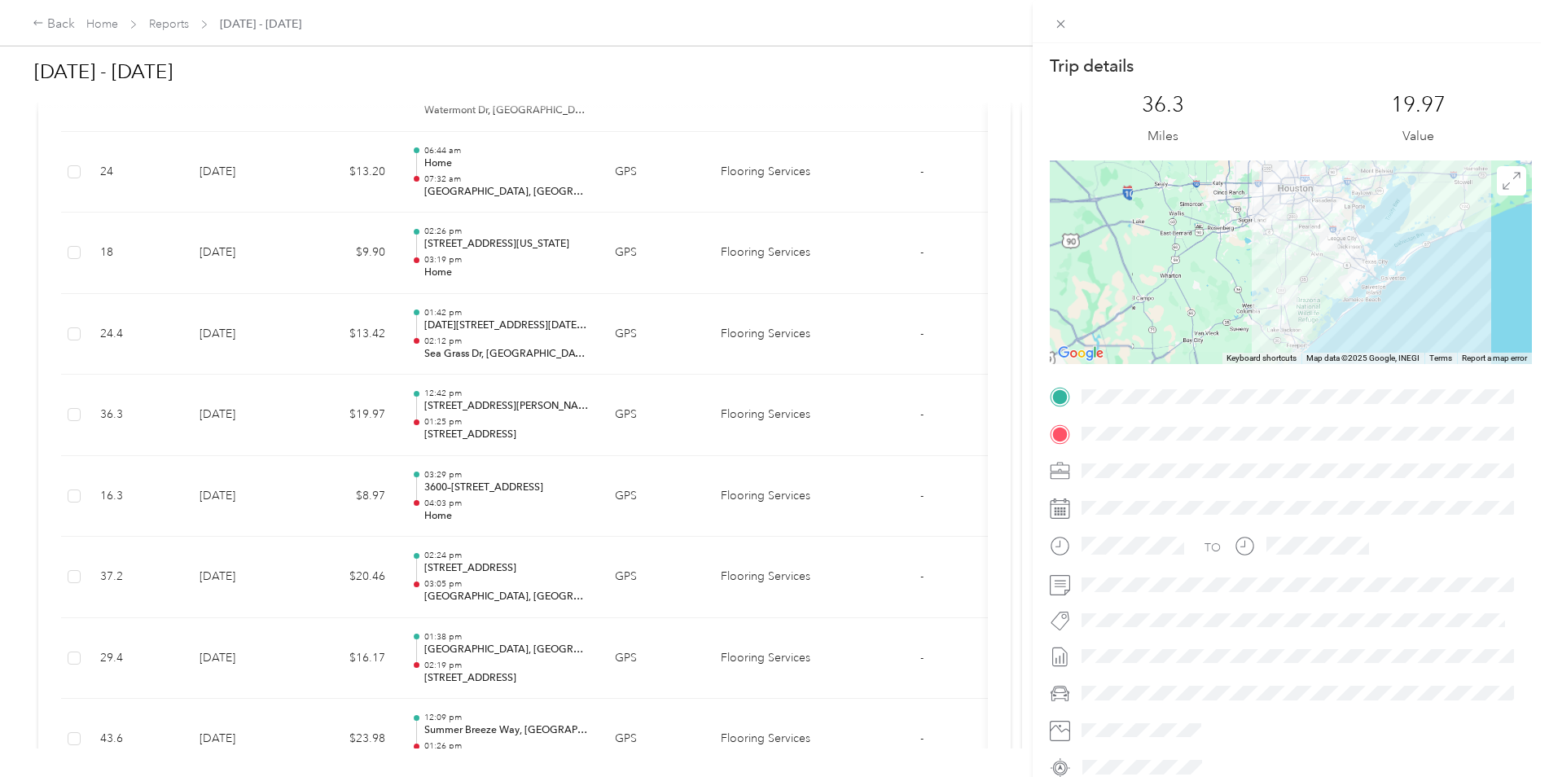
click at [1318, 298] on div at bounding box center [1291, 262] width 482 height 204
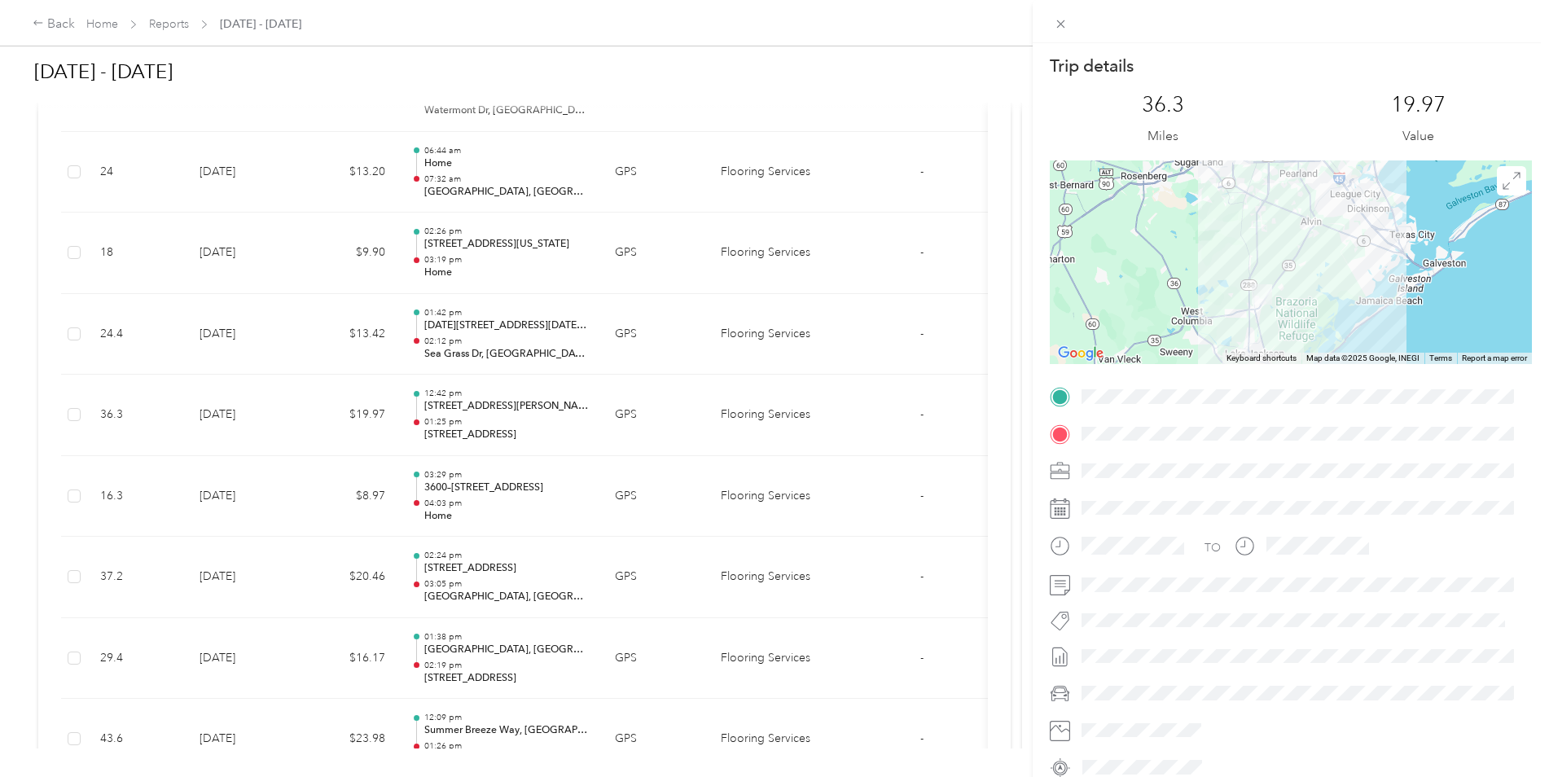
click at [1318, 298] on div at bounding box center [1291, 262] width 482 height 204
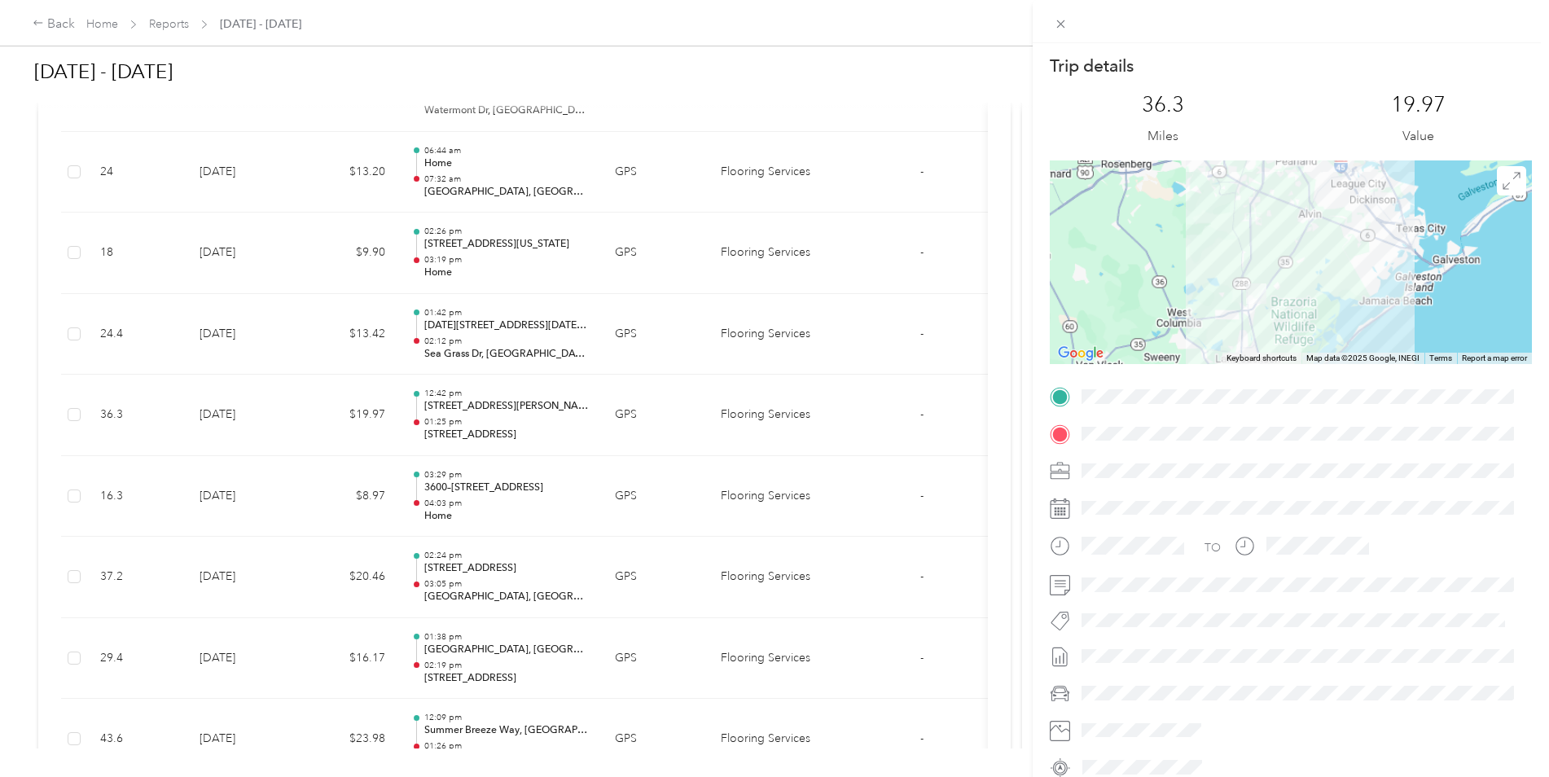
click at [1318, 298] on div at bounding box center [1291, 262] width 482 height 204
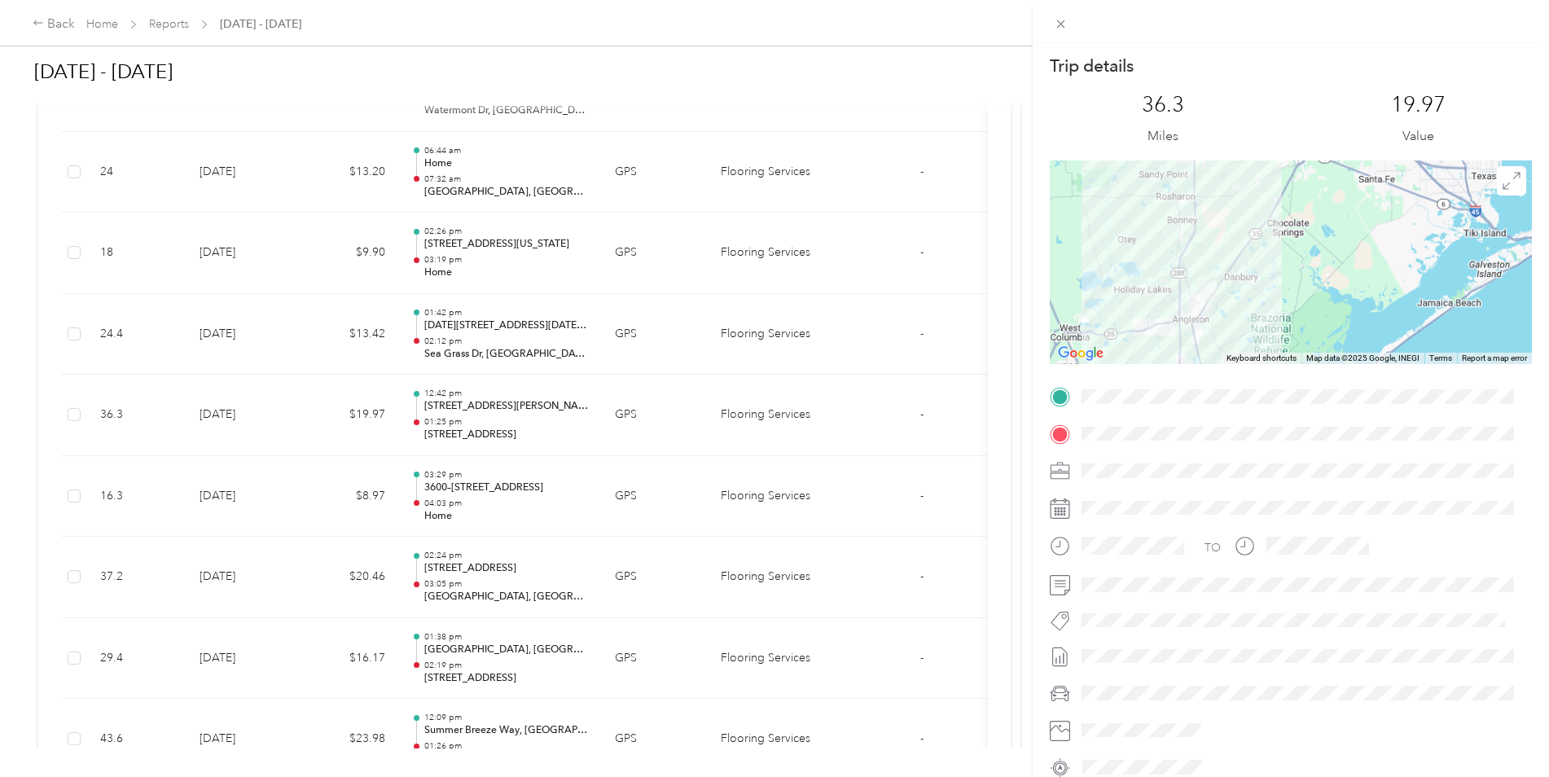
click at [1318, 298] on div at bounding box center [1291, 262] width 482 height 204
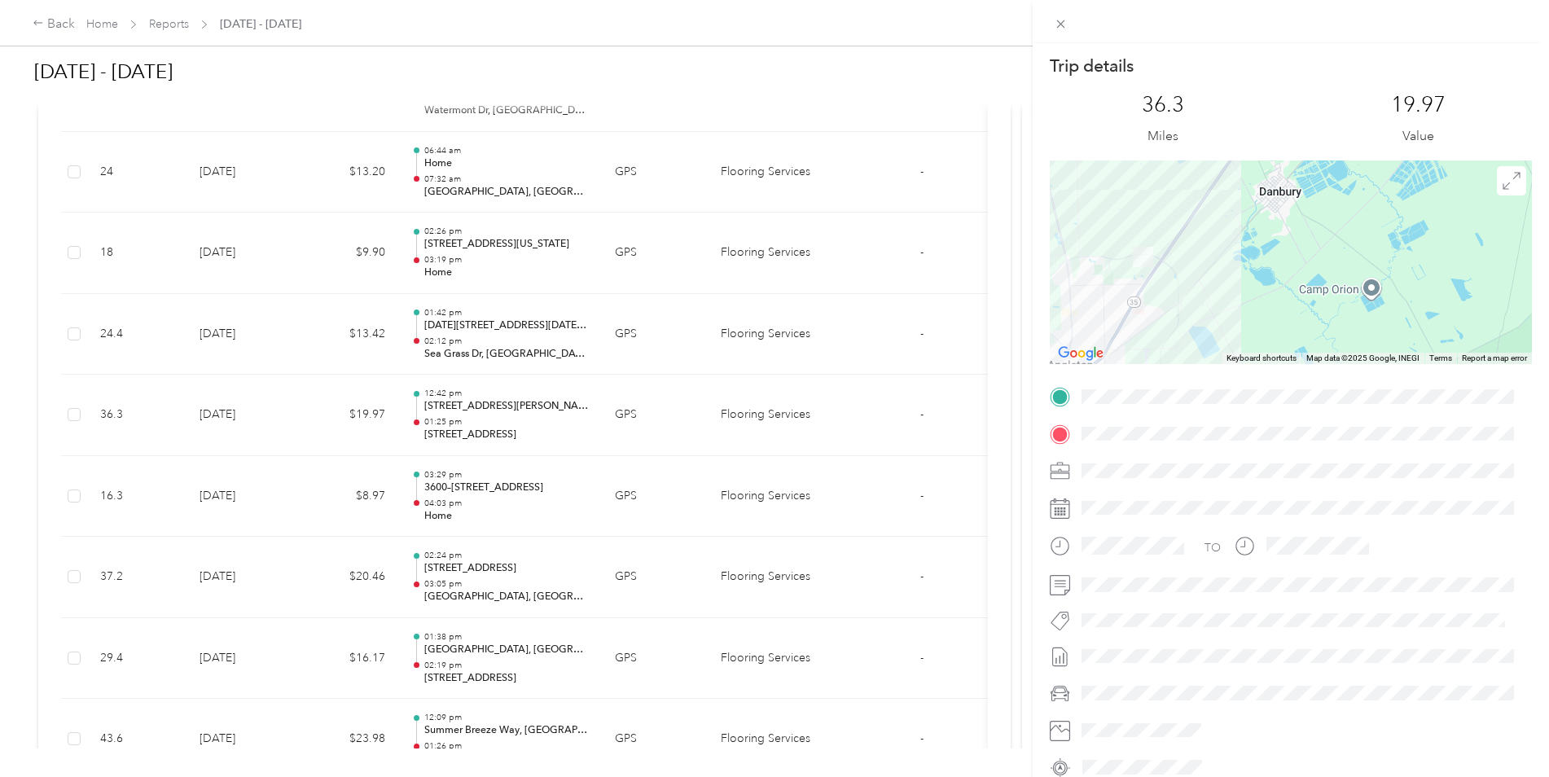
drag, startPoint x: 1140, startPoint y: 263, endPoint x: 1208, endPoint y: 291, distance: 73.0
click at [1208, 291] on div at bounding box center [1291, 262] width 482 height 204
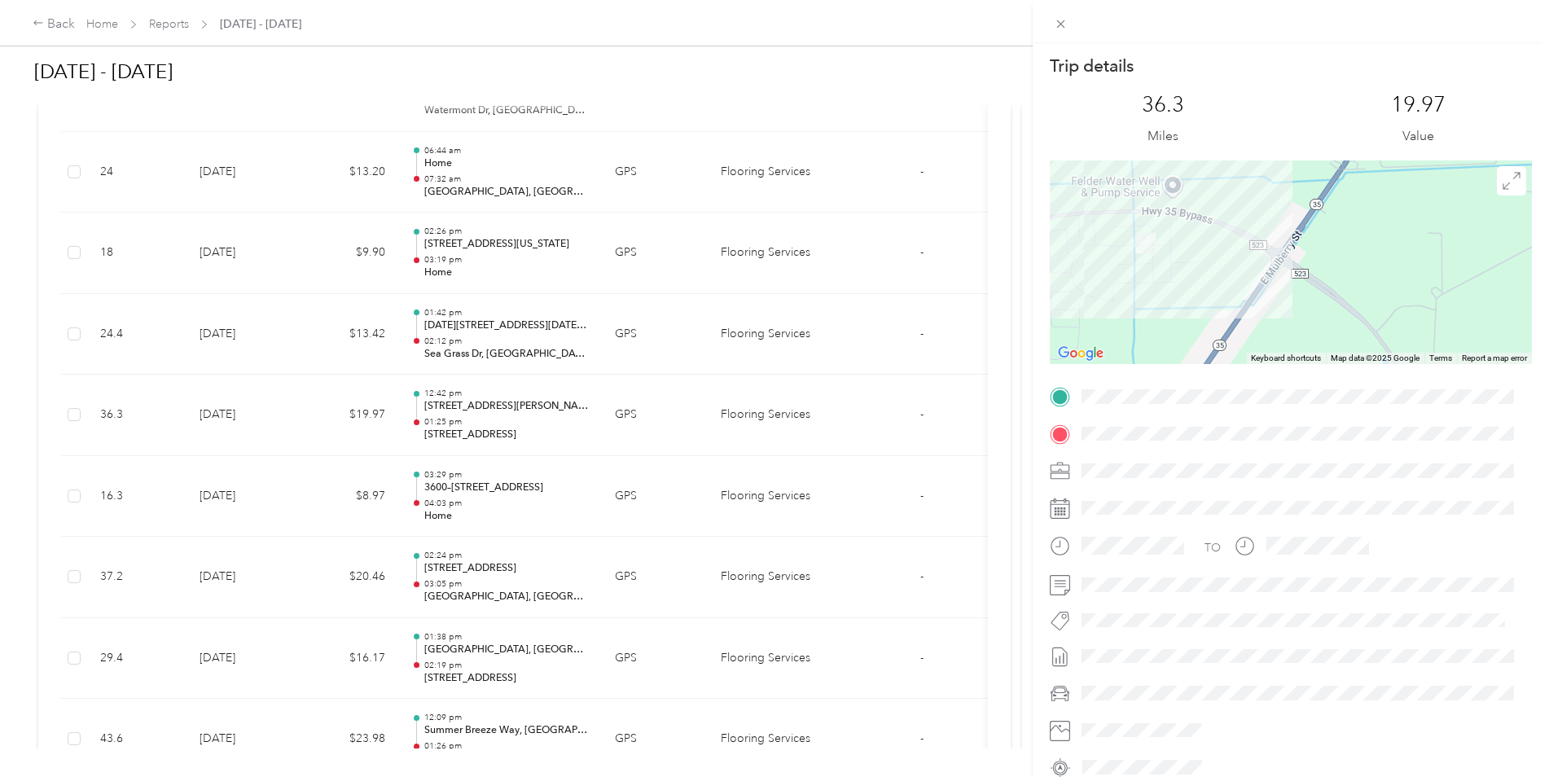
drag, startPoint x: 1126, startPoint y: 290, endPoint x: 1181, endPoint y: 336, distance: 71.6
click at [1181, 336] on div at bounding box center [1291, 262] width 482 height 204
drag, startPoint x: 1117, startPoint y: 252, endPoint x: 1150, endPoint y: 366, distance: 117.8
click at [1150, 366] on div "Trip details This trip cannot be edited because it is either under review, appr…" at bounding box center [1291, 418] width 482 height 726
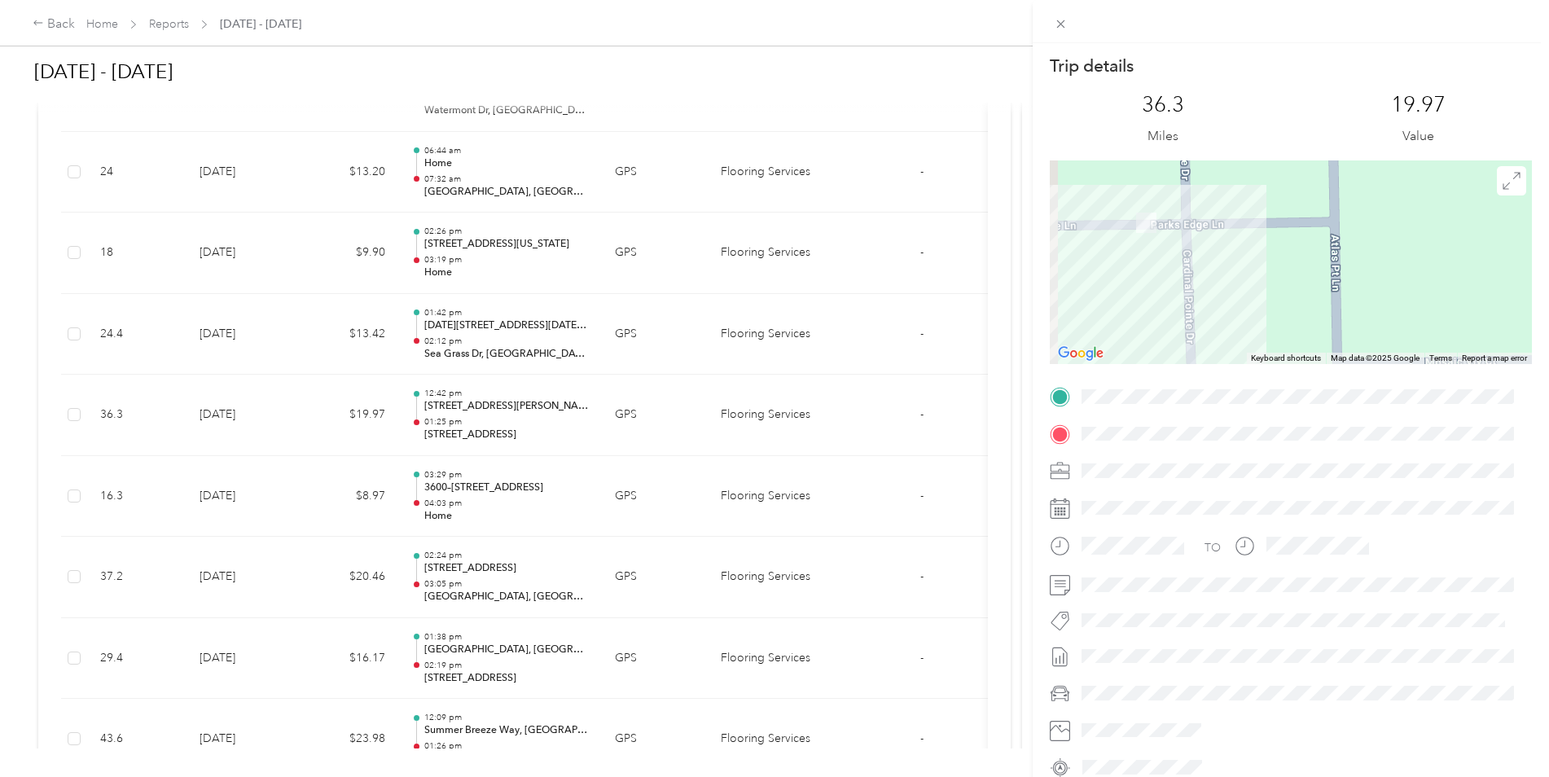
drag, startPoint x: 1099, startPoint y: 239, endPoint x: 1122, endPoint y: 311, distance: 76.0
click at [1122, 311] on div at bounding box center [1291, 262] width 482 height 204
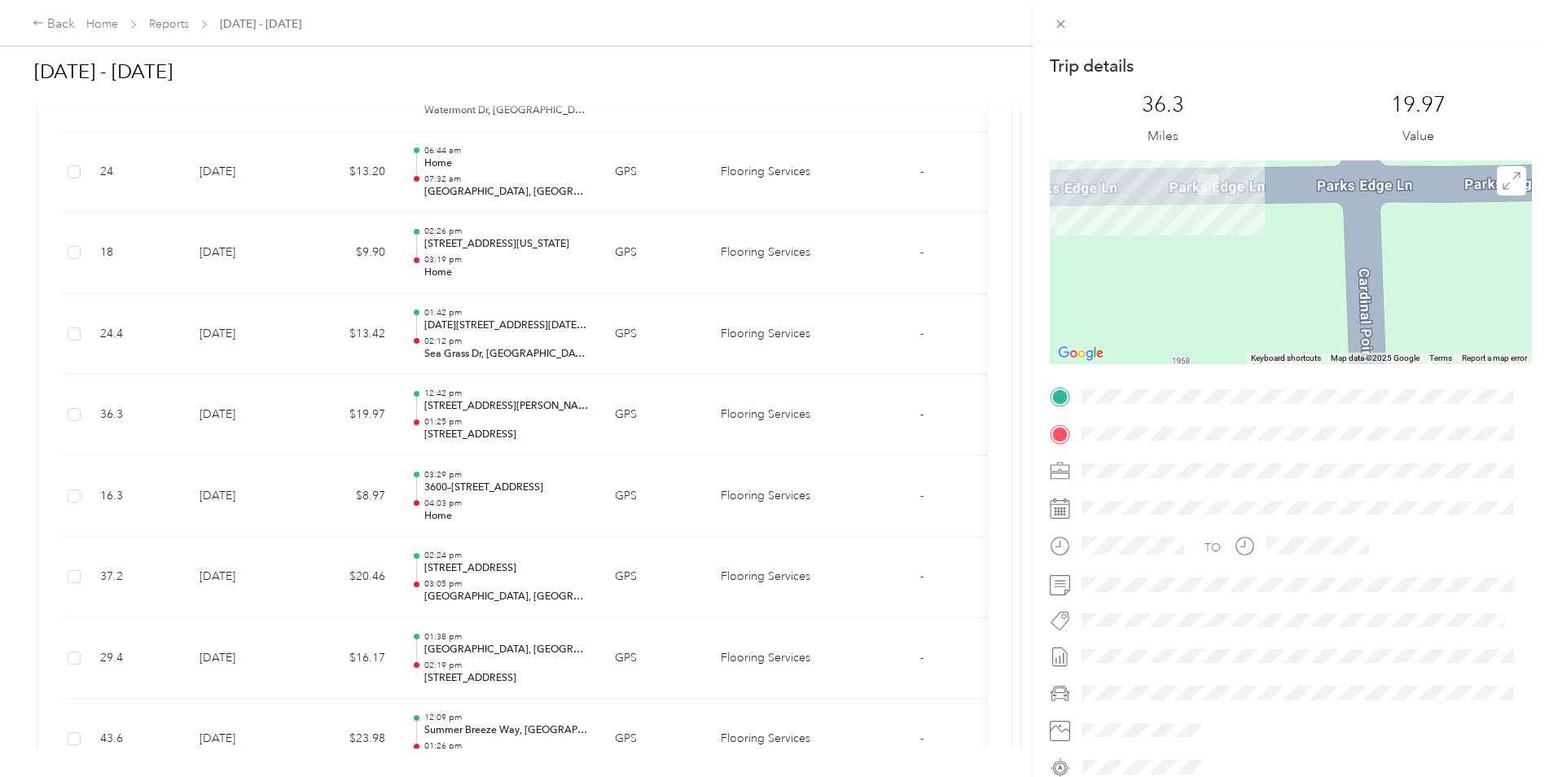
drag, startPoint x: 1149, startPoint y: 239, endPoint x: 1149, endPoint y: 333, distance: 94.5
click at [1149, 333] on div at bounding box center [1291, 262] width 482 height 204
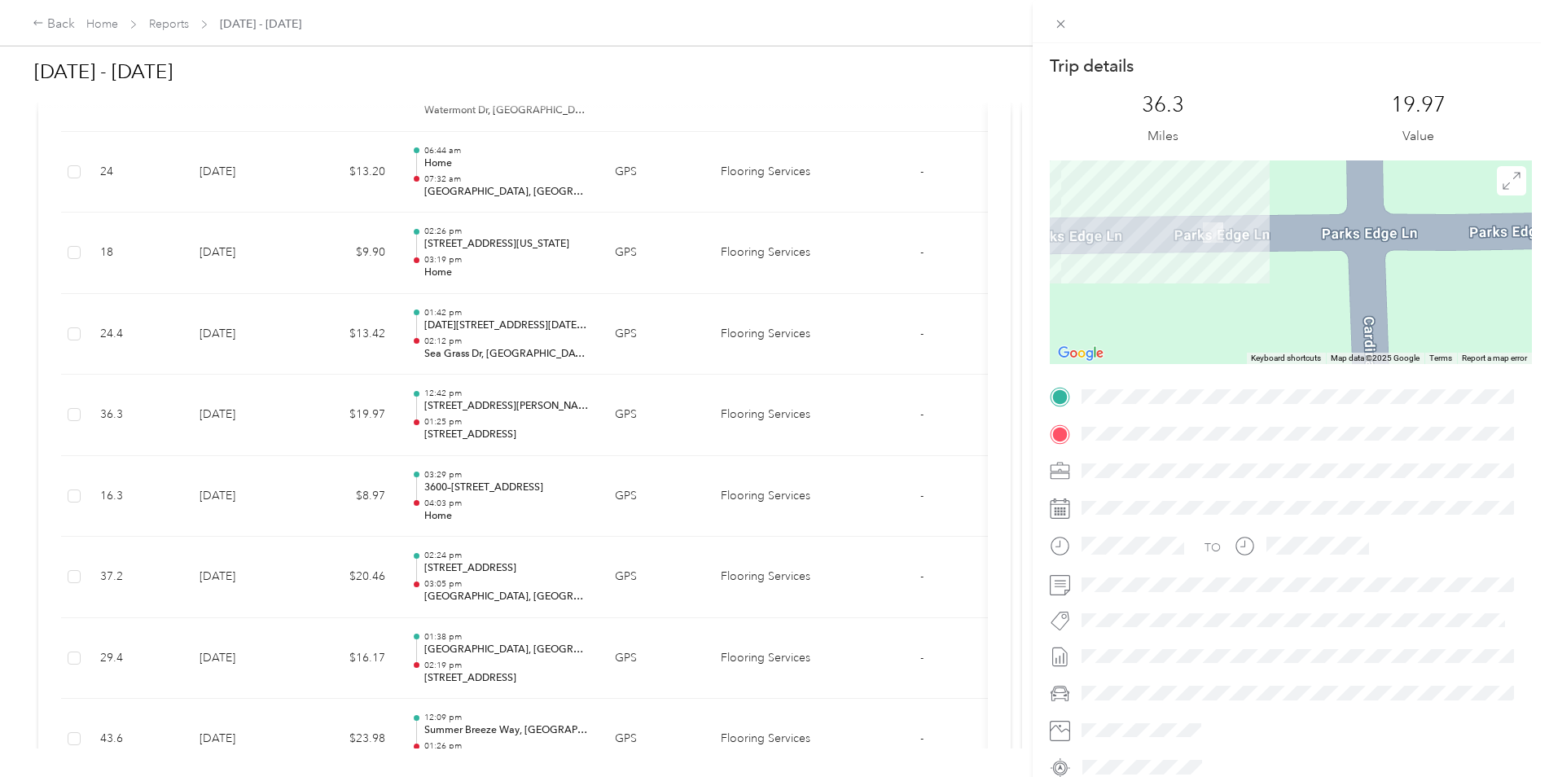
drag, startPoint x: 1147, startPoint y: 280, endPoint x: 1155, endPoint y: 316, distance: 36.7
click at [1155, 316] on div at bounding box center [1291, 262] width 482 height 204
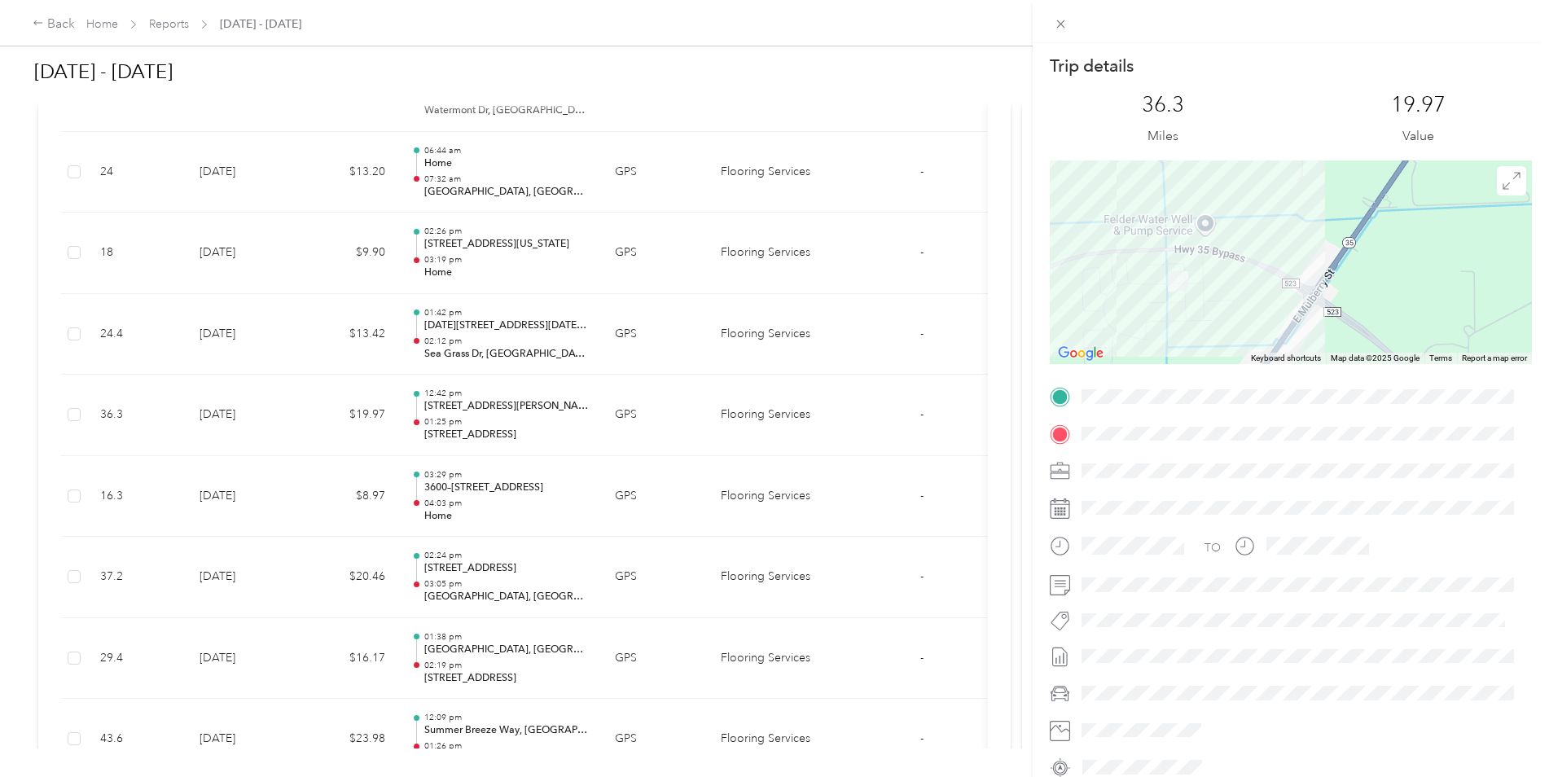
click at [249, 432] on div "Trip details This trip cannot be edited because it is either under review, appr…" at bounding box center [774, 388] width 1549 height 777
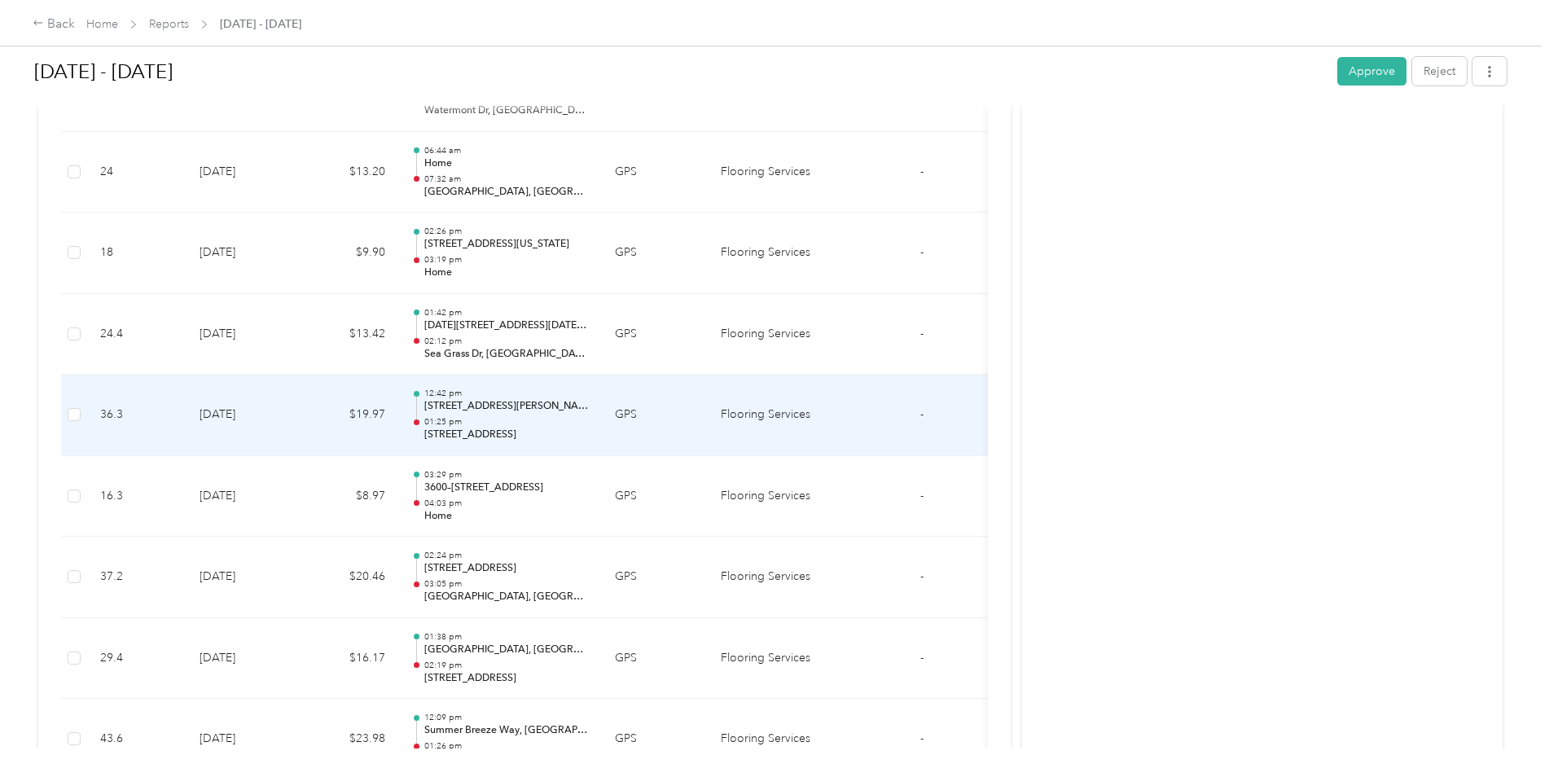
click at [249, 432] on td "[DATE]" at bounding box center [243, 415] width 114 height 81
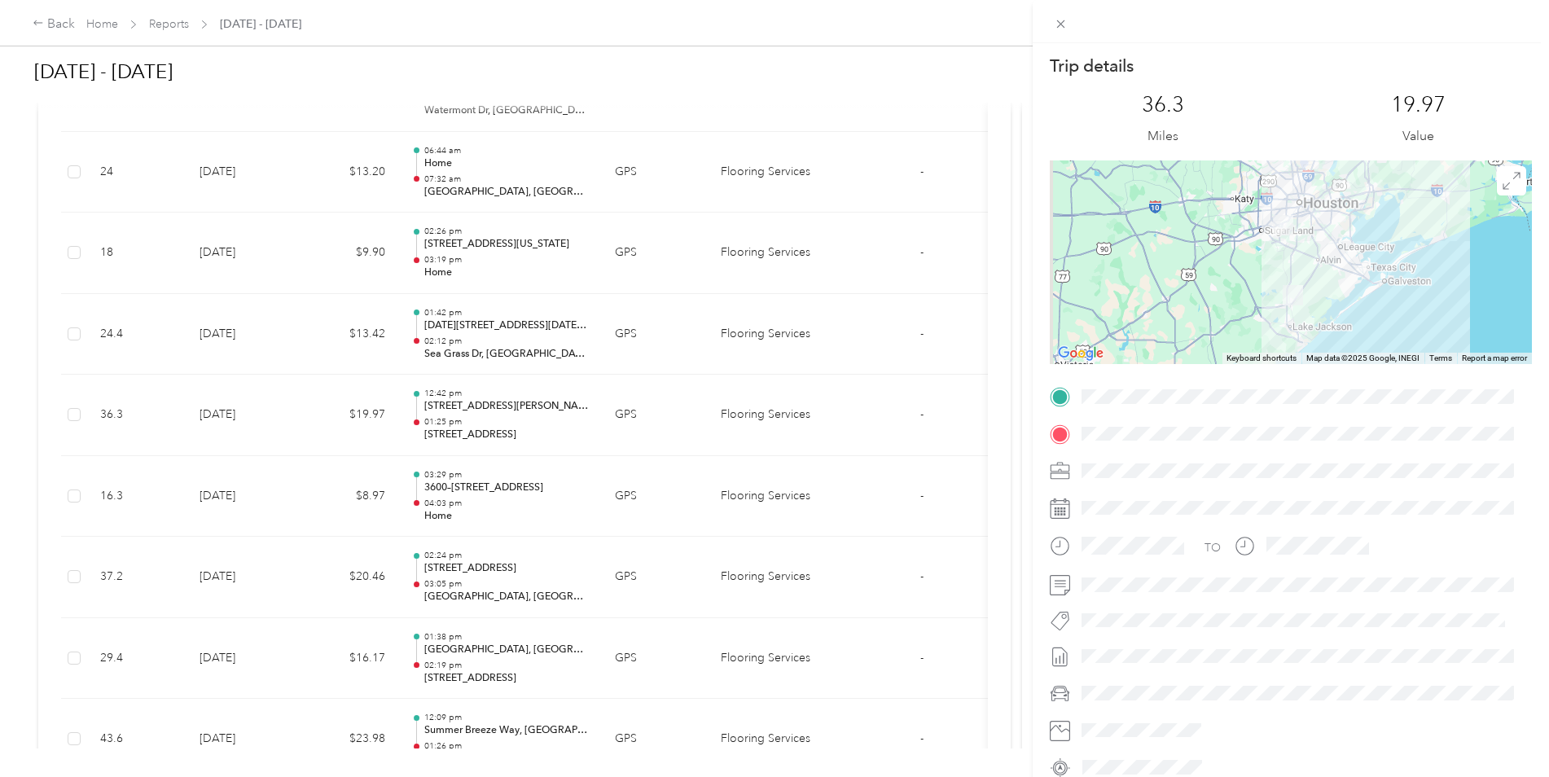
click at [249, 432] on div "Trip details This trip cannot be edited because it is either under review, appr…" at bounding box center [774, 388] width 1549 height 777
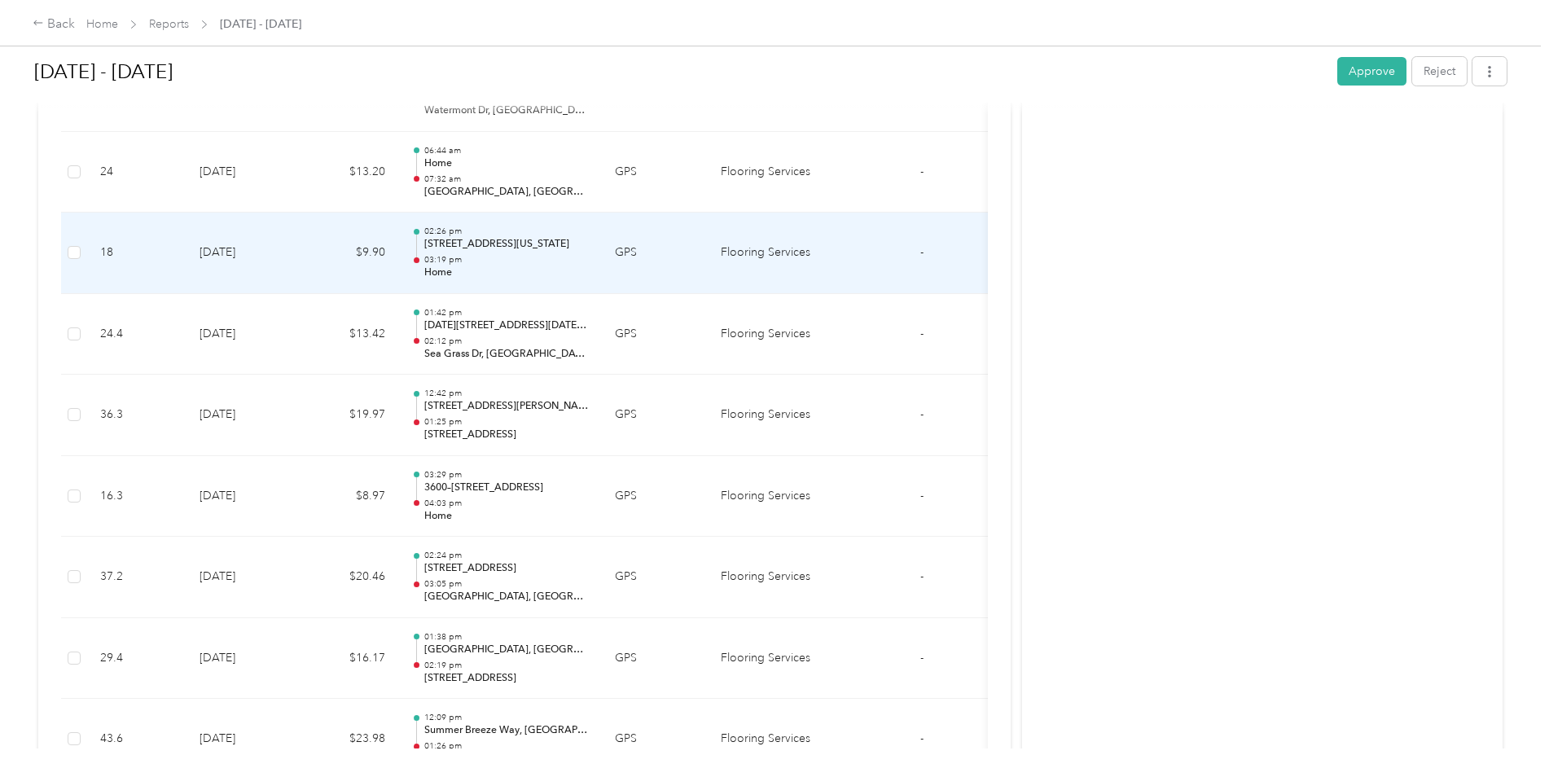
click at [263, 264] on td "[DATE]" at bounding box center [243, 253] width 114 height 81
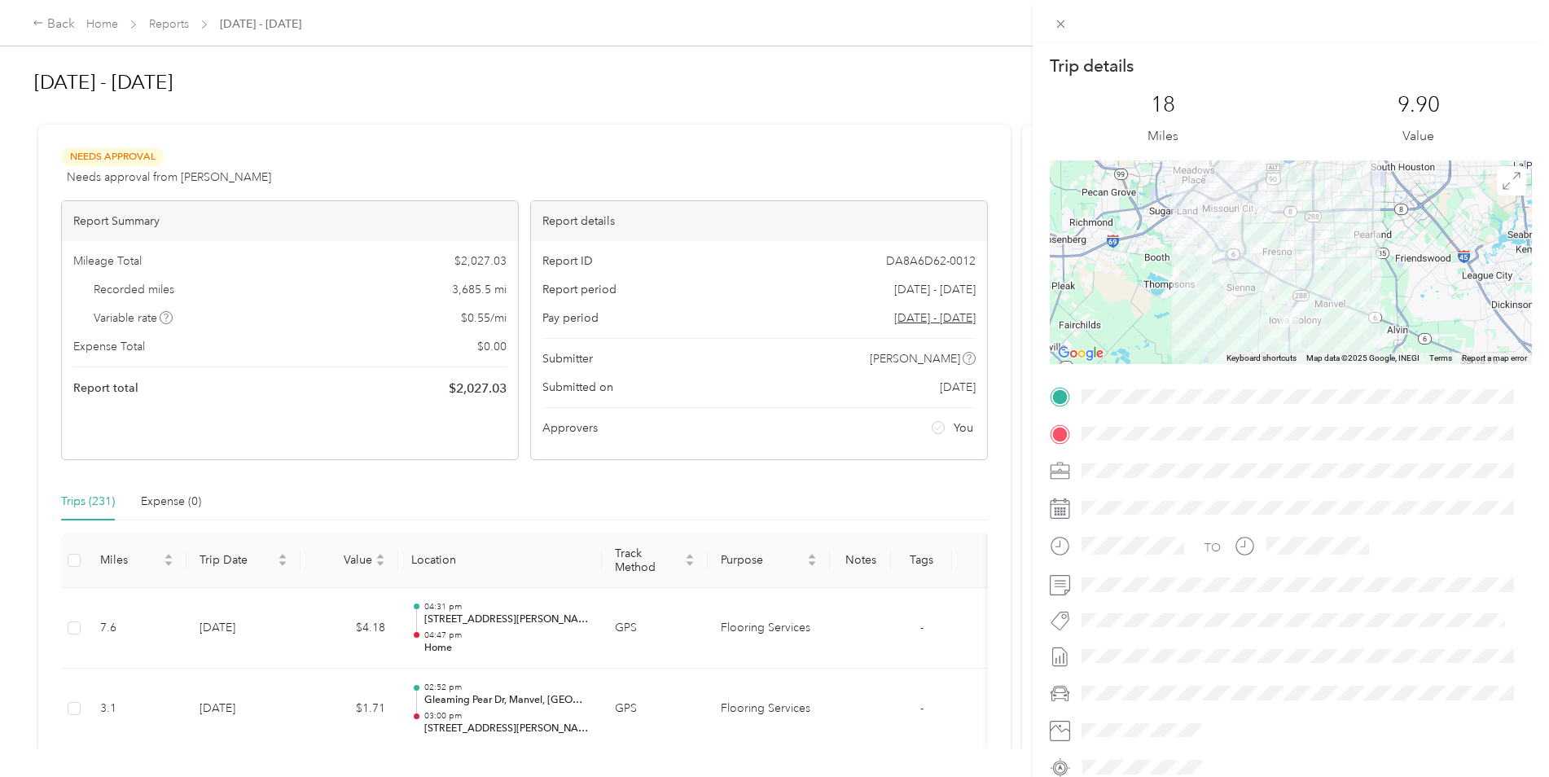
scroll to position [1915, 0]
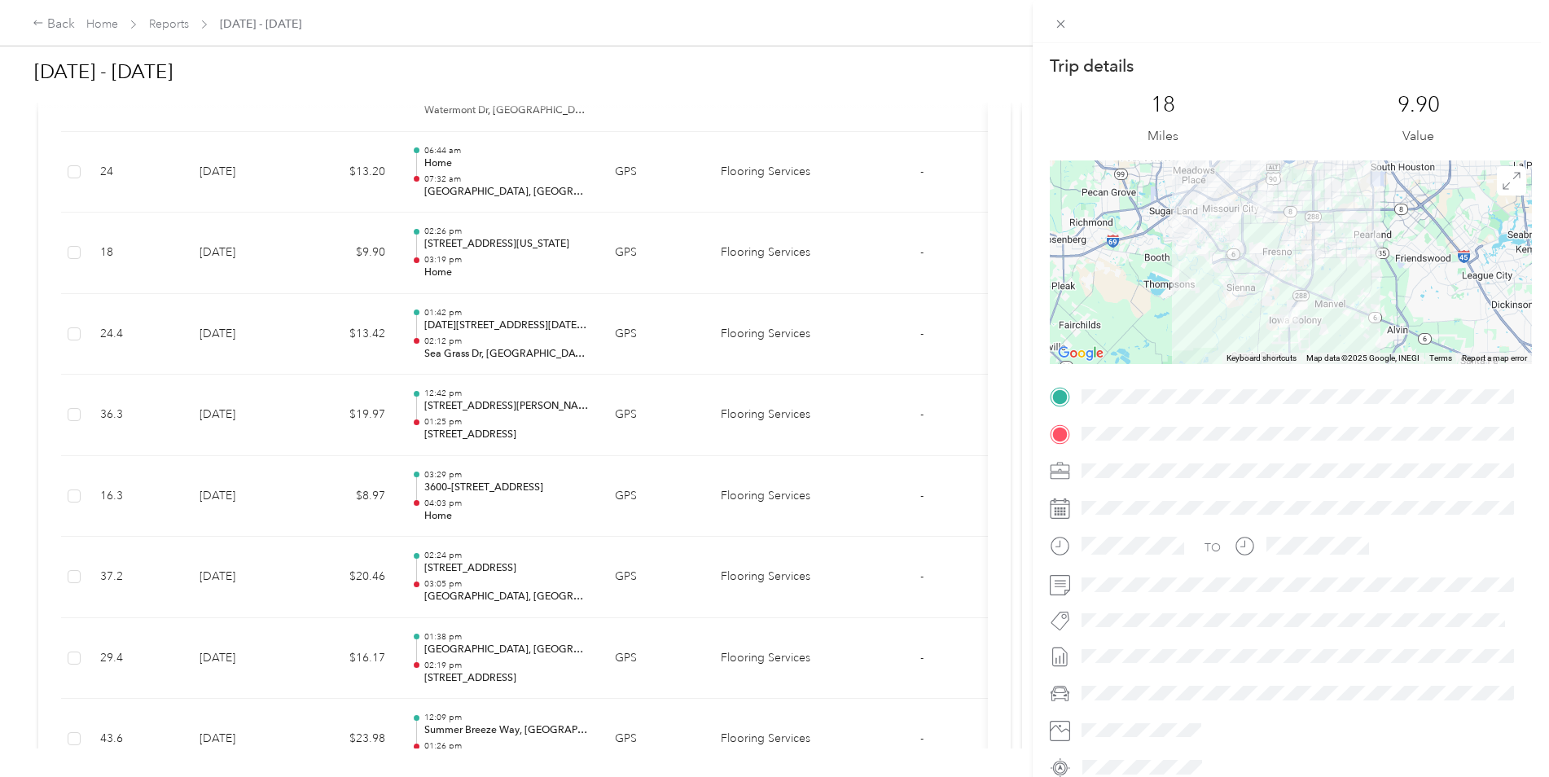
click at [263, 264] on div "Trip details This trip cannot be edited because it is either under review, appr…" at bounding box center [774, 388] width 1549 height 777
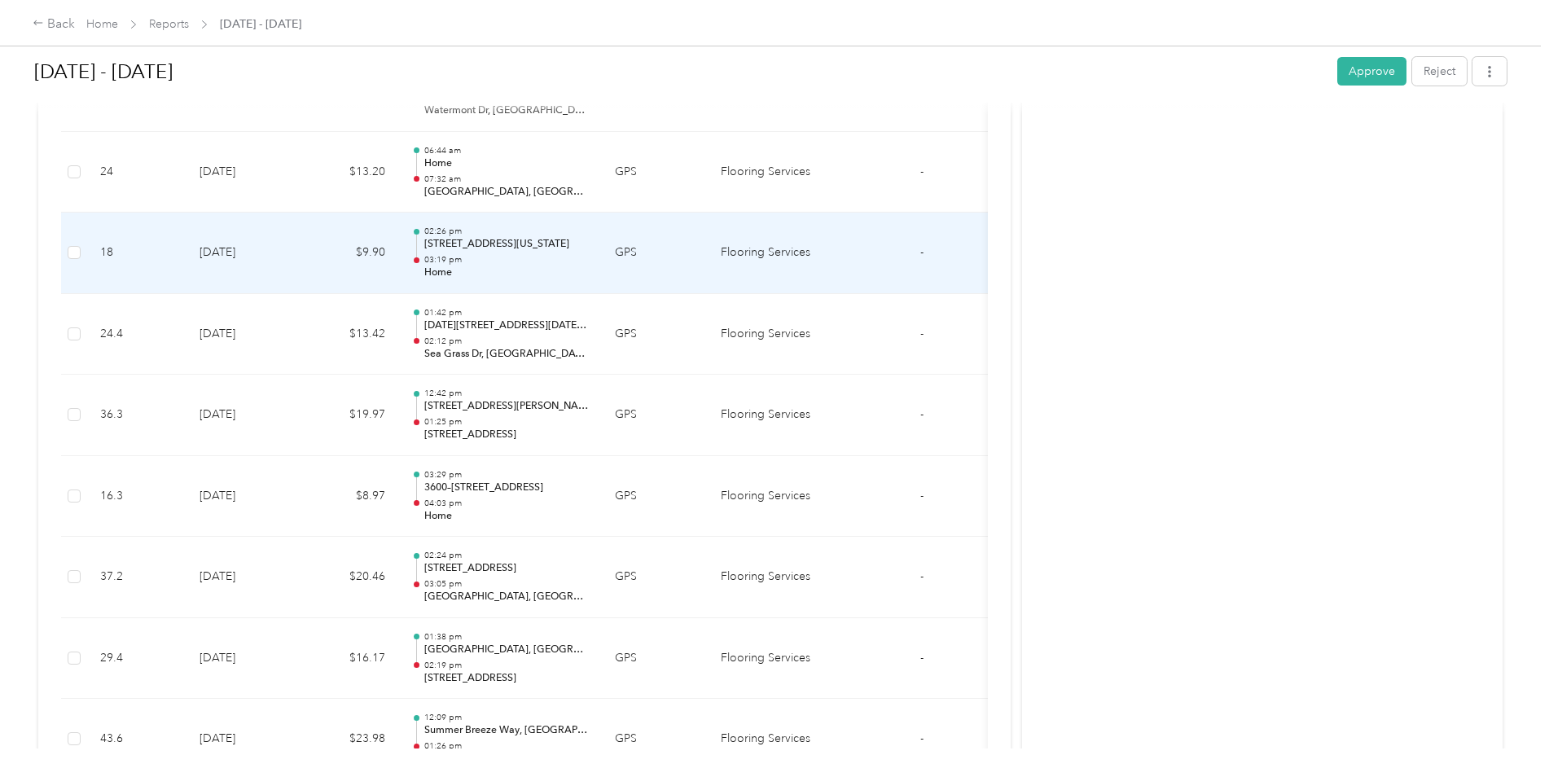
click at [262, 264] on td "[DATE]" at bounding box center [243, 253] width 114 height 81
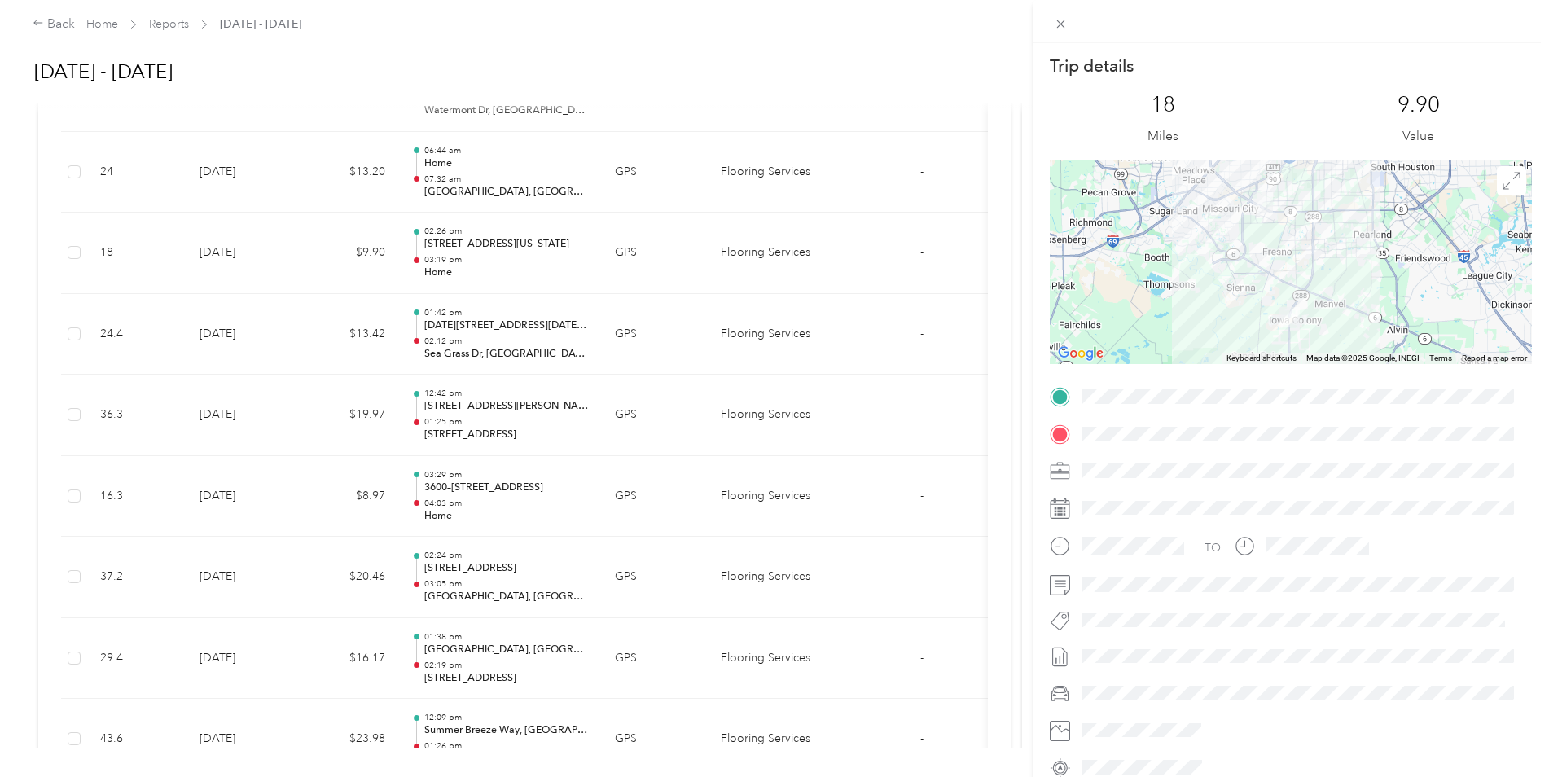
click at [253, 415] on div "Trip details This trip cannot be edited because it is either under review, appr…" at bounding box center [774, 388] width 1549 height 777
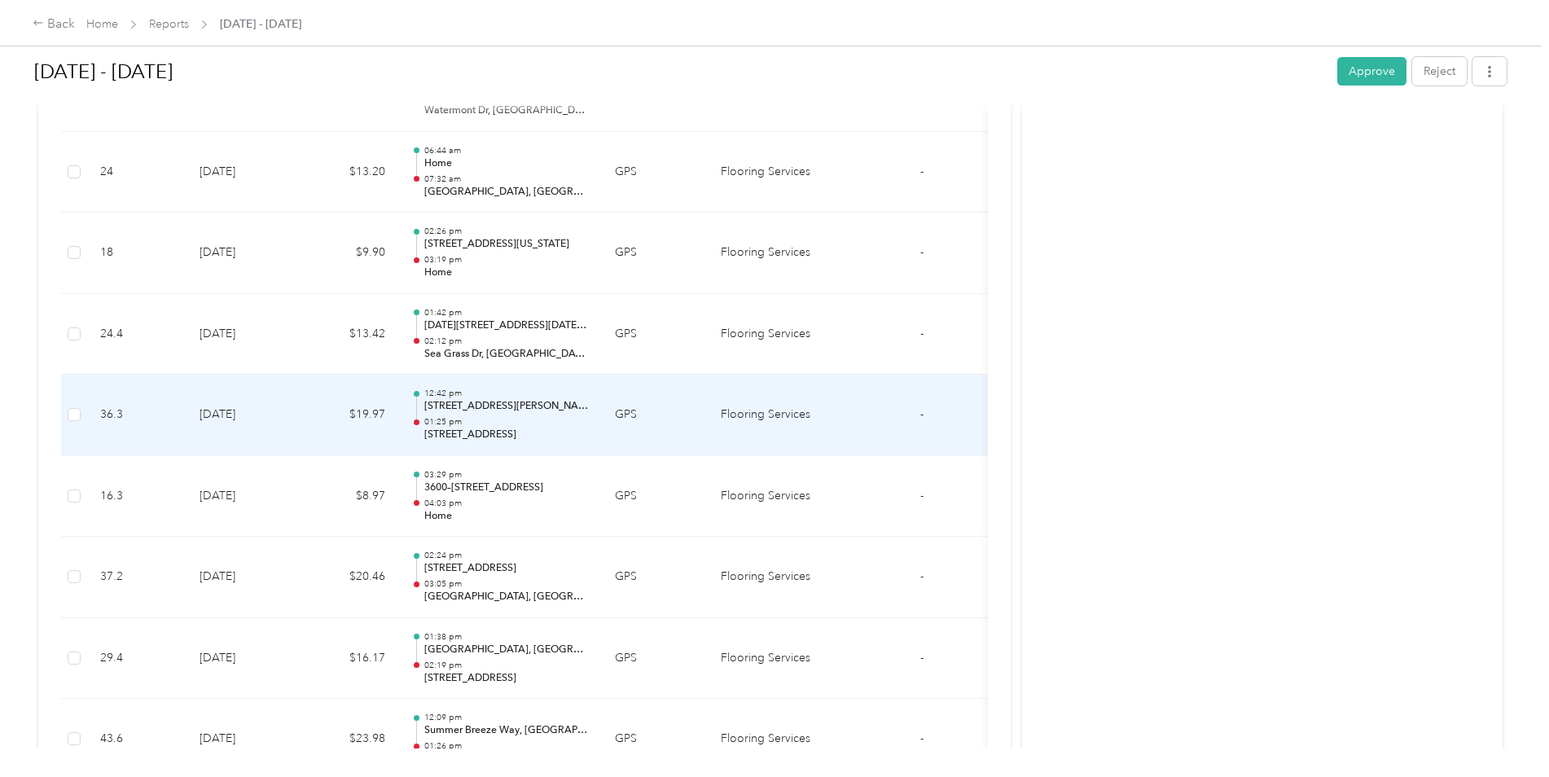
click at [253, 415] on td "[DATE]" at bounding box center [243, 415] width 114 height 81
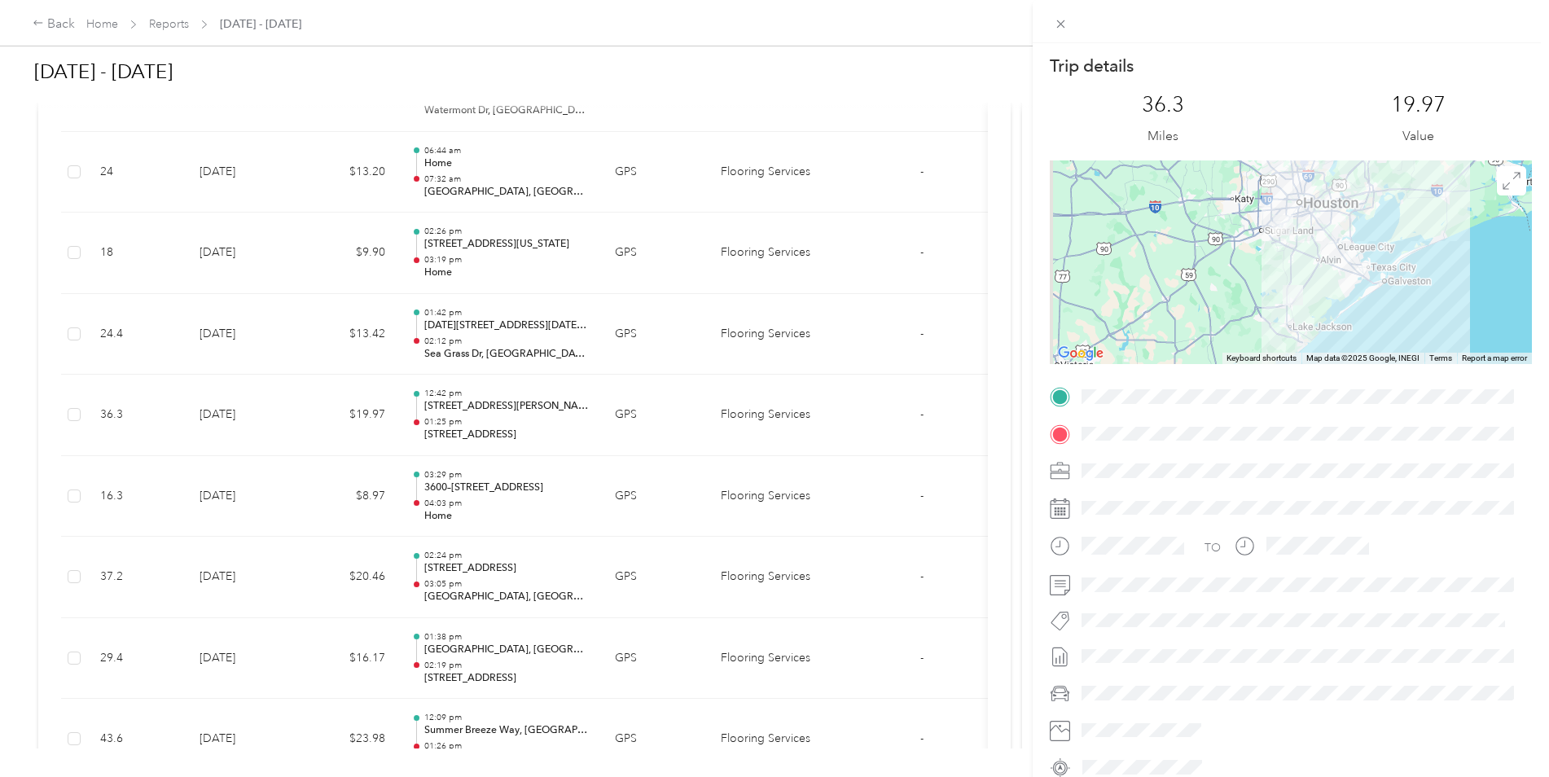
click at [254, 416] on div "Trip details This trip cannot be edited because it is either under review, appr…" at bounding box center [774, 388] width 1549 height 777
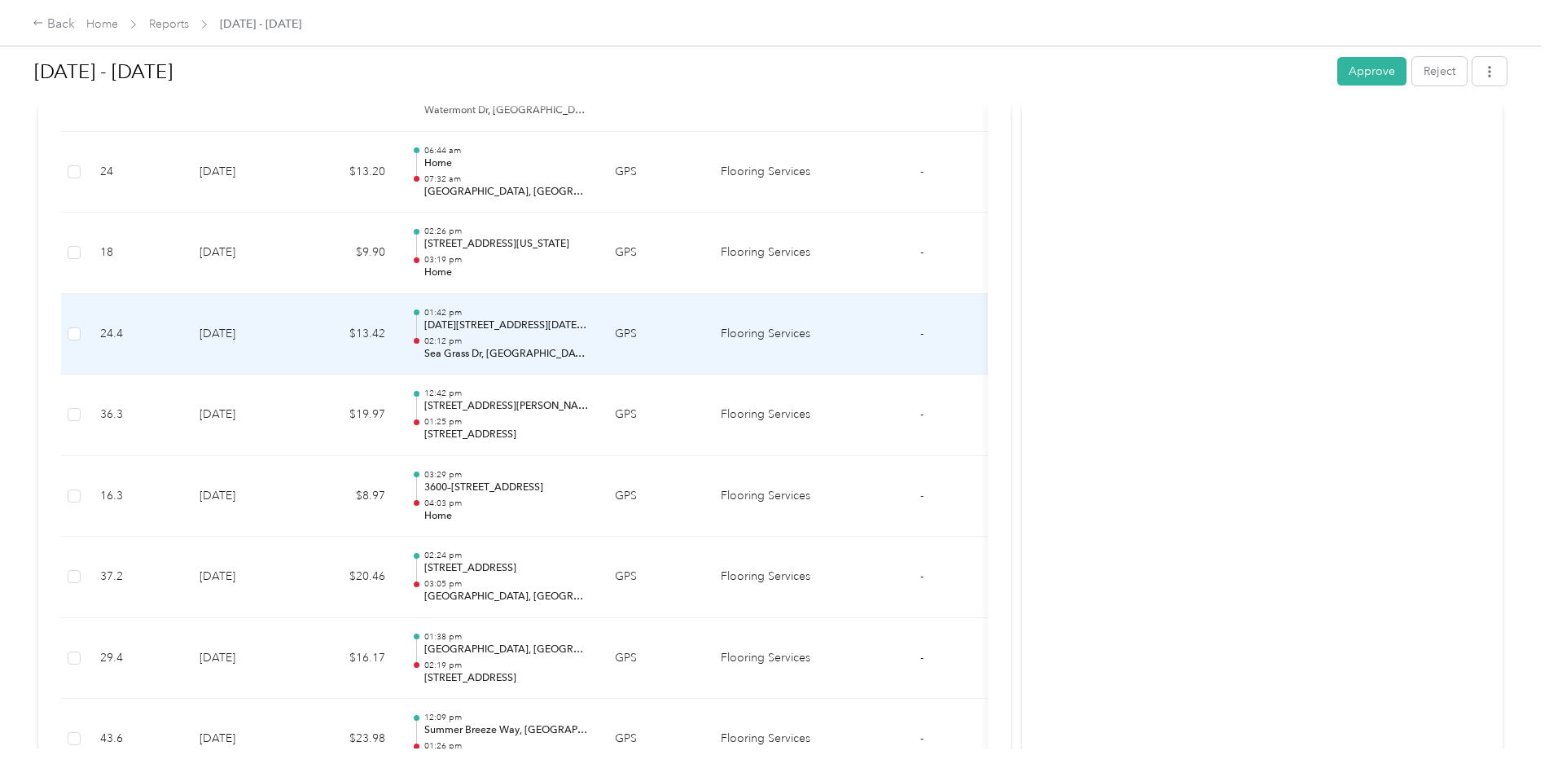
click at [259, 346] on td "[DATE]" at bounding box center [243, 334] width 114 height 81
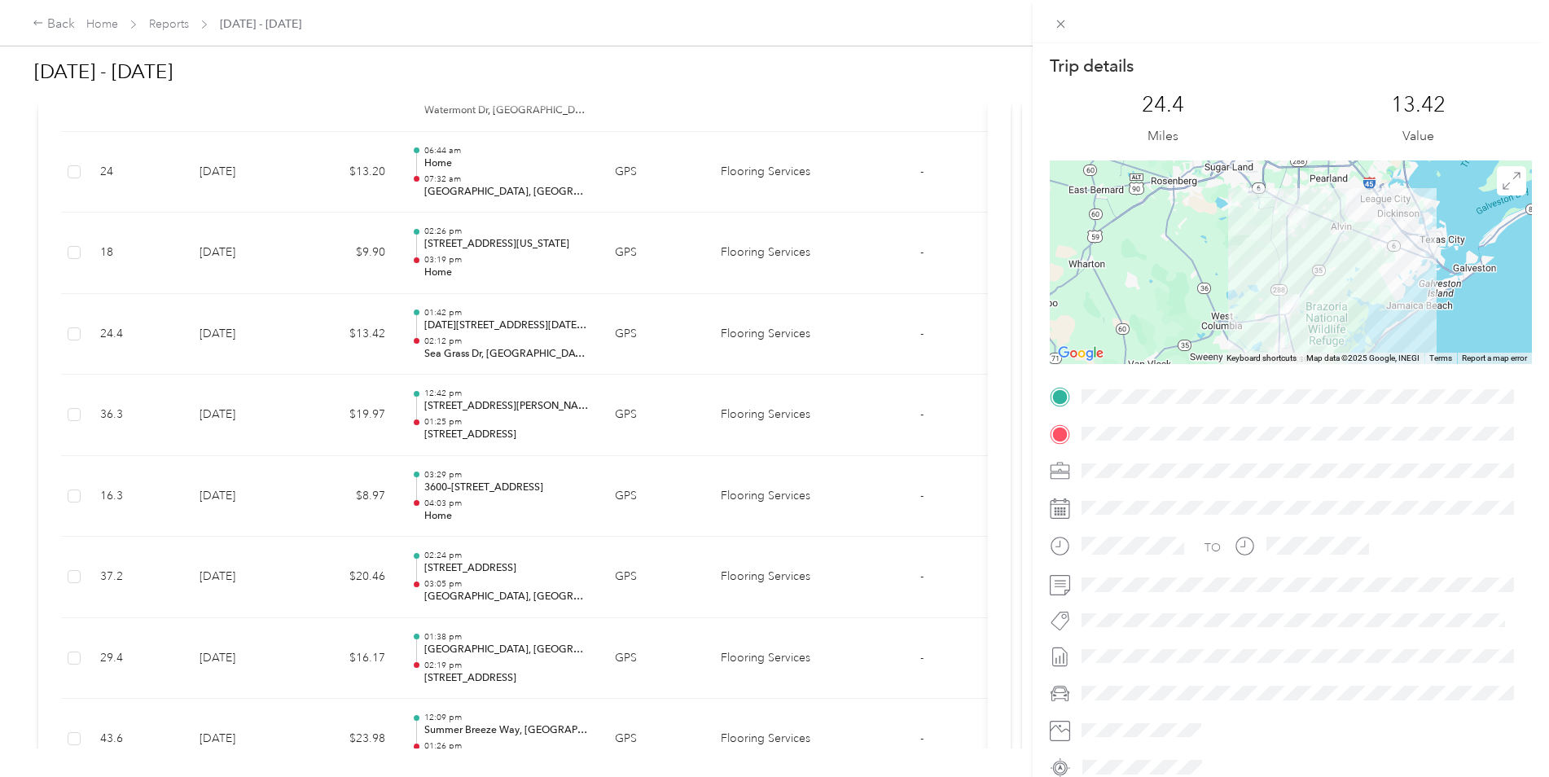
click at [263, 287] on div "Trip details This trip cannot be edited because it is either under review, appr…" at bounding box center [774, 388] width 1549 height 777
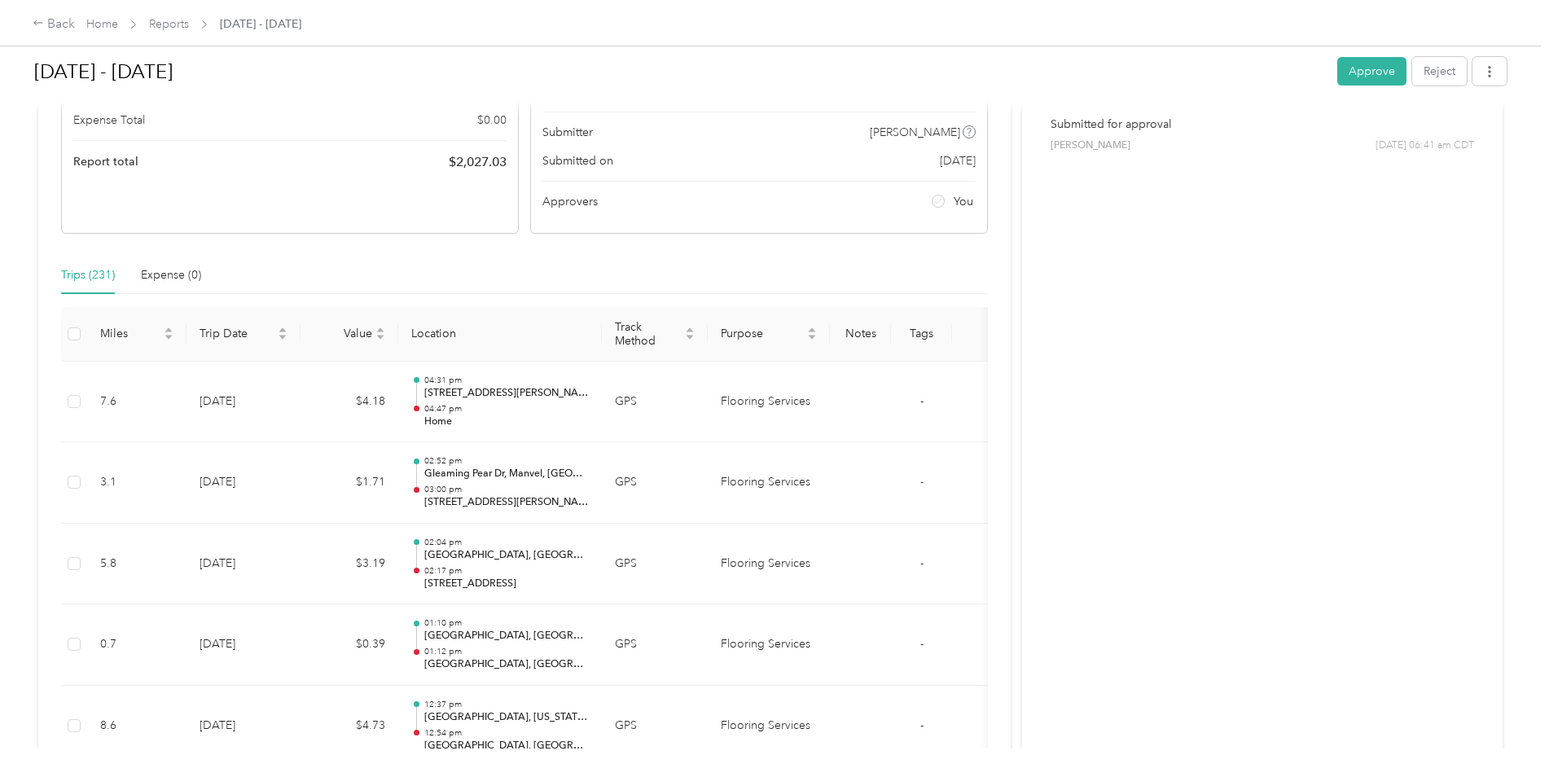
scroll to position [0, 0]
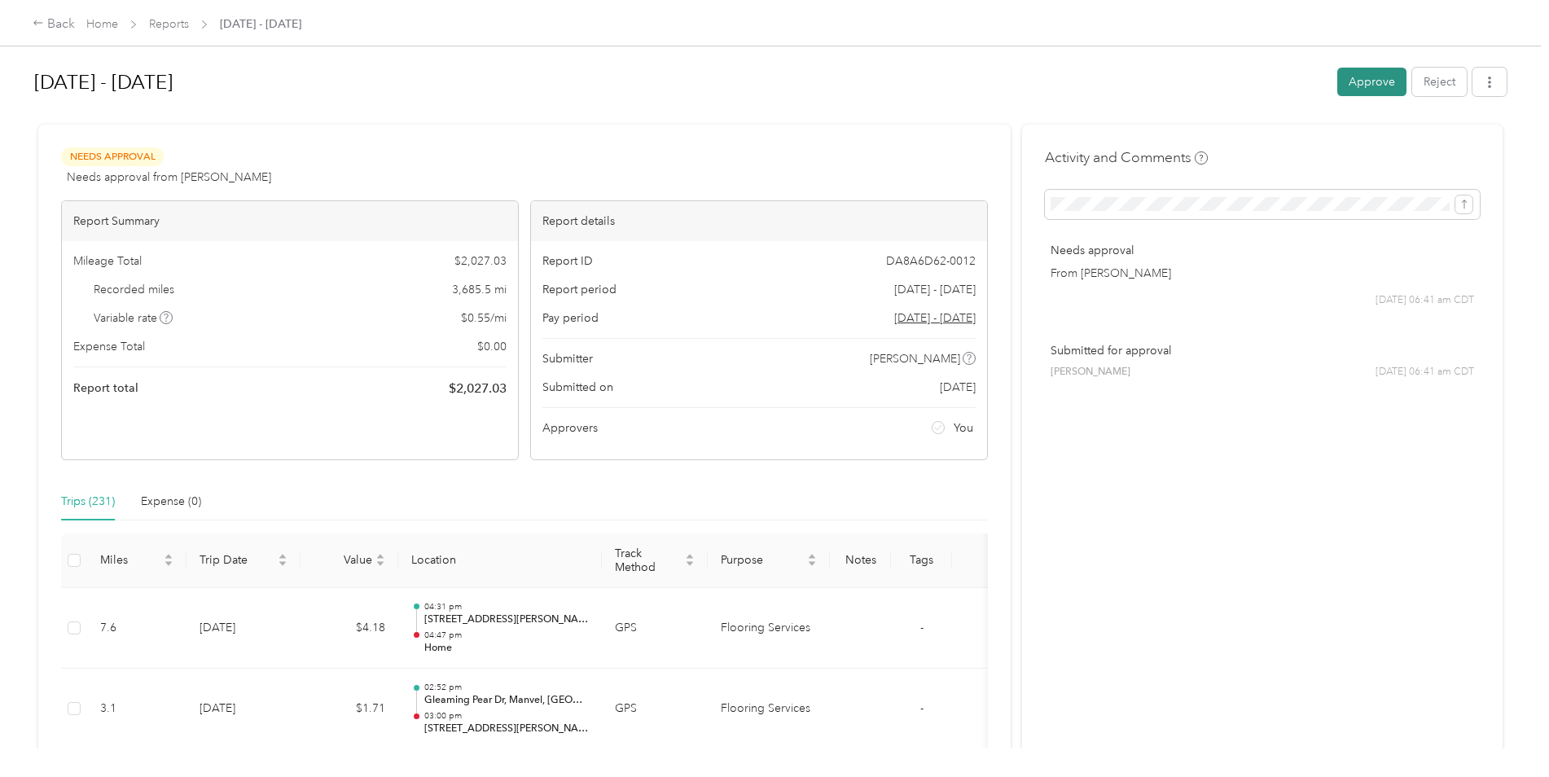
click at [1358, 68] on button "Approve" at bounding box center [1371, 82] width 69 height 29
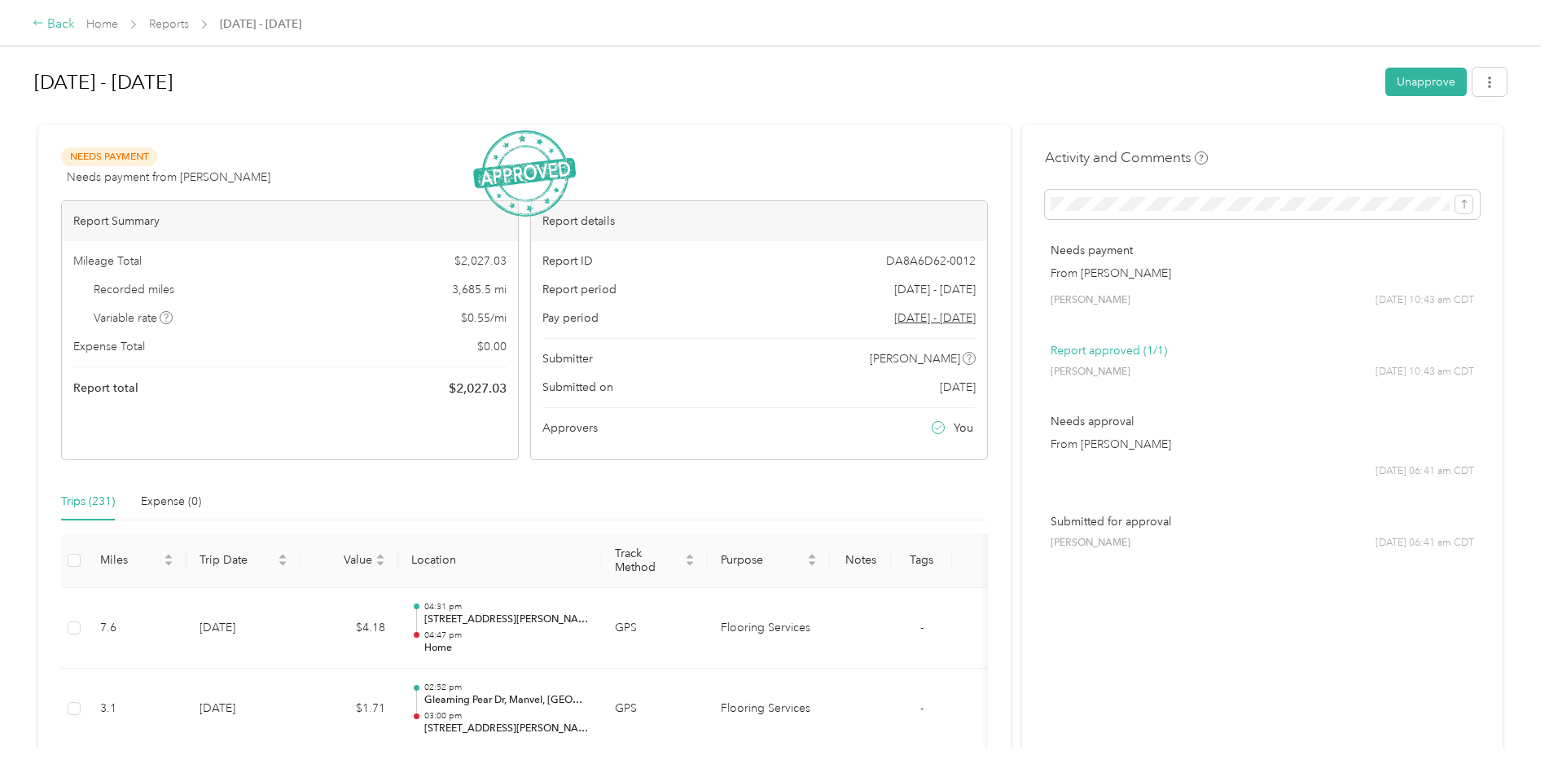
click at [38, 26] on icon at bounding box center [38, 22] width 11 height 11
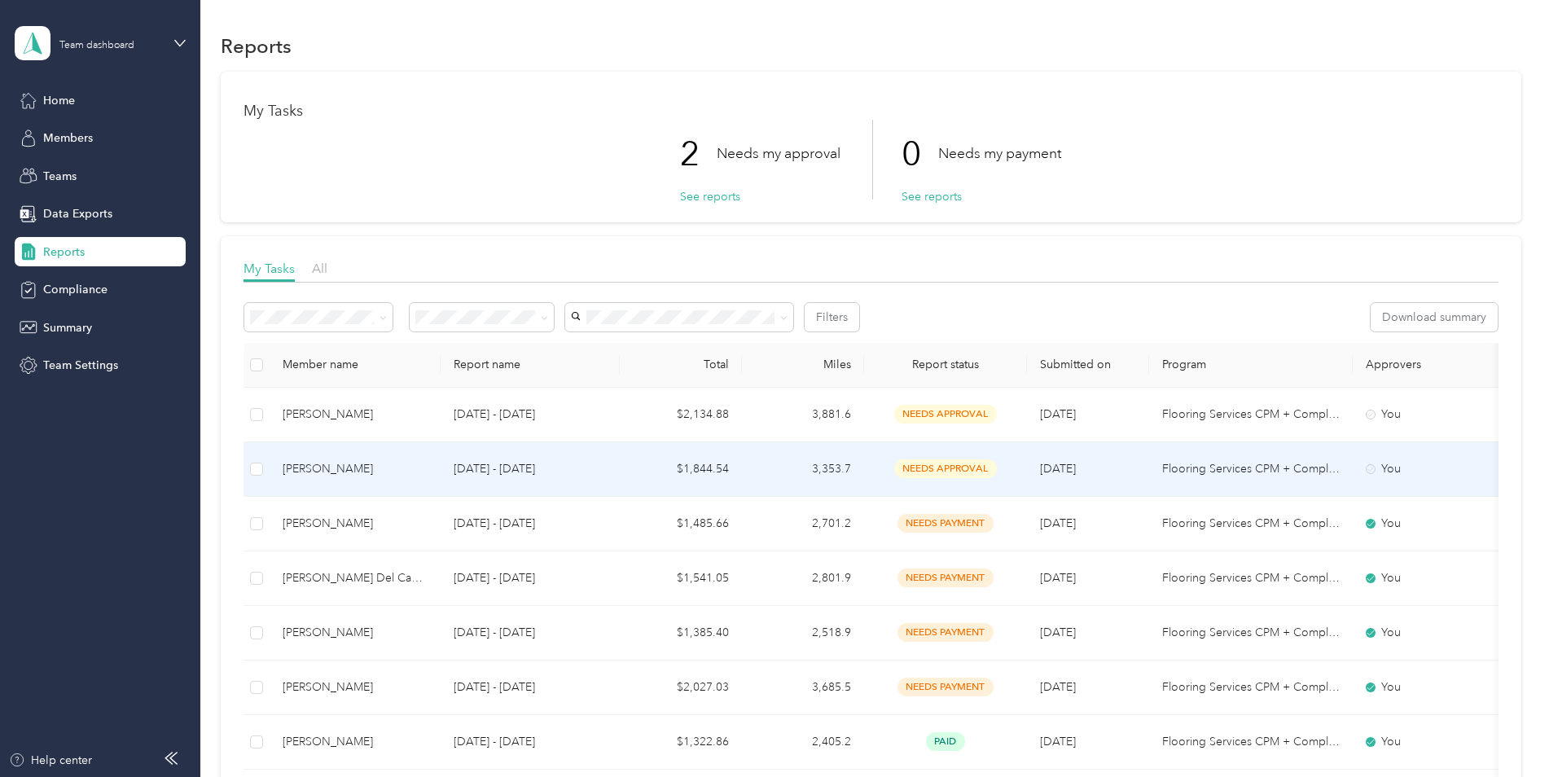
click at [581, 478] on td "[DATE] - [DATE]" at bounding box center [530, 469] width 179 height 55
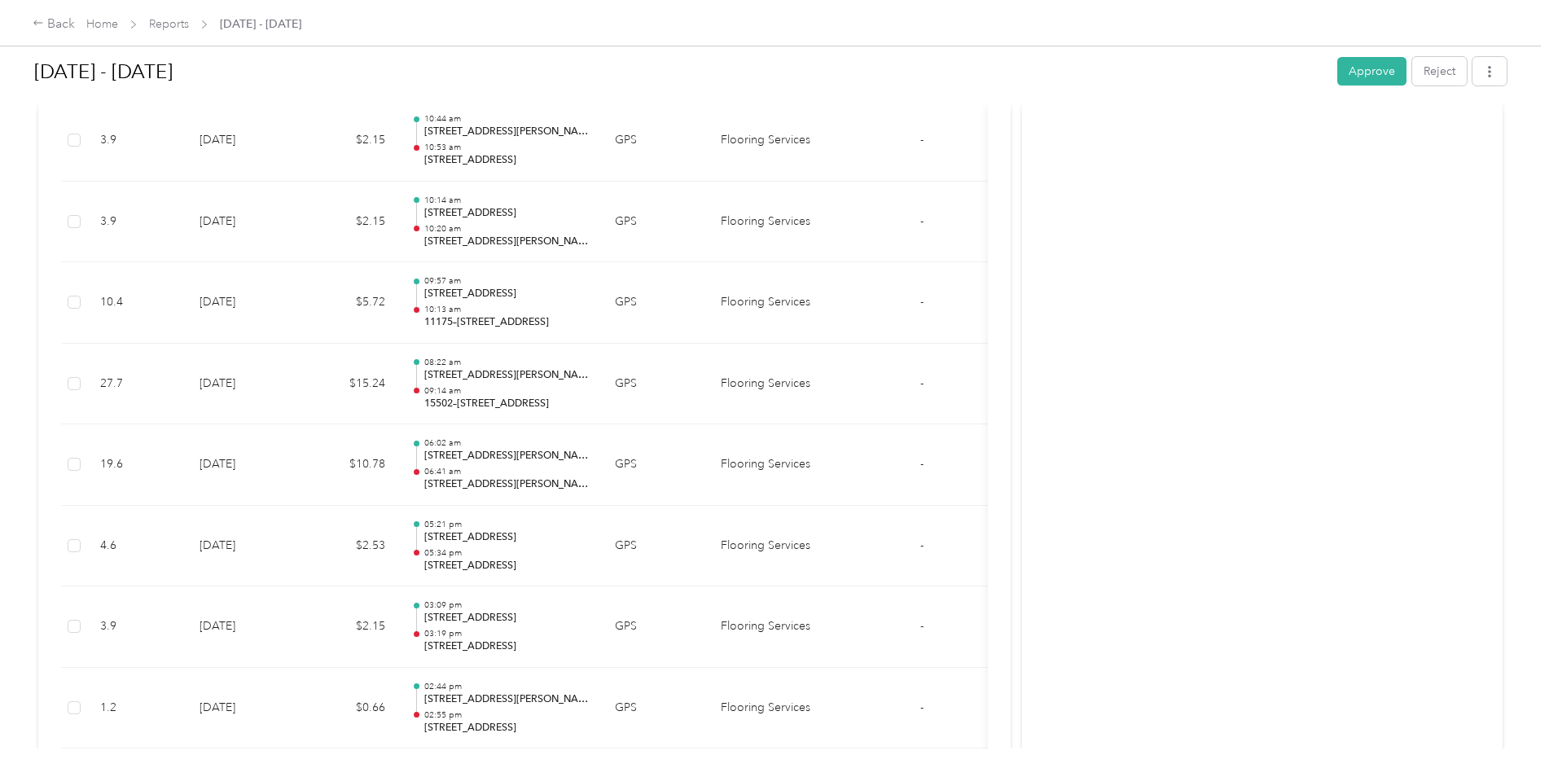
scroll to position [16665, 0]
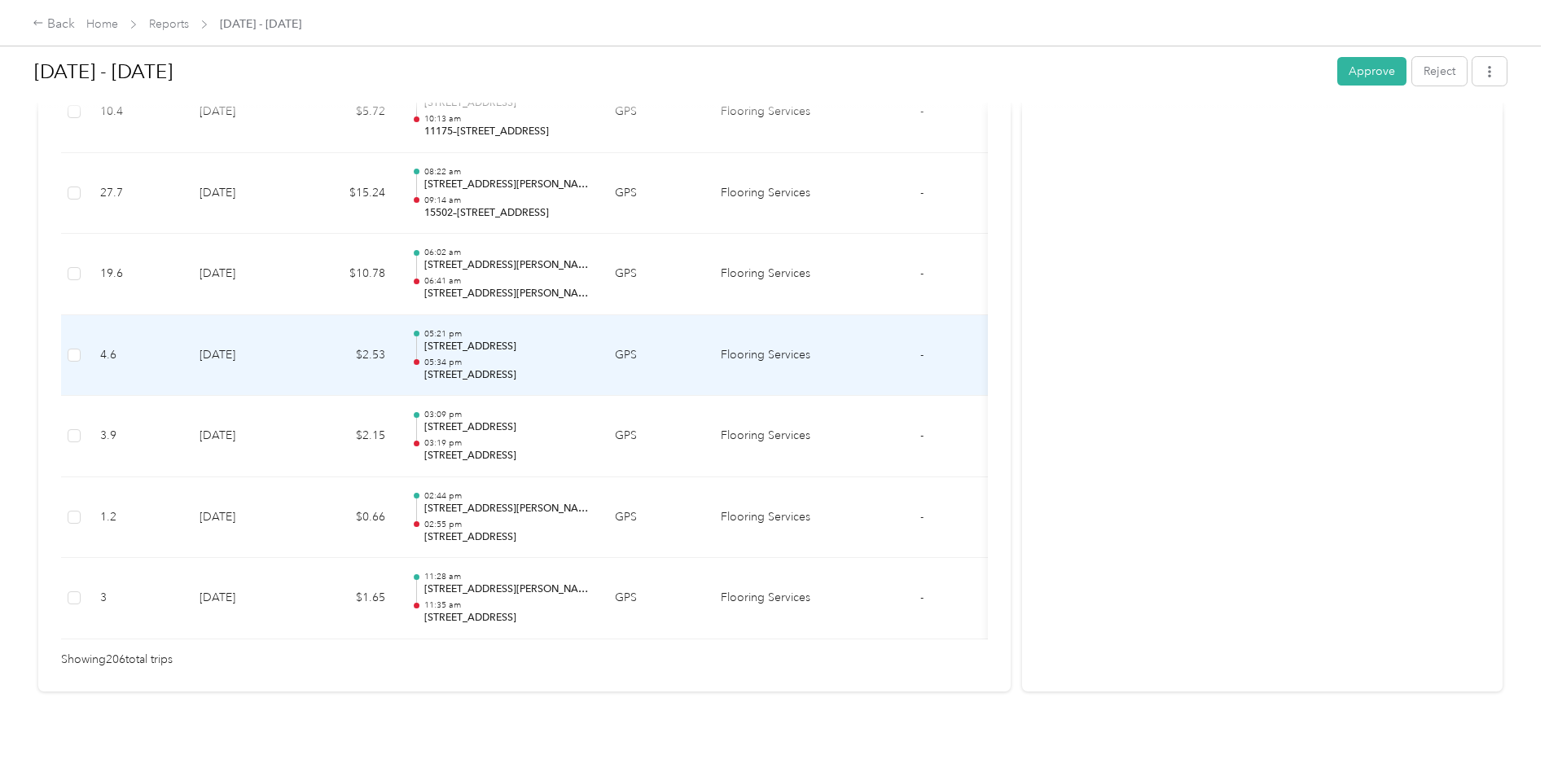
click at [258, 338] on td "[DATE]" at bounding box center [243, 355] width 114 height 81
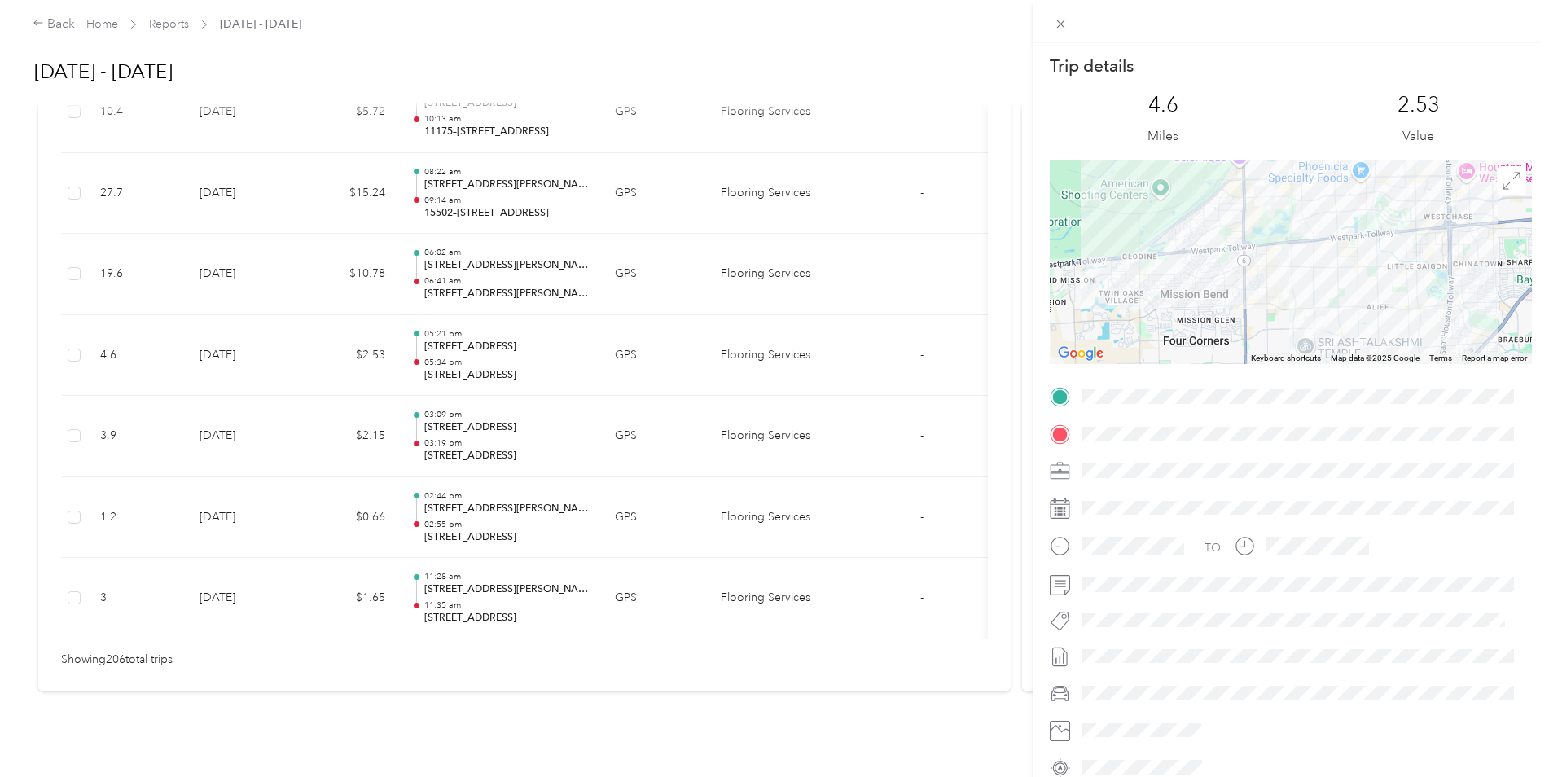
click at [65, 27] on div "Trip details This trip cannot be edited because it is either under review, appr…" at bounding box center [774, 388] width 1549 height 777
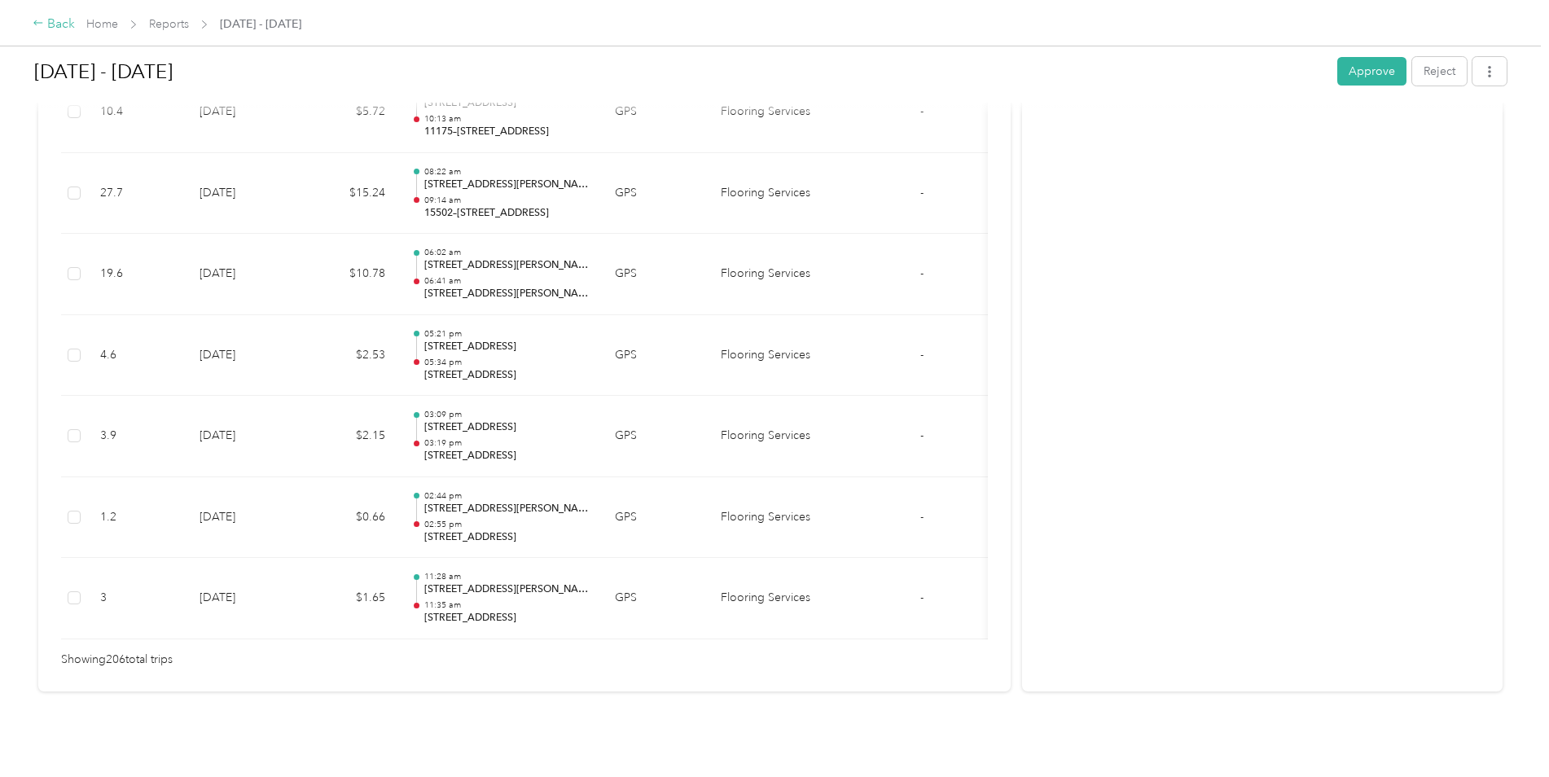
click at [59, 23] on div "Back" at bounding box center [54, 25] width 42 height 20
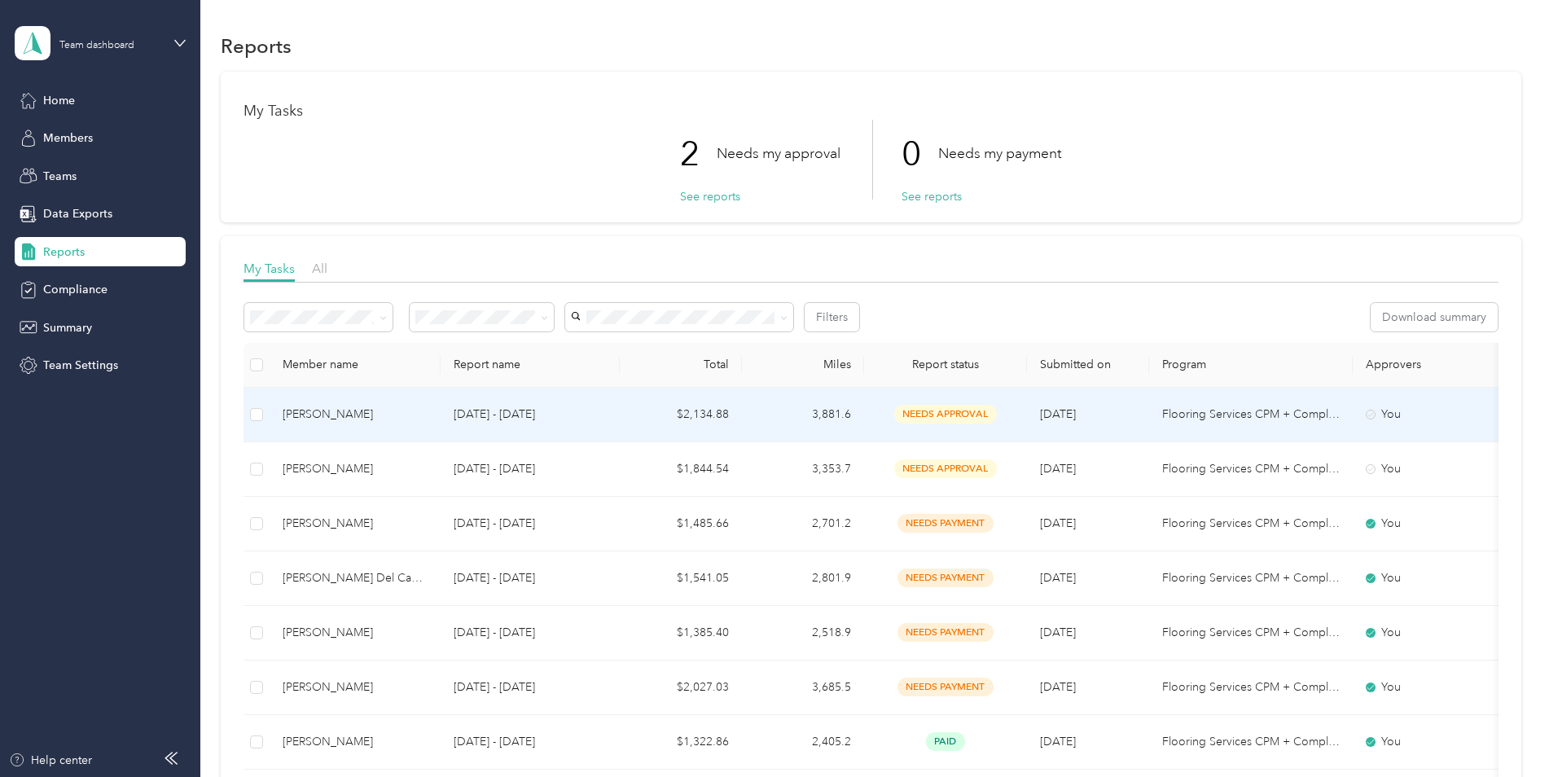
click at [860, 423] on td "3,881.6" at bounding box center [803, 415] width 122 height 55
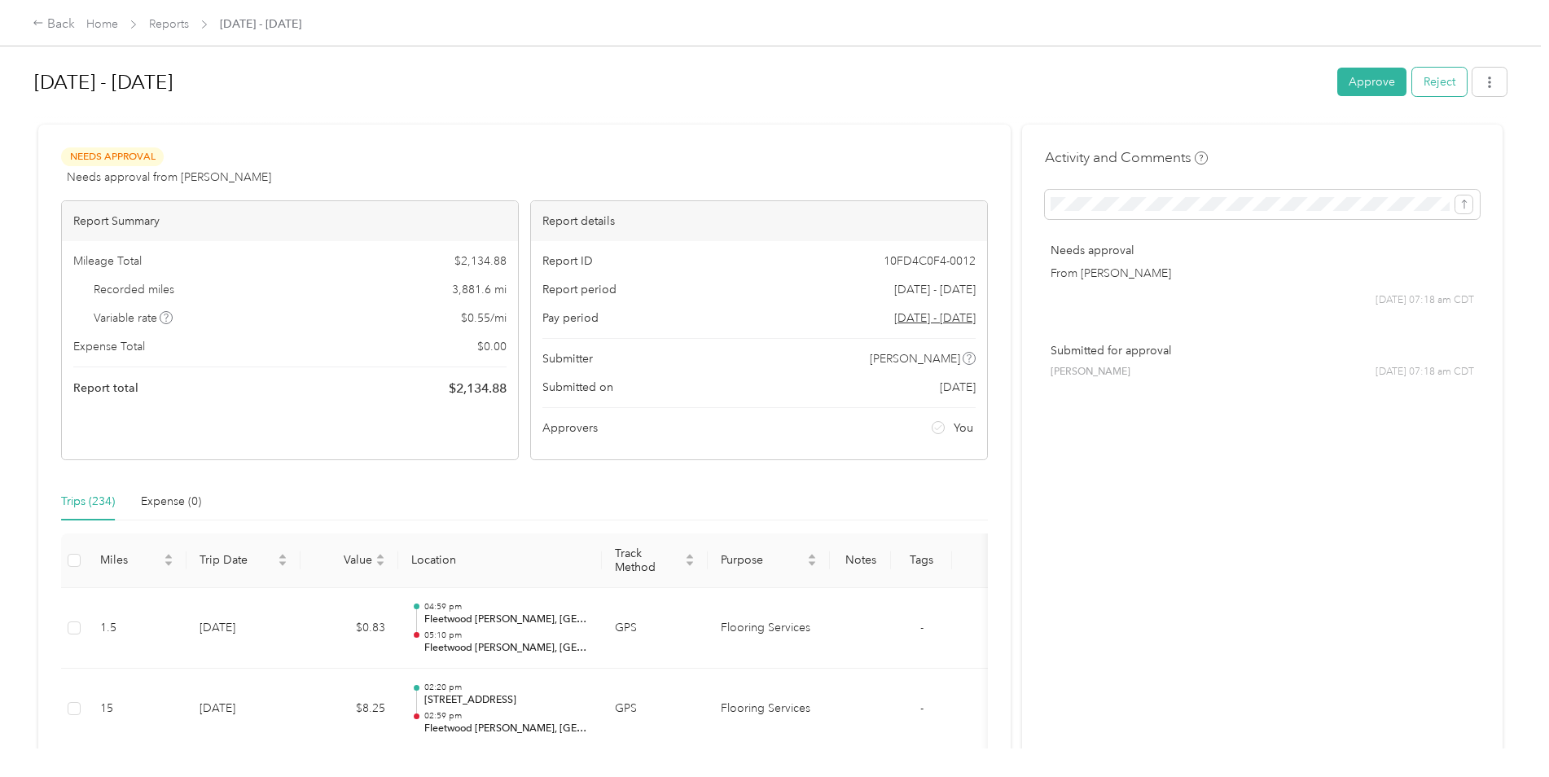
click at [1424, 86] on button "Reject" at bounding box center [1439, 82] width 55 height 29
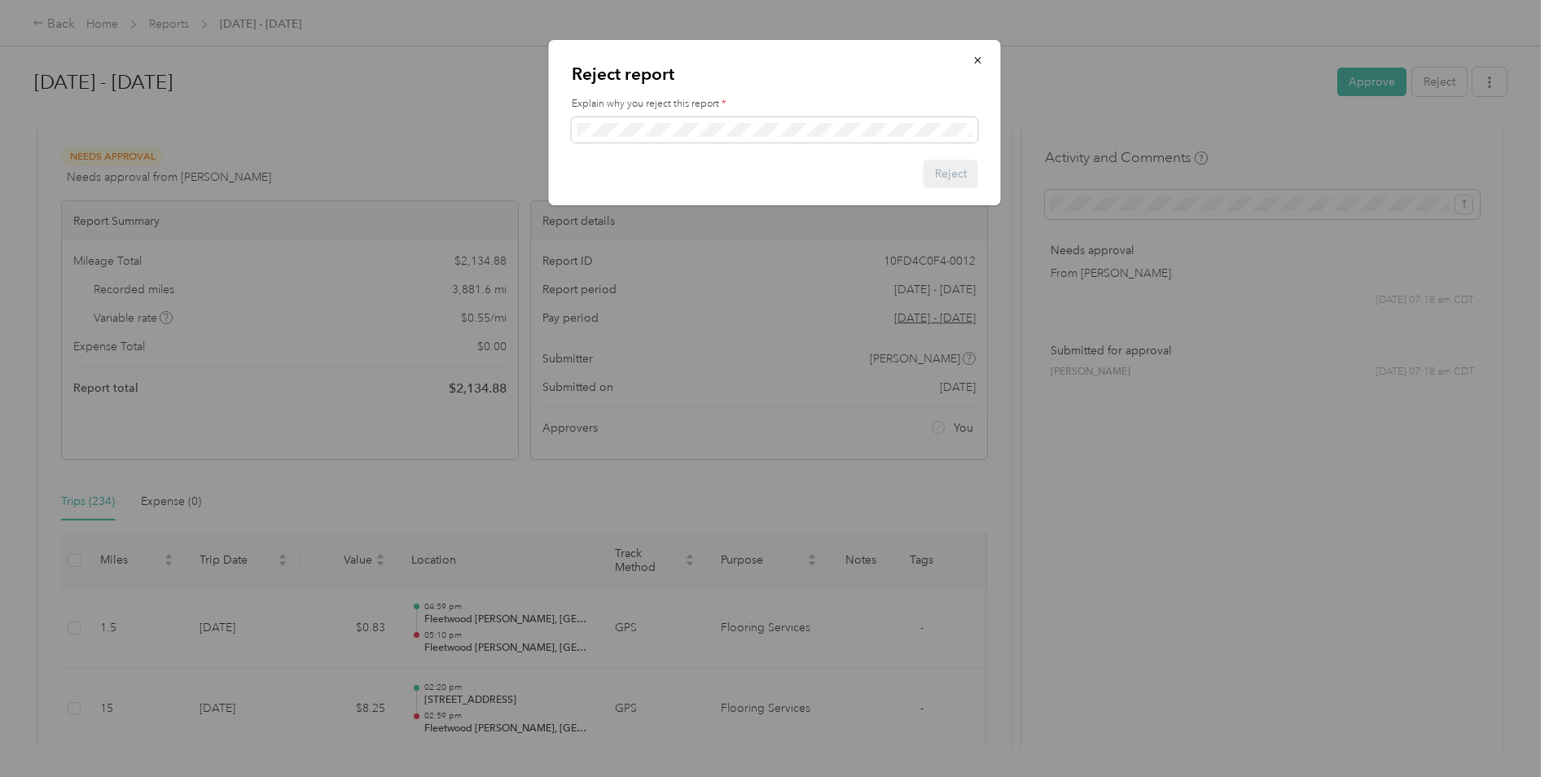
click at [953, 176] on div "Reject" at bounding box center [775, 174] width 406 height 29
click at [959, 169] on button "Reject" at bounding box center [950, 174] width 55 height 29
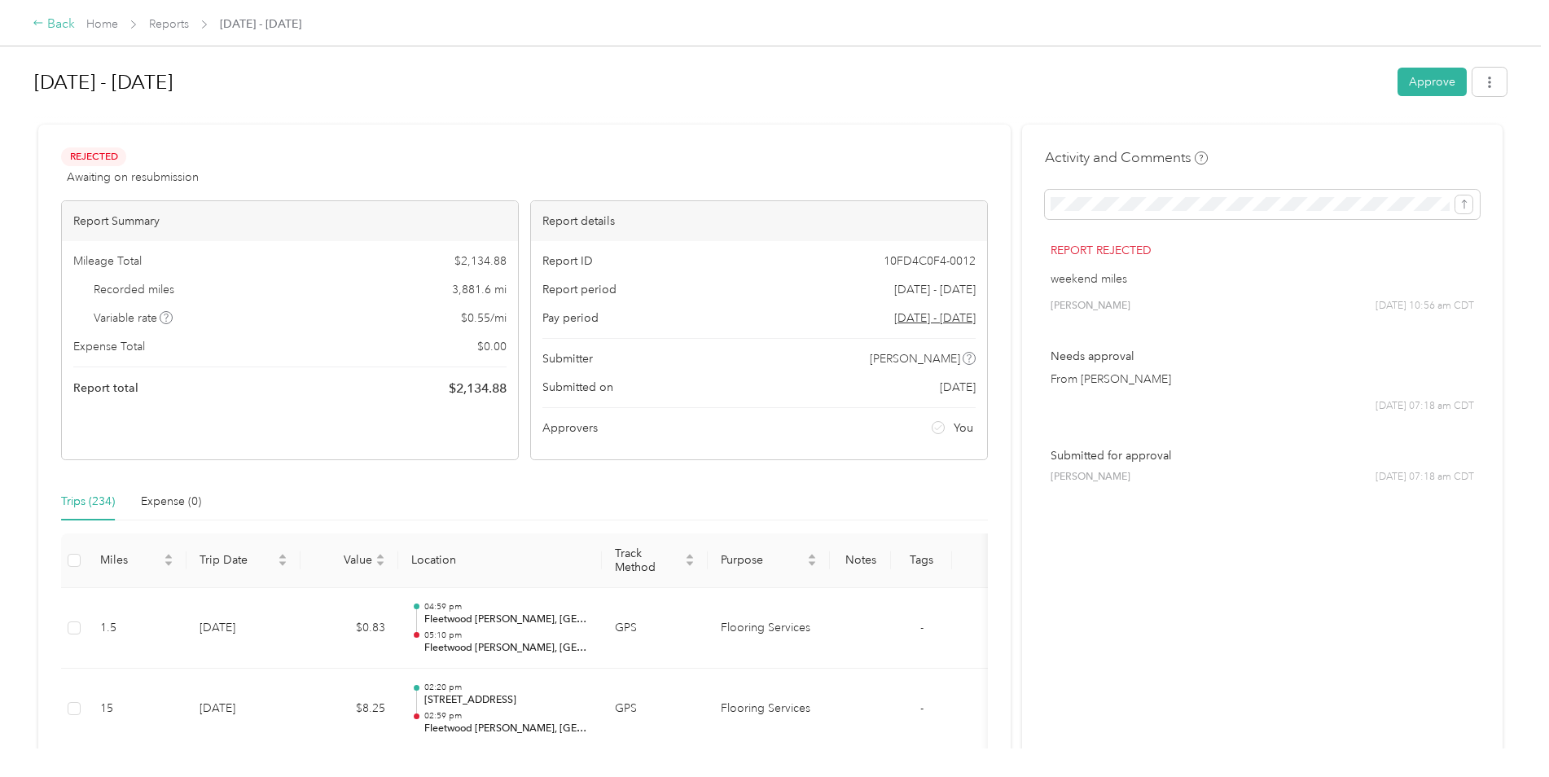
click at [44, 24] on div "Back" at bounding box center [54, 25] width 42 height 20
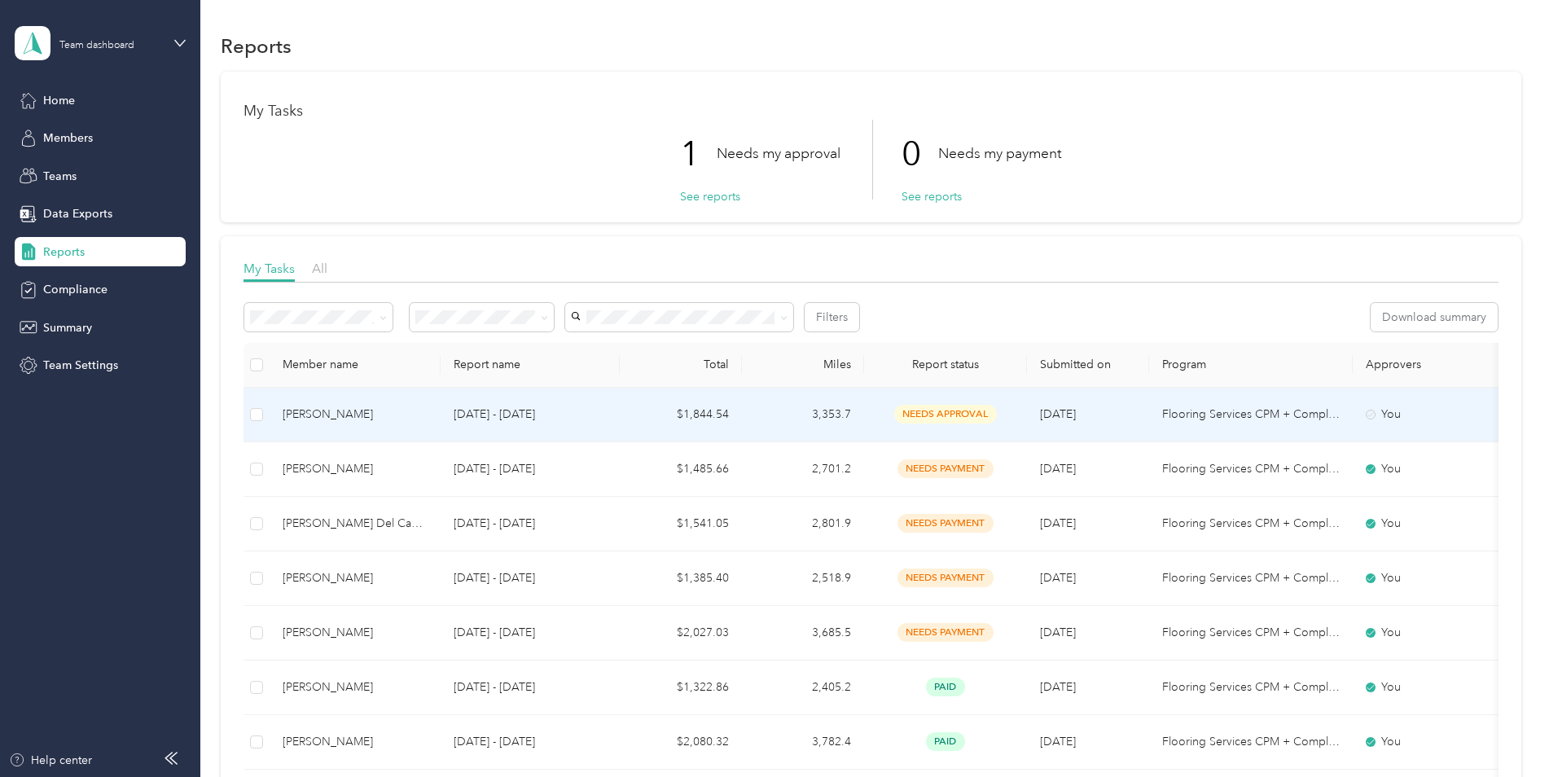
click at [798, 415] on td "3,353.7" at bounding box center [803, 415] width 122 height 55
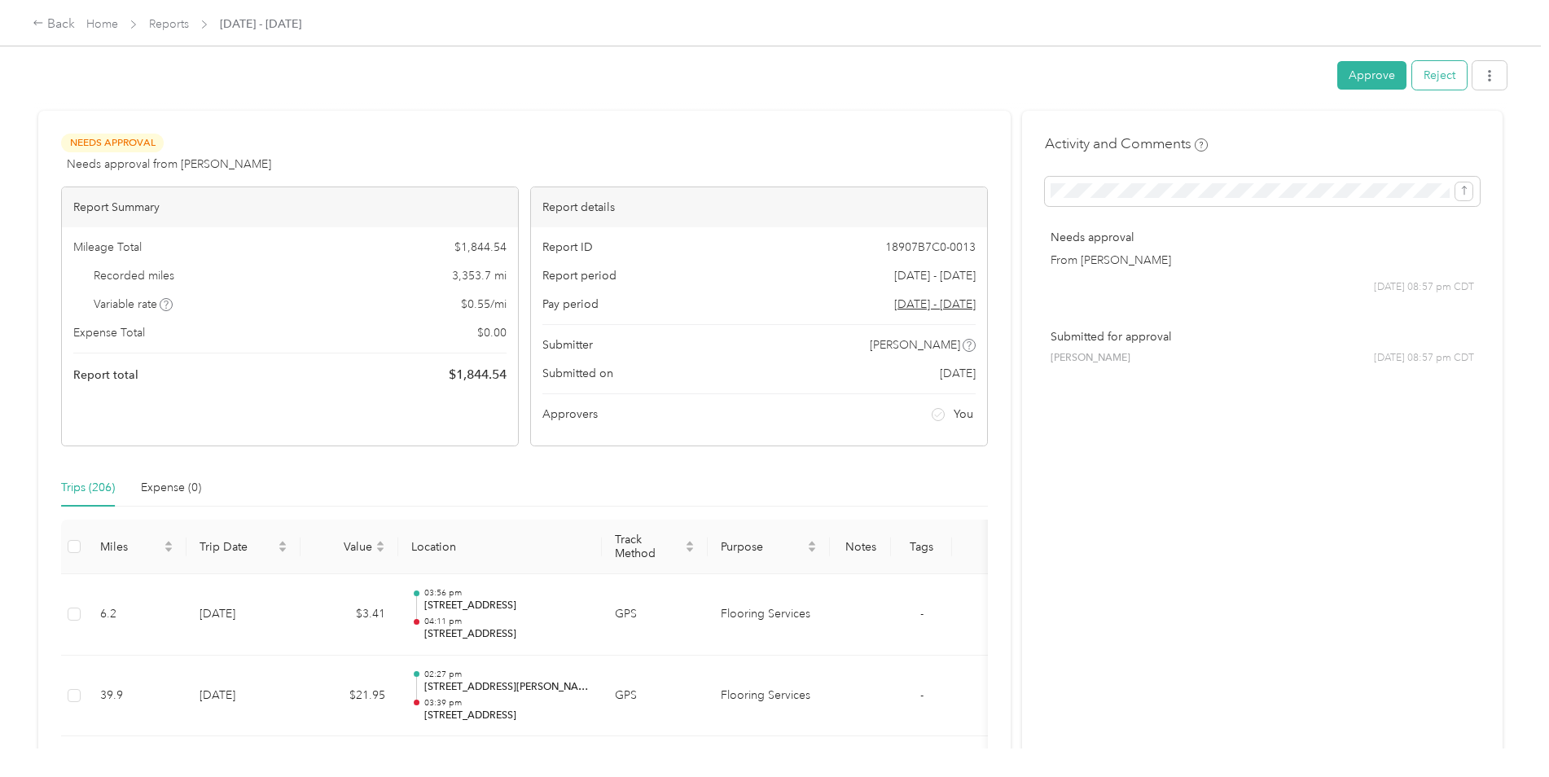
click at [1436, 79] on button "Reject" at bounding box center [1439, 75] width 55 height 29
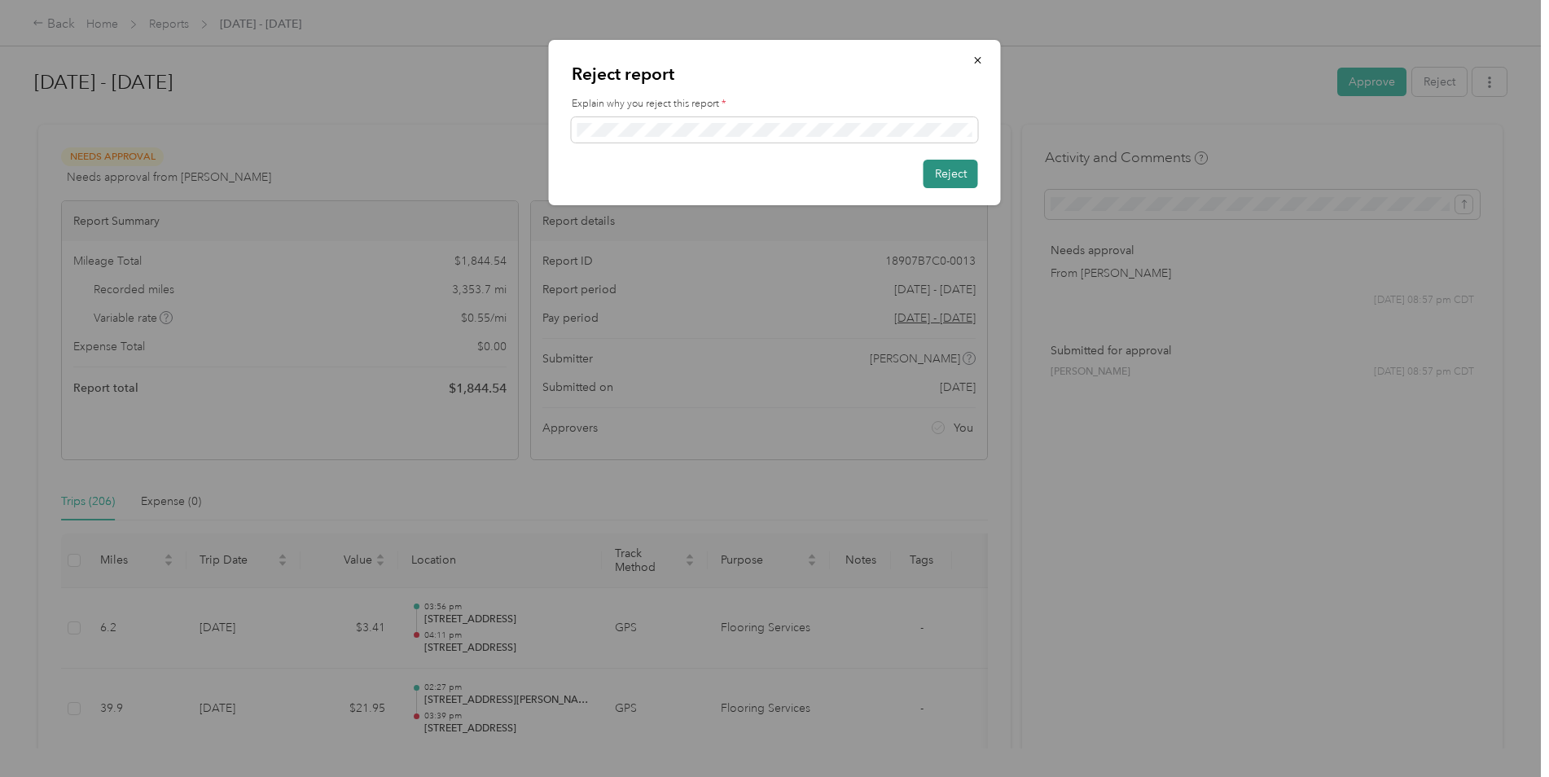
click at [951, 179] on button "Reject" at bounding box center [950, 174] width 55 height 29
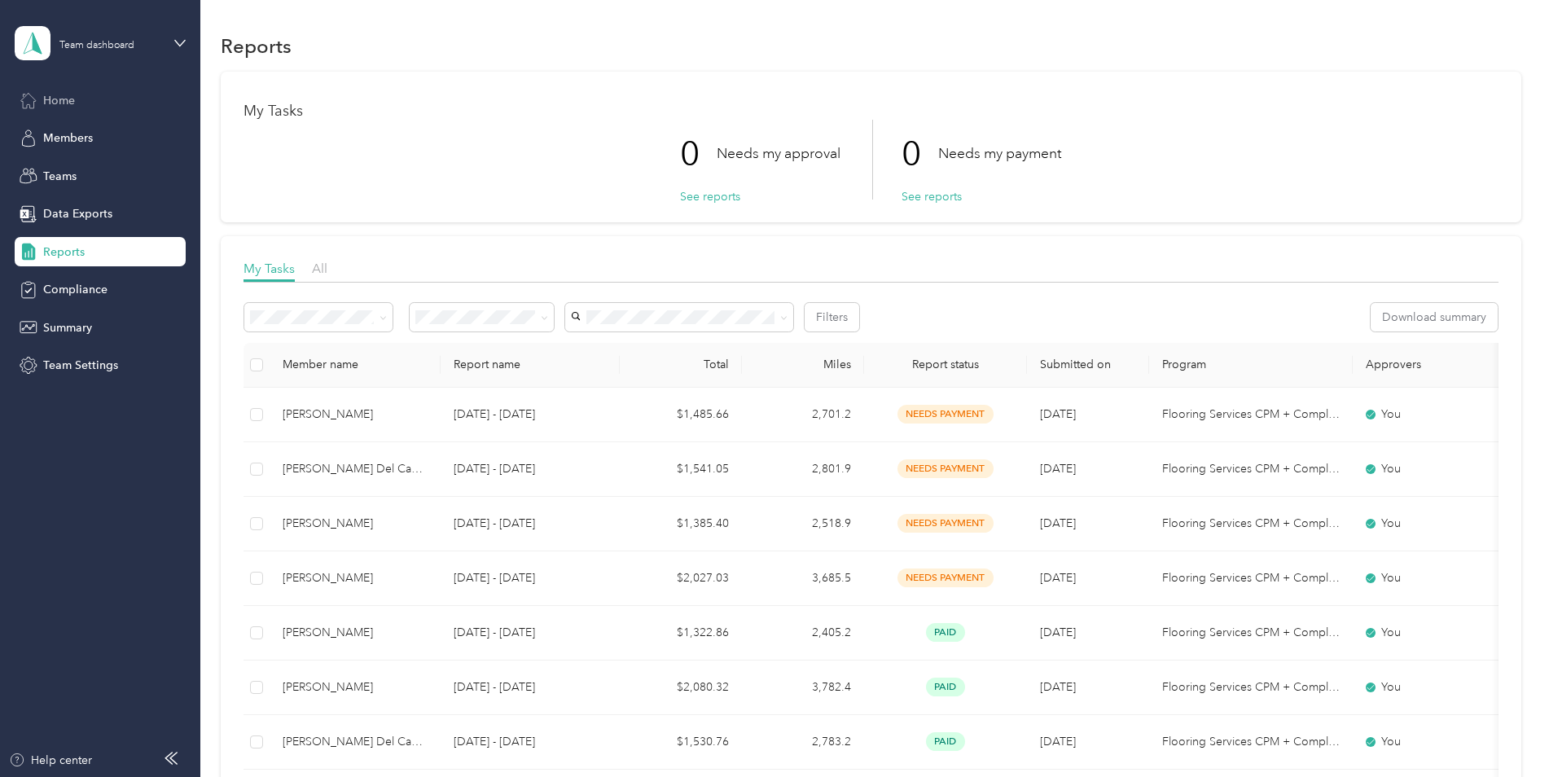
click at [61, 105] on span "Home" at bounding box center [59, 100] width 32 height 17
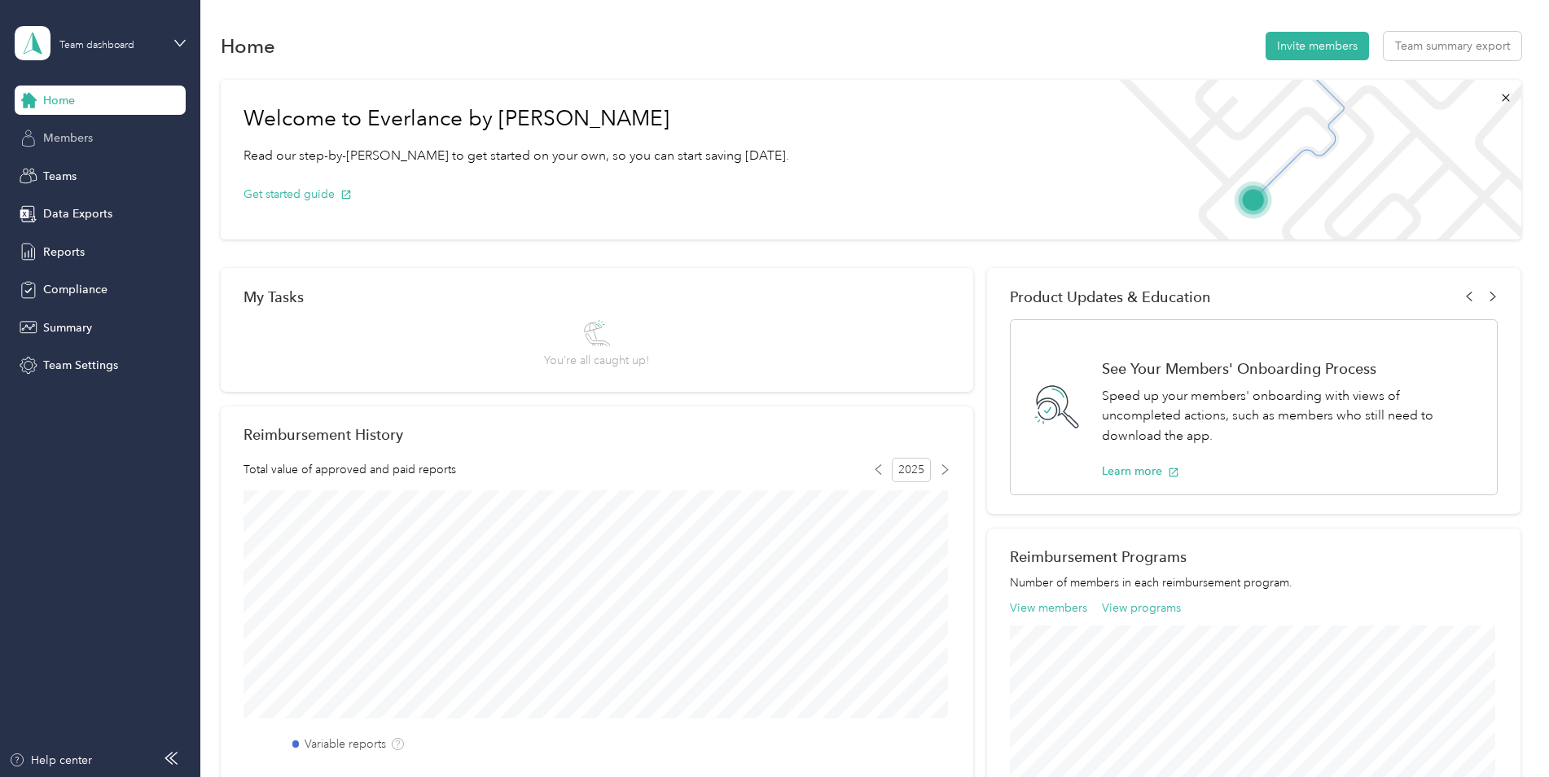
click at [66, 134] on span "Members" at bounding box center [68, 137] width 50 height 17
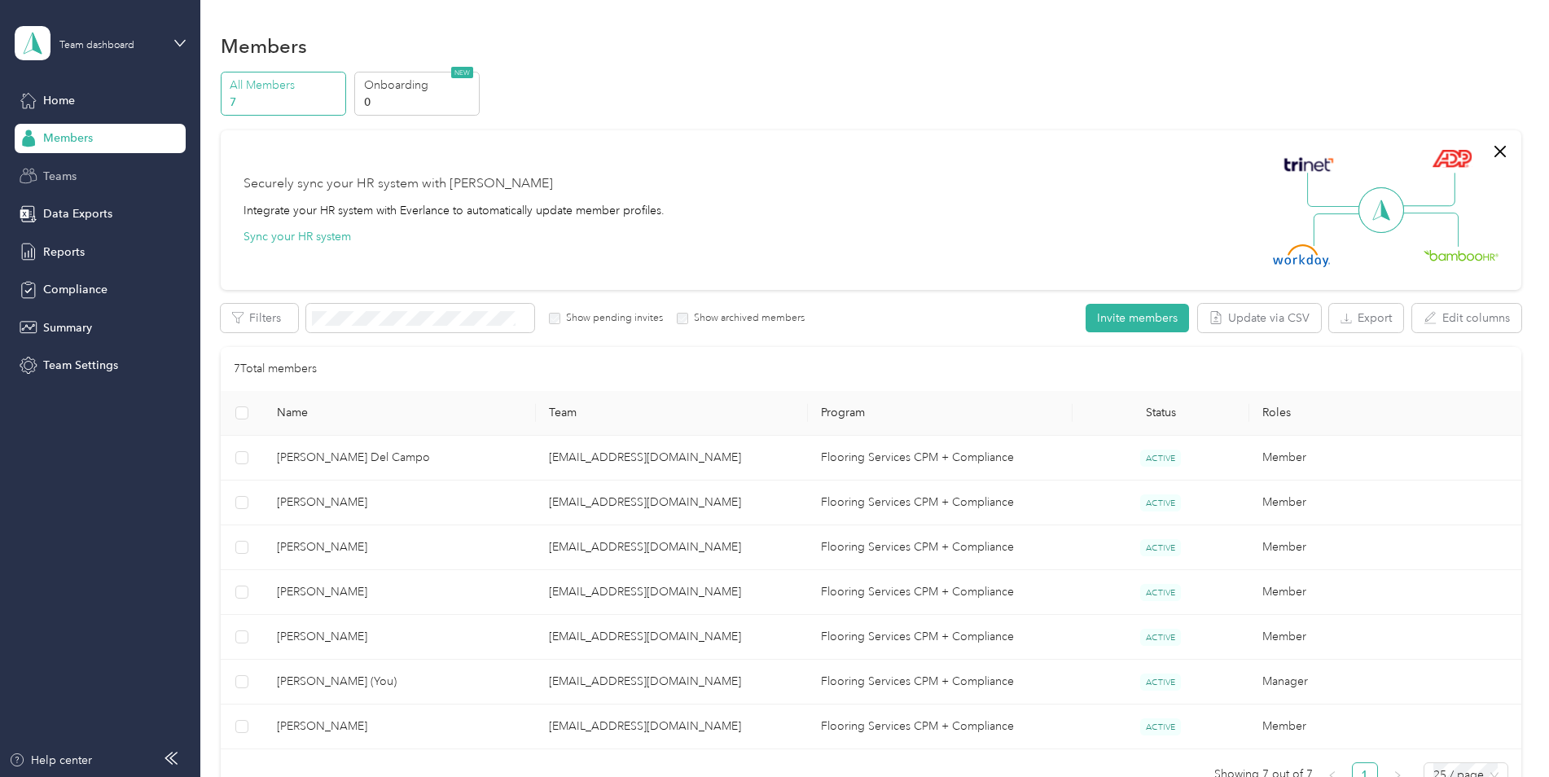
click at [59, 173] on span "Teams" at bounding box center [59, 176] width 33 height 17
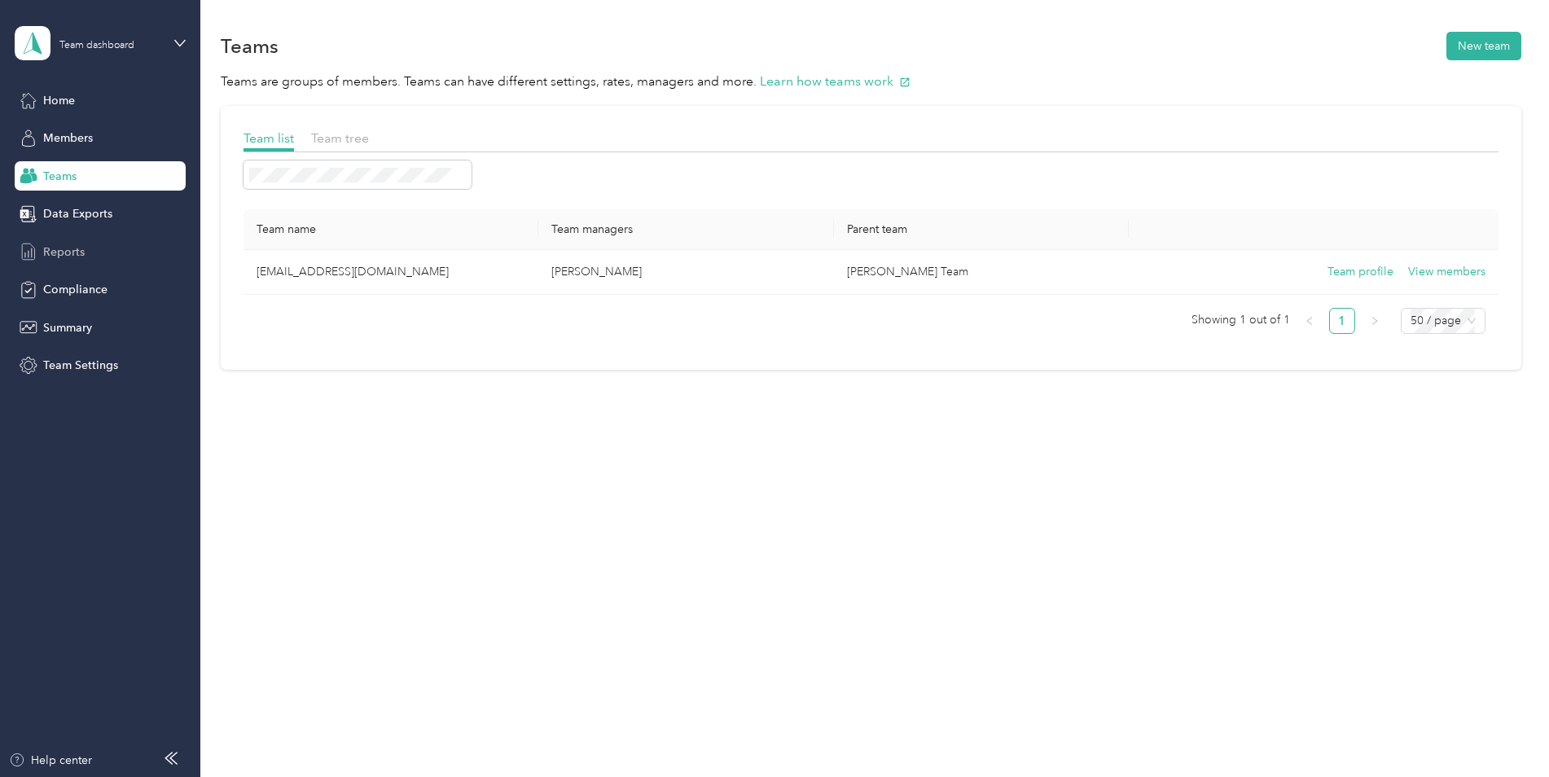
click at [55, 254] on span "Reports" at bounding box center [64, 251] width 42 height 17
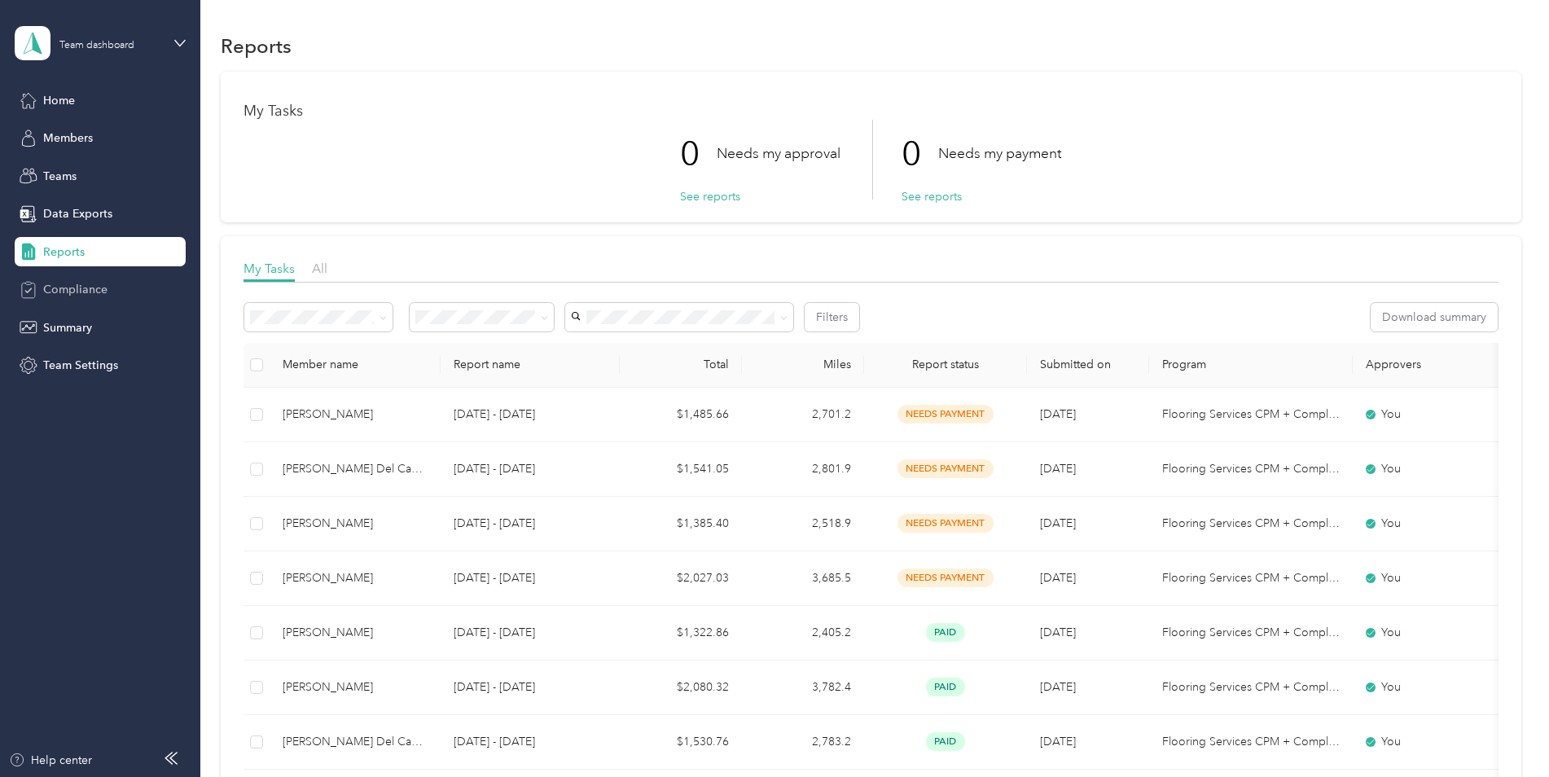
click at [62, 285] on span "Compliance" at bounding box center [75, 289] width 64 height 17
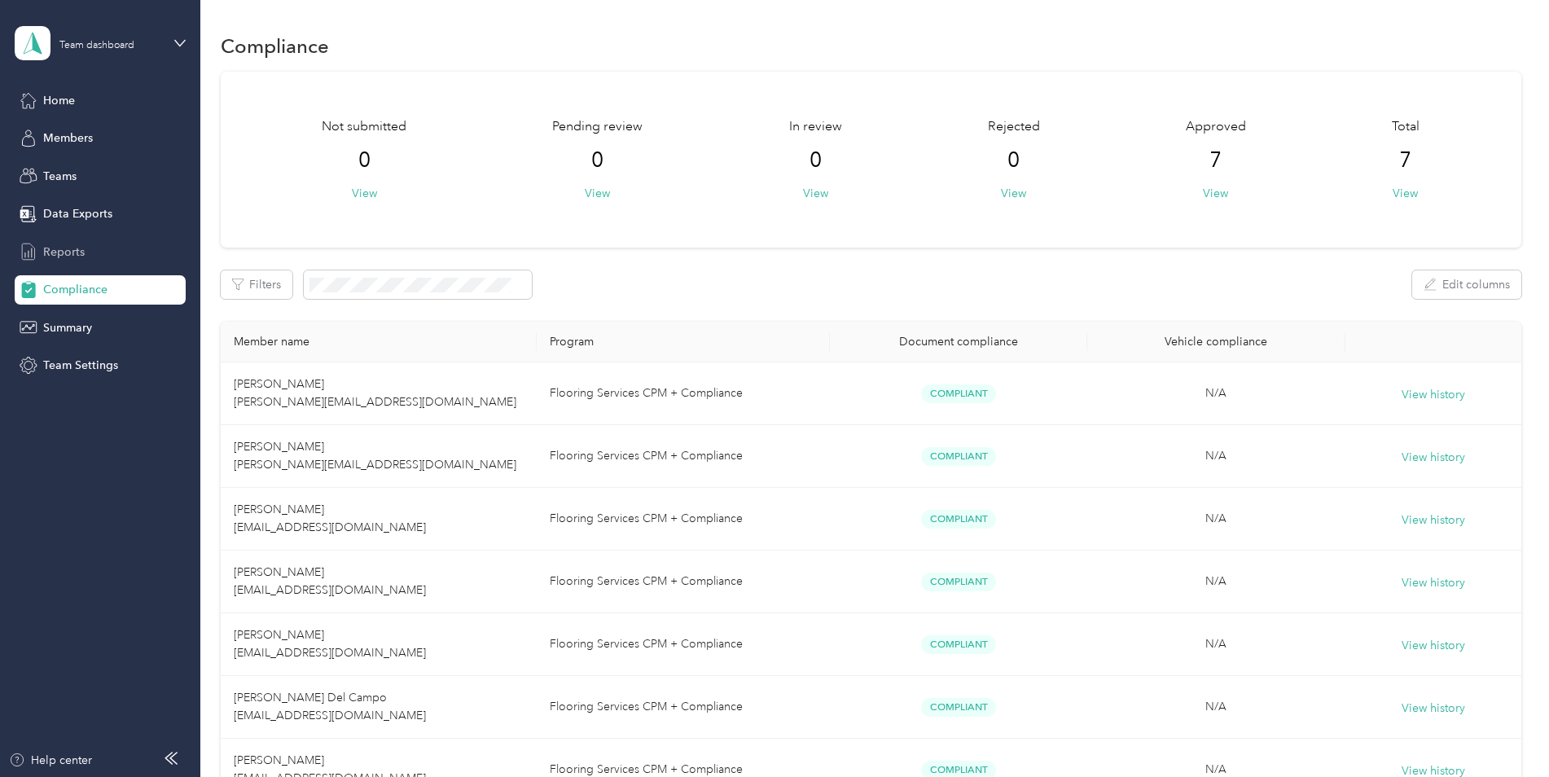
click at [70, 247] on span "Reports" at bounding box center [64, 251] width 42 height 17
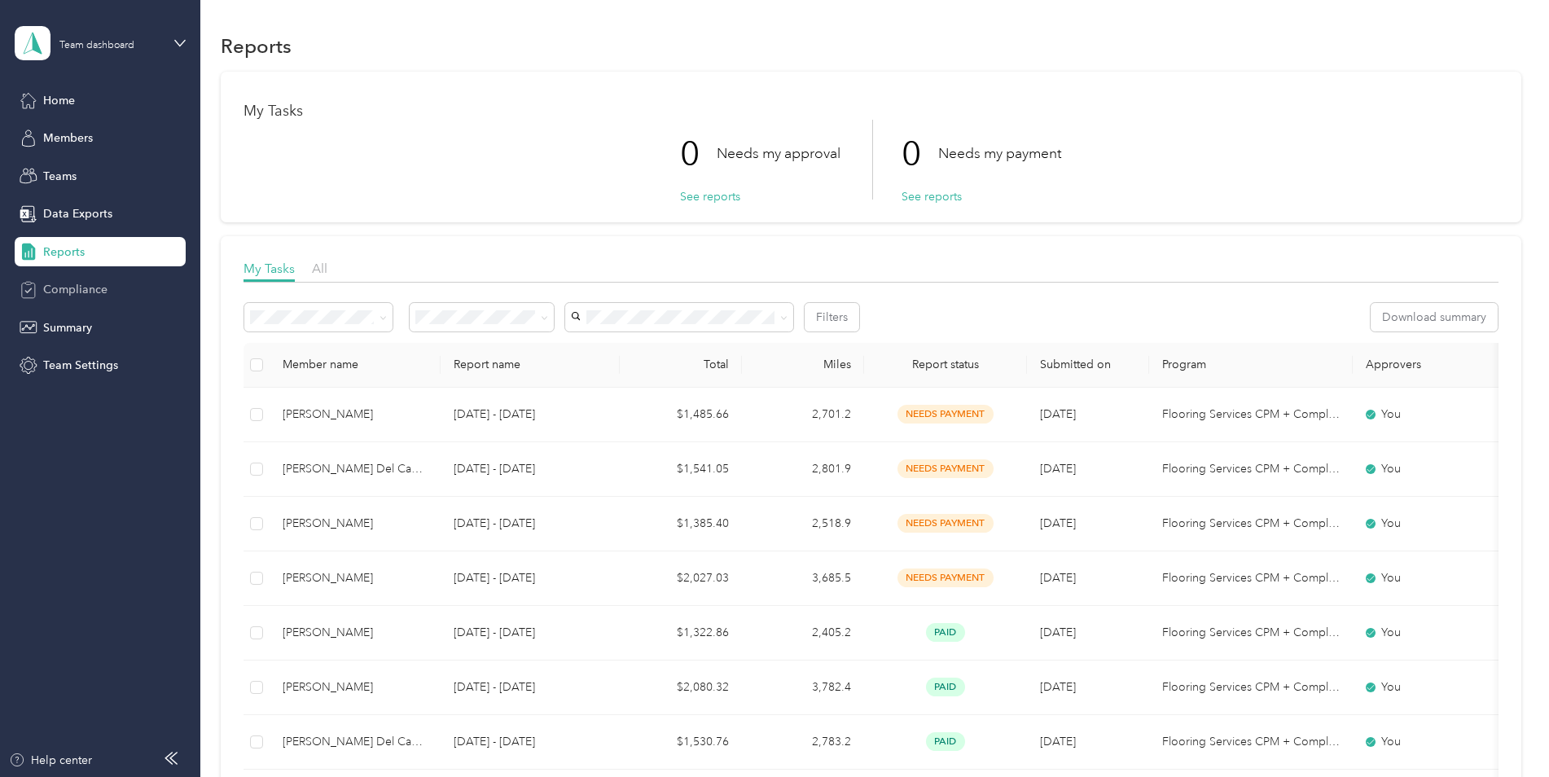
click at [67, 286] on span "Compliance" at bounding box center [75, 289] width 64 height 17
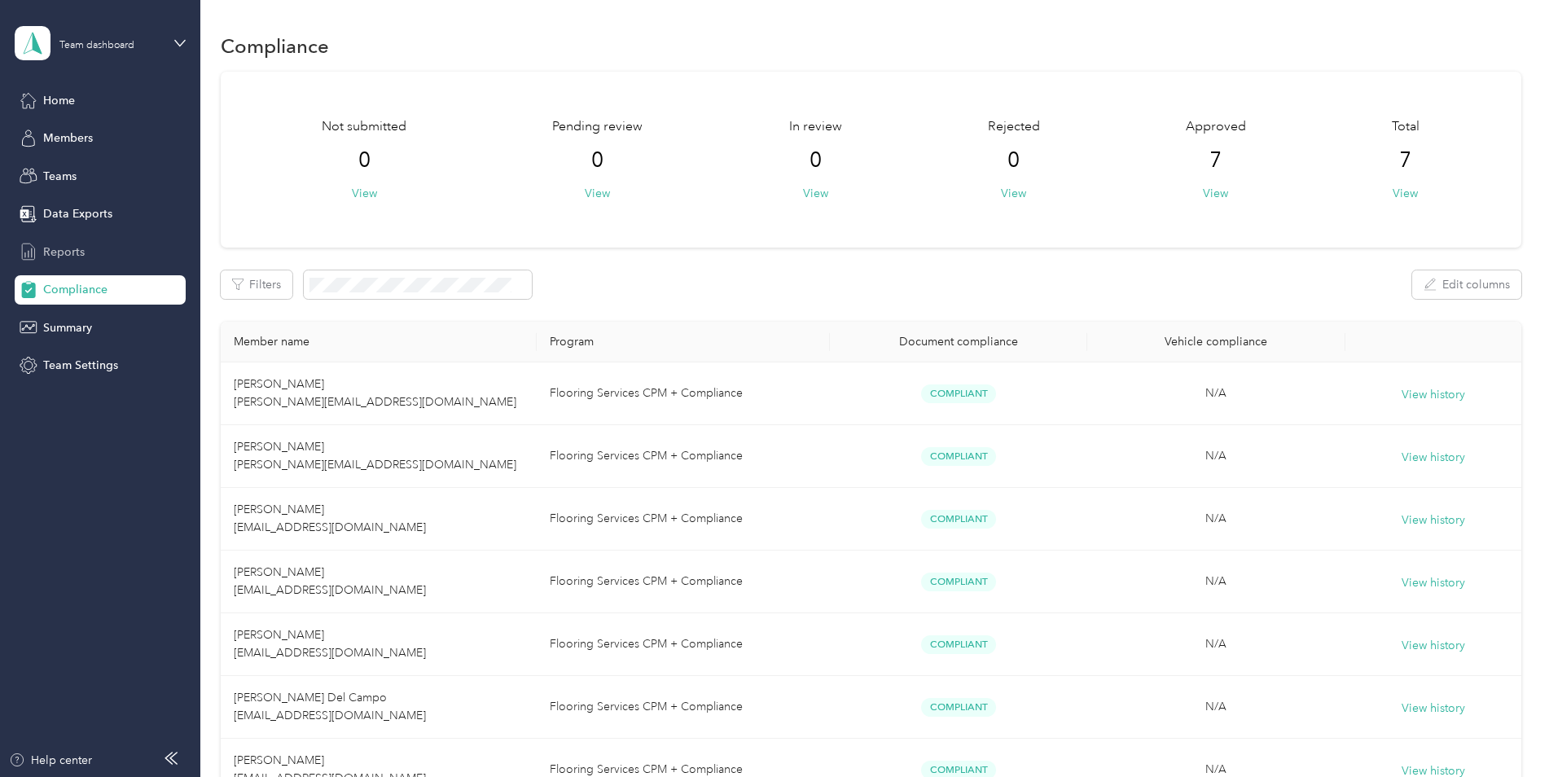
click at [77, 254] on span "Reports" at bounding box center [64, 251] width 42 height 17
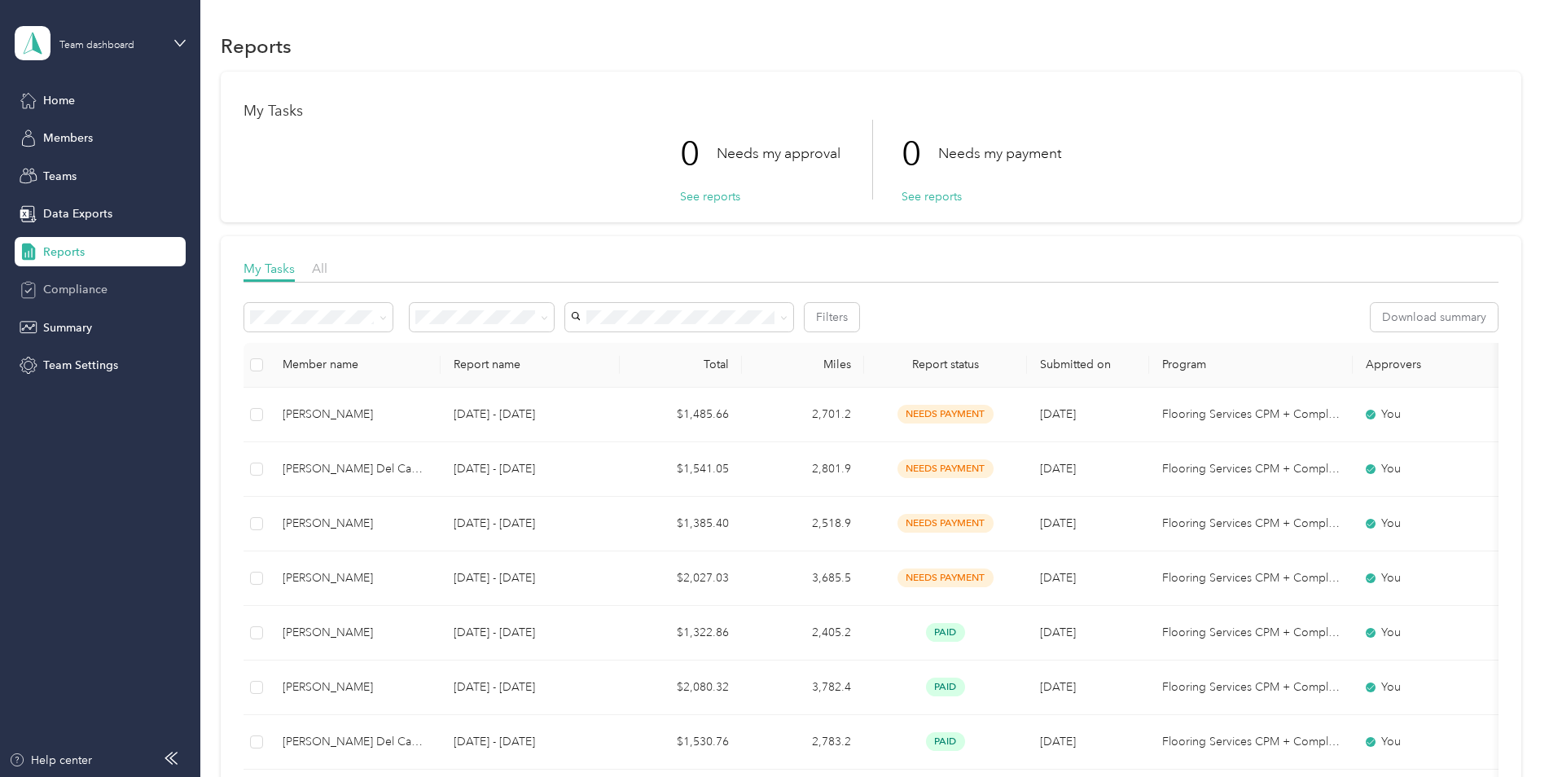
click at [83, 291] on span "Compliance" at bounding box center [75, 289] width 64 height 17
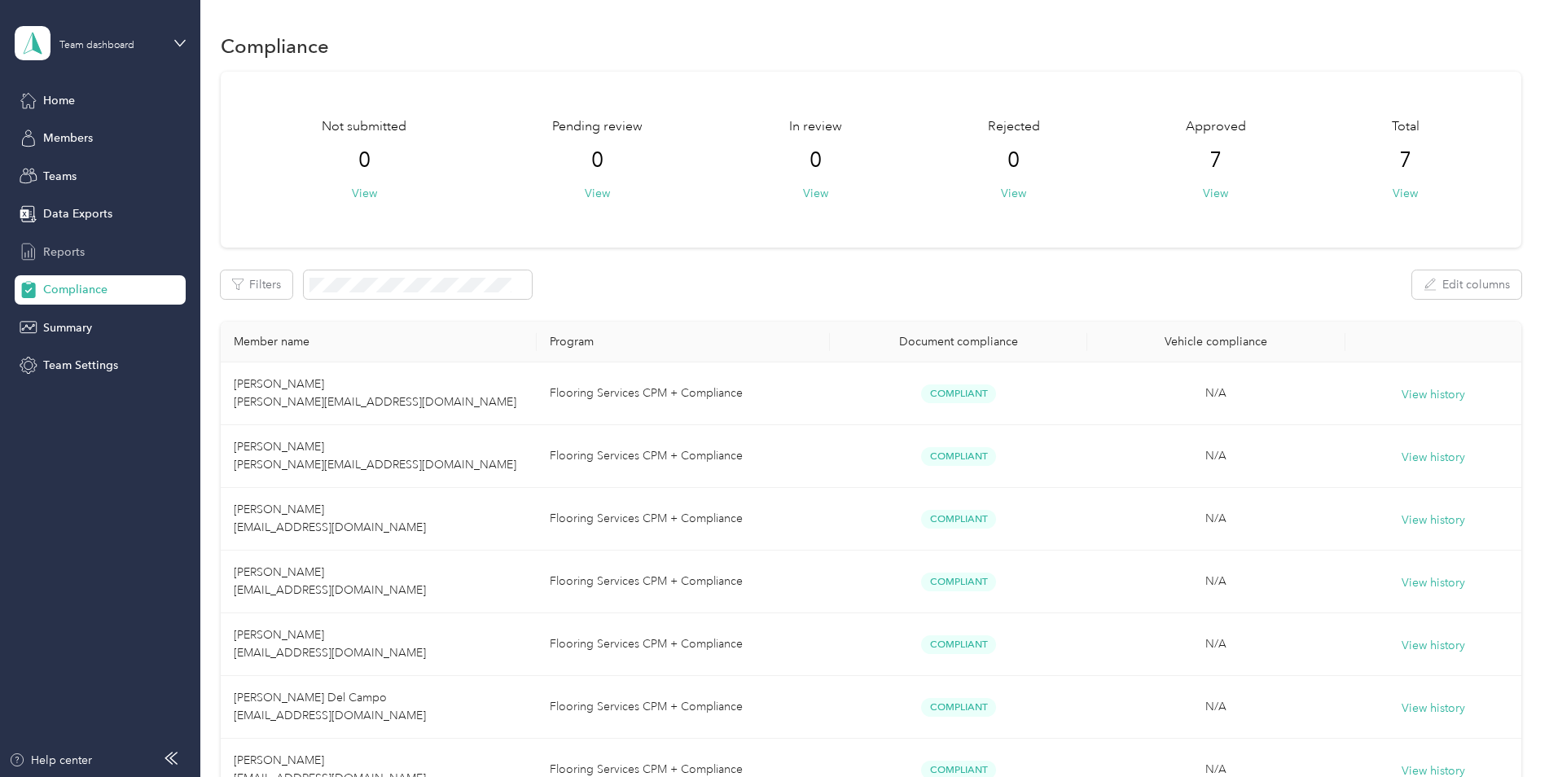
click at [92, 256] on div "Reports" at bounding box center [100, 251] width 171 height 29
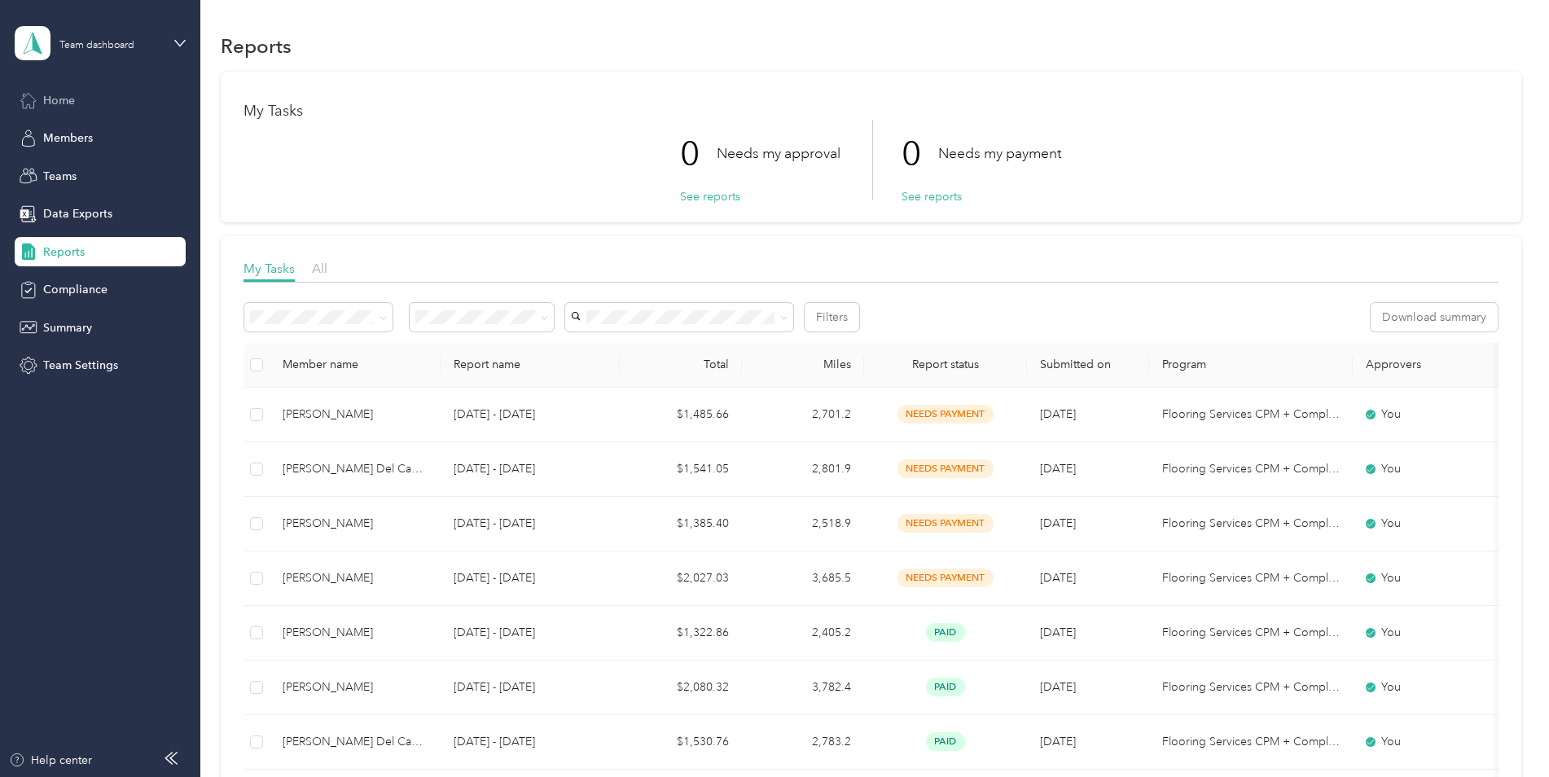
click at [50, 104] on span "Home" at bounding box center [59, 100] width 32 height 17
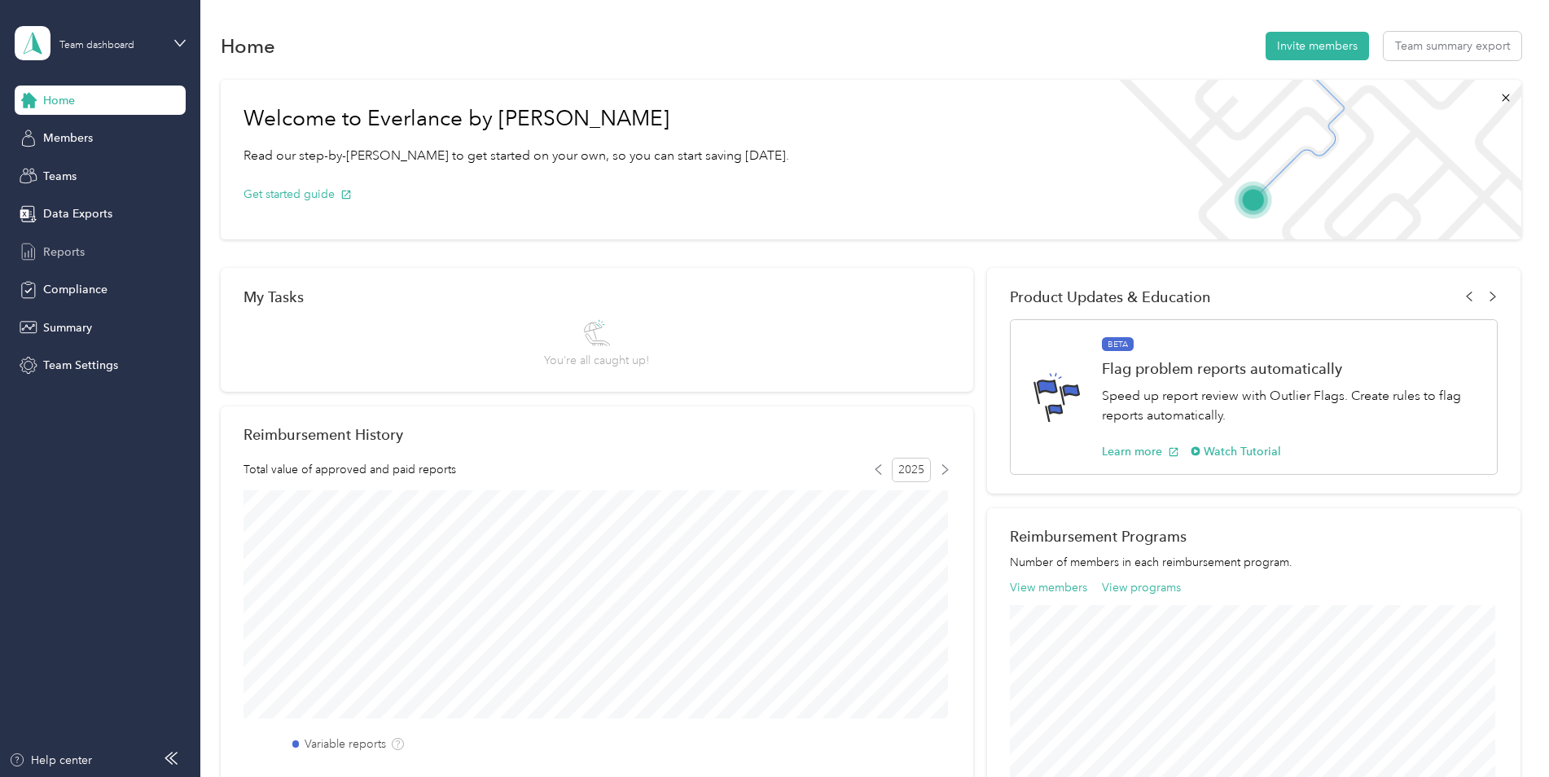
click at [75, 260] on span "Reports" at bounding box center [64, 251] width 42 height 17
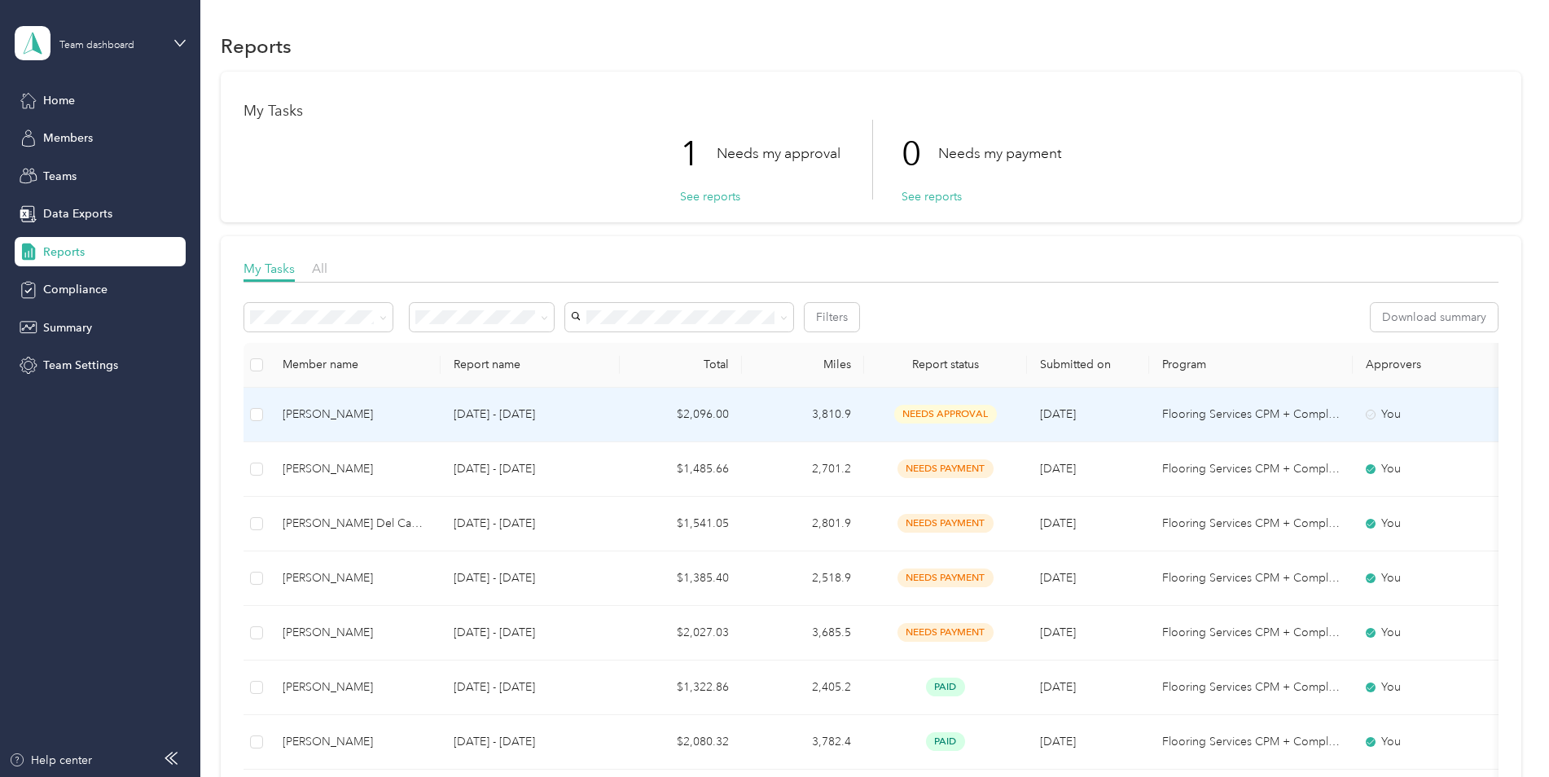
click at [696, 418] on td "$2,096.00" at bounding box center [681, 415] width 122 height 55
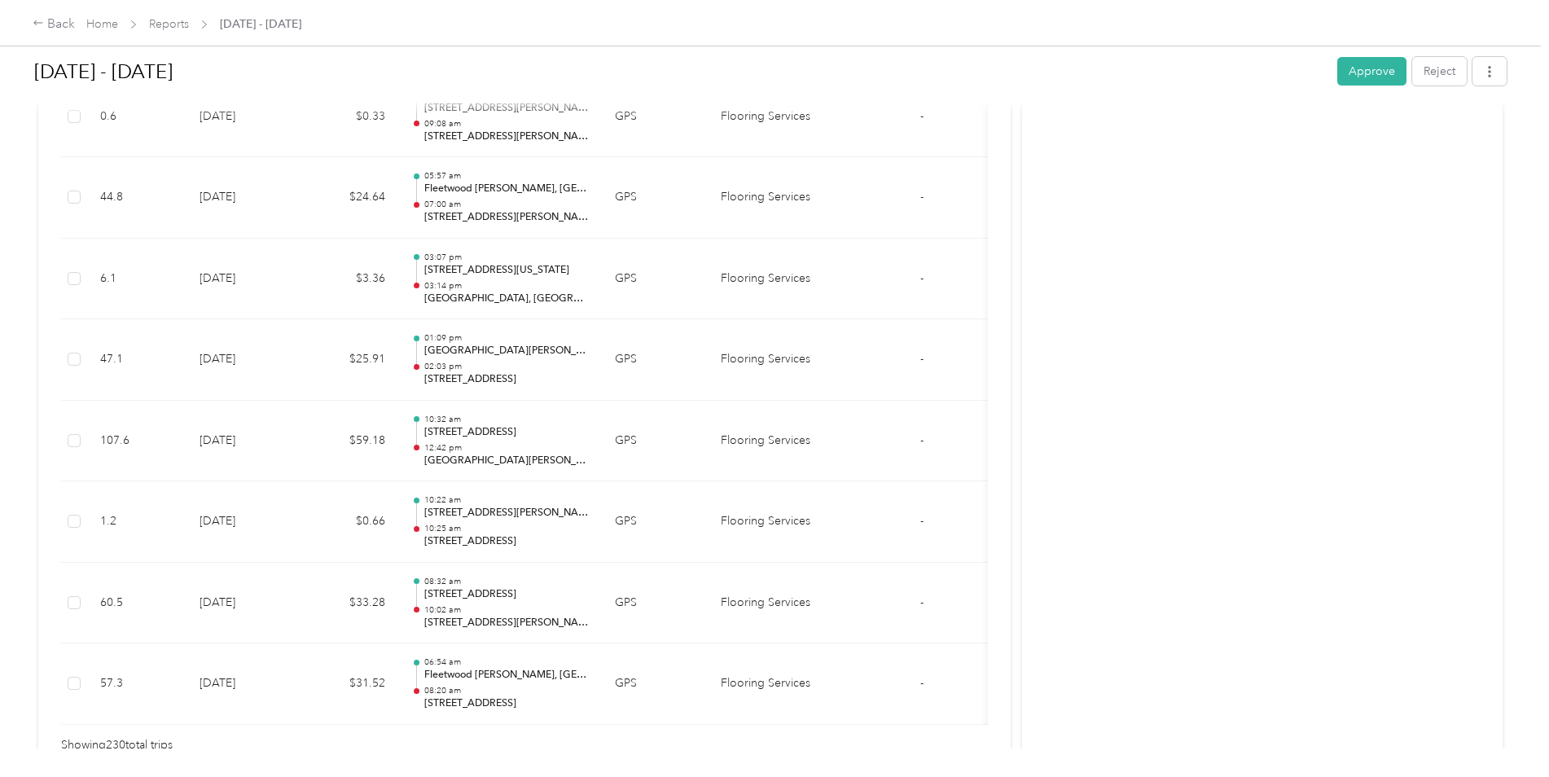
scroll to position [18610, 0]
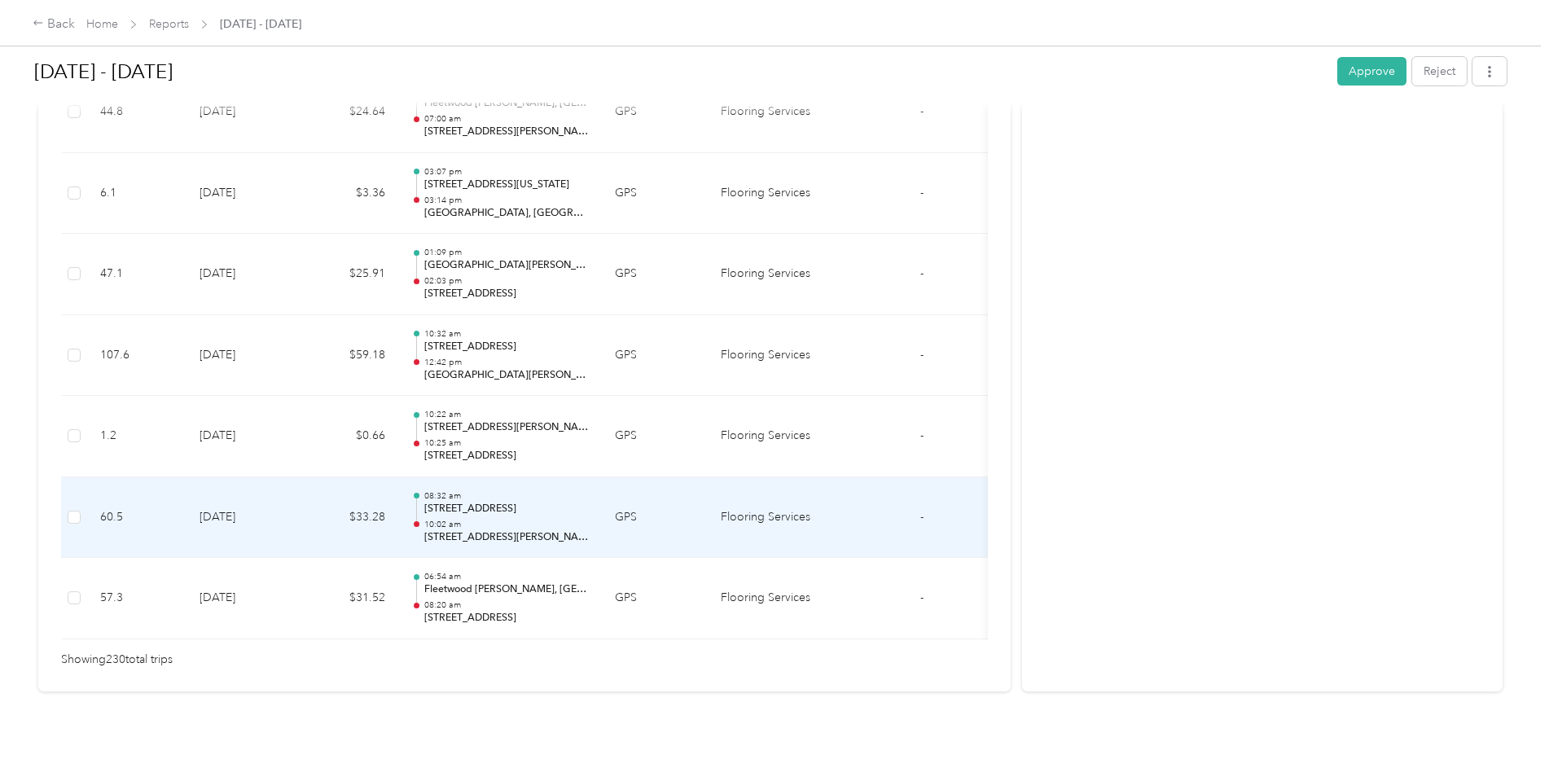
click at [220, 501] on td "[DATE]" at bounding box center [243, 517] width 114 height 81
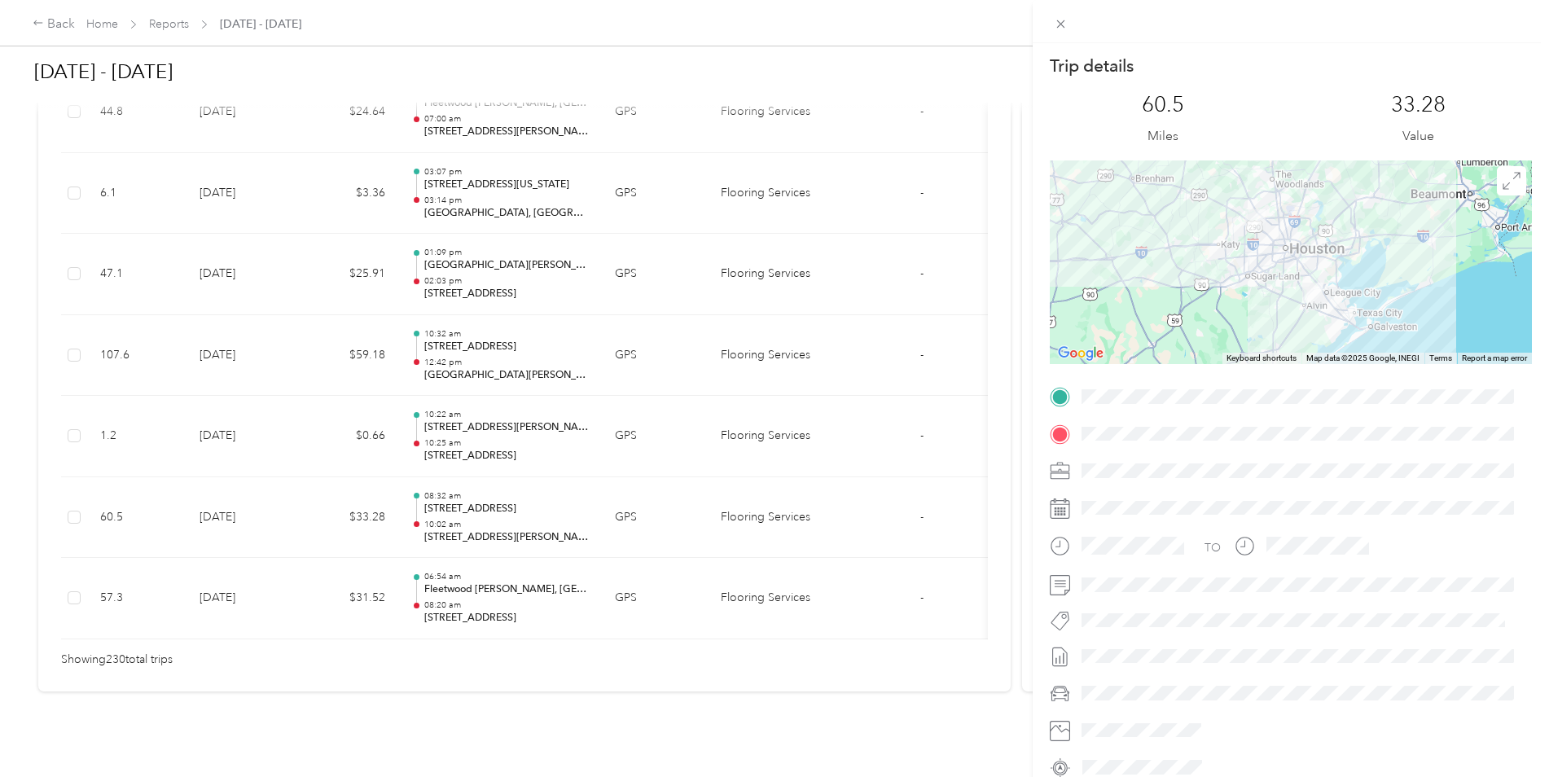
click at [220, 501] on div "Trip details This trip cannot be edited because it is either under review, appr…" at bounding box center [774, 388] width 1549 height 777
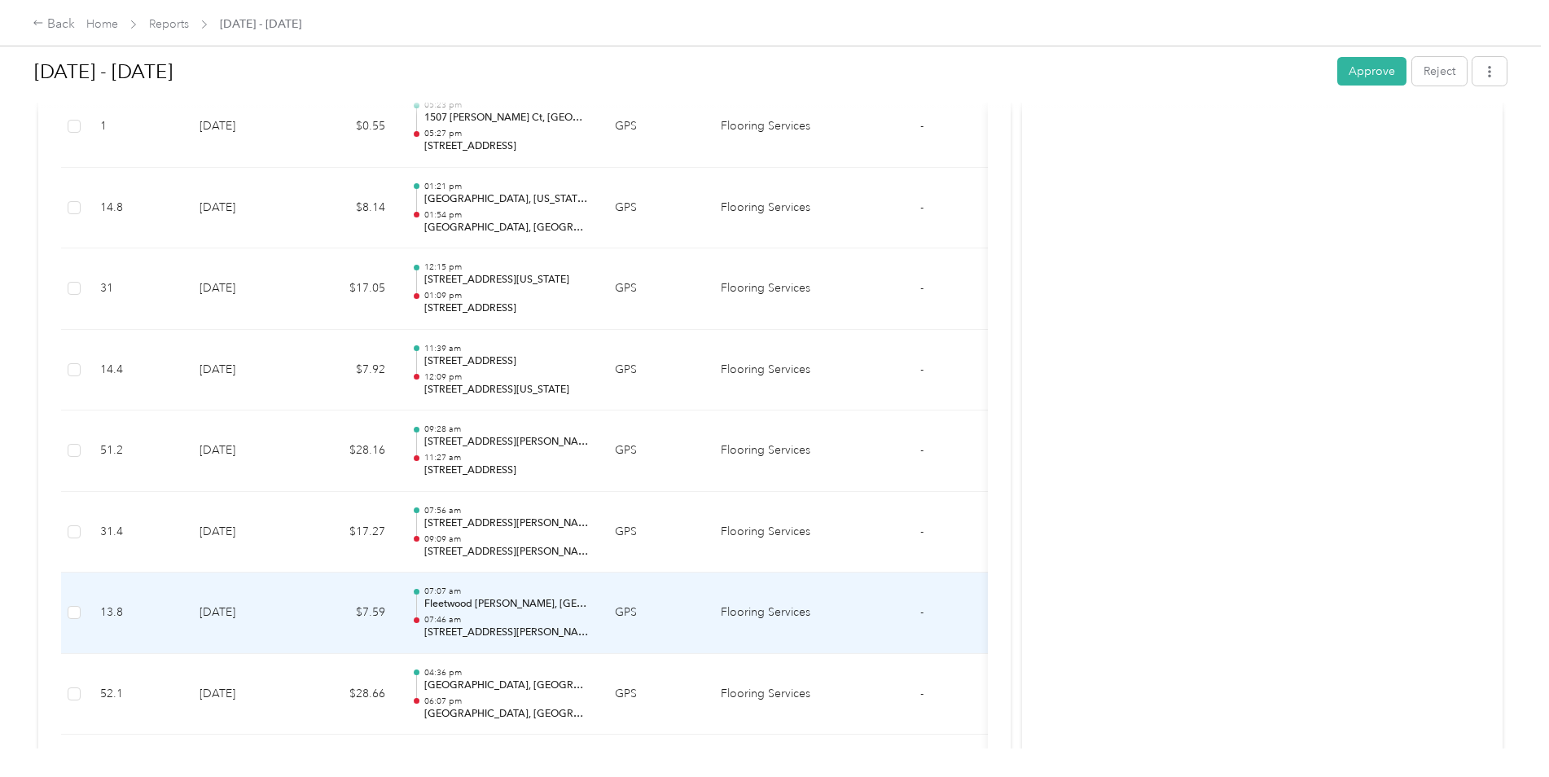
scroll to position [17389, 0]
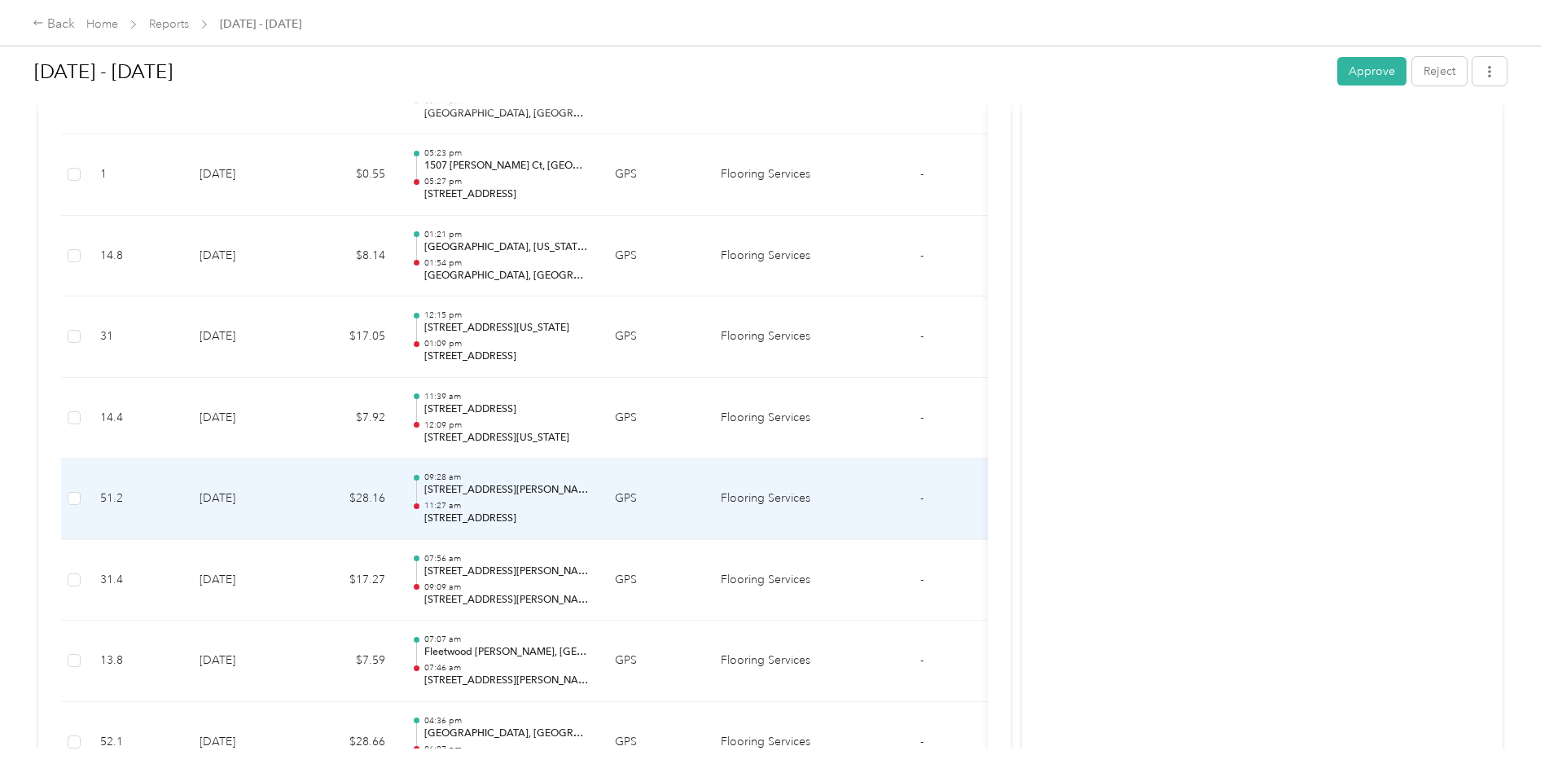
click at [215, 505] on td "[DATE]" at bounding box center [243, 498] width 114 height 81
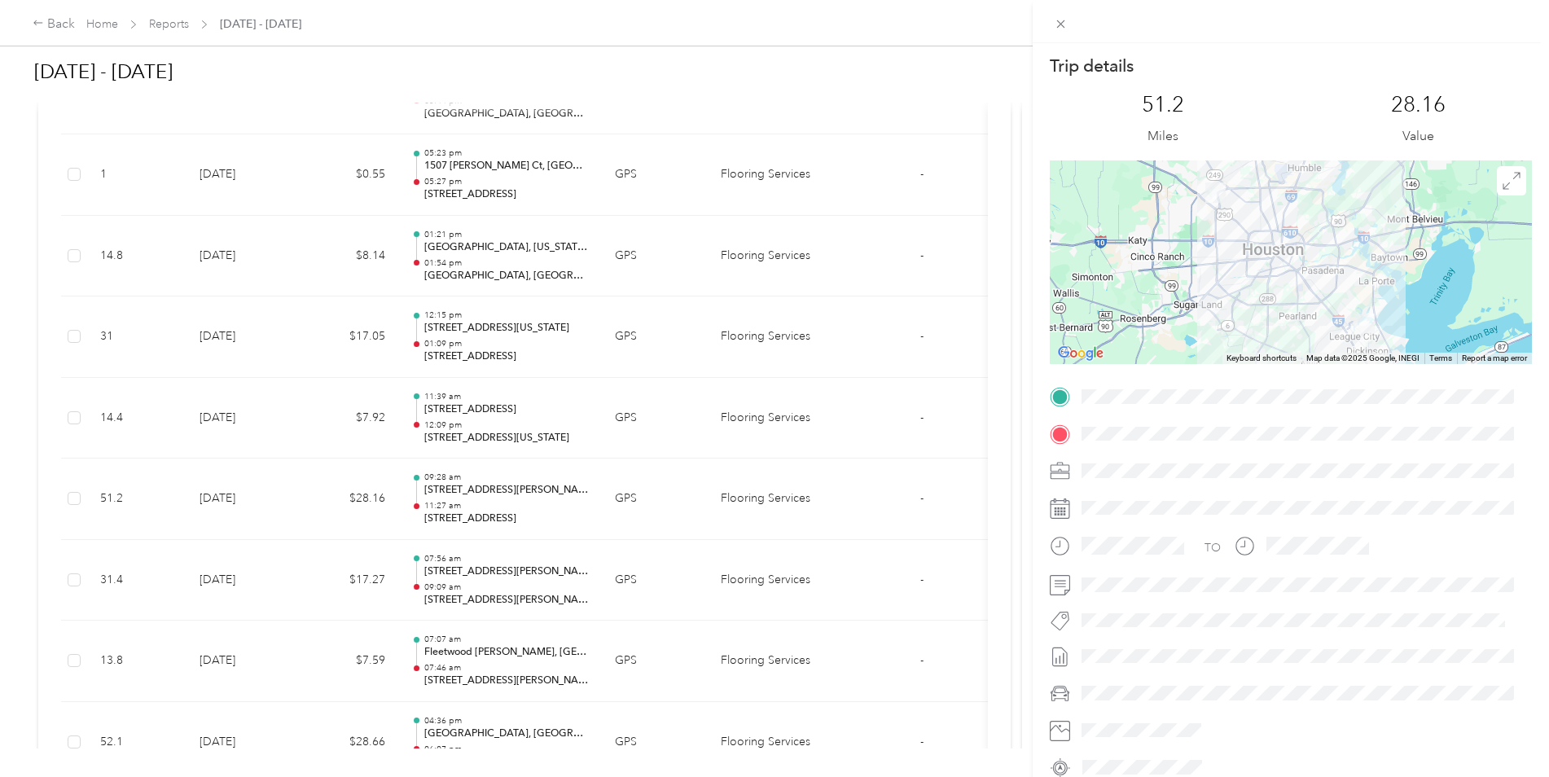
click at [216, 502] on div "Trip details This trip cannot be edited because it is either under review, appr…" at bounding box center [774, 388] width 1549 height 777
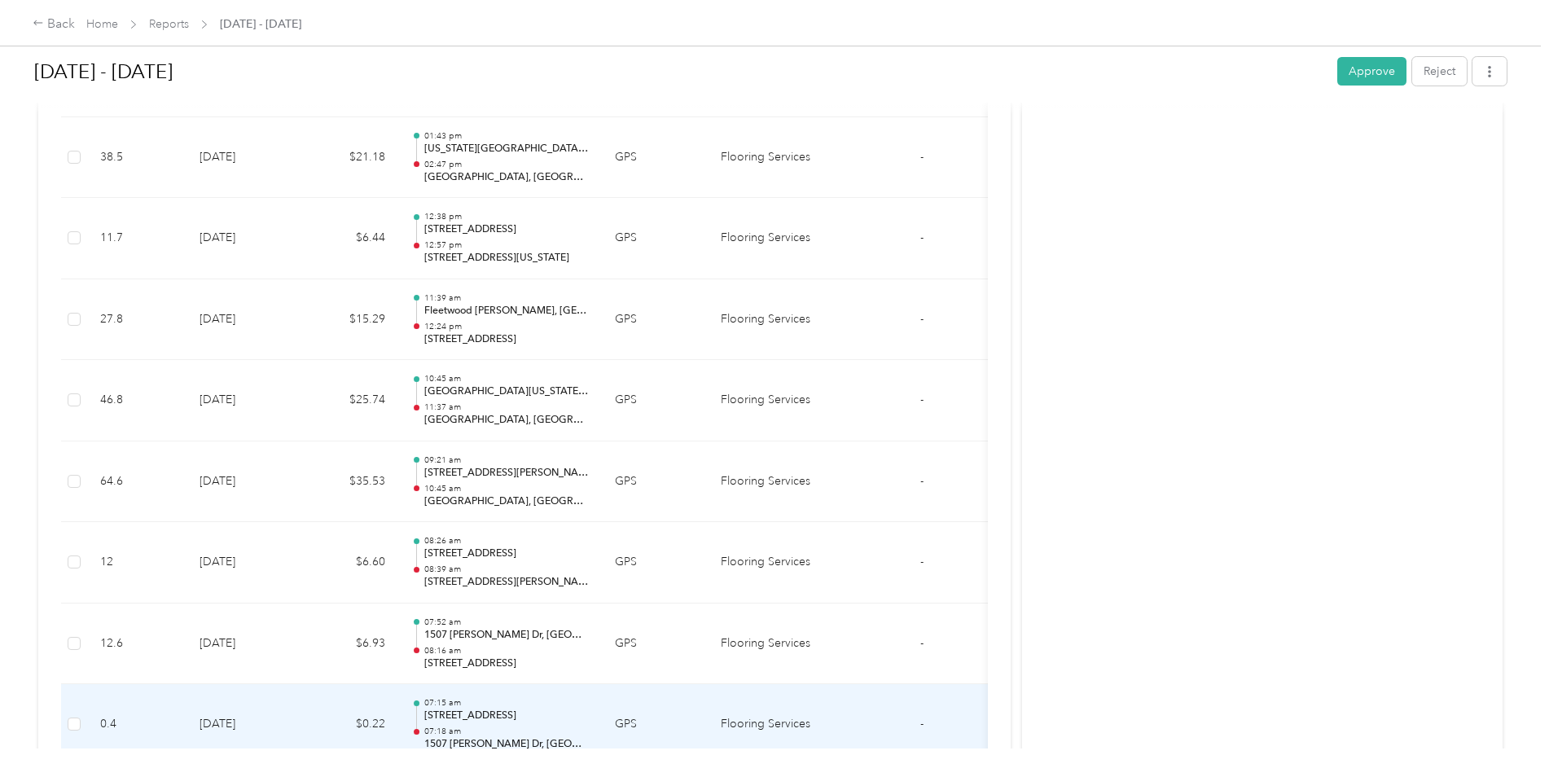
scroll to position [15515, 0]
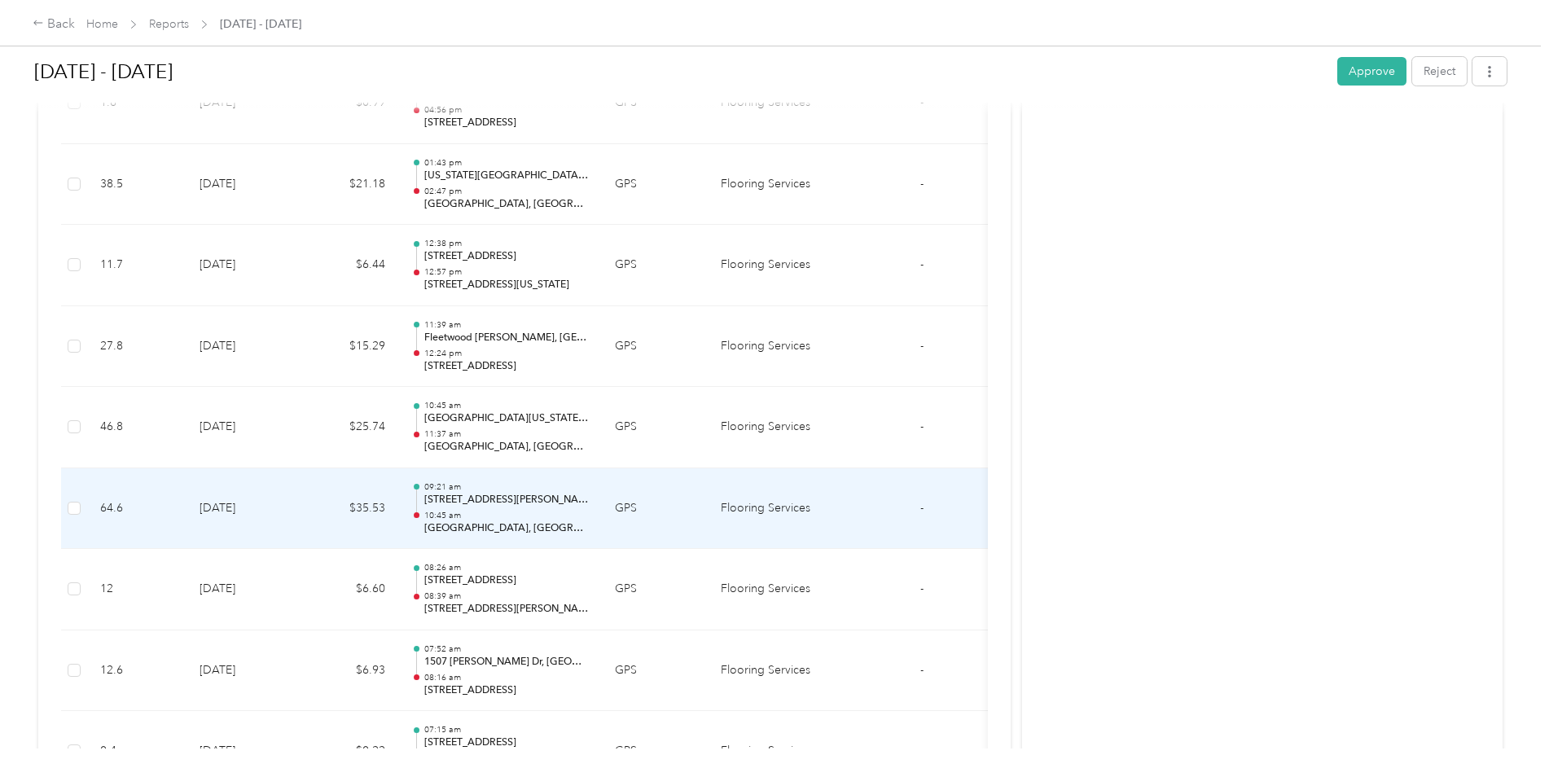
click at [213, 502] on td "[DATE]" at bounding box center [243, 508] width 114 height 81
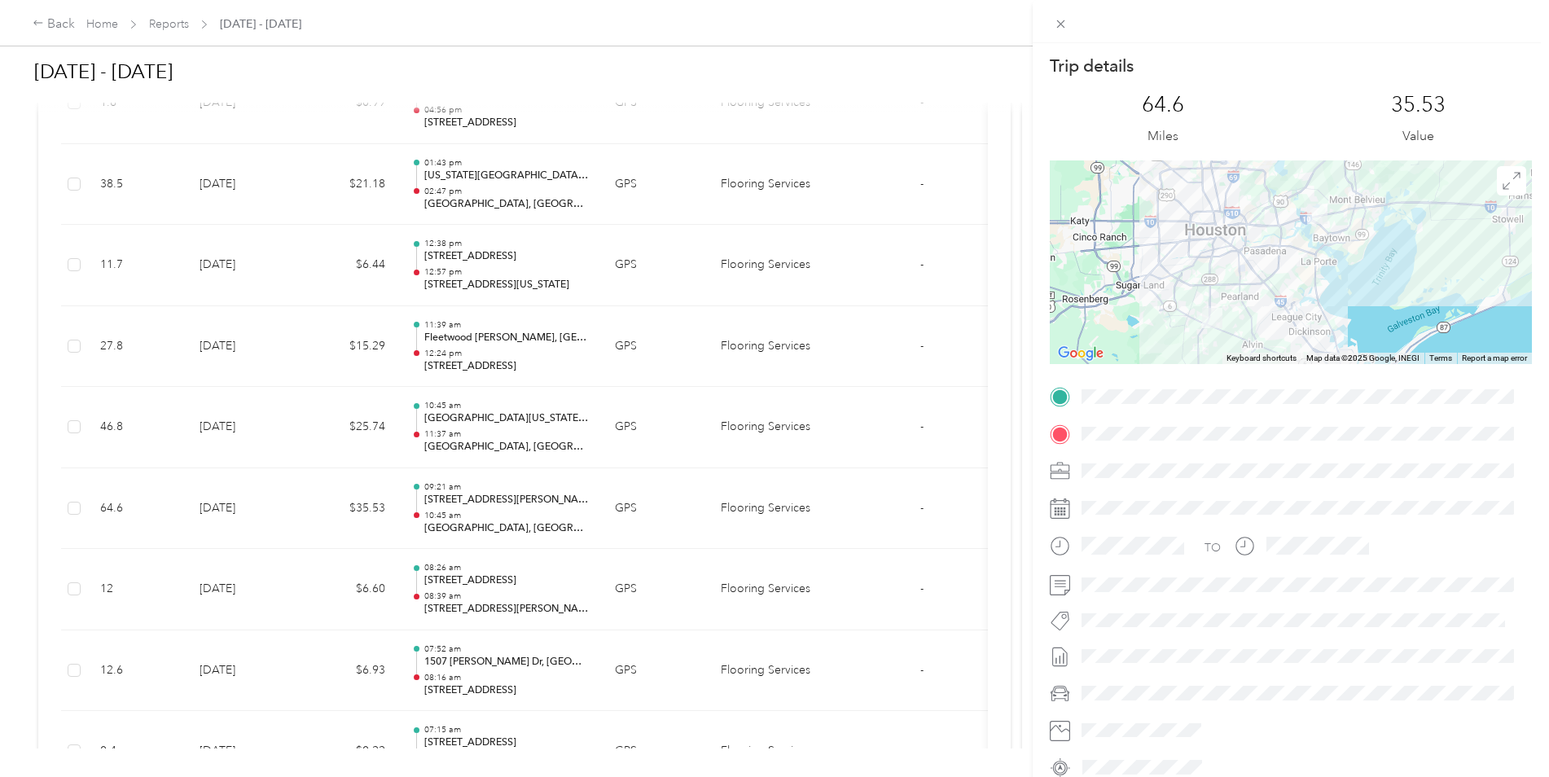
click at [1316, 249] on div at bounding box center [1291, 262] width 482 height 204
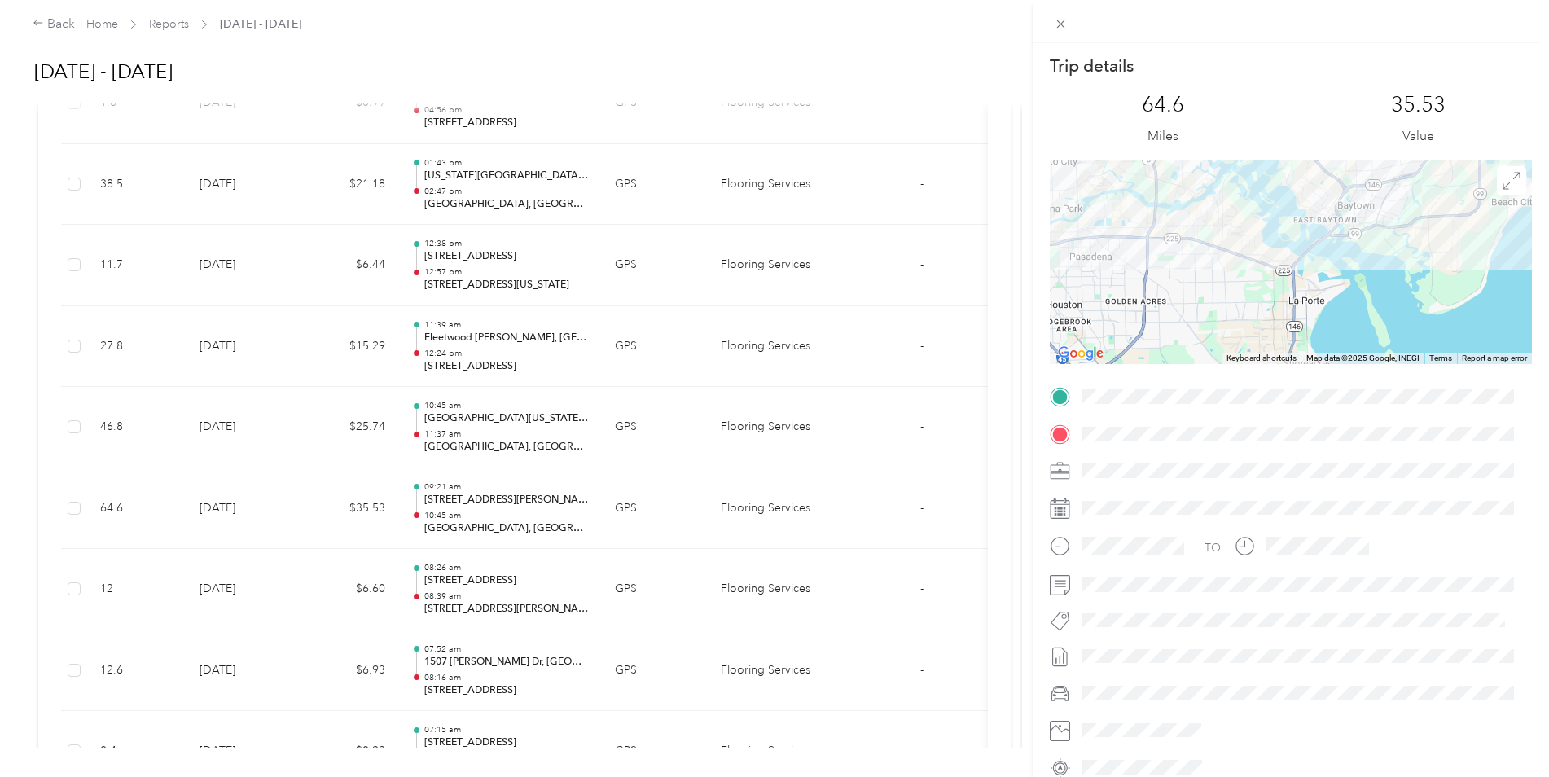
click at [1317, 248] on div at bounding box center [1291, 262] width 482 height 204
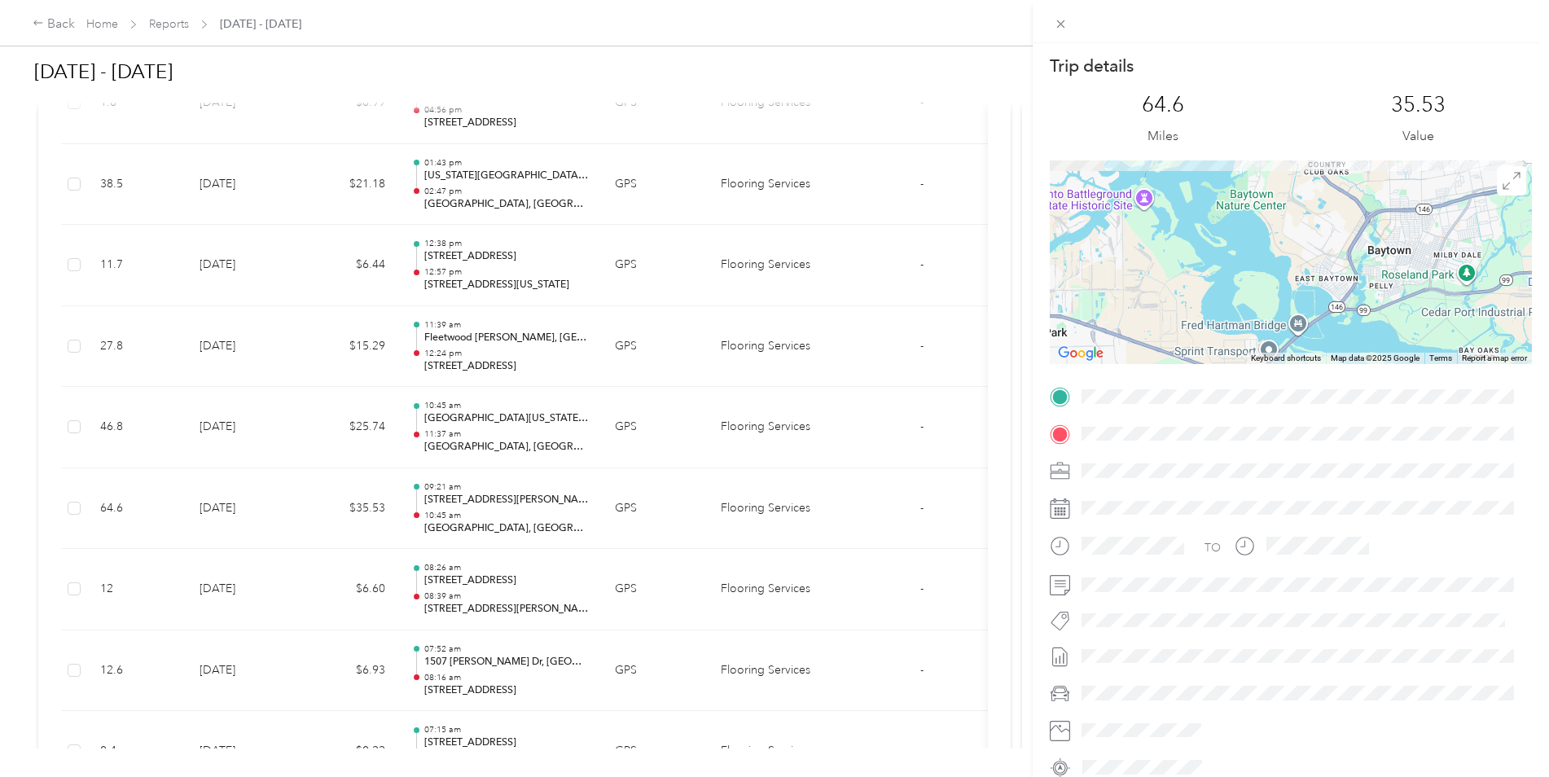
drag, startPoint x: 1319, startPoint y: 235, endPoint x: 1320, endPoint y: 330, distance: 95.3
click at [1320, 330] on div at bounding box center [1291, 262] width 482 height 204
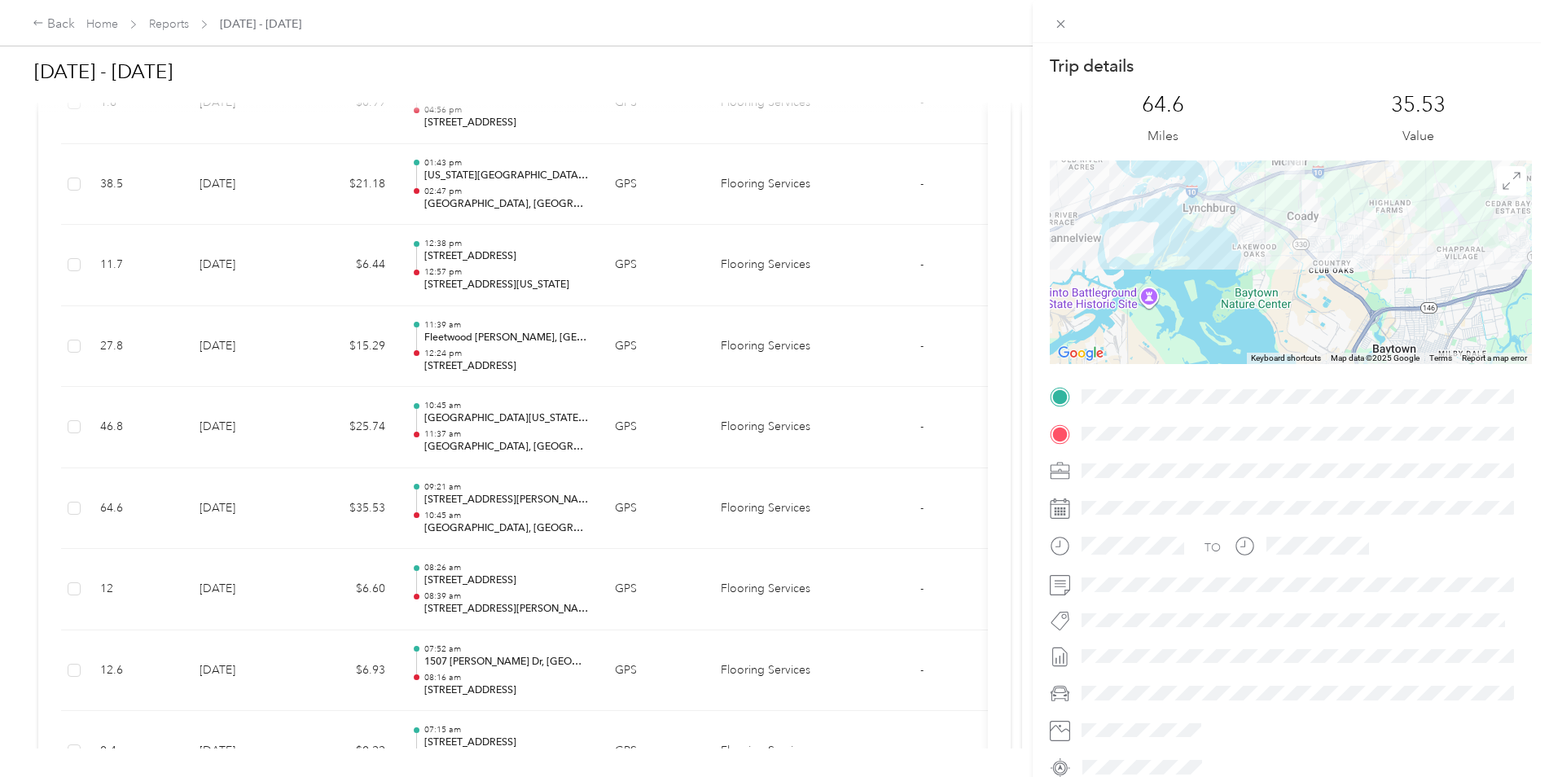
drag, startPoint x: 1310, startPoint y: 225, endPoint x: 1318, endPoint y: 279, distance: 54.5
click at [1315, 314] on div at bounding box center [1291, 262] width 482 height 204
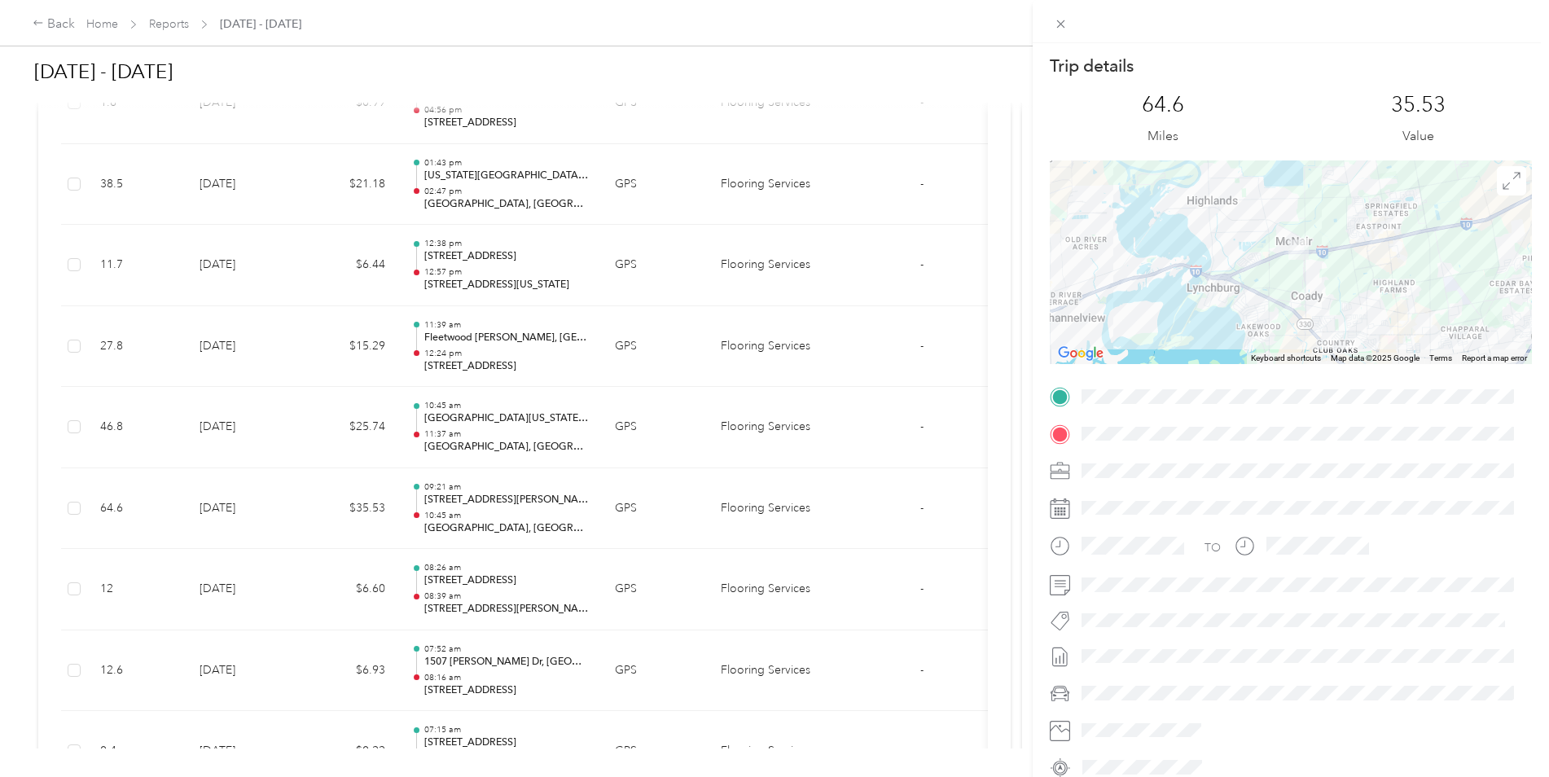
drag, startPoint x: 1324, startPoint y: 235, endPoint x: 1330, endPoint y: 309, distance: 73.5
click at [1330, 309] on div at bounding box center [1291, 262] width 482 height 204
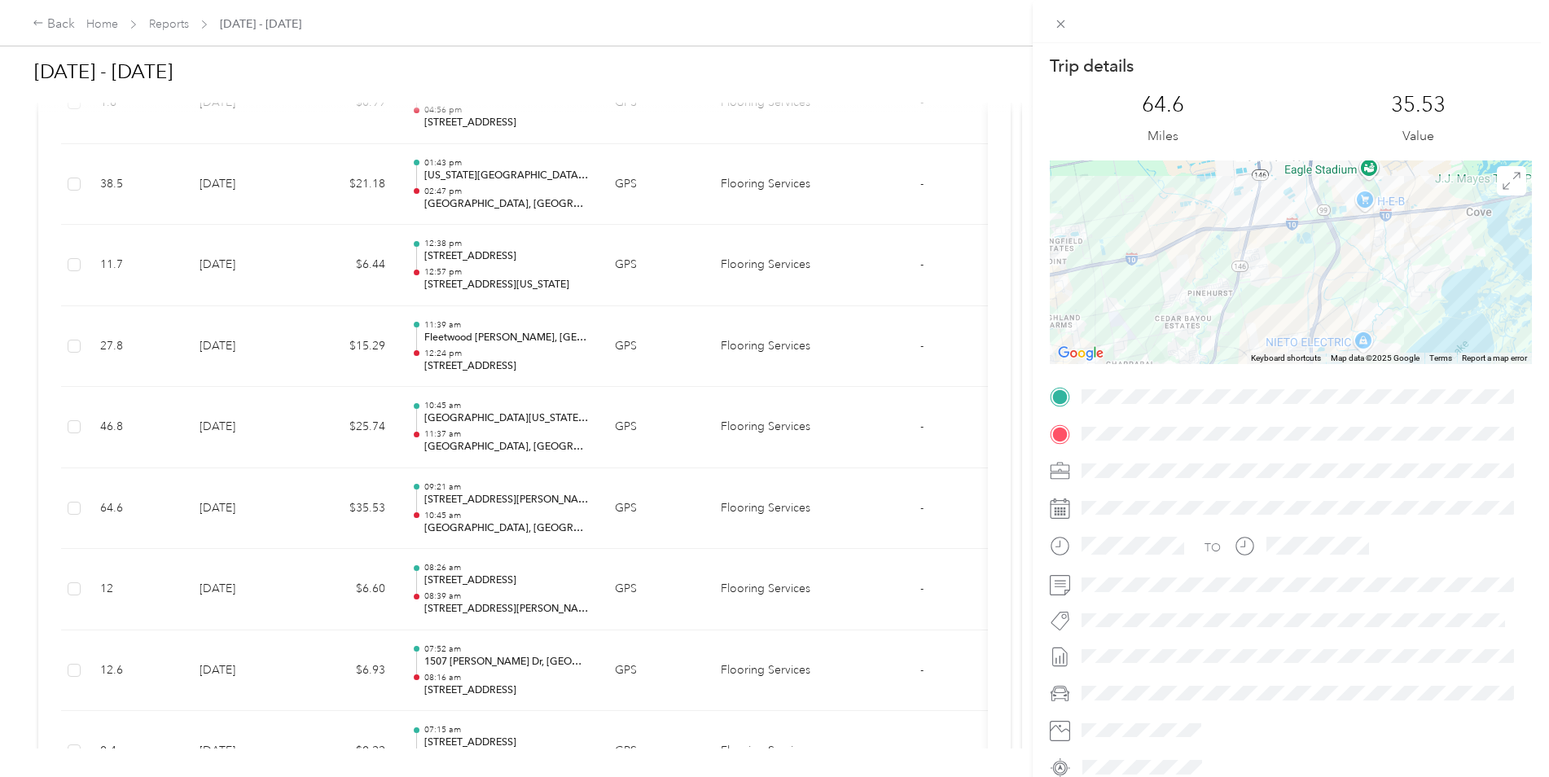
drag, startPoint x: 1436, startPoint y: 267, endPoint x: 1097, endPoint y: 288, distance: 339.4
click at [1097, 288] on div at bounding box center [1291, 262] width 482 height 204
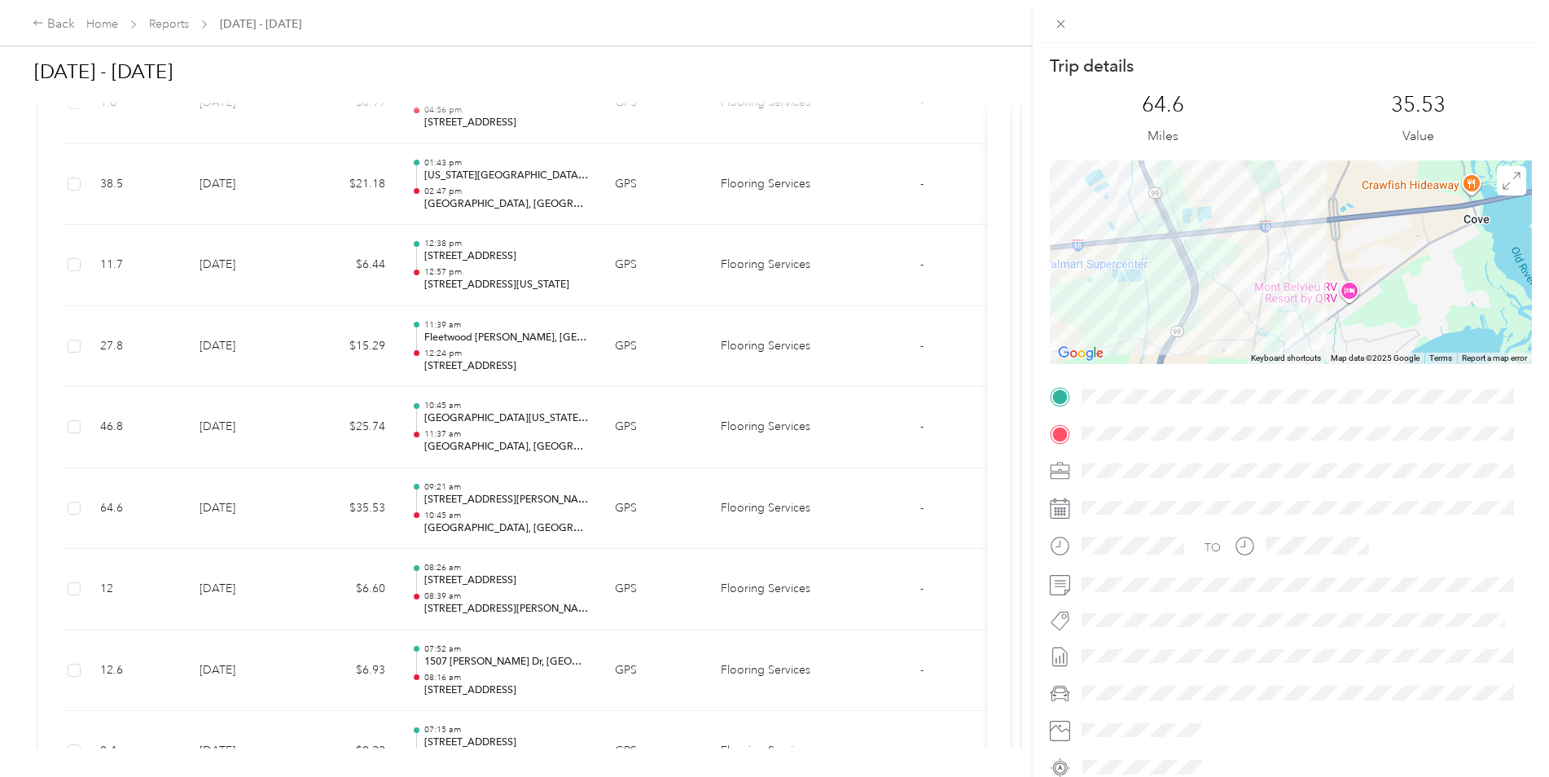
drag, startPoint x: 1376, startPoint y: 250, endPoint x: 1167, endPoint y: 325, distance: 222.3
click at [1160, 327] on div at bounding box center [1291, 262] width 482 height 204
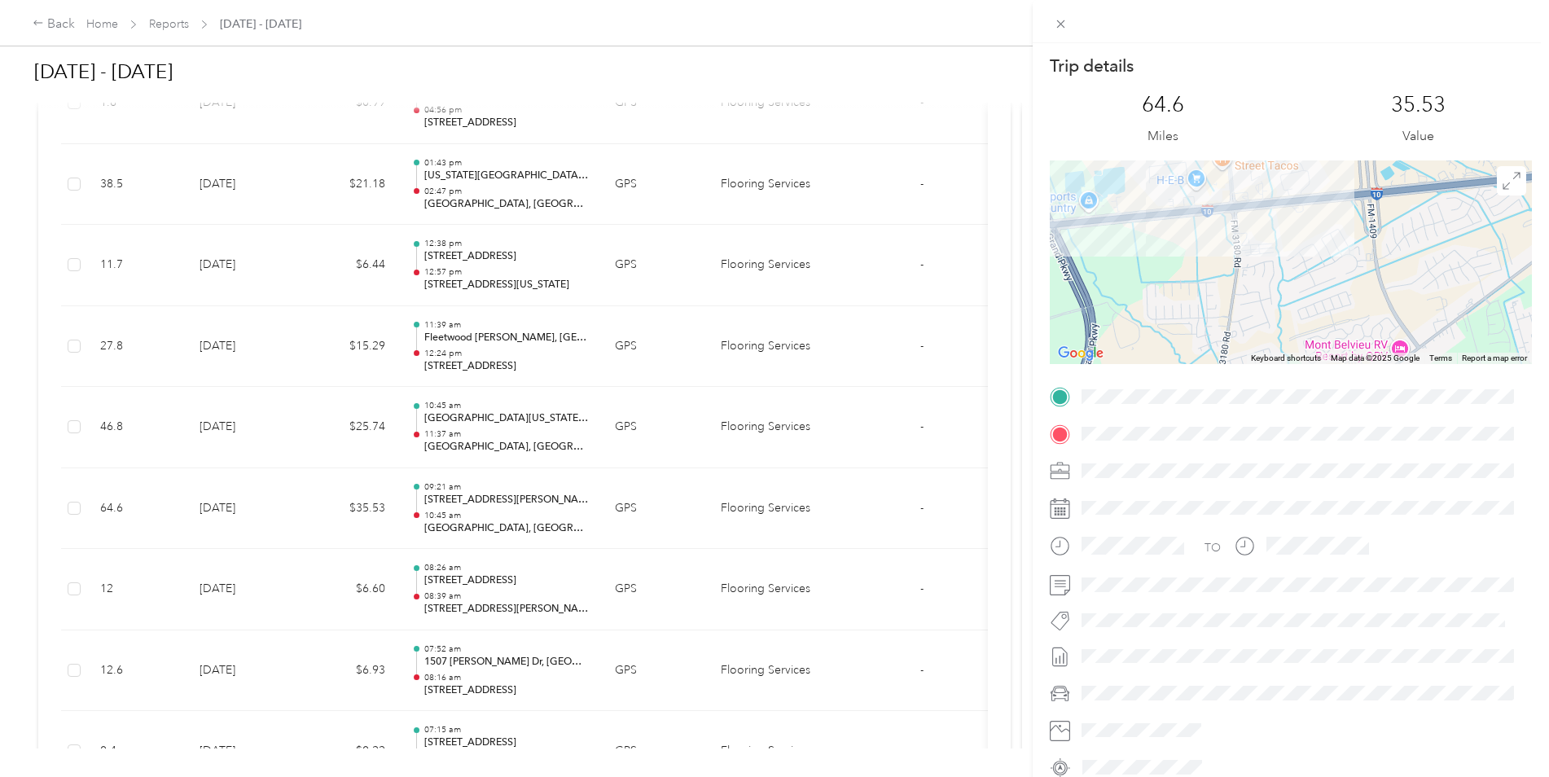
drag, startPoint x: 1249, startPoint y: 318, endPoint x: 1254, endPoint y: 358, distance: 40.2
click at [1254, 358] on div "Keyboard shortcuts Map Data Map data ©2025 Google Map data ©2025 Google 500 m C…" at bounding box center [1291, 262] width 482 height 204
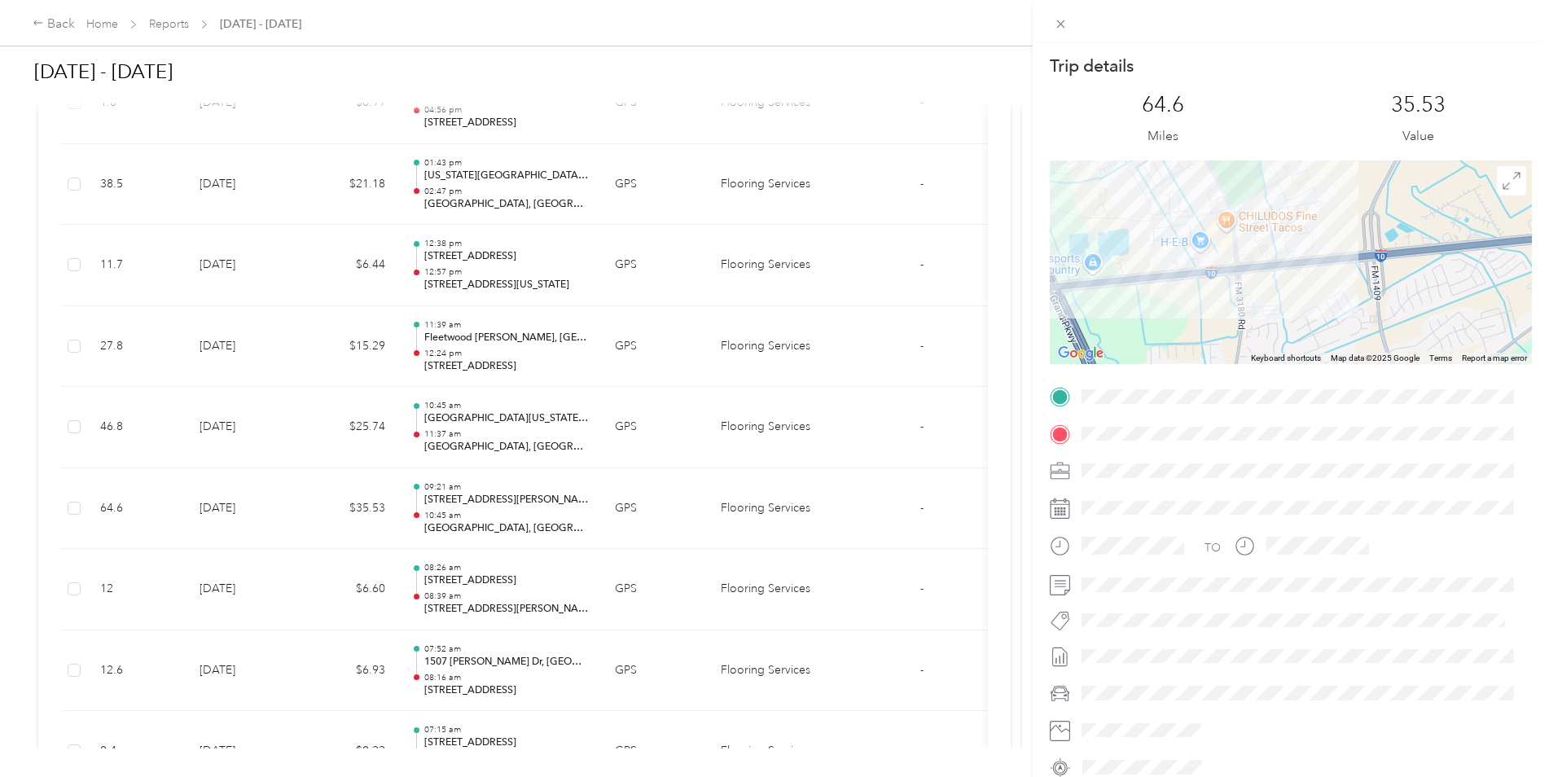
drag, startPoint x: 1268, startPoint y: 270, endPoint x: 1270, endPoint y: 322, distance: 52.2
click at [1270, 322] on div at bounding box center [1291, 262] width 482 height 204
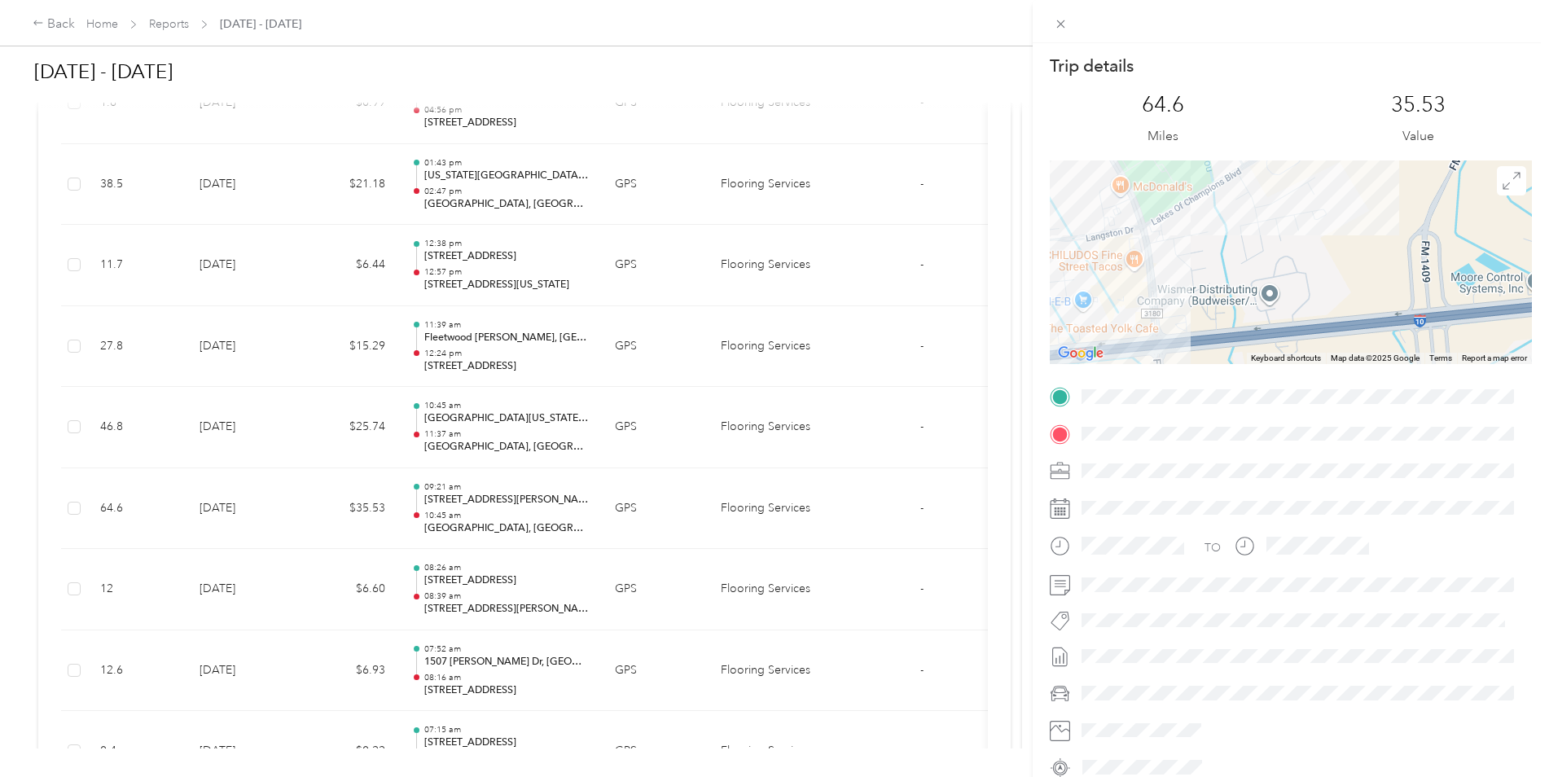
drag, startPoint x: 1295, startPoint y: 217, endPoint x: 1263, endPoint y: 301, distance: 89.7
click at [1265, 308] on div at bounding box center [1291, 262] width 482 height 204
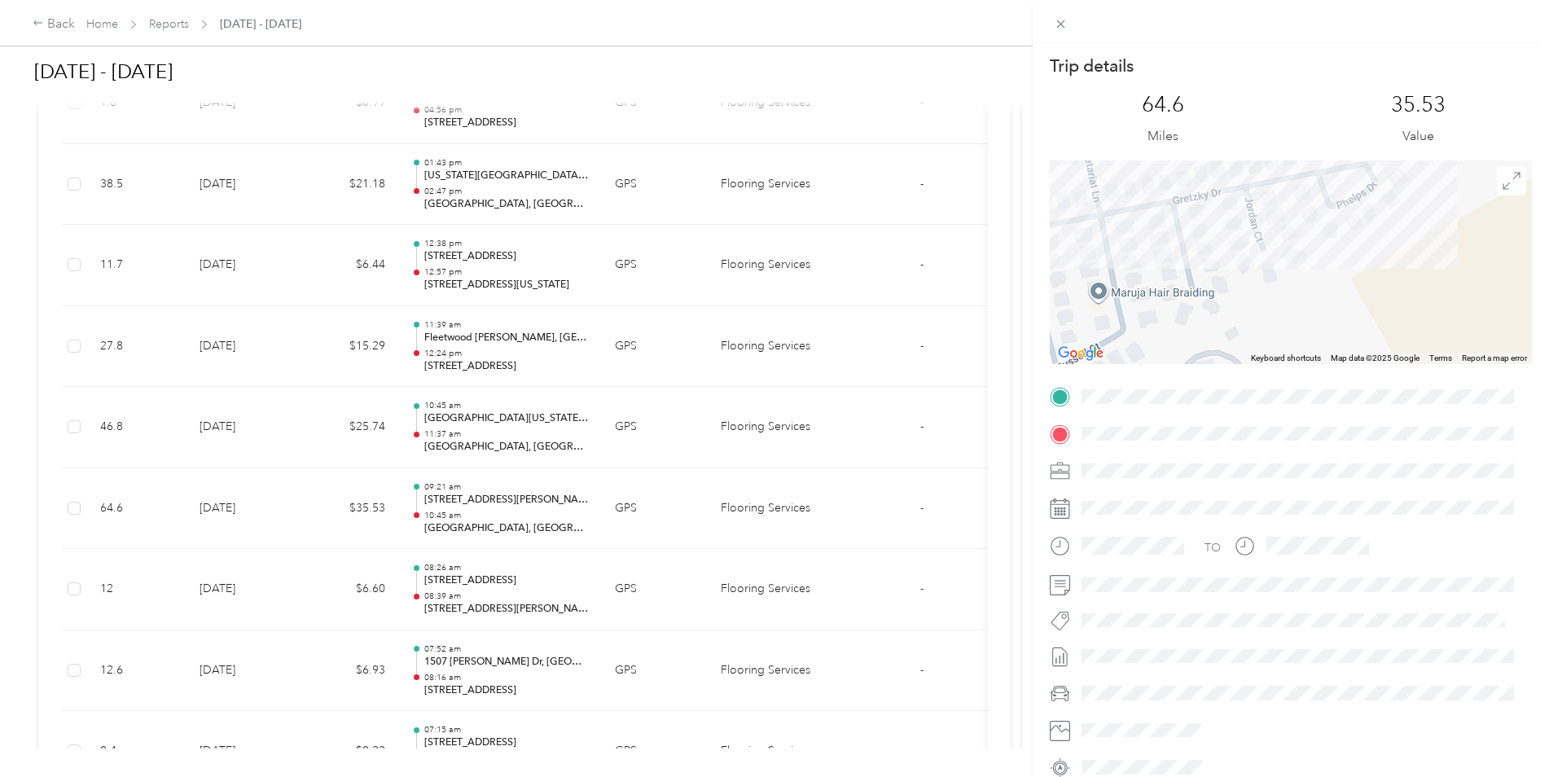
drag, startPoint x: 1274, startPoint y: 252, endPoint x: 1303, endPoint y: 327, distance: 79.4
click at [1303, 327] on div at bounding box center [1291, 262] width 482 height 204
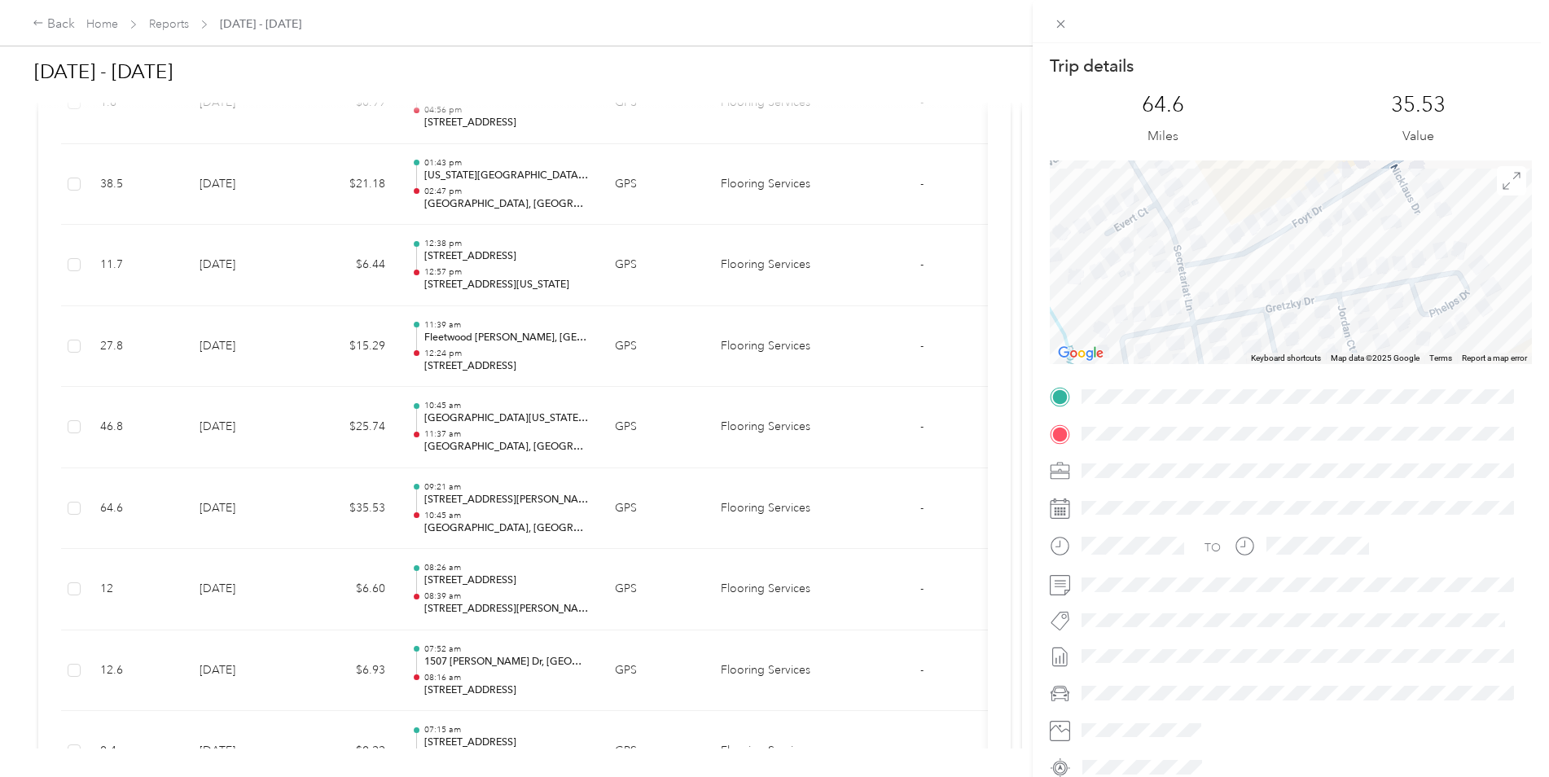
drag, startPoint x: 1239, startPoint y: 238, endPoint x: 1281, endPoint y: 322, distance: 94.0
click at [1281, 322] on div at bounding box center [1291, 262] width 482 height 204
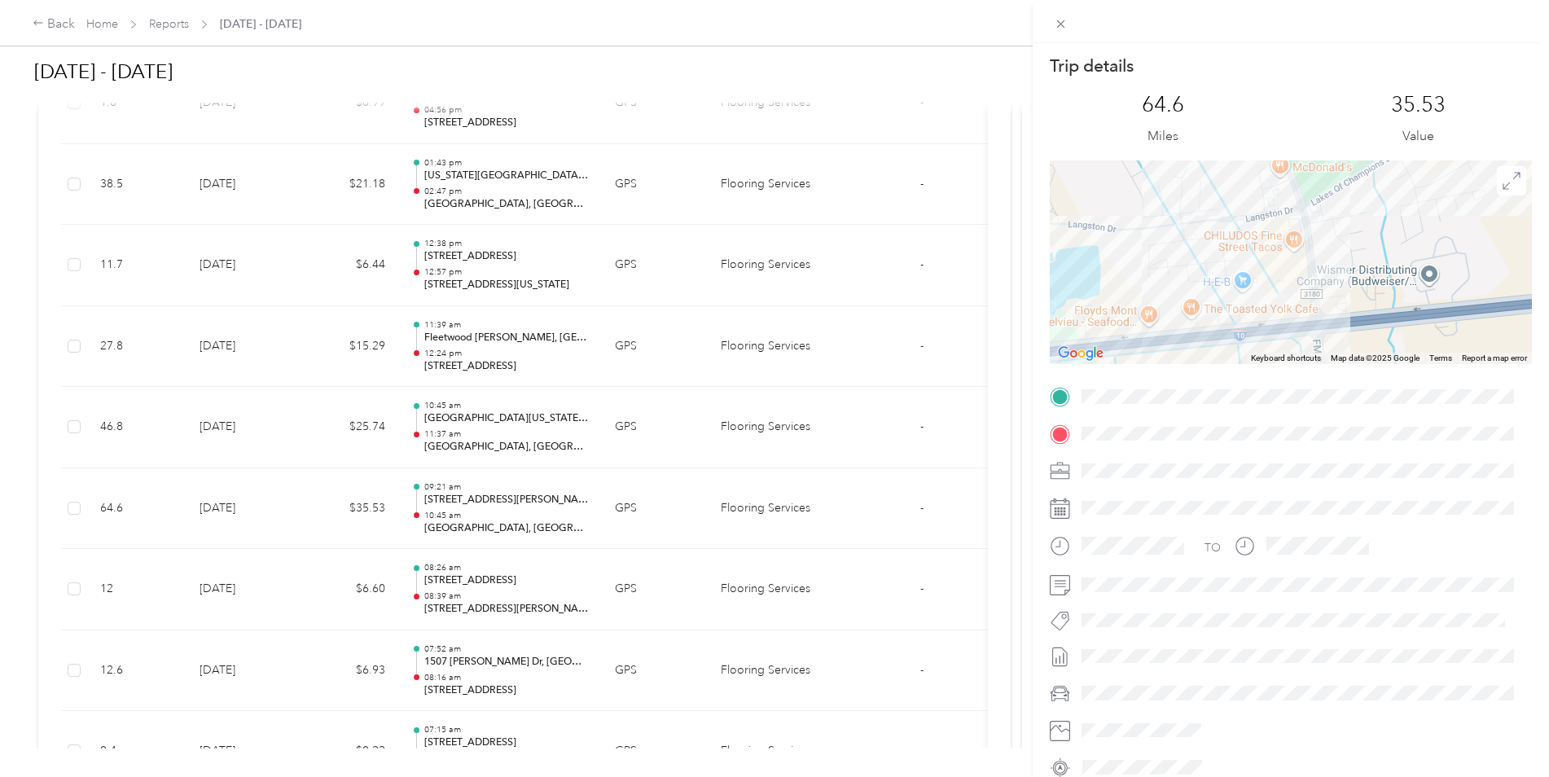
drag, startPoint x: 1107, startPoint y: 271, endPoint x: 1316, endPoint y: 200, distance: 221.2
click at [1316, 200] on div at bounding box center [1291, 262] width 482 height 204
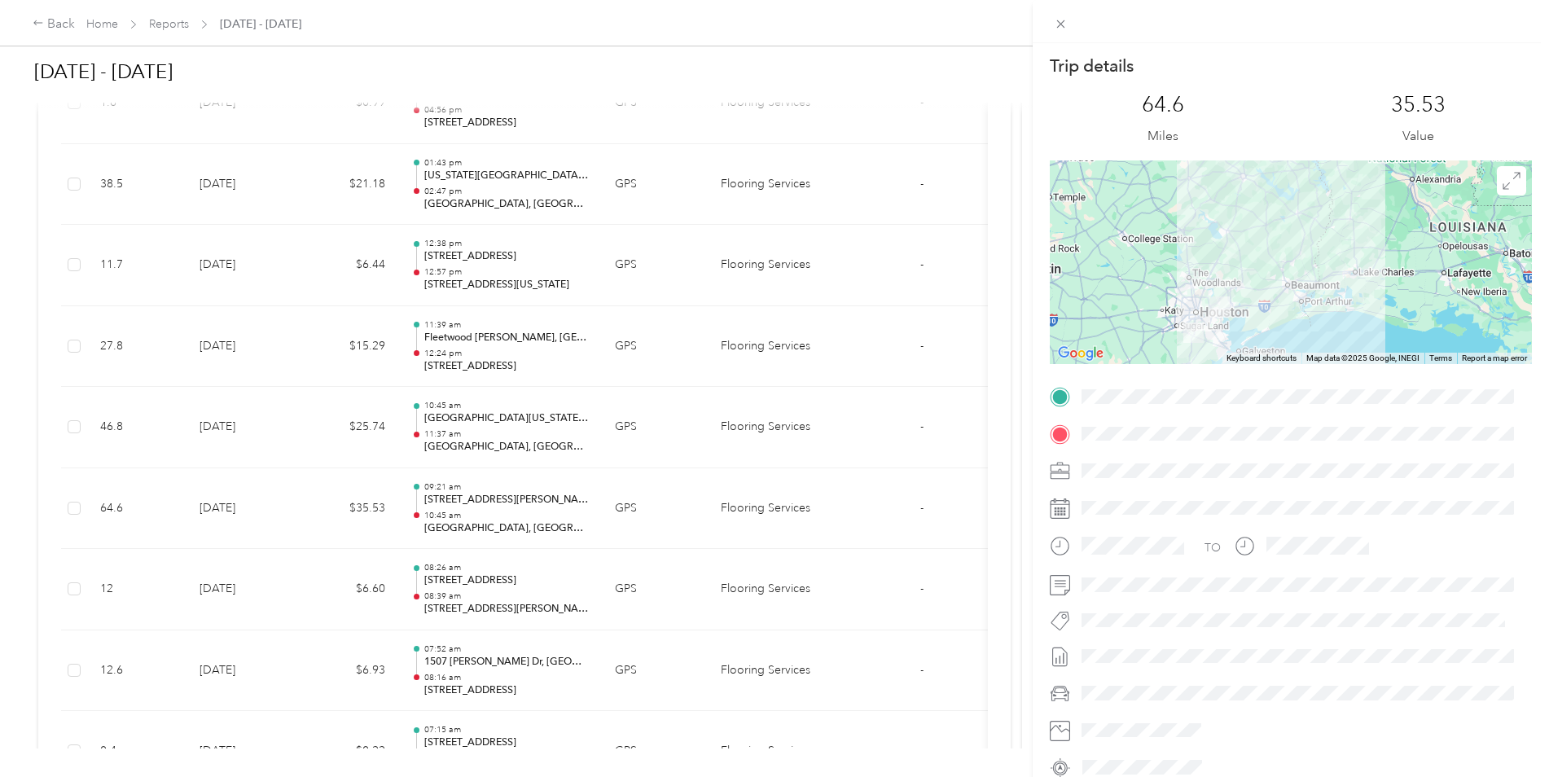
click at [218, 430] on div "Trip details This trip cannot be edited because it is either under review, appr…" at bounding box center [774, 388] width 1549 height 777
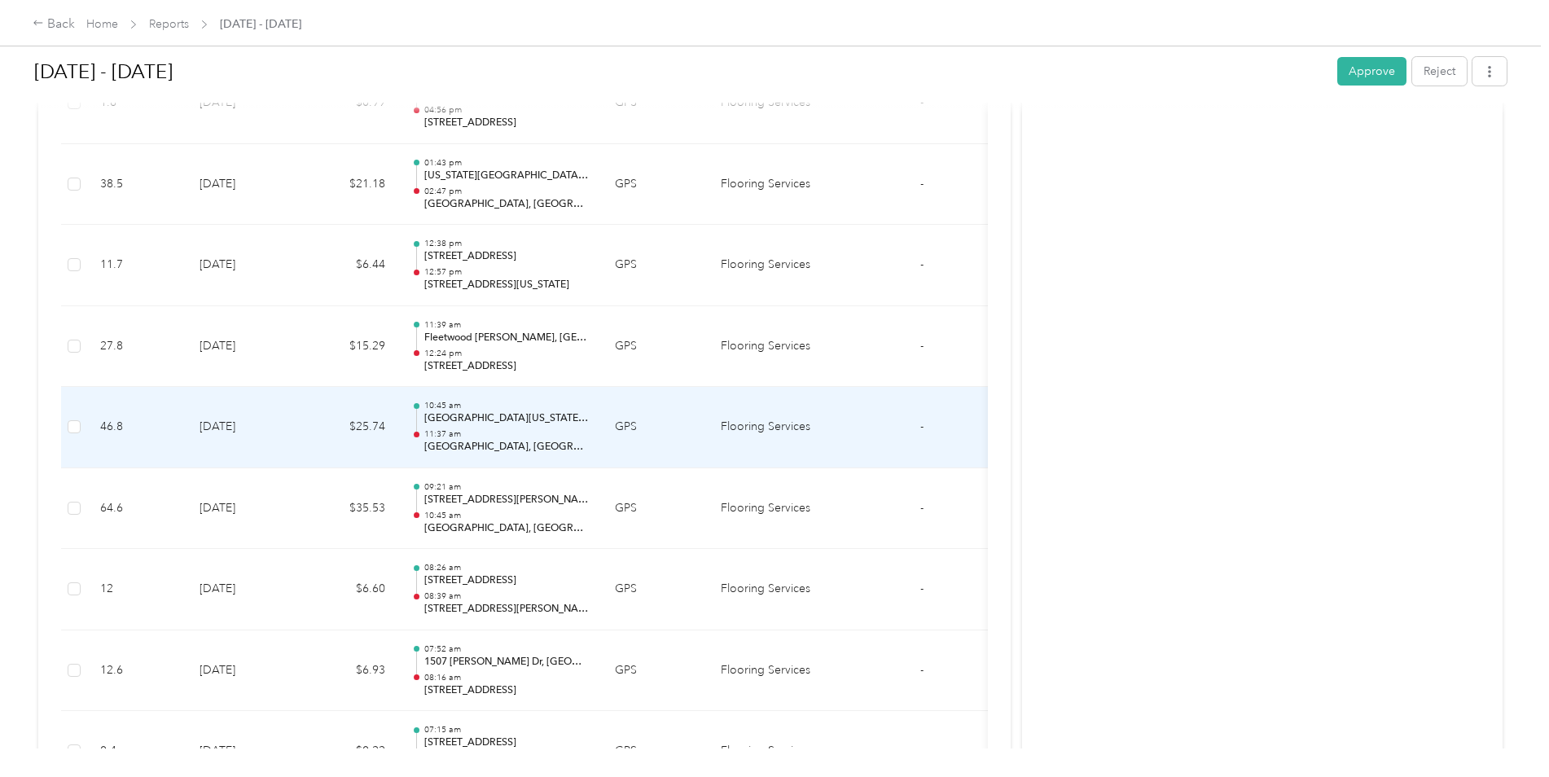
click at [218, 430] on td "[DATE]" at bounding box center [243, 427] width 114 height 81
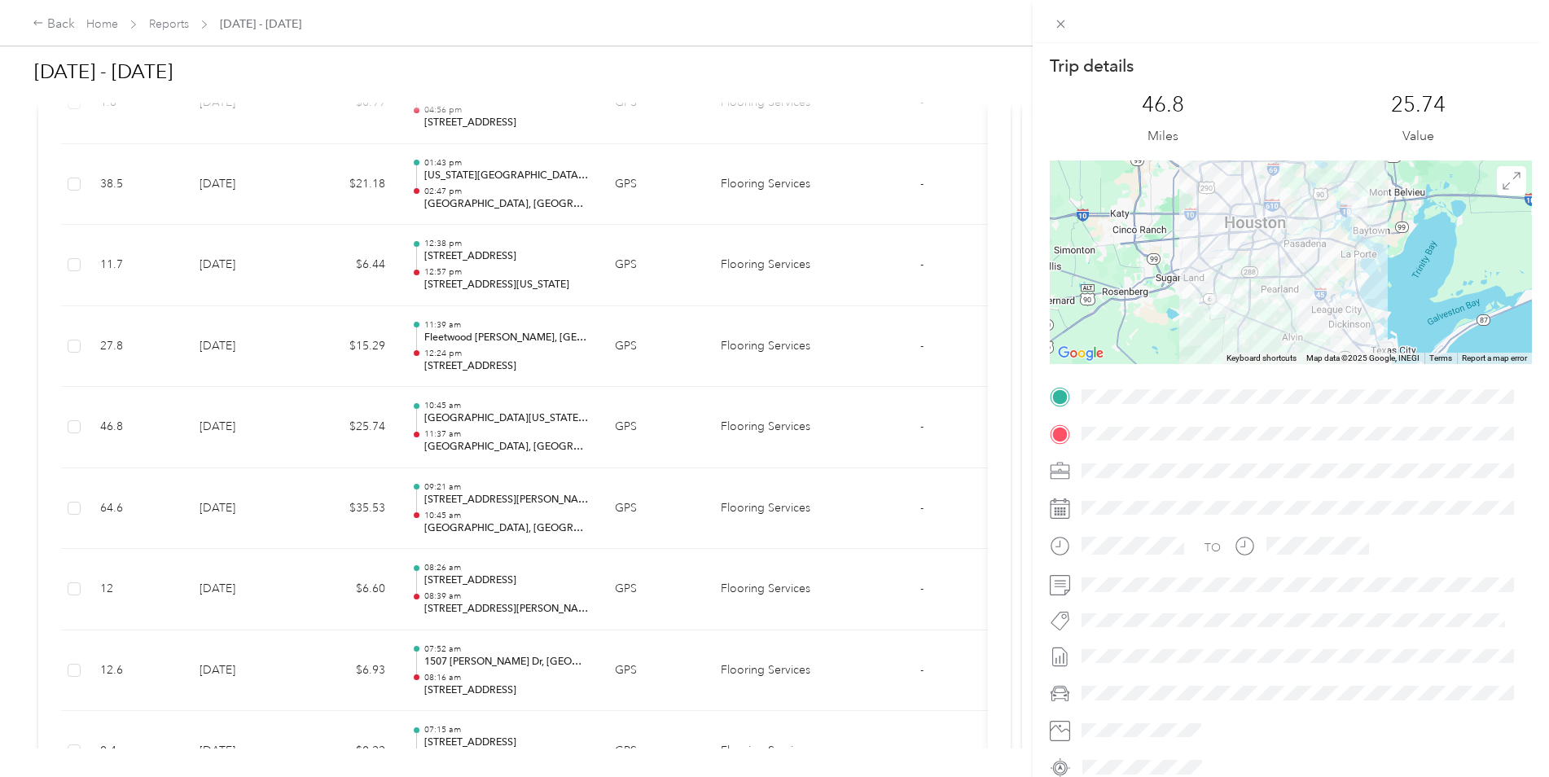
click at [251, 590] on div "Trip details This trip cannot be edited because it is either under review, appr…" at bounding box center [774, 388] width 1549 height 777
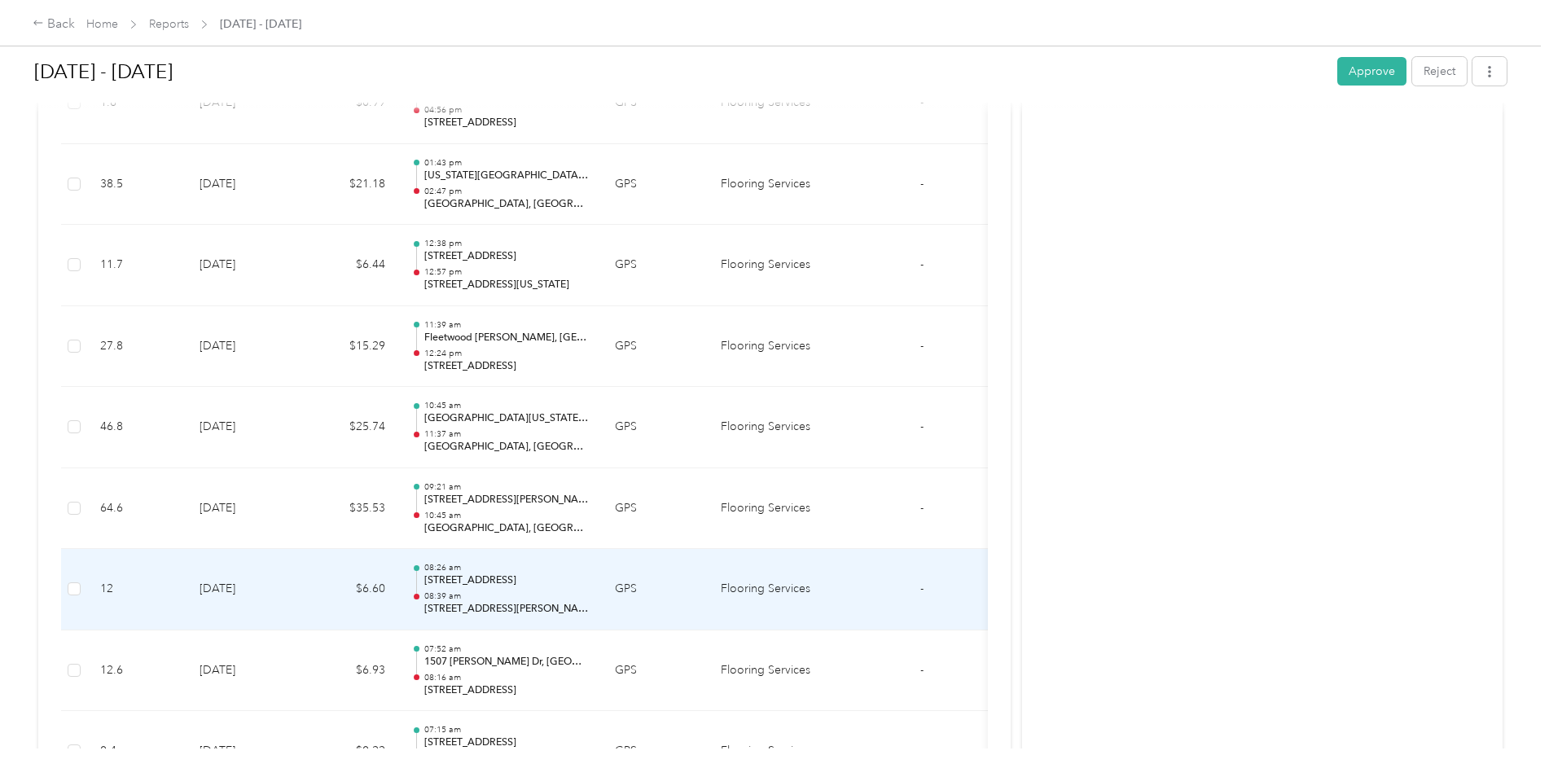
click at [251, 590] on td "[DATE]" at bounding box center [243, 589] width 114 height 81
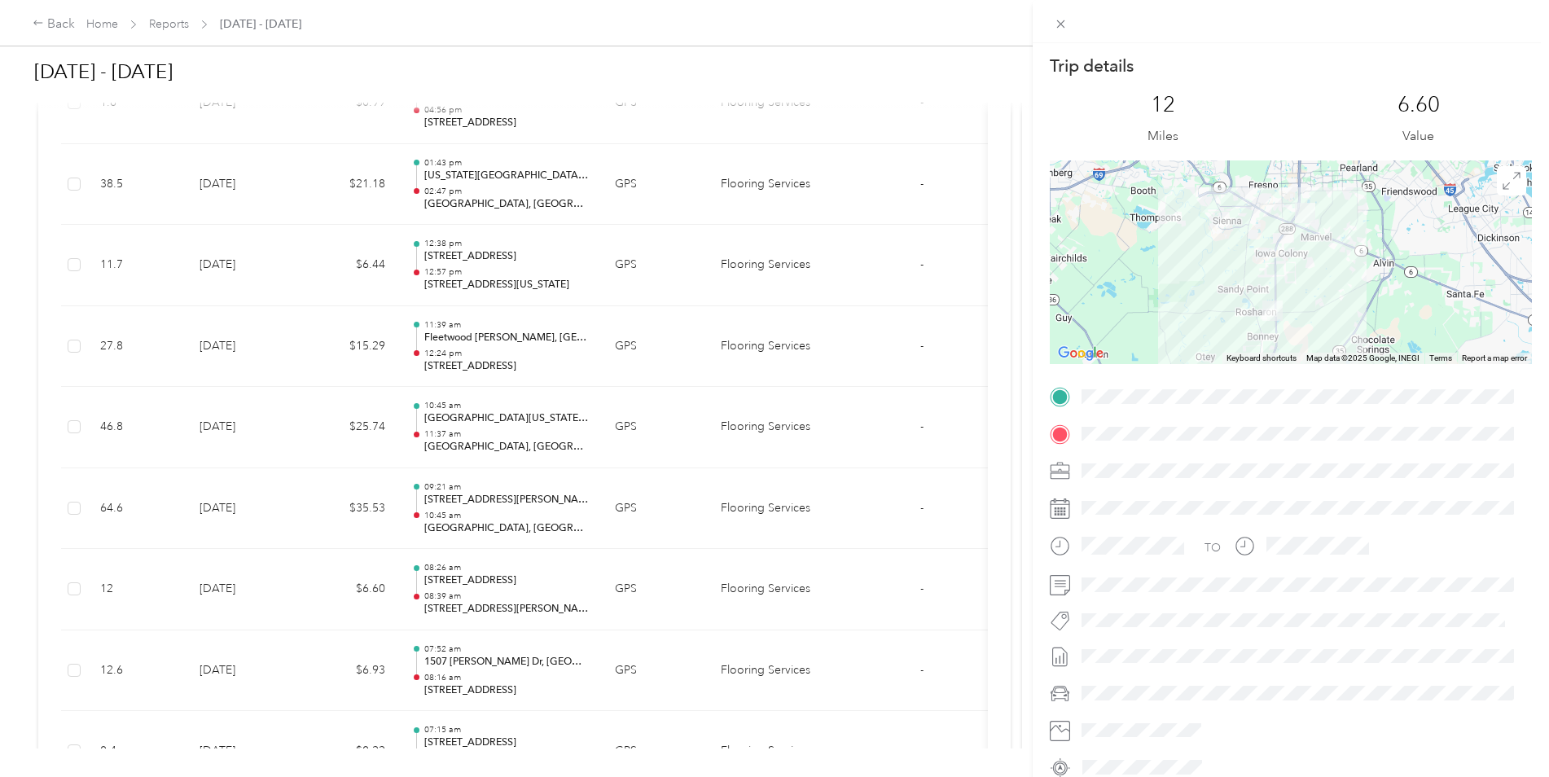
click at [251, 590] on div "Trip details This trip cannot be edited because it is either under review, appr…" at bounding box center [774, 388] width 1549 height 777
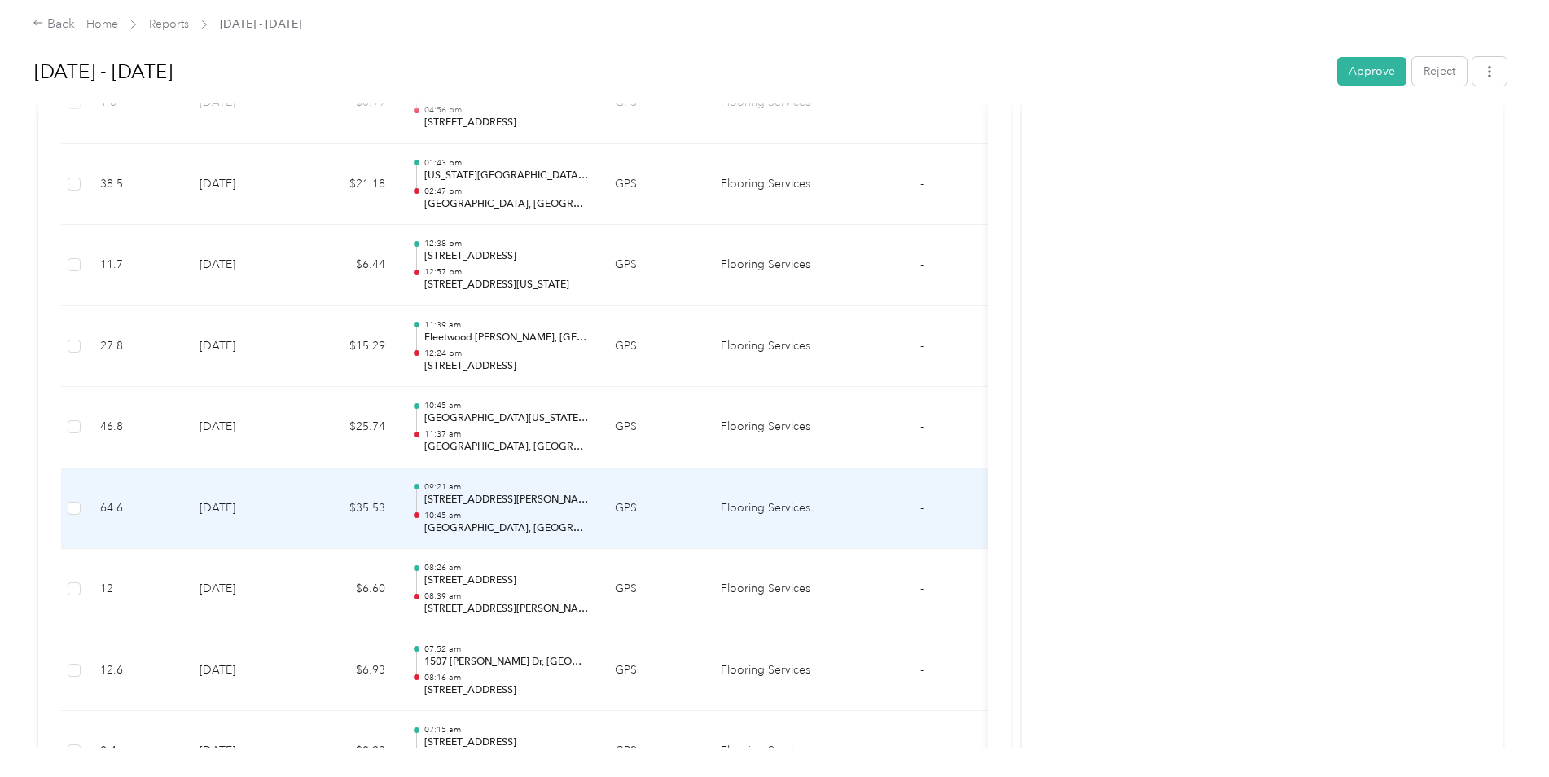
click at [257, 515] on td "[DATE]" at bounding box center [243, 508] width 114 height 81
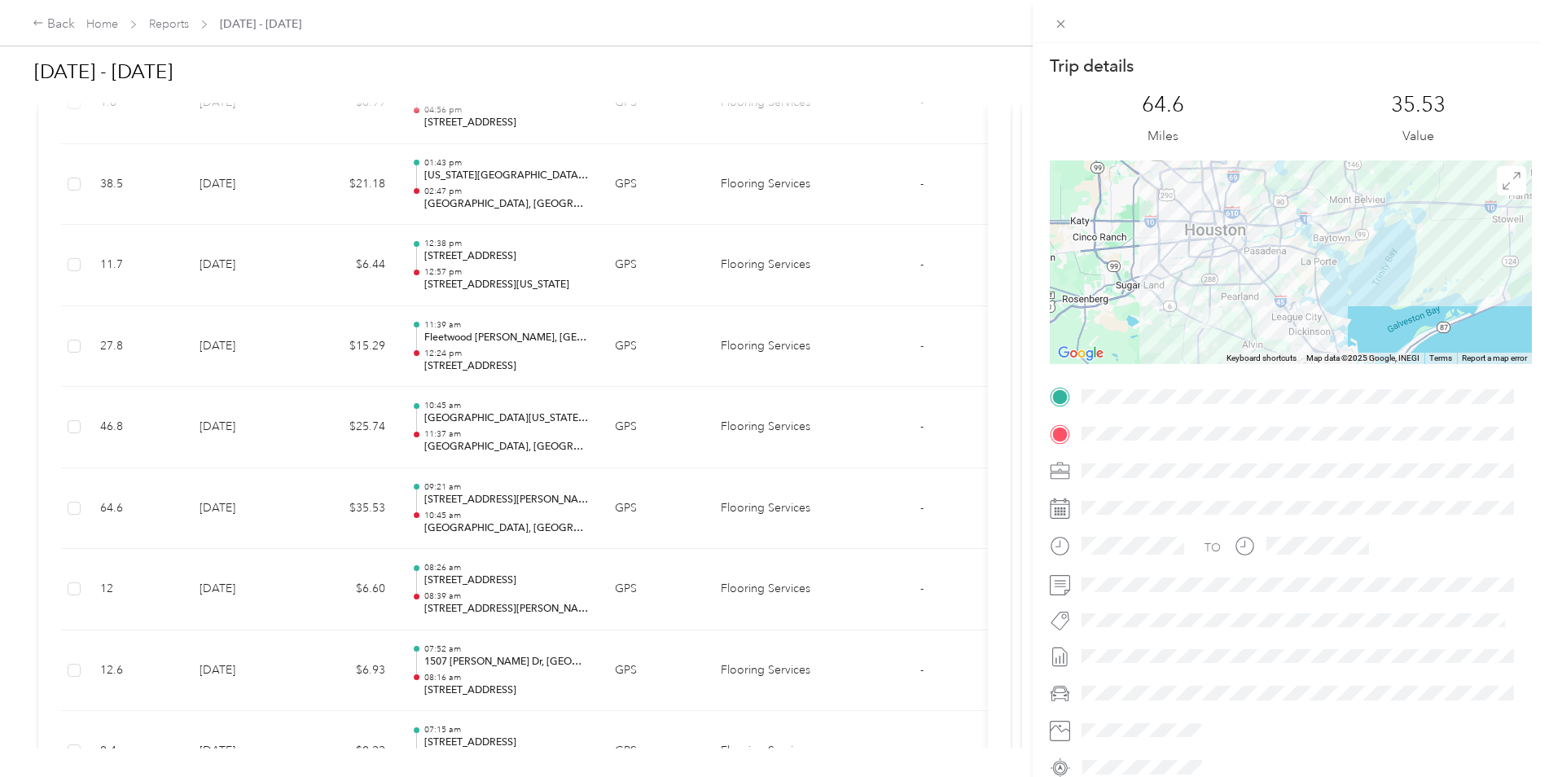
click at [261, 440] on div "Trip details This trip cannot be edited because it is either under review, appr…" at bounding box center [774, 388] width 1549 height 777
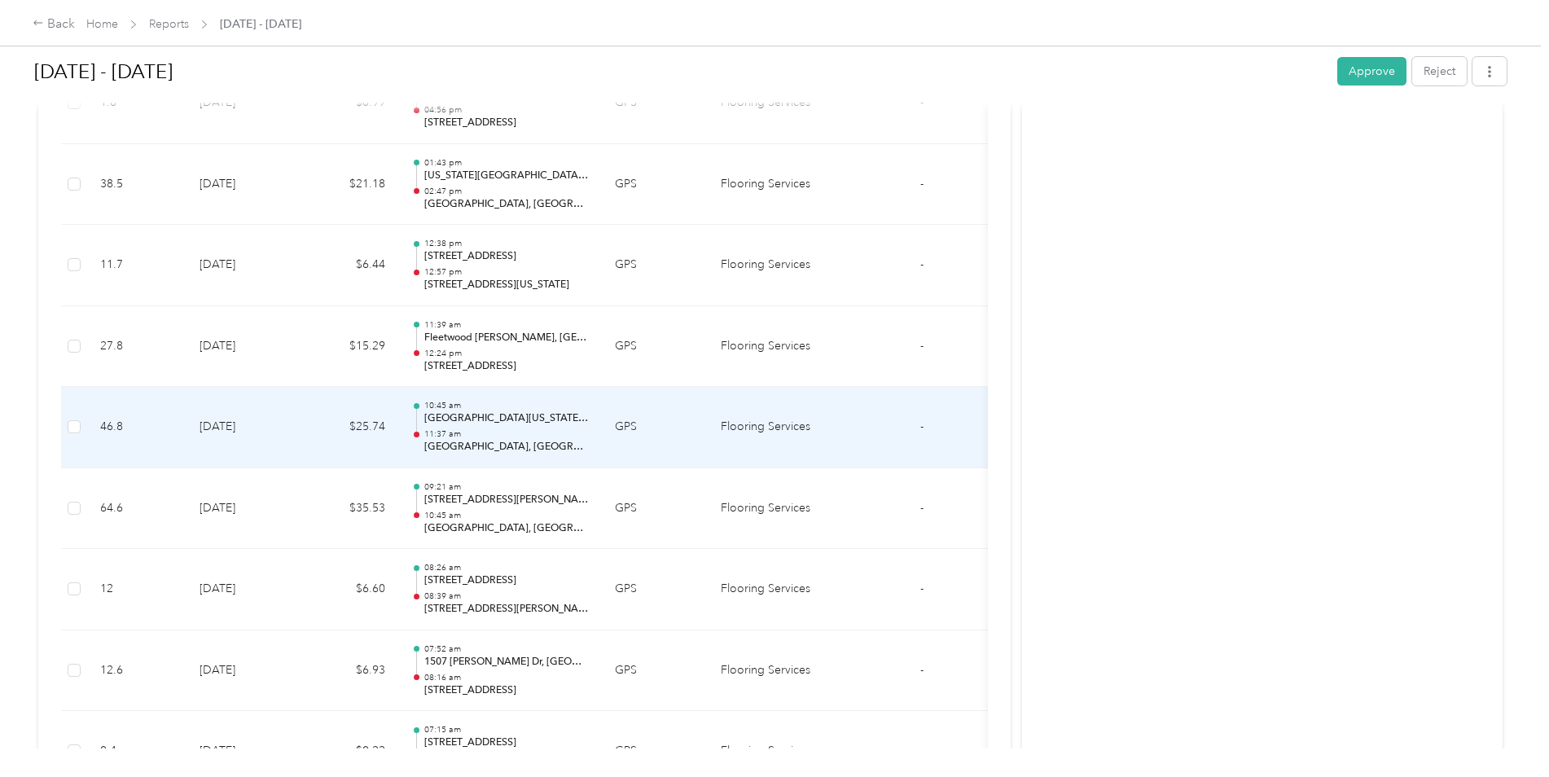
click at [261, 440] on td "[DATE]" at bounding box center [243, 427] width 114 height 81
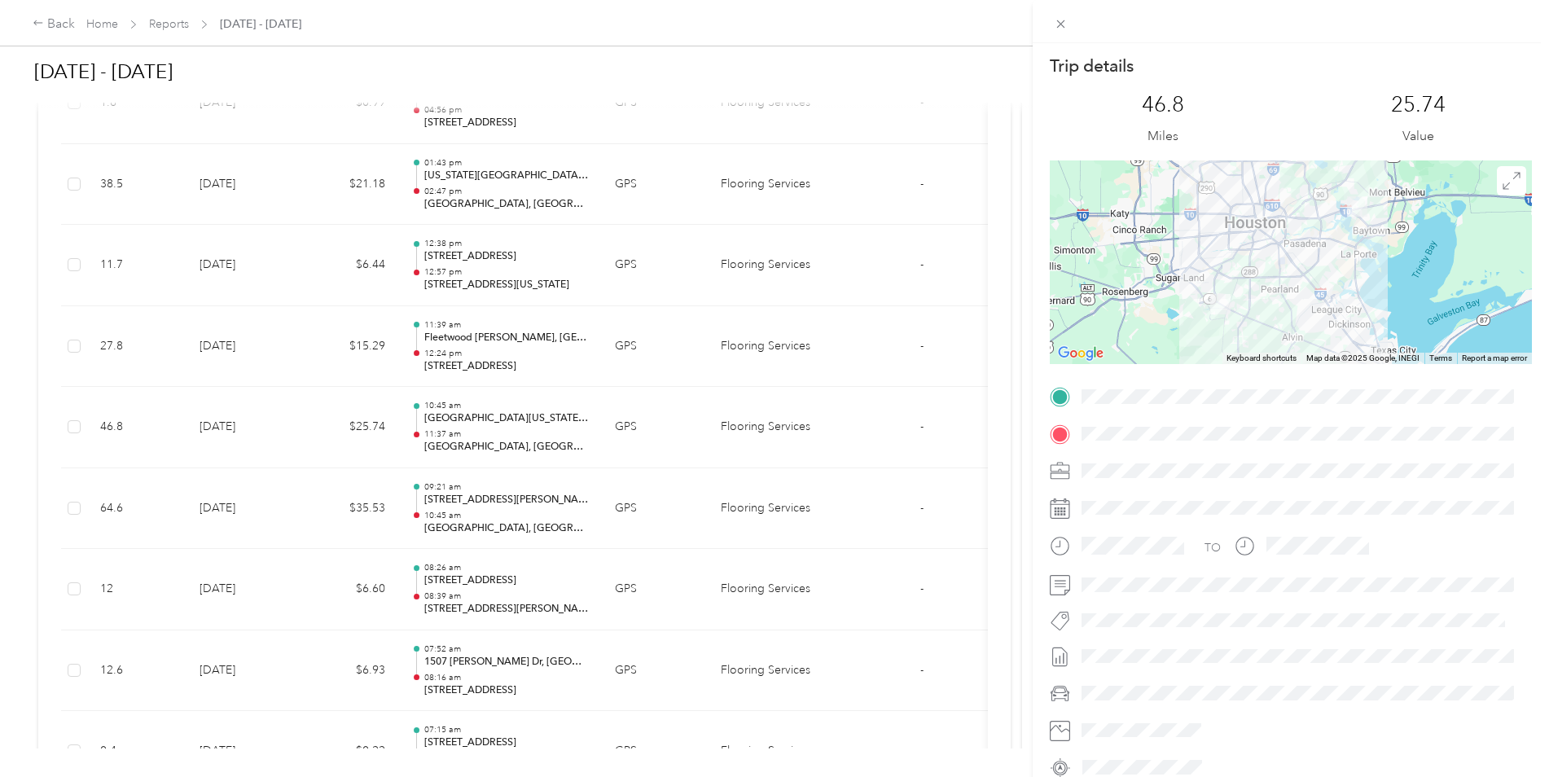
click at [283, 284] on div "Trip details This trip cannot be edited because it is either under review, appr…" at bounding box center [774, 388] width 1549 height 777
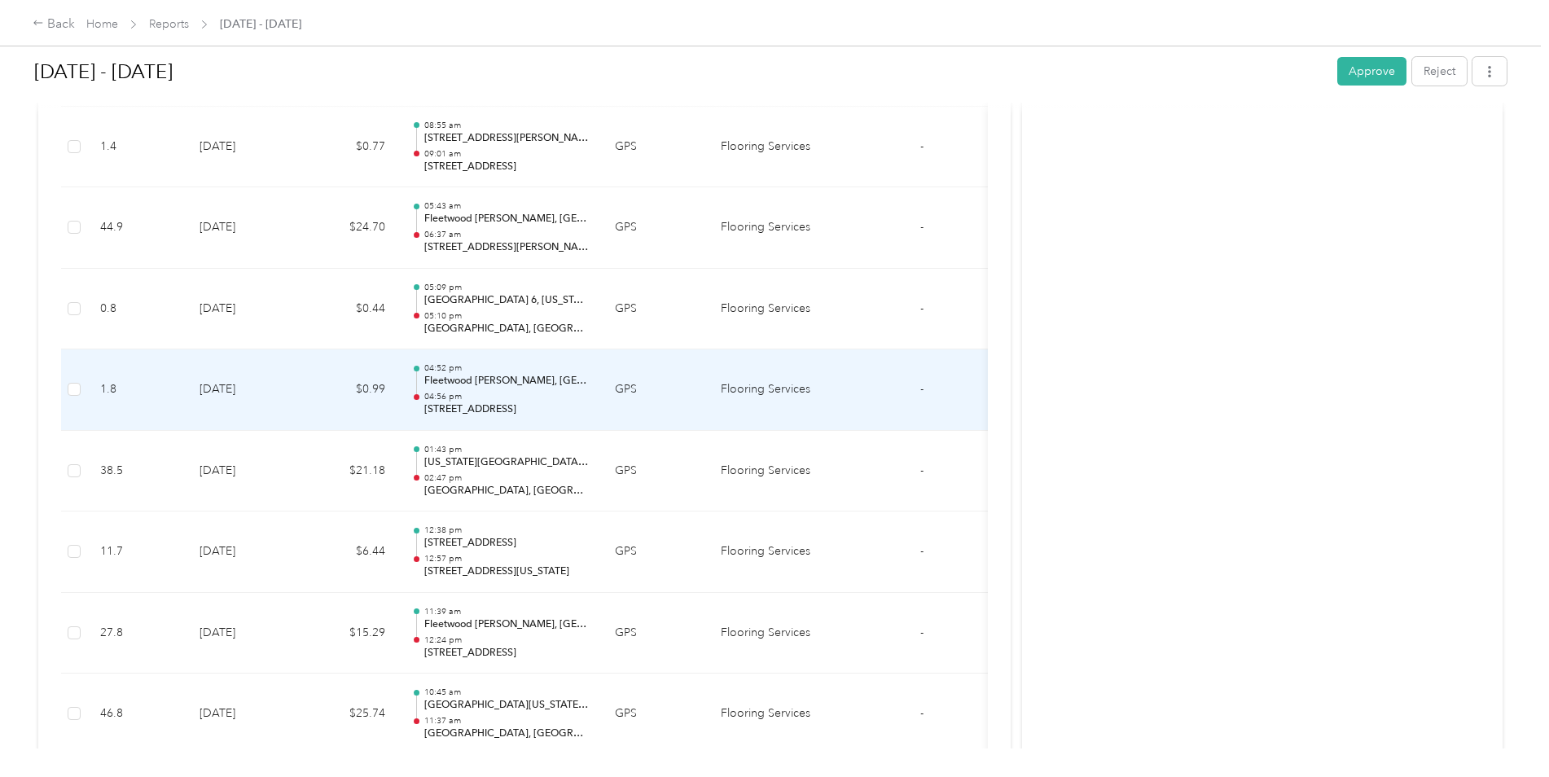
scroll to position [15190, 0]
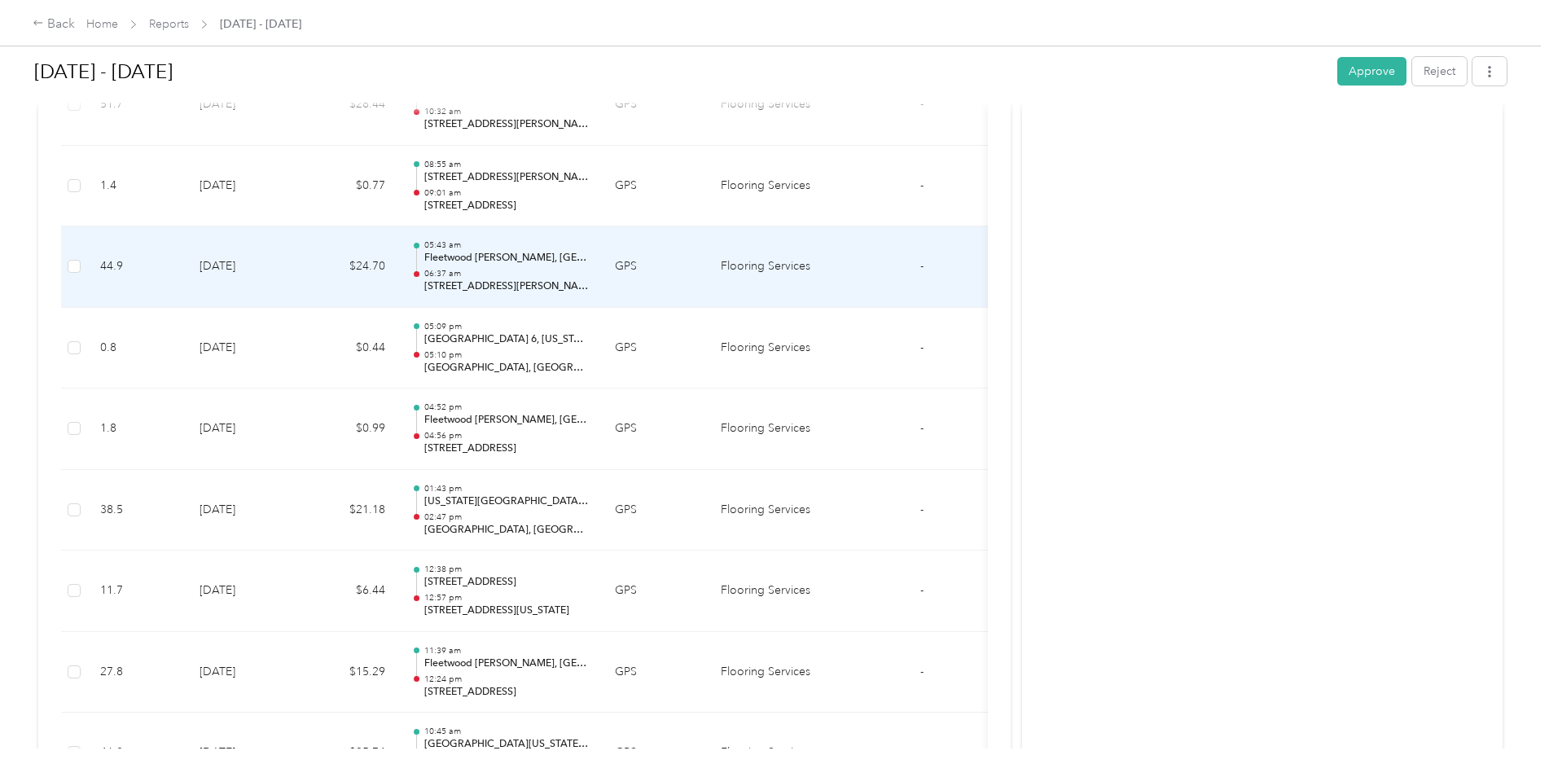
click at [283, 270] on td "[DATE]" at bounding box center [243, 266] width 114 height 81
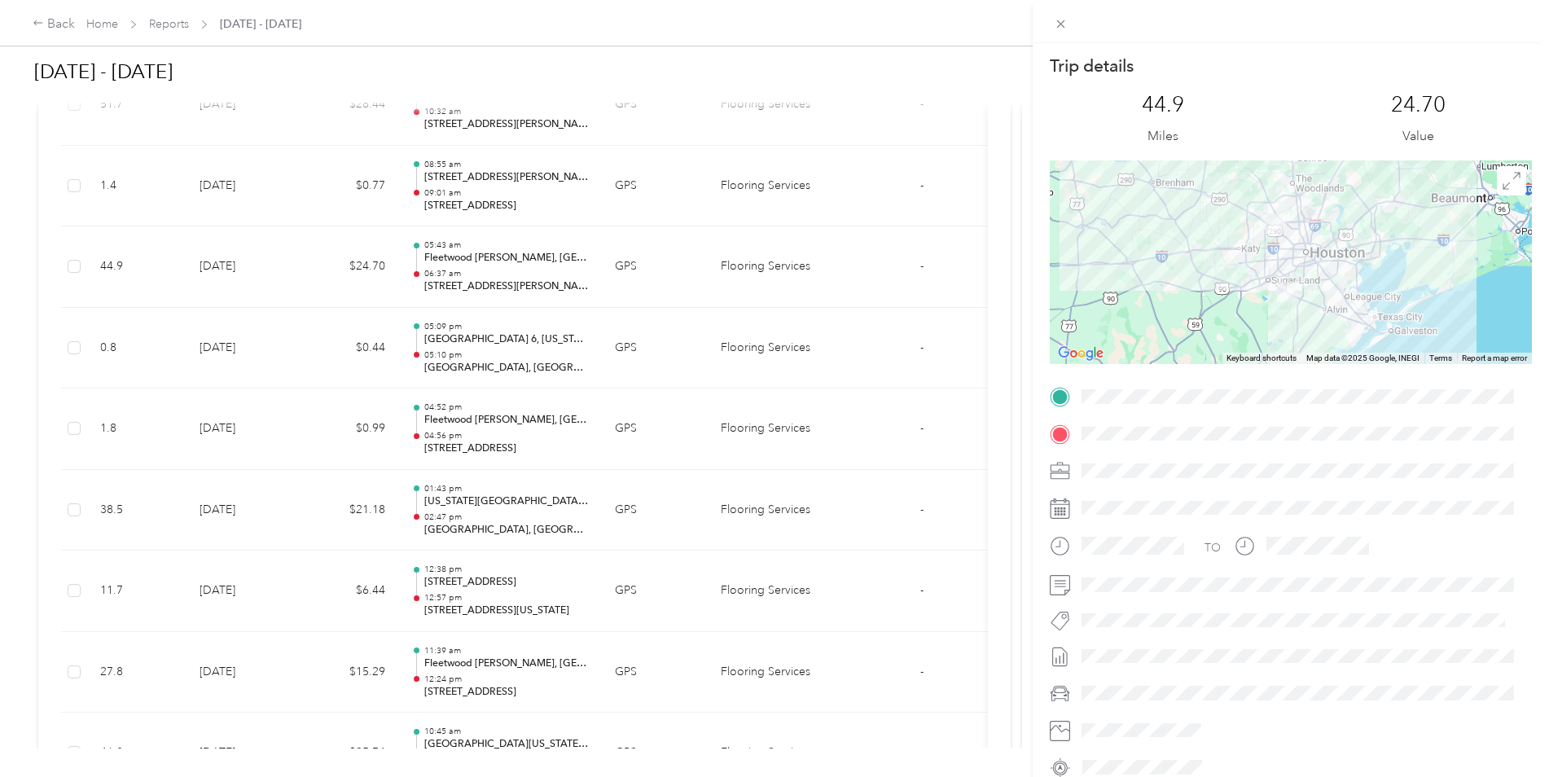
click at [283, 274] on div "Trip details This trip cannot be edited because it is either under review, appr…" at bounding box center [774, 388] width 1549 height 777
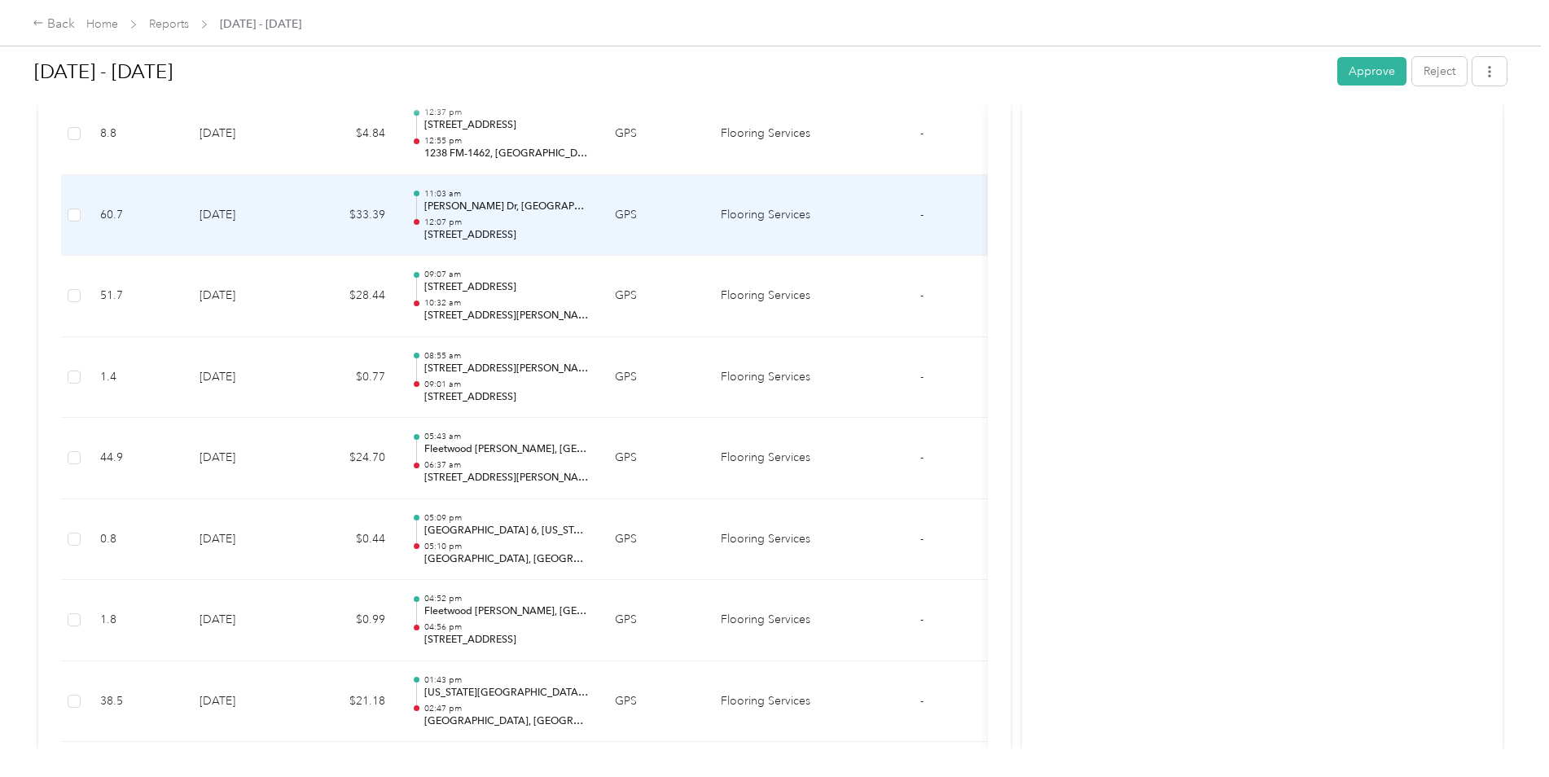
scroll to position [14945, 0]
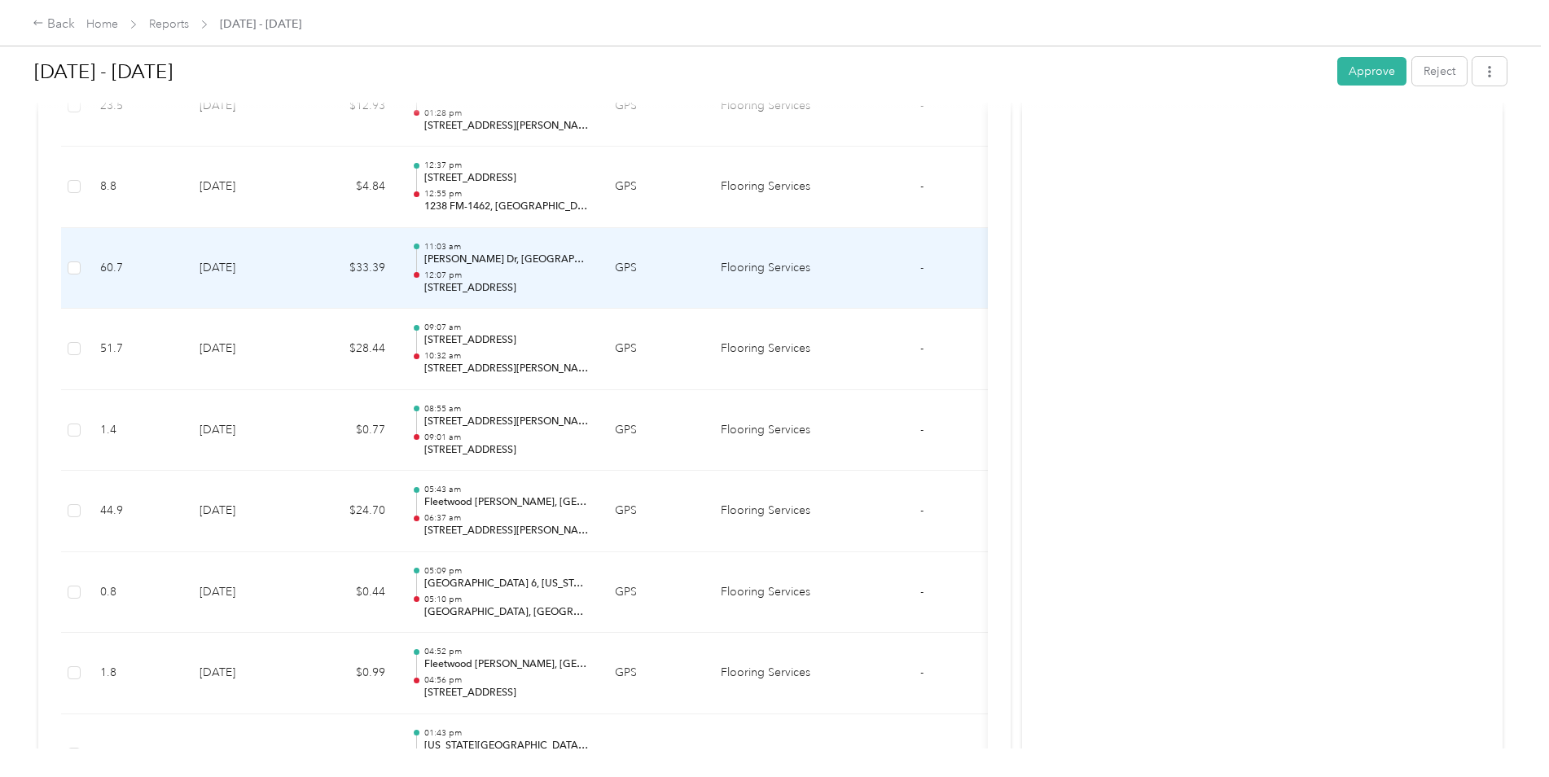
click at [287, 286] on td "[DATE]" at bounding box center [243, 268] width 114 height 81
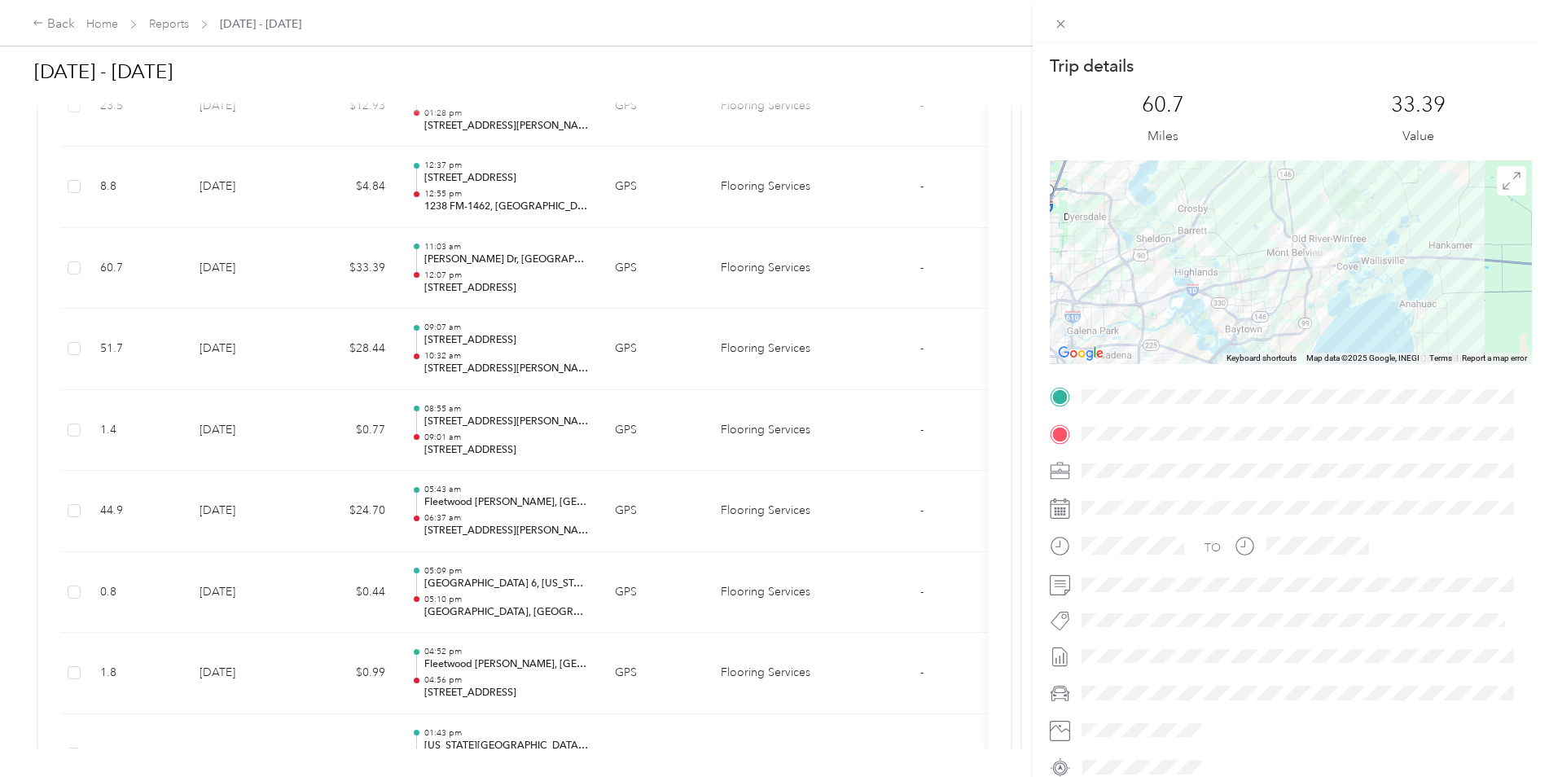
drag, startPoint x: 1346, startPoint y: 200, endPoint x: 1321, endPoint y: 312, distance: 114.4
click at [1321, 312] on div at bounding box center [1291, 262] width 482 height 204
drag, startPoint x: 1323, startPoint y: 291, endPoint x: 1321, endPoint y: 338, distance: 47.3
click at [1321, 338] on div at bounding box center [1291, 262] width 482 height 204
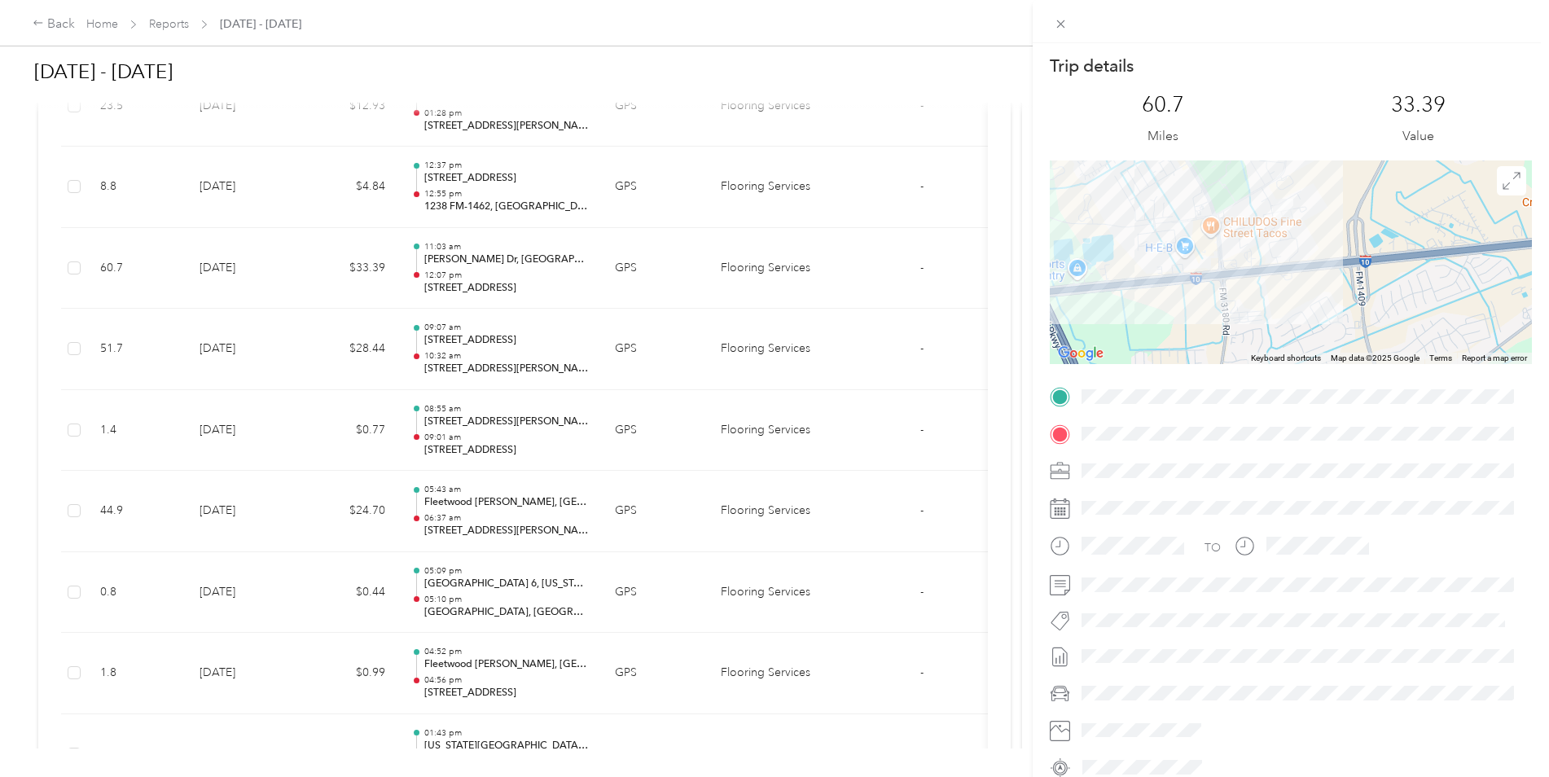
drag, startPoint x: 1284, startPoint y: 197, endPoint x: 1271, endPoint y: 357, distance: 160.1
click at [1271, 357] on div "Keyboard shortcuts Map Data Map data ©2025 Google Map data ©2025 Google 500 m C…" at bounding box center [1291, 262] width 482 height 204
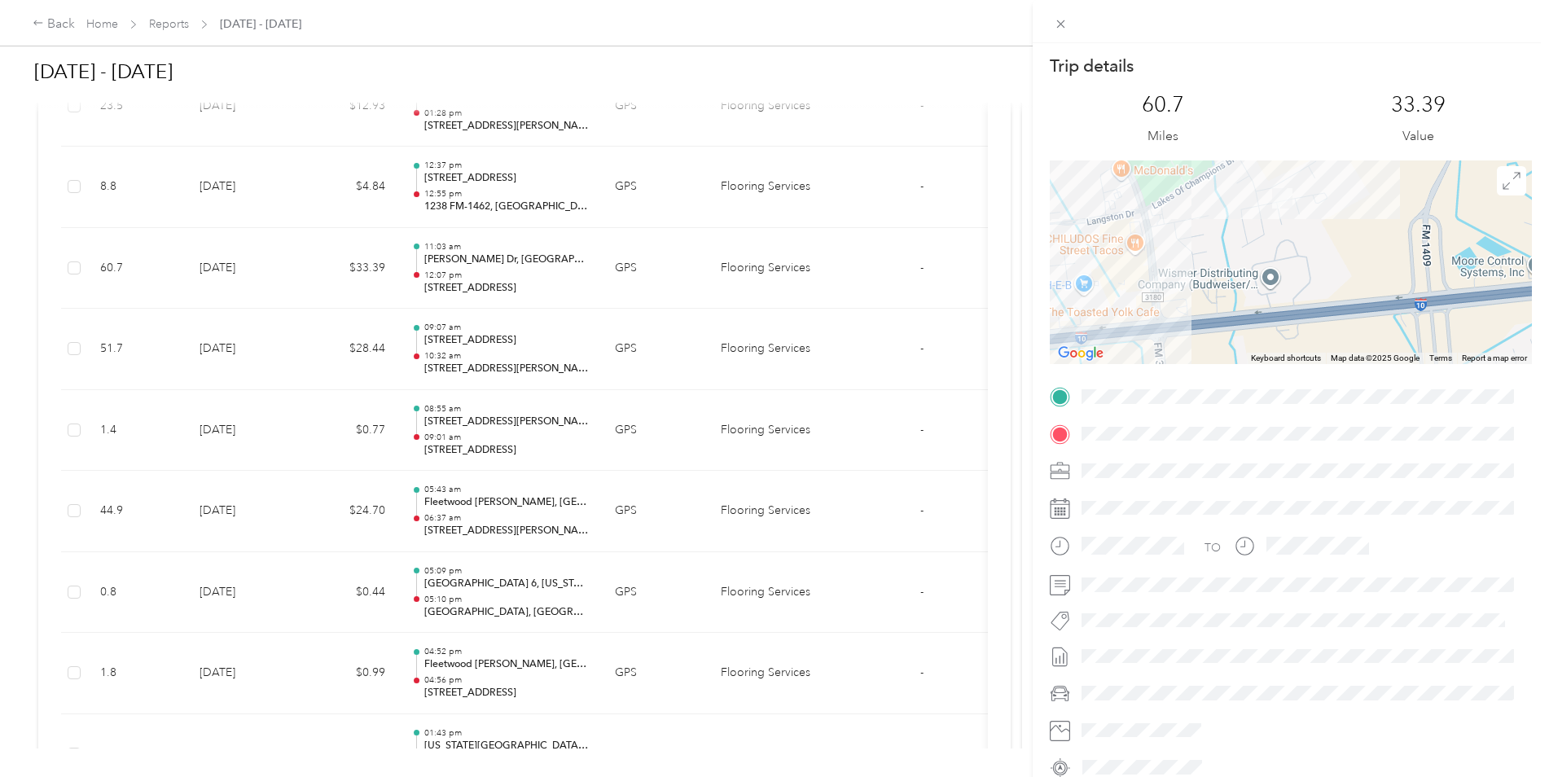
drag, startPoint x: 1231, startPoint y: 253, endPoint x: 1235, endPoint y: 296, distance: 43.4
click at [1235, 296] on div at bounding box center [1291, 262] width 482 height 204
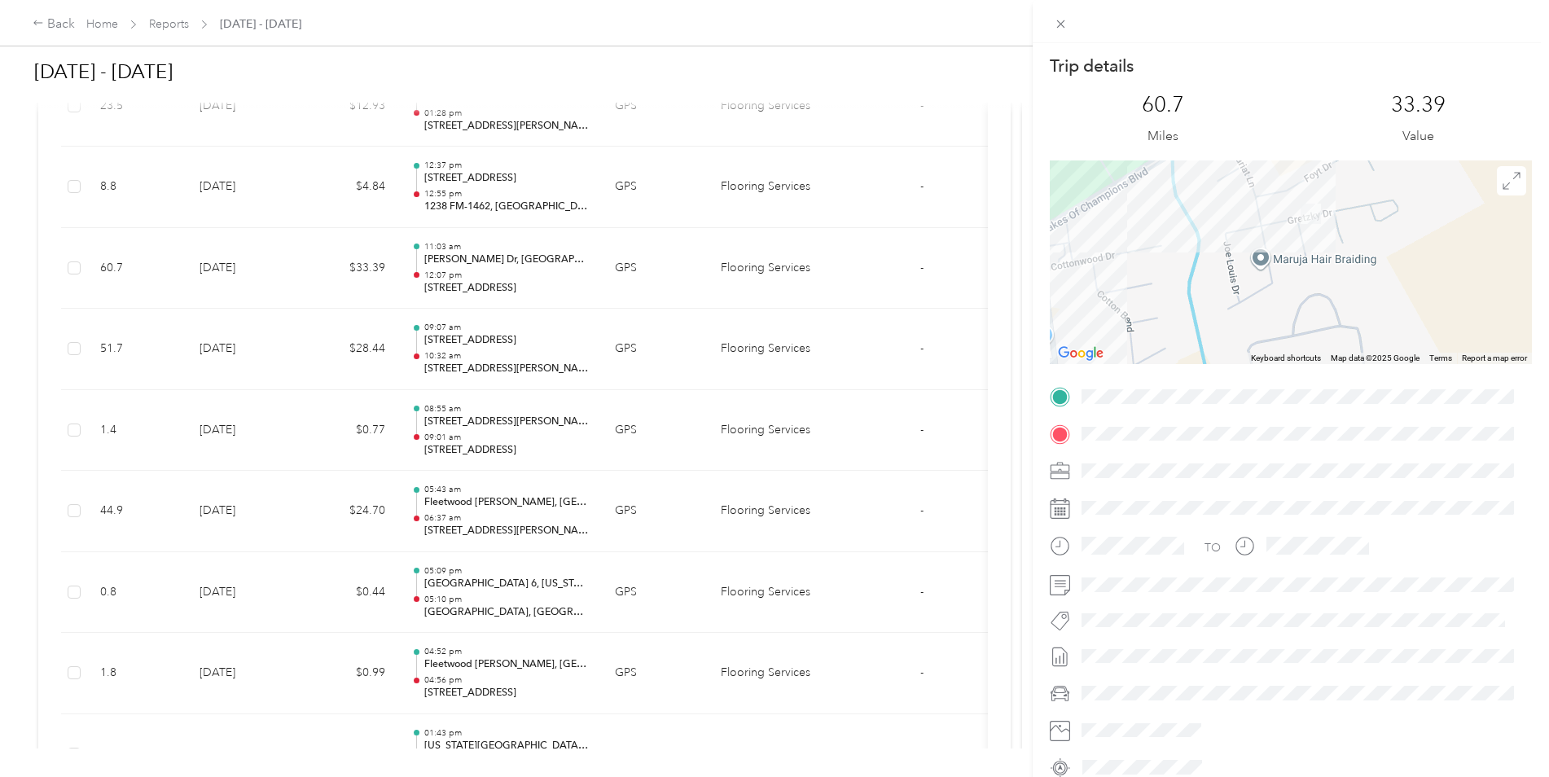
drag, startPoint x: 1213, startPoint y: 195, endPoint x: 1196, endPoint y: 292, distance: 98.4
click at [1196, 292] on div at bounding box center [1291, 262] width 482 height 204
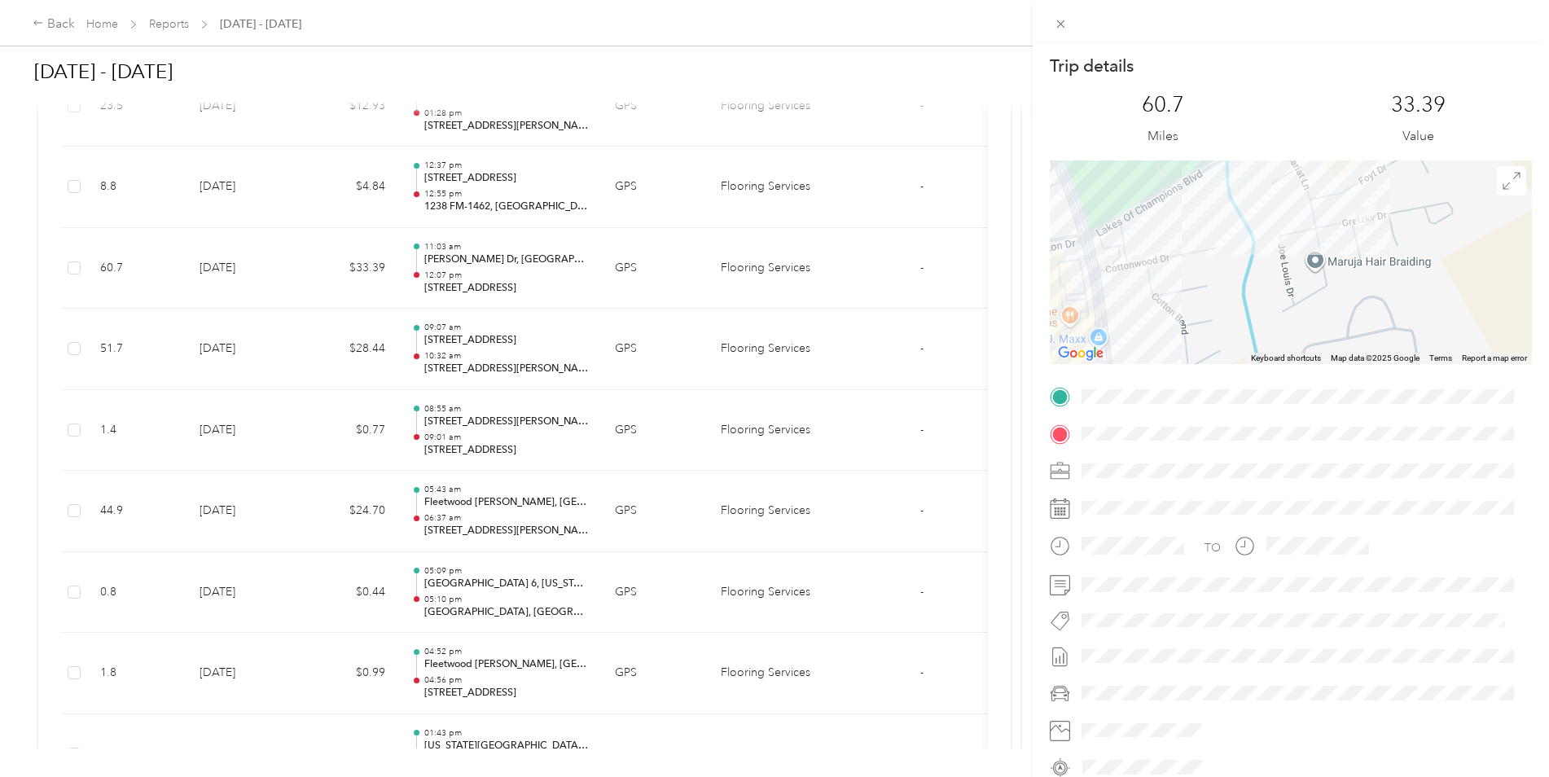
drag, startPoint x: 1196, startPoint y: 292, endPoint x: 1256, endPoint y: 294, distance: 59.5
click at [1256, 294] on div at bounding box center [1291, 262] width 482 height 204
click at [303, 363] on div "Trip details This trip cannot be edited because it is either under review, appr…" at bounding box center [774, 388] width 1549 height 777
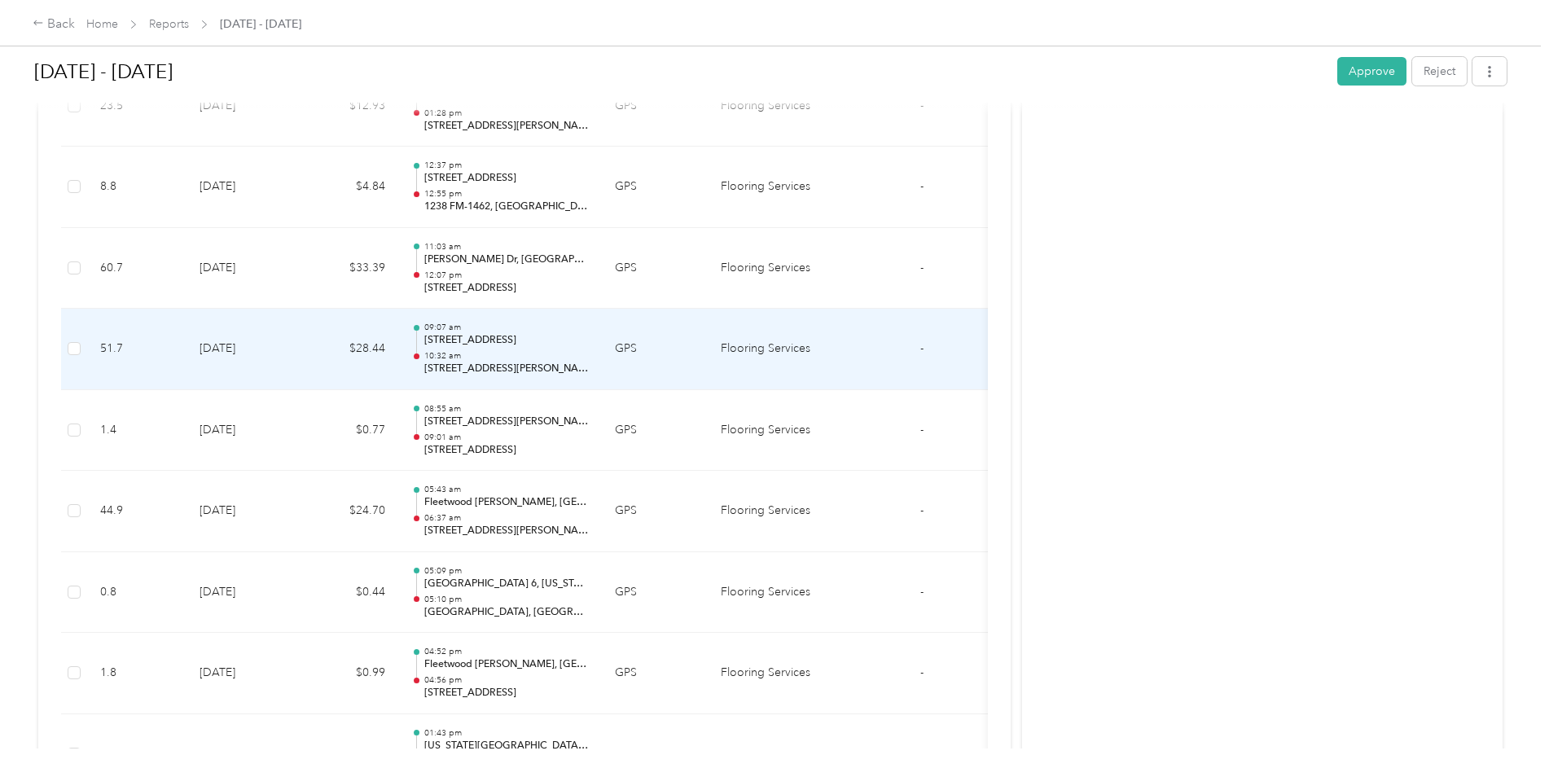
click at [305, 362] on td "$28.44" at bounding box center [350, 349] width 98 height 81
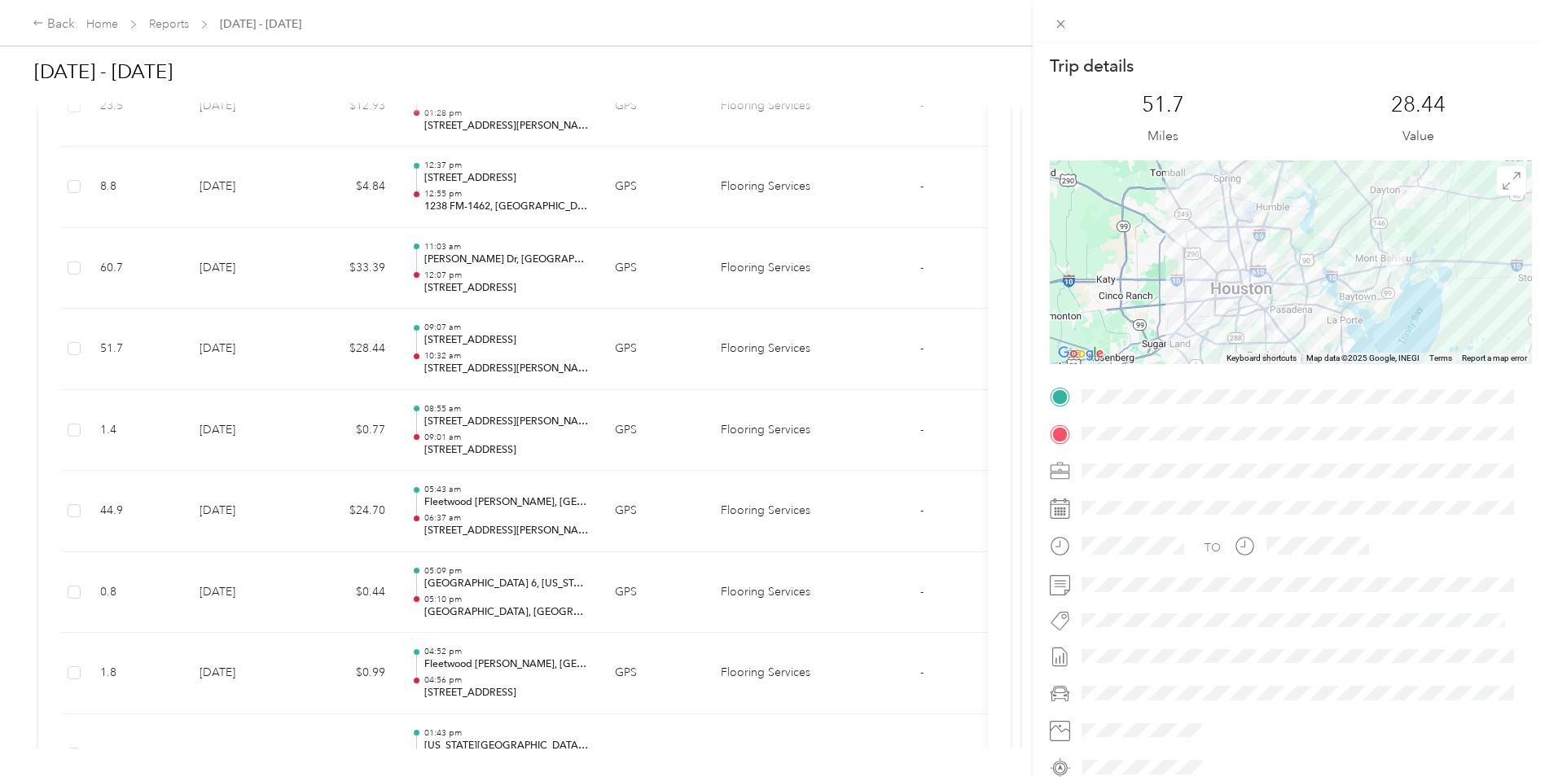
click at [313, 270] on div "Trip details This trip cannot be edited because it is either under review, appr…" at bounding box center [774, 388] width 1549 height 777
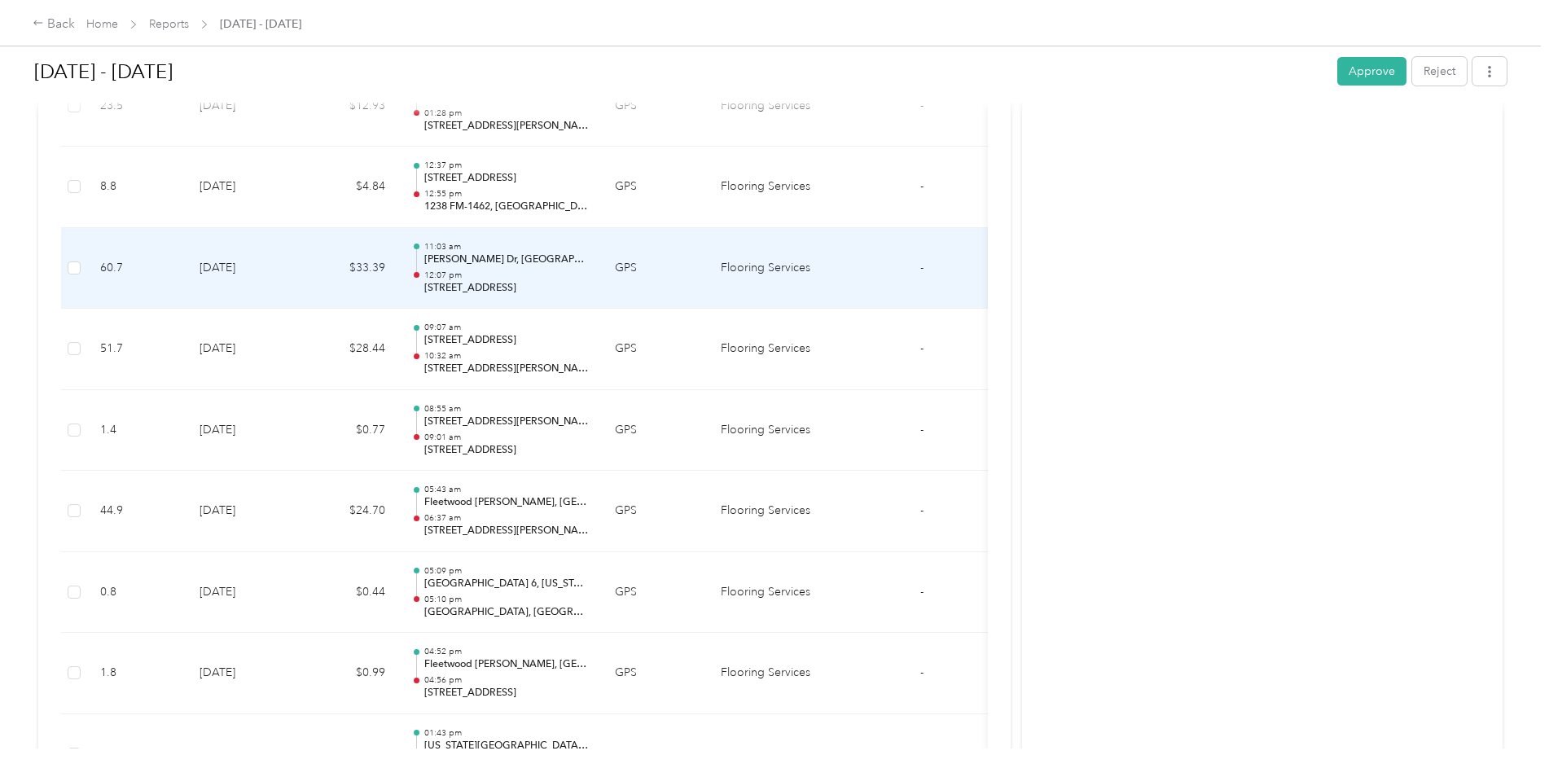
click at [313, 270] on td "$33.39" at bounding box center [350, 268] width 98 height 81
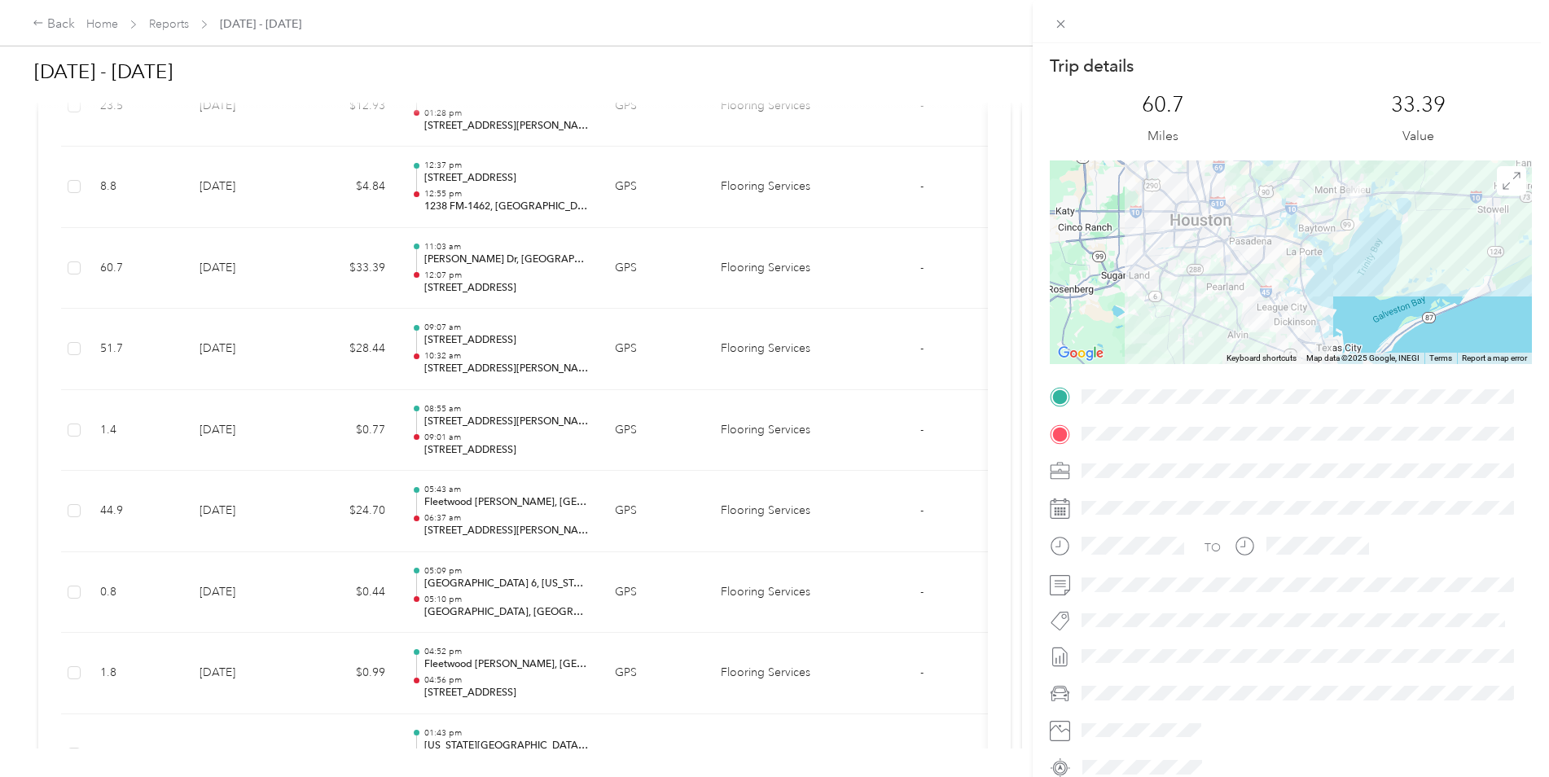
click at [226, 354] on div "Trip details This trip cannot be edited because it is either under review, appr…" at bounding box center [774, 388] width 1549 height 777
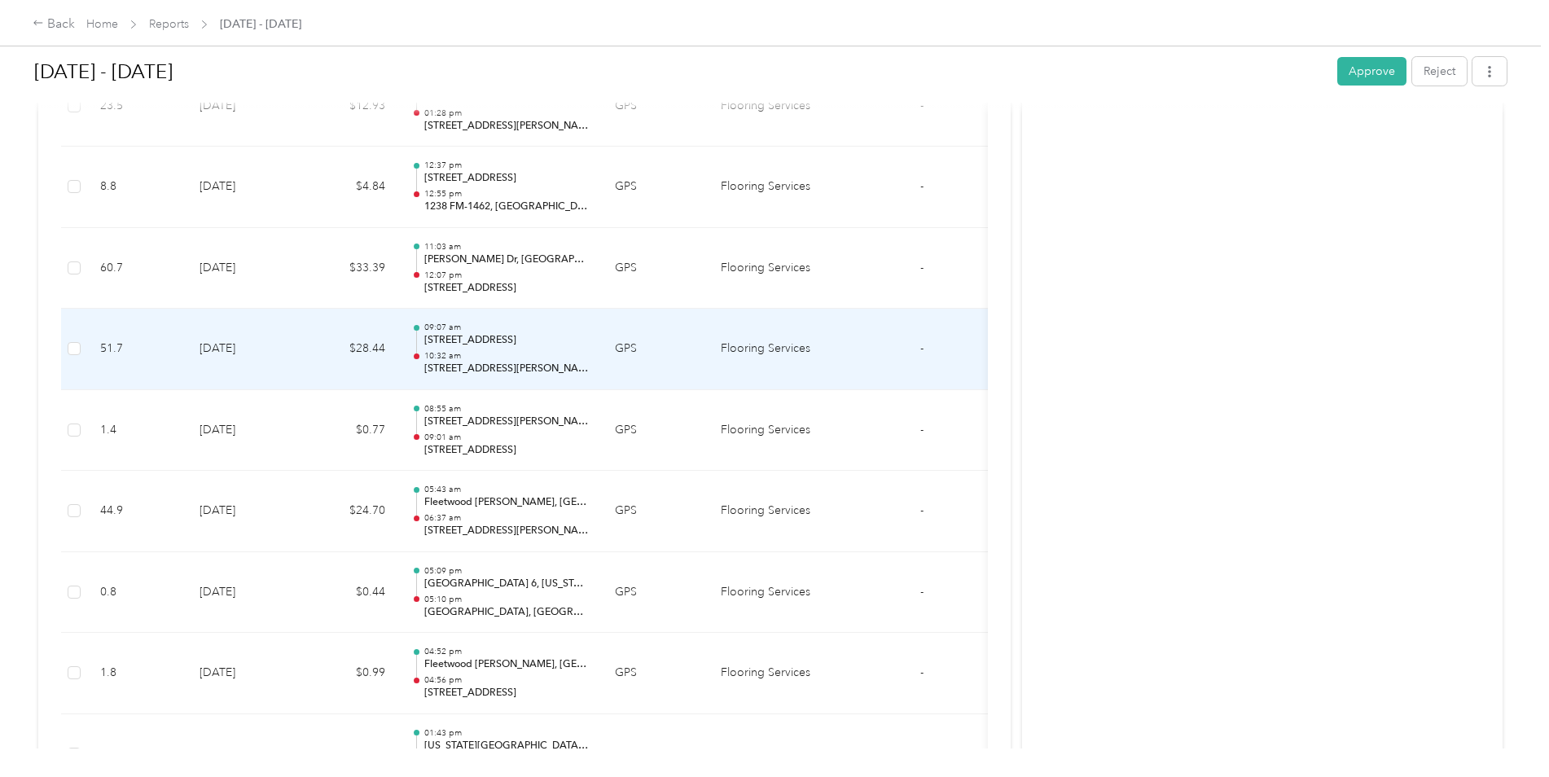
click at [226, 354] on td "[DATE]" at bounding box center [243, 349] width 114 height 81
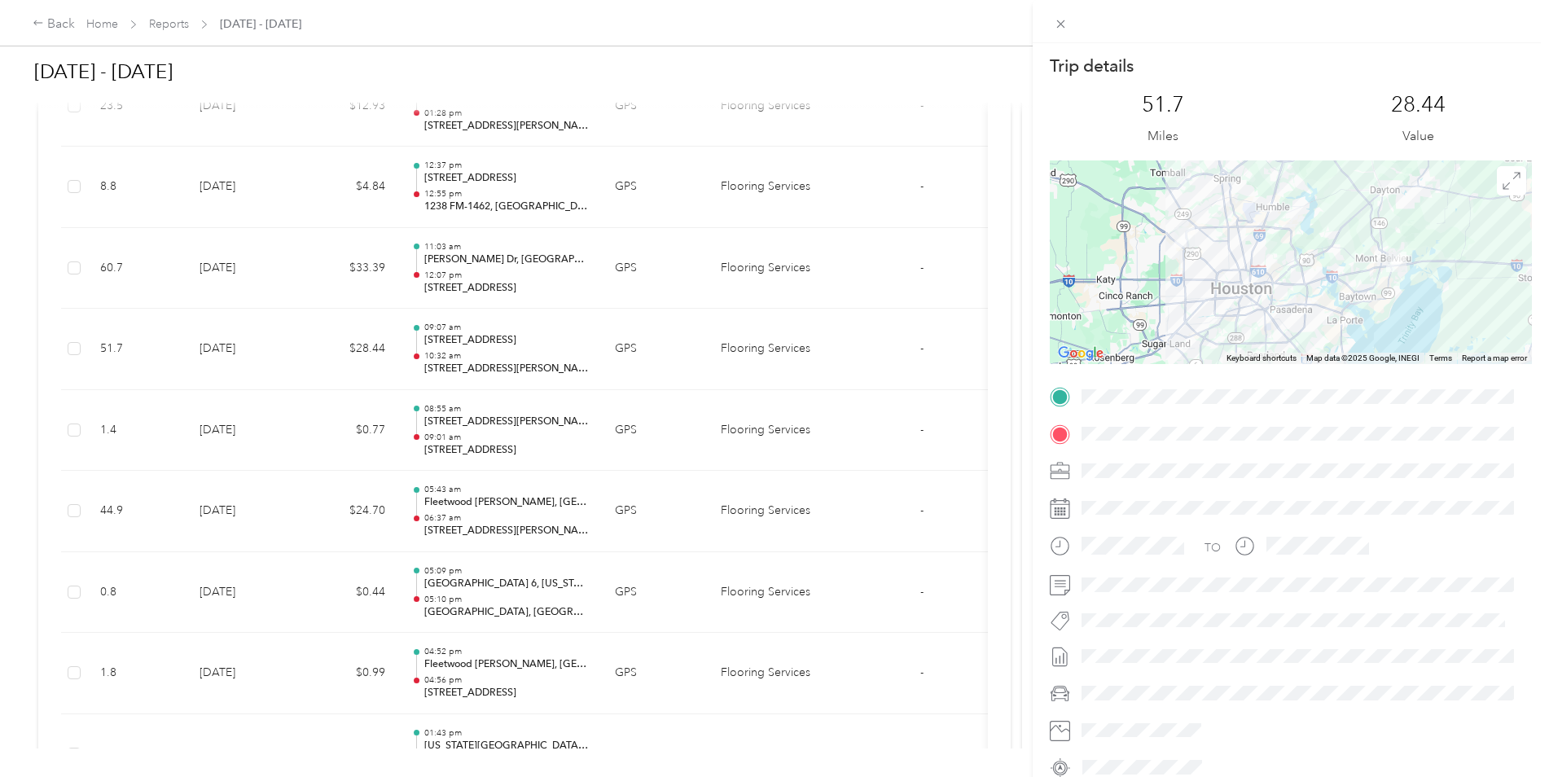
click at [242, 280] on div "Trip details This trip cannot be edited because it is either under review, appr…" at bounding box center [774, 388] width 1549 height 777
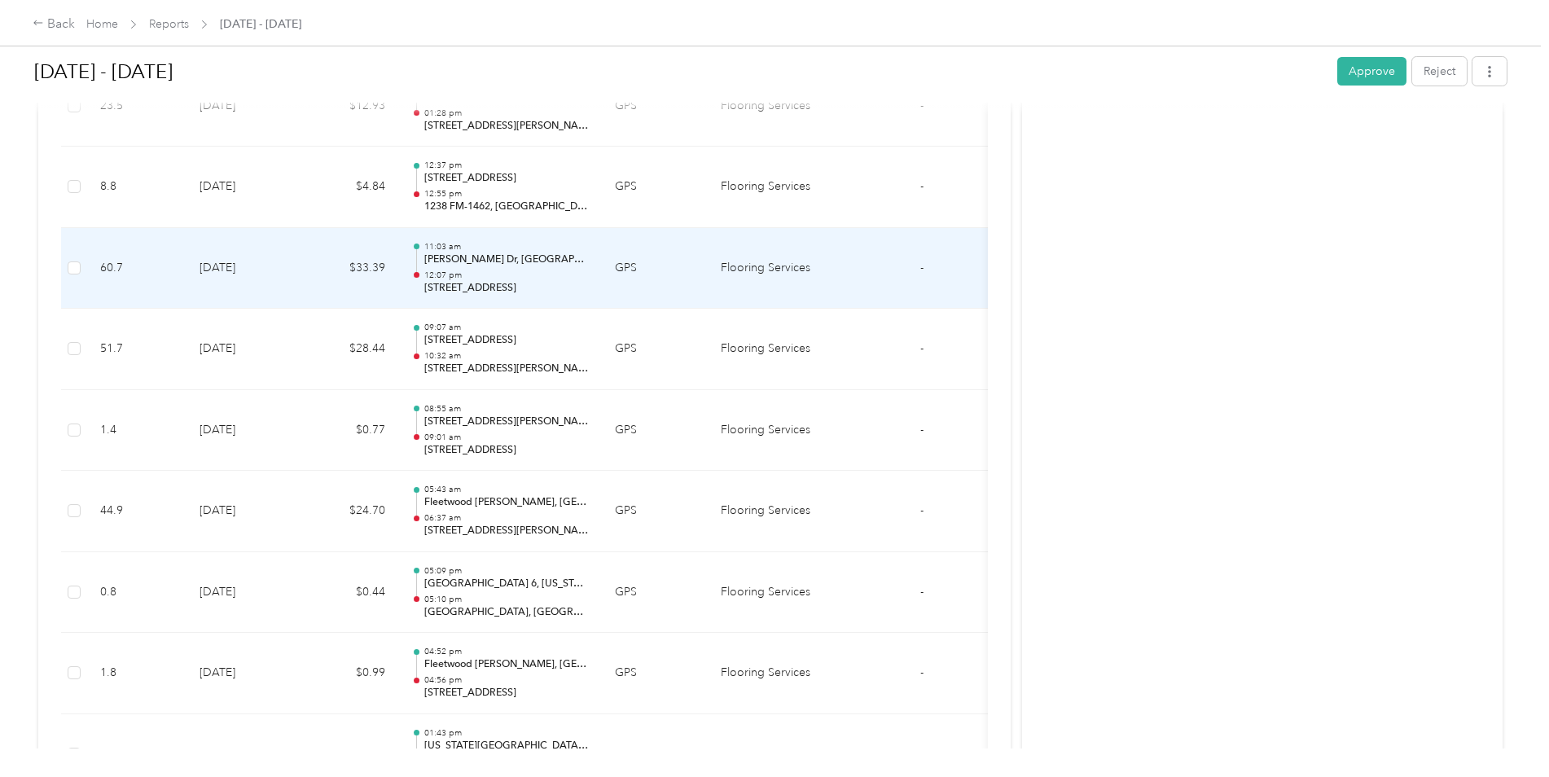
click at [242, 280] on td "[DATE]" at bounding box center [243, 268] width 114 height 81
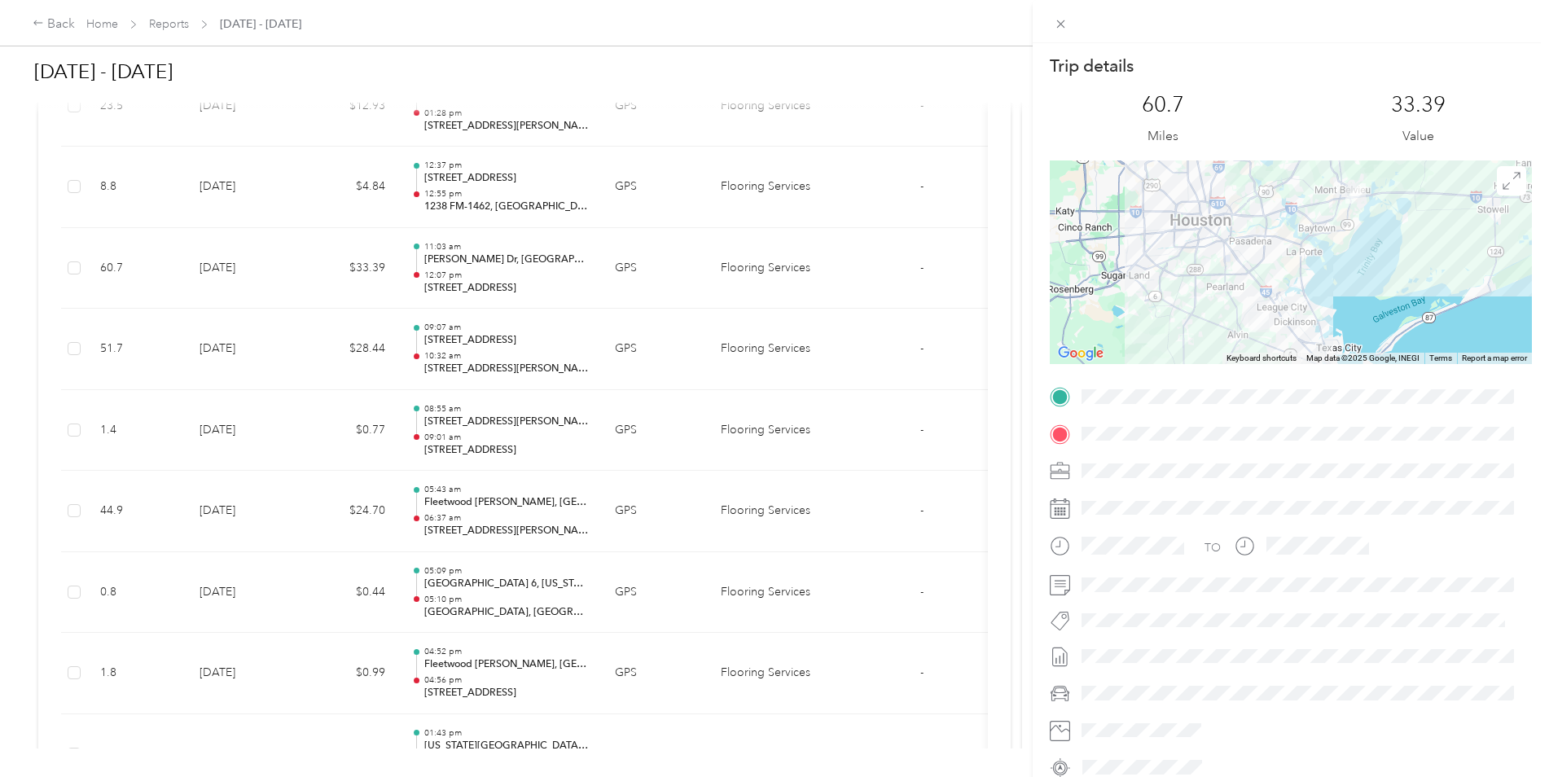
click at [253, 276] on div "Trip details This trip cannot be edited because it is either under review, appr…" at bounding box center [774, 388] width 1549 height 777
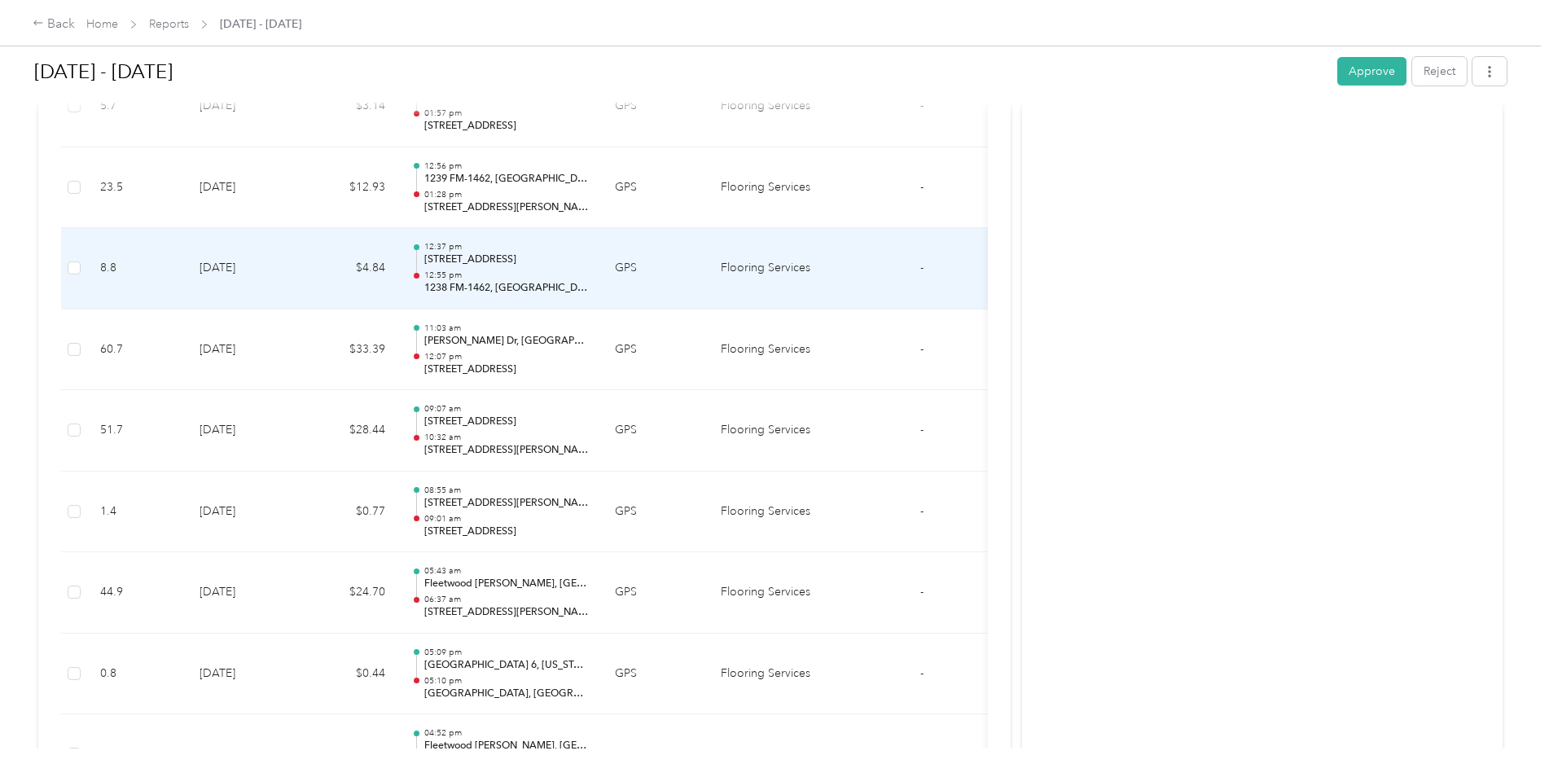
scroll to position [14783, 0]
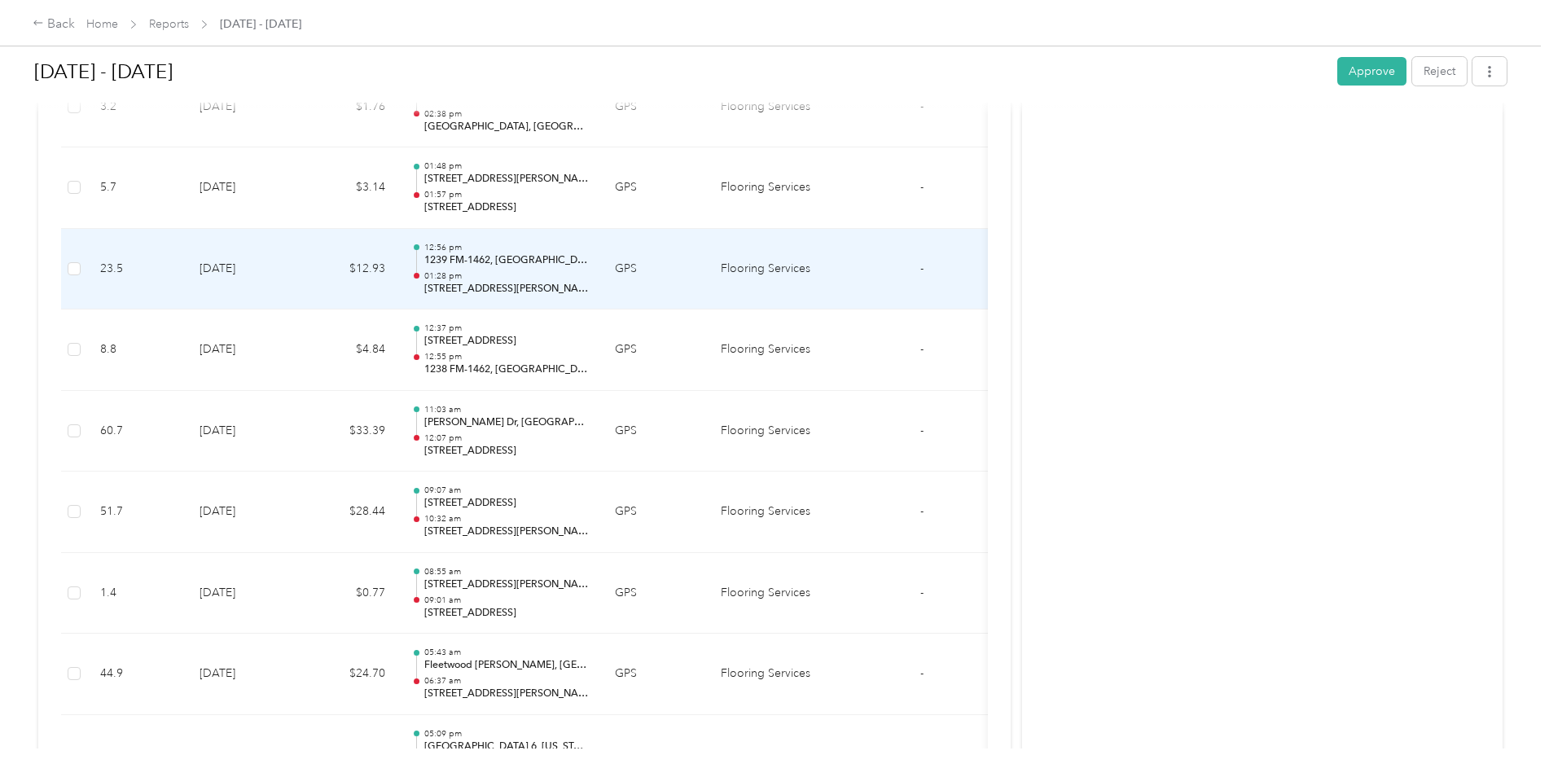
click at [253, 276] on td "[DATE]" at bounding box center [243, 269] width 114 height 81
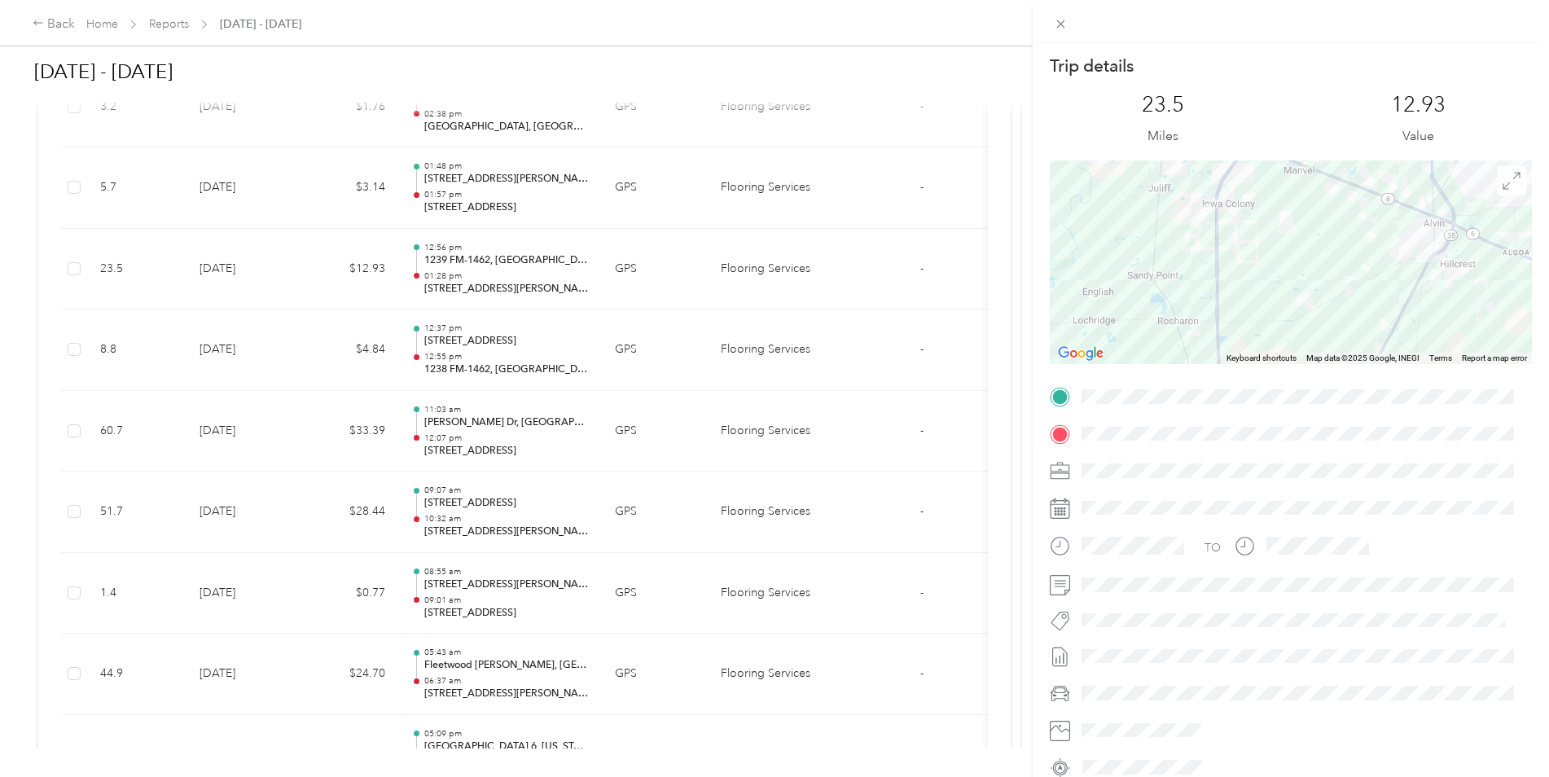
click at [253, 276] on div "Trip details This trip cannot be edited because it is either under review, appr…" at bounding box center [774, 388] width 1549 height 777
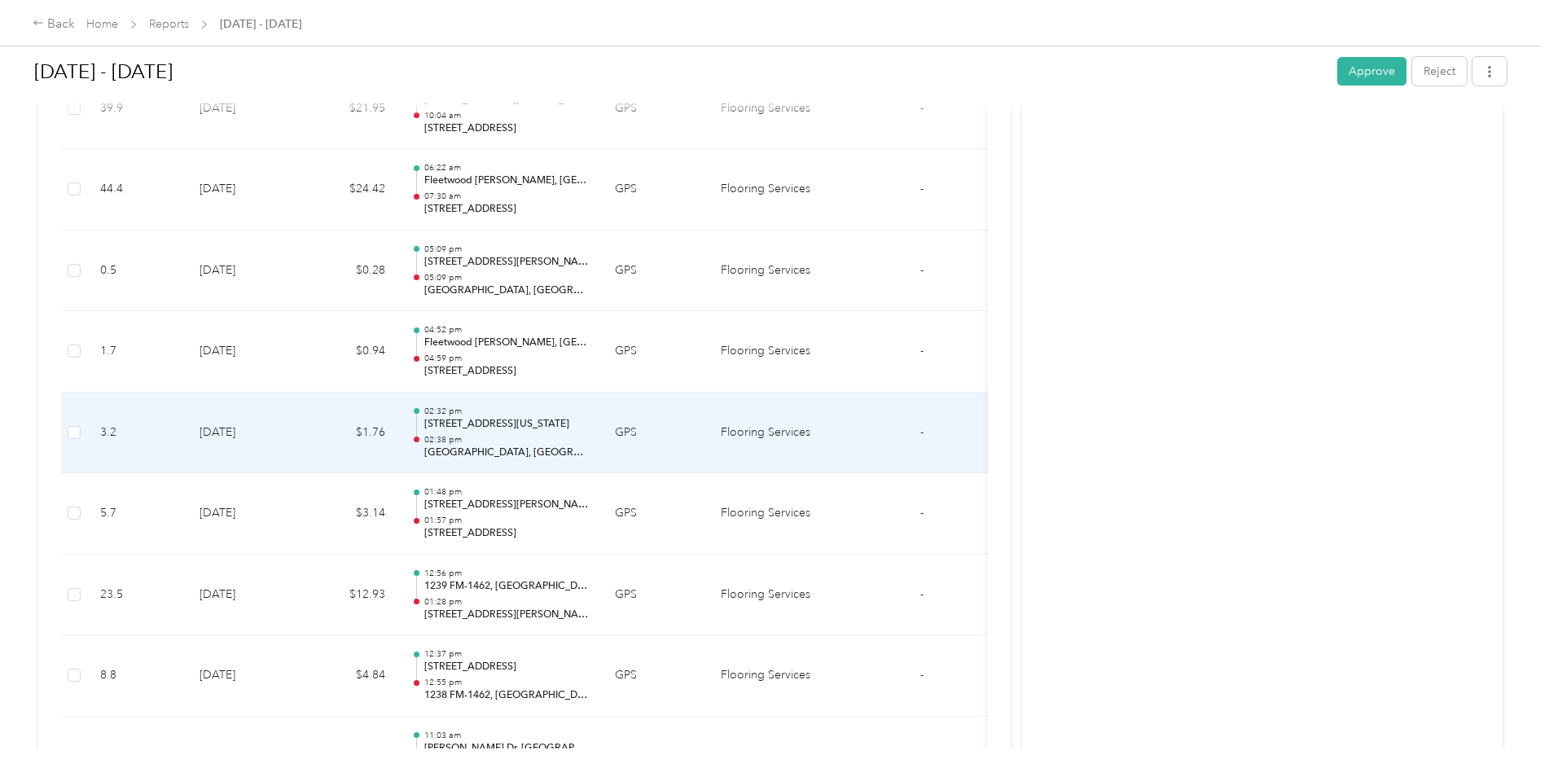
scroll to position [14375, 0]
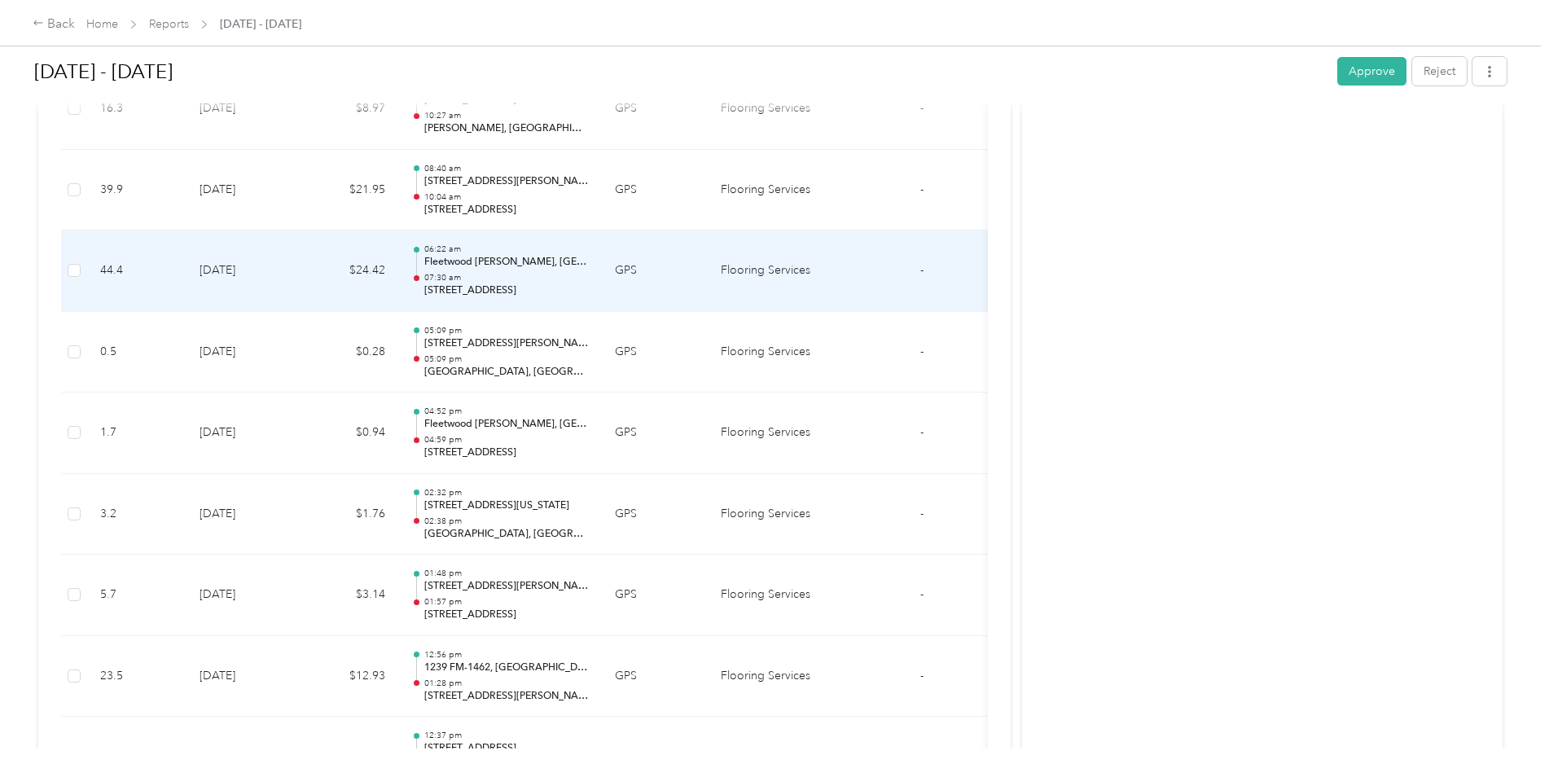
click at [254, 276] on td "[DATE]" at bounding box center [243, 270] width 114 height 81
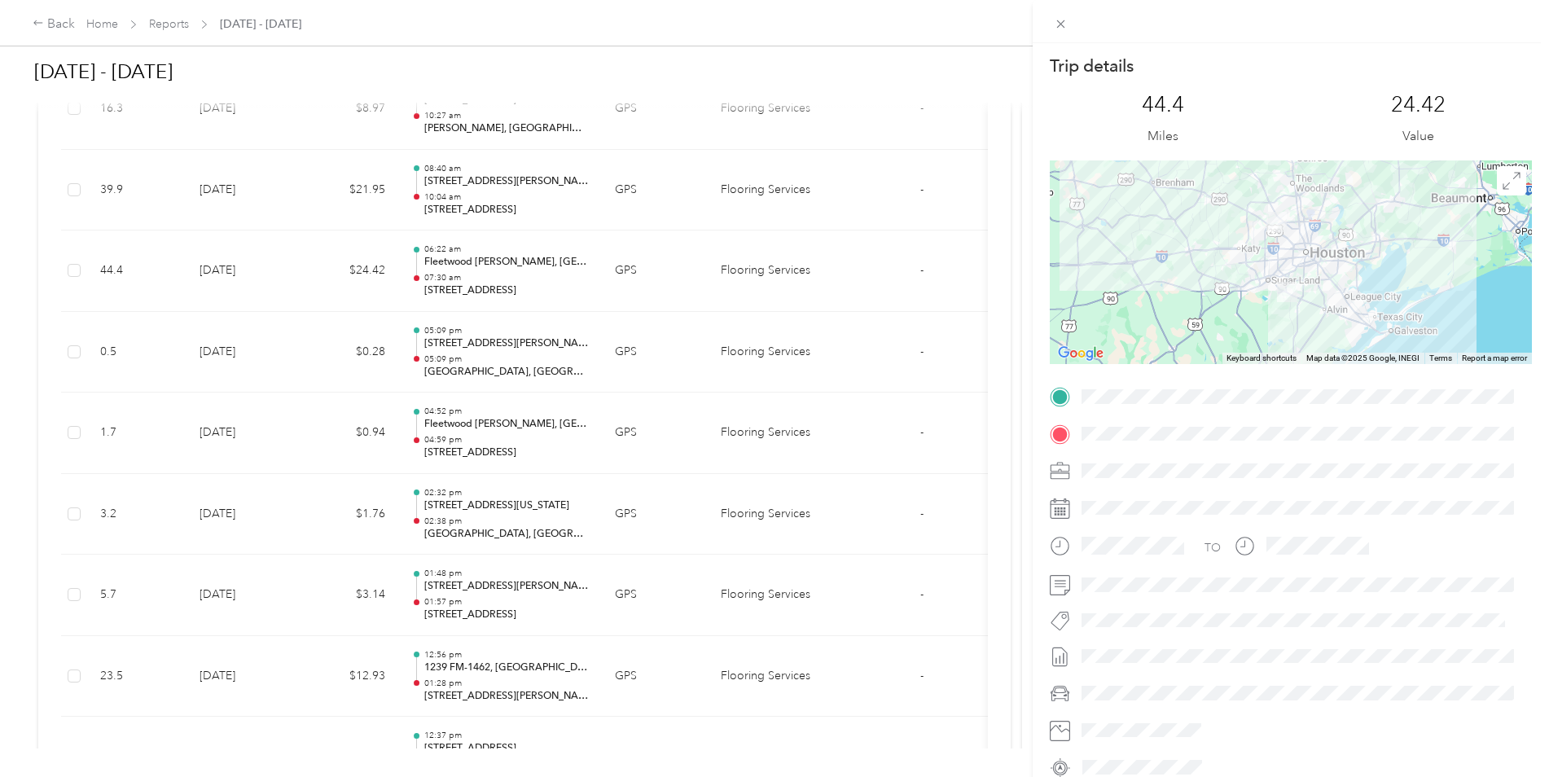
click at [254, 276] on div "Trip details This trip cannot be edited because it is either under review, appr…" at bounding box center [774, 388] width 1549 height 777
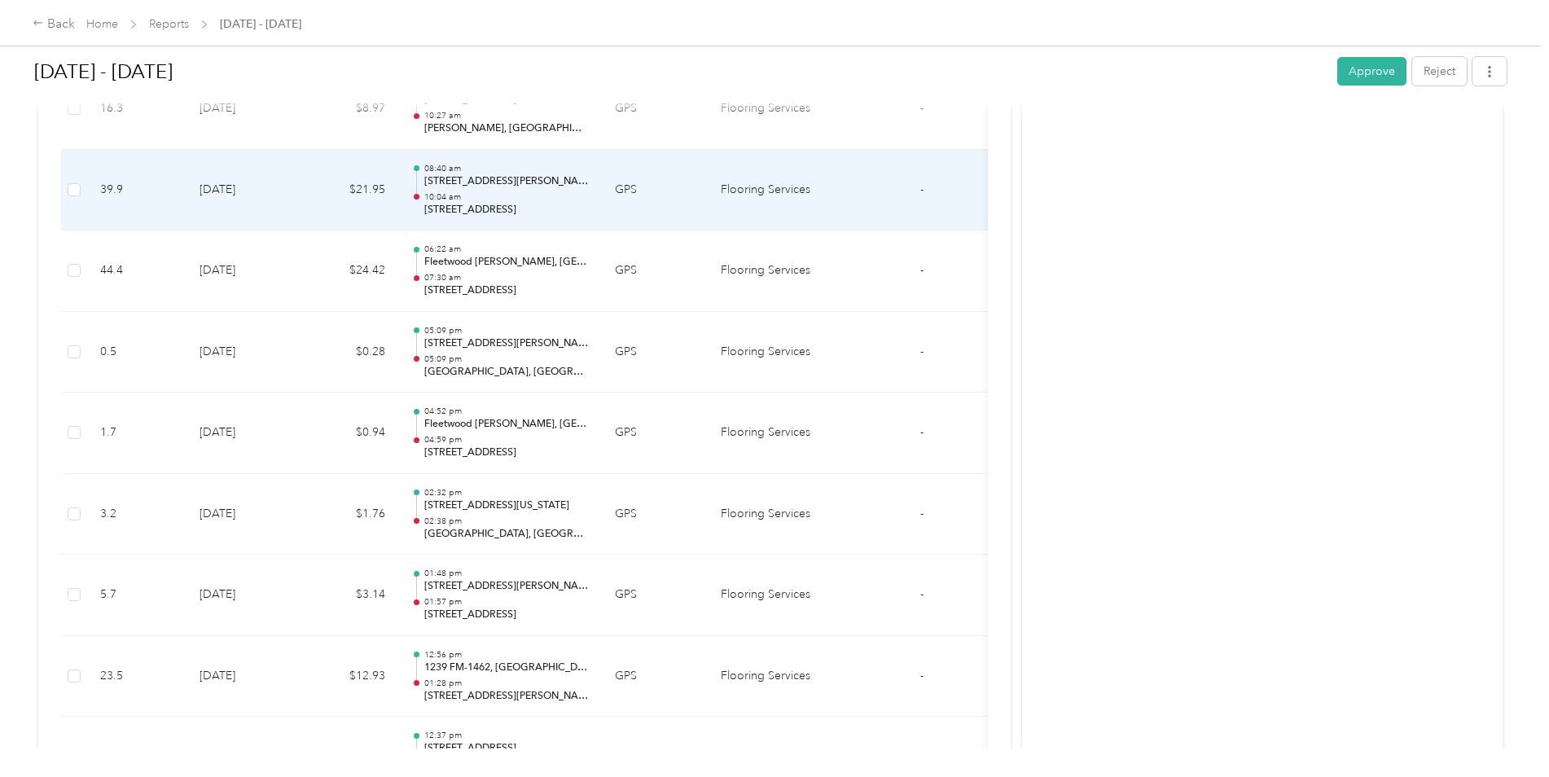
click at [273, 199] on td "[DATE]" at bounding box center [243, 190] width 114 height 81
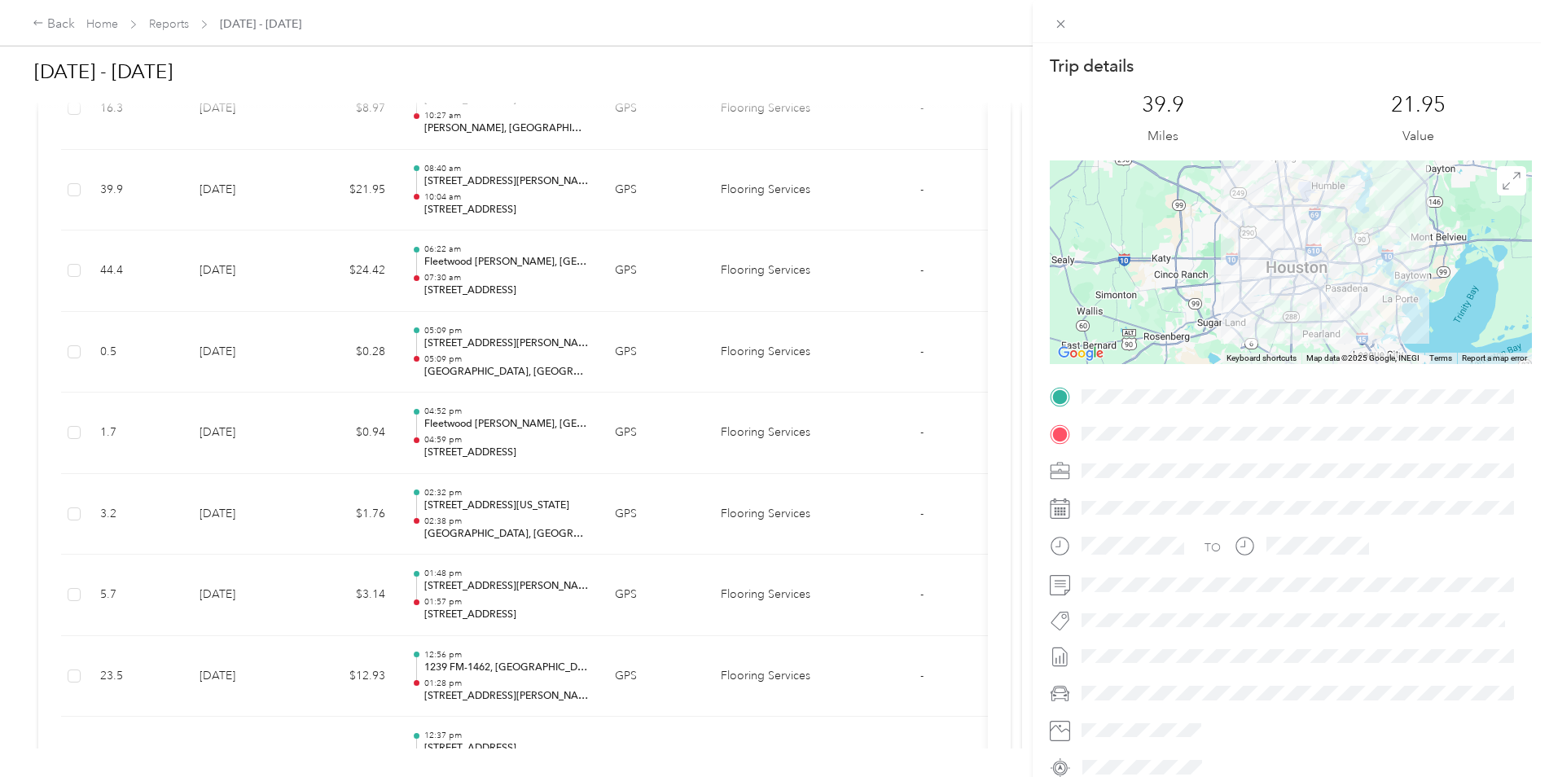
click at [273, 199] on div "Trip details This trip cannot be edited because it is either under review, appr…" at bounding box center [774, 388] width 1549 height 777
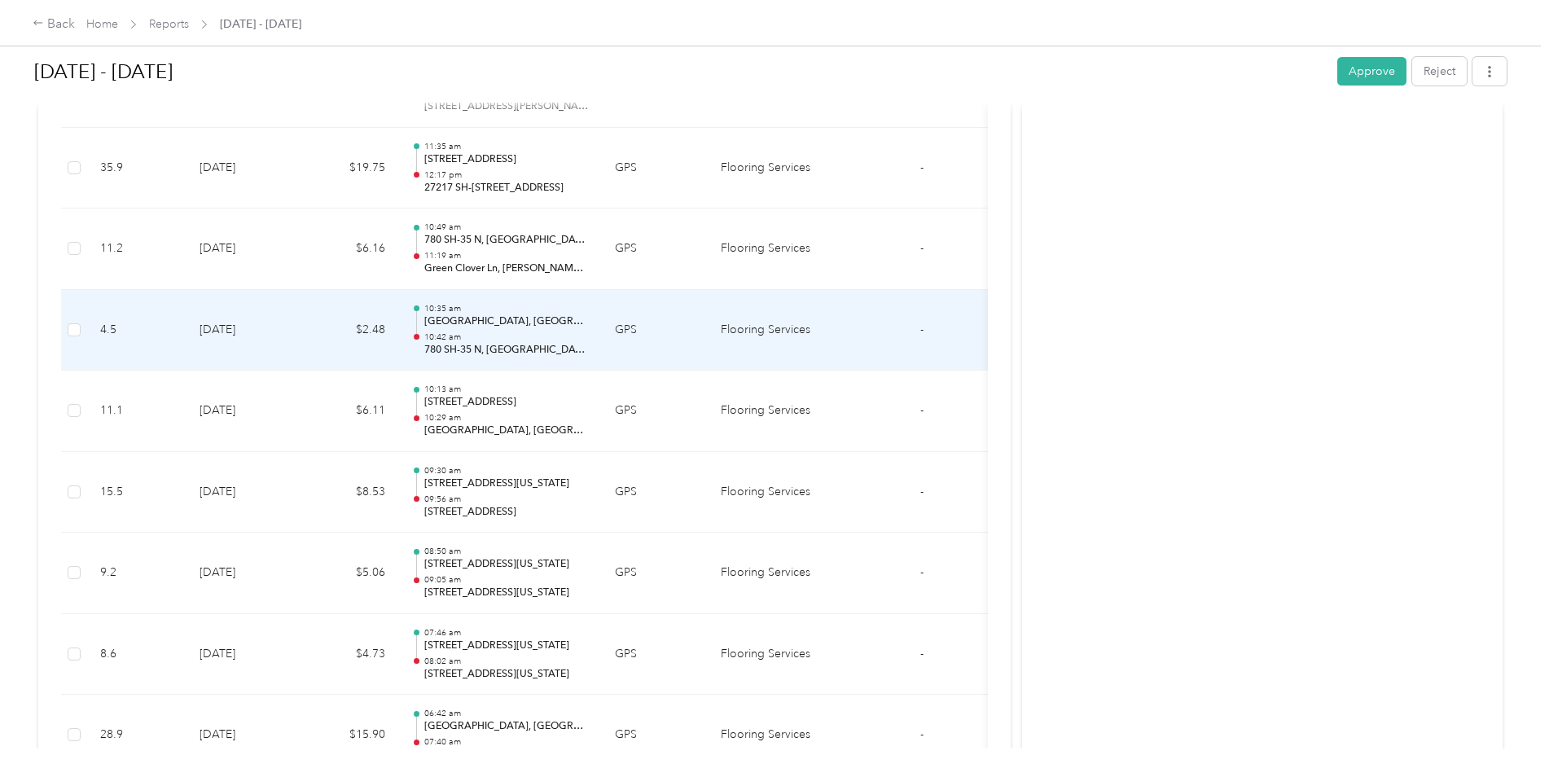
scroll to position [13072, 0]
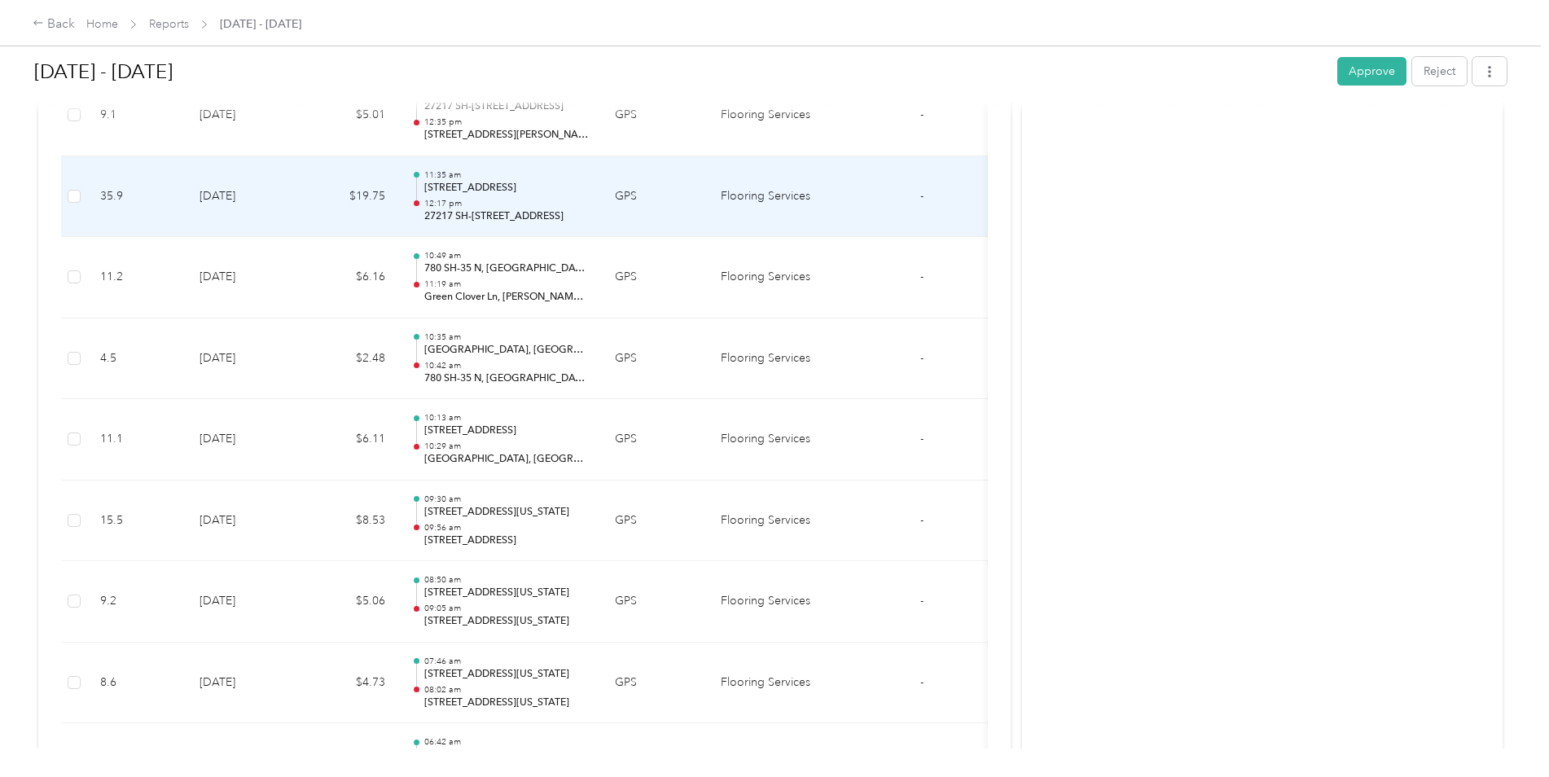
click at [270, 214] on td "[DATE]" at bounding box center [243, 196] width 114 height 81
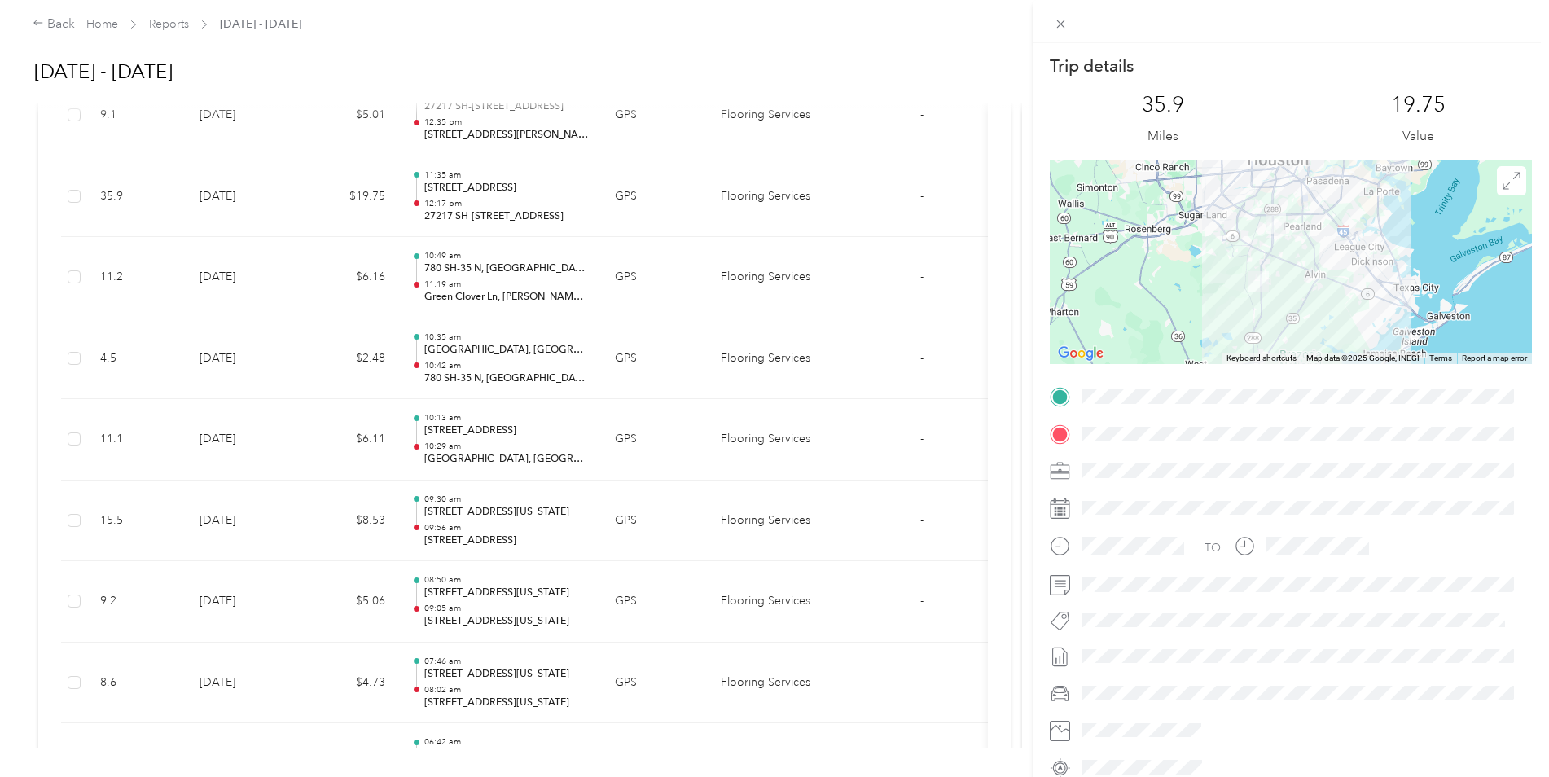
click at [270, 214] on div "Trip details This trip cannot be edited because it is either under review, appr…" at bounding box center [774, 388] width 1549 height 777
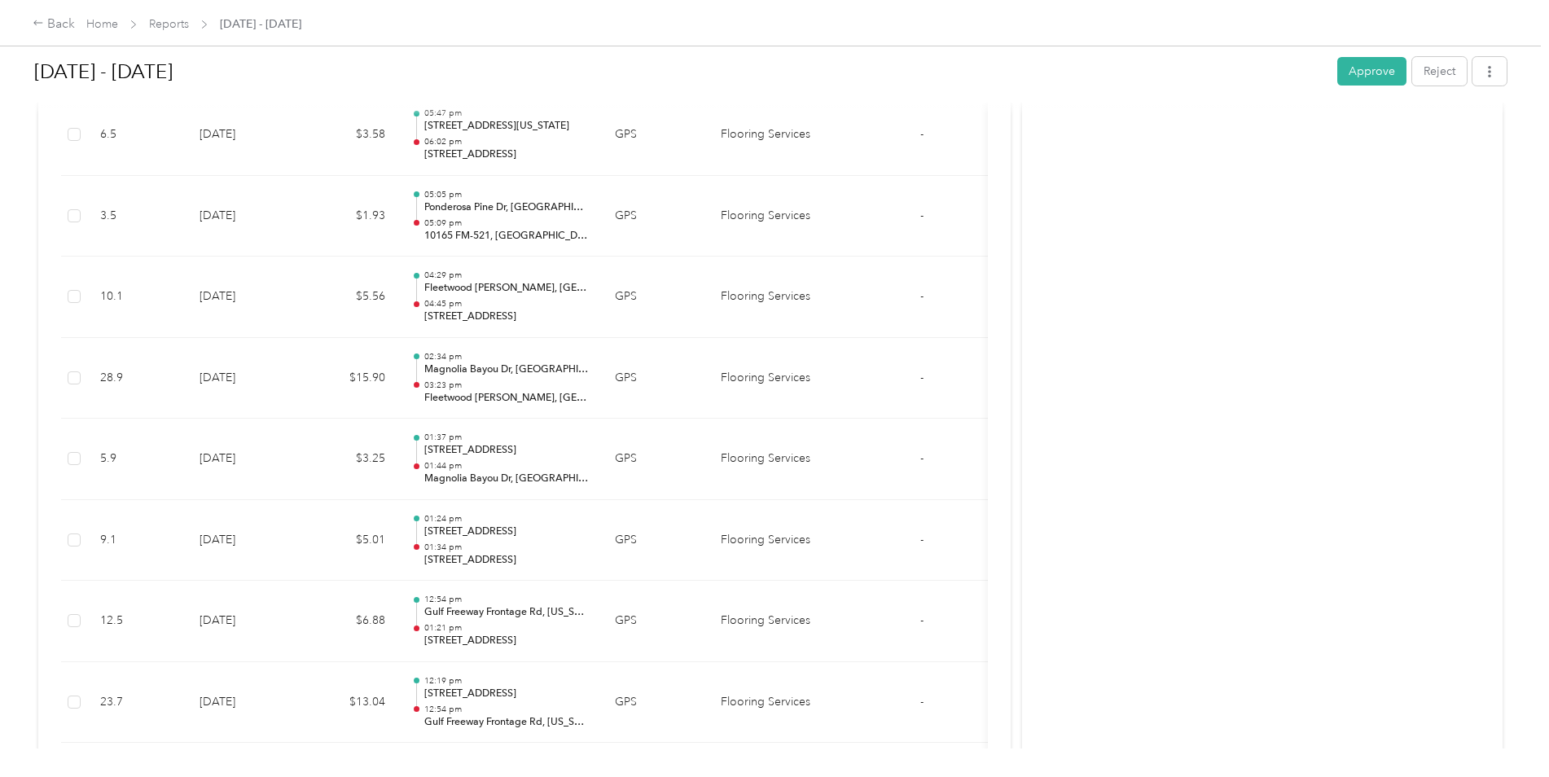
scroll to position [9000, 0]
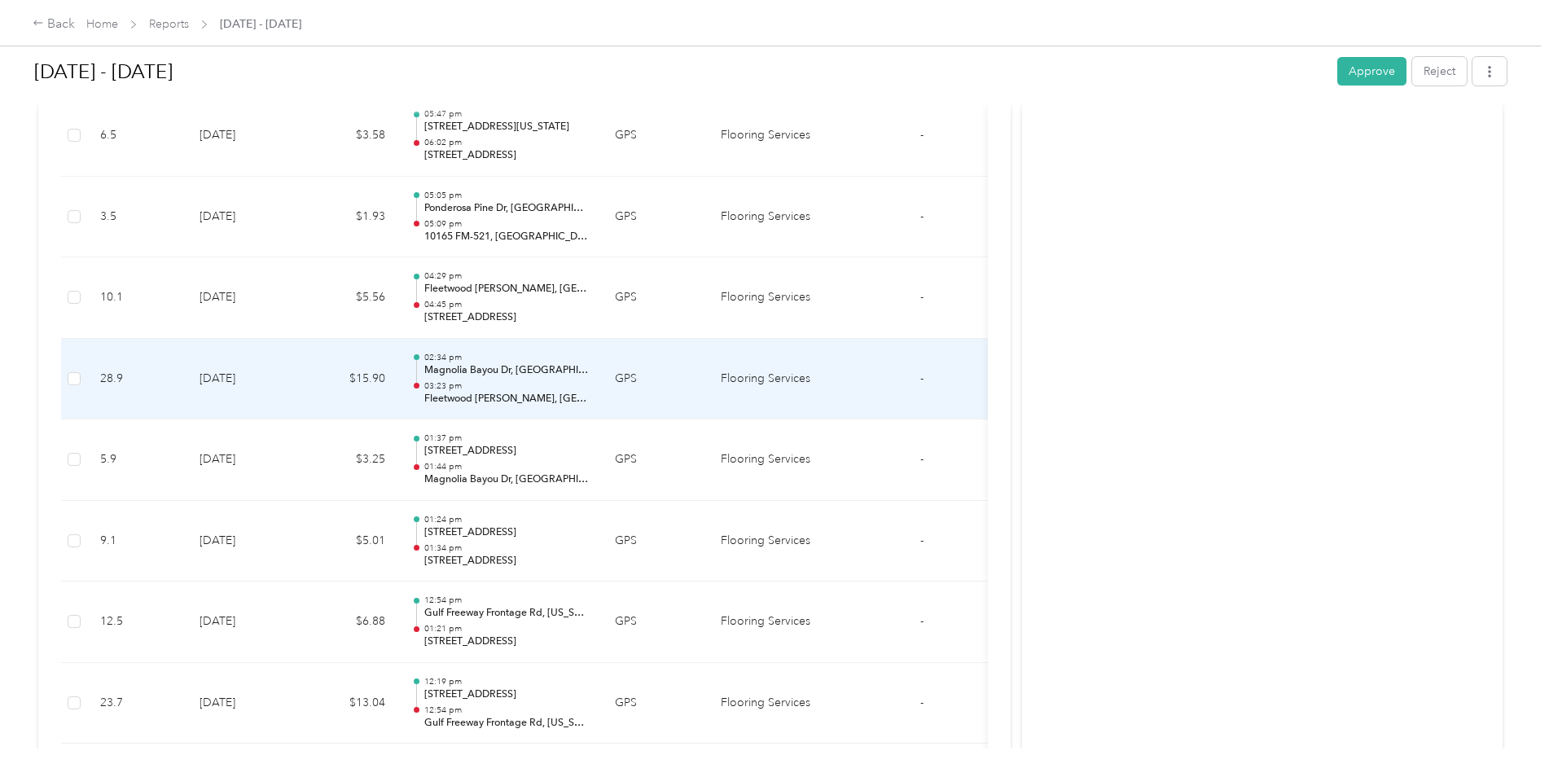
click at [255, 366] on td "[DATE]" at bounding box center [243, 379] width 114 height 81
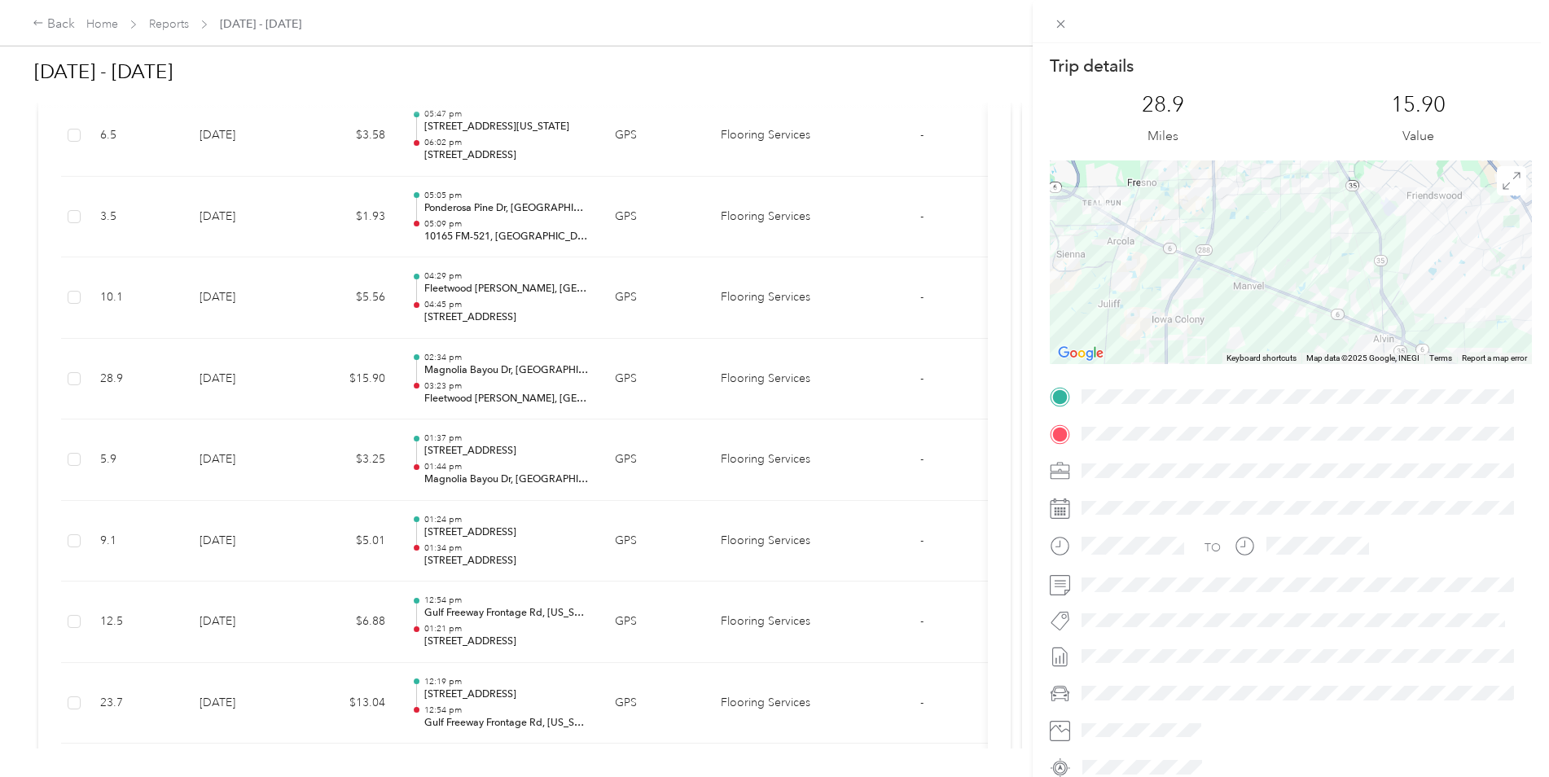
click at [255, 366] on div "Trip details This trip cannot be edited because it is either under review, appr…" at bounding box center [774, 388] width 1549 height 777
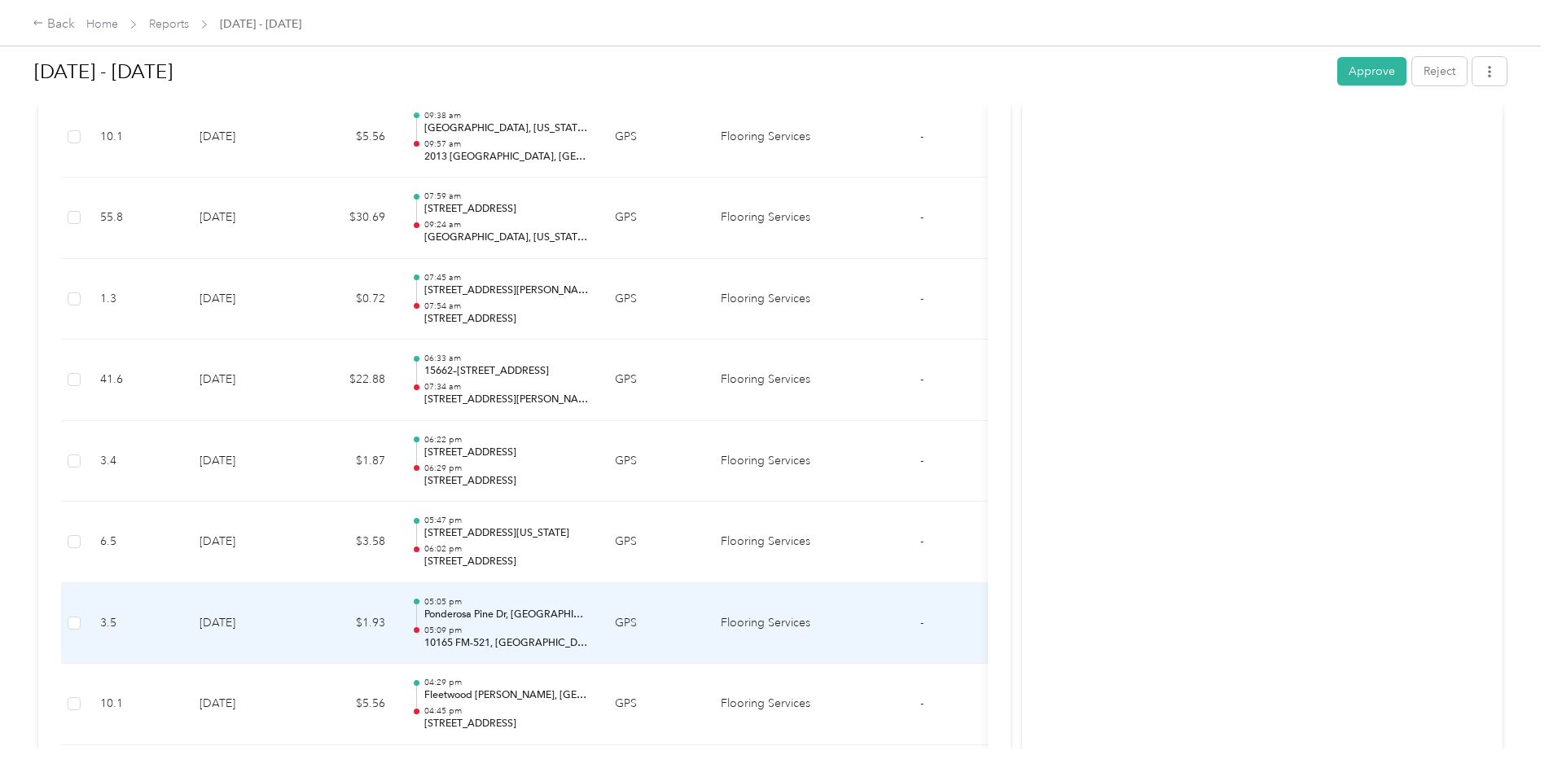
scroll to position [8593, 0]
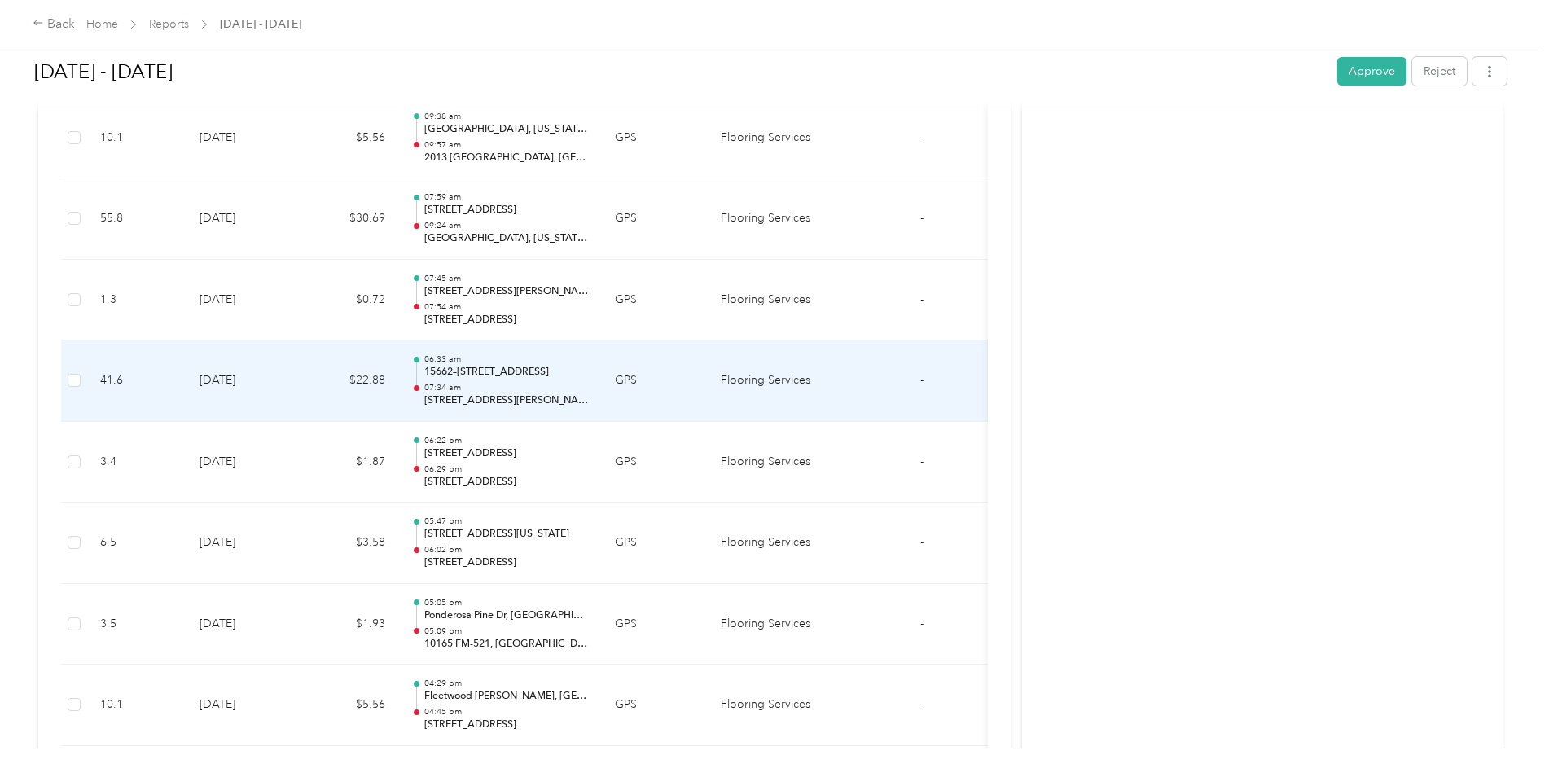
click at [255, 366] on td "[DATE]" at bounding box center [243, 380] width 114 height 81
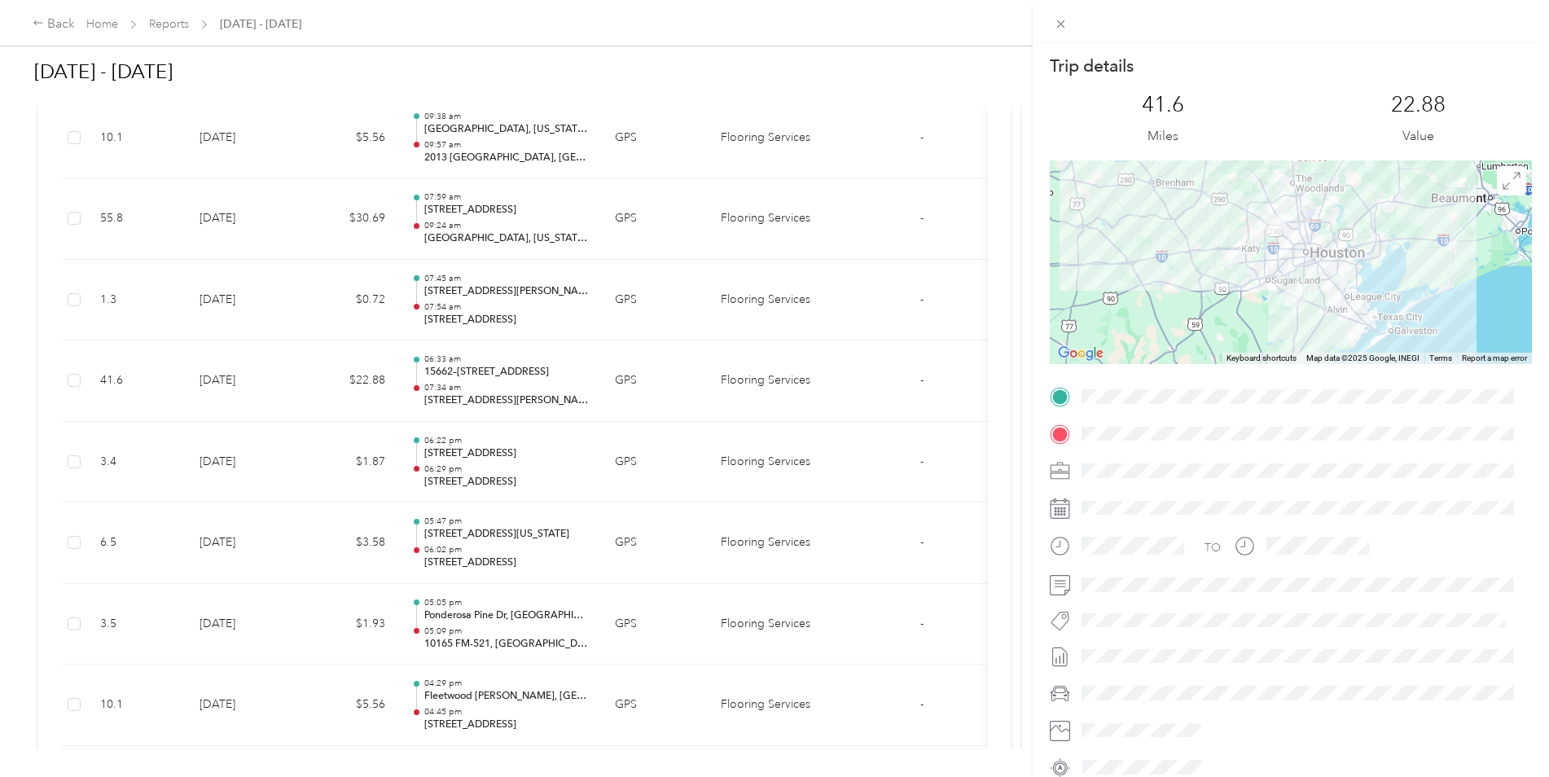
click at [255, 366] on div "Trip details This trip cannot be edited because it is either under review, appr…" at bounding box center [774, 388] width 1549 height 777
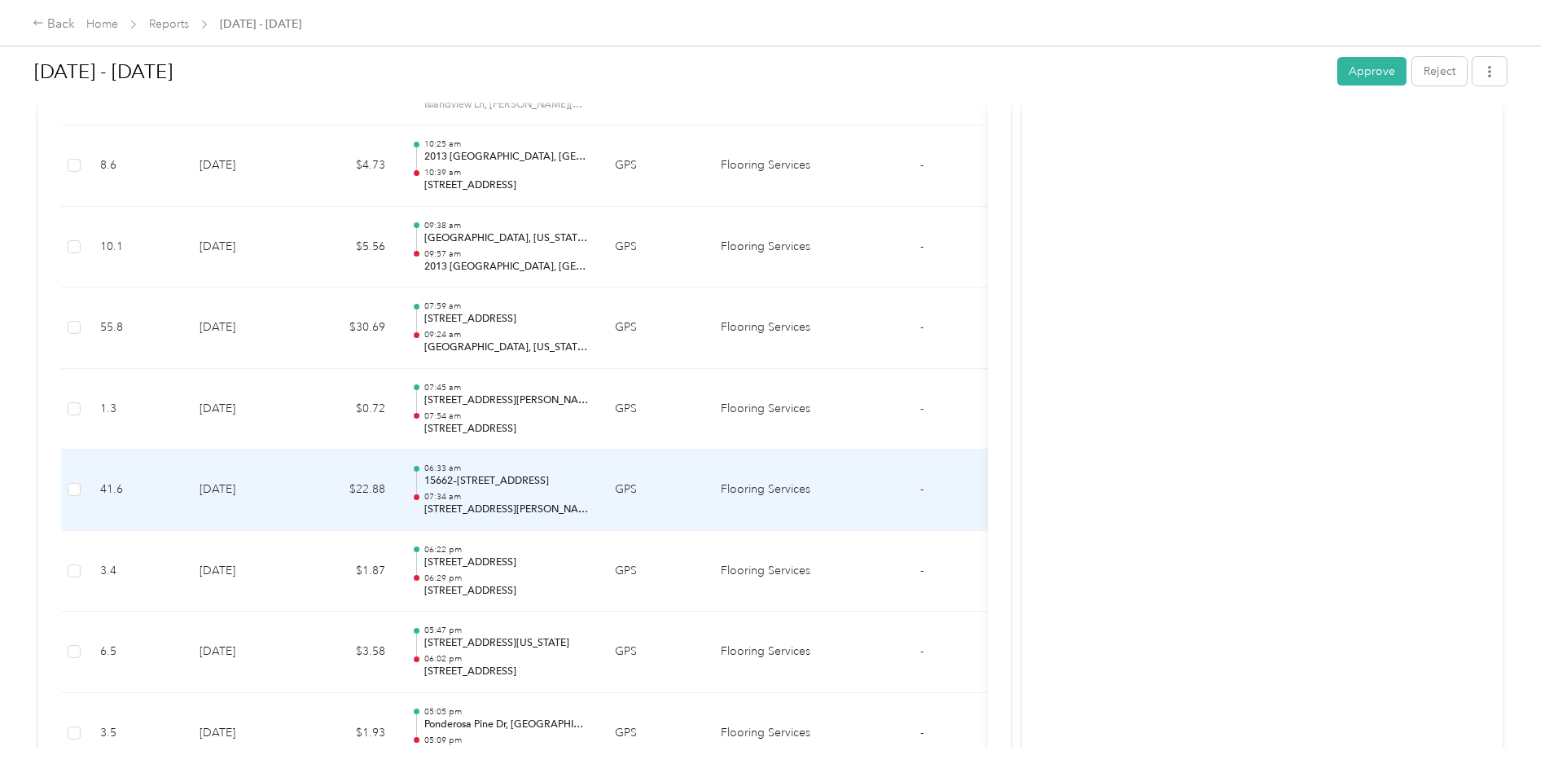
scroll to position [8430, 0]
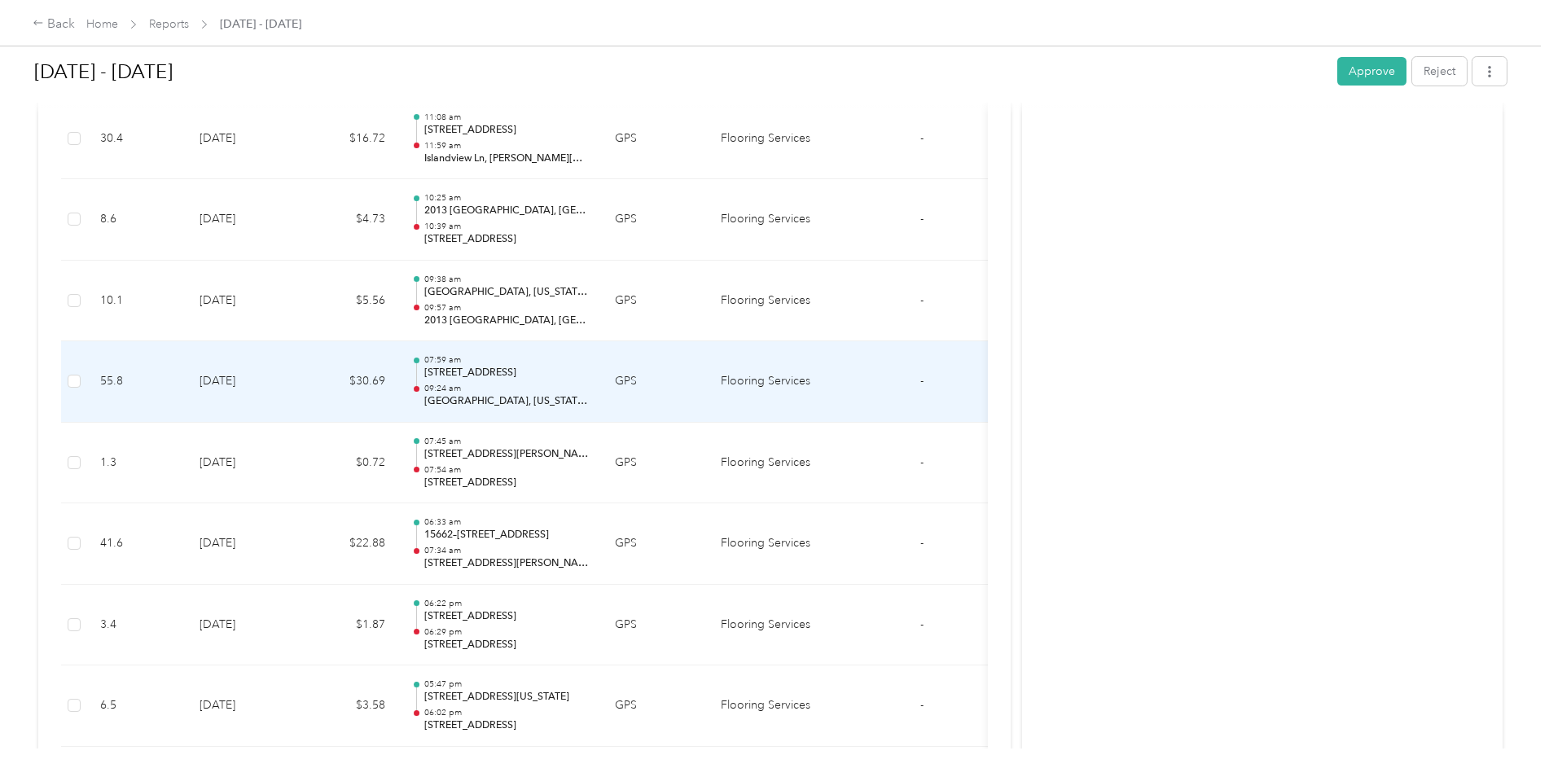
click at [255, 372] on td "[DATE]" at bounding box center [243, 381] width 114 height 81
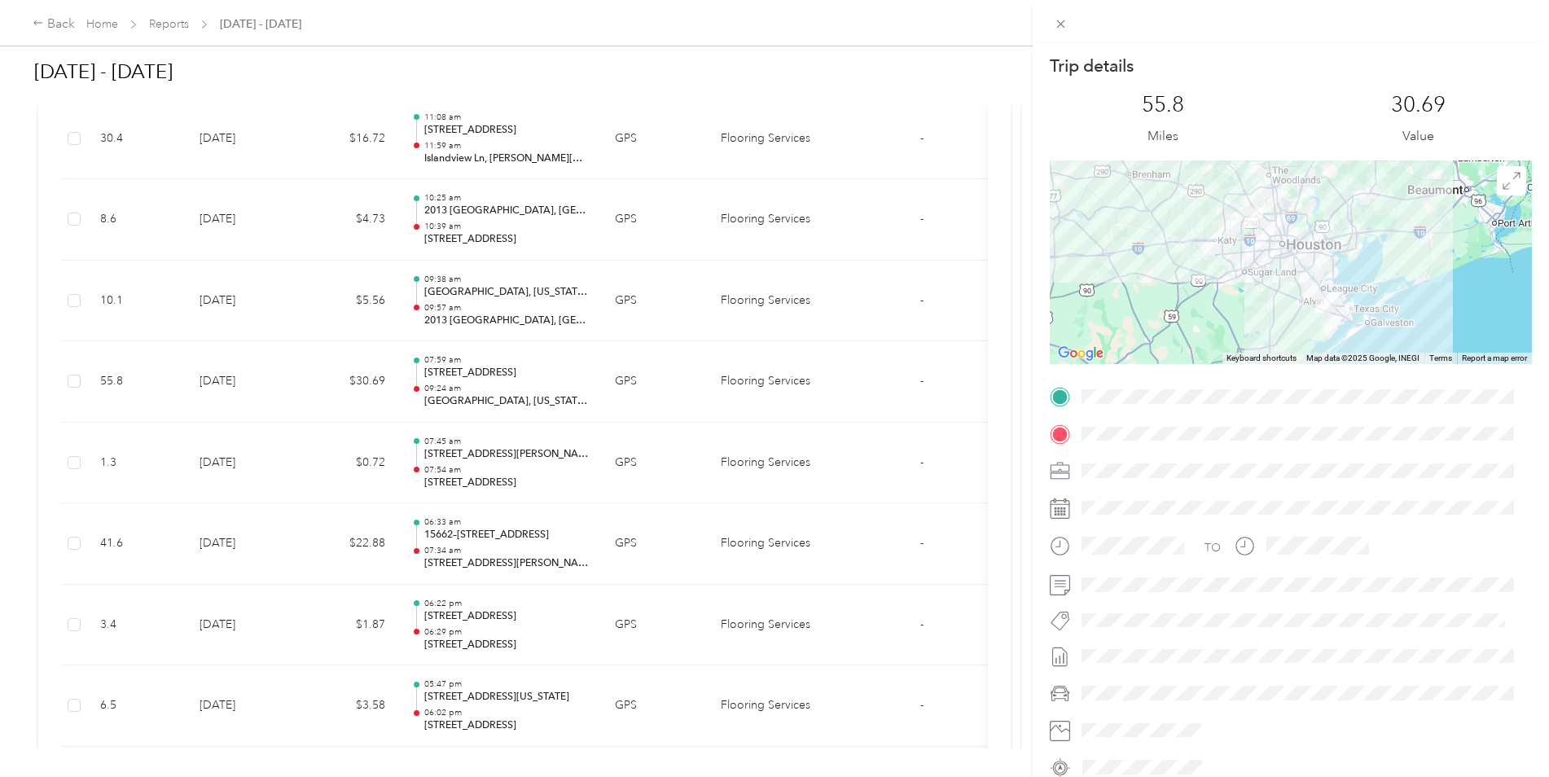
click at [255, 372] on div "Trip details This trip cannot be edited because it is either under review, appr…" at bounding box center [774, 388] width 1549 height 777
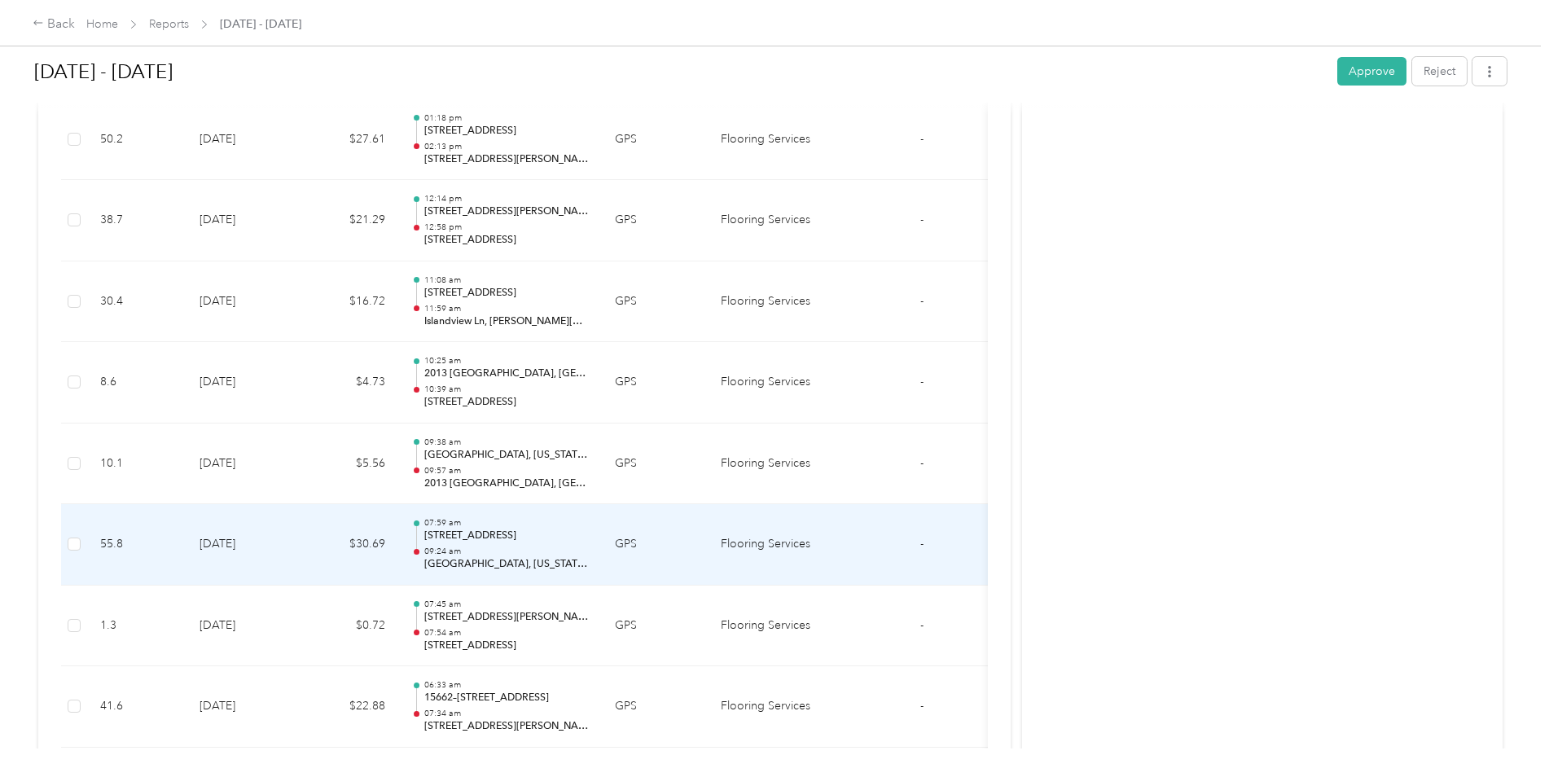
scroll to position [8186, 0]
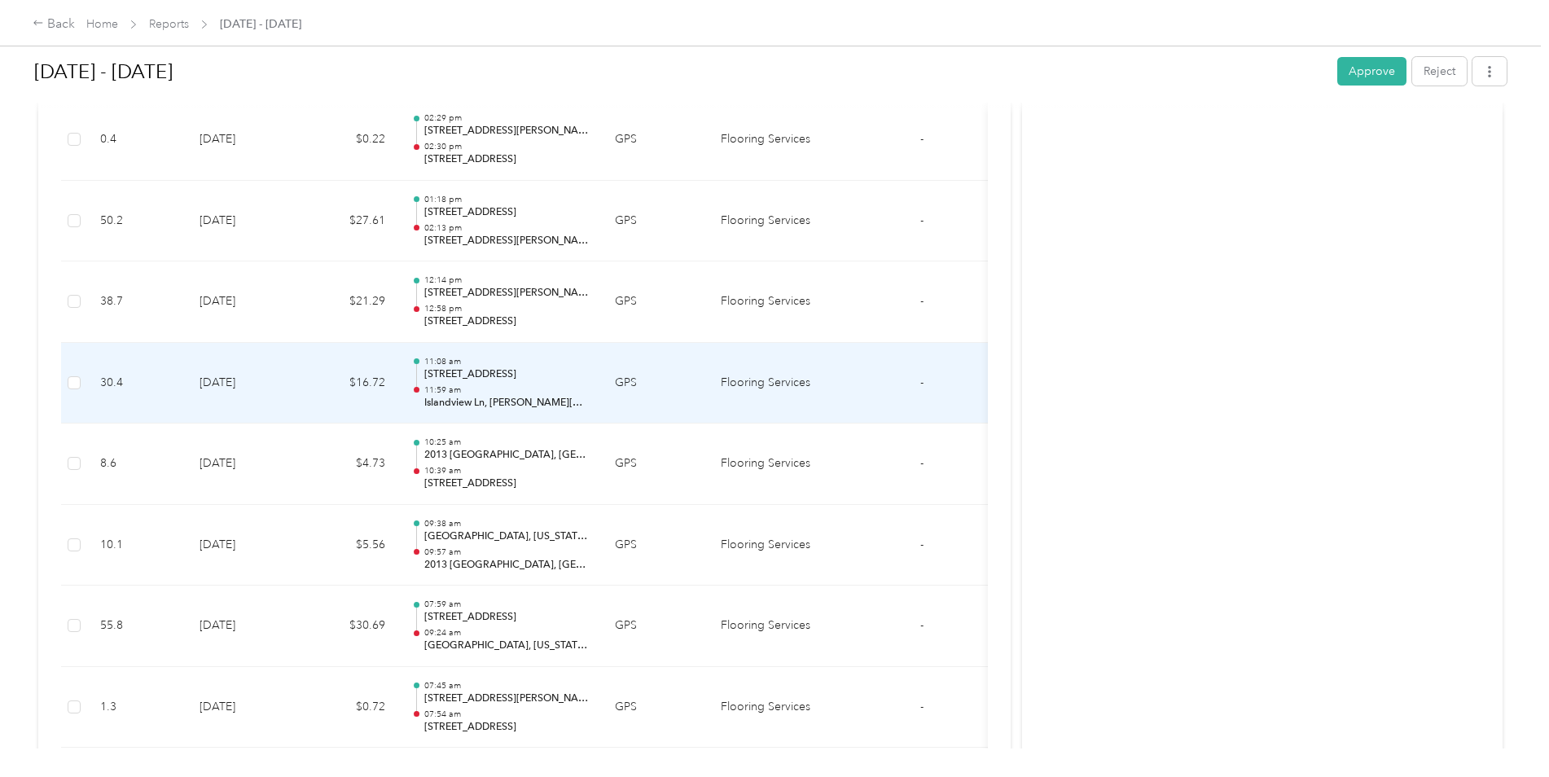
click at [255, 372] on td "[DATE]" at bounding box center [243, 383] width 114 height 81
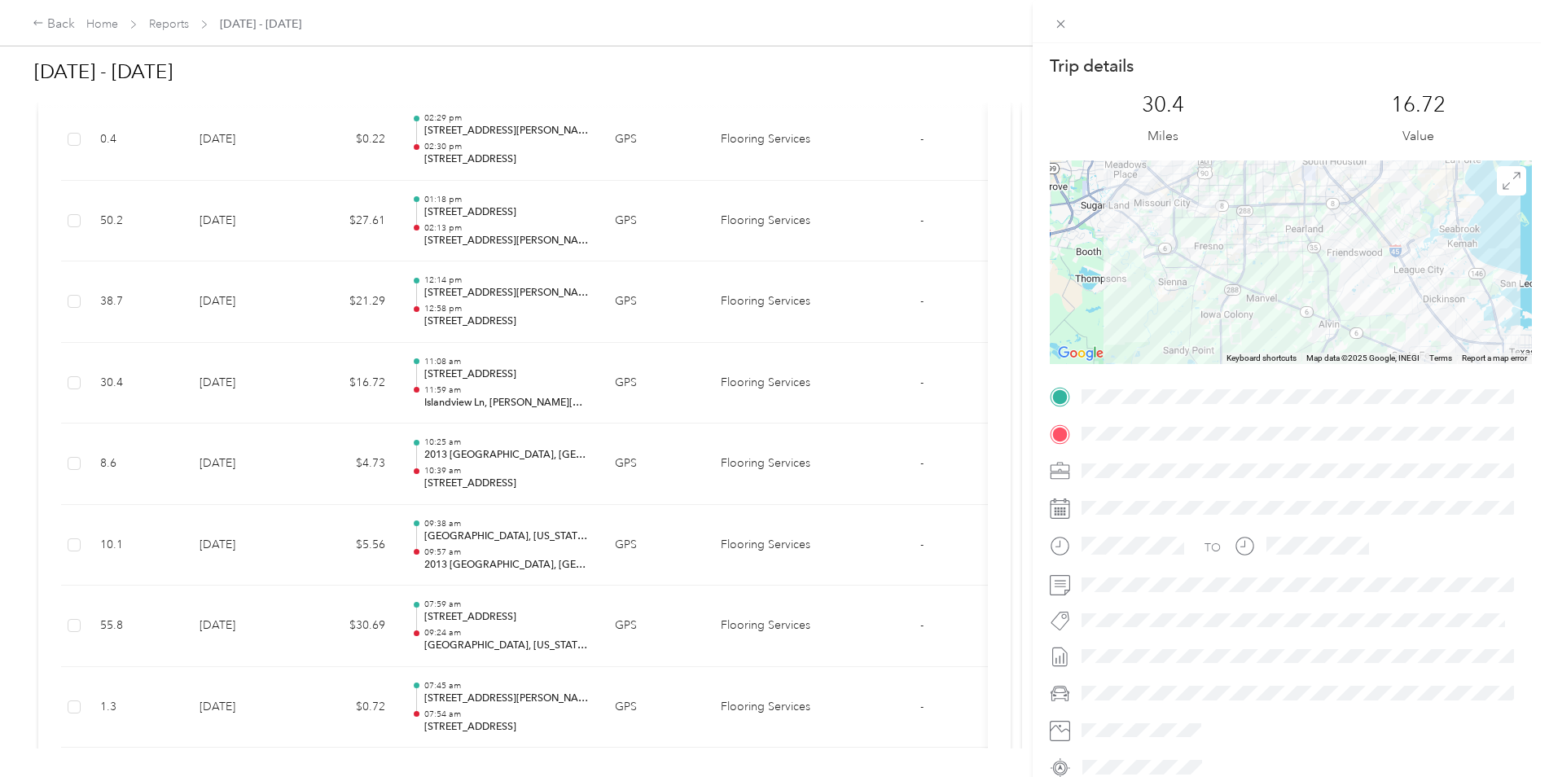
click at [280, 287] on div "Trip details This trip cannot be edited because it is either under review, appr…" at bounding box center [774, 388] width 1549 height 777
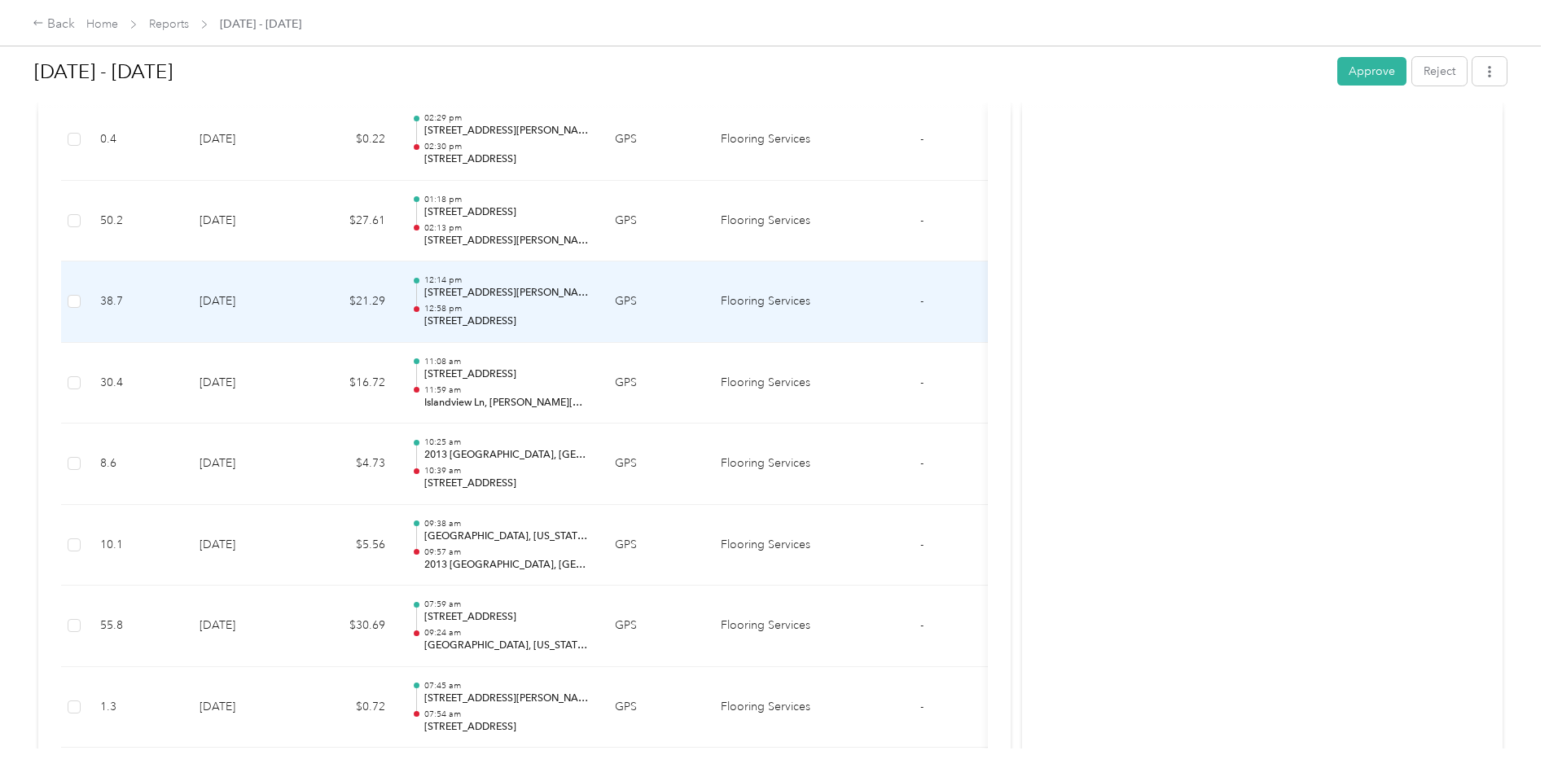
click at [280, 287] on td "[DATE]" at bounding box center [243, 301] width 114 height 81
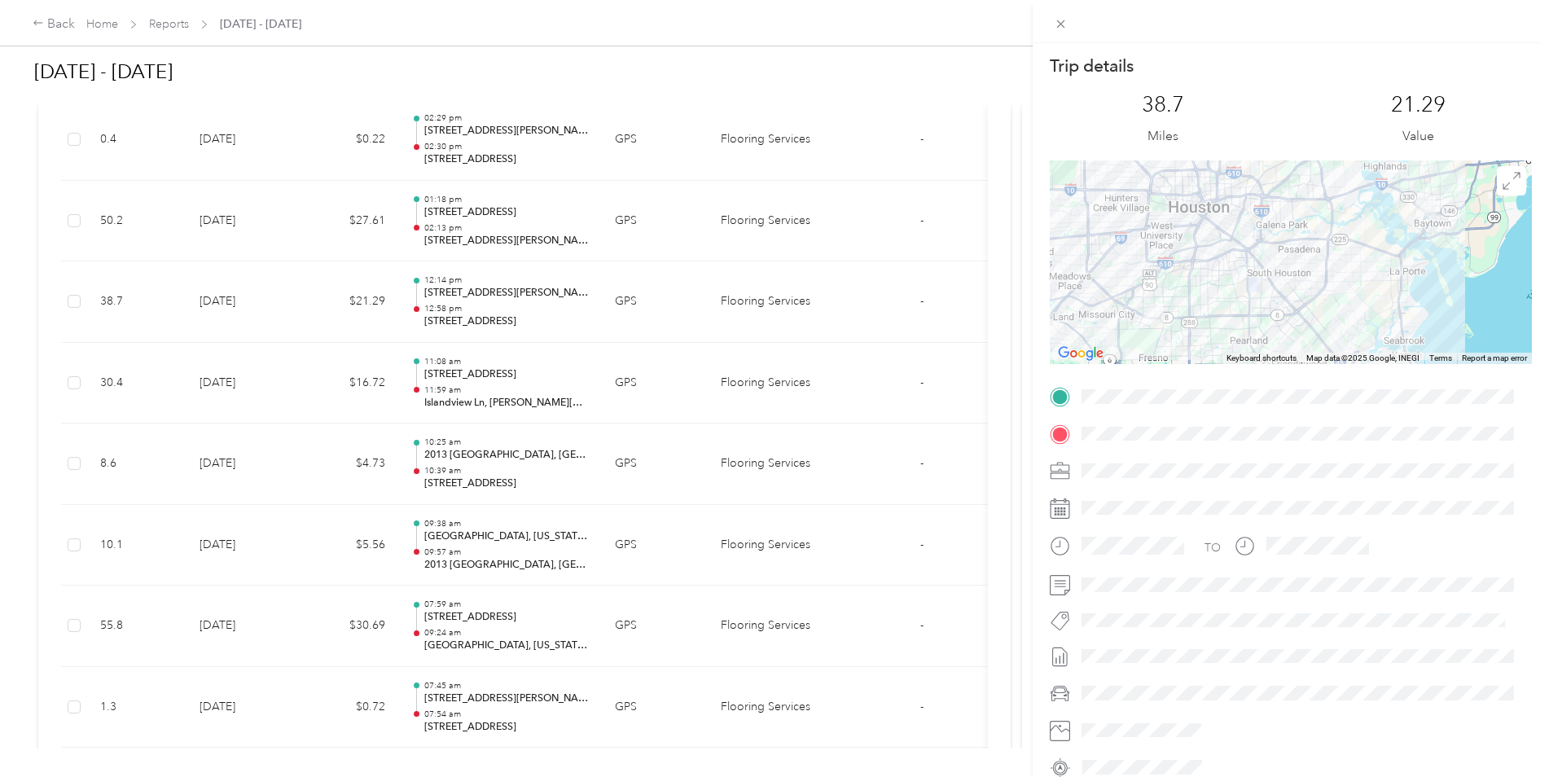
click at [1393, 235] on div at bounding box center [1291, 262] width 482 height 204
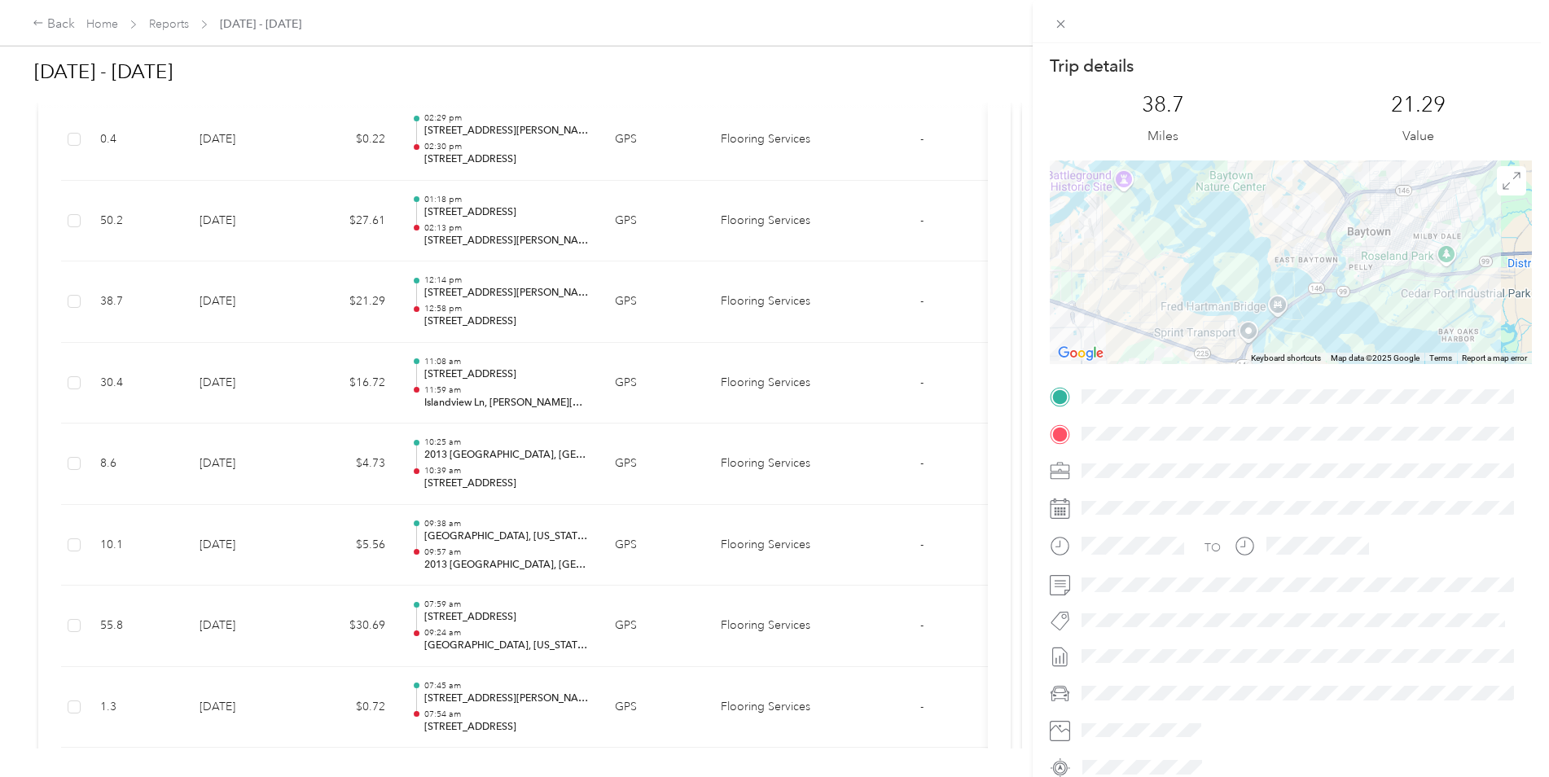
drag, startPoint x: 1356, startPoint y: 252, endPoint x: 1358, endPoint y: 343, distance: 90.4
click at [1355, 351] on div at bounding box center [1291, 262] width 482 height 204
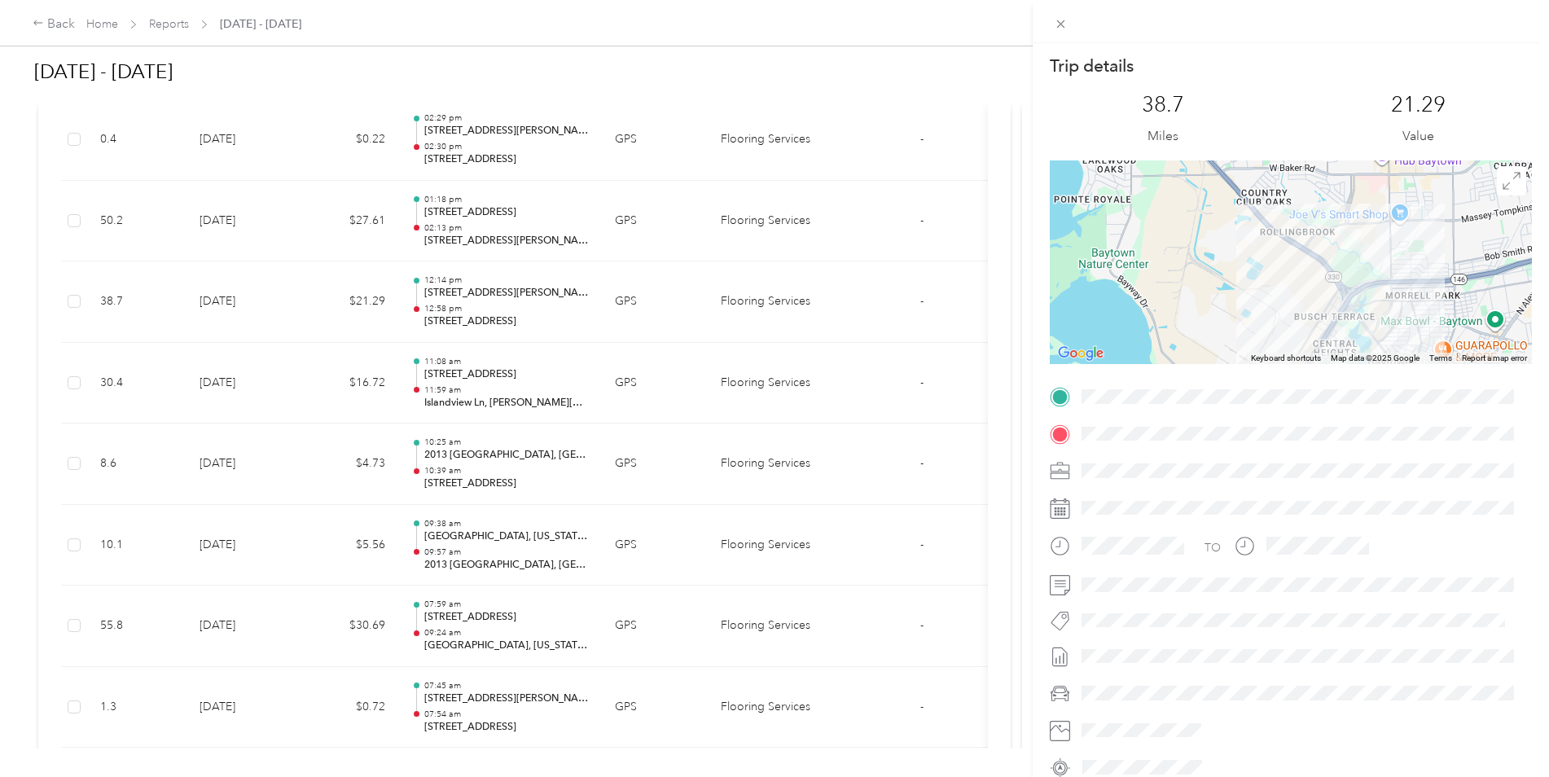
drag, startPoint x: 1345, startPoint y: 188, endPoint x: 1360, endPoint y: 327, distance: 139.2
click at [1358, 331] on div at bounding box center [1291, 262] width 482 height 204
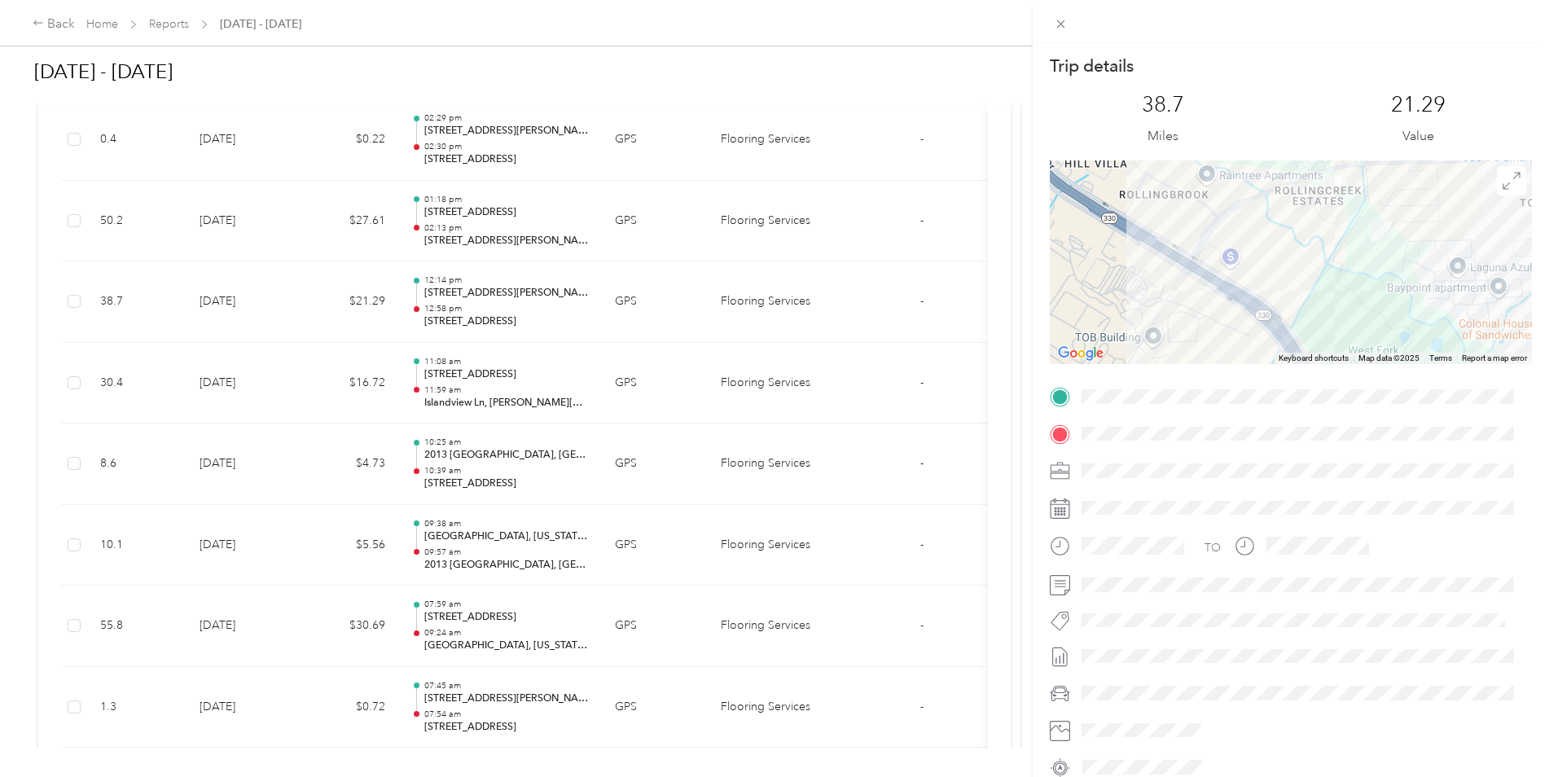
drag, startPoint x: 1348, startPoint y: 248, endPoint x: 1375, endPoint y: 361, distance: 115.7
click at [1375, 361] on div "Keyboard shortcuts Map Data Map data ©2025 Map data ©2025 200 m Click to toggle…" at bounding box center [1291, 262] width 482 height 204
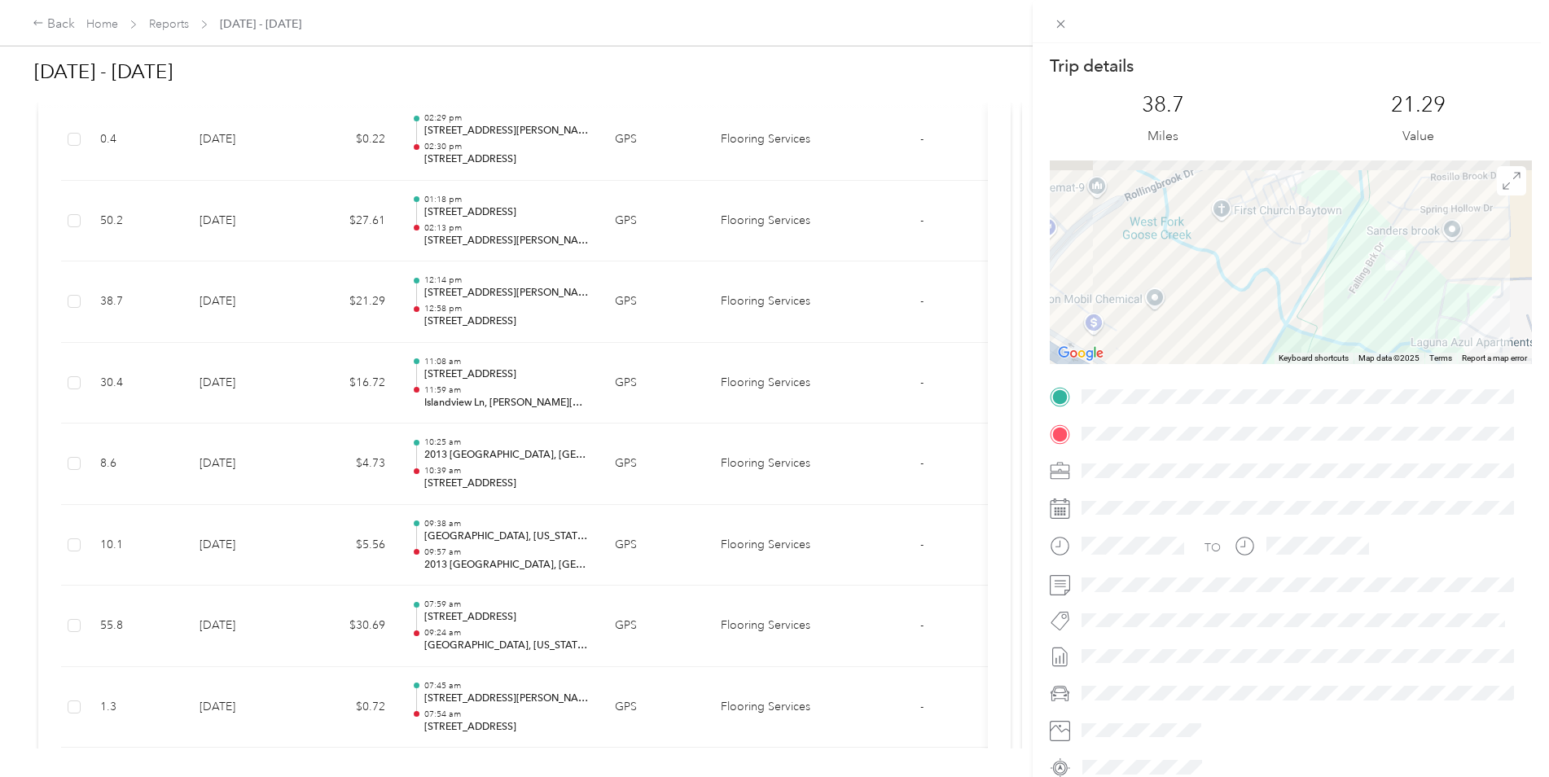
drag, startPoint x: 1333, startPoint y: 278, endPoint x: 1326, endPoint y: 361, distance: 83.4
click at [1326, 361] on div "Keyboard shortcuts Map Data Map data ©2025 Map data ©2025 100 m Click to toggle…" at bounding box center [1291, 262] width 482 height 204
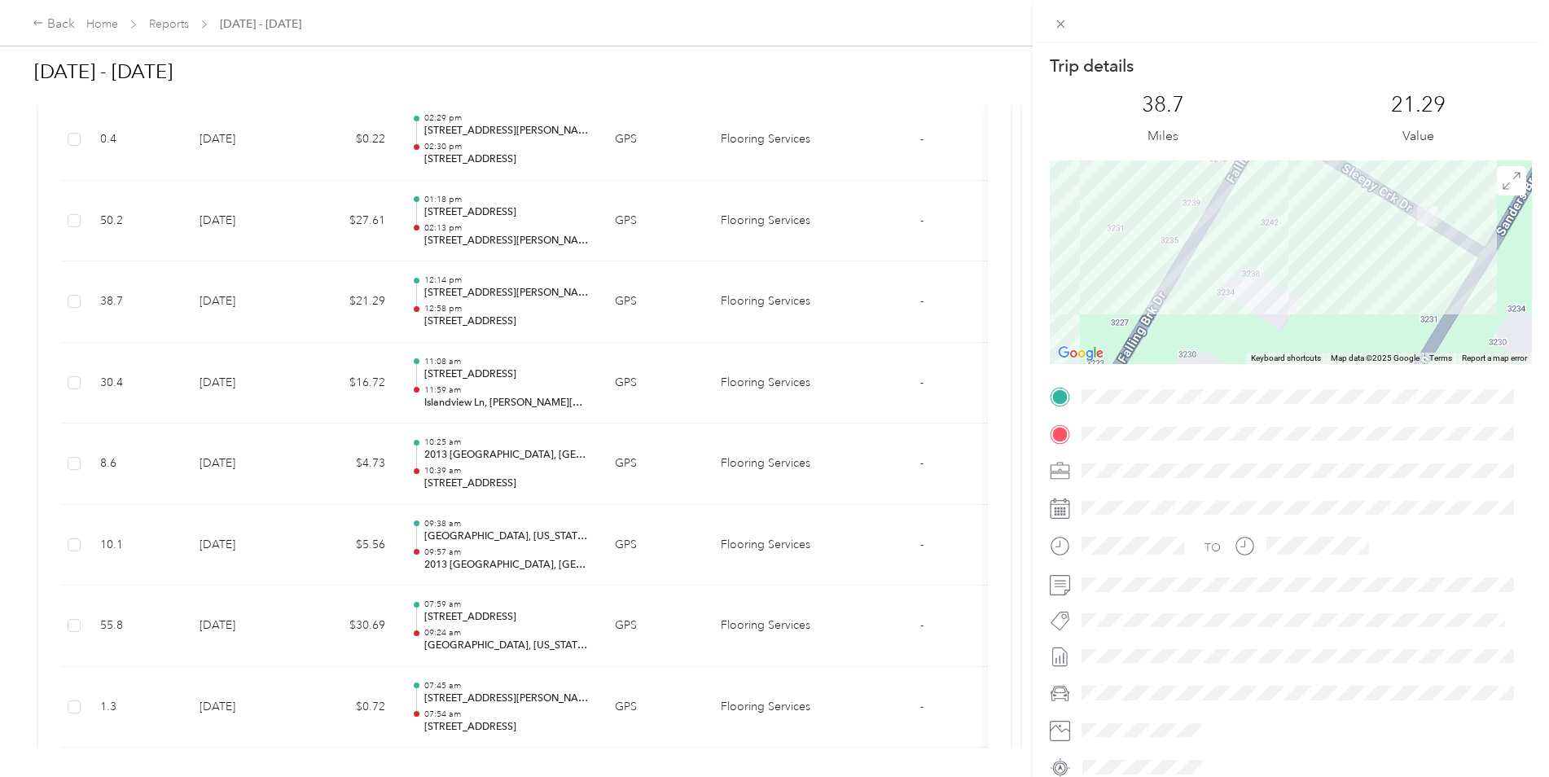
drag, startPoint x: 1329, startPoint y: 291, endPoint x: 1168, endPoint y: 340, distance: 168.5
click at [1168, 340] on div at bounding box center [1291, 262] width 482 height 204
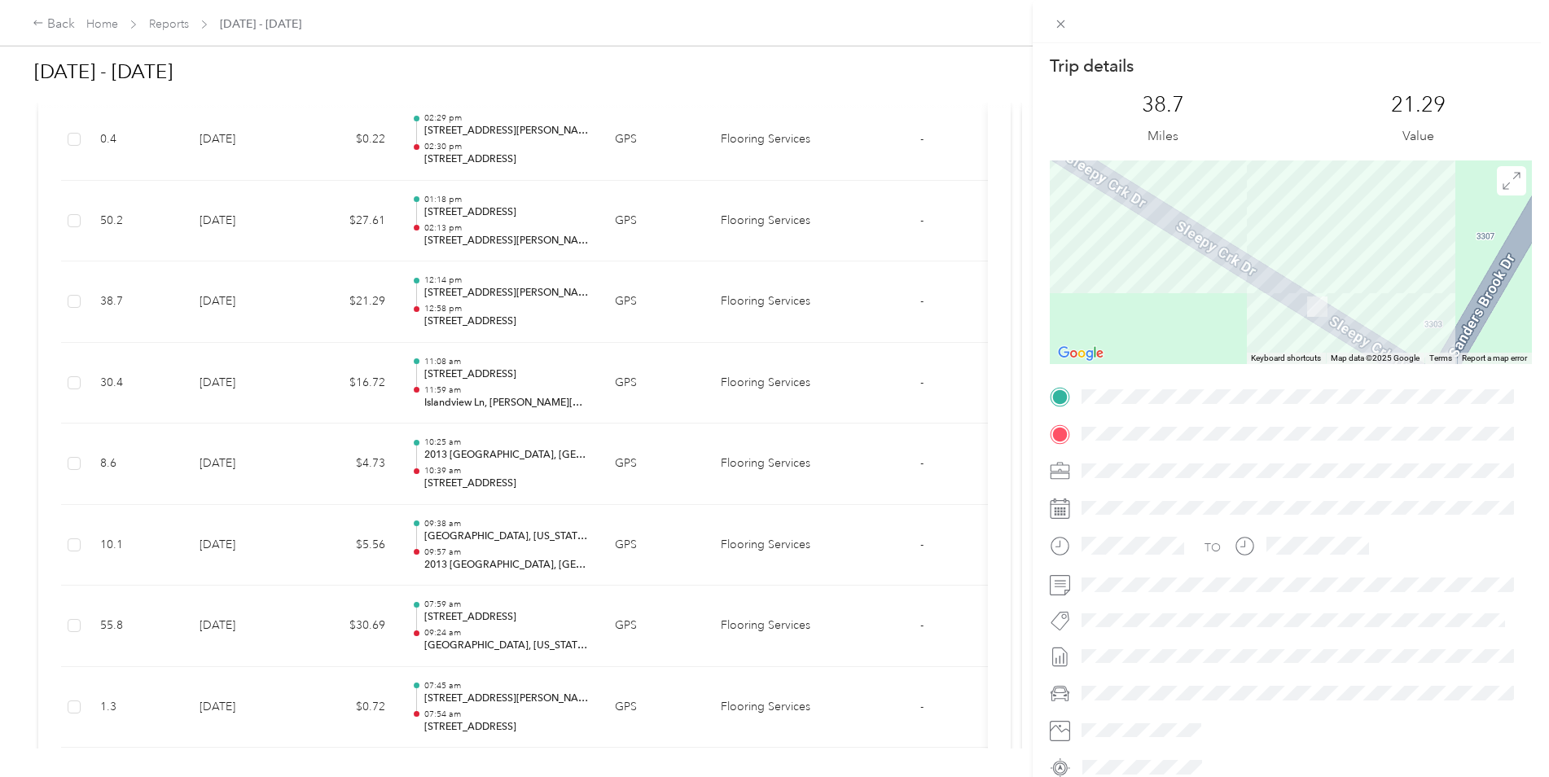
drag, startPoint x: 1375, startPoint y: 224, endPoint x: 1164, endPoint y: 321, distance: 232.9
click at [1164, 321] on div at bounding box center [1291, 262] width 482 height 204
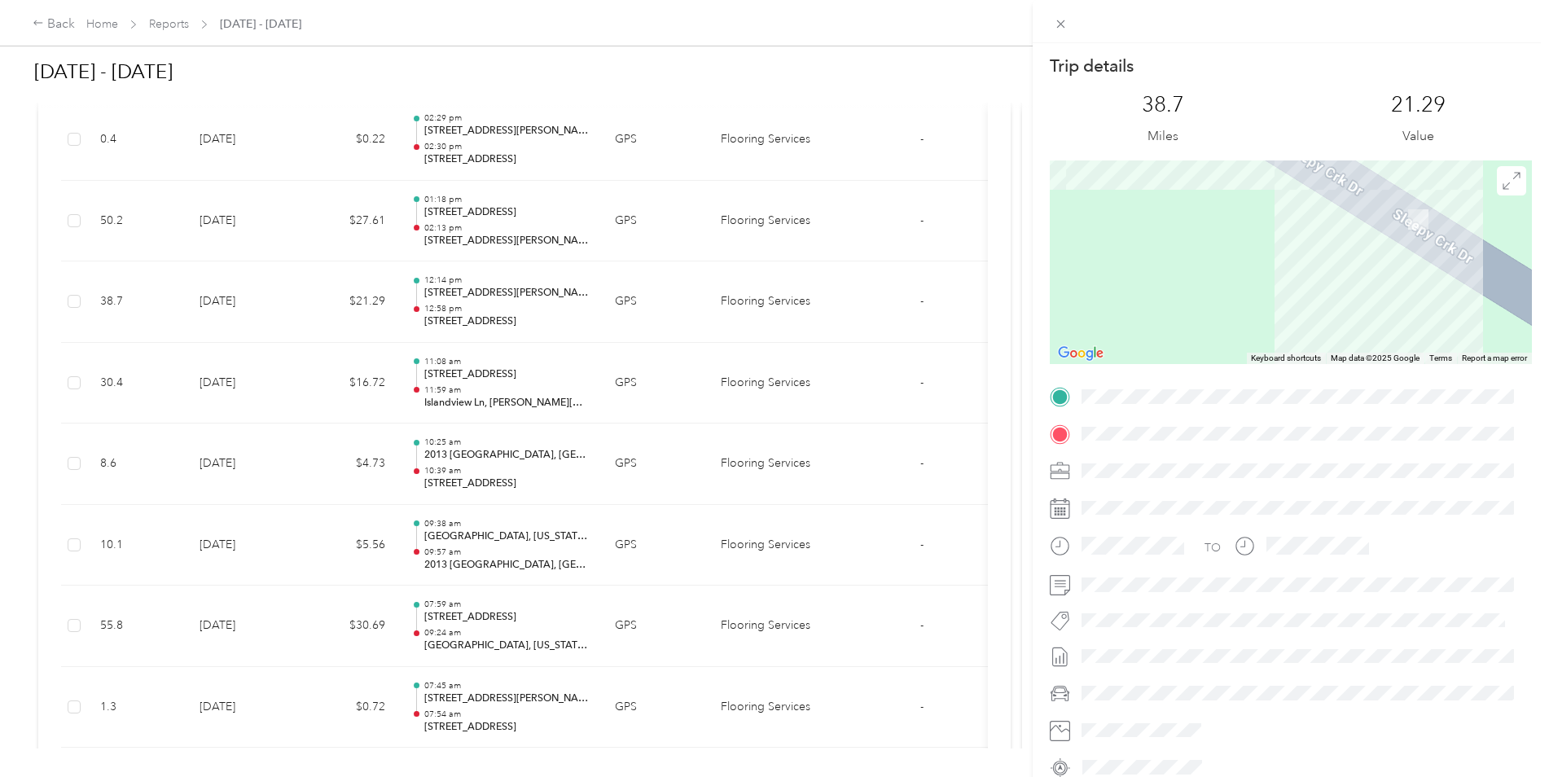
drag, startPoint x: 1263, startPoint y: 314, endPoint x: 1235, endPoint y: 272, distance: 49.9
click at [1235, 272] on div at bounding box center [1291, 262] width 482 height 204
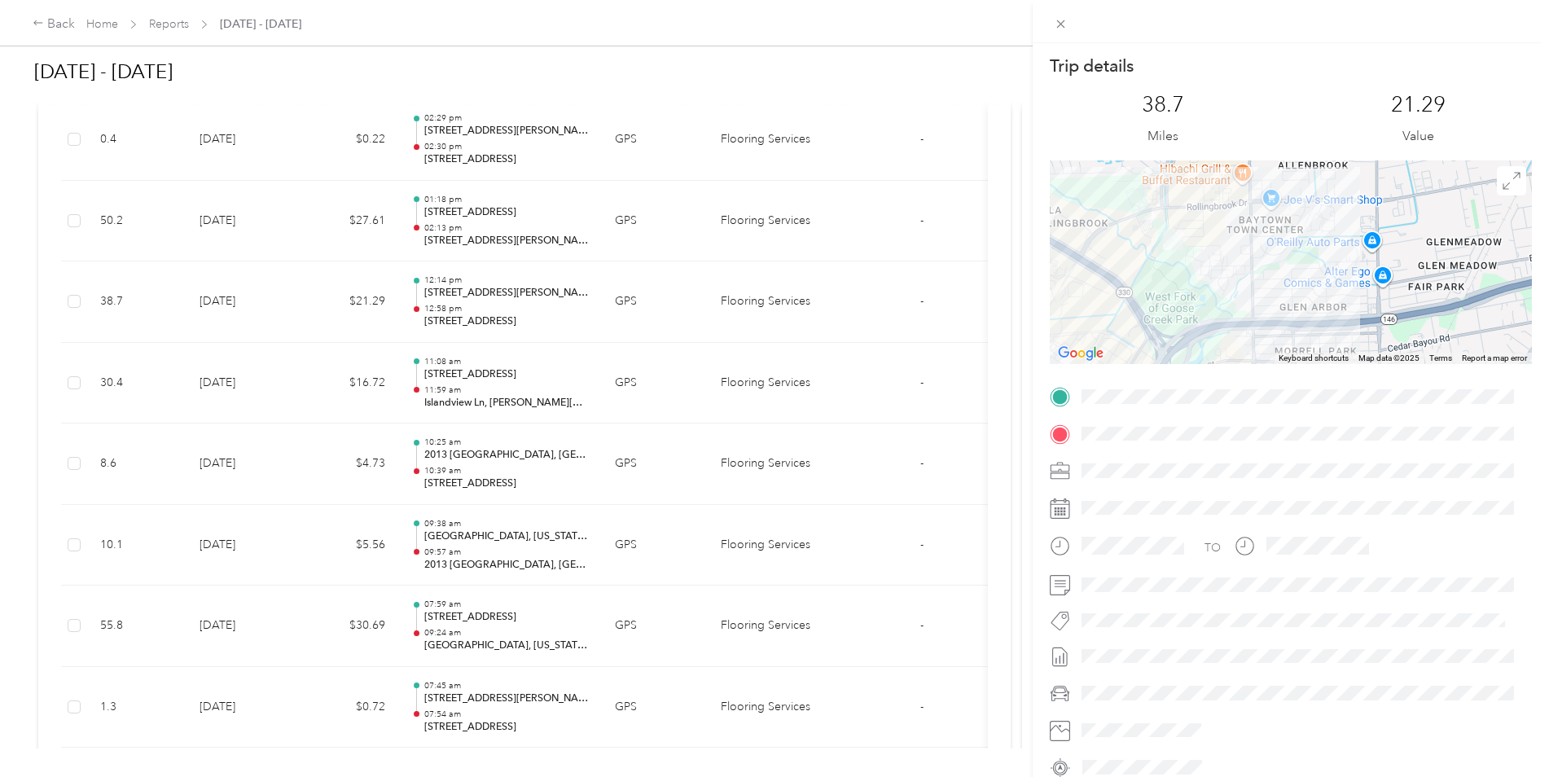
click at [150, 379] on div "Trip details This trip cannot be edited because it is either under review, appr…" at bounding box center [774, 388] width 1549 height 777
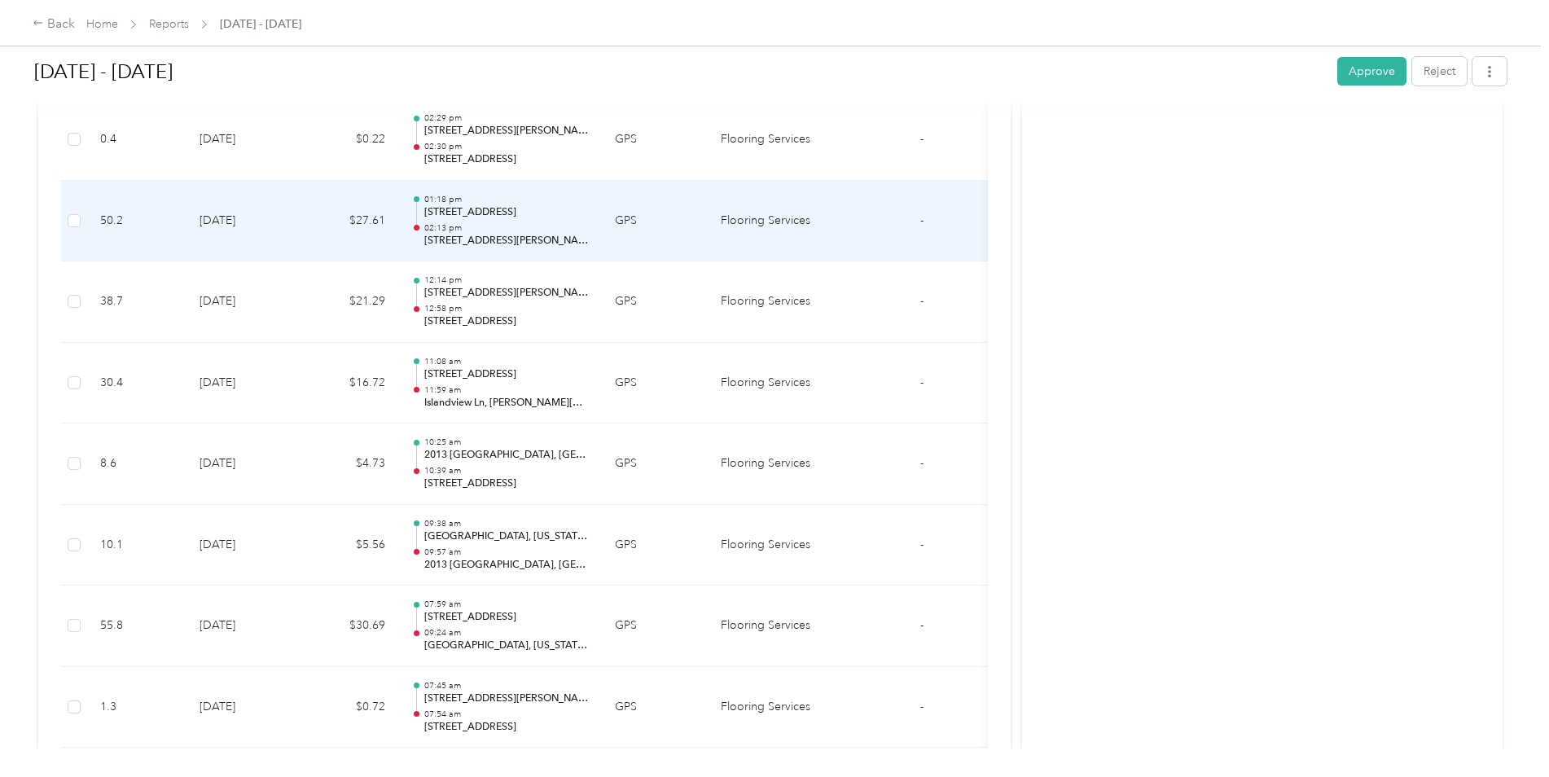
click at [257, 209] on td "[DATE]" at bounding box center [243, 221] width 114 height 81
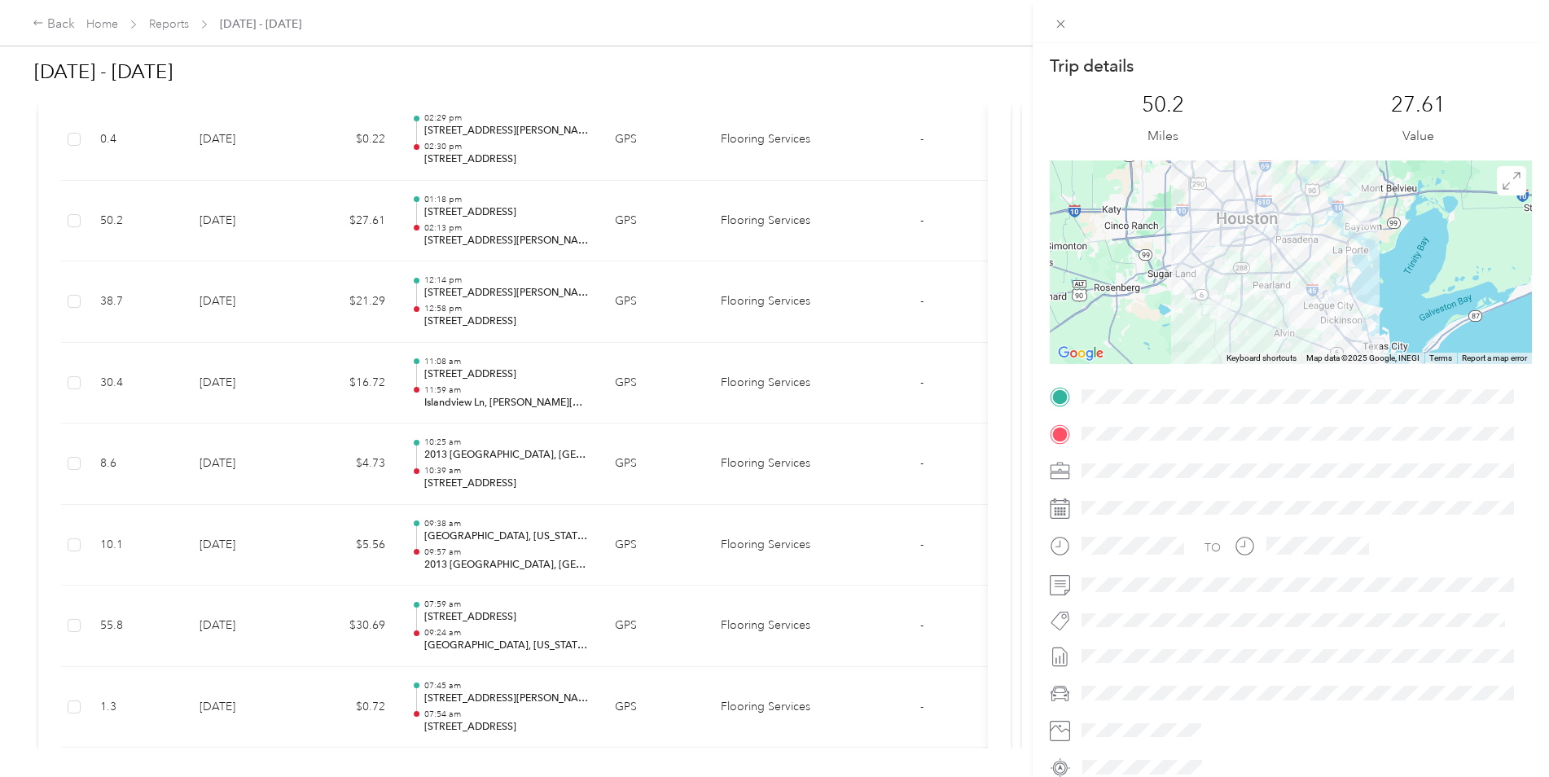
click at [258, 169] on div "Trip details This trip cannot be edited because it is either under review, appr…" at bounding box center [774, 388] width 1549 height 777
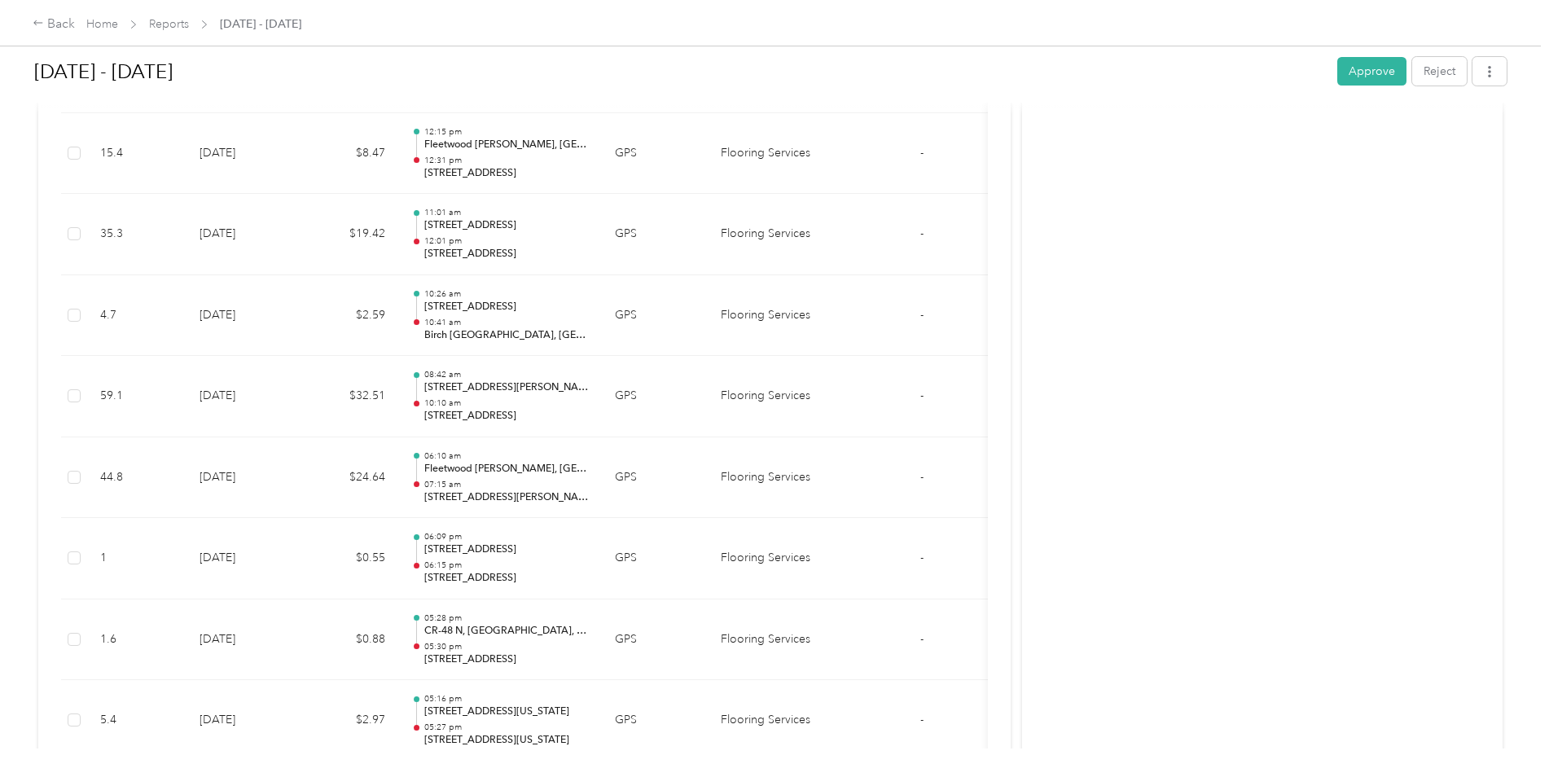
scroll to position [5336, 0]
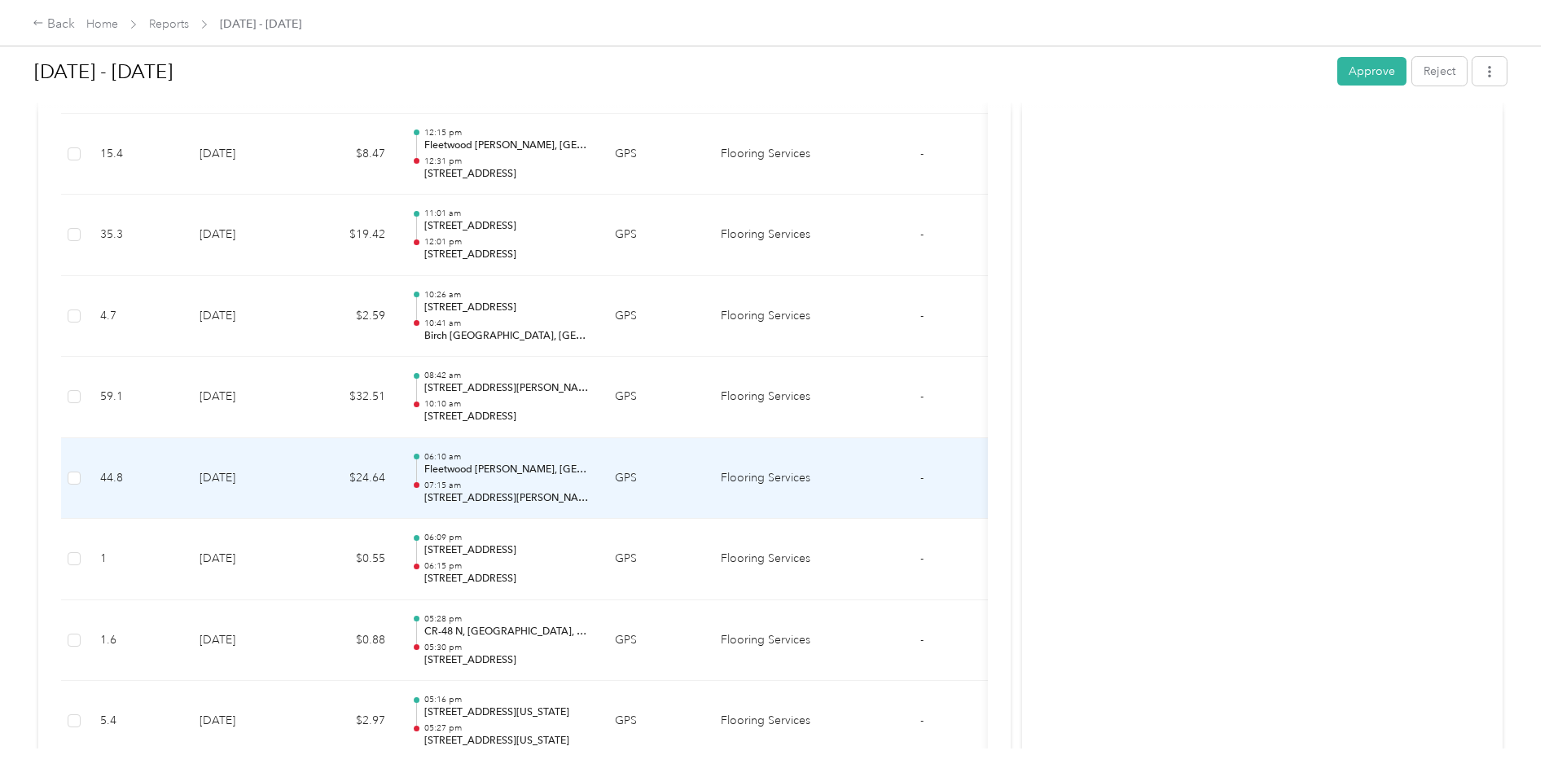
click at [265, 473] on td "[DATE]" at bounding box center [243, 478] width 114 height 81
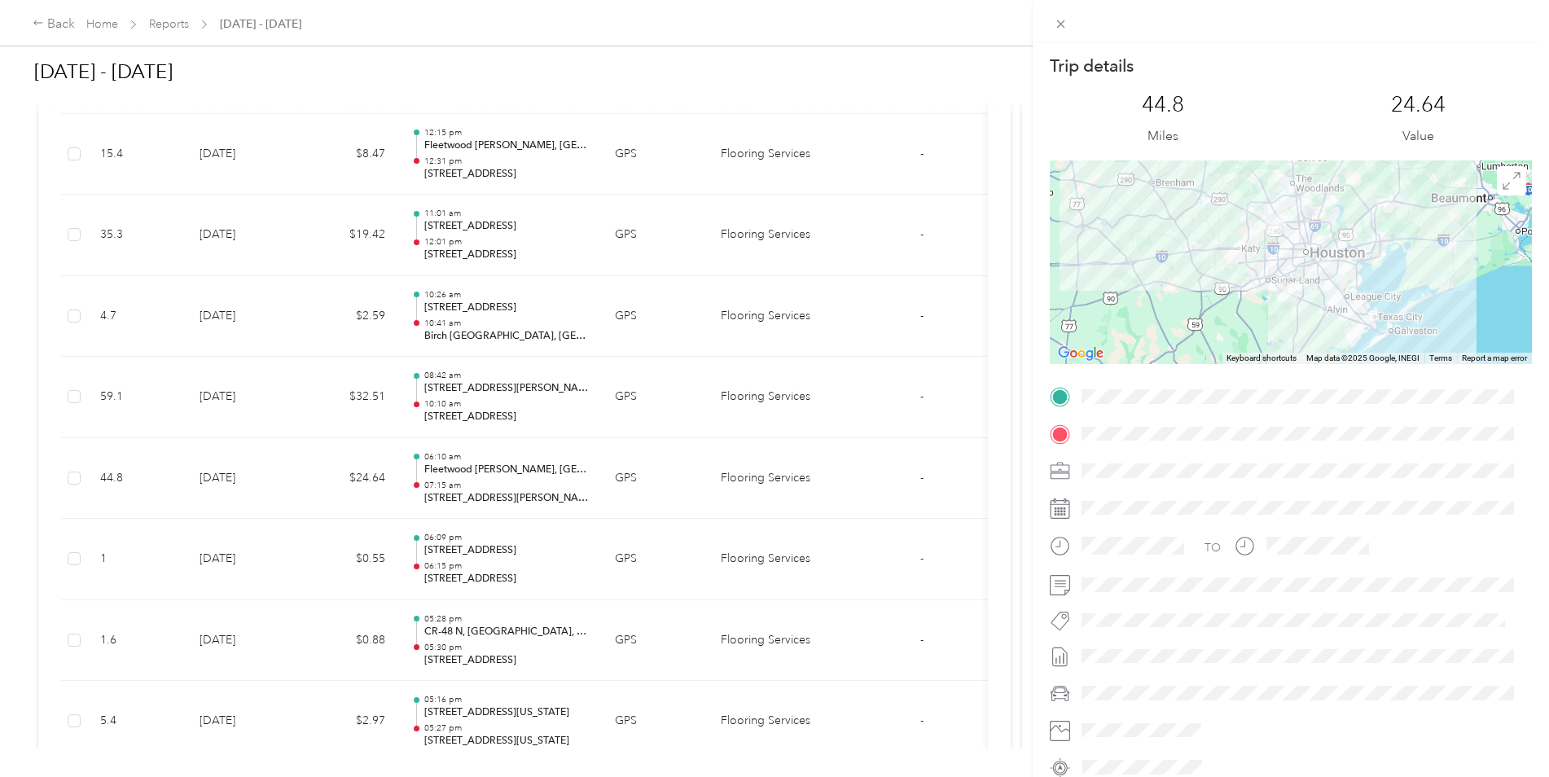
click at [265, 475] on div "Trip details This trip cannot be edited because it is either under review, appr…" at bounding box center [774, 388] width 1549 height 777
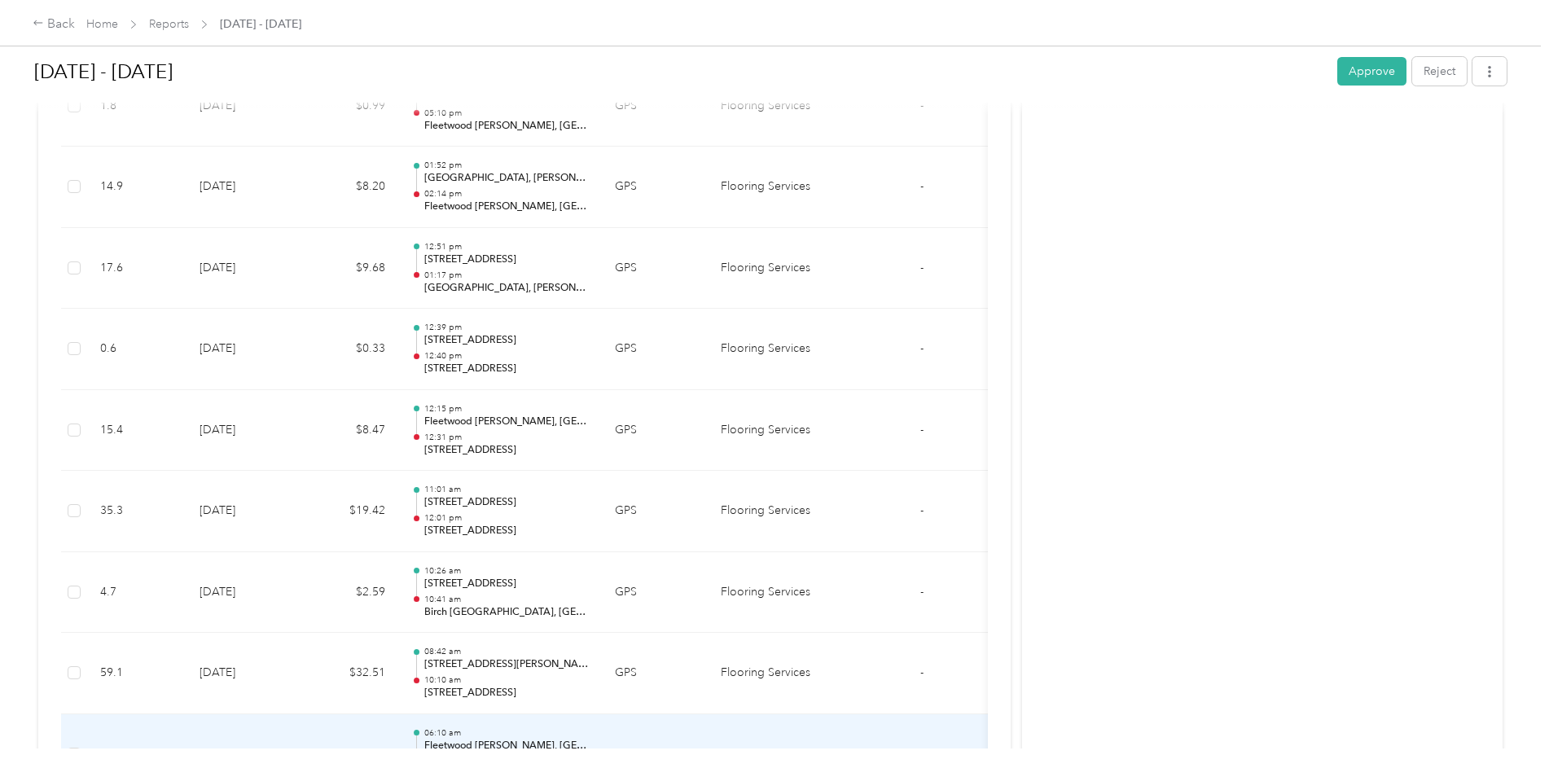
scroll to position [5010, 0]
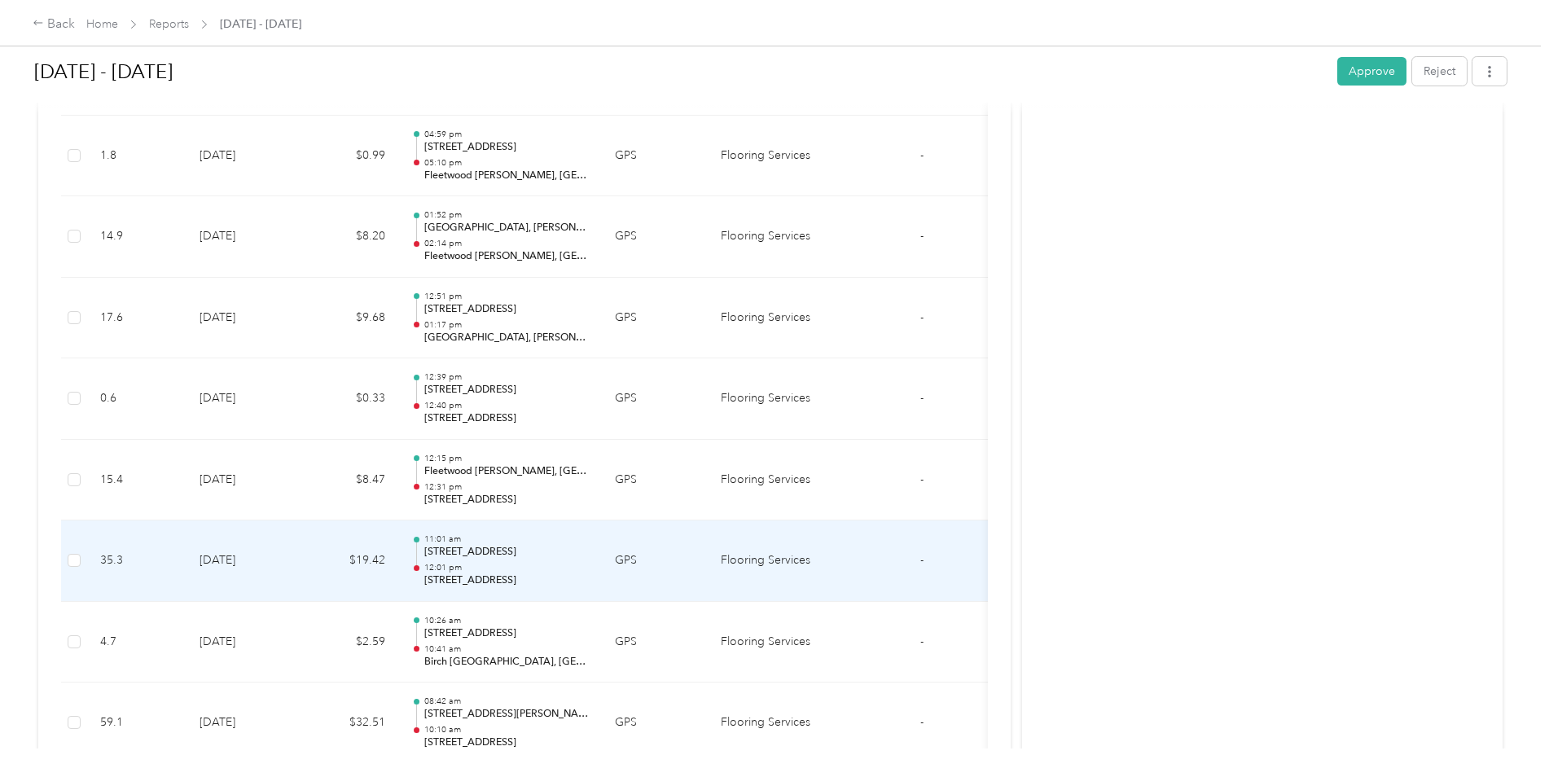
click at [266, 559] on td "[DATE]" at bounding box center [243, 560] width 114 height 81
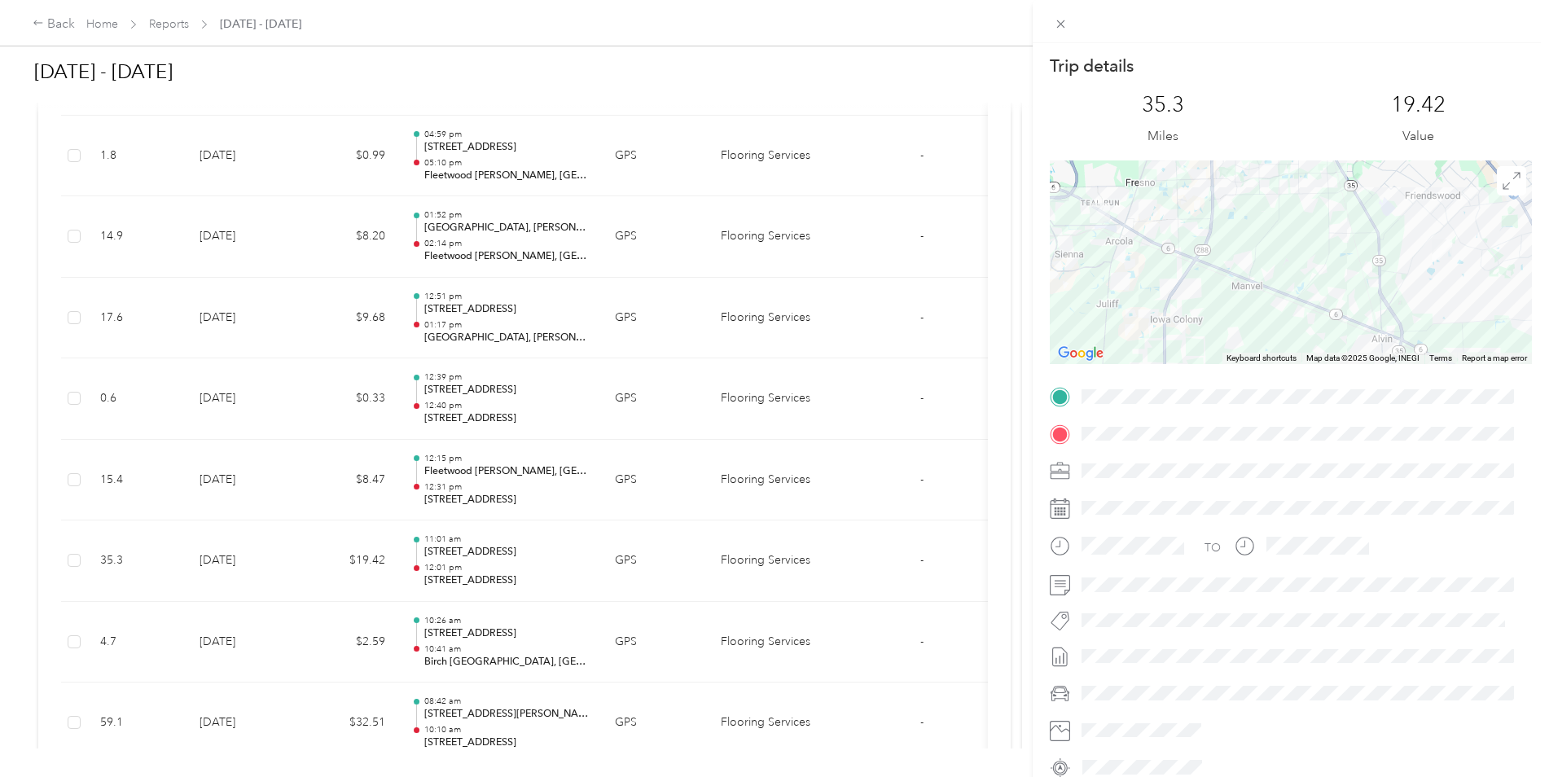
click at [266, 559] on div "Trip details This trip cannot be edited because it is either under review, appr…" at bounding box center [774, 388] width 1549 height 777
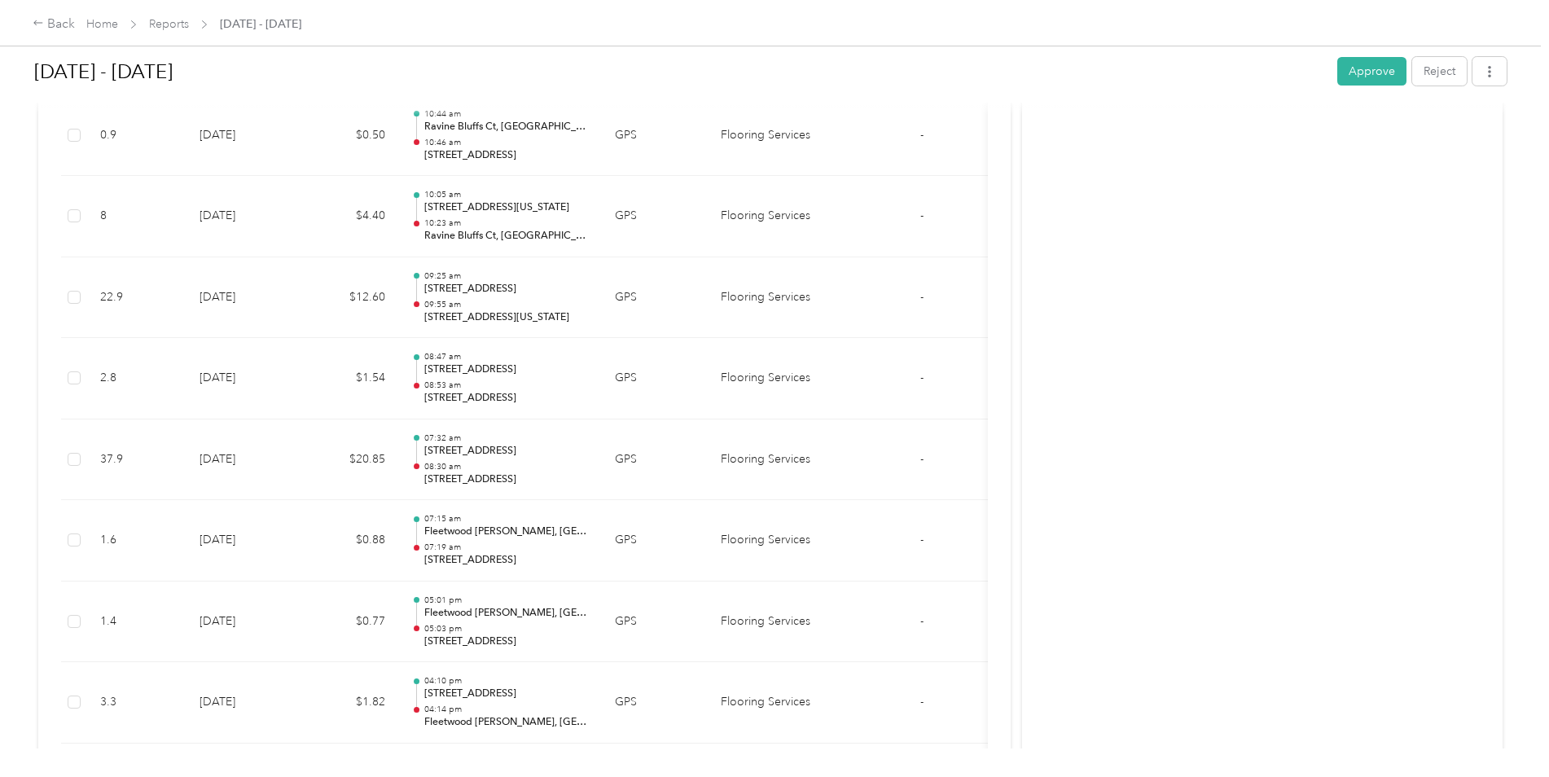
scroll to position [2893, 0]
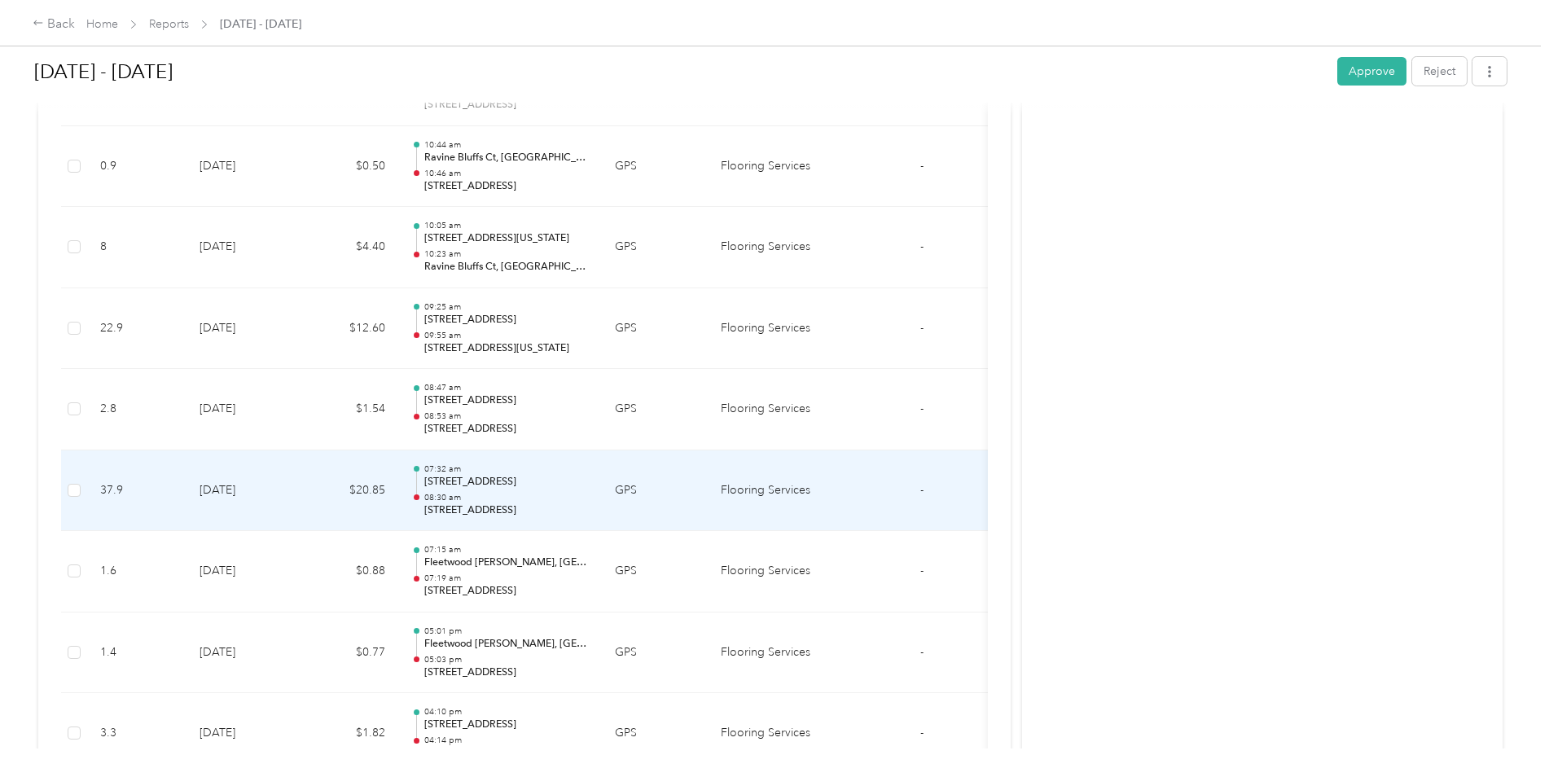
click at [271, 483] on td "[DATE]" at bounding box center [243, 490] width 114 height 81
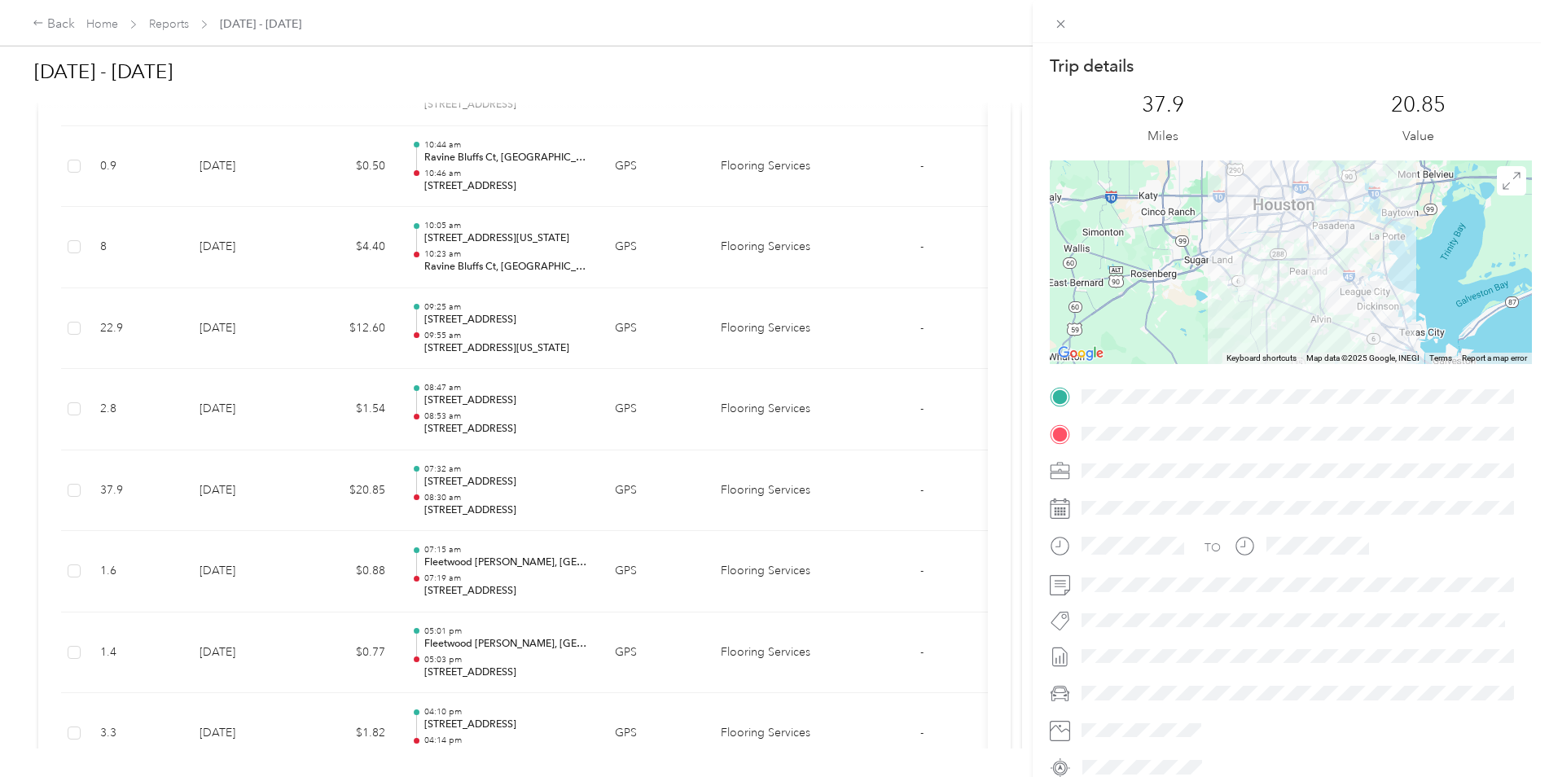
click at [271, 483] on div "Trip details This trip cannot be edited because it is either under review, appr…" at bounding box center [774, 388] width 1549 height 777
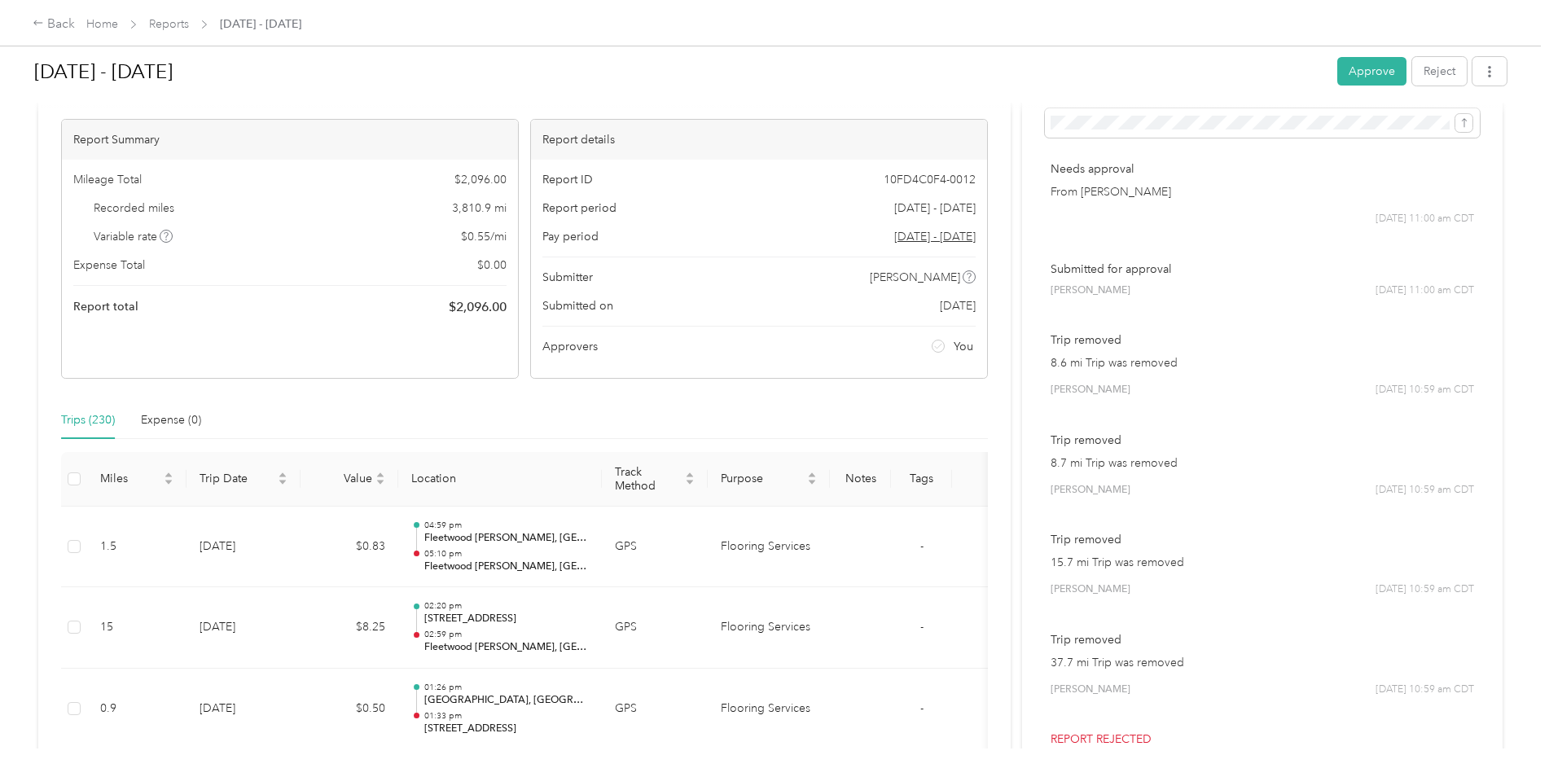
scroll to position [0, 0]
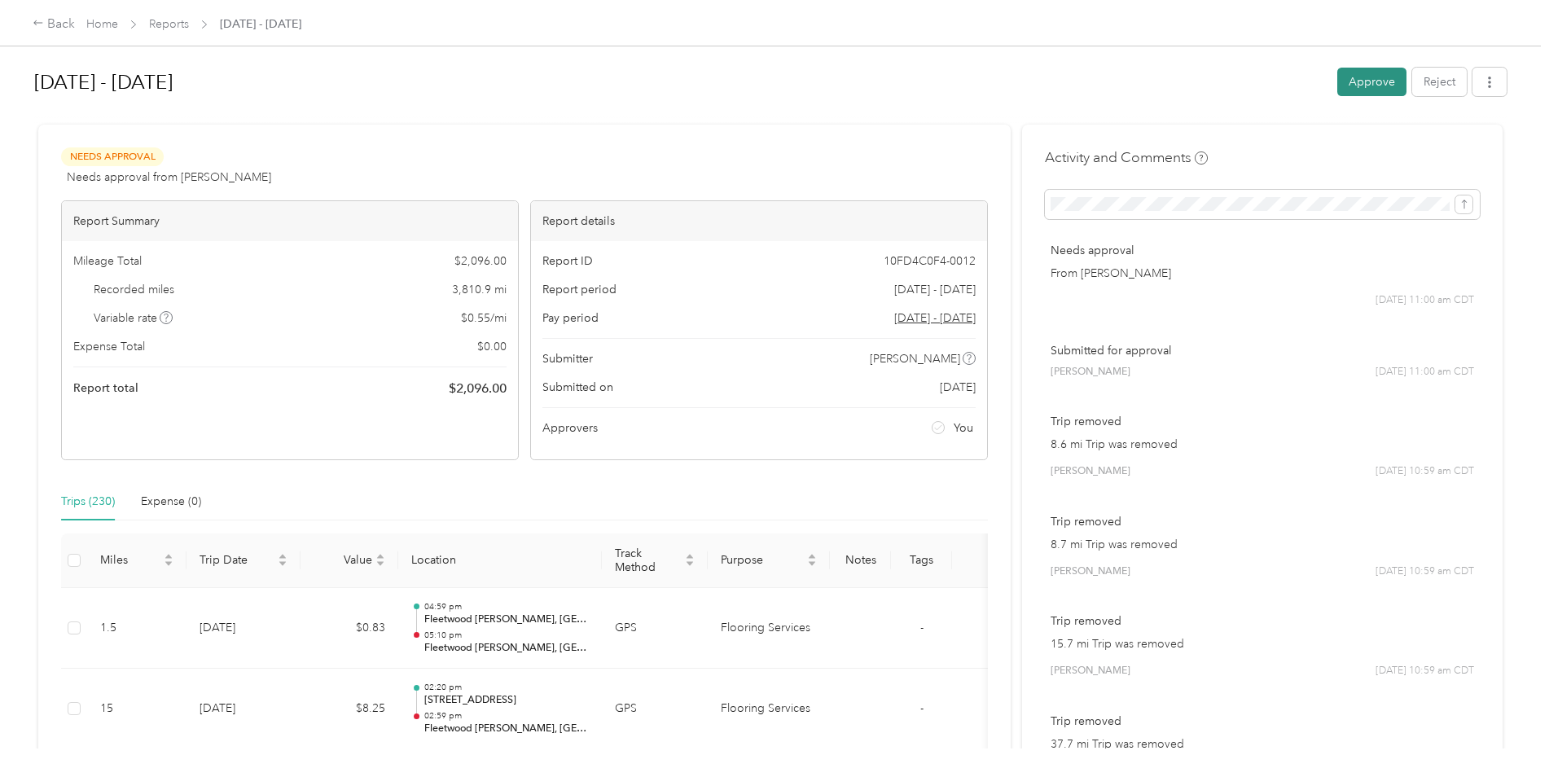
click at [1371, 84] on button "Approve" at bounding box center [1371, 82] width 69 height 29
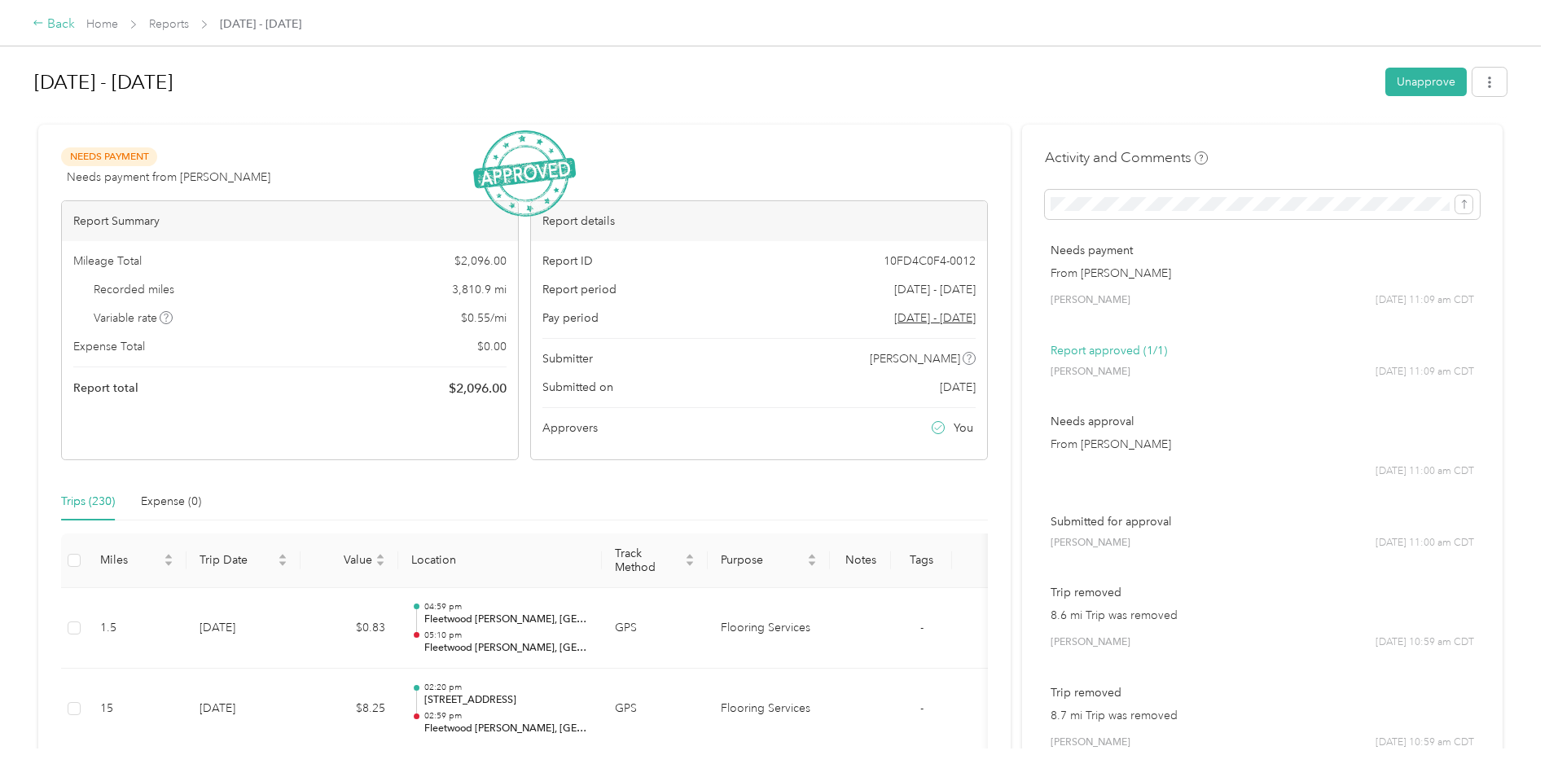
click at [53, 18] on div "Back" at bounding box center [54, 25] width 42 height 20
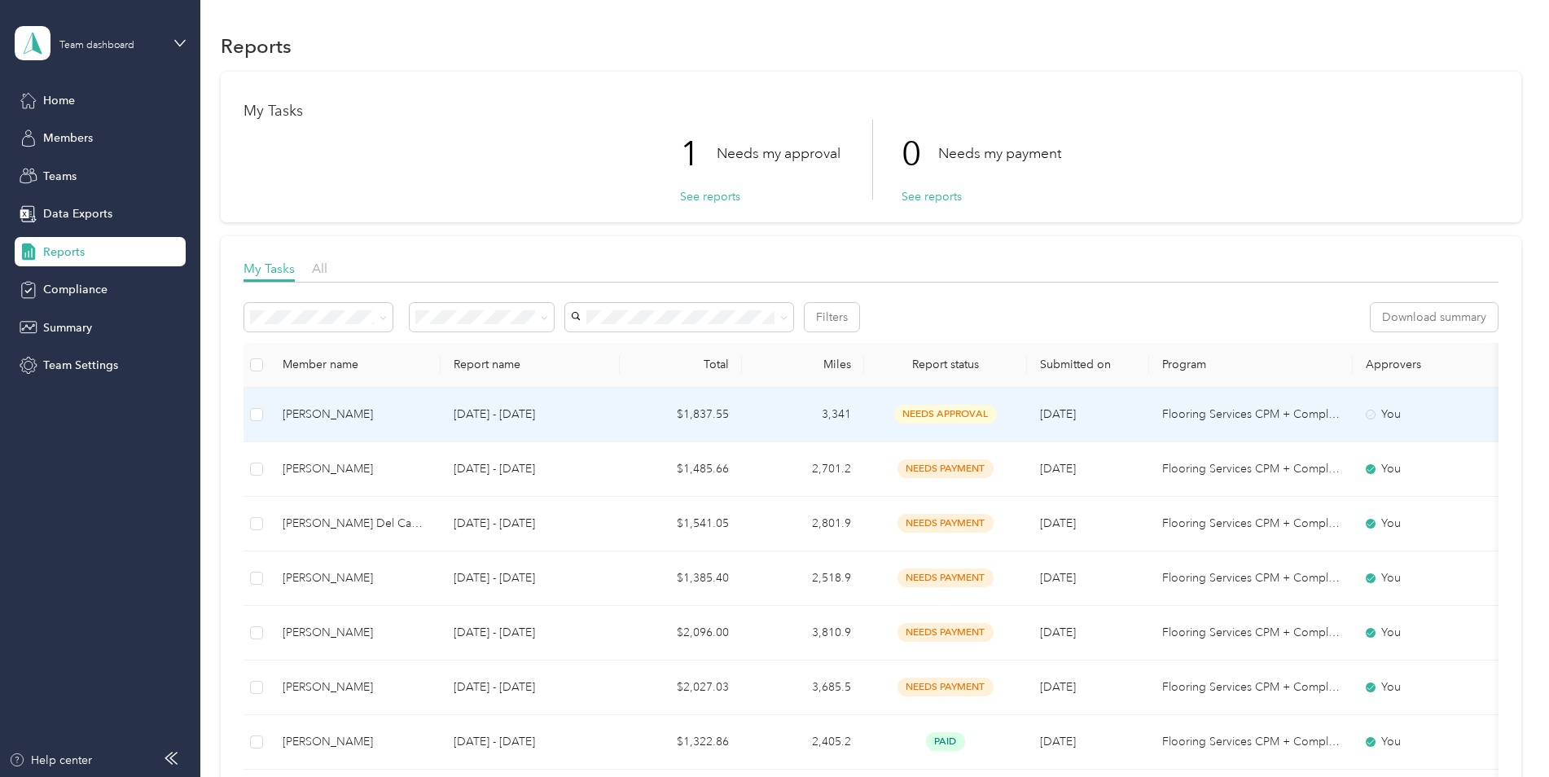
click at [612, 415] on td "[DATE] - [DATE]" at bounding box center [530, 415] width 179 height 55
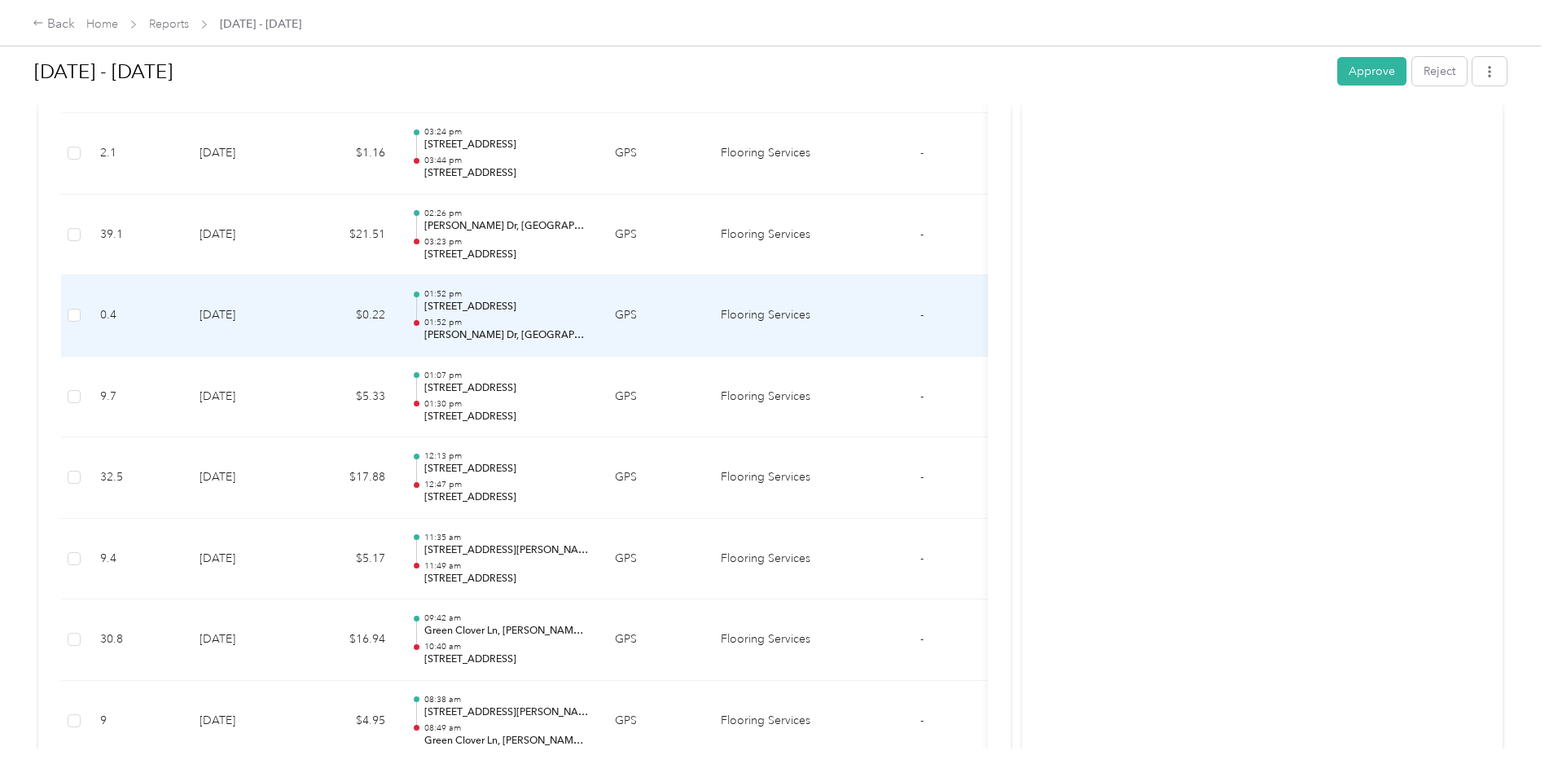
scroll to position [3013, 0]
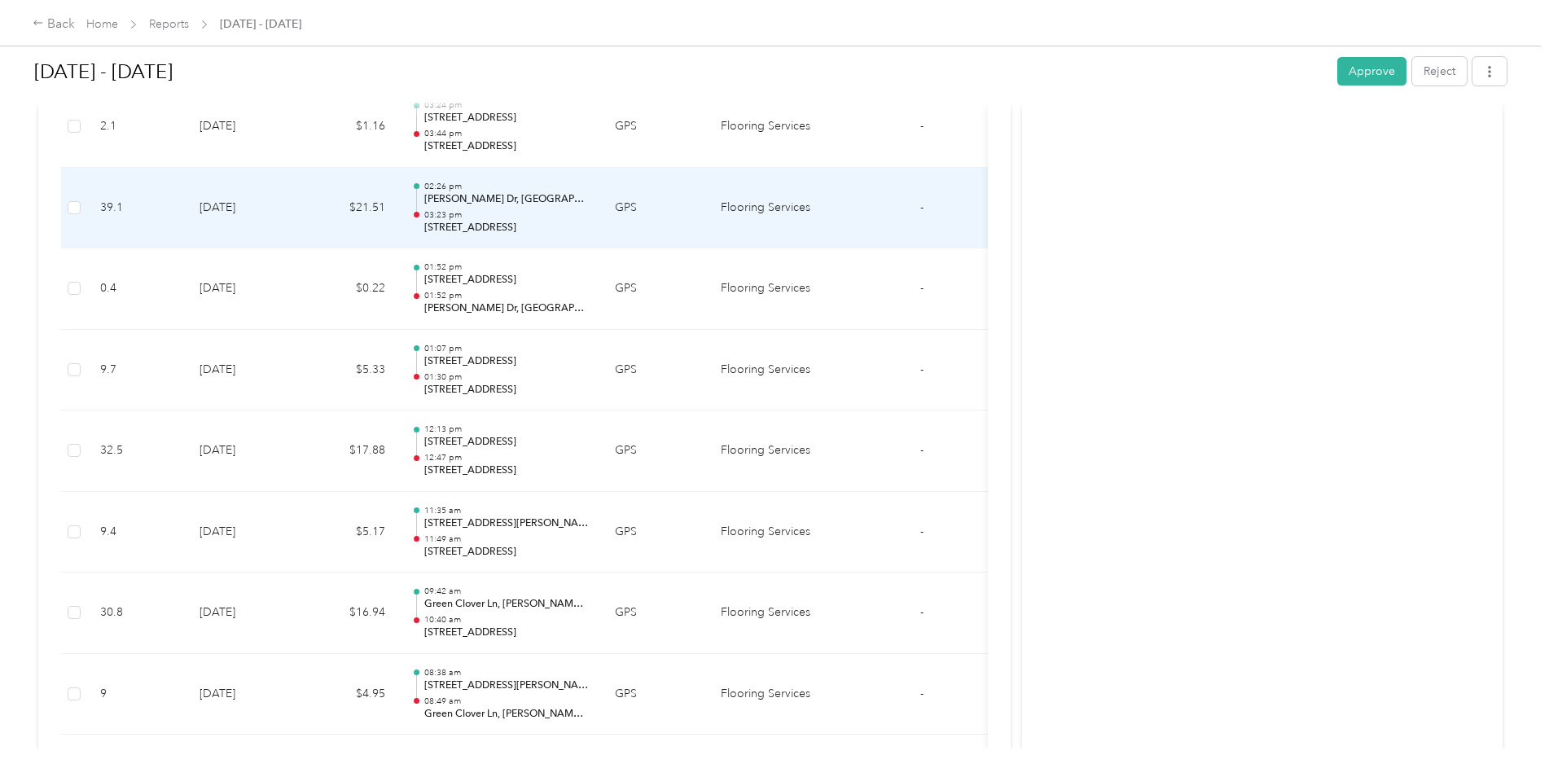
click at [208, 187] on td "[DATE]" at bounding box center [243, 208] width 114 height 81
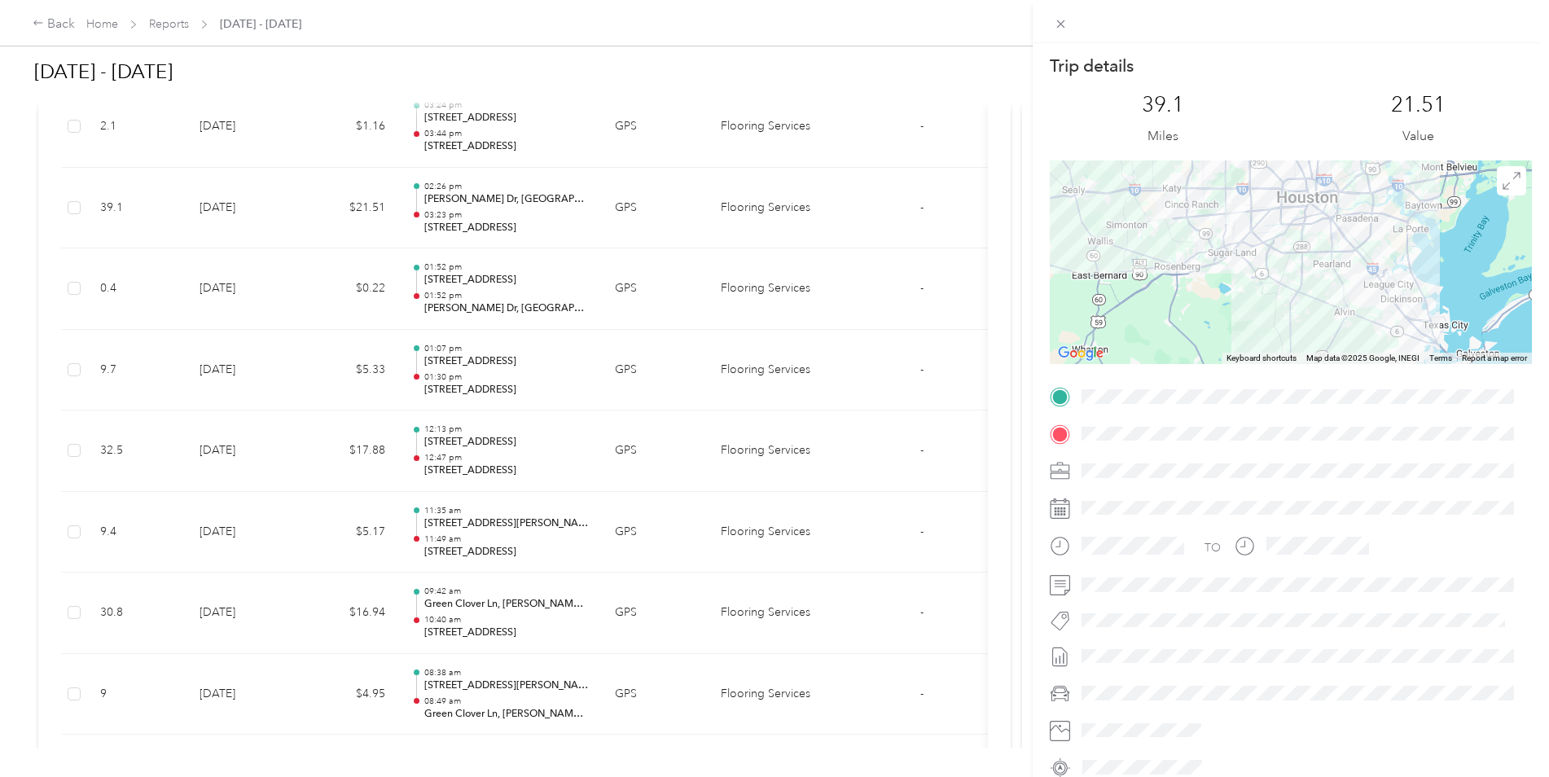
click at [208, 187] on div "Trip details This trip cannot be edited because it is either under review, appr…" at bounding box center [774, 388] width 1549 height 777
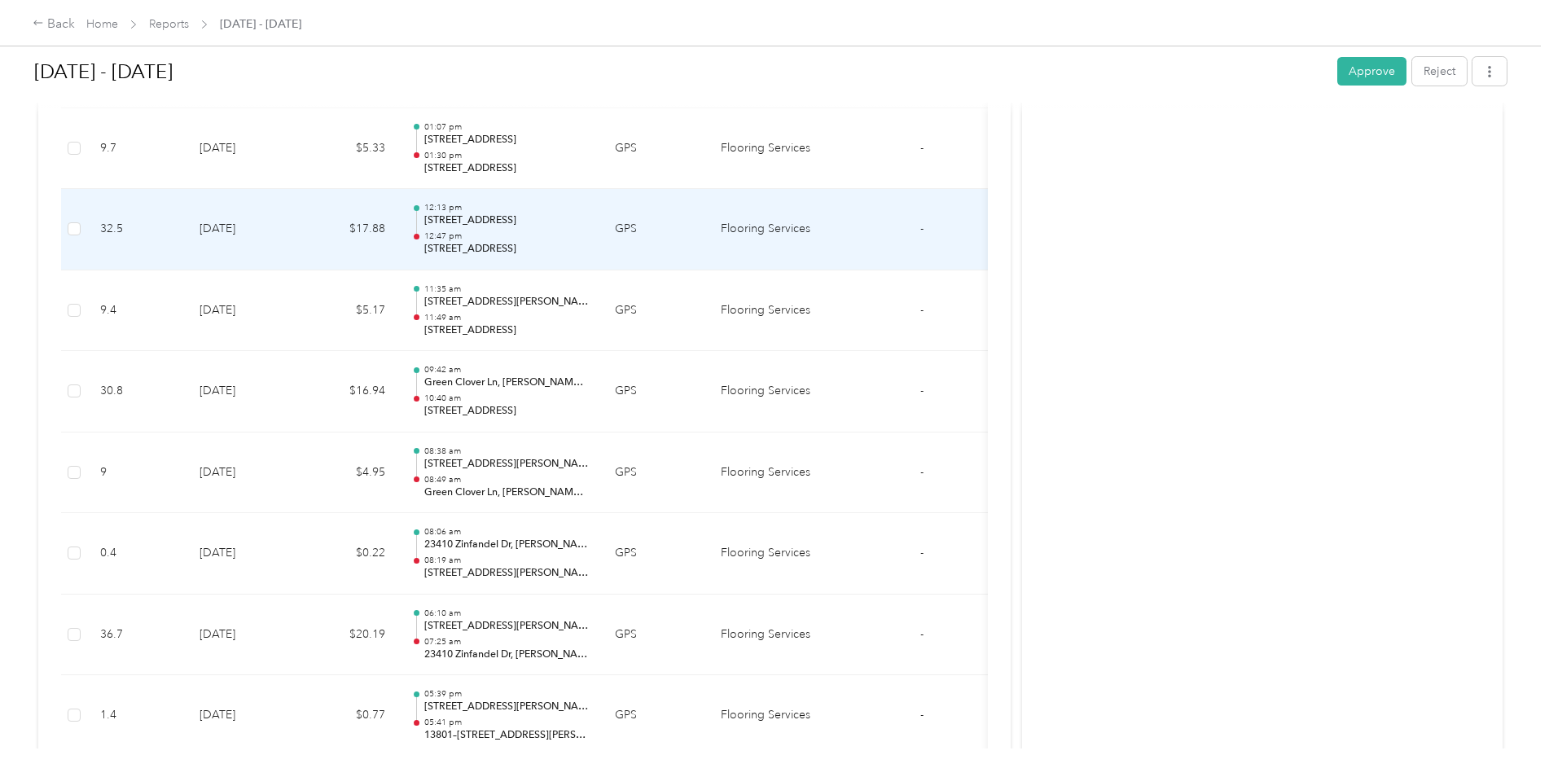
scroll to position [3257, 0]
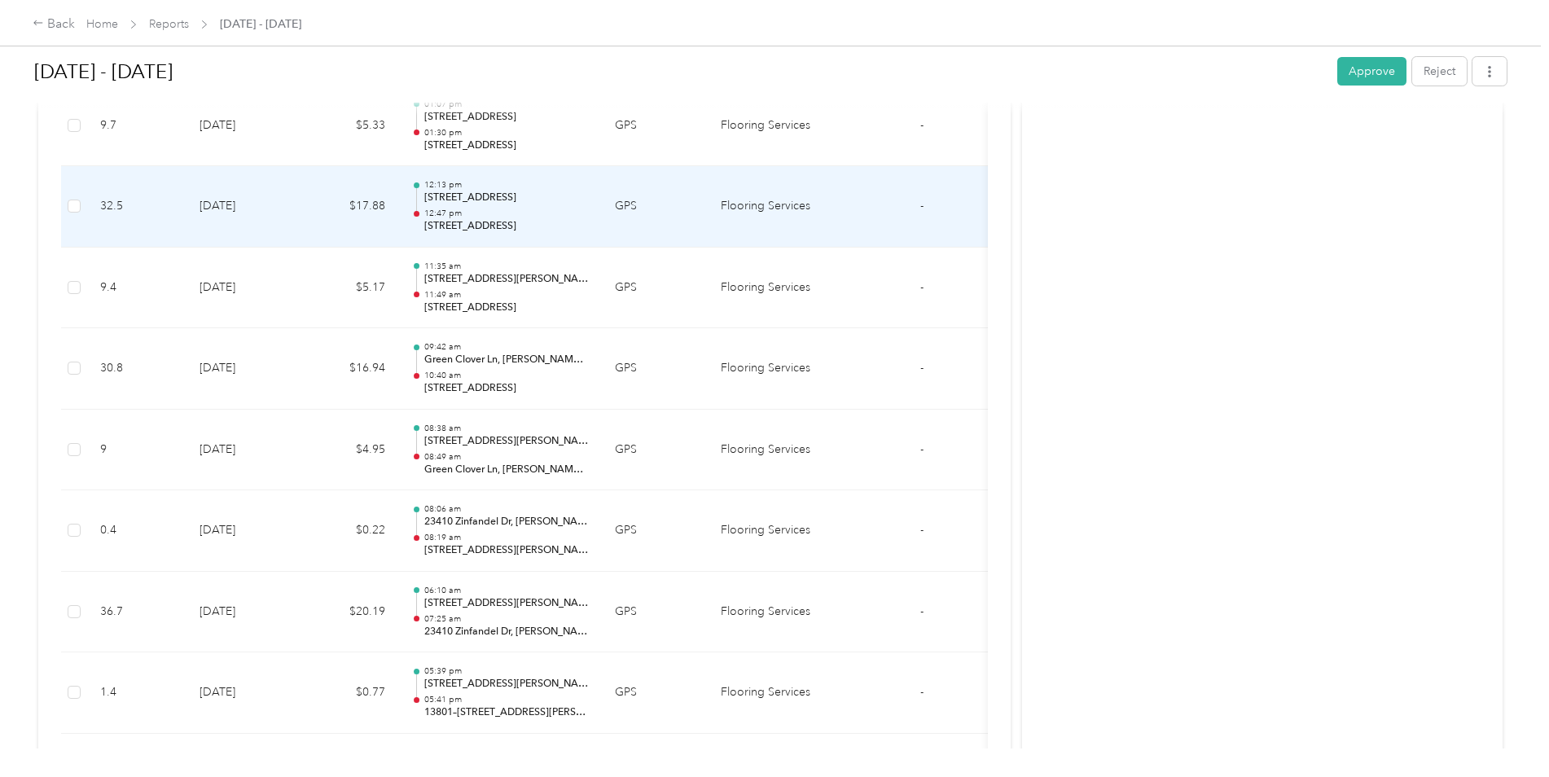
click at [218, 222] on td "[DATE]" at bounding box center [243, 206] width 114 height 81
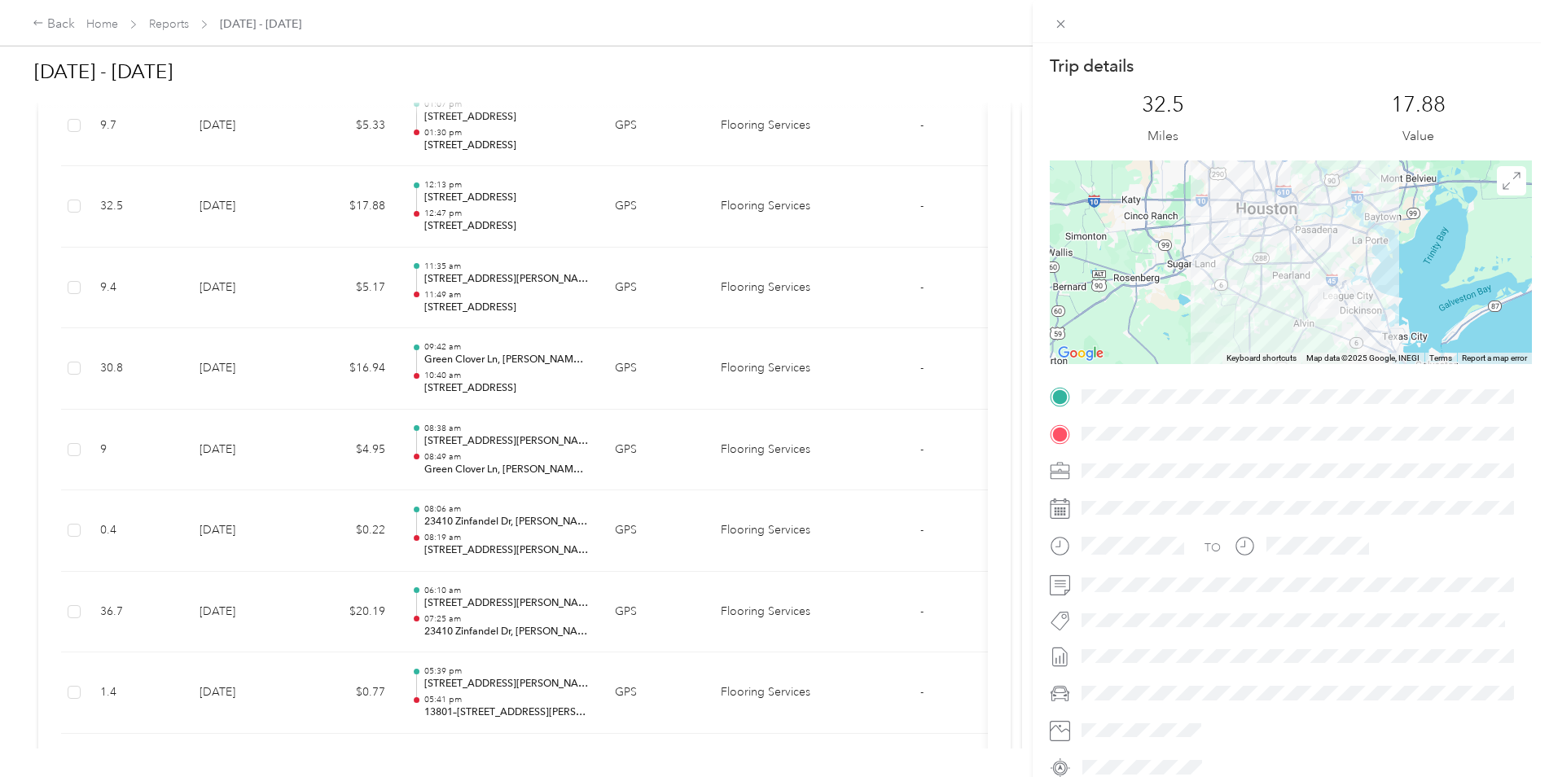
click at [218, 222] on div "Trip details This trip cannot be edited because it is either under review, appr…" at bounding box center [774, 388] width 1549 height 777
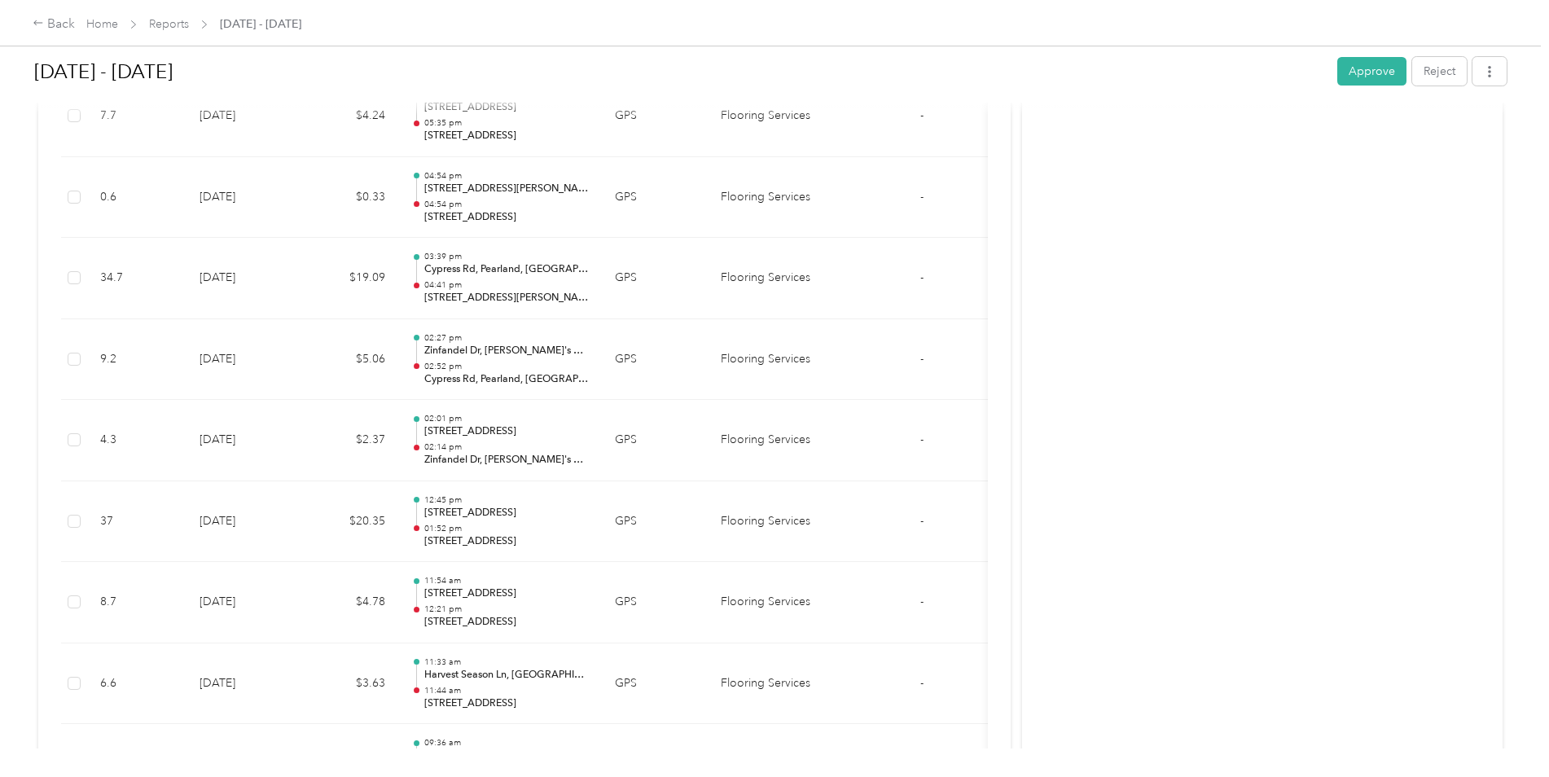
scroll to position [13274, 0]
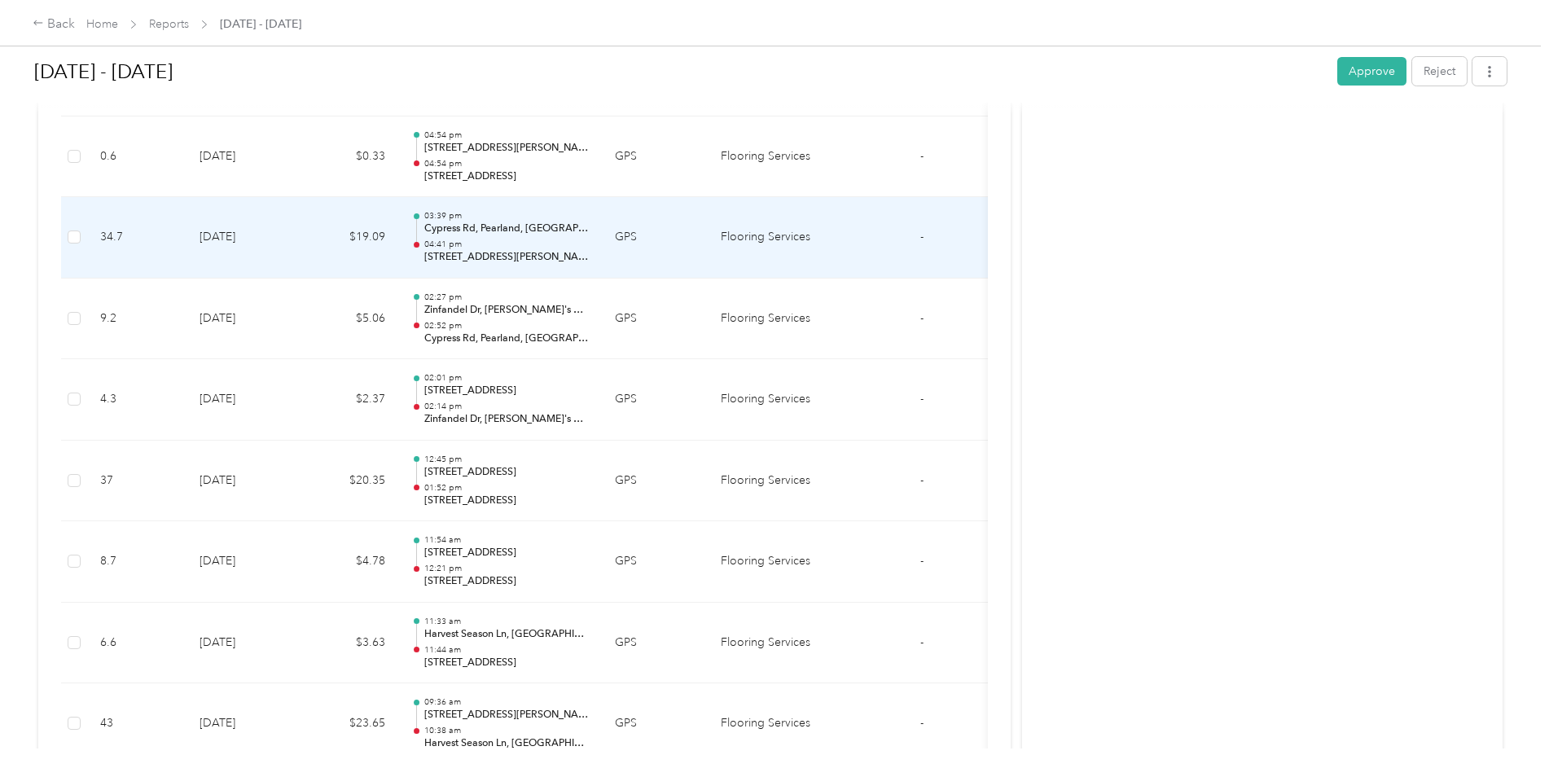
click at [227, 231] on td "[DATE]" at bounding box center [243, 237] width 114 height 81
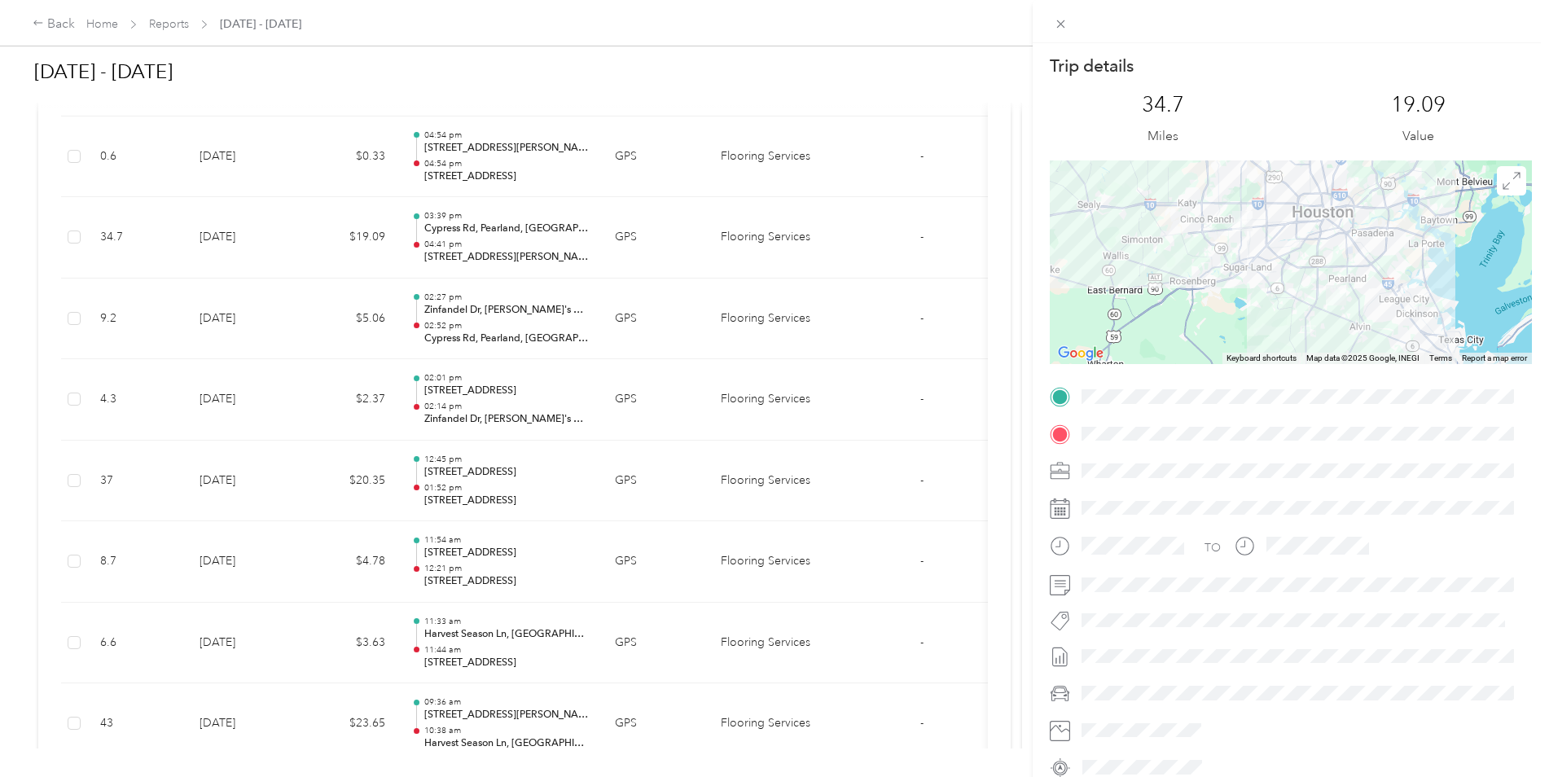
click at [227, 231] on div "Trip details This trip cannot be edited because it is either under review, appr…" at bounding box center [774, 388] width 1549 height 777
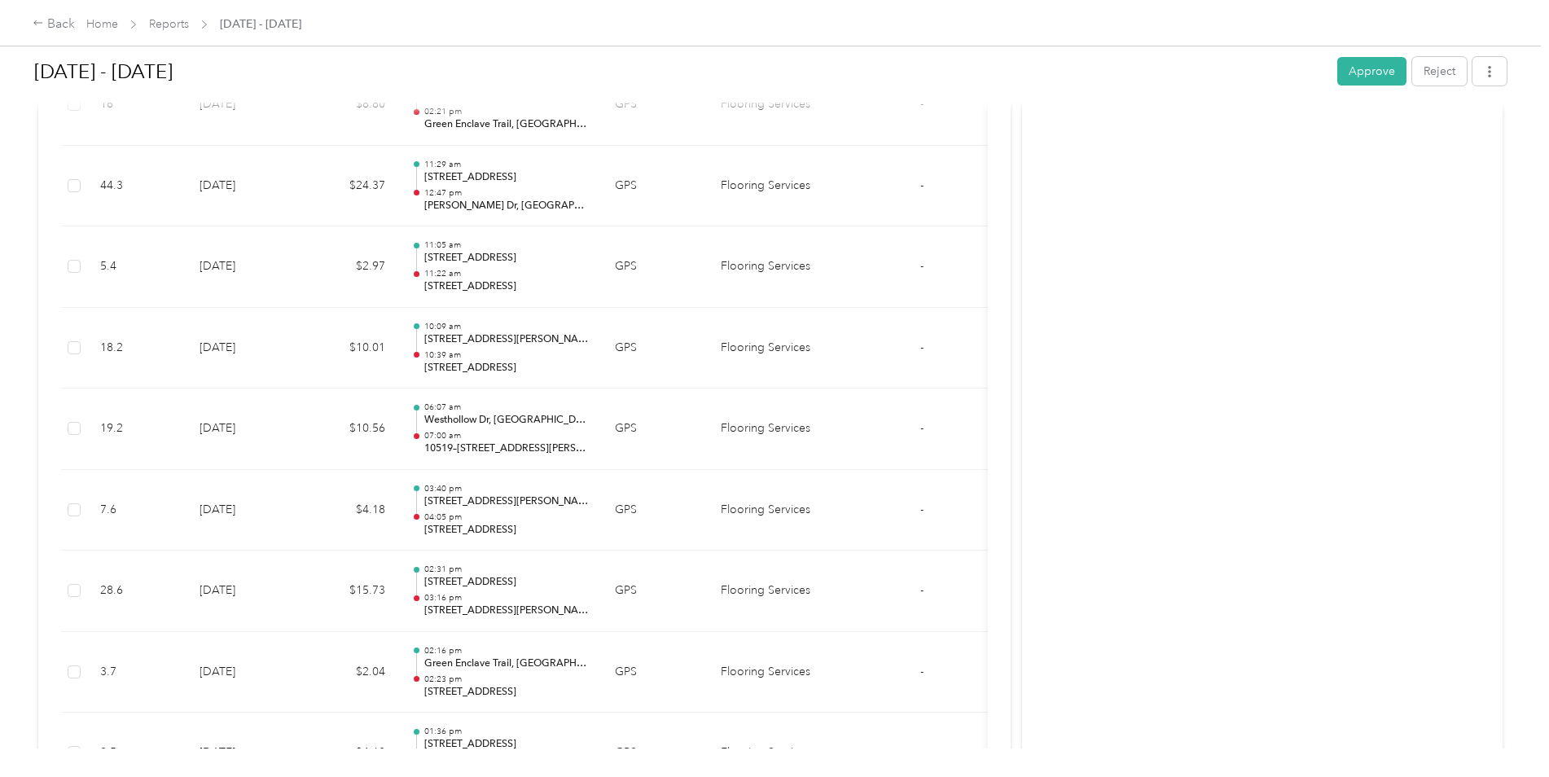
scroll to position [15555, 0]
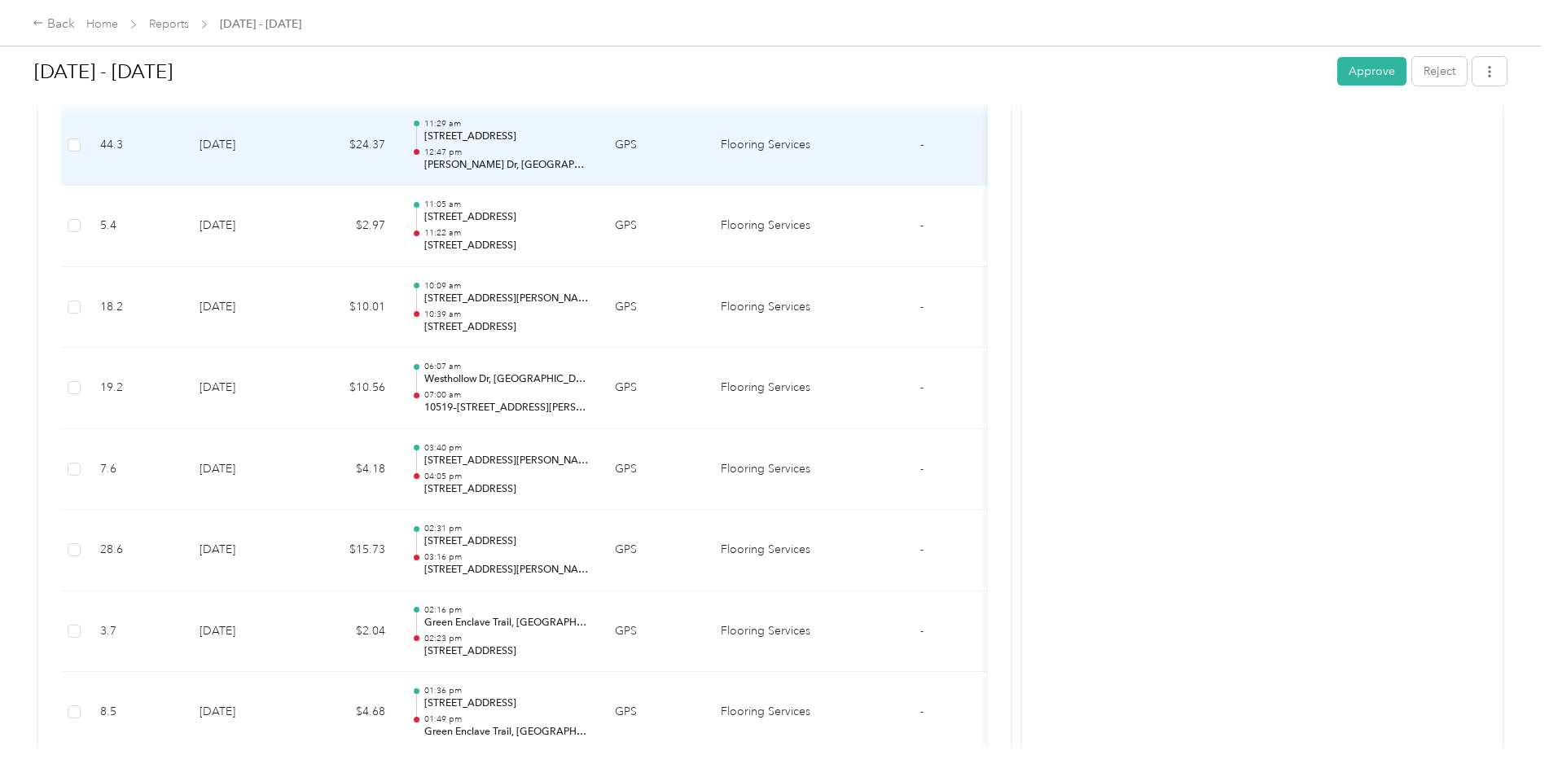
click at [252, 160] on td "[DATE]" at bounding box center [243, 145] width 114 height 81
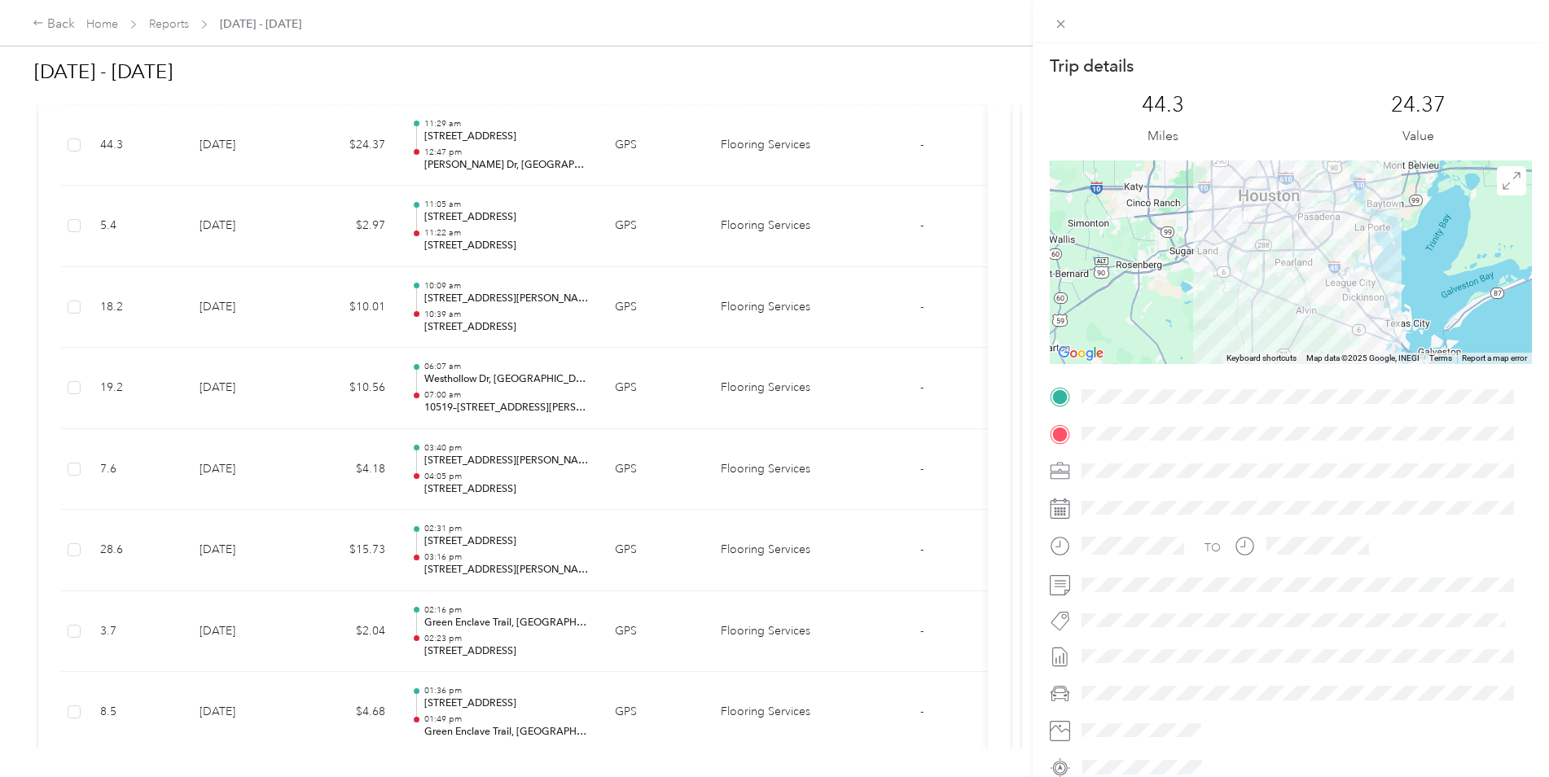
click at [252, 160] on div "Trip details This trip cannot be edited because it is either under review, appr…" at bounding box center [774, 388] width 1549 height 777
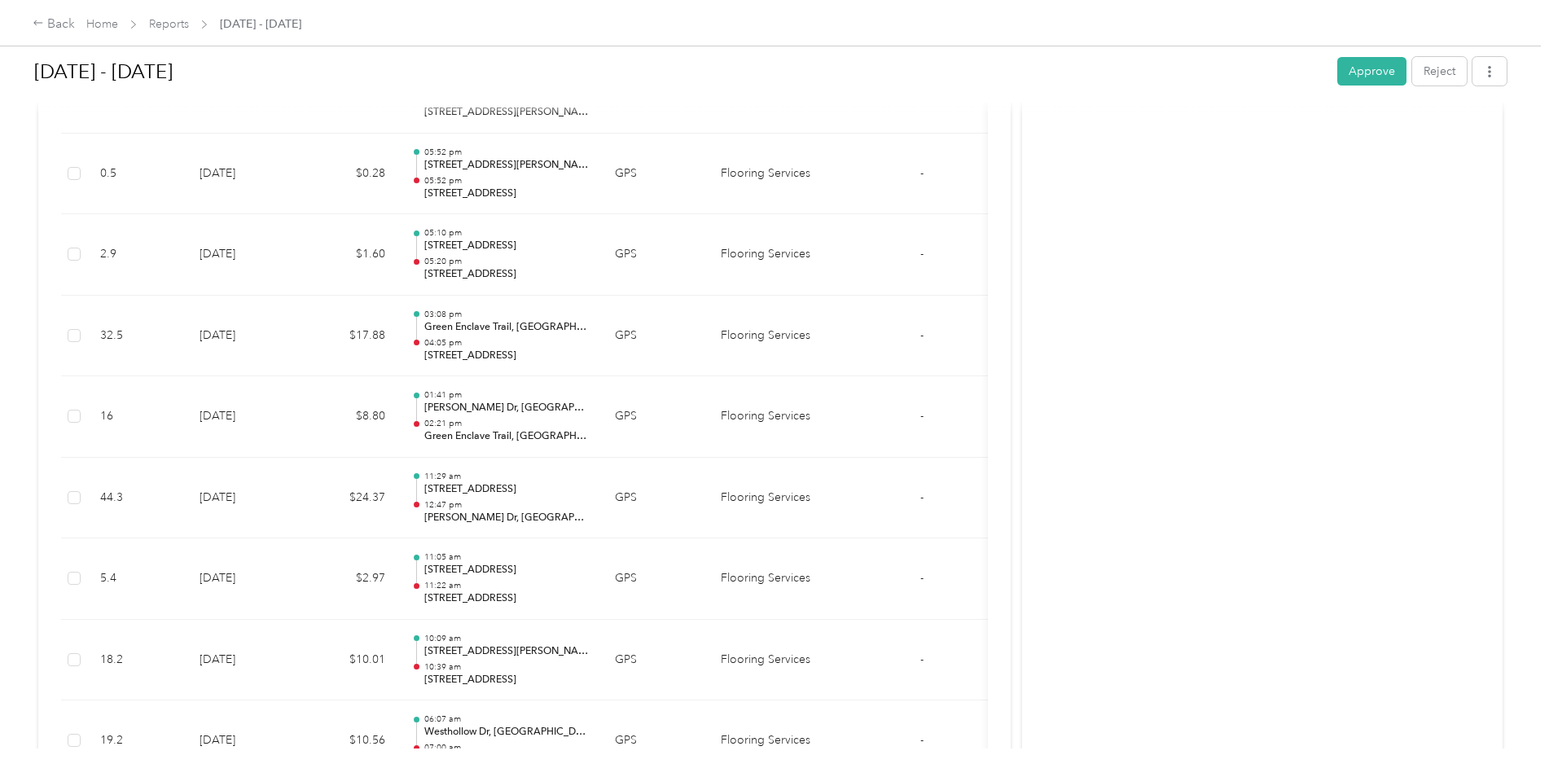
scroll to position [15201, 0]
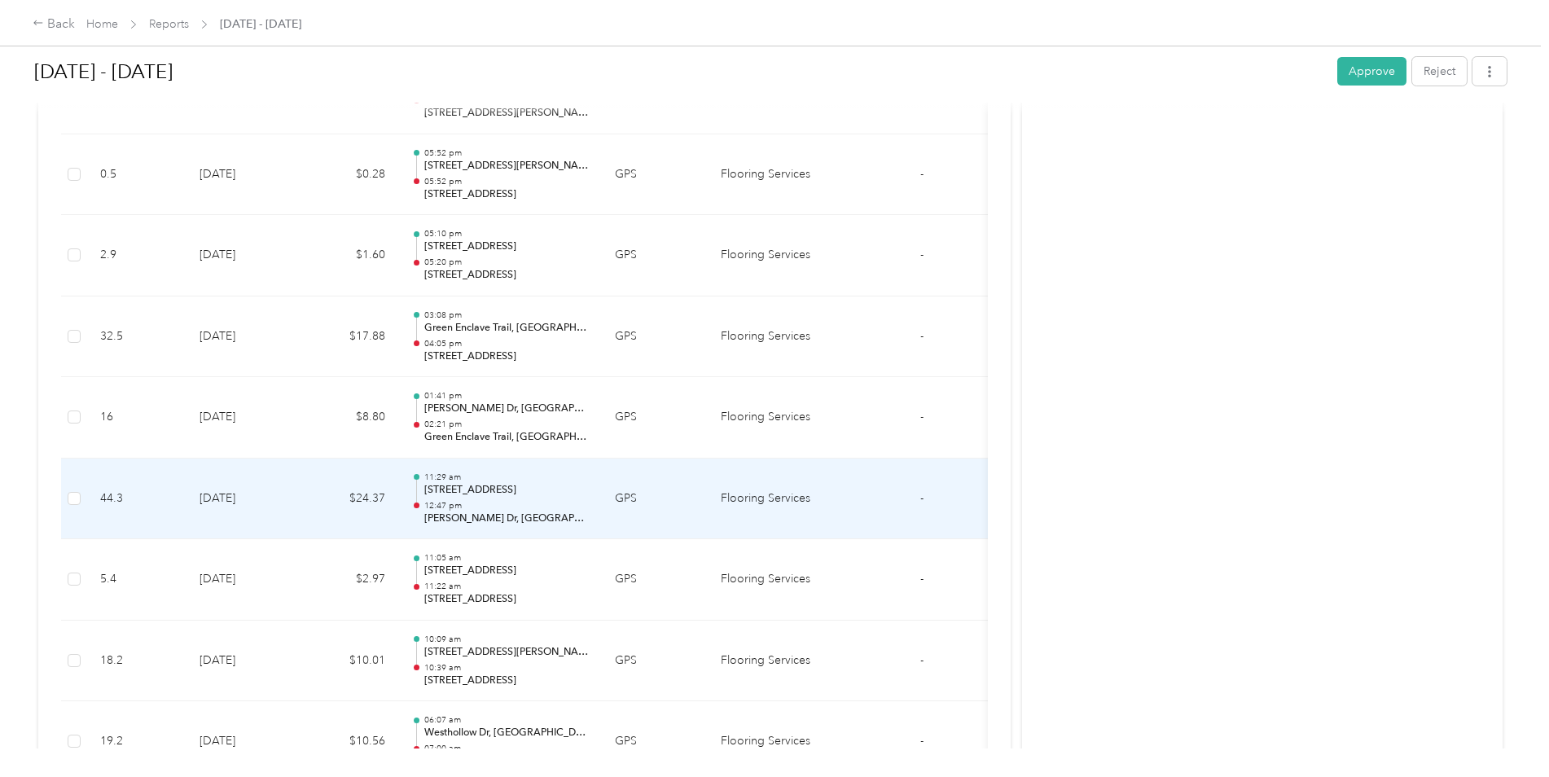
click at [270, 489] on td "[DATE]" at bounding box center [243, 498] width 114 height 81
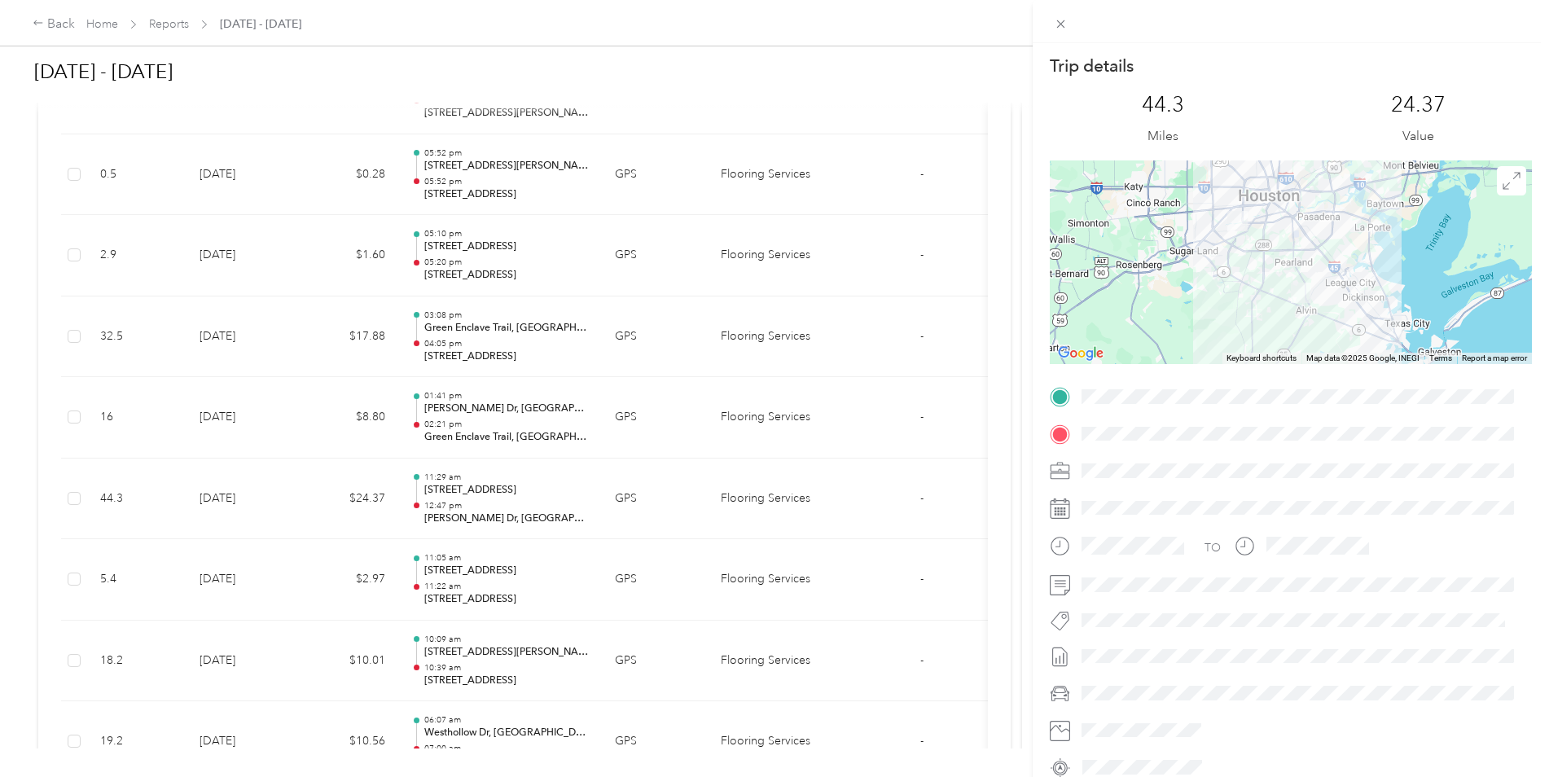
click at [270, 489] on div "Trip details This trip cannot be edited because it is either under review, appr…" at bounding box center [774, 388] width 1549 height 777
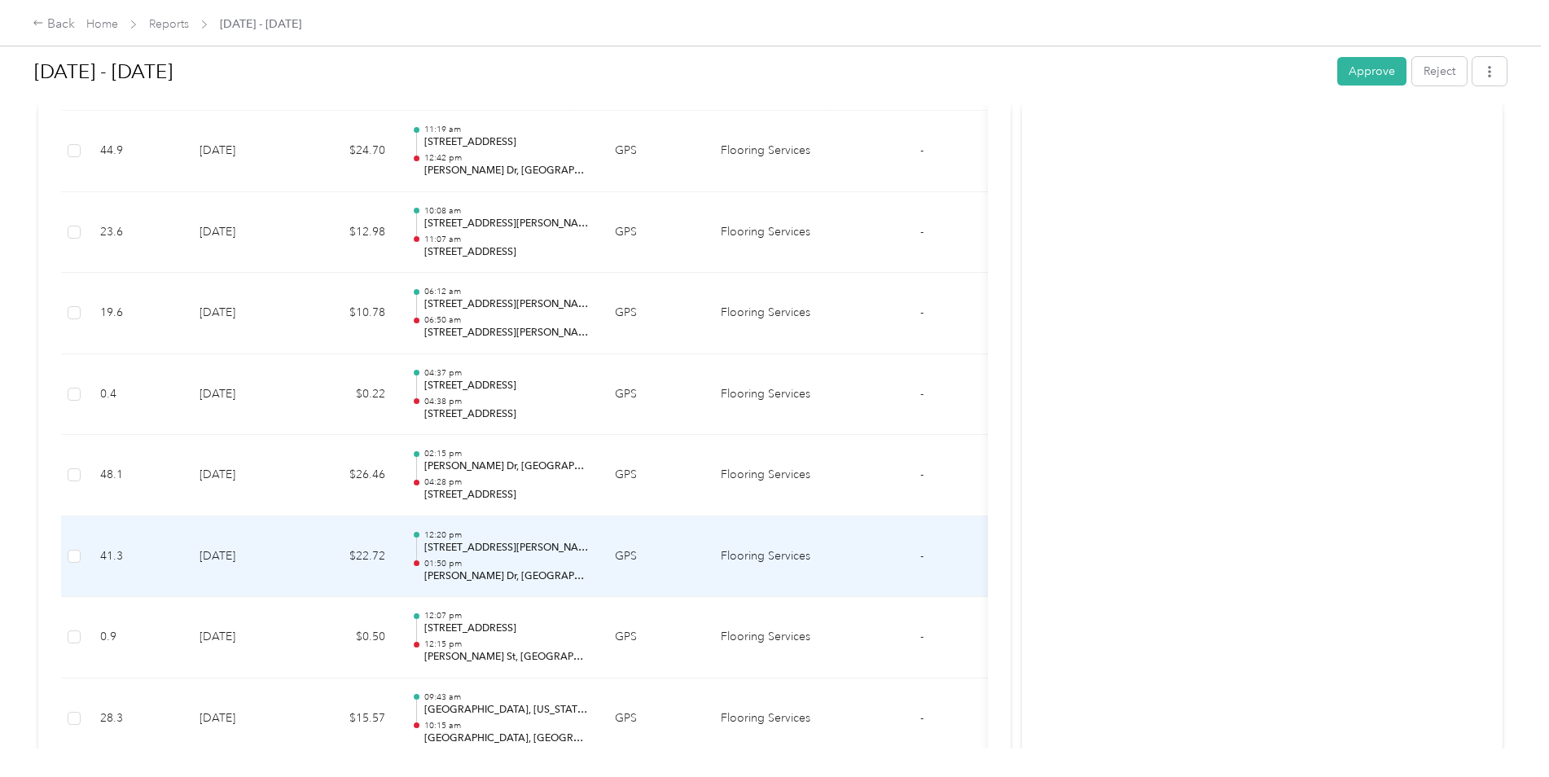
scroll to position [14305, 0]
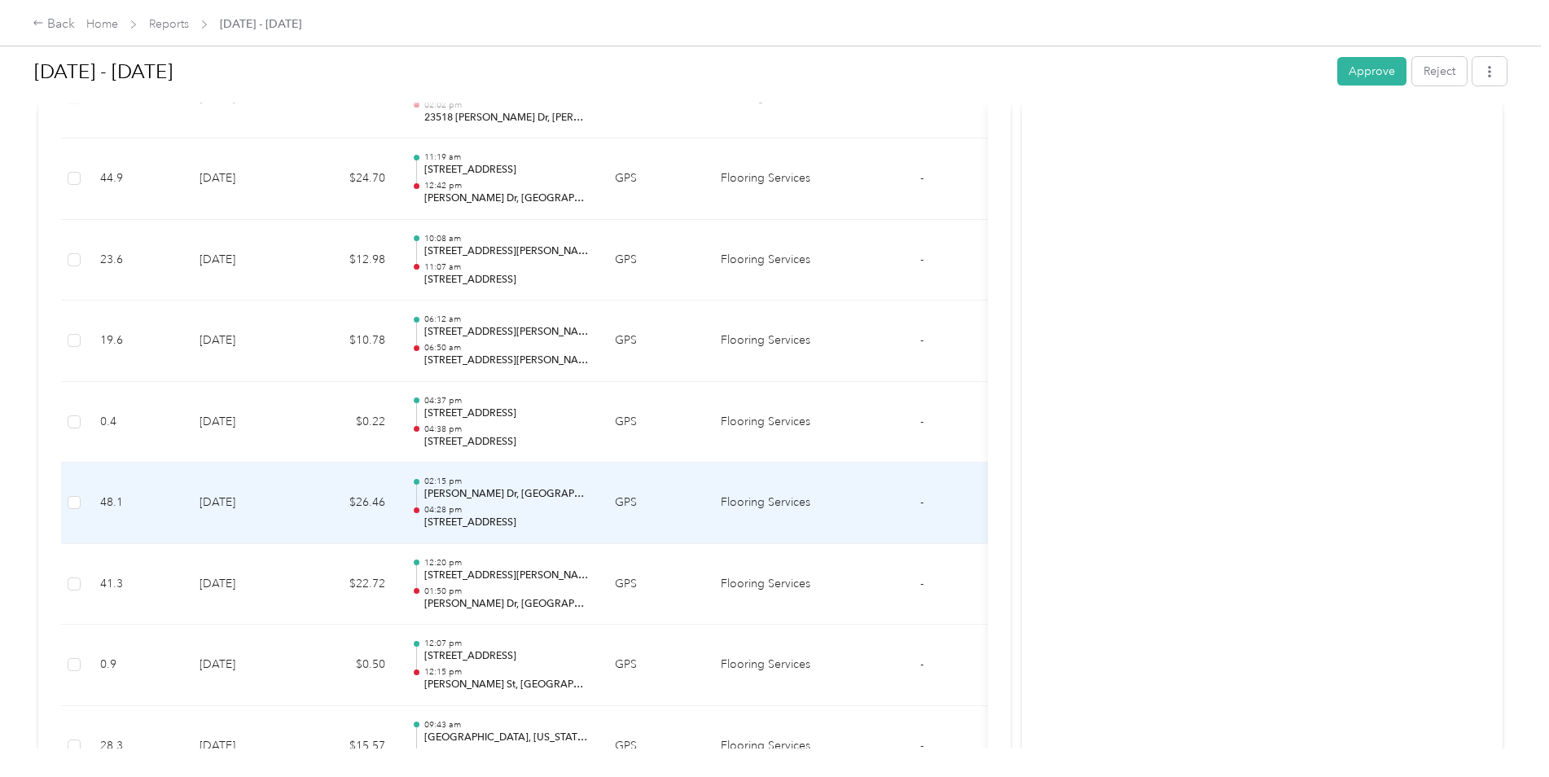
click at [267, 484] on td "[DATE]" at bounding box center [243, 503] width 114 height 81
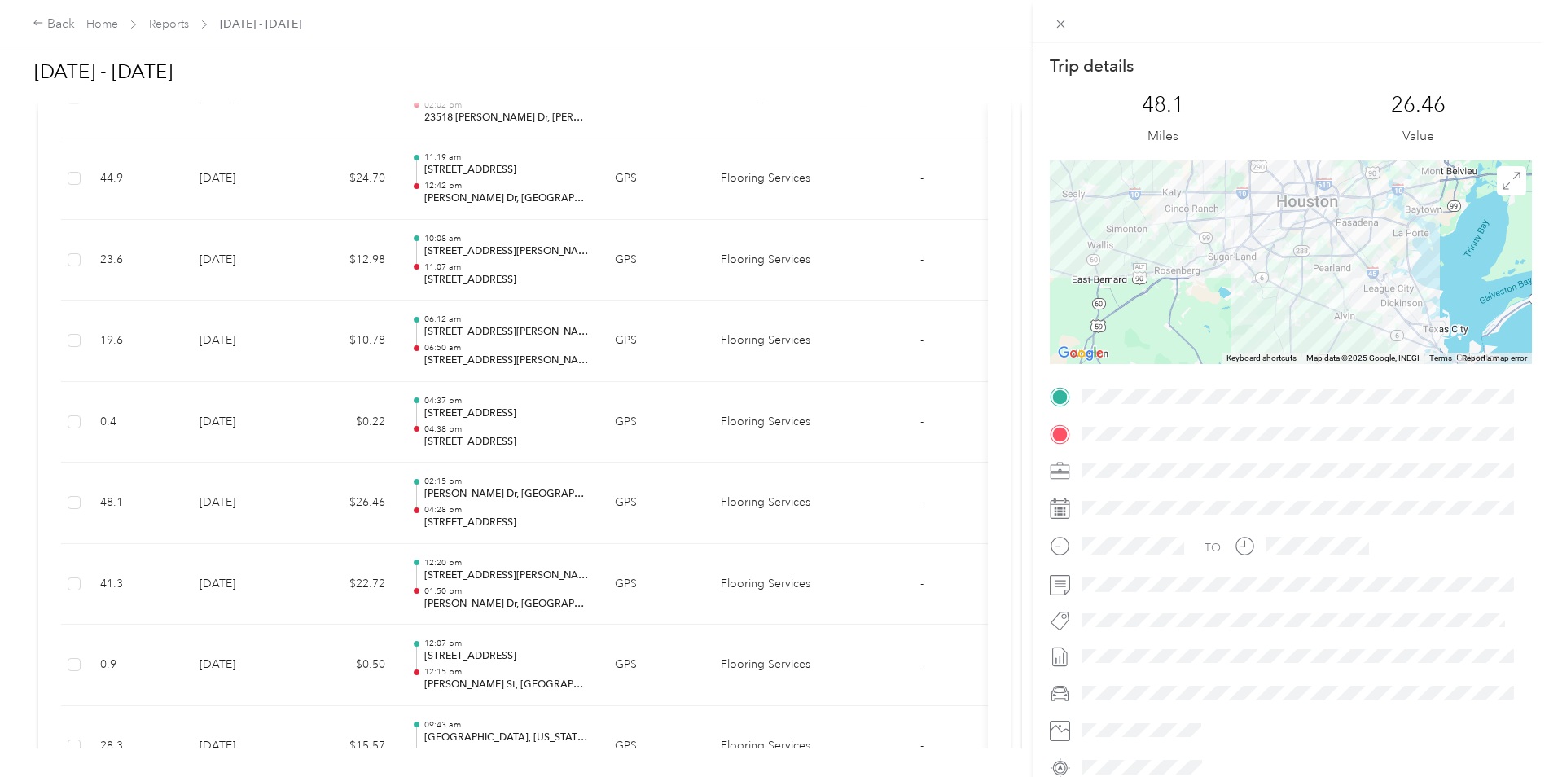
click at [267, 484] on div "Trip details This trip cannot be edited because it is either under review, appr…" at bounding box center [774, 388] width 1549 height 777
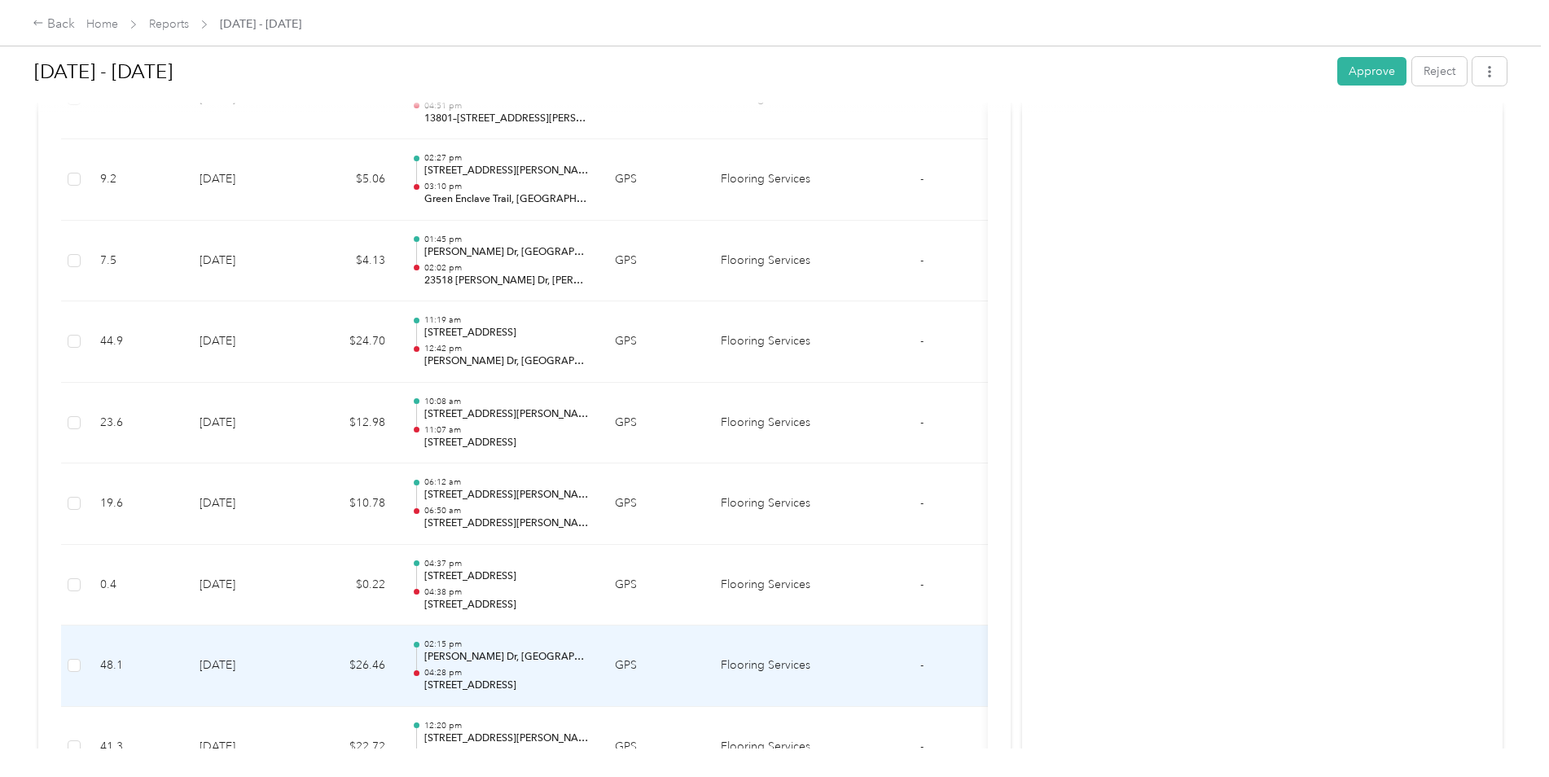
scroll to position [14061, 0]
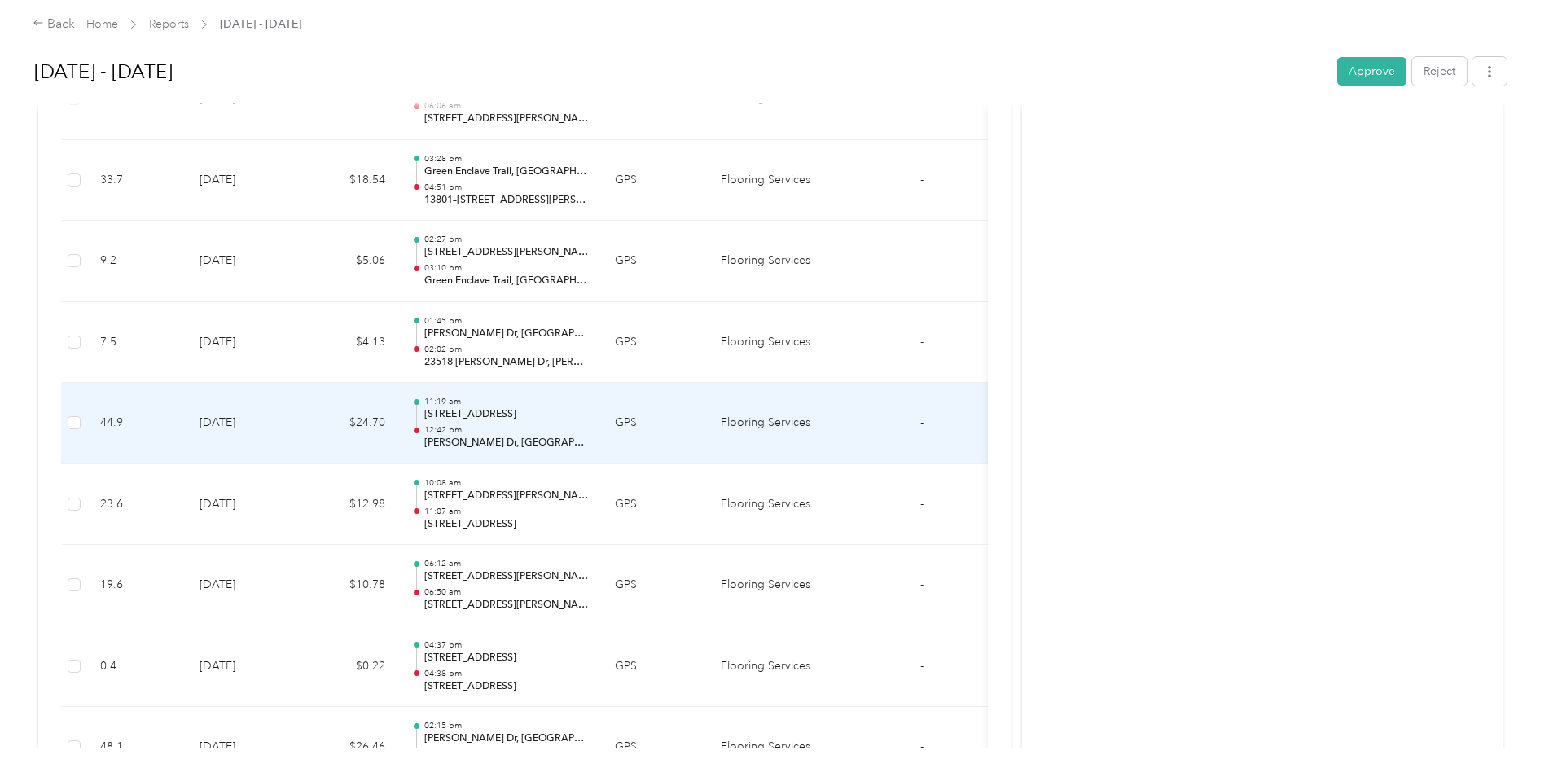
click at [269, 449] on td "[DATE]" at bounding box center [243, 423] width 114 height 81
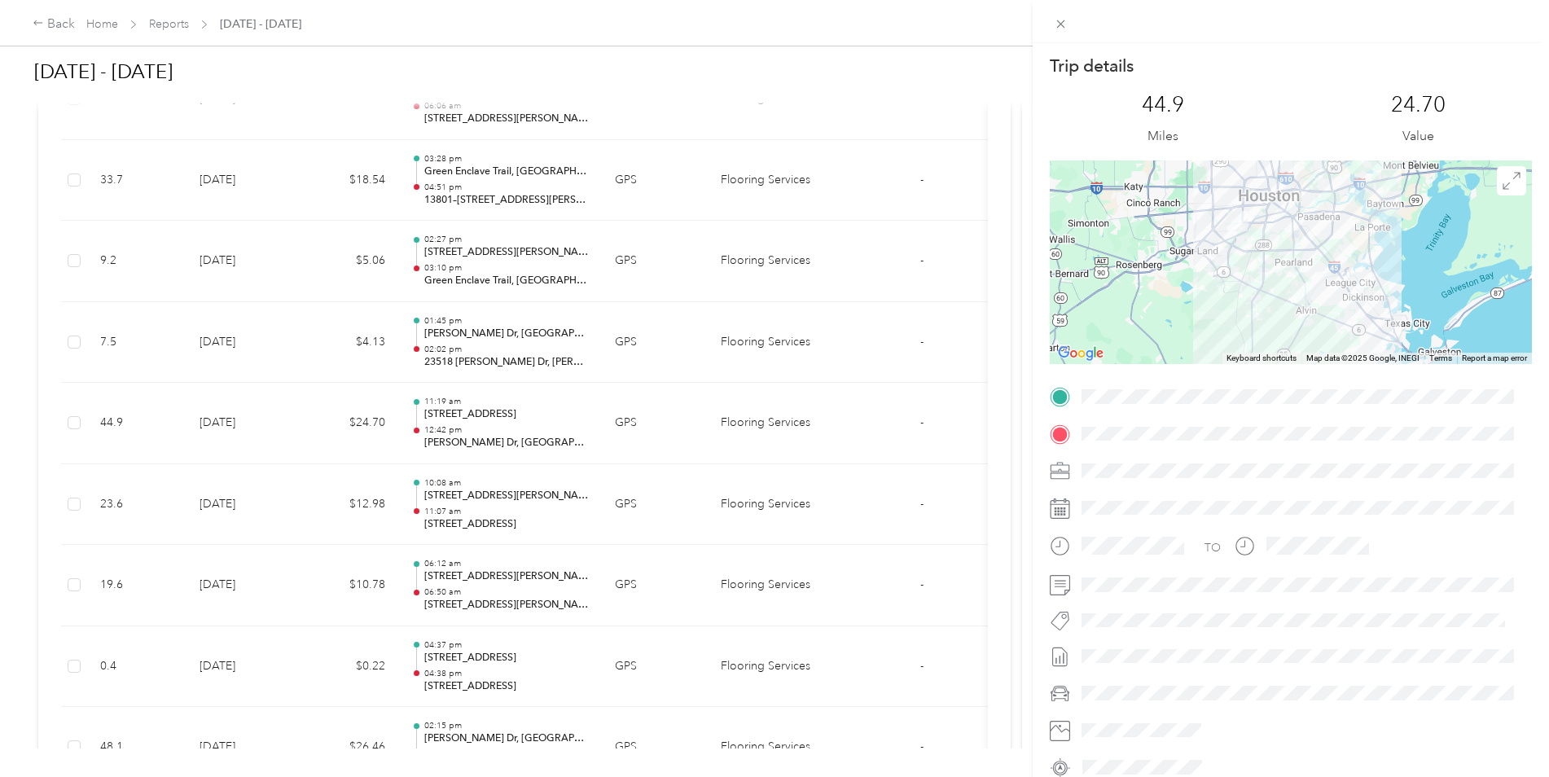
click at [269, 449] on div "Trip details This trip cannot be edited because it is either under review, appr…" at bounding box center [774, 388] width 1549 height 777
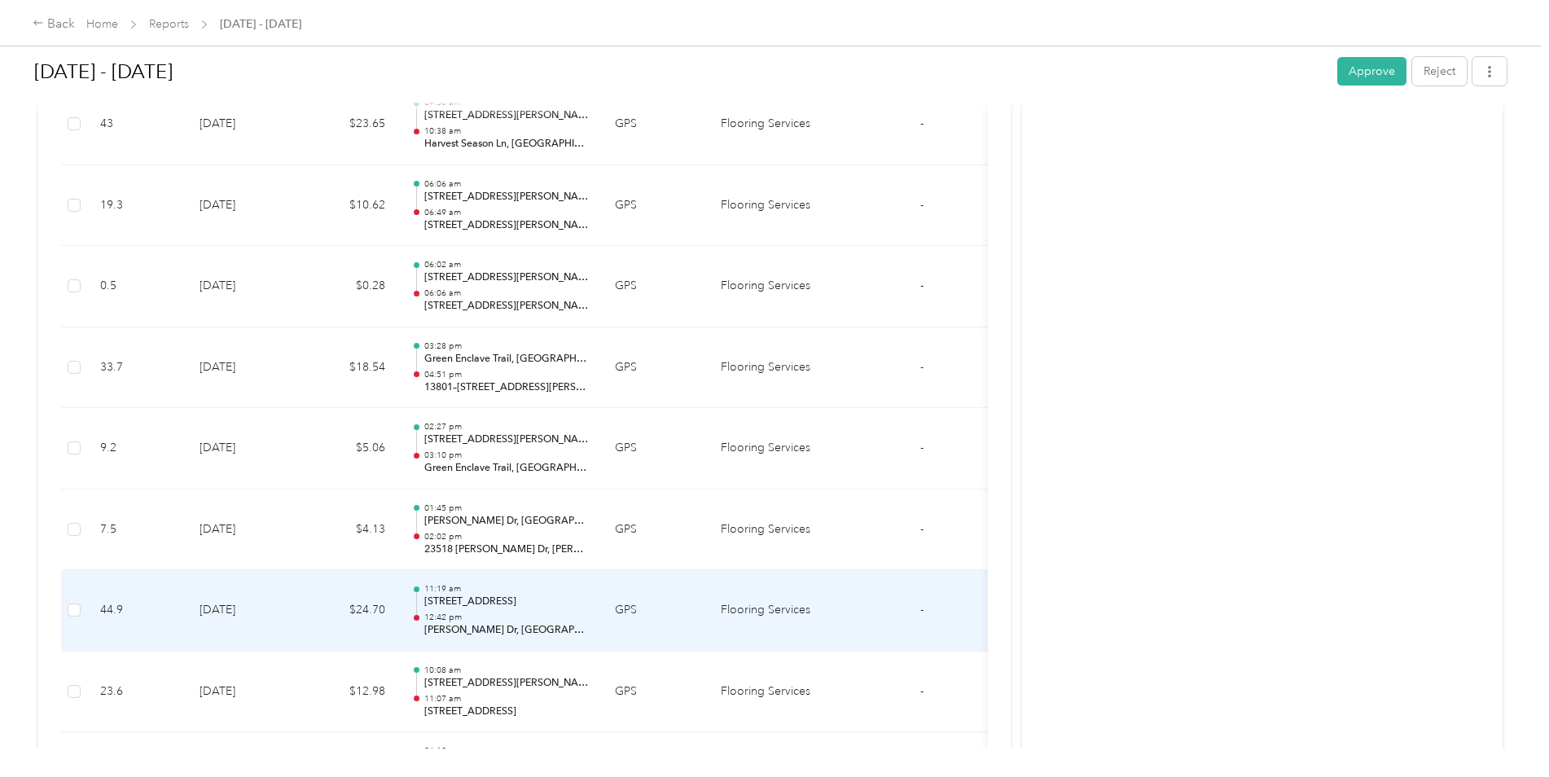
scroll to position [13817, 0]
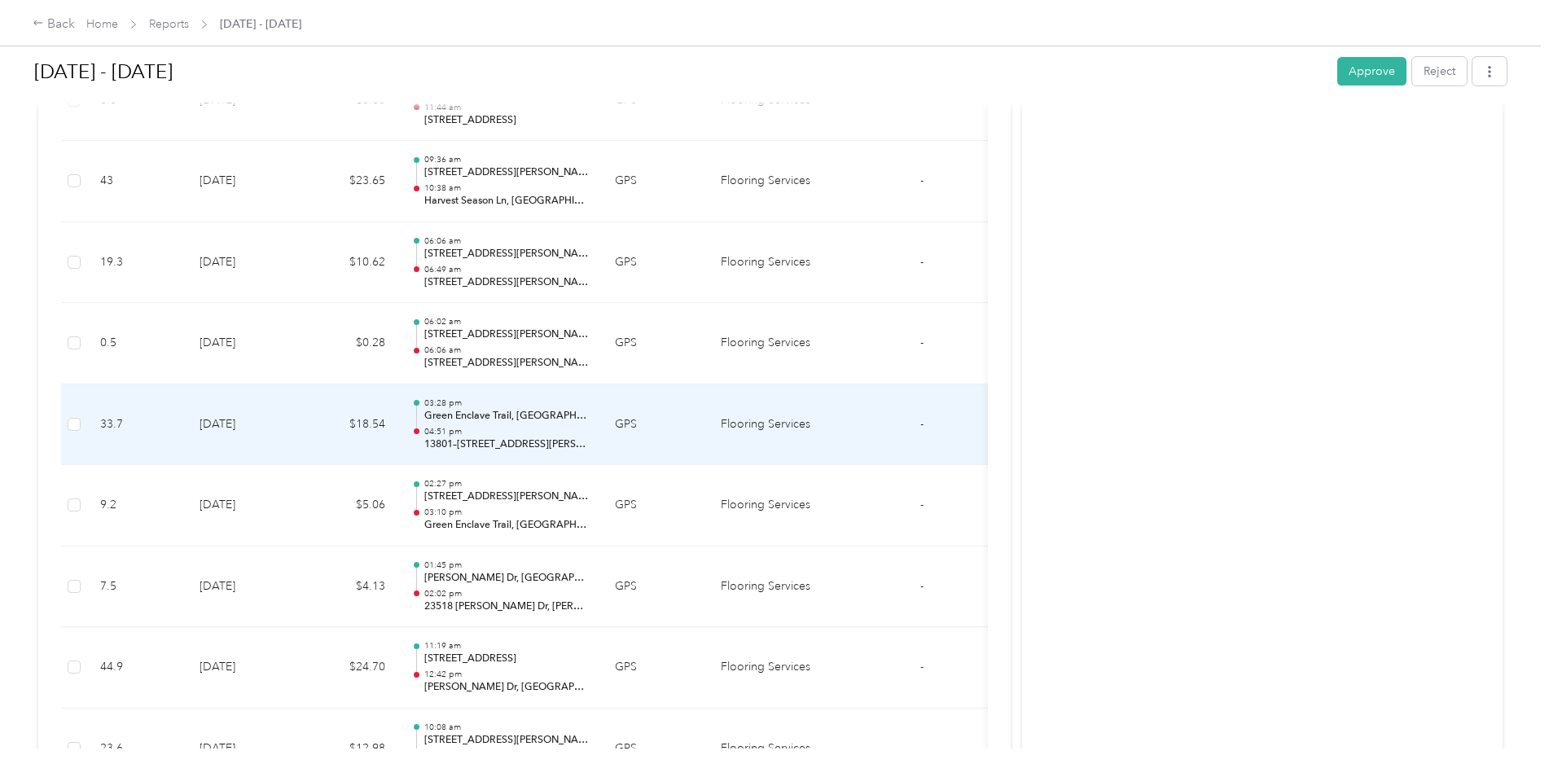
click at [268, 446] on td "[DATE]" at bounding box center [243, 424] width 114 height 81
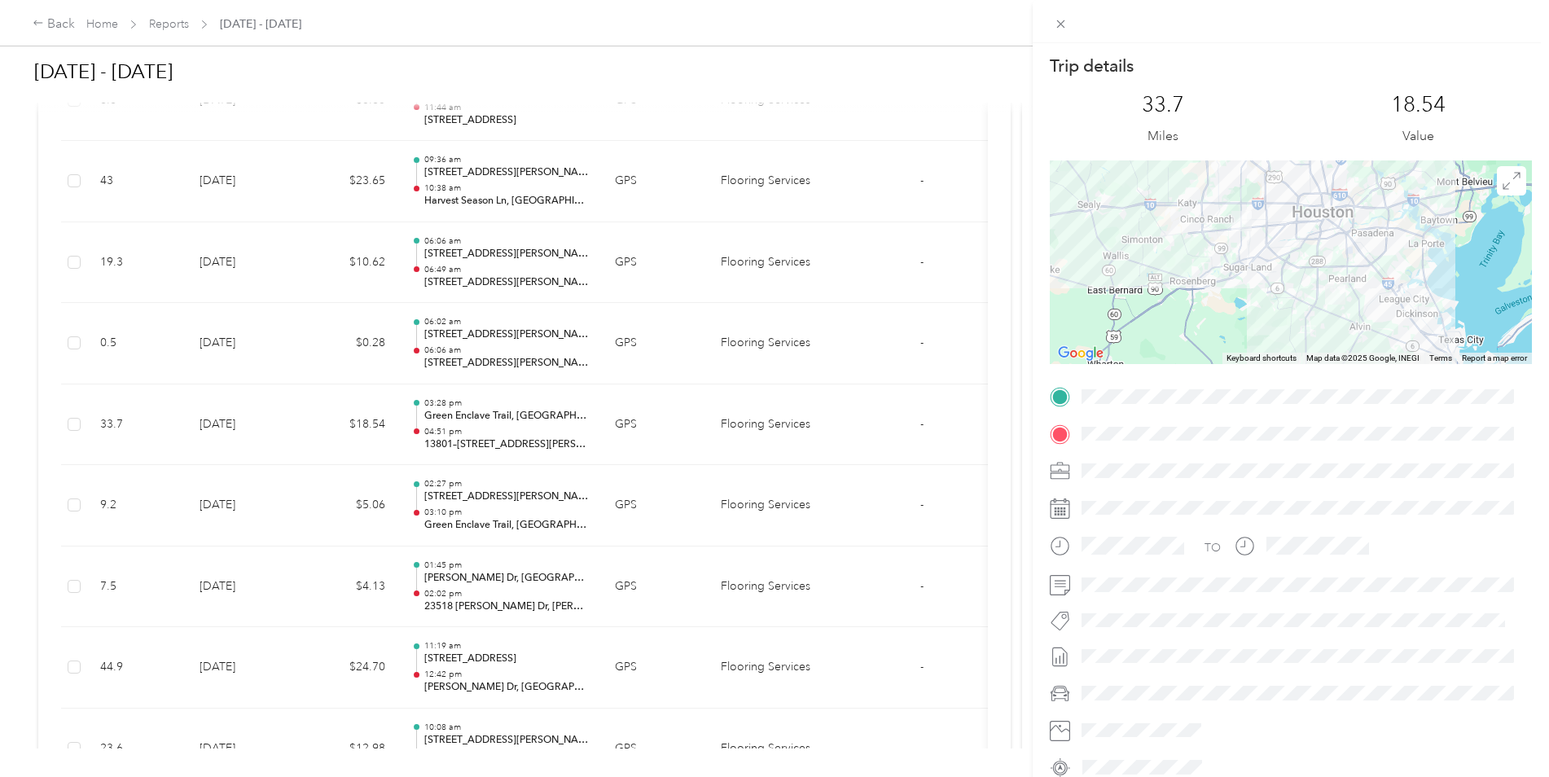
click at [270, 437] on div "Trip details This trip cannot be edited because it is either under review, appr…" at bounding box center [774, 388] width 1549 height 777
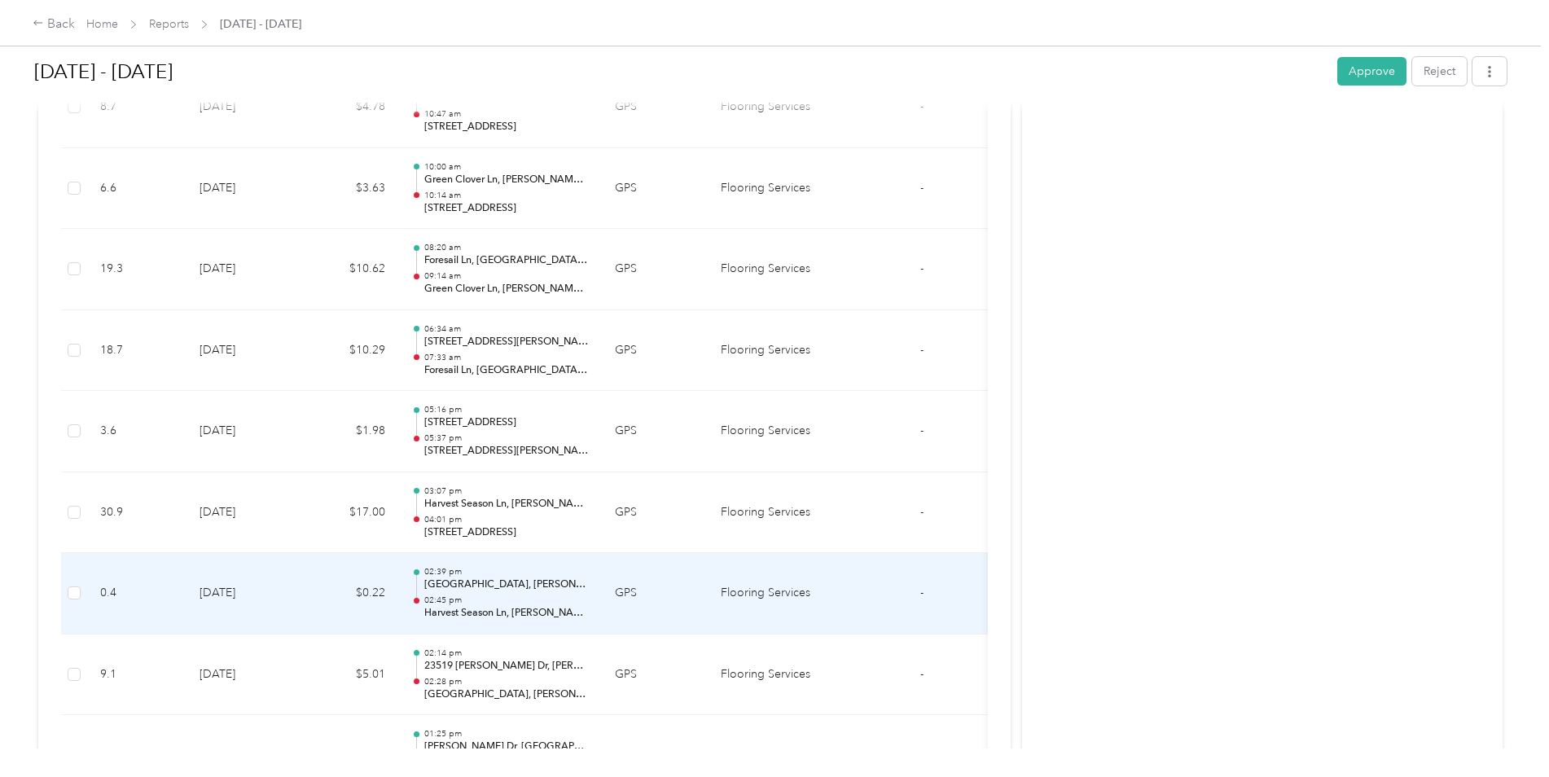
scroll to position [11129, 0]
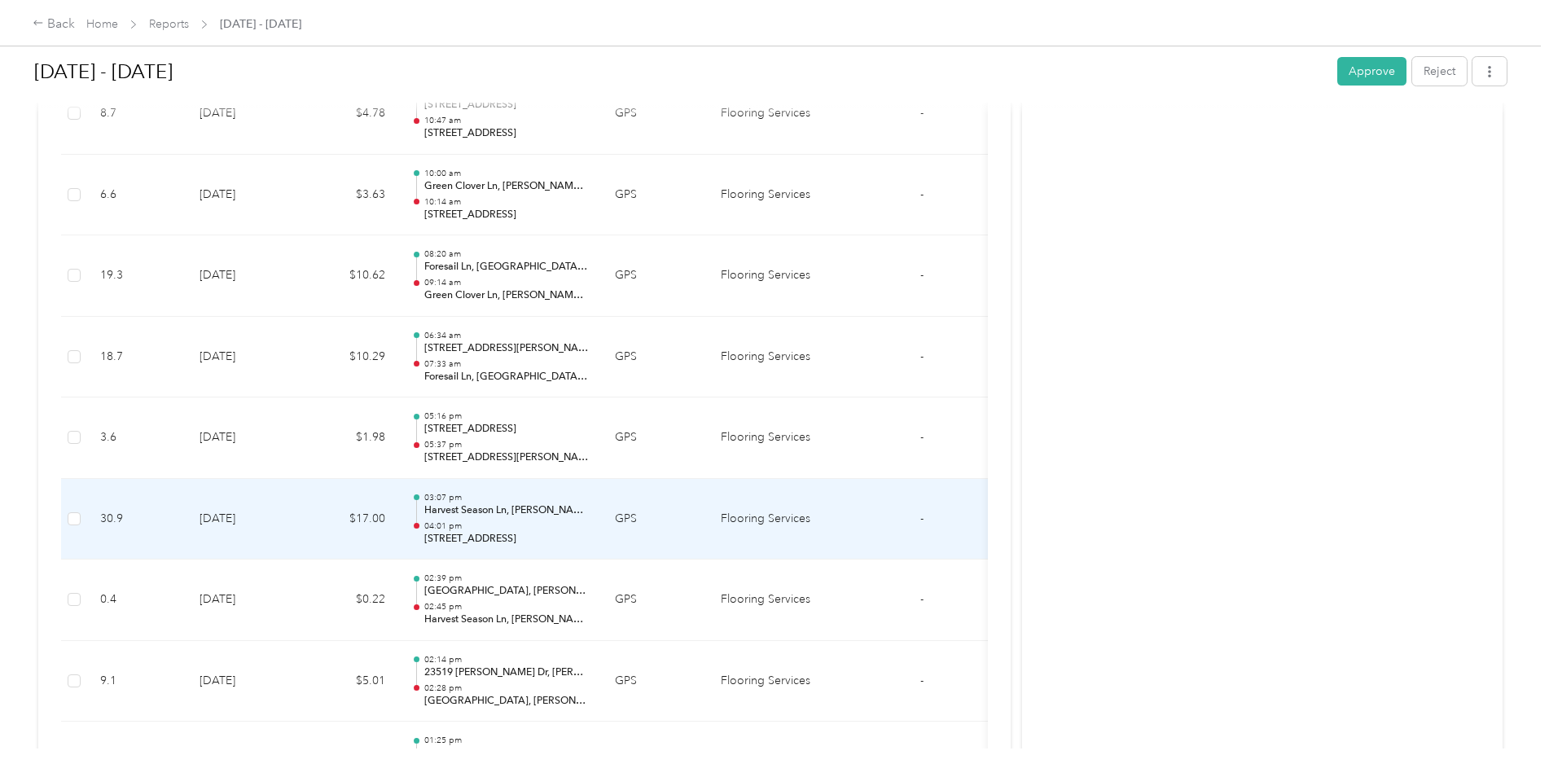
click at [230, 509] on td "[DATE]" at bounding box center [243, 519] width 114 height 81
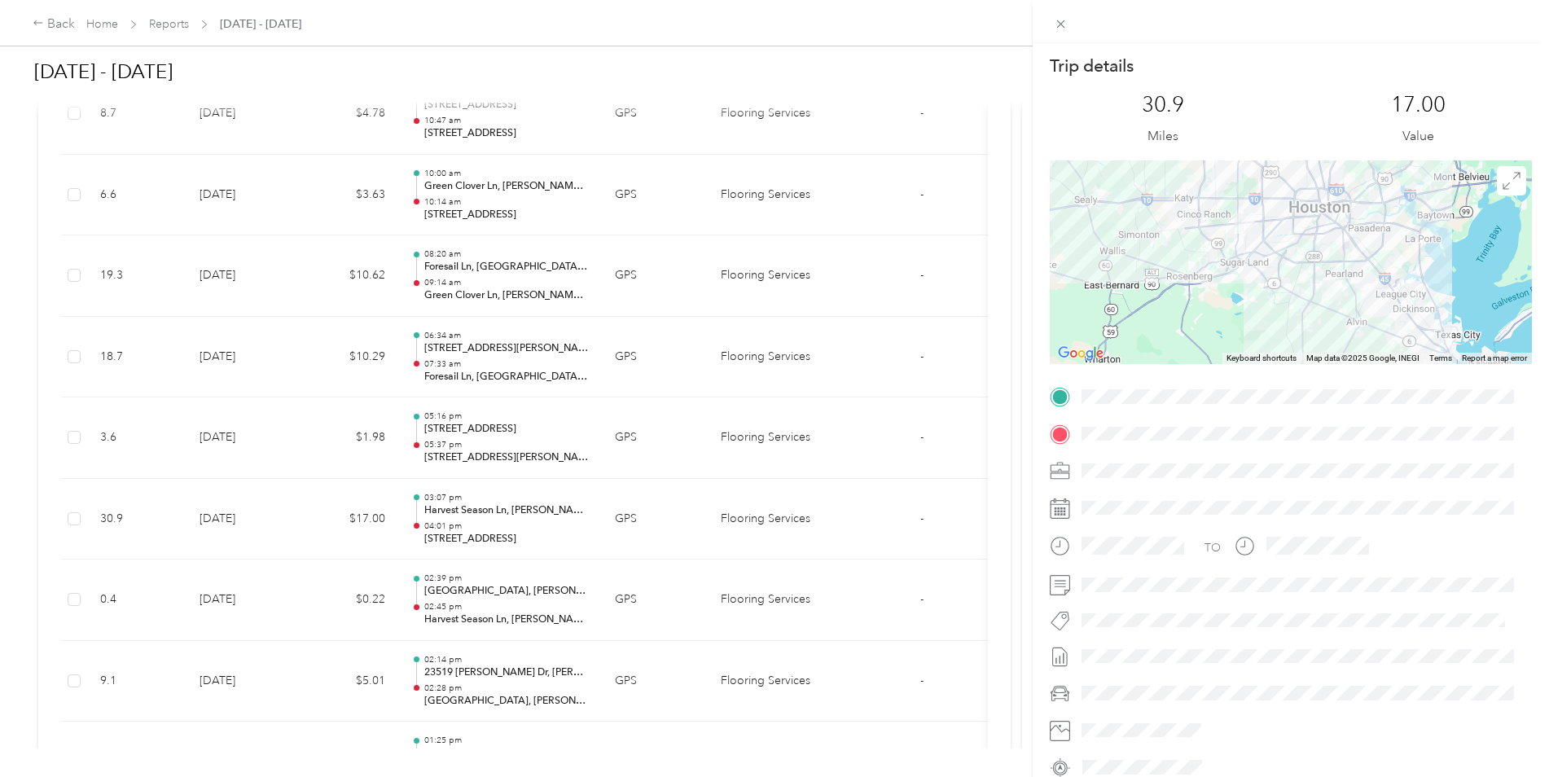
click at [233, 508] on div "Trip details This trip cannot be edited because it is either under review, appr…" at bounding box center [774, 388] width 1549 height 777
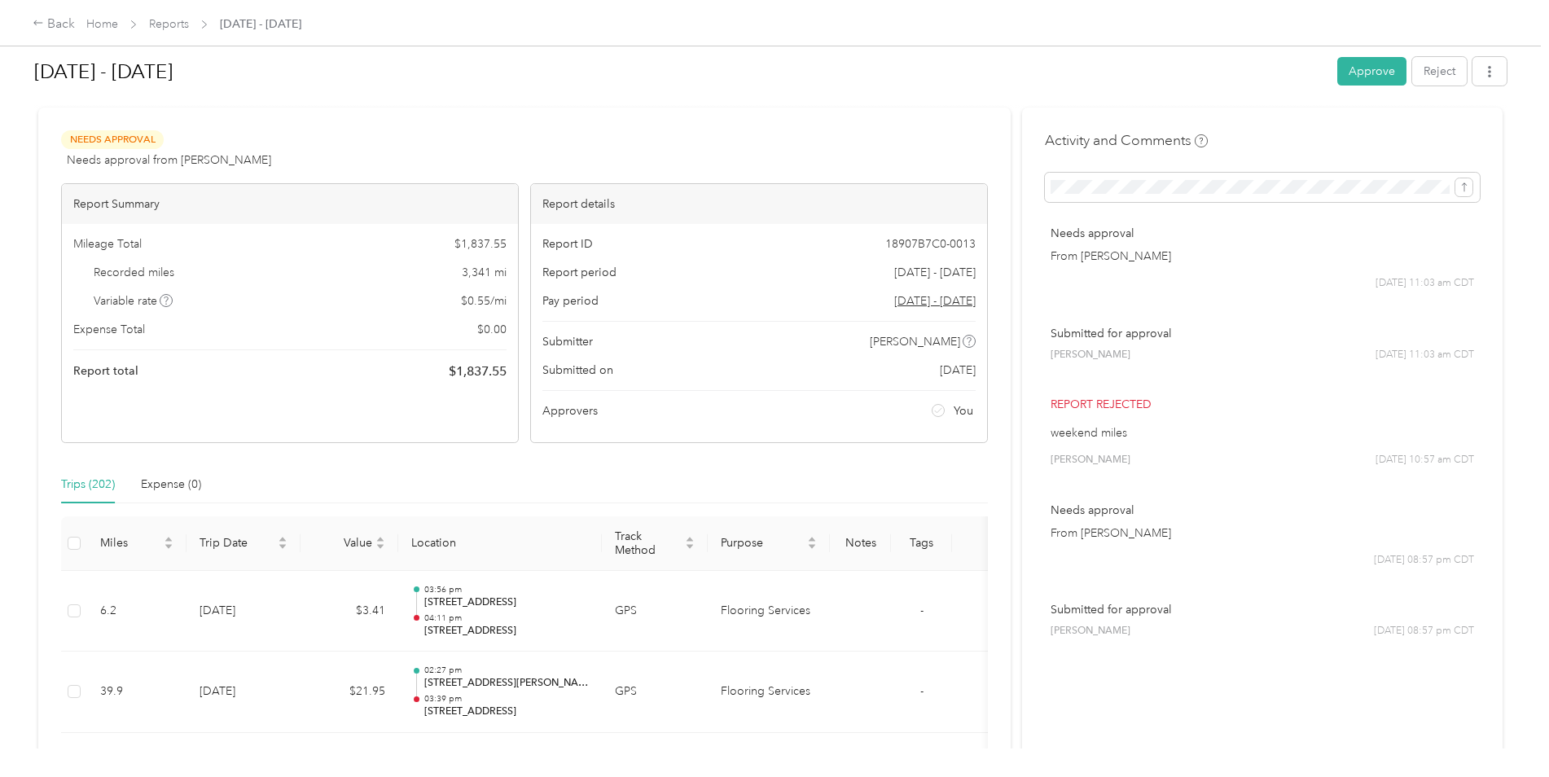
scroll to position [0, 0]
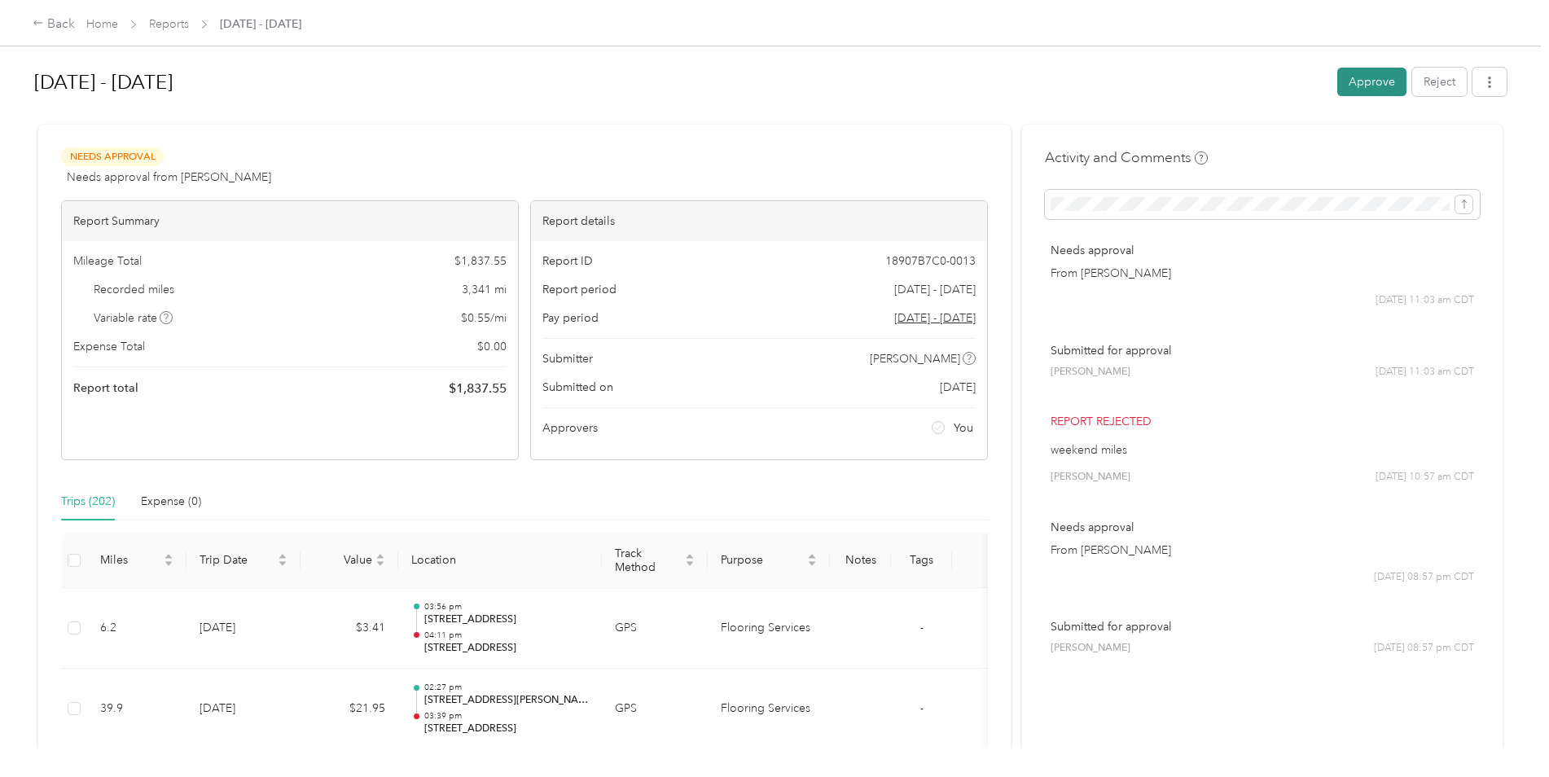
click at [1375, 72] on button "Approve" at bounding box center [1371, 82] width 69 height 29
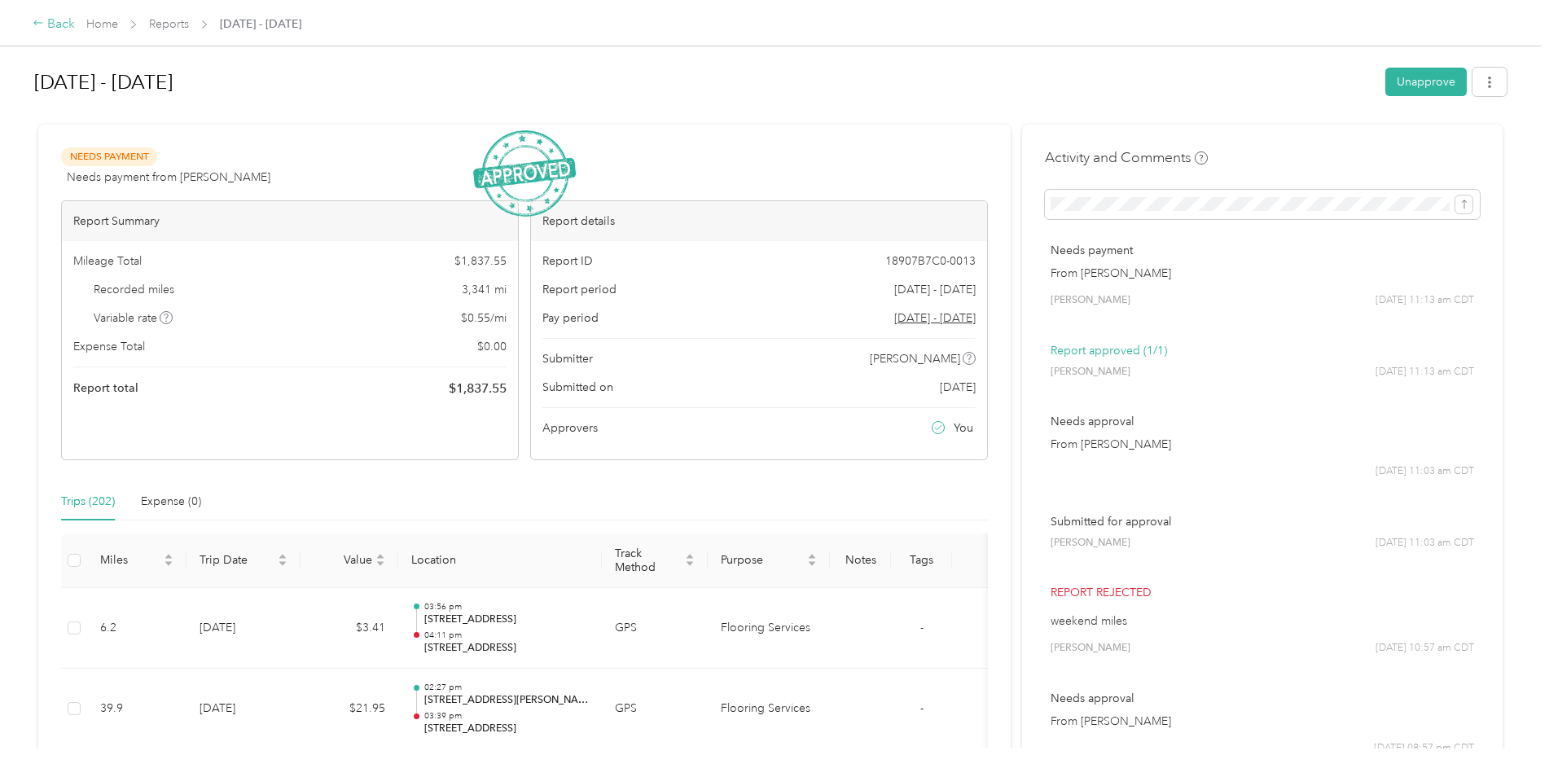
click at [52, 24] on div "Back" at bounding box center [54, 25] width 42 height 20
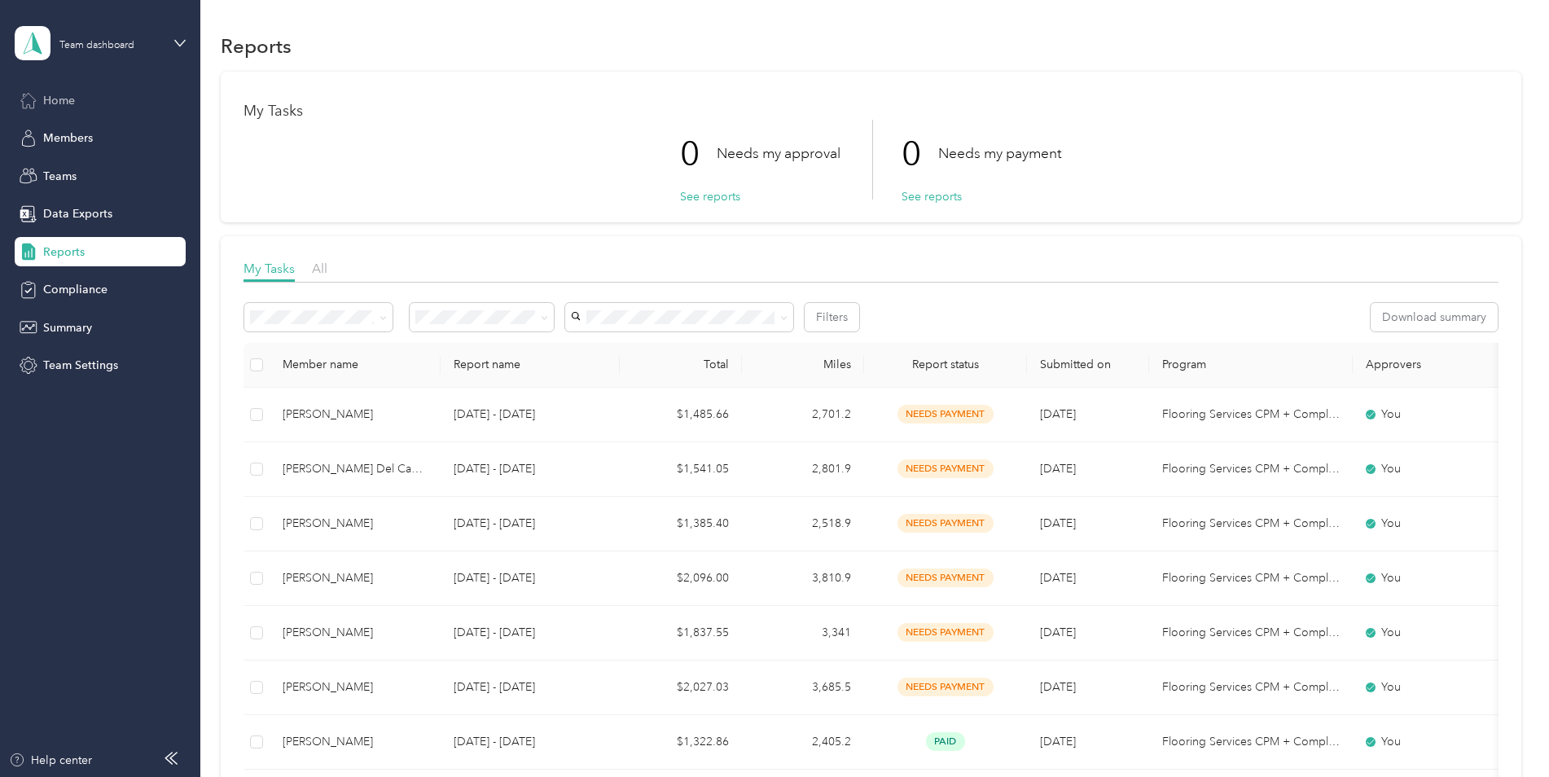
click at [55, 104] on span "Home" at bounding box center [59, 100] width 32 height 17
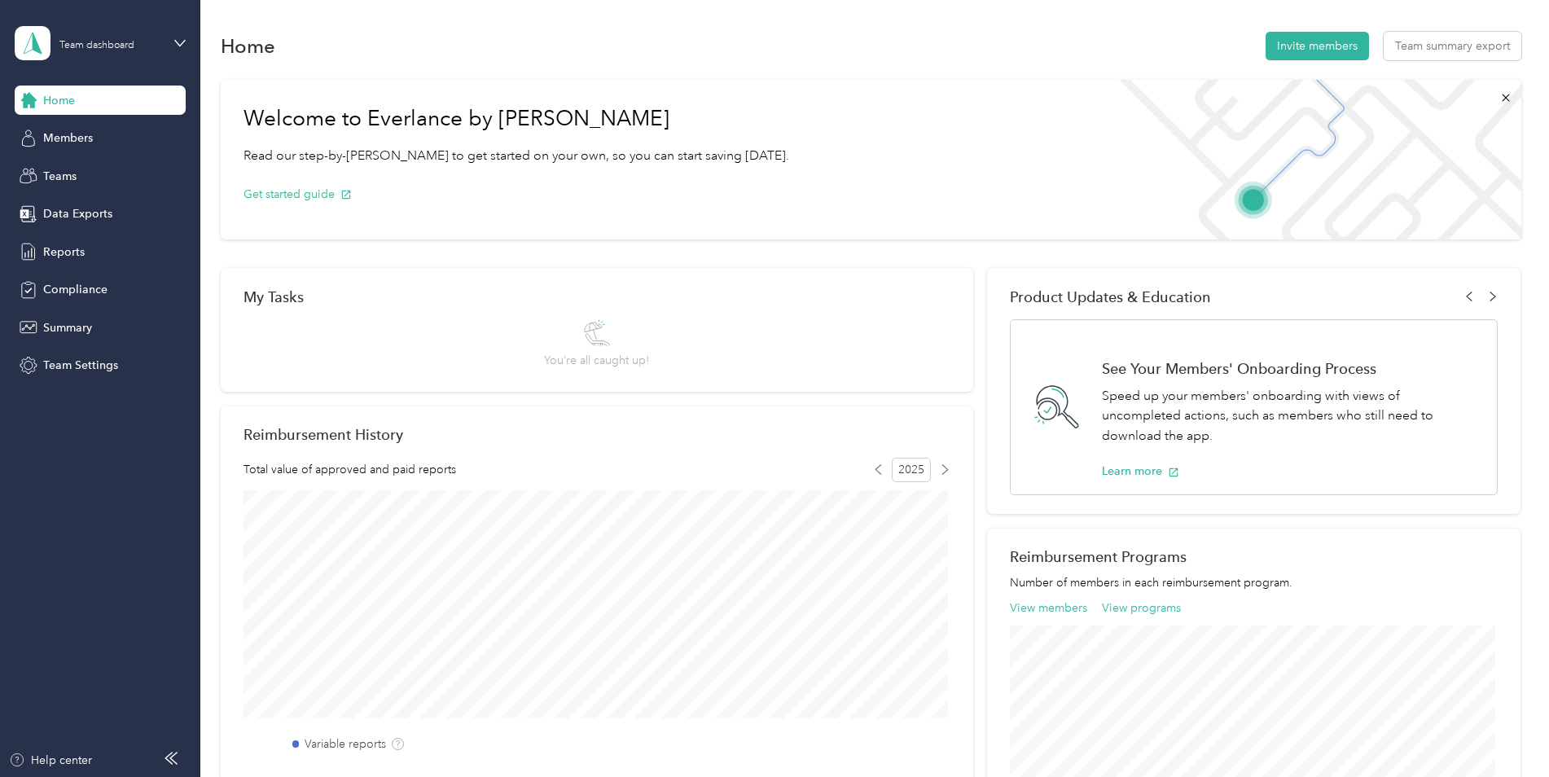
click at [58, 105] on span "Home" at bounding box center [59, 100] width 32 height 17
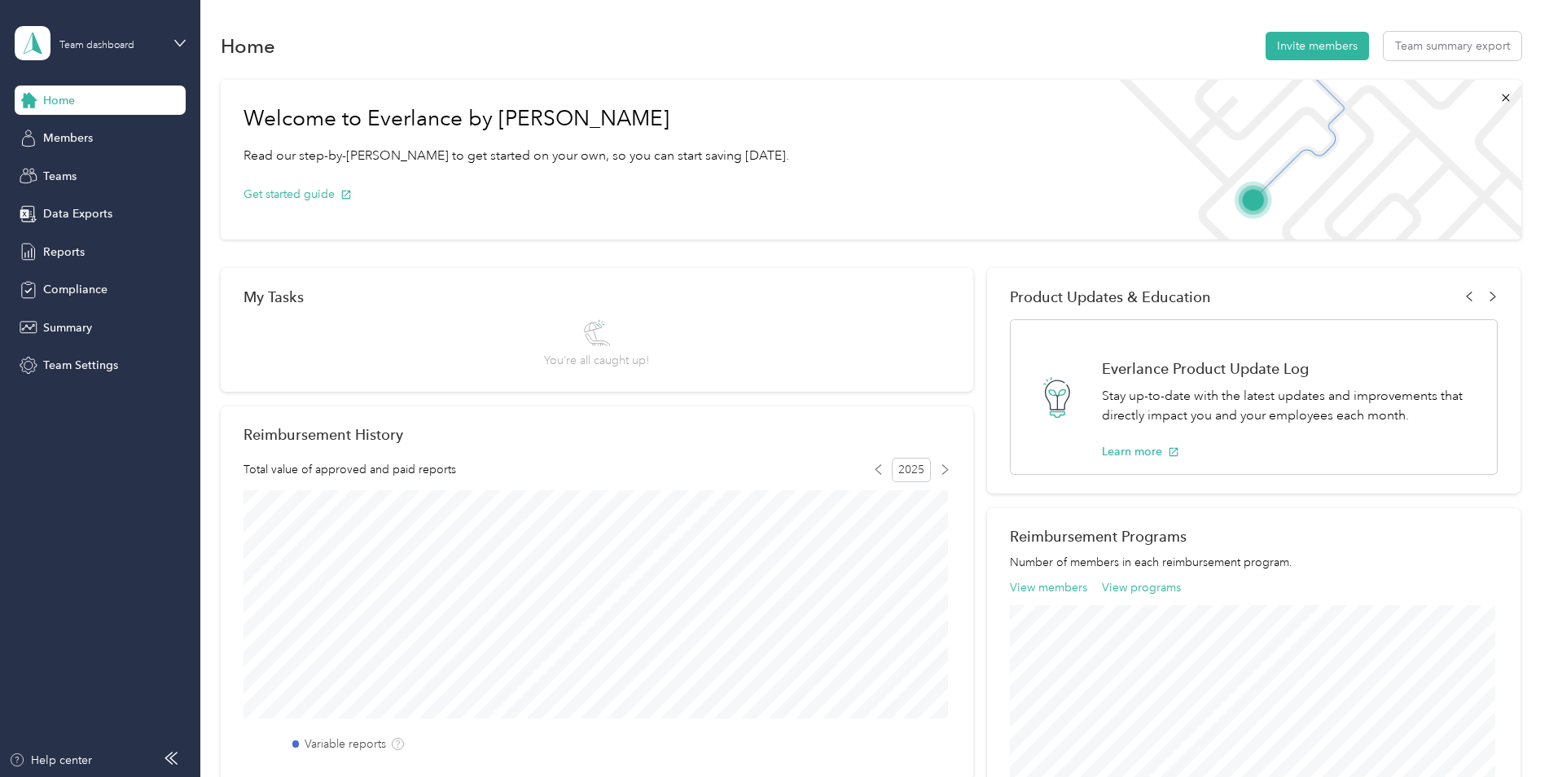
click at [947, 115] on div "Welcome to Everlance by Motus Read our step-by-[PERSON_NAME] to get started on …" at bounding box center [871, 160] width 1301 height 160
drag, startPoint x: 1498, startPoint y: 0, endPoint x: 995, endPoint y: 88, distance: 510.9
click at [995, 86] on div "Welcome to Everlance by Motus Read our step-by-[PERSON_NAME] to get started on …" at bounding box center [871, 160] width 1301 height 160
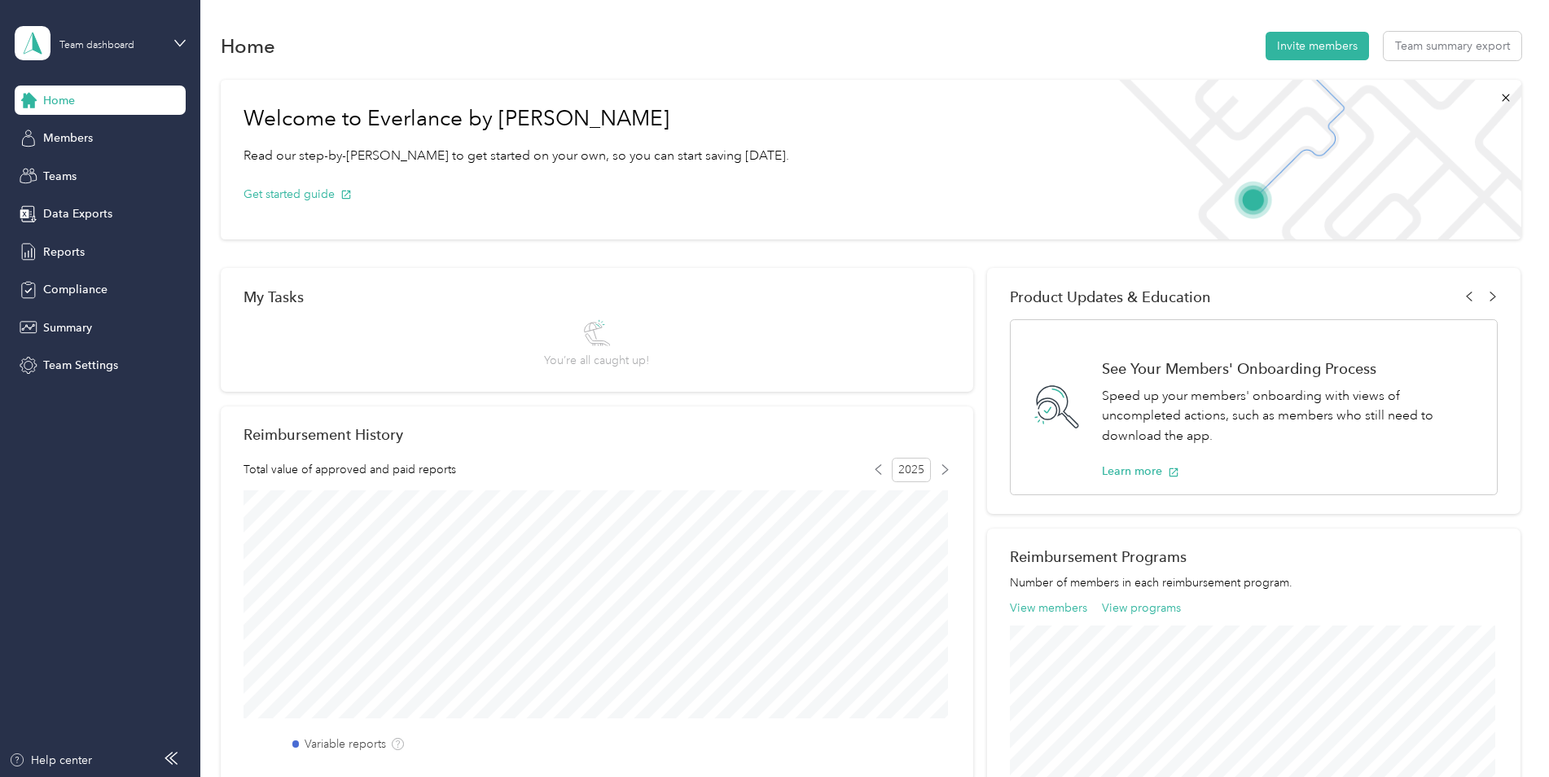
click at [1073, 67] on section "Home Invite members Team summary export Welcome to Everlance by Motus Read our …" at bounding box center [871, 566] width 1301 height 1075
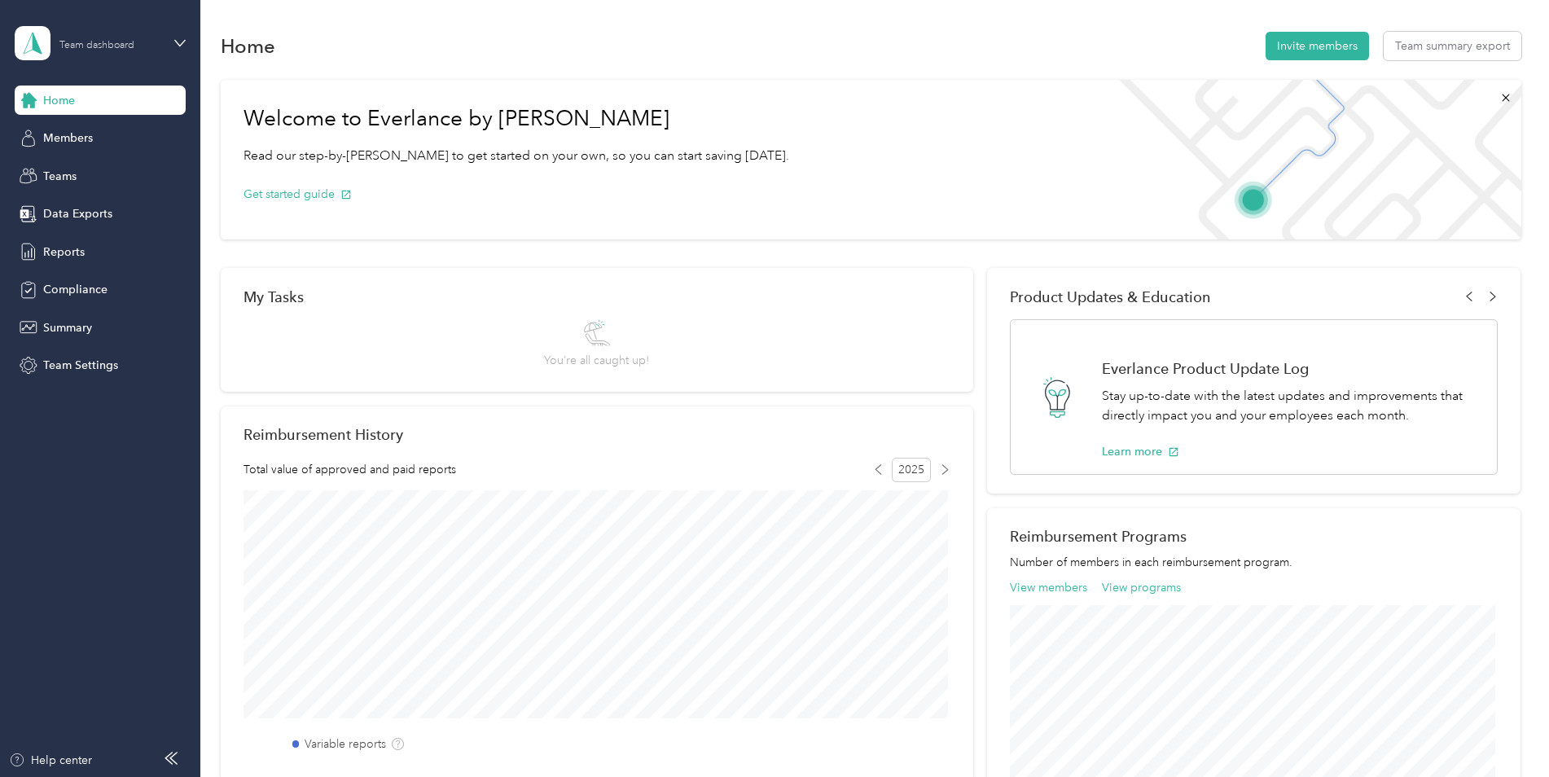
click at [125, 44] on div "Team dashboard" at bounding box center [96, 46] width 75 height 10
click at [66, 204] on div "Log out" at bounding box center [60, 205] width 63 height 17
